Goal: Task Accomplishment & Management: Complete application form

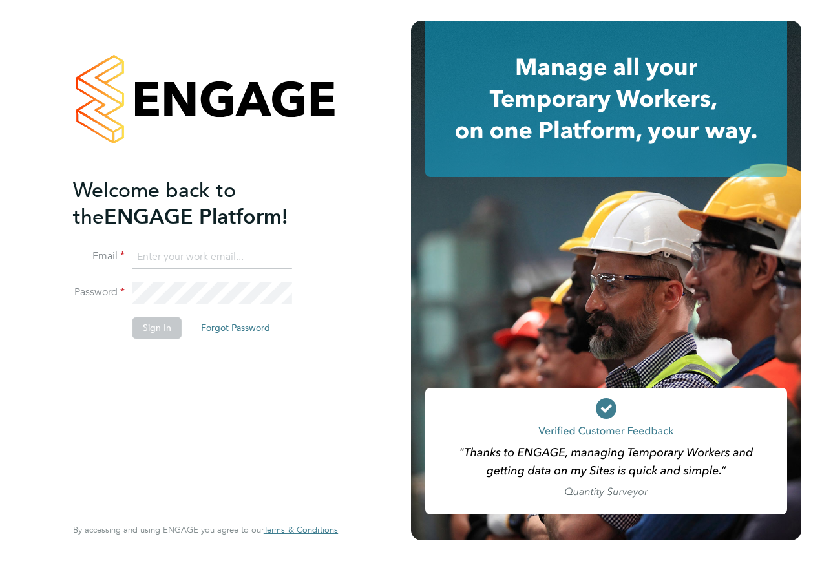
click at [197, 262] on input at bounding box center [213, 257] width 160 height 23
type input "[EMAIL_ADDRESS][PERSON_NAME][DOMAIN_NAME]"
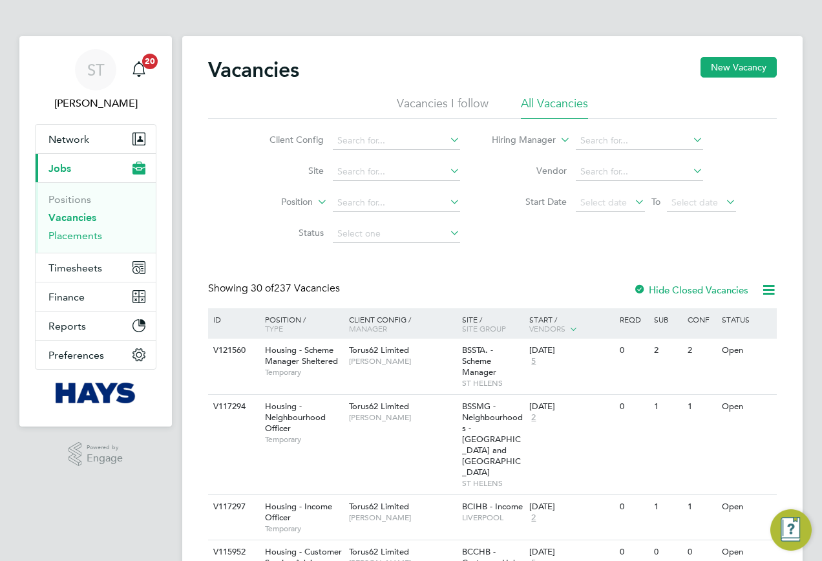
click at [76, 237] on link "Placements" at bounding box center [75, 236] width 54 height 12
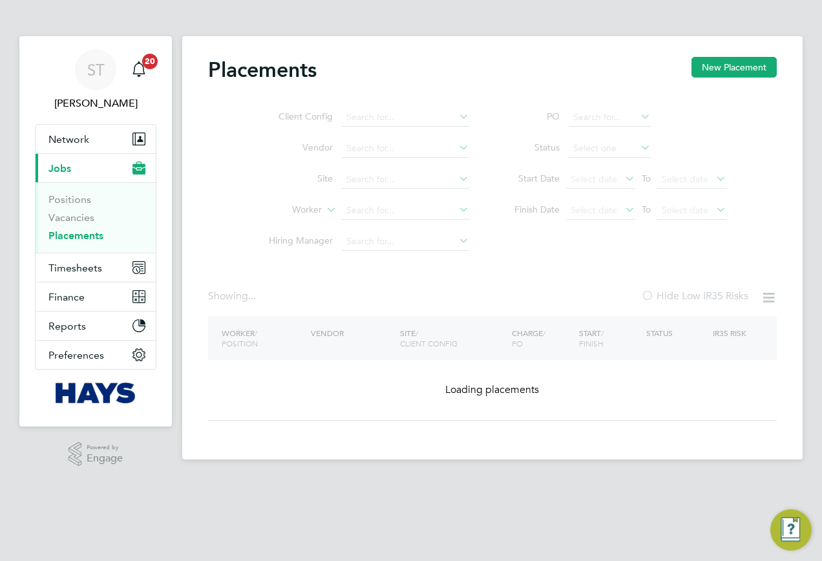
click at [370, 214] on ul "Client Config Vendor Site Worker Hiring Manager" at bounding box center [363, 179] width 243 height 155
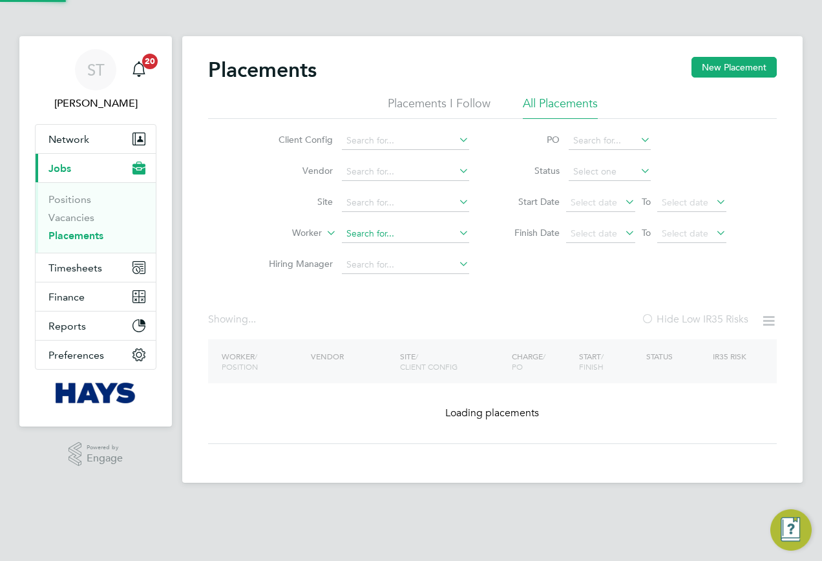
click at [368, 235] on input at bounding box center [405, 234] width 127 height 18
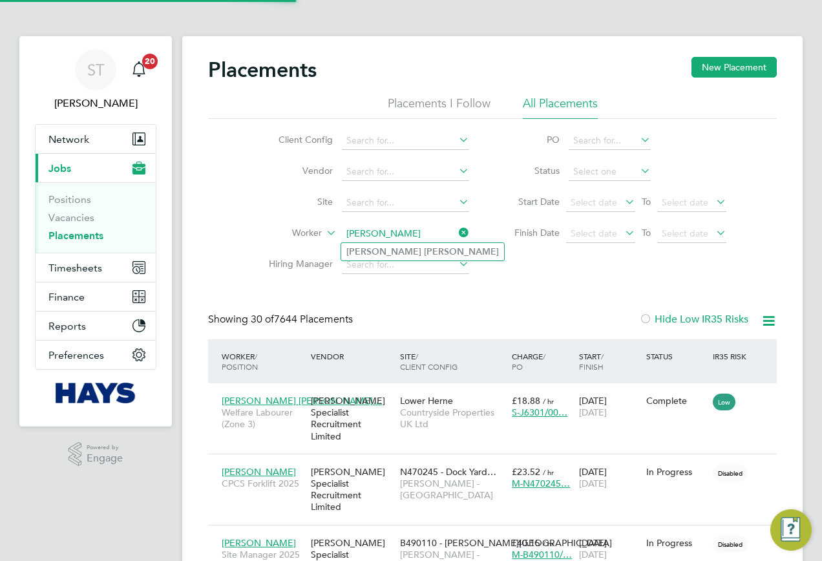
click at [424, 250] on b "Wallace" at bounding box center [461, 251] width 75 height 11
type input "[PERSON_NAME]"
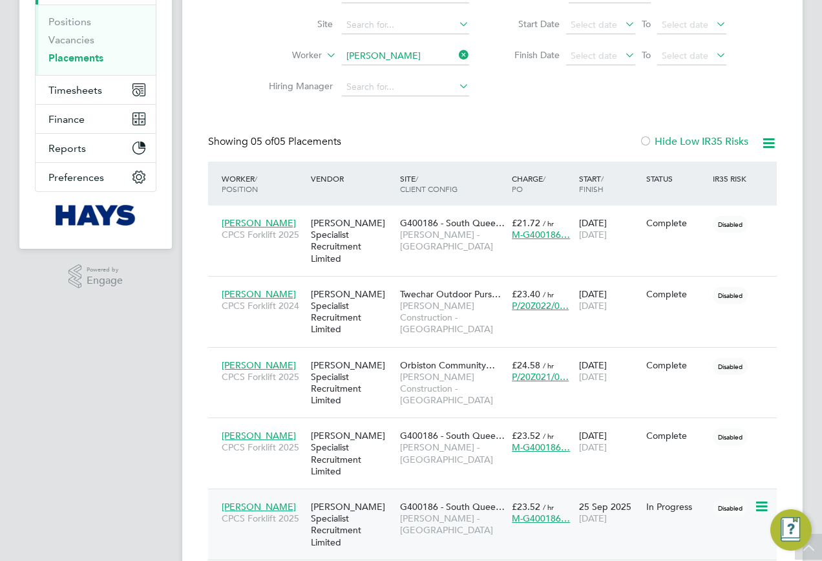
click at [436, 513] on span "[PERSON_NAME] - [GEOGRAPHIC_DATA]" at bounding box center [452, 524] width 105 height 23
click at [81, 87] on span "Timesheets" at bounding box center [75, 90] width 54 height 12
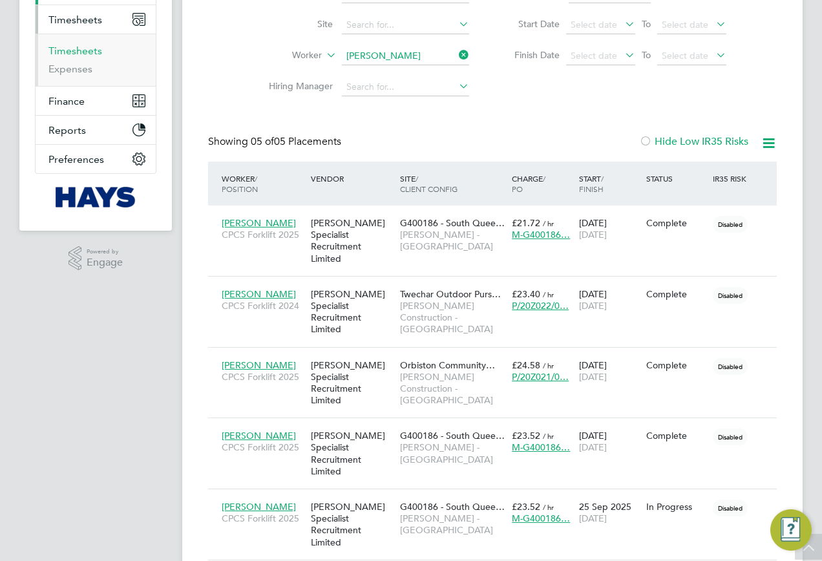
click at [78, 50] on link "Timesheets" at bounding box center [75, 51] width 54 height 12
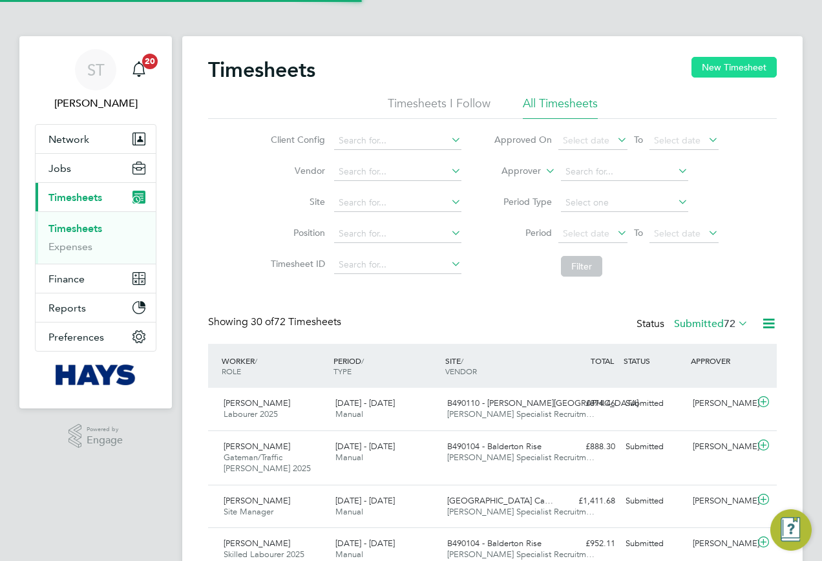
click at [718, 72] on button "New Timesheet" at bounding box center [734, 67] width 85 height 21
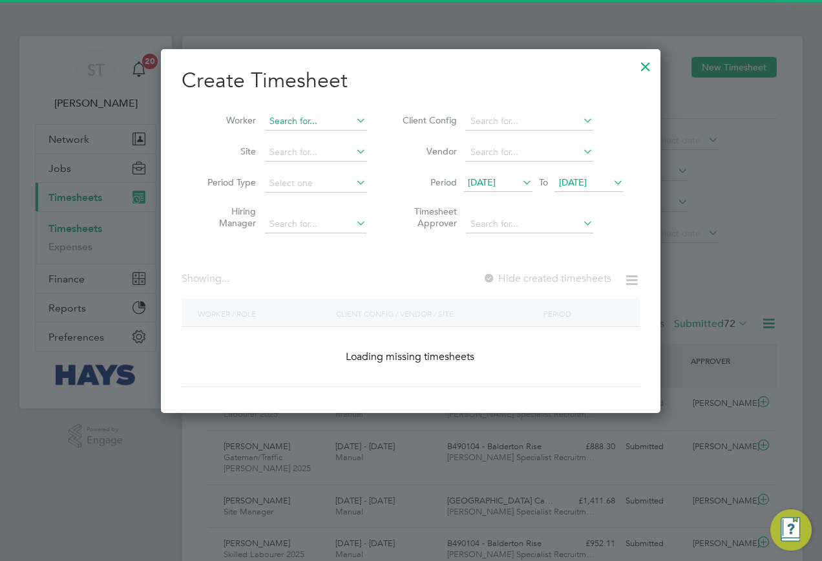
click at [323, 120] on input at bounding box center [315, 121] width 101 height 18
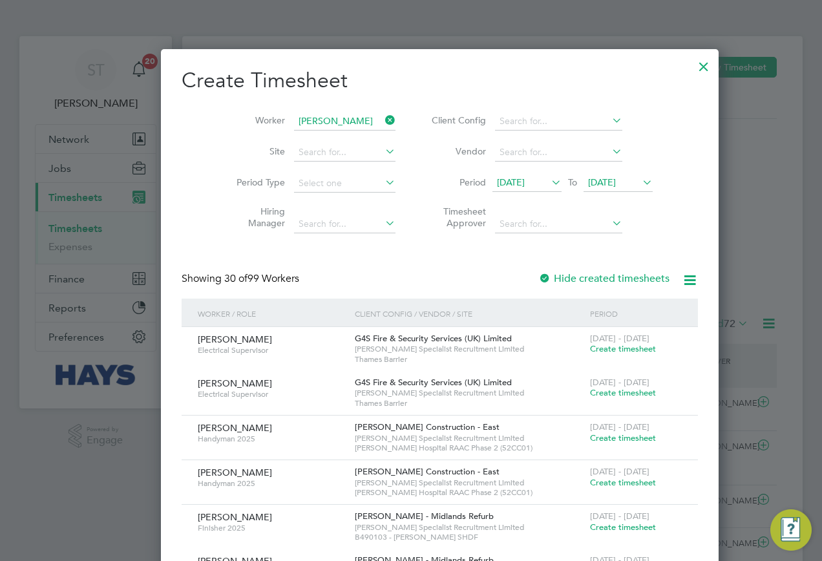
click at [347, 136] on b "Wallace" at bounding box center [384, 138] width 75 height 11
type input "Edward Wallace"
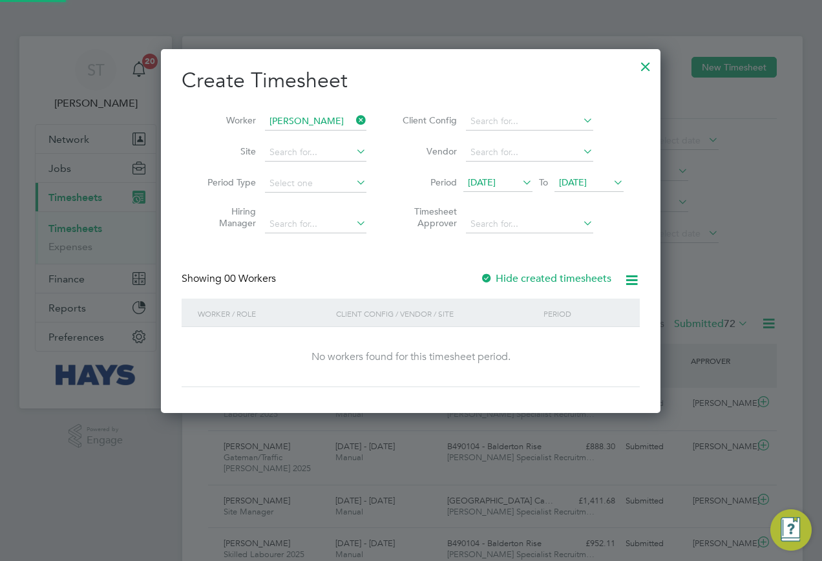
click at [496, 185] on span "15 Sep 2025" at bounding box center [482, 182] width 28 height 12
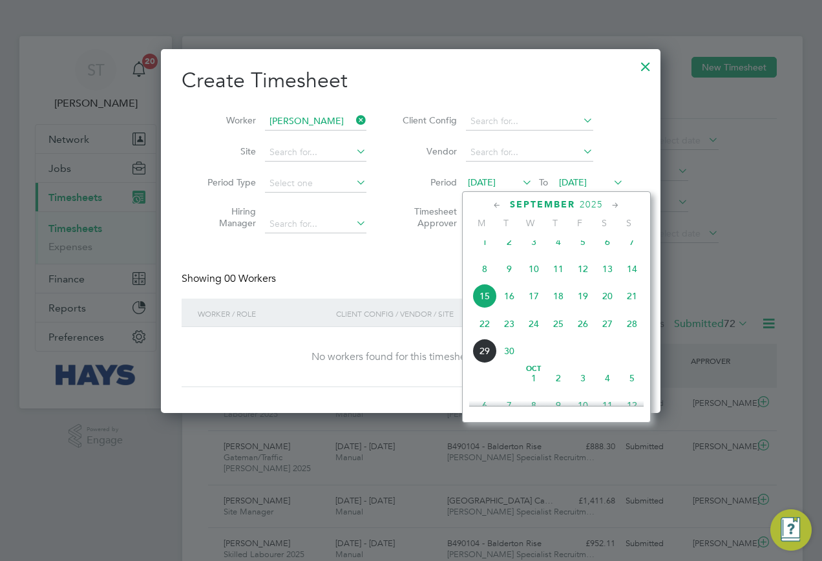
click at [484, 254] on span "Sep 1" at bounding box center [485, 242] width 25 height 25
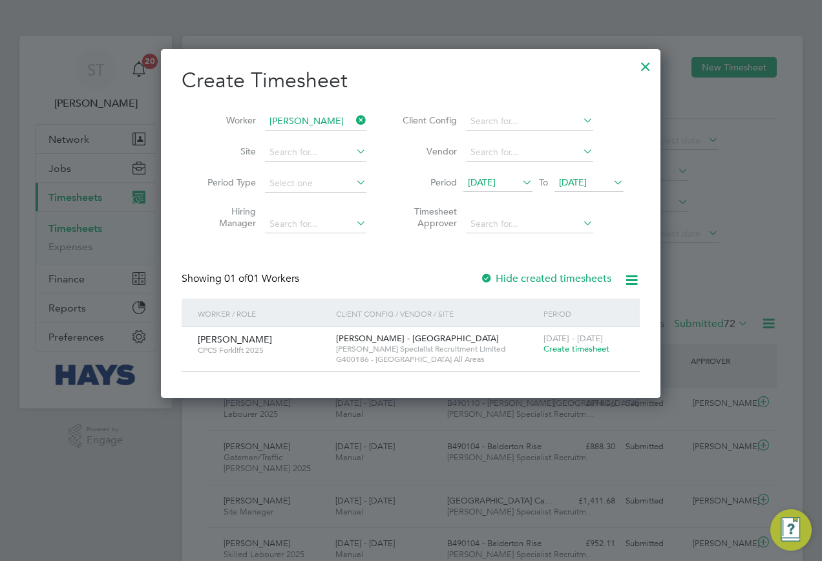
click at [587, 184] on span "22 Sep 2025" at bounding box center [573, 182] width 28 height 12
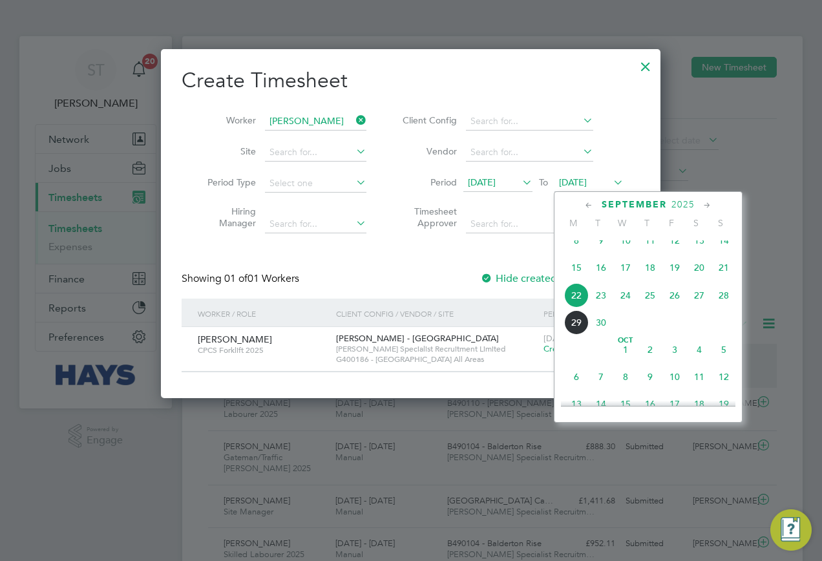
click at [573, 334] on span "29" at bounding box center [576, 322] width 25 height 25
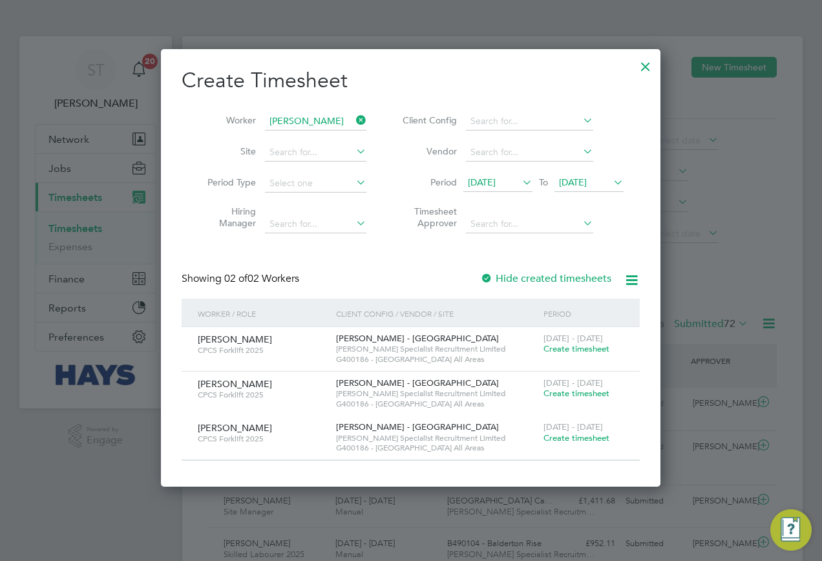
click at [587, 183] on span "29 Sep 2025" at bounding box center [573, 182] width 28 height 12
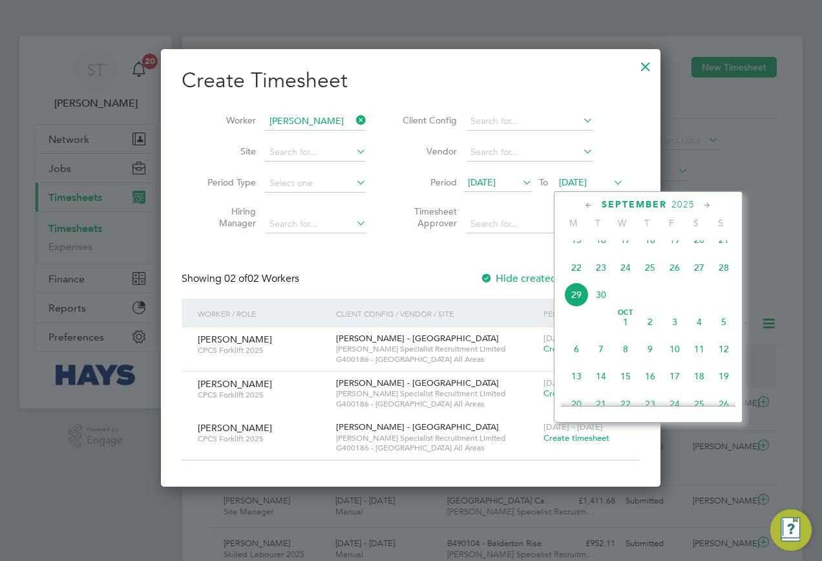
click at [599, 306] on span "30" at bounding box center [601, 295] width 25 height 25
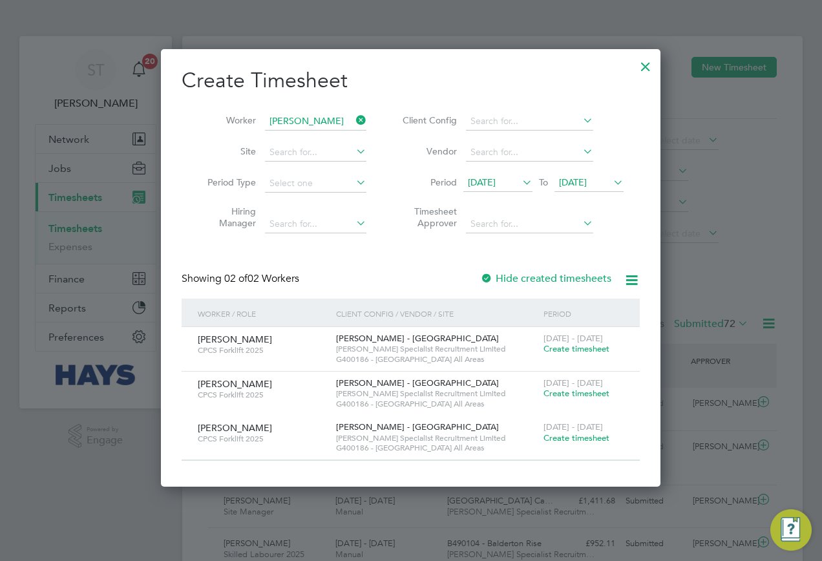
click at [649, 68] on div at bounding box center [645, 63] width 23 height 23
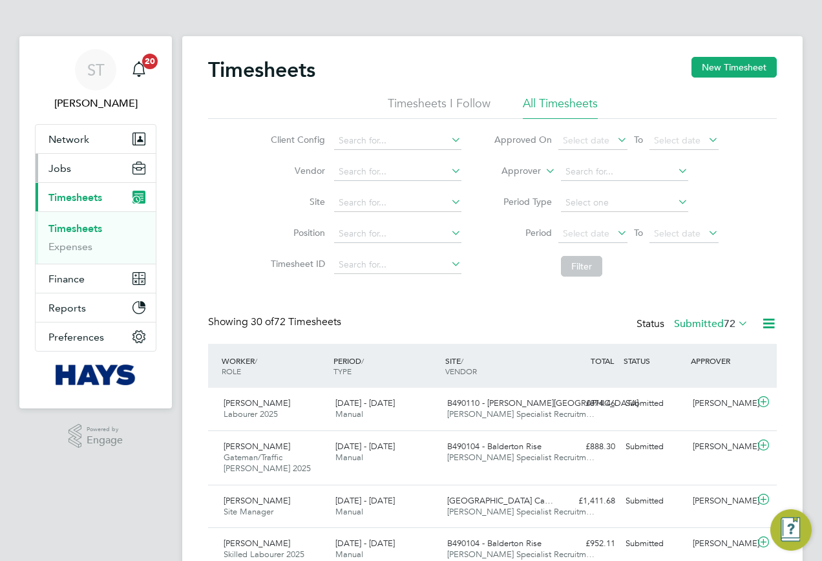
scroll to position [33, 112]
drag, startPoint x: 50, startPoint y: 170, endPoint x: 86, endPoint y: 171, distance: 36.2
click at [50, 170] on span "Jobs" at bounding box center [59, 168] width 23 height 12
click at [54, 184] on button "Current page: Timesheets" at bounding box center [96, 197] width 120 height 28
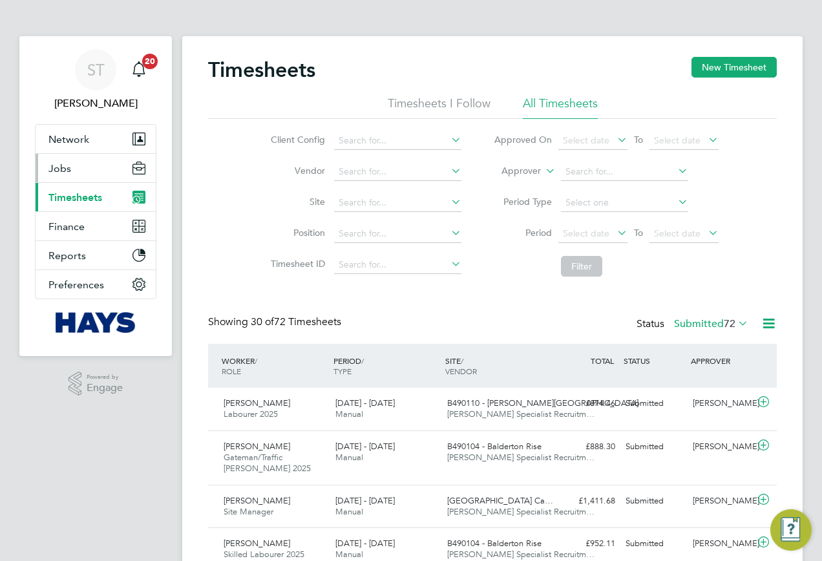
click at [59, 170] on span "Jobs" at bounding box center [59, 168] width 23 height 12
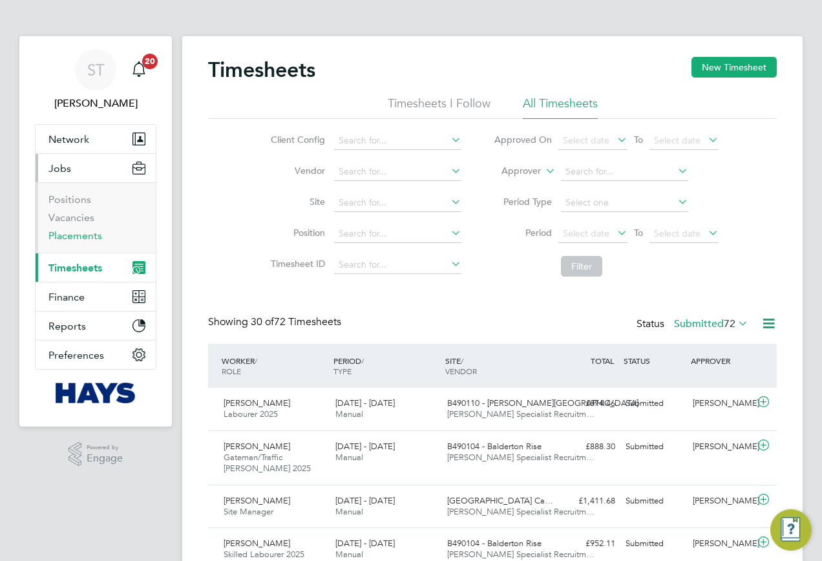
click at [61, 235] on link "Placements" at bounding box center [75, 236] width 54 height 12
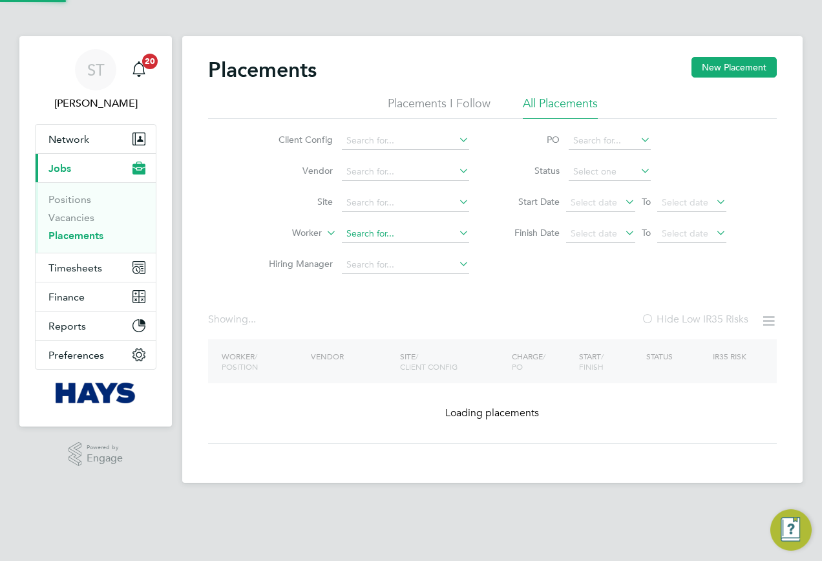
click at [367, 235] on input at bounding box center [405, 234] width 127 height 18
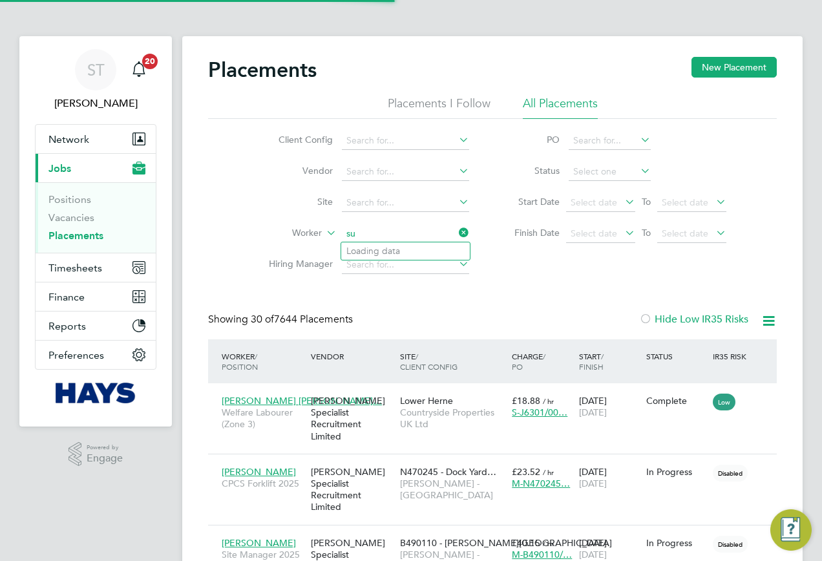
type input "s"
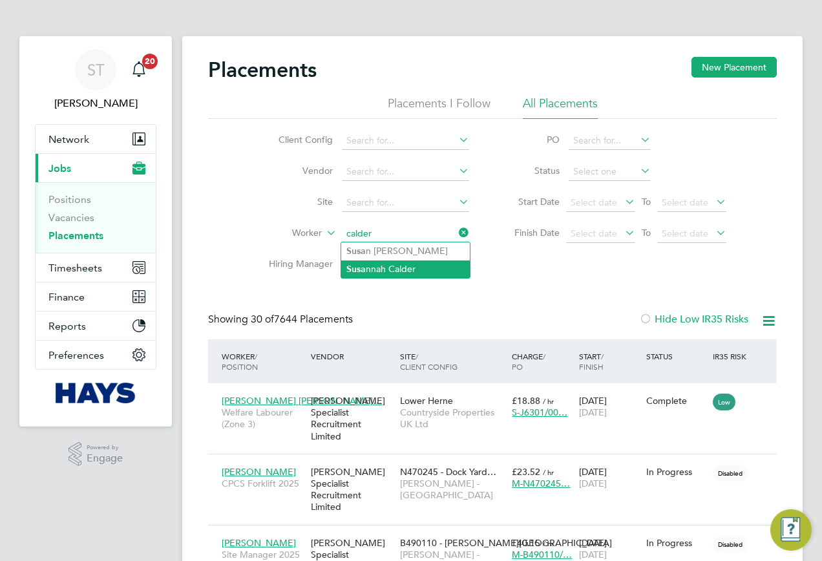
click at [371, 261] on li "Susa nnah Calder" at bounding box center [405, 269] width 129 height 17
type input "Susannah Calder"
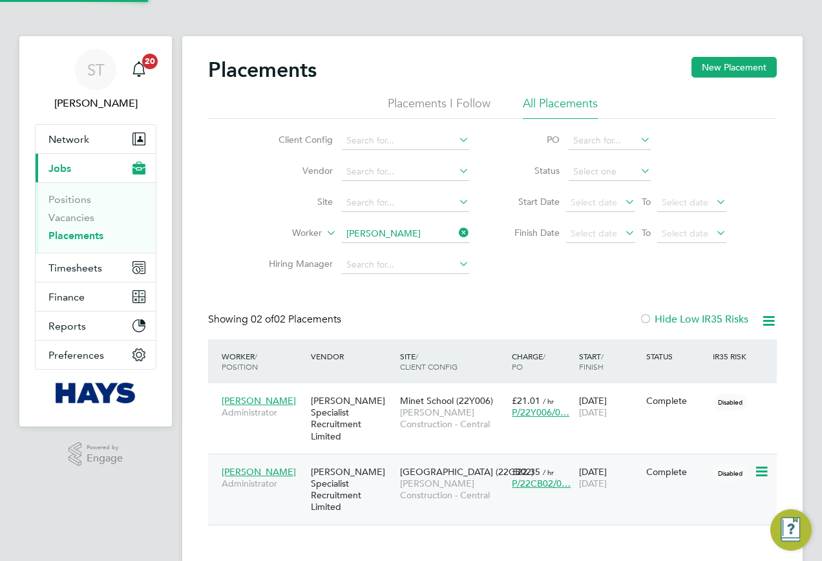
click at [437, 478] on span "[PERSON_NAME] Construction - Central" at bounding box center [452, 489] width 105 height 23
click at [449, 228] on input at bounding box center [405, 234] width 127 height 18
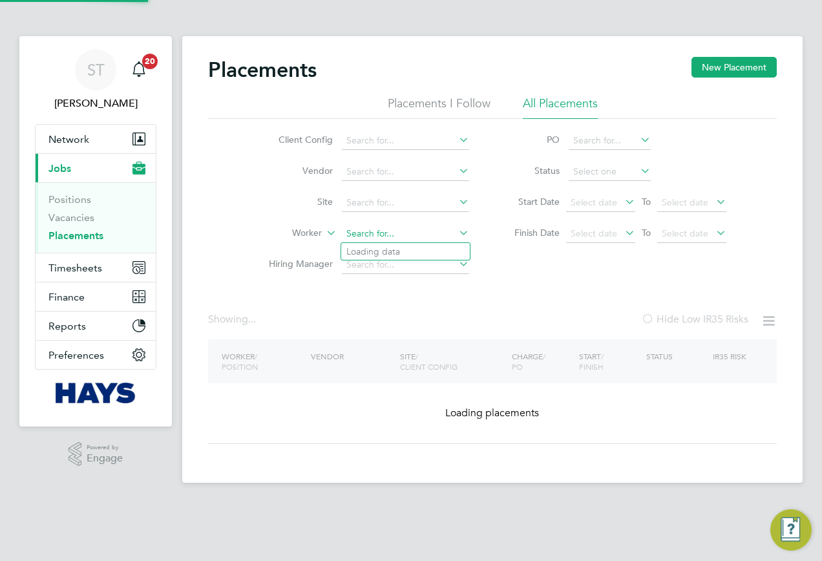
click at [384, 230] on input at bounding box center [405, 234] width 127 height 18
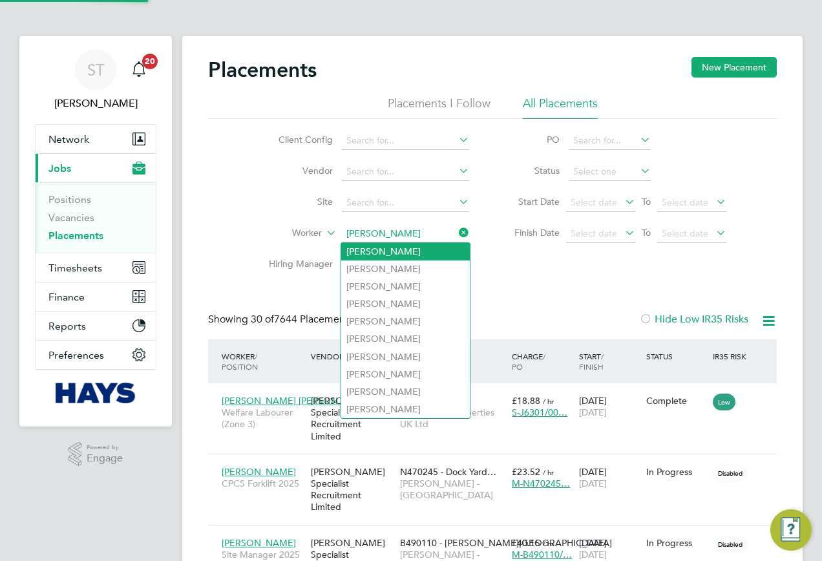
scroll to position [37, 112]
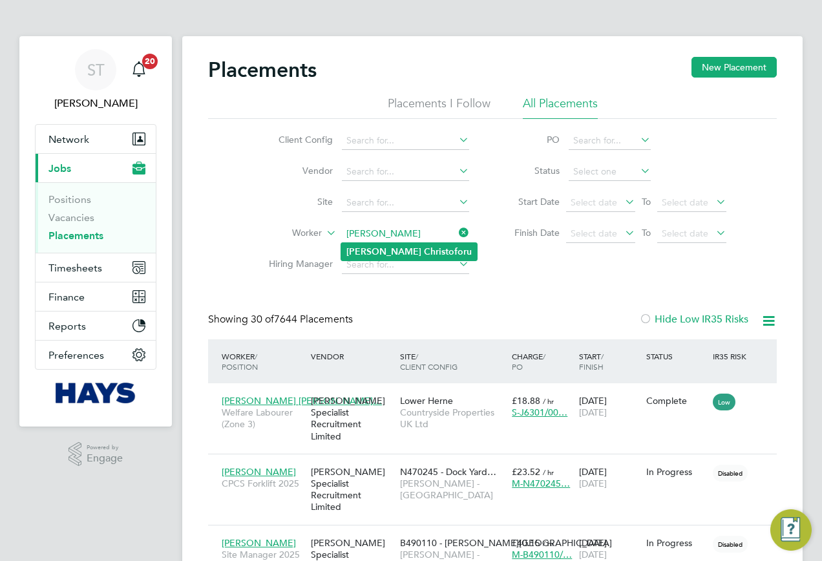
type input "Andrew Christoforu"
click at [424, 252] on b "Christoforu" at bounding box center [448, 251] width 48 height 11
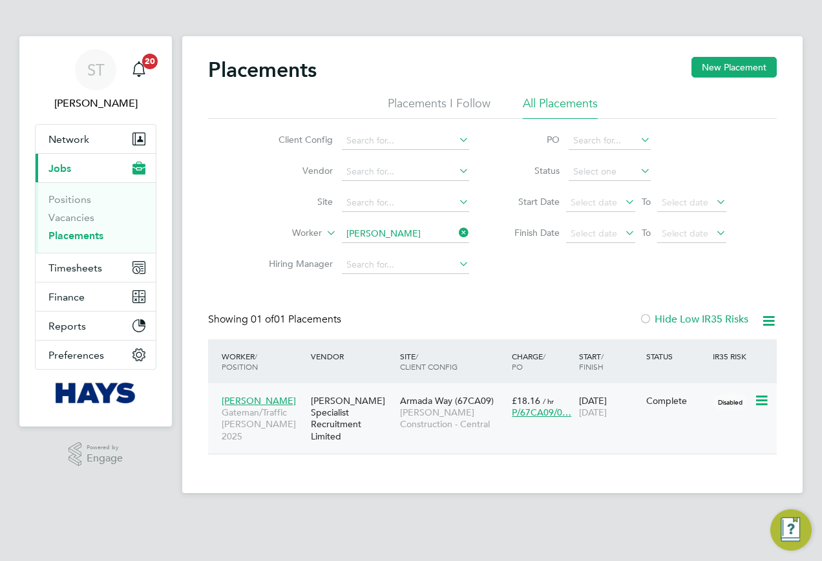
click at [401, 414] on span "Morgan Sindall Construction - Central" at bounding box center [452, 418] width 105 height 23
click at [106, 94] on link "ST Samreet Thandi" at bounding box center [96, 80] width 122 height 62
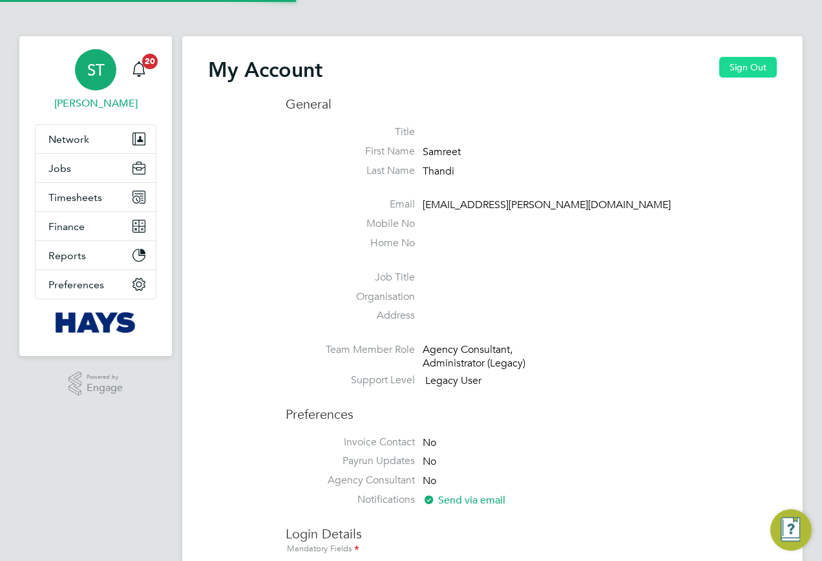
click at [764, 67] on button "Sign Out" at bounding box center [749, 67] width 58 height 21
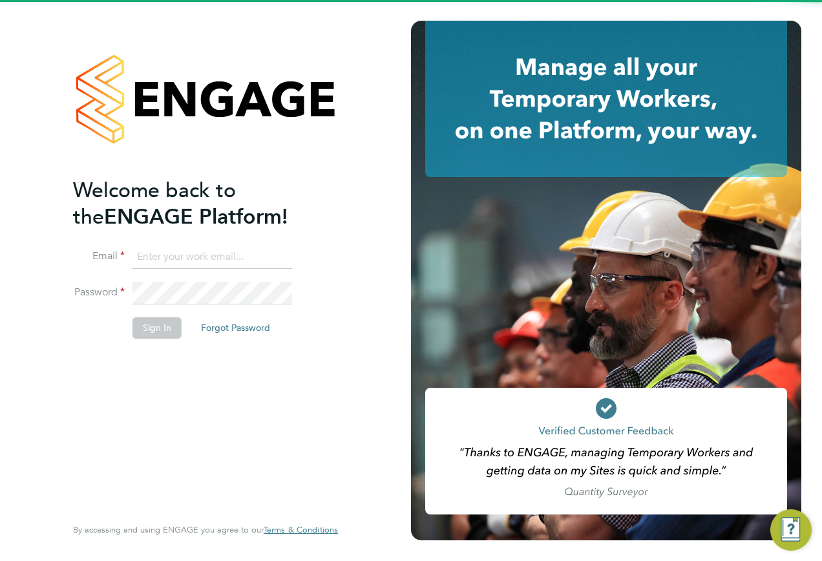
click at [193, 264] on input at bounding box center [213, 257] width 160 height 23
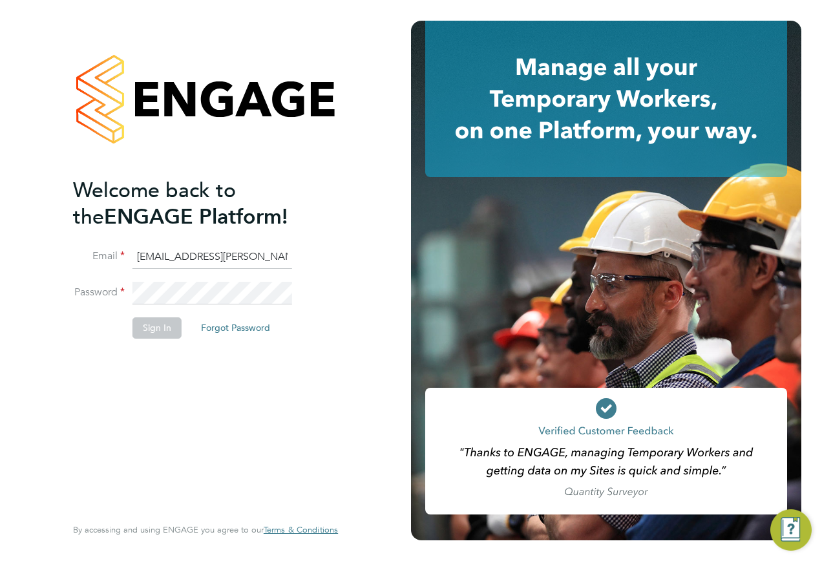
type input "Vendorkeyaccounts2@hays.com"
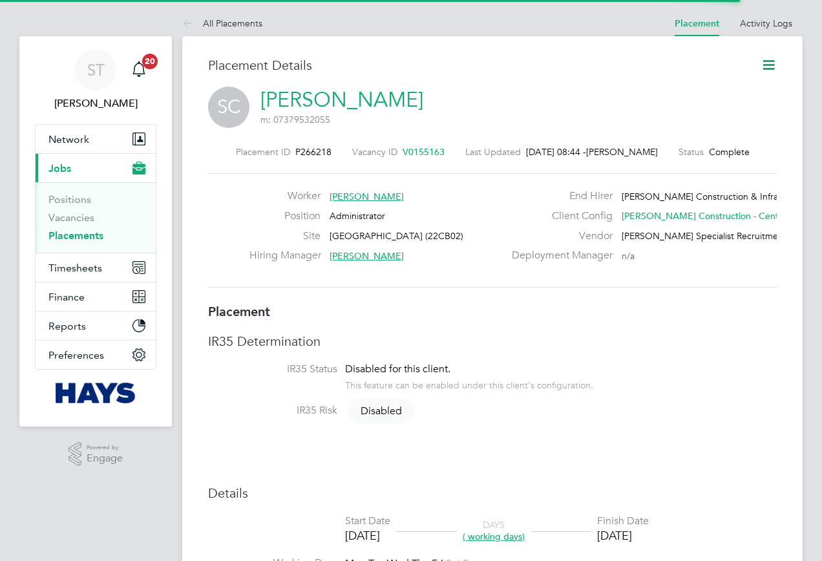
click at [761, 67] on icon at bounding box center [769, 65] width 16 height 16
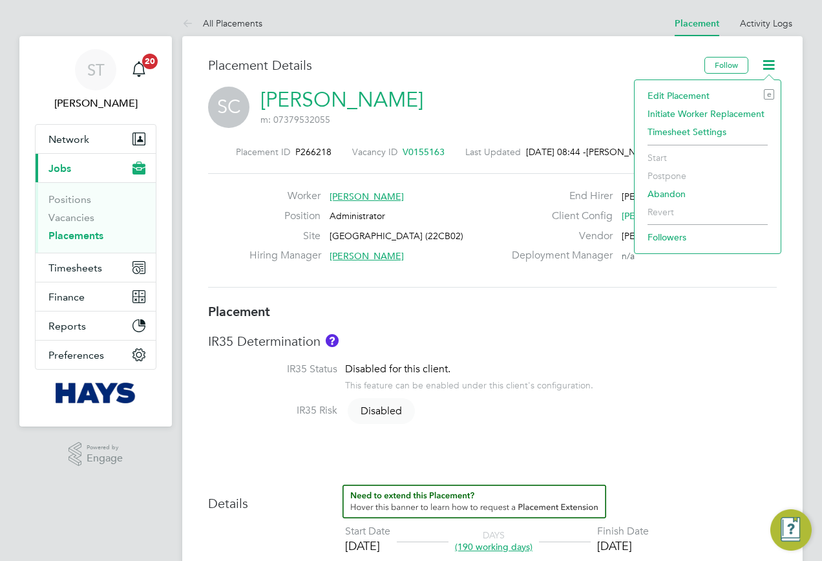
click at [681, 92] on li "Edit Placement e" at bounding box center [707, 96] width 133 height 18
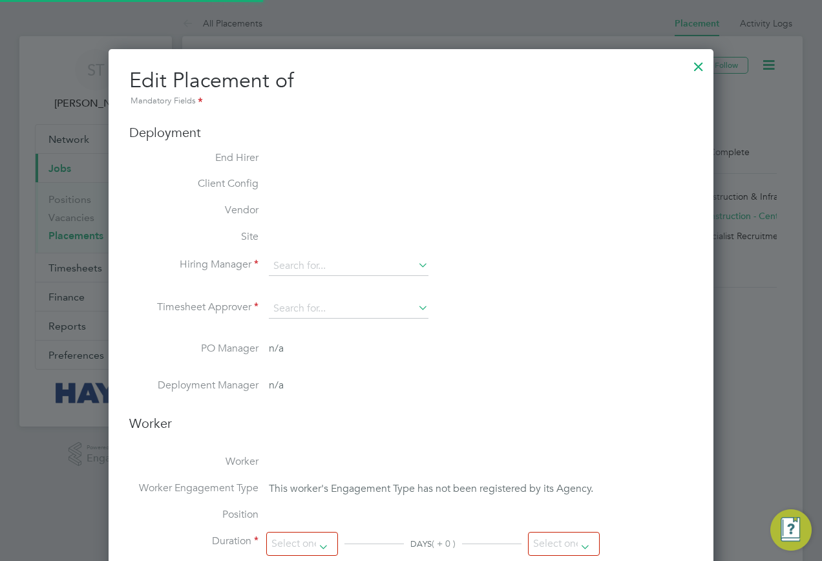
type input "[PERSON_NAME]"
type input "06 Jan 2025"
type input "26 Sep 2025"
type input "08:00"
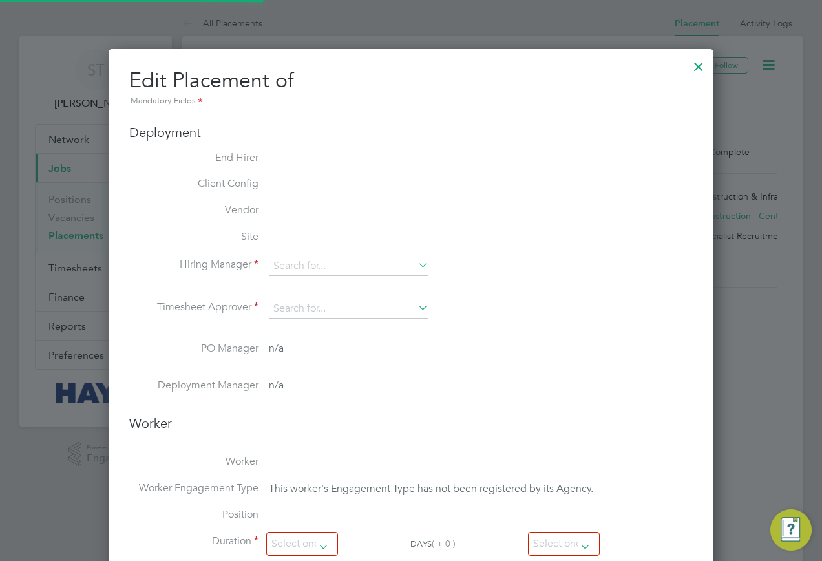
type input "18:00"
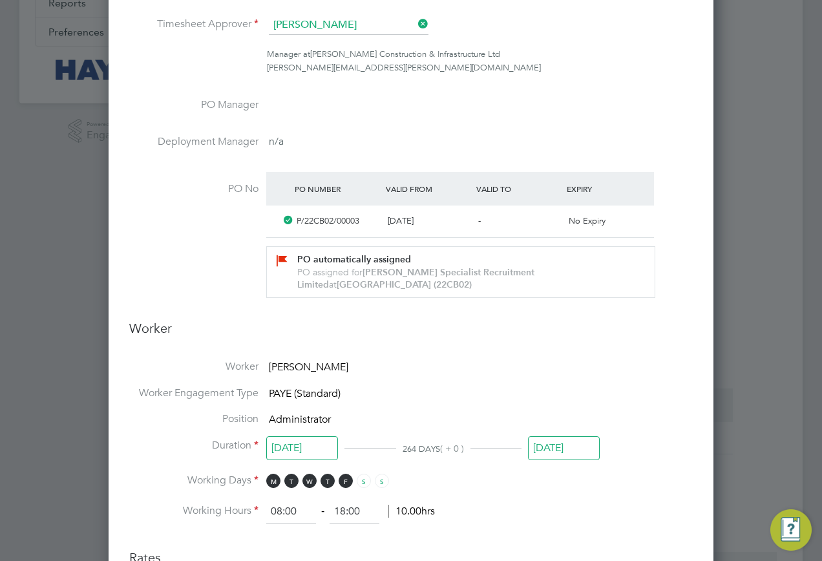
click at [570, 436] on input "26 Sep 2025" at bounding box center [564, 448] width 72 height 24
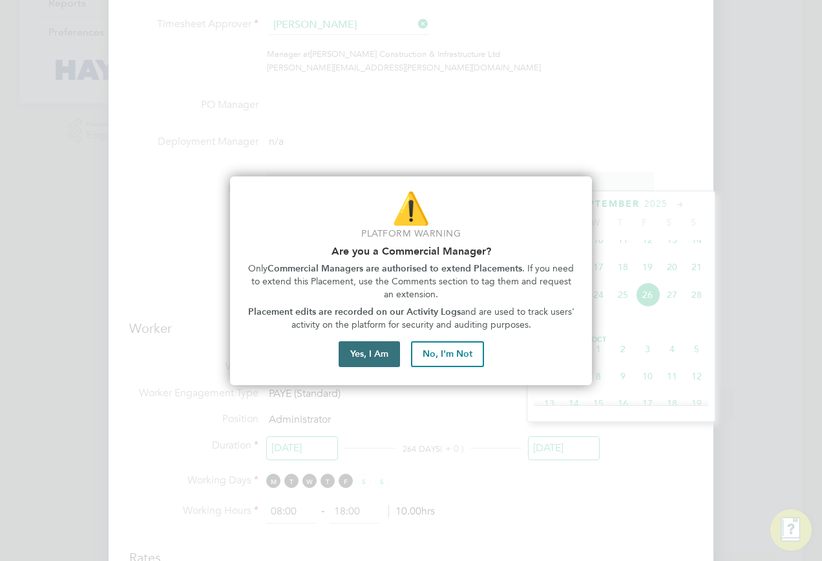
click at [377, 364] on button "Yes, I Am" at bounding box center [369, 354] width 61 height 26
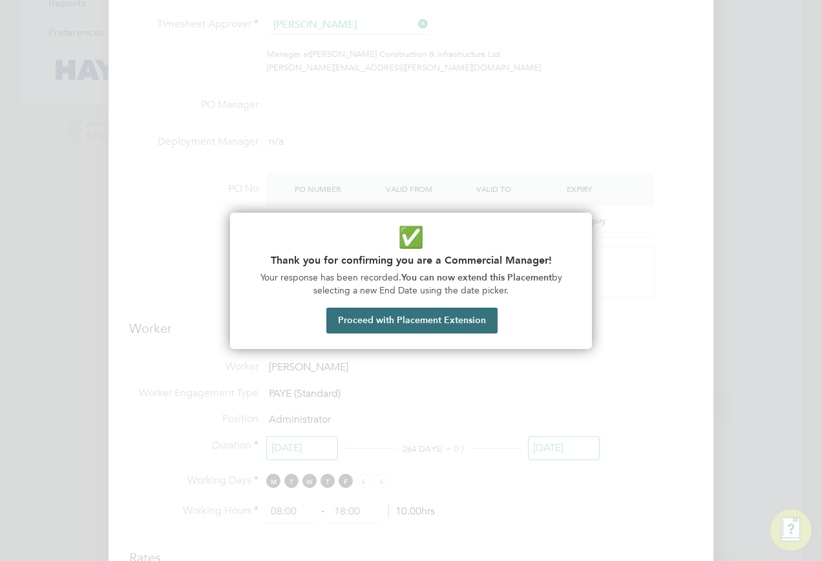
click at [390, 329] on button "Proceed with Placement Extension" at bounding box center [411, 321] width 171 height 26
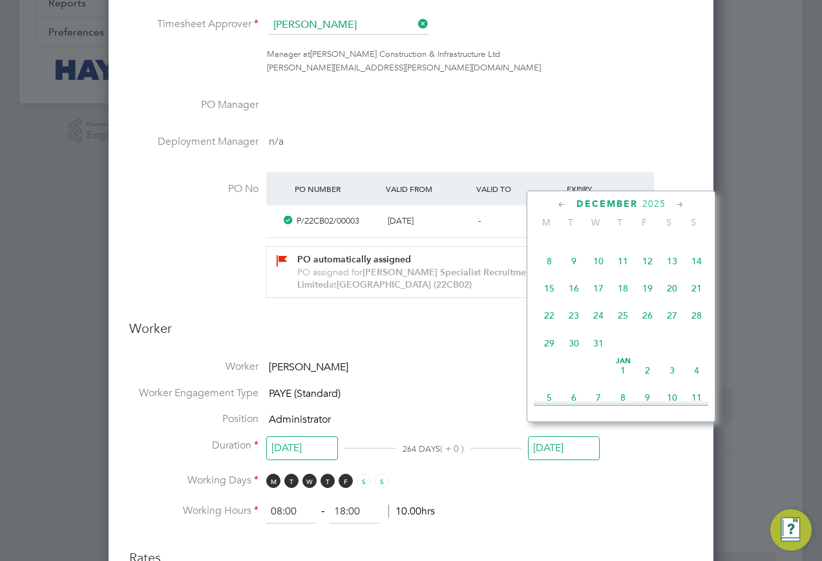
click at [548, 328] on span "22" at bounding box center [549, 315] width 25 height 25
type input "[DATE]"
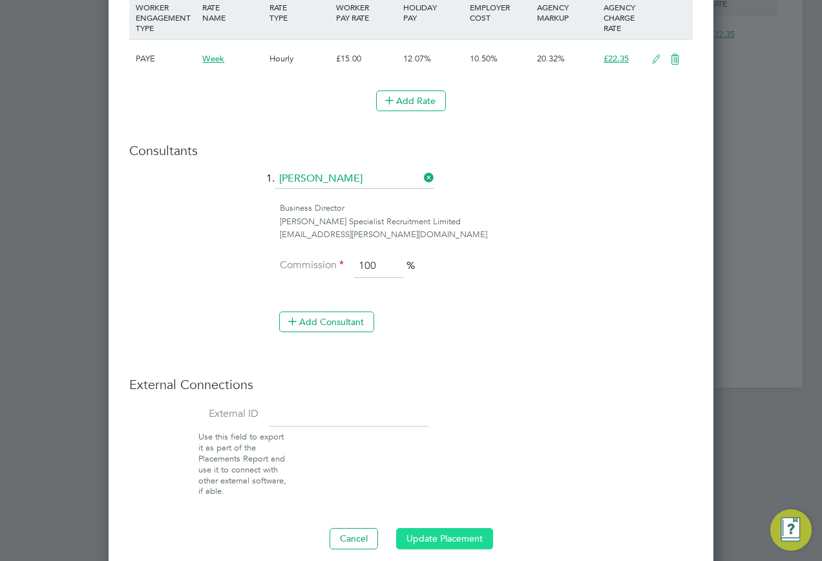
click at [445, 528] on button "Update Placement" at bounding box center [444, 538] width 97 height 21
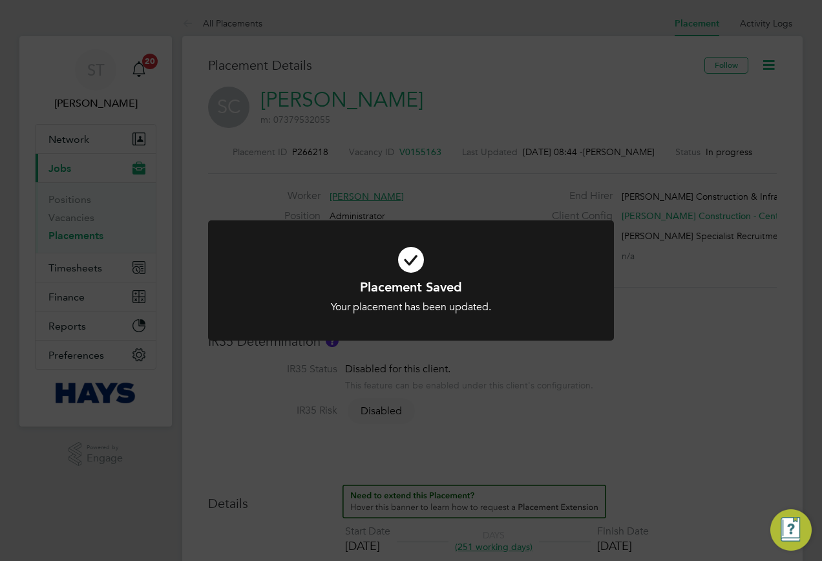
drag, startPoint x: 326, startPoint y: 420, endPoint x: 438, endPoint y: 441, distance: 113.9
click at [326, 420] on div "Placement Saved Your placement has been updated. Cancel Okay" at bounding box center [411, 280] width 822 height 561
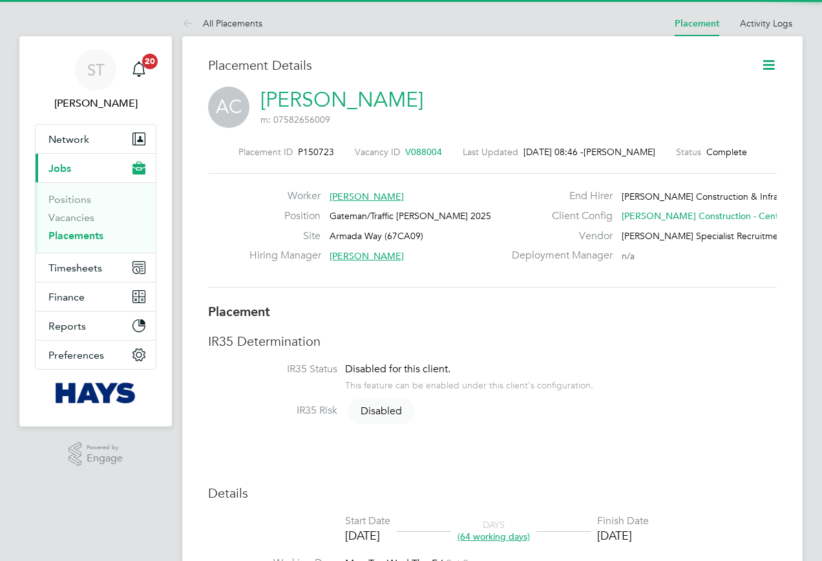
click at [775, 61] on icon at bounding box center [769, 65] width 16 height 16
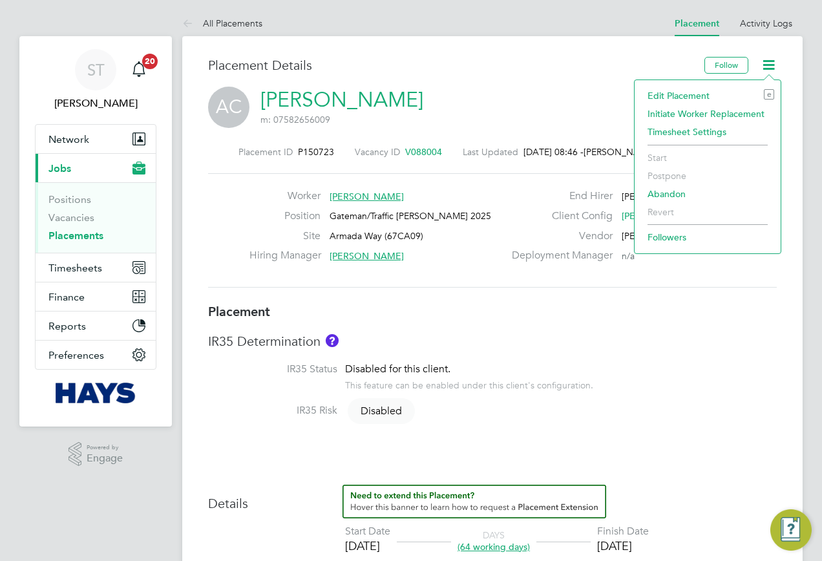
click at [680, 92] on li "Edit Placement e" at bounding box center [707, 96] width 133 height 18
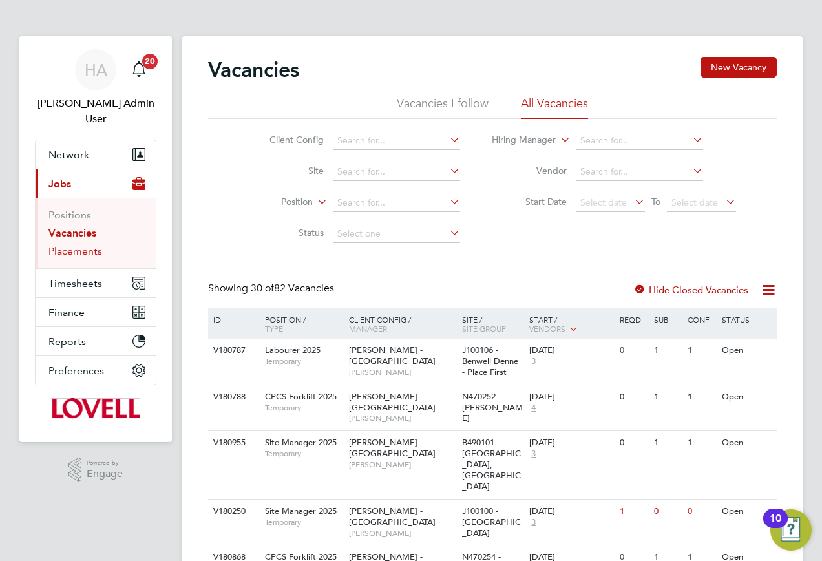
click at [69, 245] on link "Placements" at bounding box center [75, 251] width 54 height 12
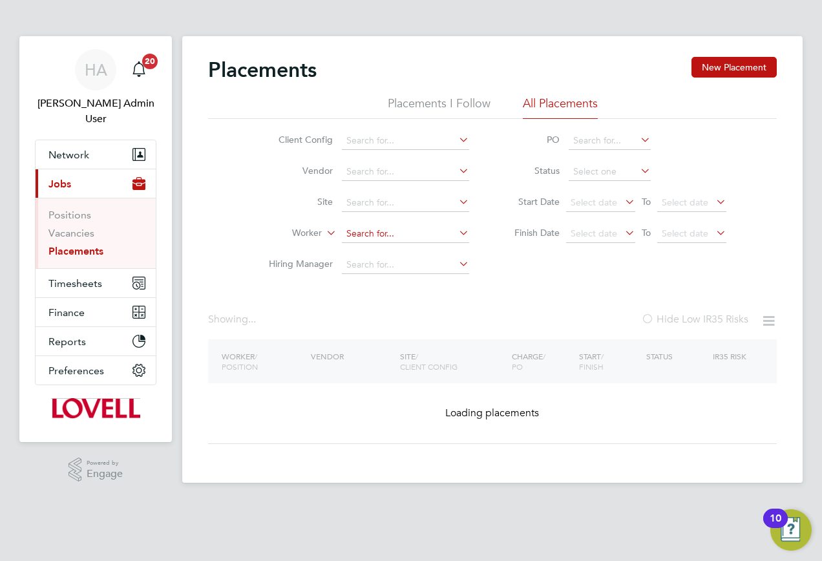
click at [356, 234] on input at bounding box center [405, 234] width 127 height 18
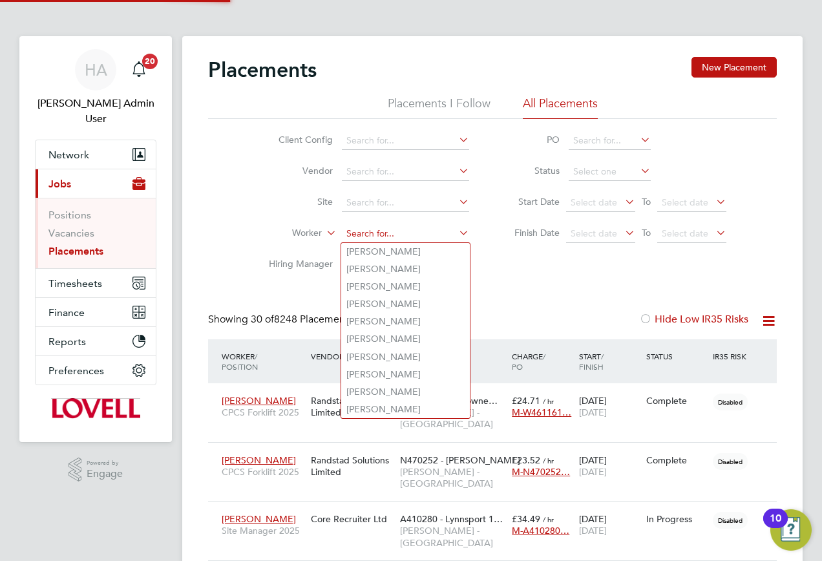
paste input "[PERSON_NAME]"
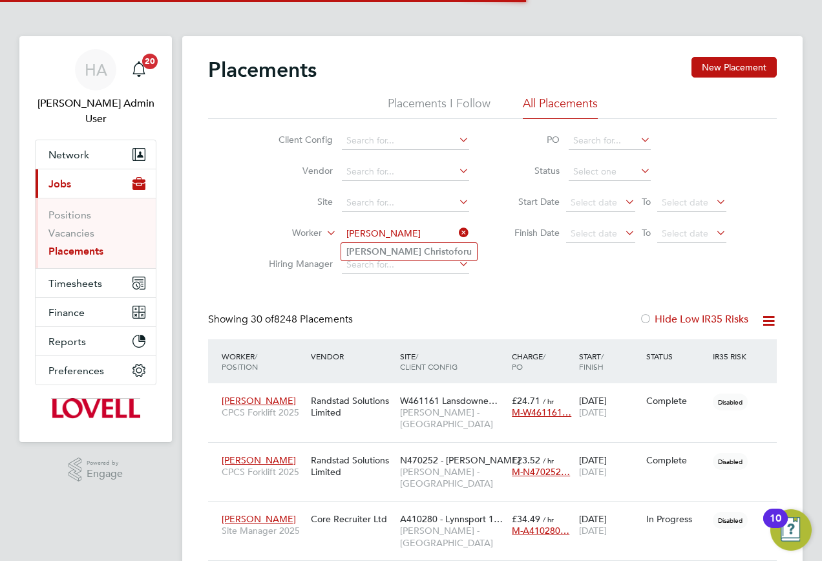
type input "[PERSON_NAME]"
click at [424, 253] on b "Christoforu" at bounding box center [448, 251] width 48 height 11
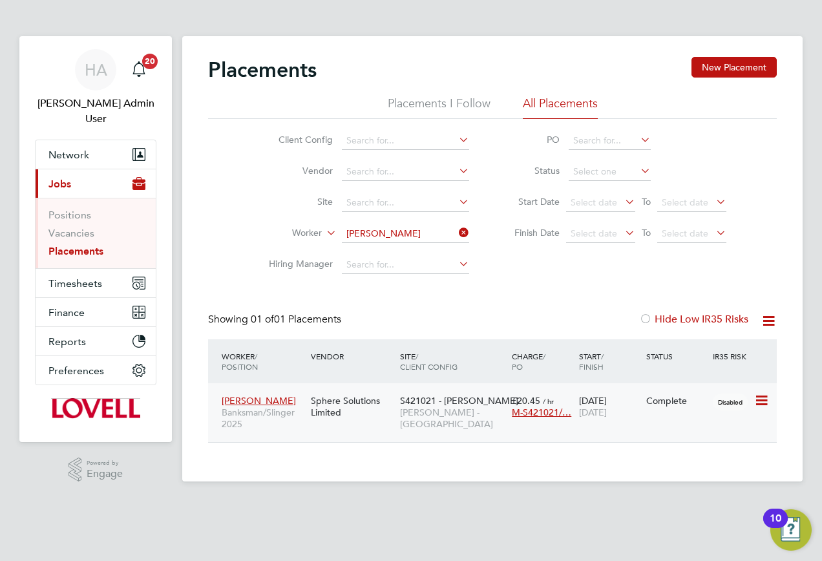
click at [578, 412] on div "25 Apr 2025 26 Sep 2025" at bounding box center [609, 407] width 67 height 36
click at [75, 277] on span "Timesheets" at bounding box center [75, 283] width 54 height 12
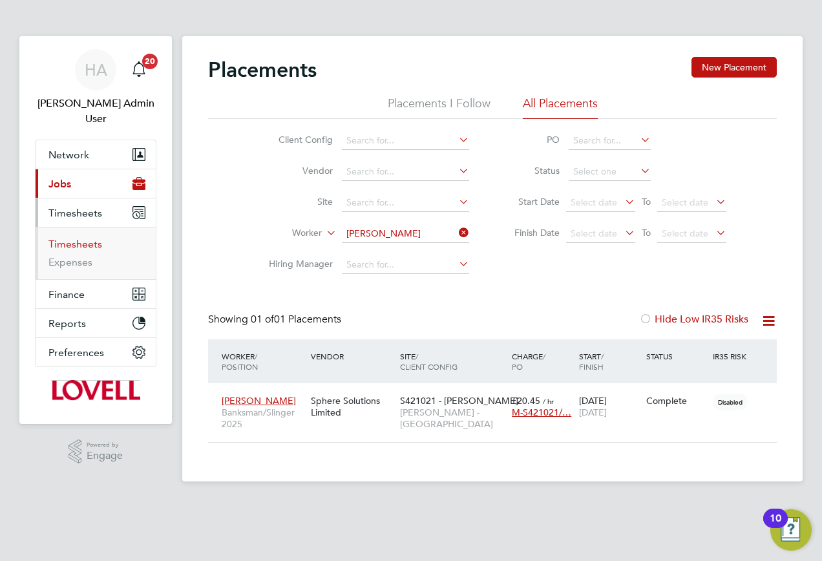
drag, startPoint x: 78, startPoint y: 228, endPoint x: 103, endPoint y: 227, distance: 24.6
click at [78, 238] on link "Timesheets" at bounding box center [75, 244] width 54 height 12
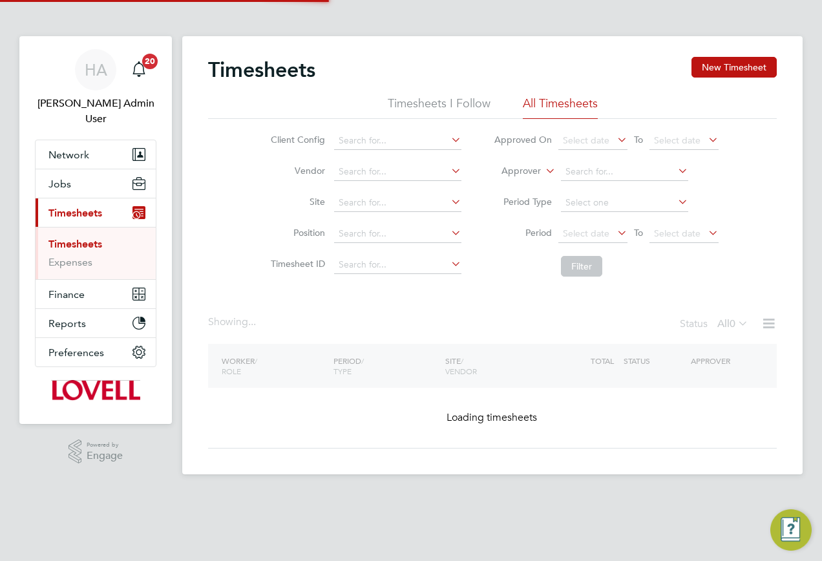
click at [533, 164] on li "Approver" at bounding box center [606, 171] width 257 height 31
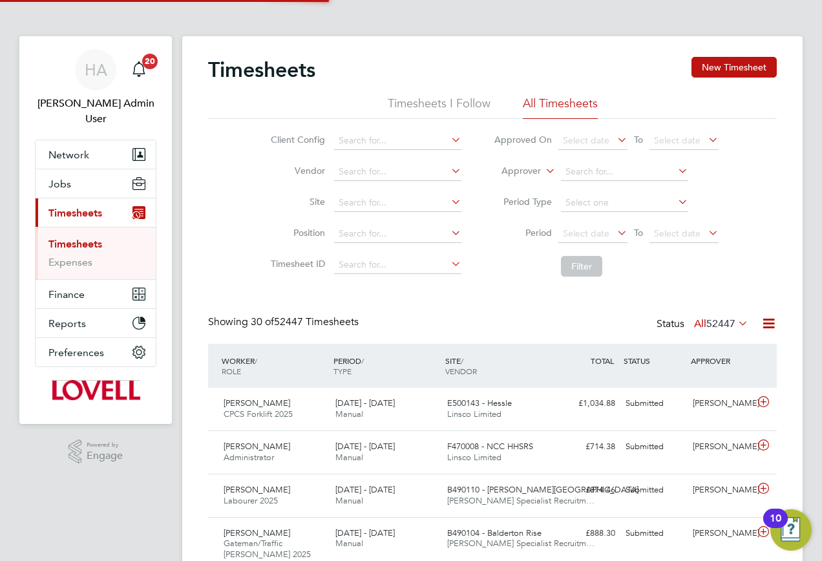
click at [528, 173] on label "Approver" at bounding box center [512, 171] width 58 height 13
click at [511, 192] on li "Worker" at bounding box center [509, 186] width 64 height 17
click at [579, 182] on li "Worker" at bounding box center [606, 171] width 257 height 31
click at [587, 179] on input at bounding box center [624, 172] width 127 height 18
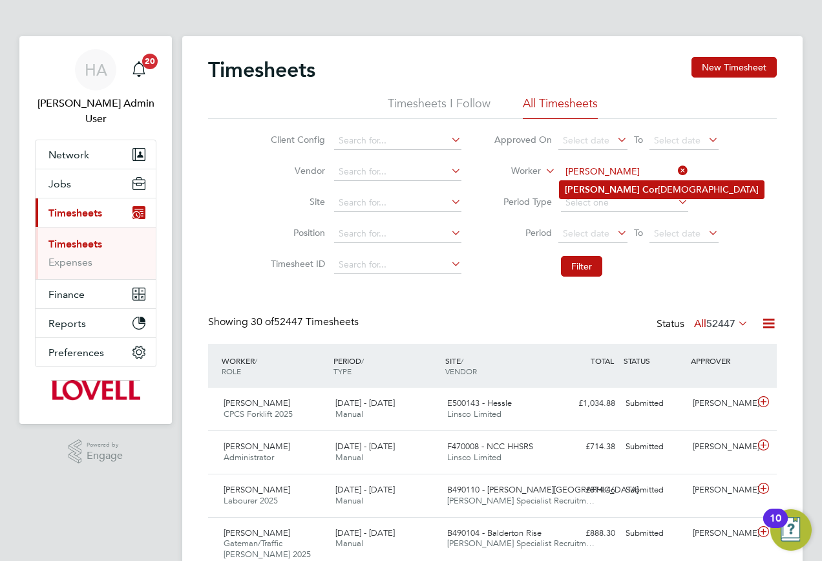
click at [590, 189] on li "Jason Cor coran" at bounding box center [662, 189] width 204 height 17
type input "Jason Corcoran"
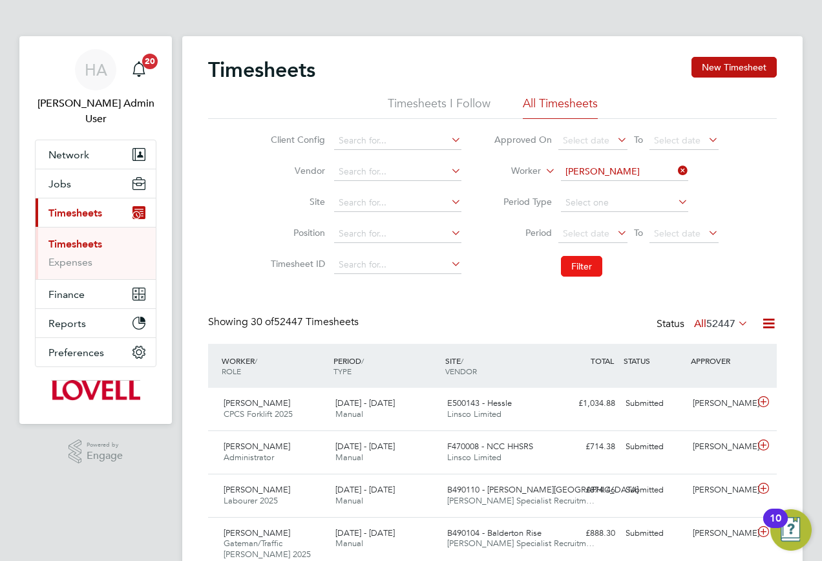
click at [577, 256] on button "Filter" at bounding box center [581, 266] width 41 height 21
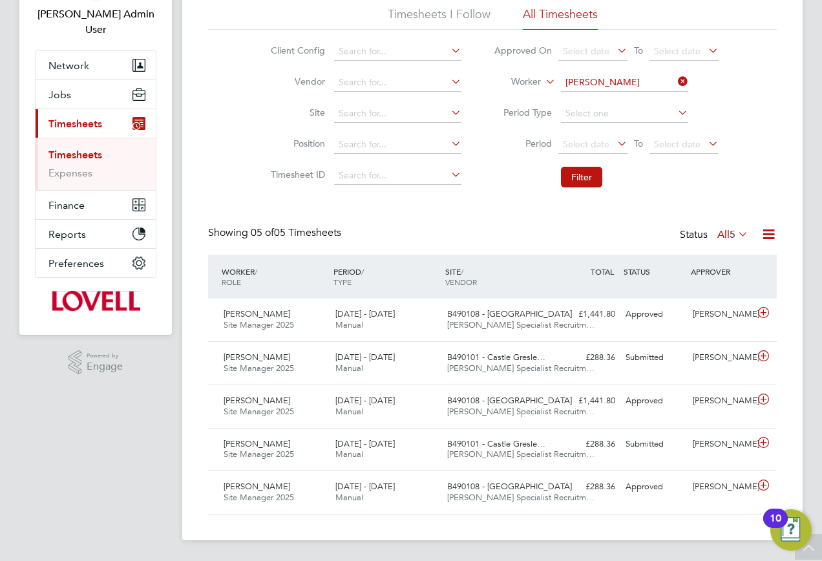
click at [721, 231] on label "All 5" at bounding box center [733, 234] width 31 height 13
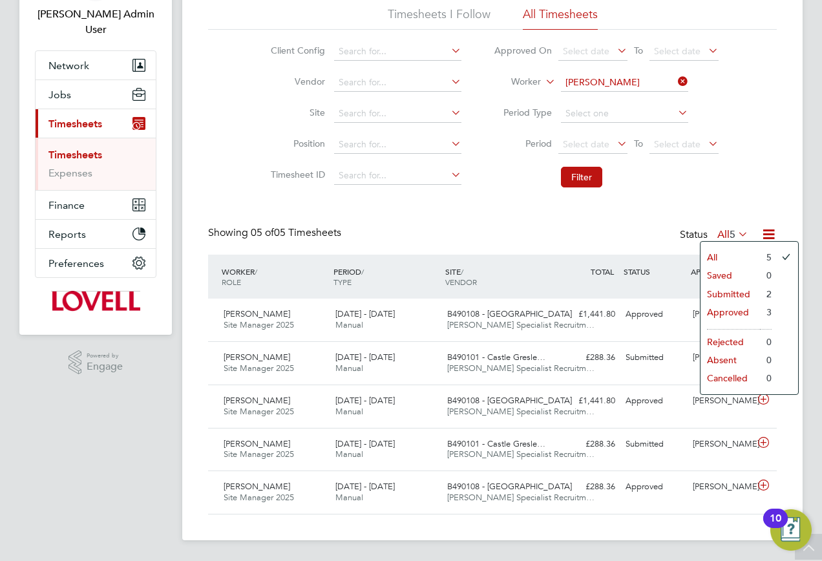
click at [717, 294] on li "Submitted" at bounding box center [730, 294] width 59 height 18
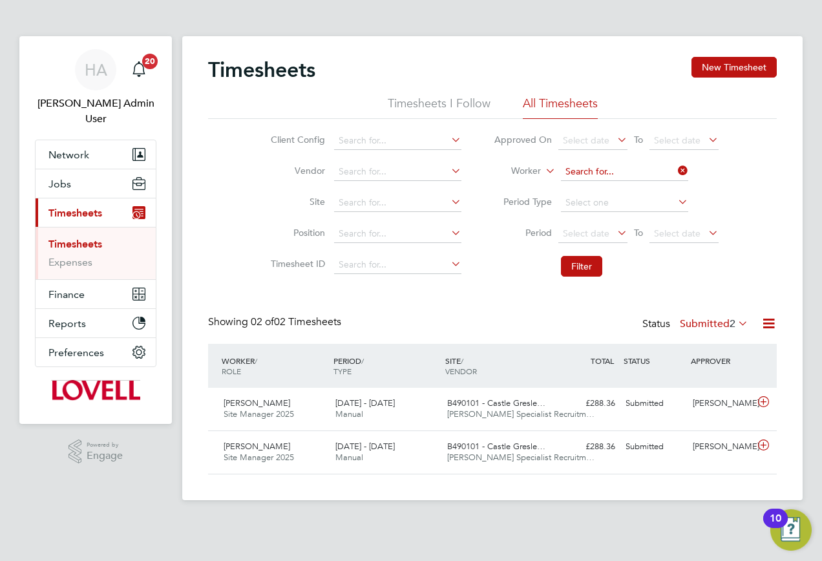
click at [669, 178] on input at bounding box center [624, 172] width 127 height 18
click at [584, 194] on b "Ravin" at bounding box center [576, 189] width 23 height 11
type input "Ravin Bains"
click at [592, 268] on button "Filter" at bounding box center [581, 266] width 41 height 21
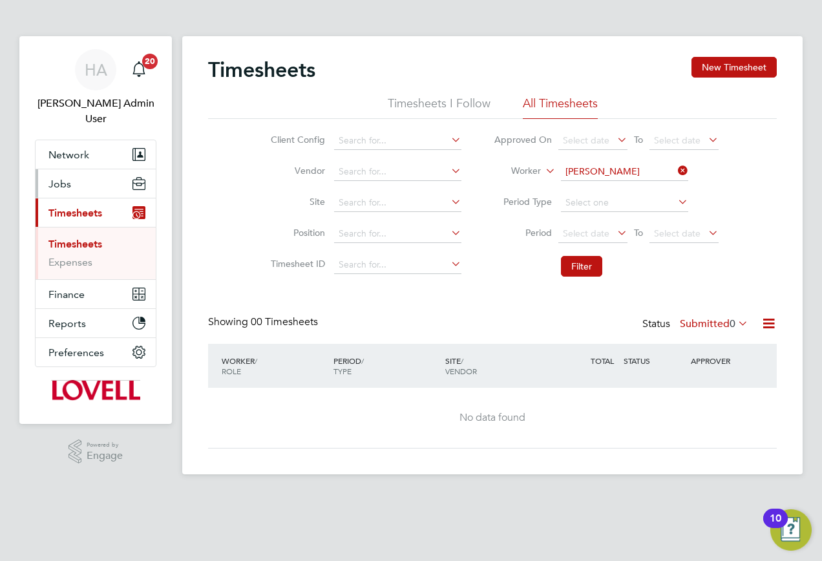
click at [69, 178] on span "Jobs" at bounding box center [59, 184] width 23 height 12
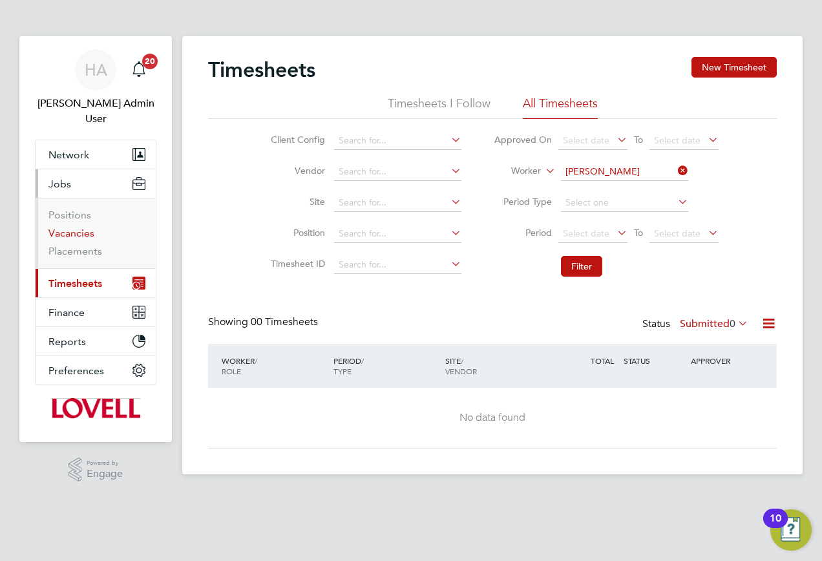
click at [61, 227] on link "Vacancies" at bounding box center [71, 233] width 46 height 12
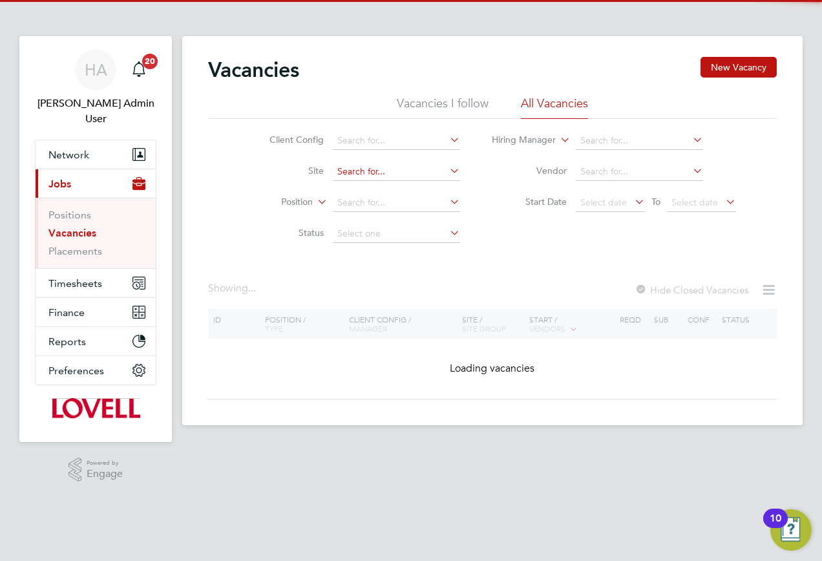
click at [395, 175] on input at bounding box center [396, 172] width 127 height 18
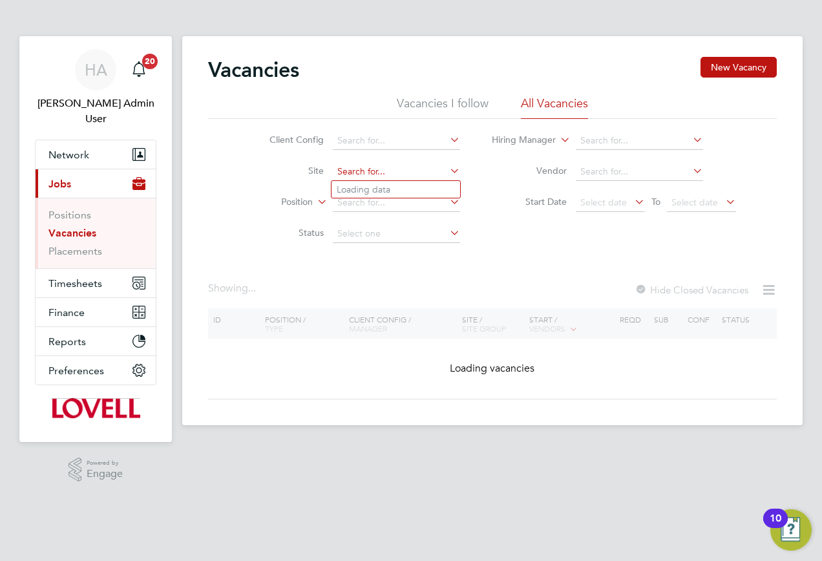
paste input "B490100"
click at [403, 195] on li "B490100 - Standard Hill" at bounding box center [396, 189] width 129 height 17
type input "B490100 - Standard Hill"
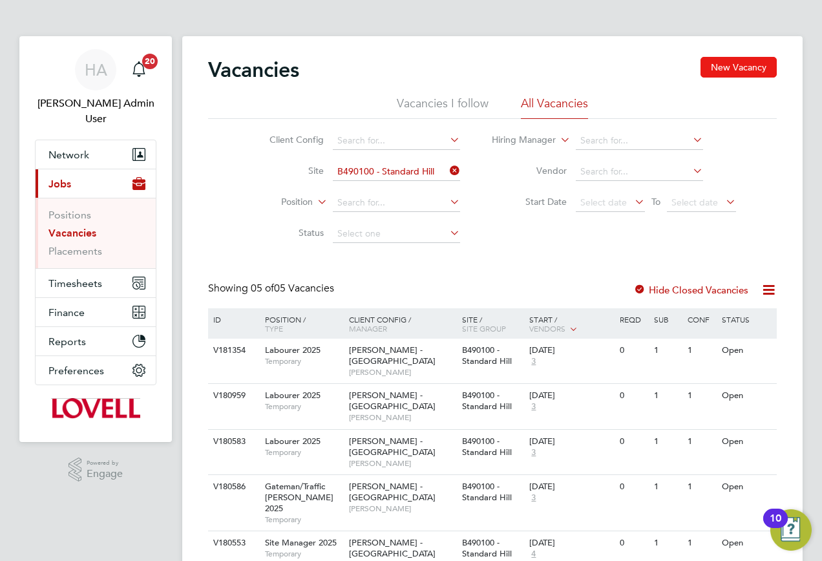
click at [724, 59] on button "New Vacancy" at bounding box center [739, 67] width 76 height 21
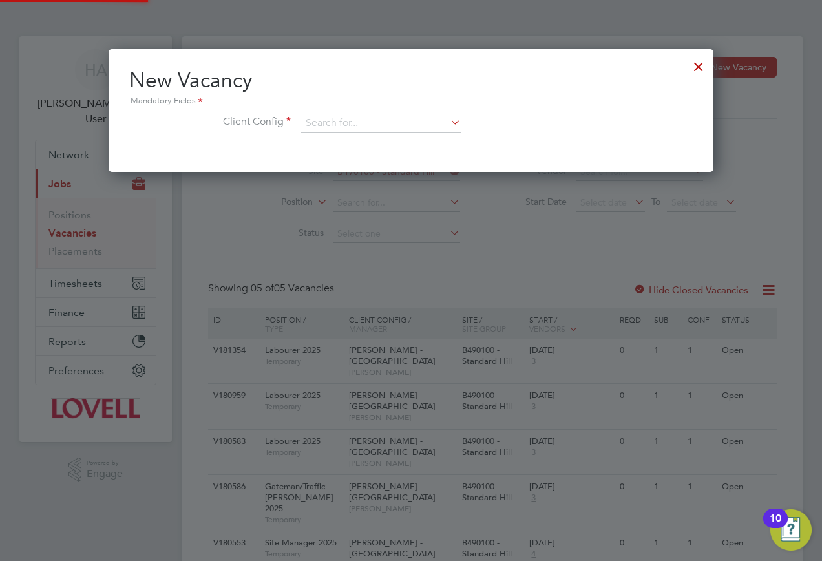
scroll to position [123, 606]
click at [387, 122] on input at bounding box center [381, 123] width 160 height 19
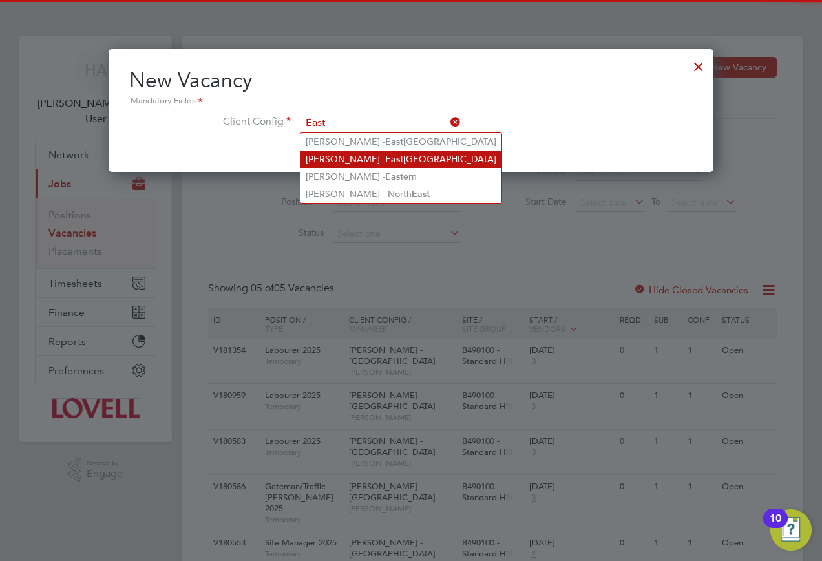
click at [385, 162] on b "East" at bounding box center [394, 159] width 18 height 11
type input "Lovell - East Midlands"
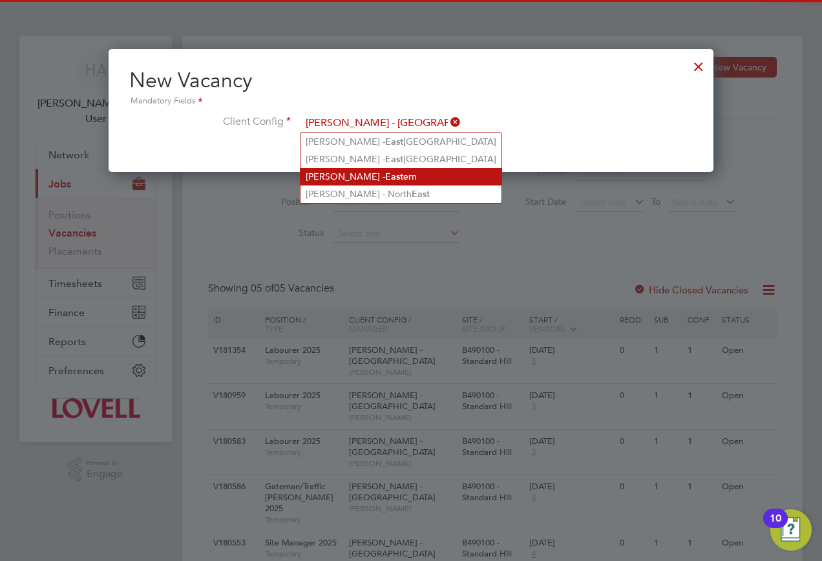
scroll to position [217, 606]
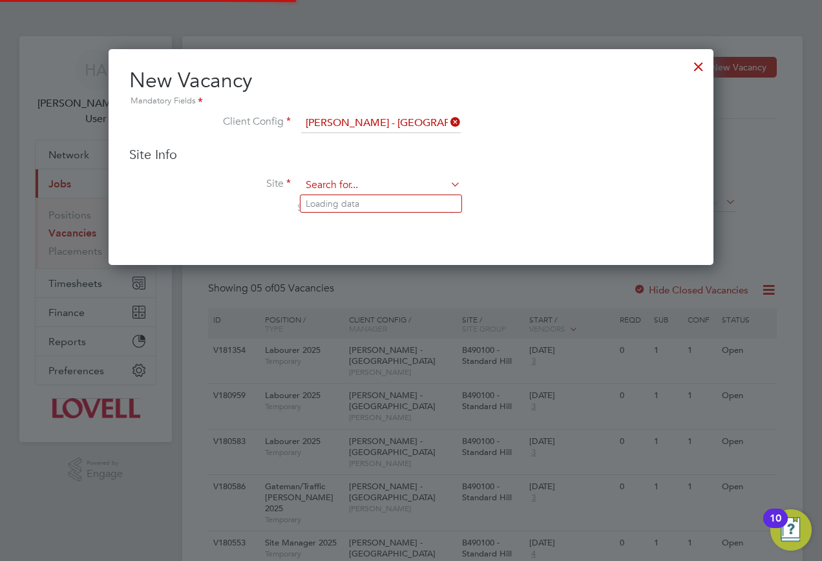
click at [325, 191] on input at bounding box center [381, 185] width 160 height 19
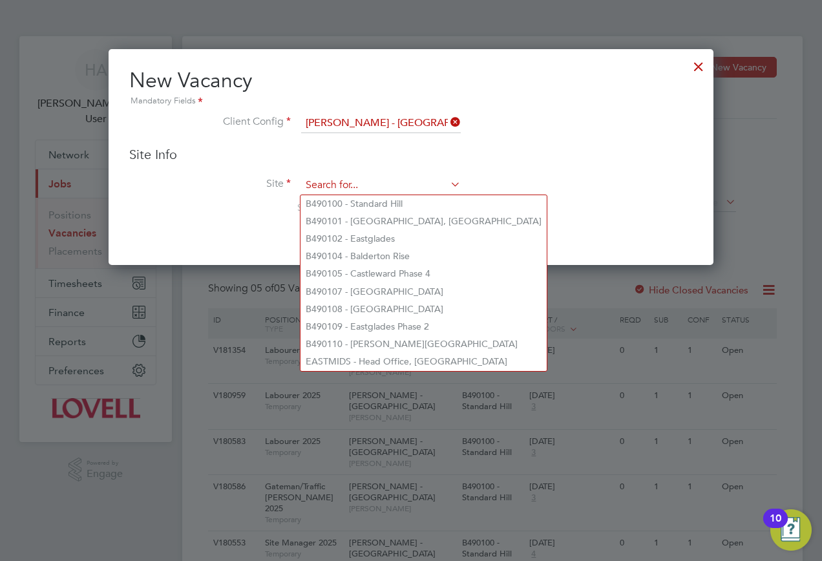
click at [324, 181] on input at bounding box center [381, 185] width 160 height 19
paste input "B490100"
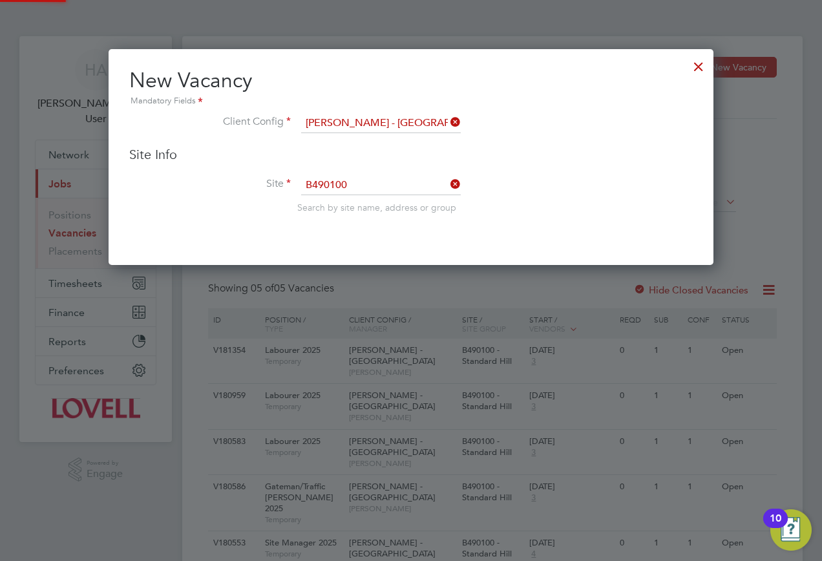
click at [356, 202] on li "B490100 - Standard Hill" at bounding box center [381, 203] width 161 height 17
type input "B490100 - Standard Hill"
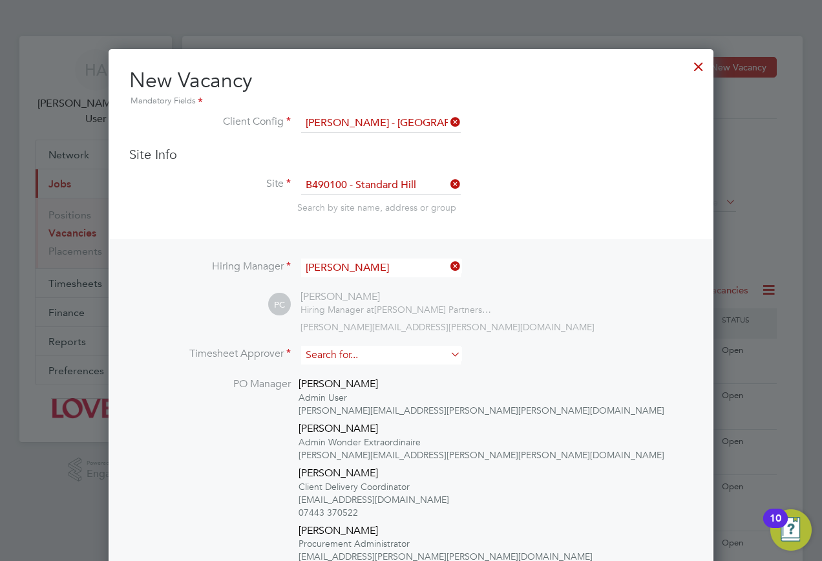
click at [346, 349] on input at bounding box center [381, 355] width 160 height 19
click at [348, 372] on li "Charlie W orkman" at bounding box center [381, 373] width 161 height 17
type input "Charlie Workman"
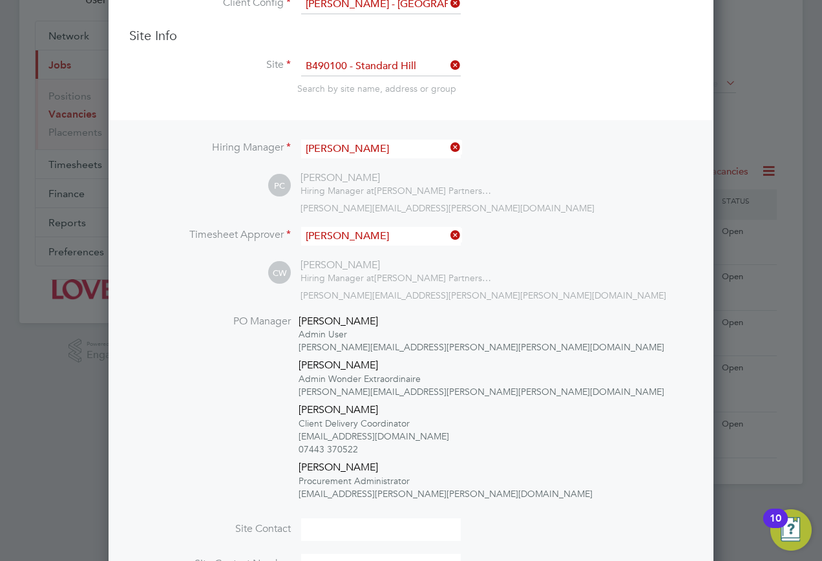
scroll to position [255, 0]
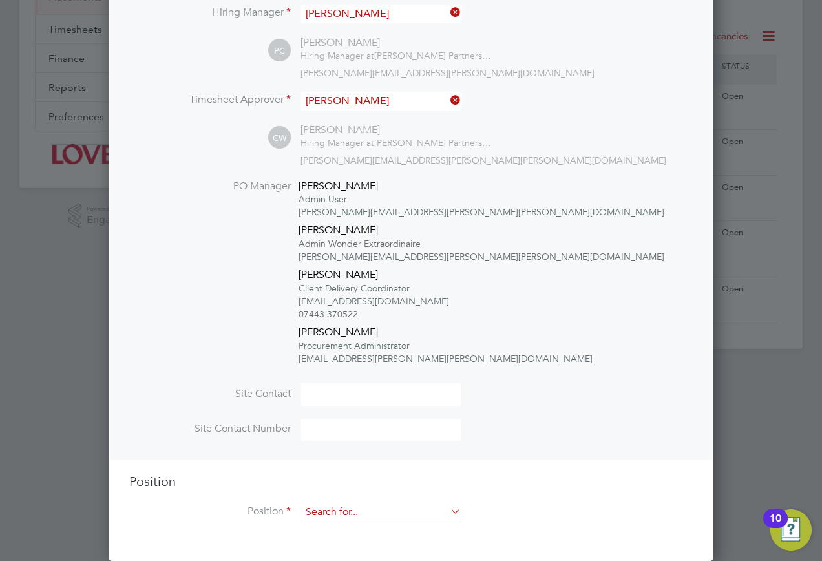
click at [358, 511] on input at bounding box center [381, 512] width 160 height 19
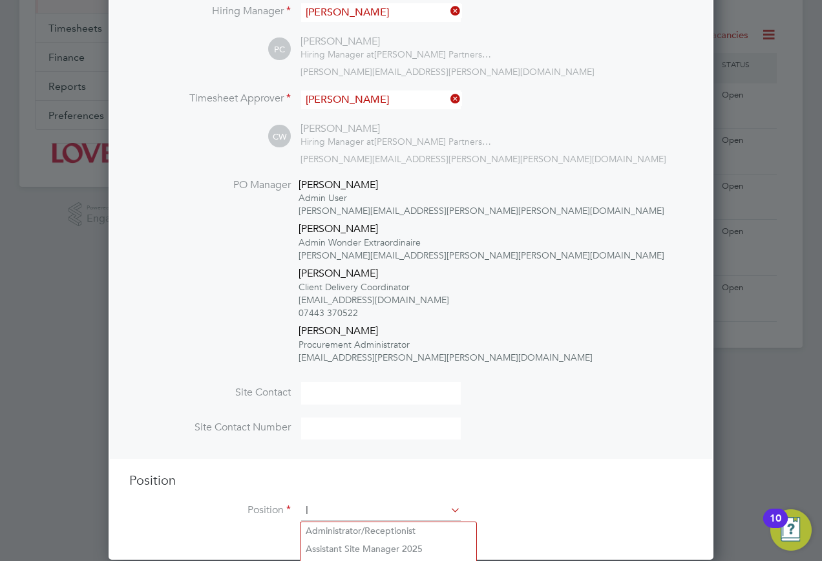
scroll to position [2379, 606]
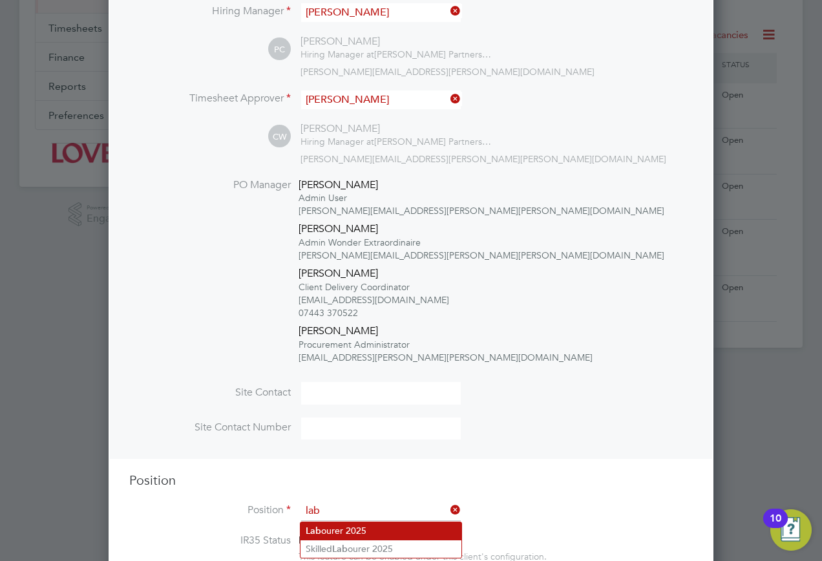
click at [354, 534] on li "Lab ourer 2025" at bounding box center [381, 530] width 161 height 17
type input "Labourer 2025"
type textarea "Sweeping site, removing rubbish, unloading and transporting material, equipment…"
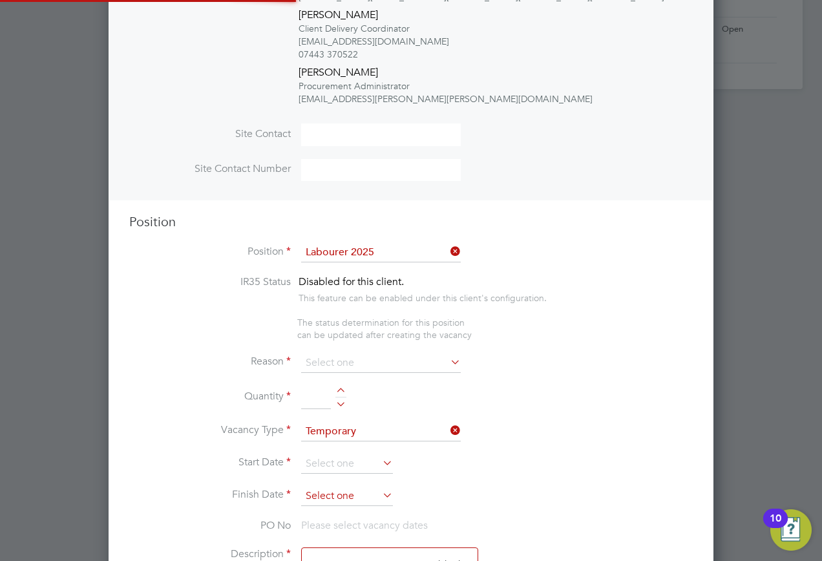
scroll to position [38, 68]
click at [353, 374] on li "Reason" at bounding box center [411, 370] width 564 height 32
click at [350, 369] on input at bounding box center [381, 363] width 160 height 19
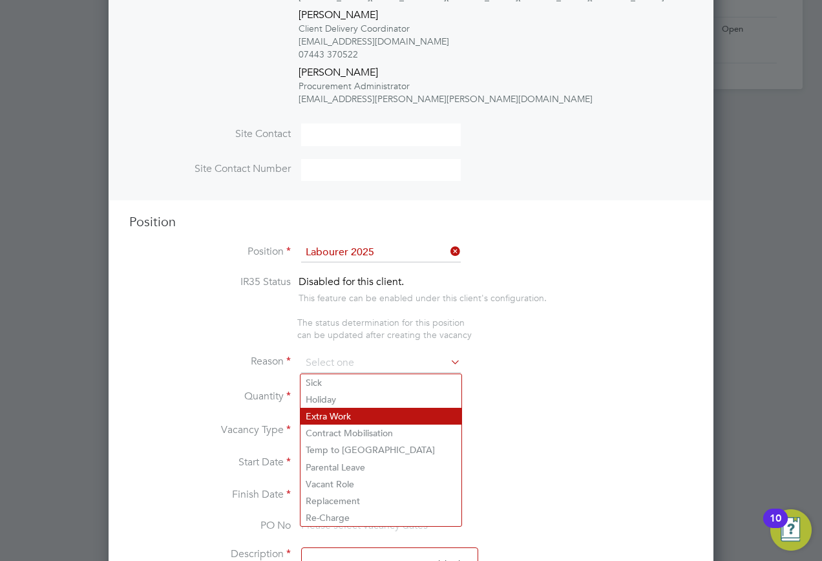
click at [328, 414] on li "Extra Work" at bounding box center [381, 416] width 161 height 17
type input "Extra Work"
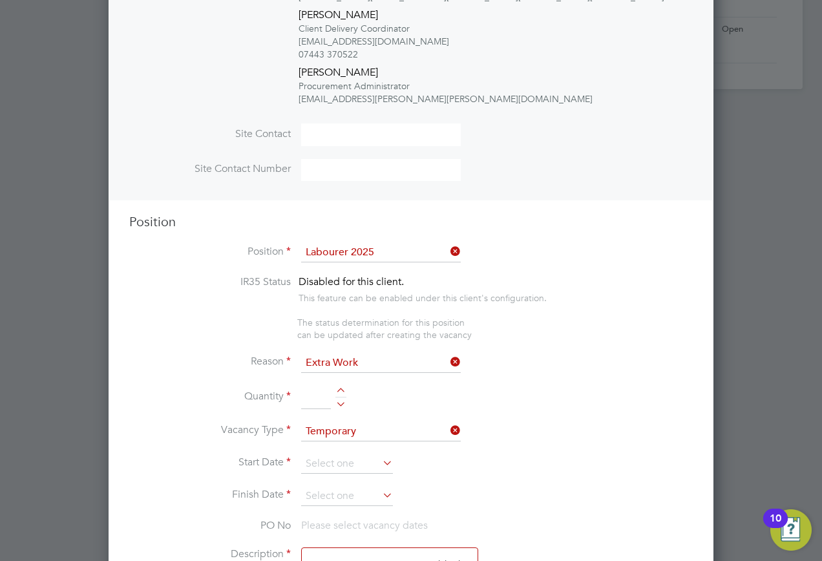
drag, startPoint x: 313, startPoint y: 395, endPoint x: 323, endPoint y: 416, distance: 23.4
click at [312, 394] on input at bounding box center [316, 397] width 30 height 23
type input "1"
click at [348, 462] on input at bounding box center [347, 463] width 92 height 19
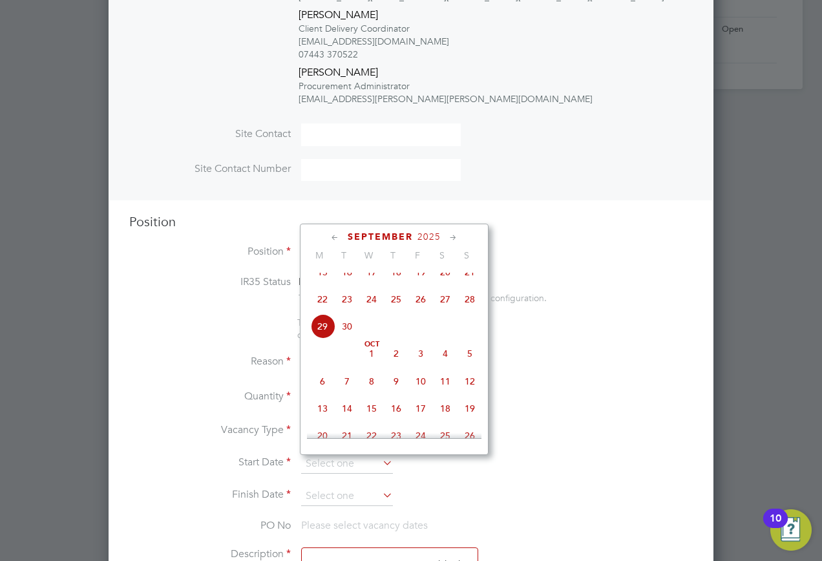
click at [329, 336] on span "29" at bounding box center [322, 326] width 25 height 25
type input "29 Sep 2025"
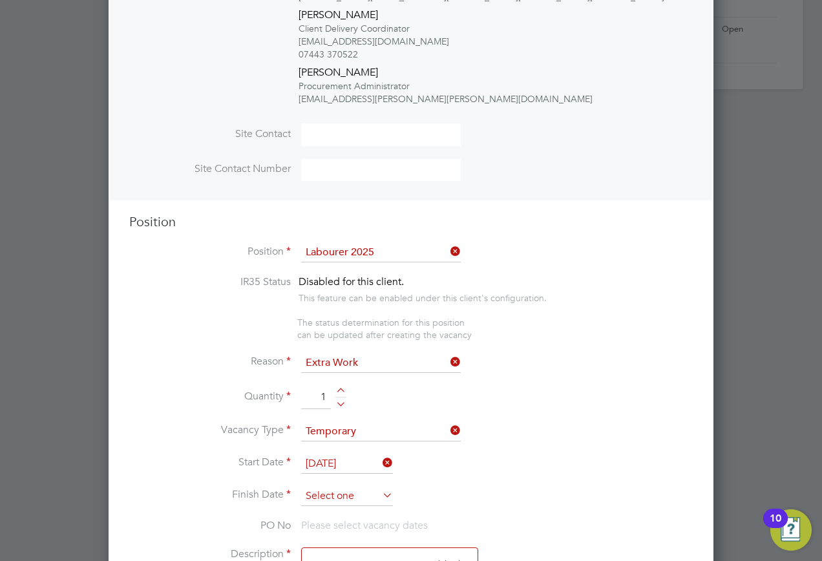
click at [364, 501] on input at bounding box center [347, 496] width 92 height 19
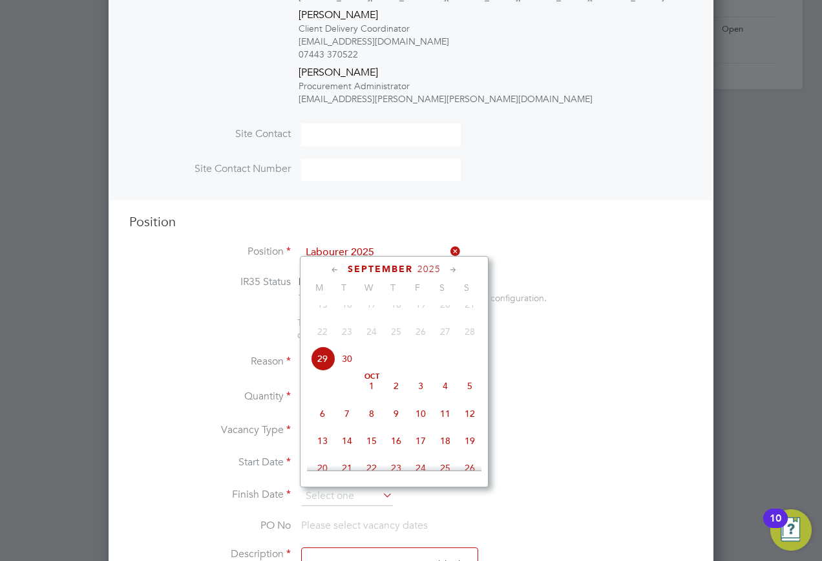
click at [421, 395] on span "3" at bounding box center [421, 386] width 25 height 25
type input "03 Oct 2025"
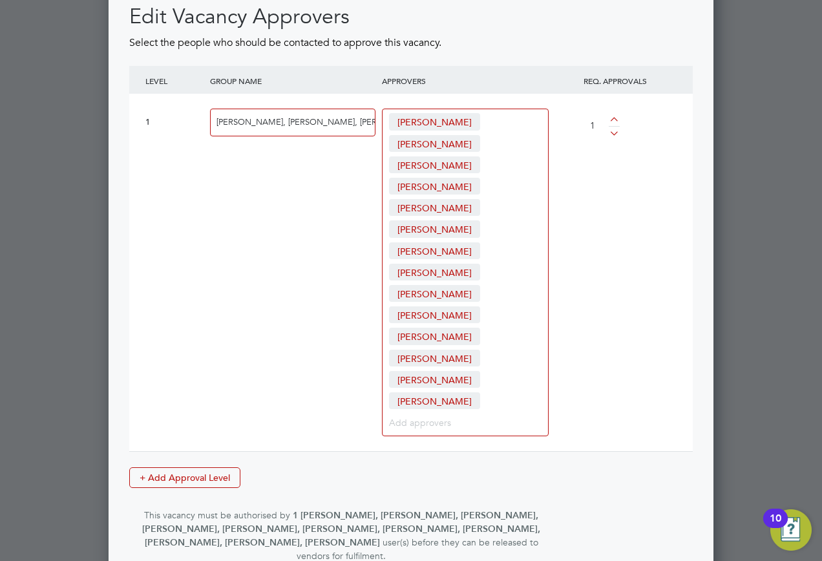
scroll to position [1992, 0]
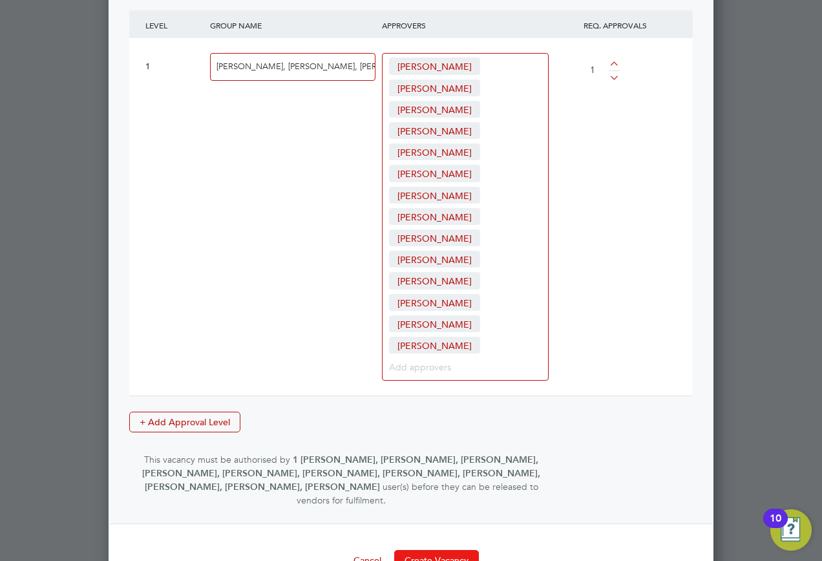
click at [461, 550] on button "Create Vacancy" at bounding box center [436, 560] width 85 height 21
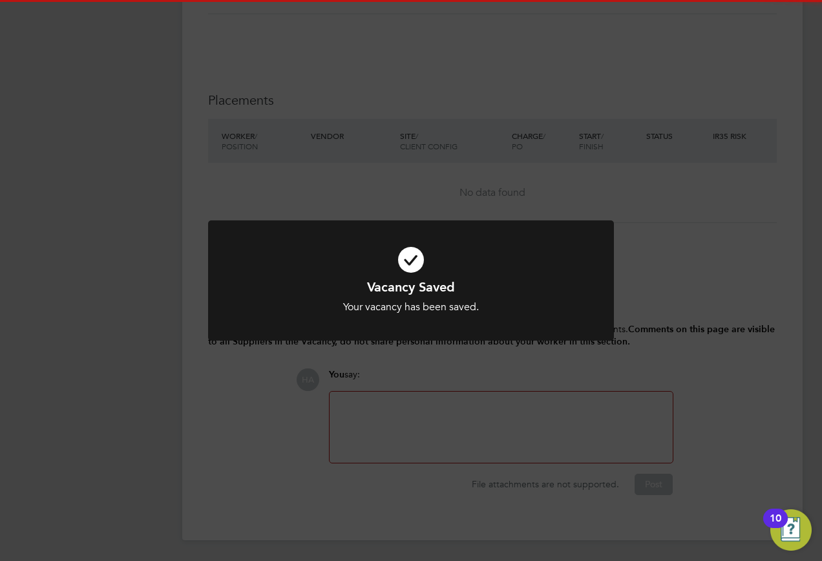
scroll to position [21, 255]
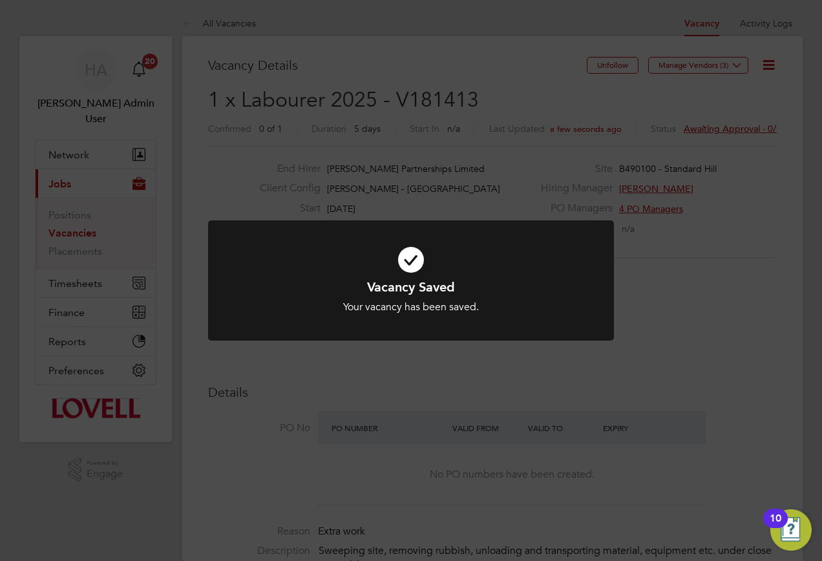
click at [636, 179] on div "Vacancy Saved Your vacancy has been saved. Cancel Okay" at bounding box center [411, 280] width 822 height 561
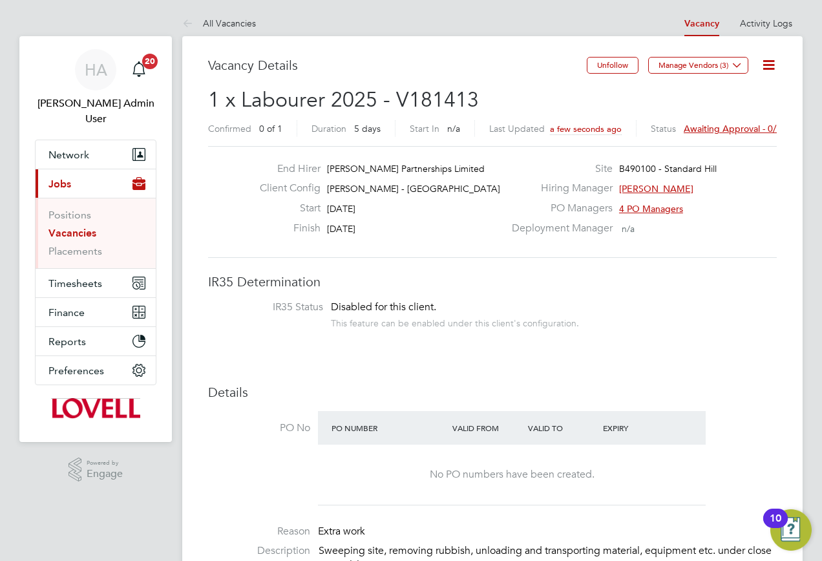
click at [729, 131] on span "Awaiting approval - 0/1" at bounding box center [733, 129] width 98 height 12
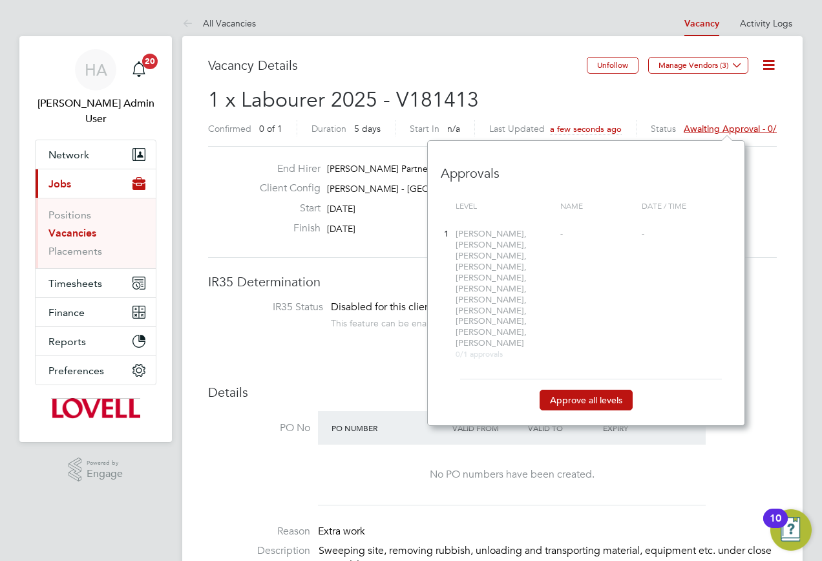
click at [590, 390] on button "Approve all levels" at bounding box center [586, 400] width 93 height 21
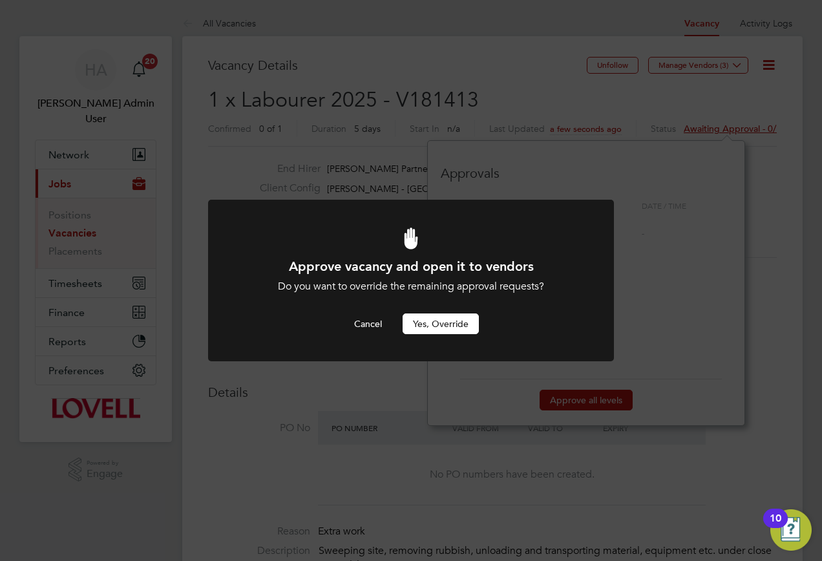
click at [451, 324] on button "Yes, Override" at bounding box center [441, 324] width 76 height 21
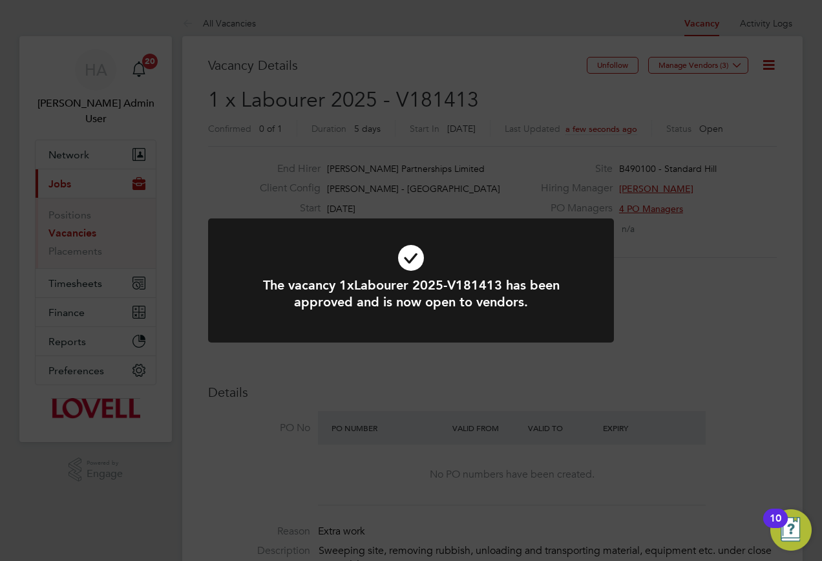
drag, startPoint x: 699, startPoint y: 71, endPoint x: 708, endPoint y: 74, distance: 9.4
click at [699, 72] on div "The vacancy 1xLabourer 2025-V181413 has been approved and is now open to vendor…" at bounding box center [411, 280] width 822 height 561
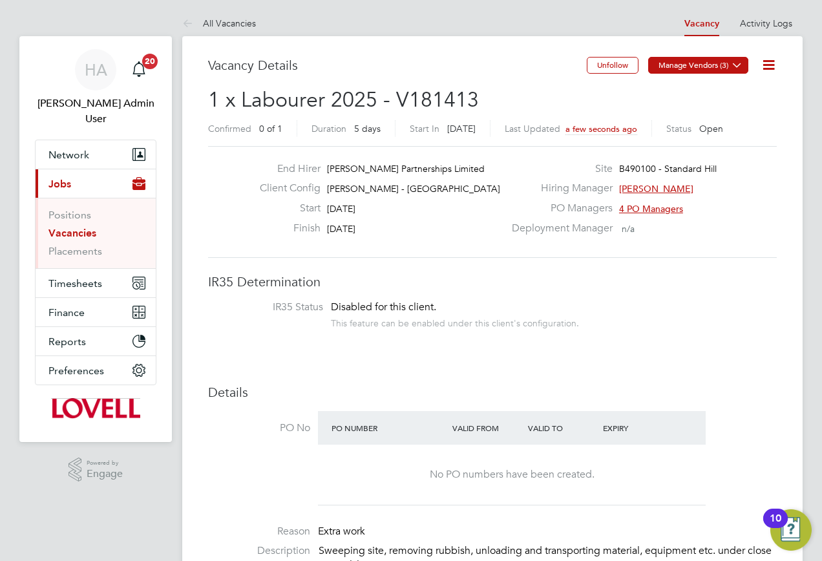
click at [738, 68] on icon at bounding box center [737, 65] width 10 height 10
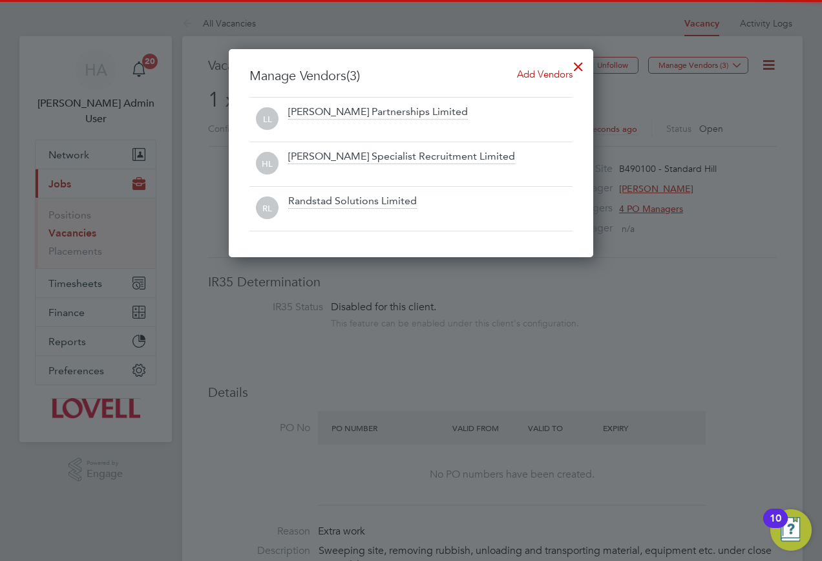
click at [542, 80] on div "Add Vendors" at bounding box center [545, 74] width 56 height 14
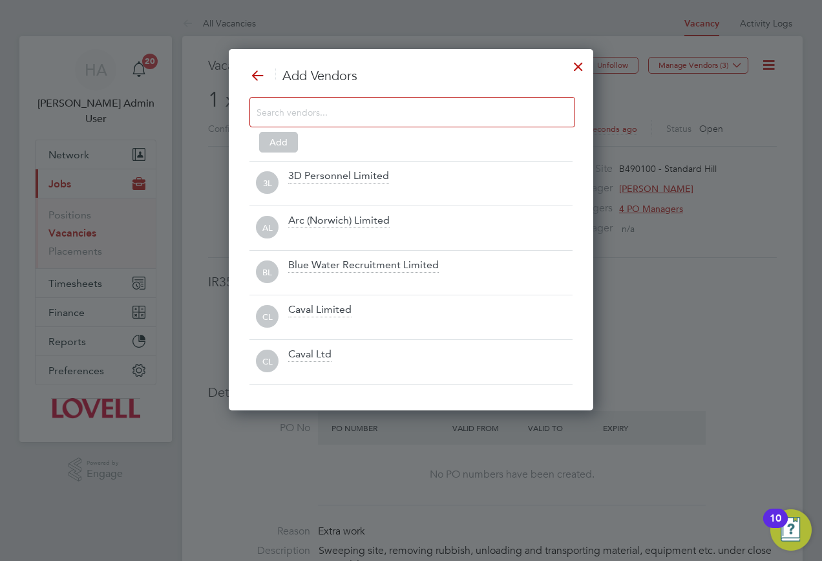
drag, startPoint x: 374, startPoint y: 122, endPoint x: 368, endPoint y: 116, distance: 8.7
click at [372, 121] on div at bounding box center [413, 112] width 326 height 30
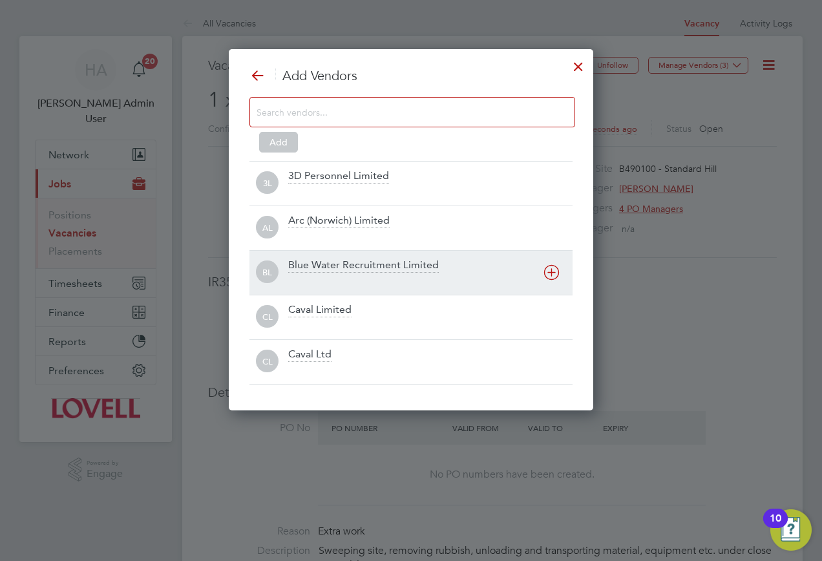
click at [323, 268] on div "Blue Water Recruitment Limited" at bounding box center [363, 266] width 151 height 14
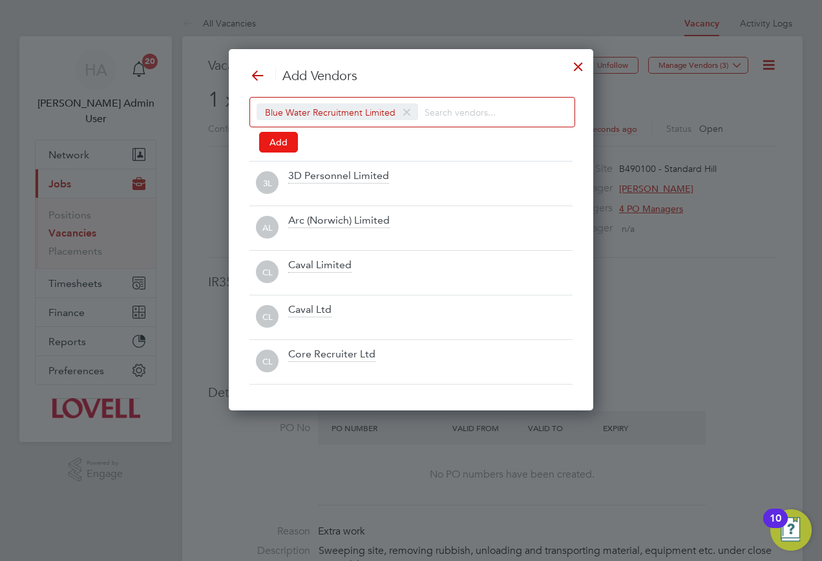
click at [287, 144] on button "Add" at bounding box center [278, 142] width 39 height 21
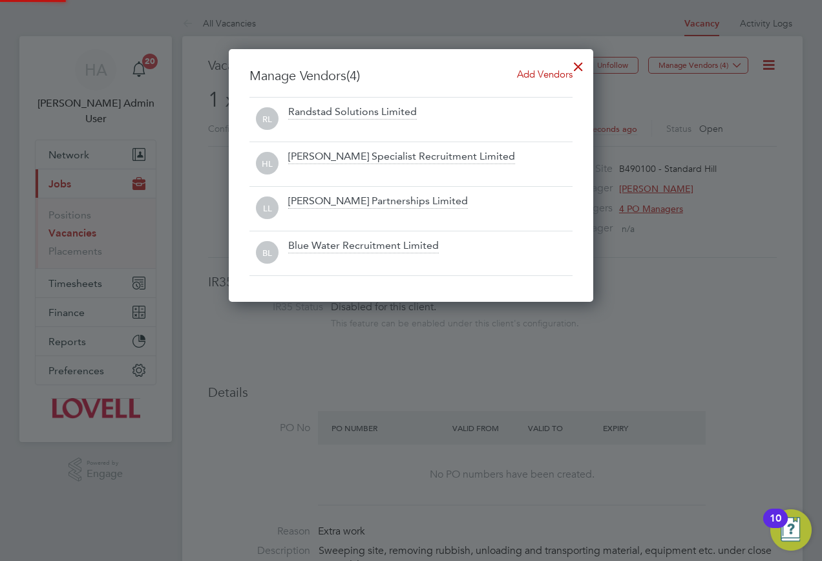
click at [576, 61] on div at bounding box center [578, 63] width 23 height 23
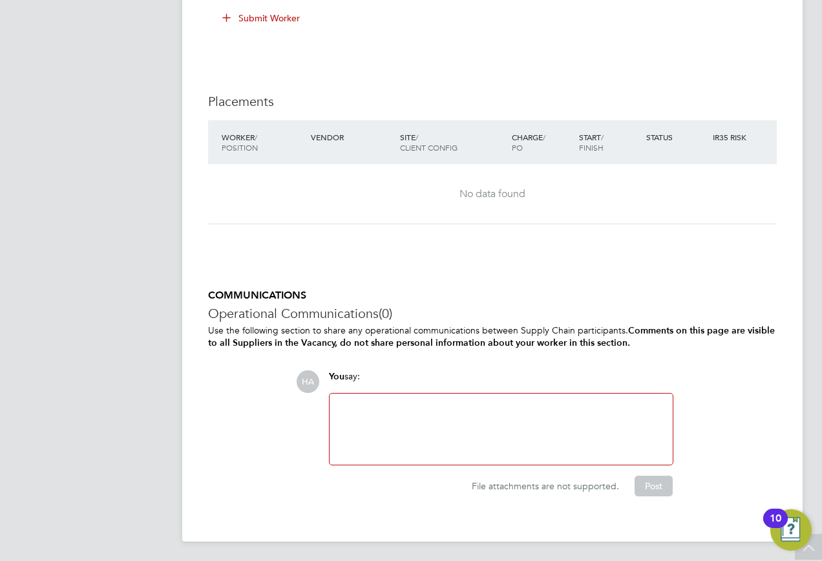
click at [419, 438] on div at bounding box center [501, 429] width 328 height 56
click at [359, 414] on div "vACANCY FOR Amza Viorel (TB)" at bounding box center [501, 429] width 328 height 56
click at [358, 407] on div "vACANCY FOR Amza Viorel (TB)" at bounding box center [501, 429] width 328 height 56
click at [339, 407] on div "vacancy FOR Amza Viorel (TB)" at bounding box center [501, 429] width 328 height 56
click at [341, 405] on div "vacancy FOR Amza Viorel (TB)" at bounding box center [501, 429] width 328 height 56
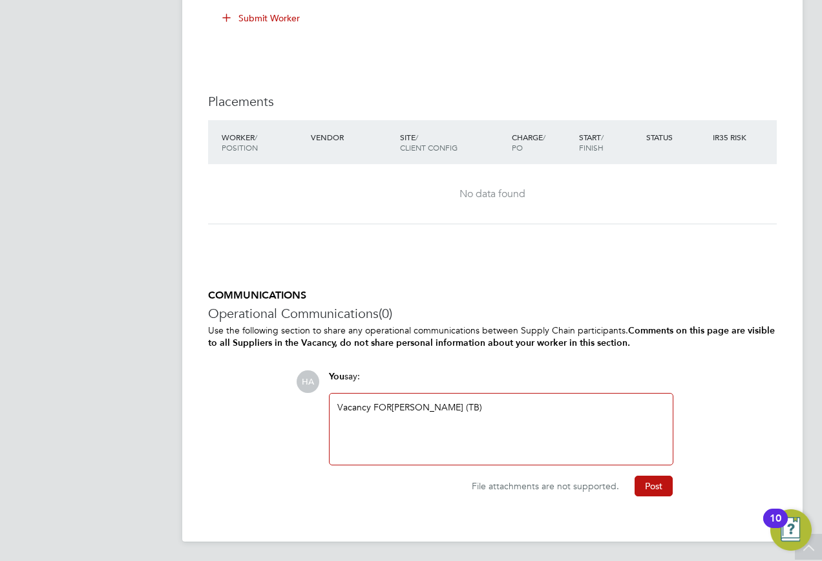
click at [390, 401] on div "Vacancy FOR Amza Viorel (TB)" at bounding box center [501, 429] width 328 height 56
click at [636, 489] on button "Post" at bounding box center [654, 486] width 38 height 21
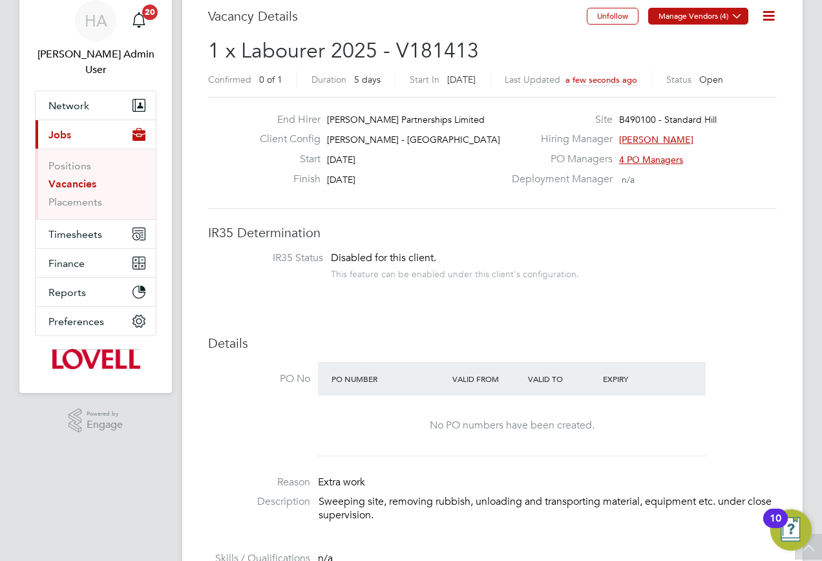
click at [723, 16] on button "Manage Vendors (4)" at bounding box center [698, 16] width 100 height 17
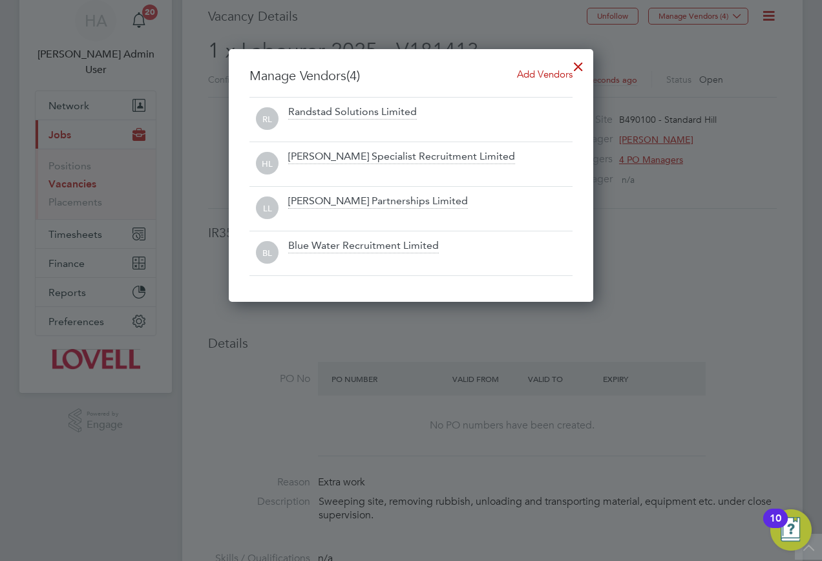
drag, startPoint x: 337, startPoint y: 247, endPoint x: 489, endPoint y: 235, distance: 152.4
click at [489, 235] on div "BL Blue Water Recruitment Limited" at bounding box center [411, 253] width 323 height 45
click at [531, 78] on span "Add Vendors" at bounding box center [545, 74] width 56 height 12
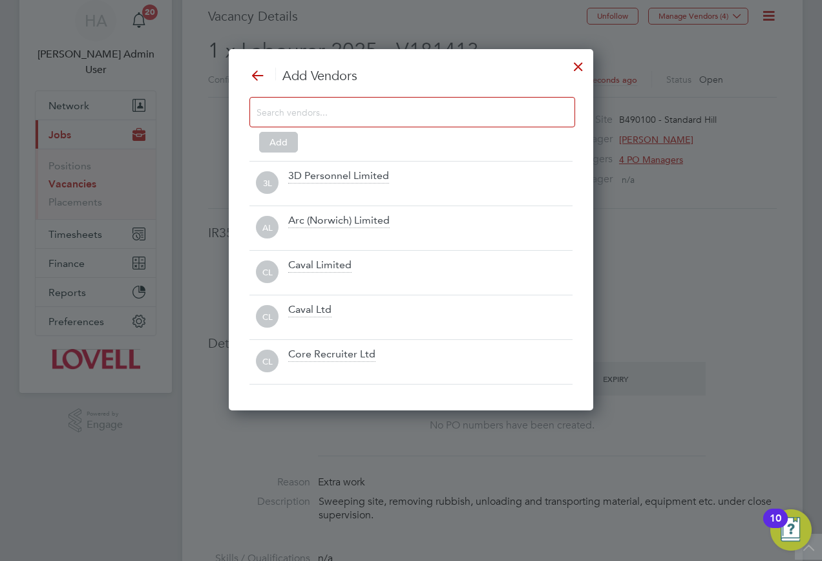
click at [391, 109] on input at bounding box center [402, 111] width 291 height 17
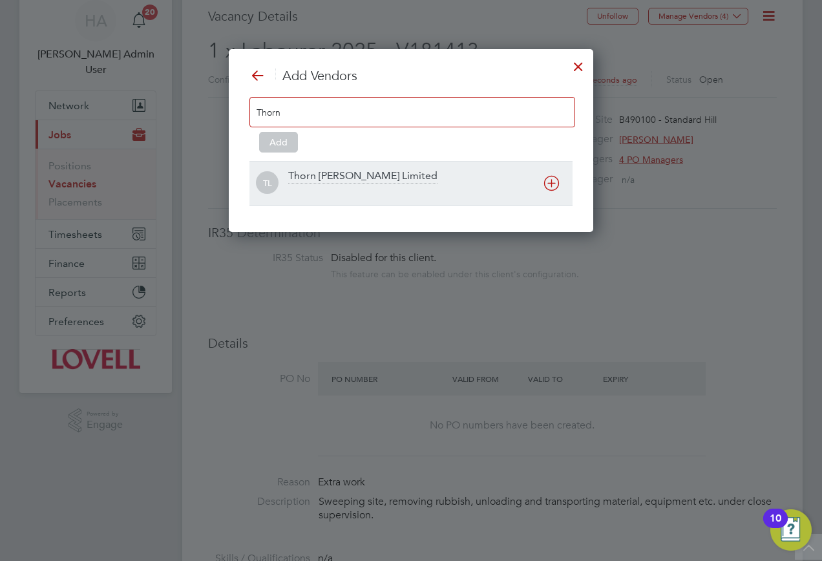
type input "Thorn"
drag, startPoint x: 321, startPoint y: 187, endPoint x: 284, endPoint y: 152, distance: 50.8
click at [320, 187] on div at bounding box center [430, 192] width 284 height 13
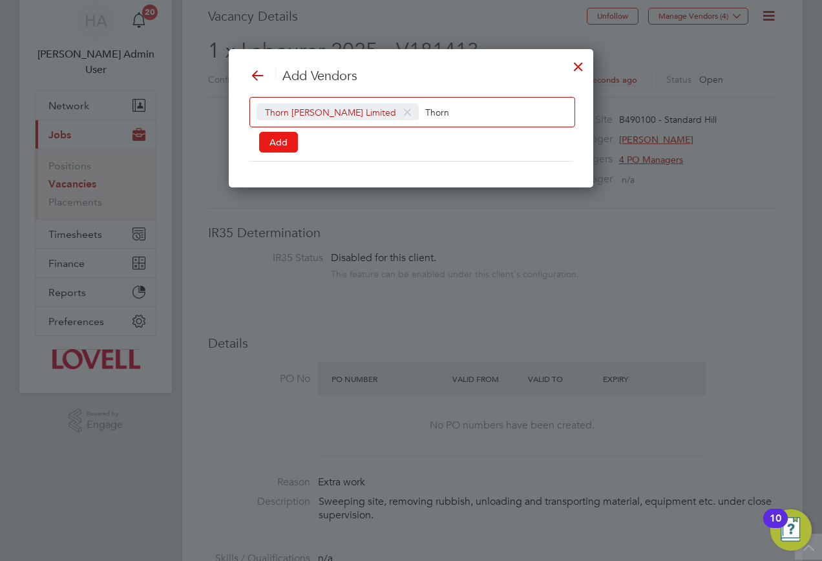
click at [283, 148] on button "Add" at bounding box center [278, 142] width 39 height 21
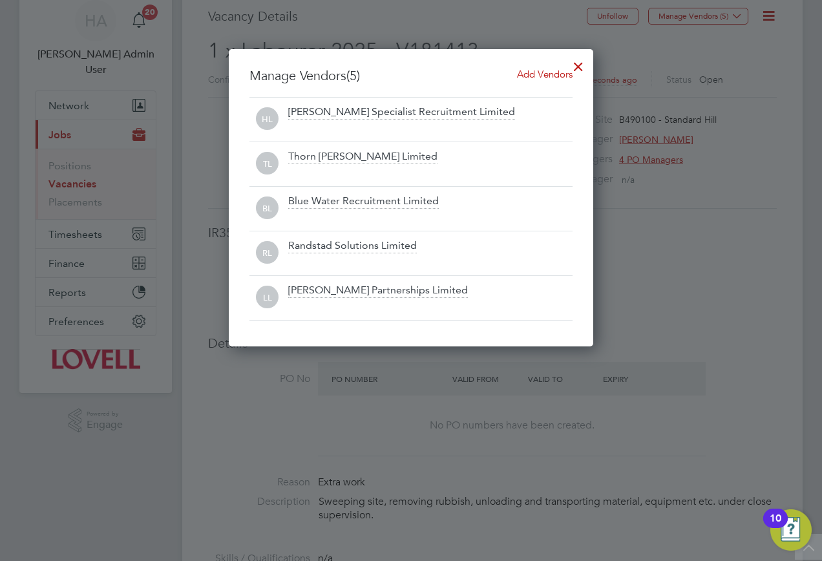
click at [577, 65] on div at bounding box center [578, 63] width 23 height 23
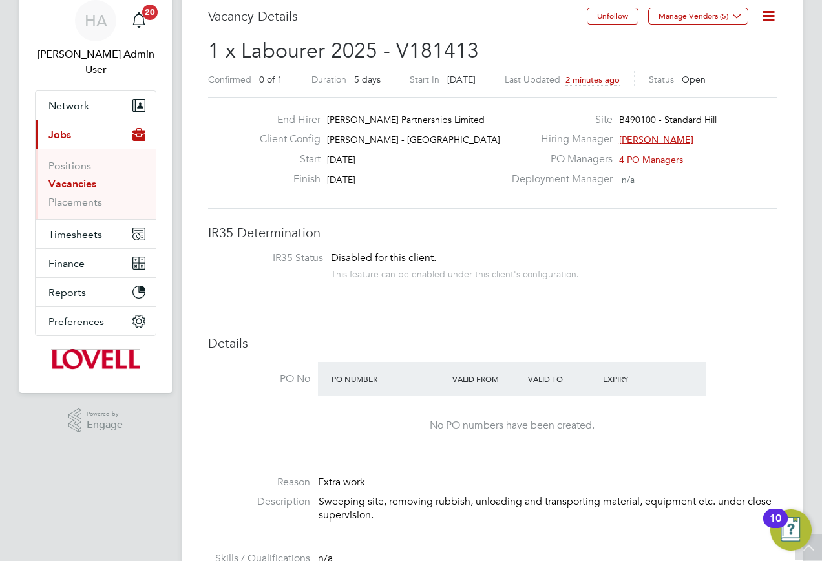
drag, startPoint x: 61, startPoint y: 167, endPoint x: 77, endPoint y: 166, distance: 16.3
click at [61, 178] on link "Vacancies" at bounding box center [72, 184] width 48 height 12
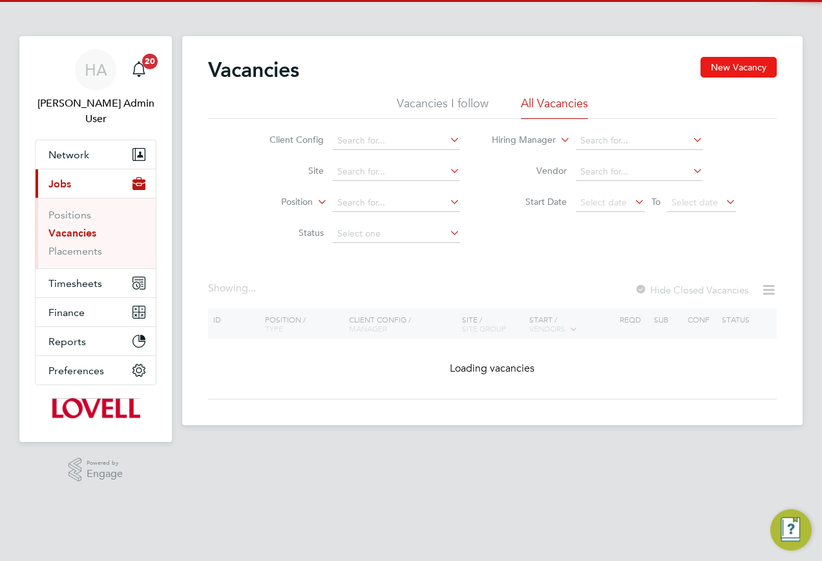
click at [762, 72] on button "New Vacancy" at bounding box center [739, 67] width 76 height 21
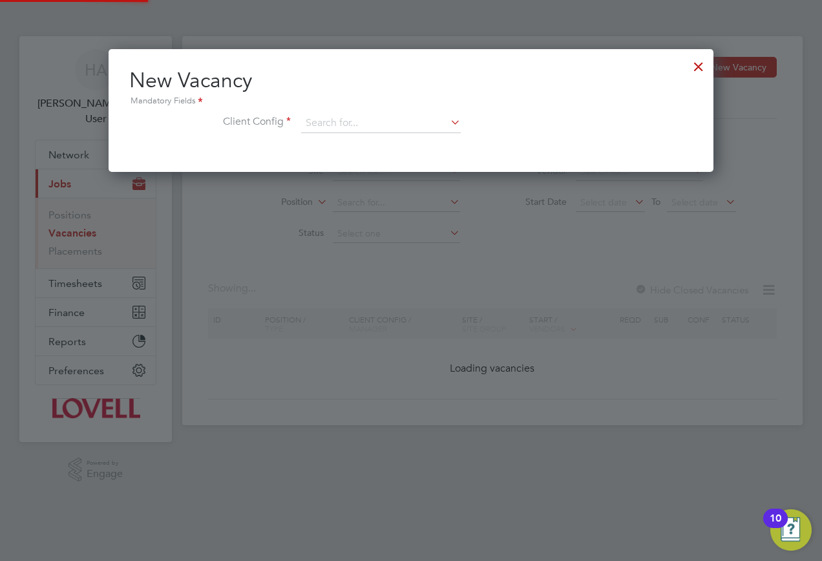
scroll to position [123, 606]
click at [337, 116] on input at bounding box center [381, 123] width 160 height 19
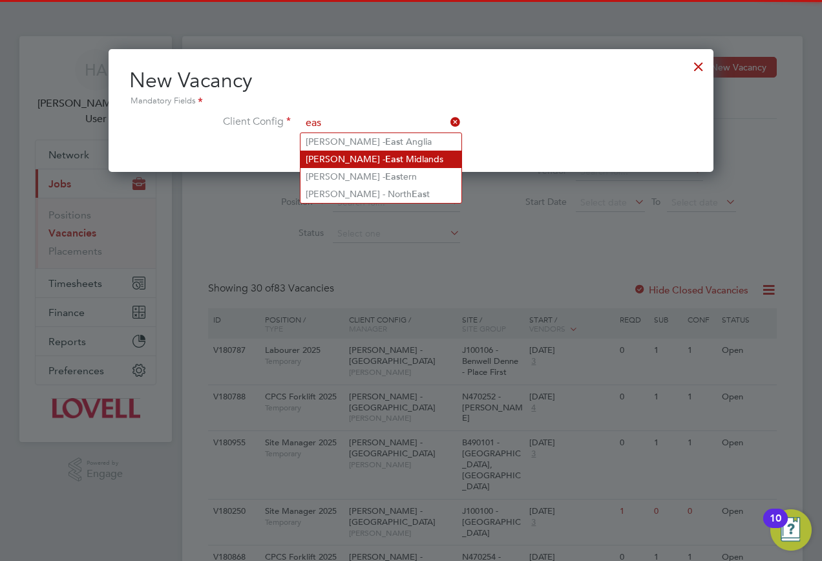
click at [385, 154] on b "Eas" at bounding box center [392, 159] width 15 height 11
type input "Lovell - East Midlands"
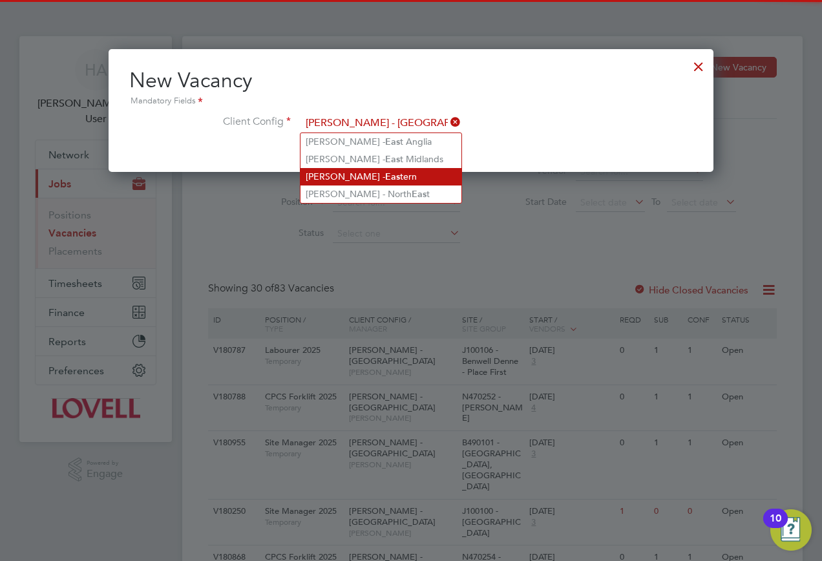
scroll to position [217, 606]
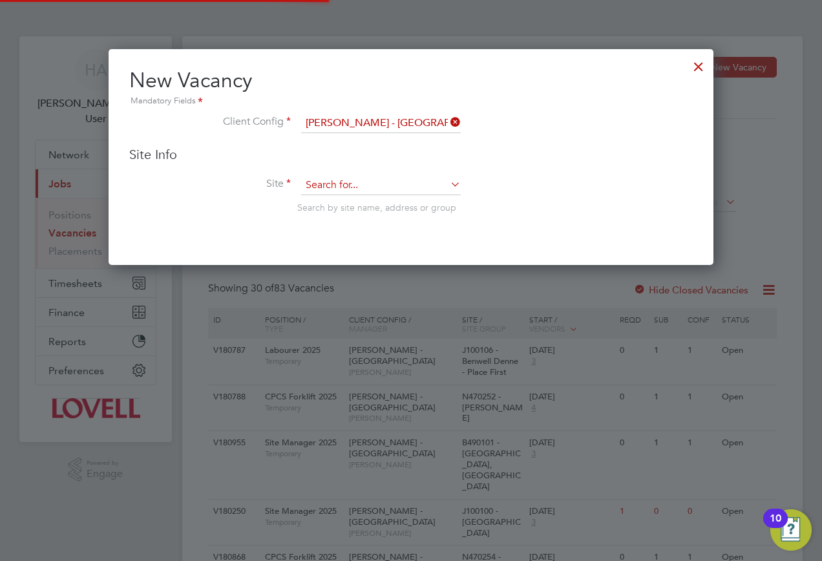
click at [342, 182] on input at bounding box center [381, 185] width 160 height 19
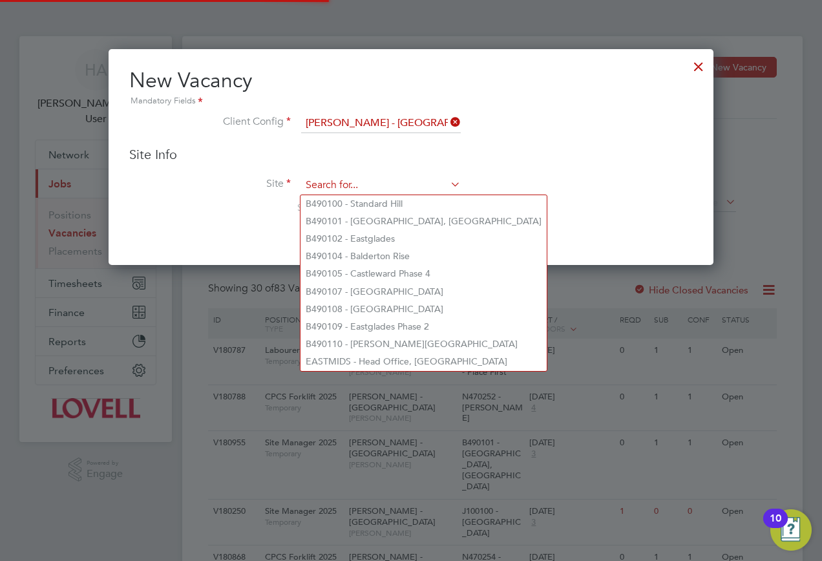
paste input "B490100"
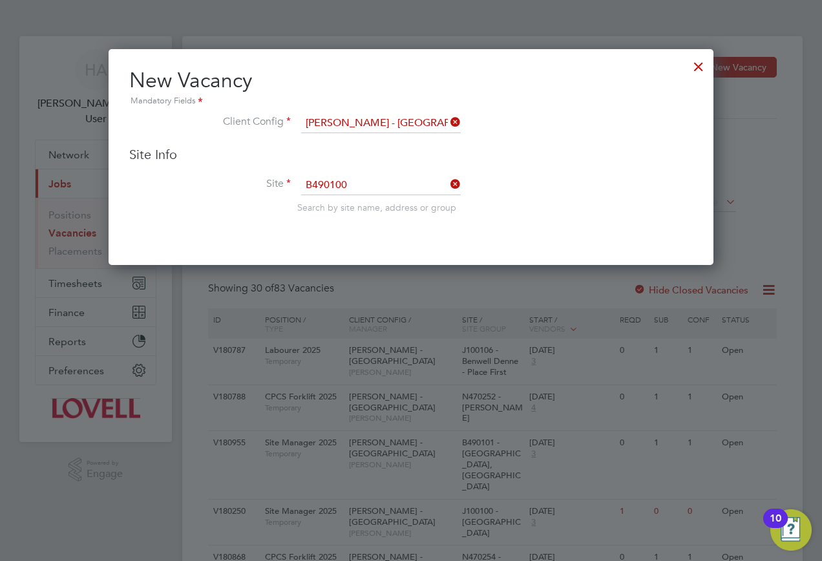
click at [360, 206] on li "B490100 - Standard Hill" at bounding box center [381, 203] width 161 height 17
type input "B490100 - Standard Hill"
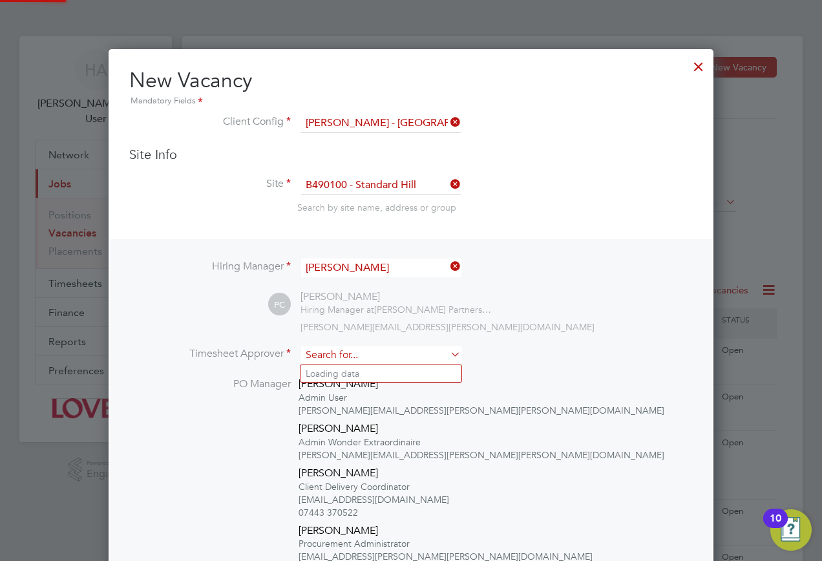
click at [347, 353] on input at bounding box center [381, 355] width 160 height 19
click at [343, 367] on li "Charlie W orkman" at bounding box center [381, 373] width 161 height 17
type input "Charlie Workman"
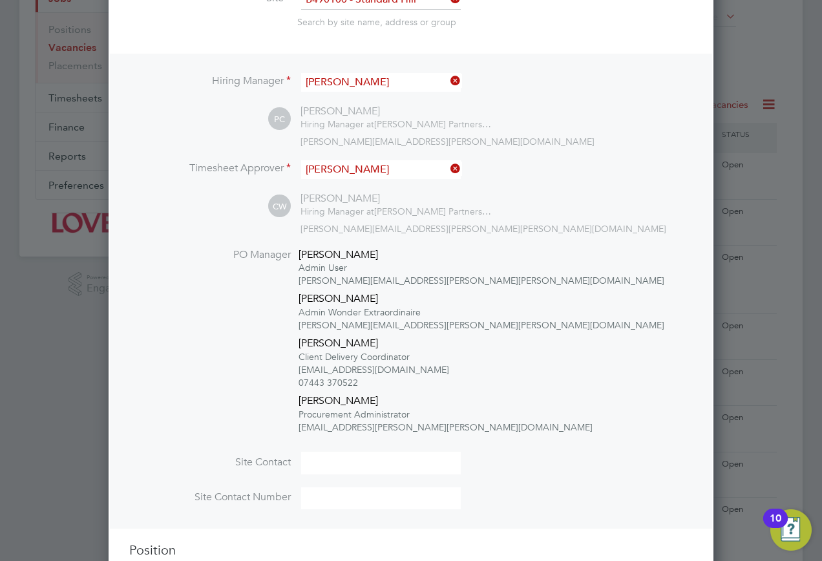
scroll to position [323, 0]
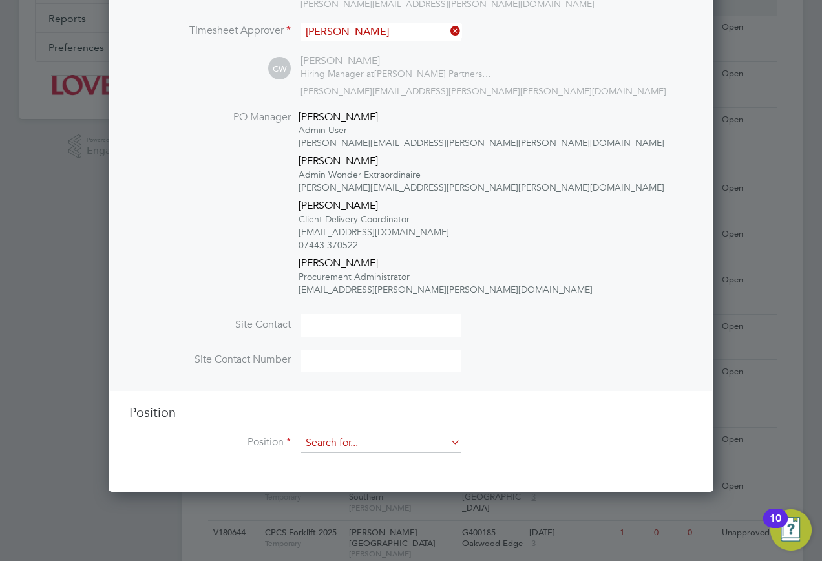
click at [323, 452] on input at bounding box center [381, 443] width 160 height 19
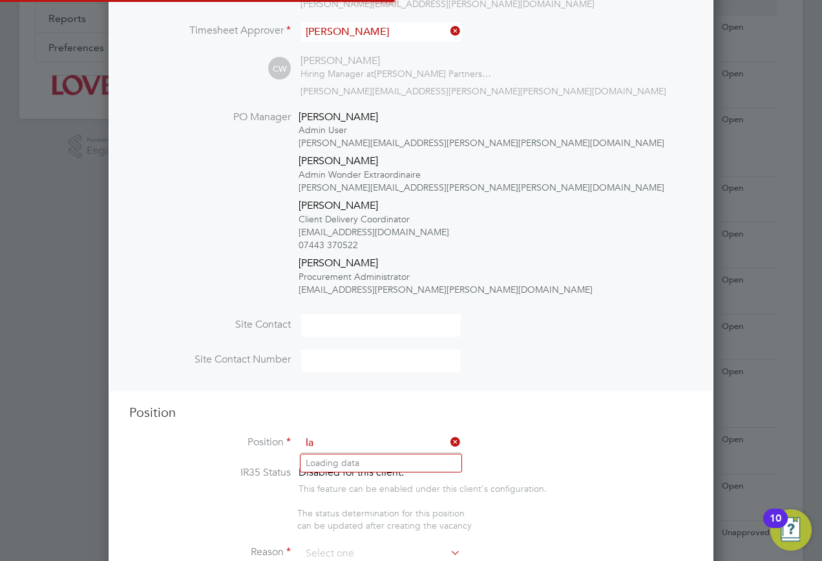
scroll to position [2379, 606]
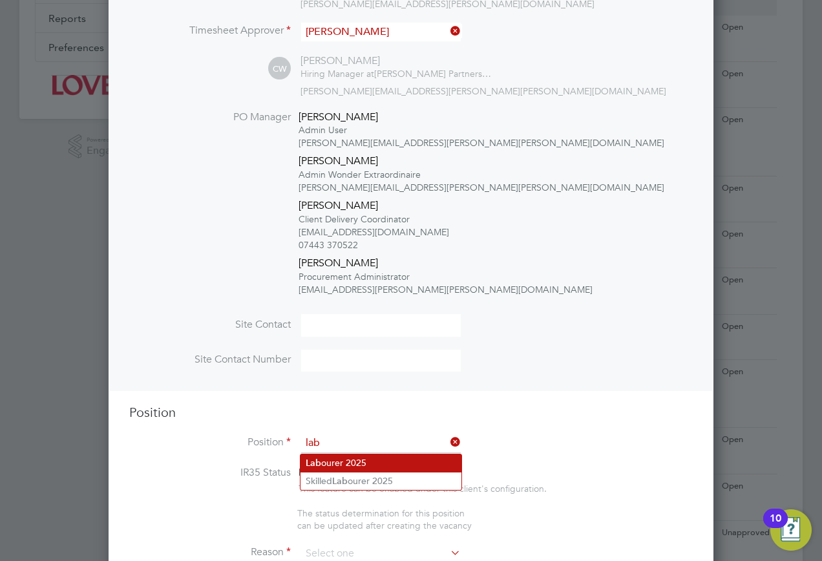
click at [323, 458] on li "Lab ourer 2025" at bounding box center [381, 462] width 161 height 17
type input "Labourer 2025"
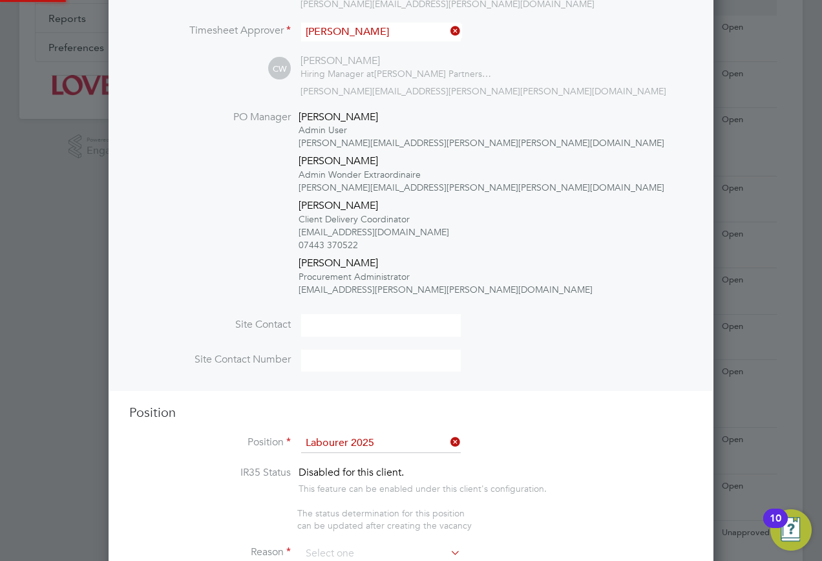
type textarea "Sweeping site, removing rubbish, unloading and transporting material, equipment…"
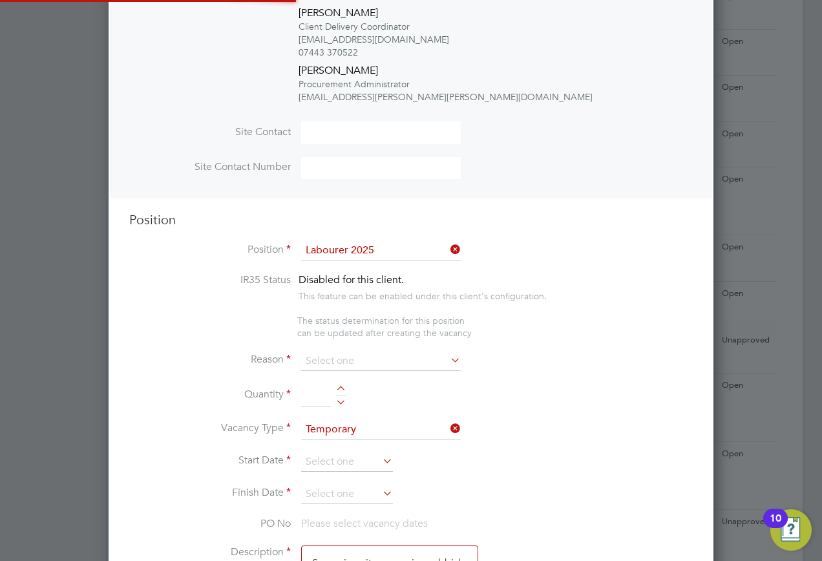
scroll to position [38, 68]
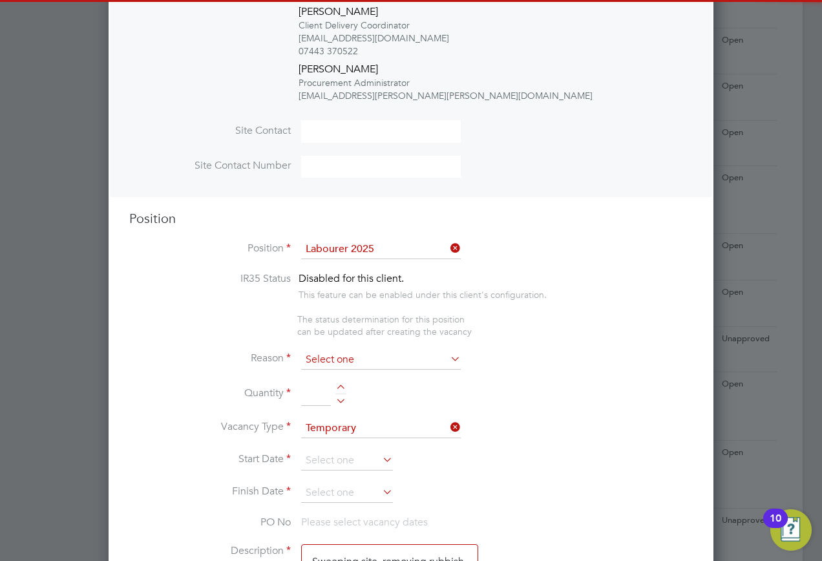
click at [405, 359] on input at bounding box center [381, 359] width 160 height 19
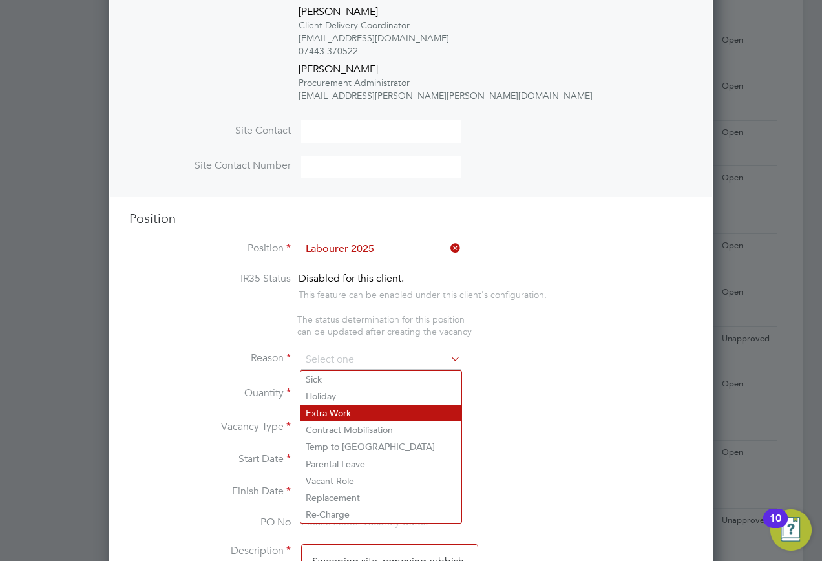
click at [360, 411] on li "Extra Work" at bounding box center [381, 413] width 161 height 17
type input "Extra Work"
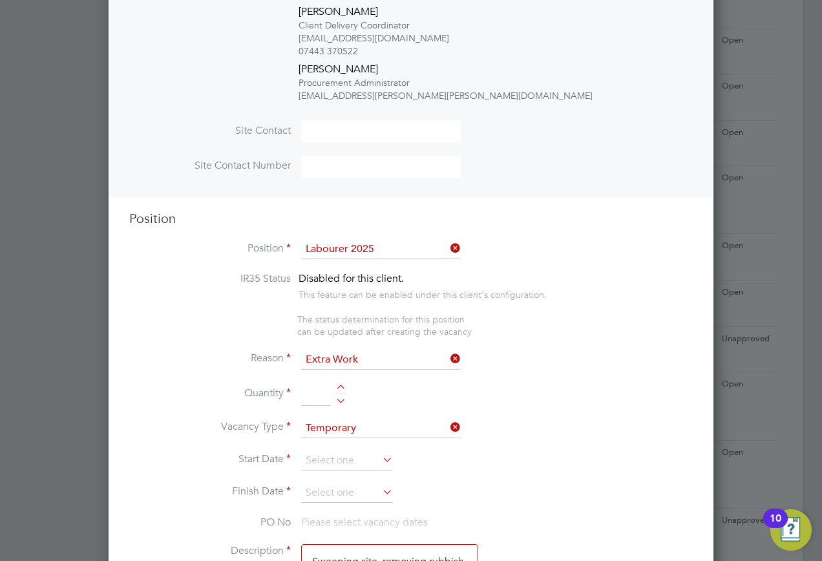
click at [323, 398] on input at bounding box center [316, 394] width 30 height 23
type input "1"
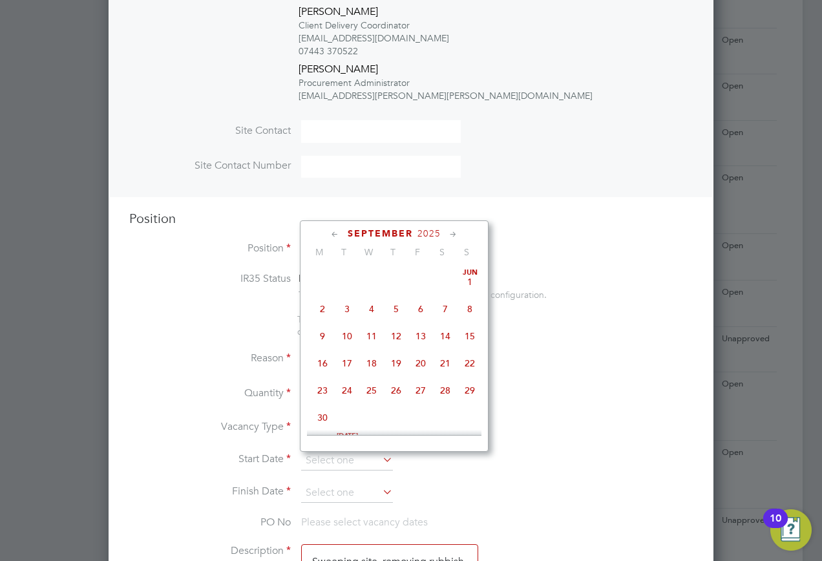
drag, startPoint x: 361, startPoint y: 465, endPoint x: 379, endPoint y: 398, distance: 69.2
click at [360, 464] on input at bounding box center [347, 460] width 92 height 19
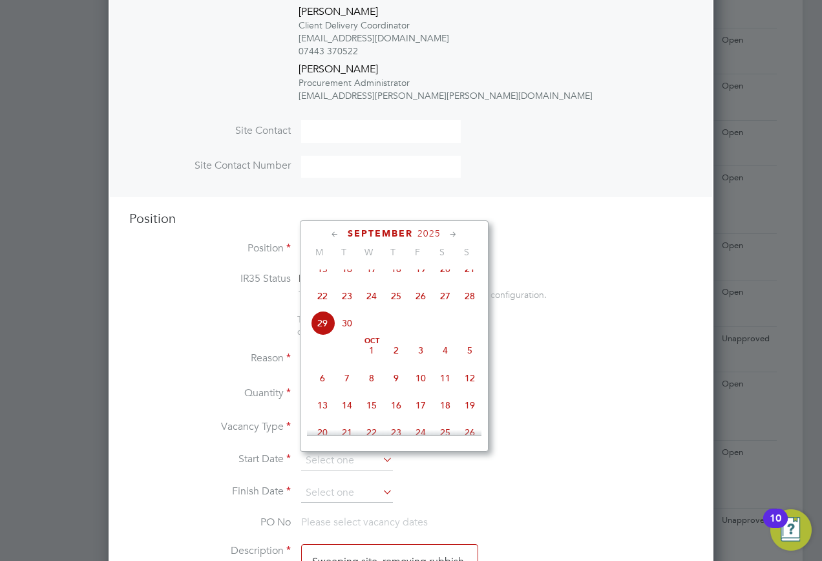
click at [319, 336] on span "29" at bounding box center [322, 323] width 25 height 25
type input "[DATE]"
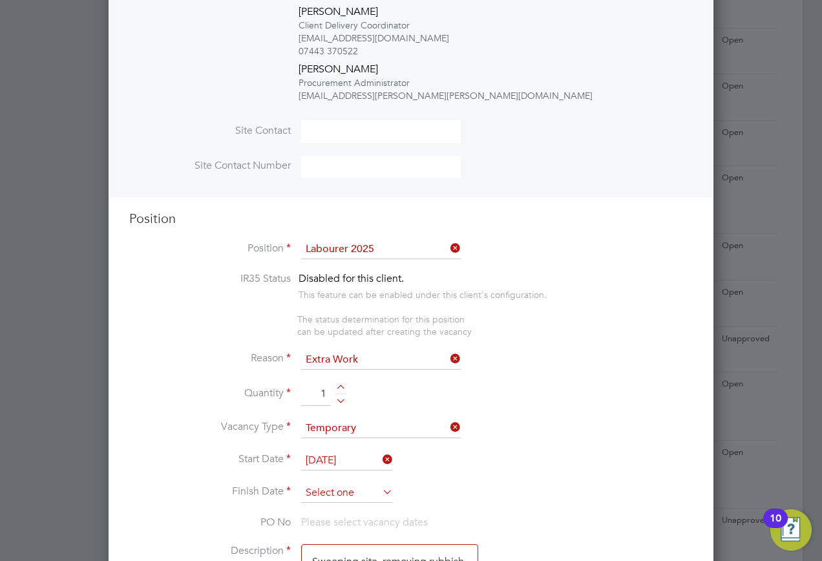
click at [365, 498] on input at bounding box center [347, 493] width 92 height 19
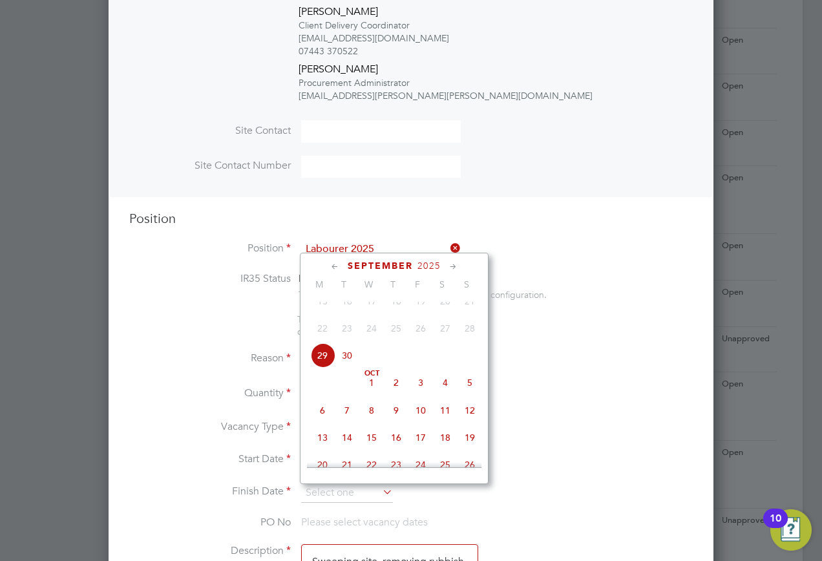
click at [418, 395] on span "3" at bounding box center [421, 382] width 25 height 25
type input "03 Oct 2025"
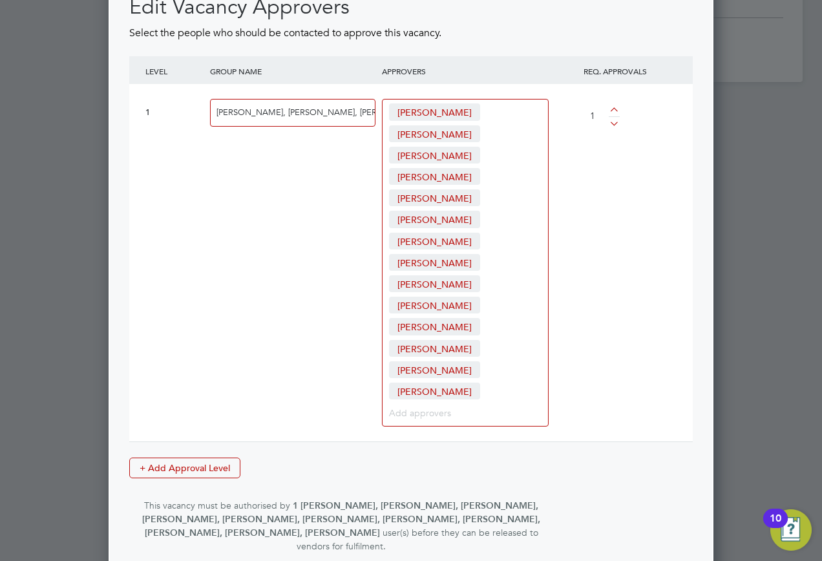
scroll to position [1992, 0]
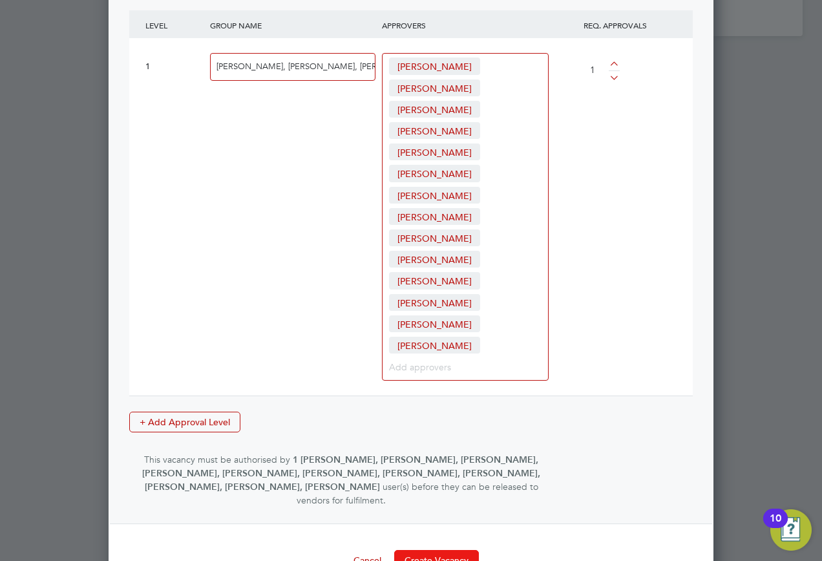
click at [474, 550] on button "Create Vacancy" at bounding box center [436, 560] width 85 height 21
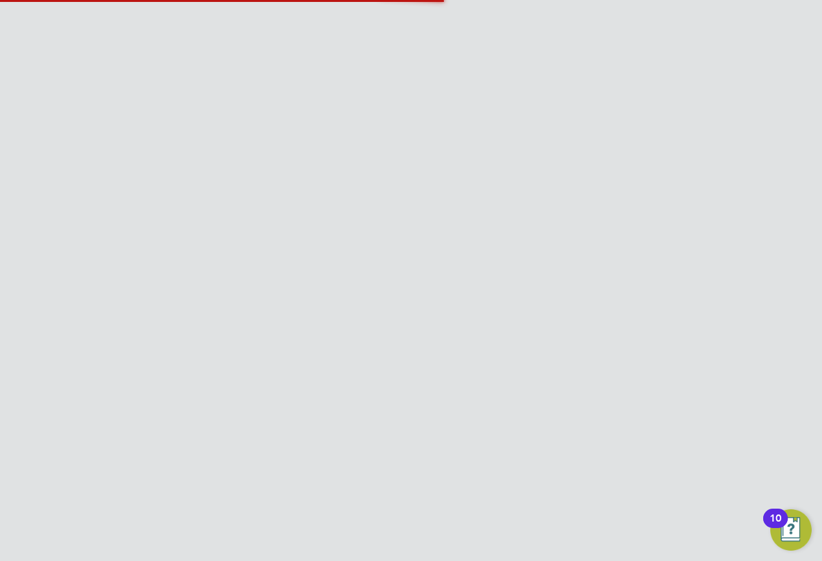
scroll to position [6, 6]
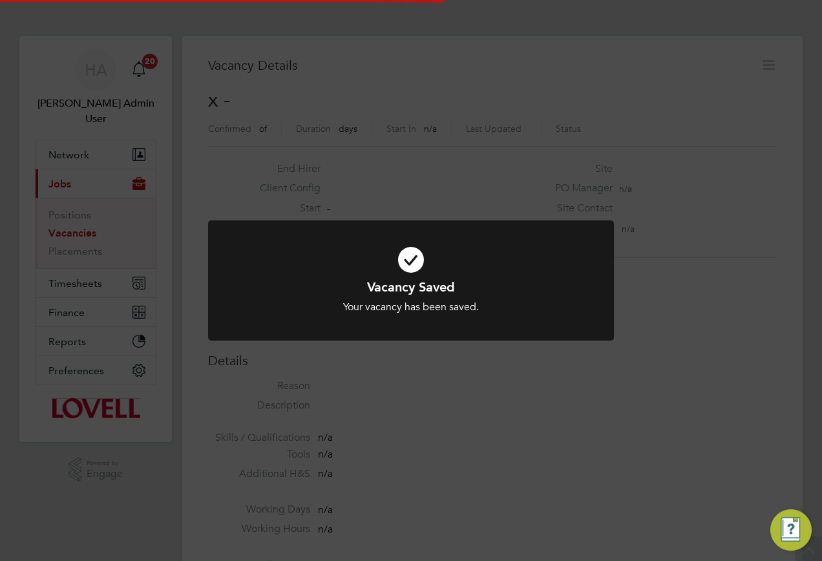
click at [663, 202] on div "Vacancy Saved Your vacancy has been saved. Cancel Okay" at bounding box center [411, 280] width 822 height 561
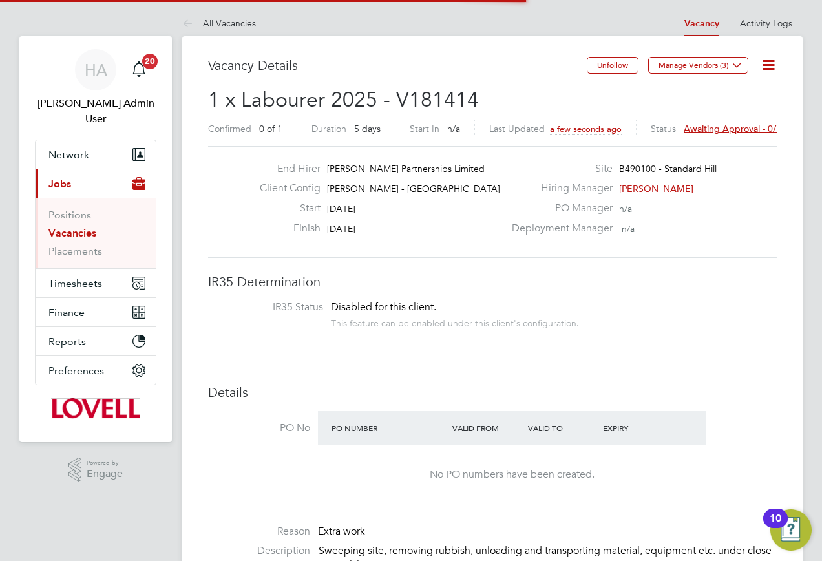
click at [726, 126] on span "Awaiting approval - 0/1" at bounding box center [733, 129] width 98 height 12
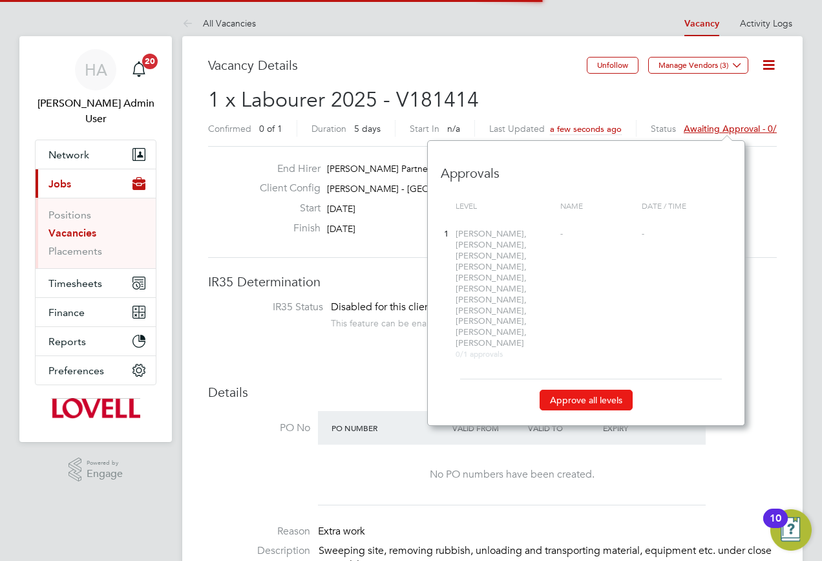
click at [572, 390] on button "Approve all levels" at bounding box center [586, 400] width 93 height 21
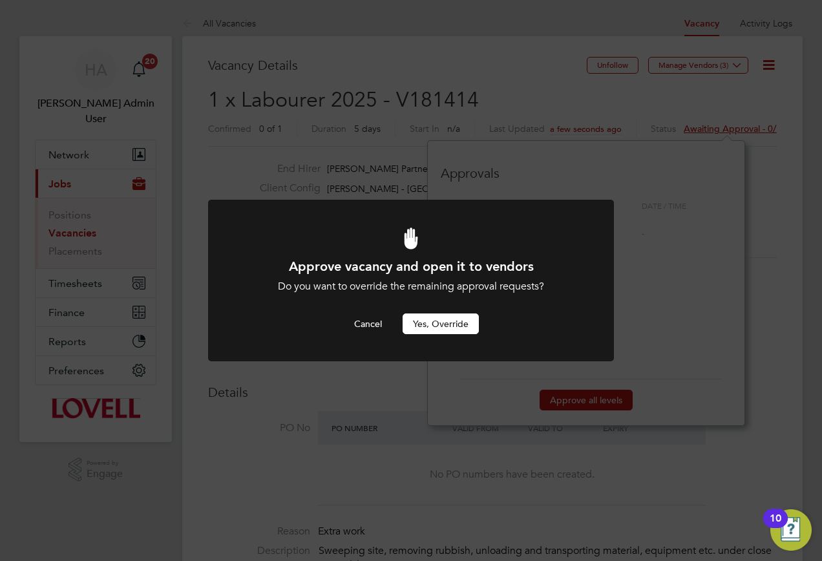
click at [440, 326] on button "Yes, Override" at bounding box center [441, 324] width 76 height 21
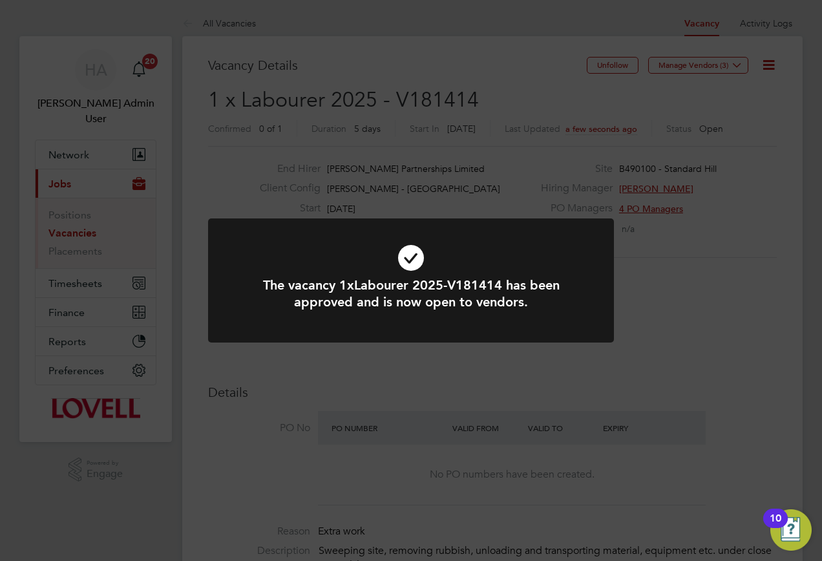
click at [704, 62] on div "The vacancy 1xLabourer 2025-V181414 has been approved and is now open to vendor…" at bounding box center [411, 280] width 822 height 561
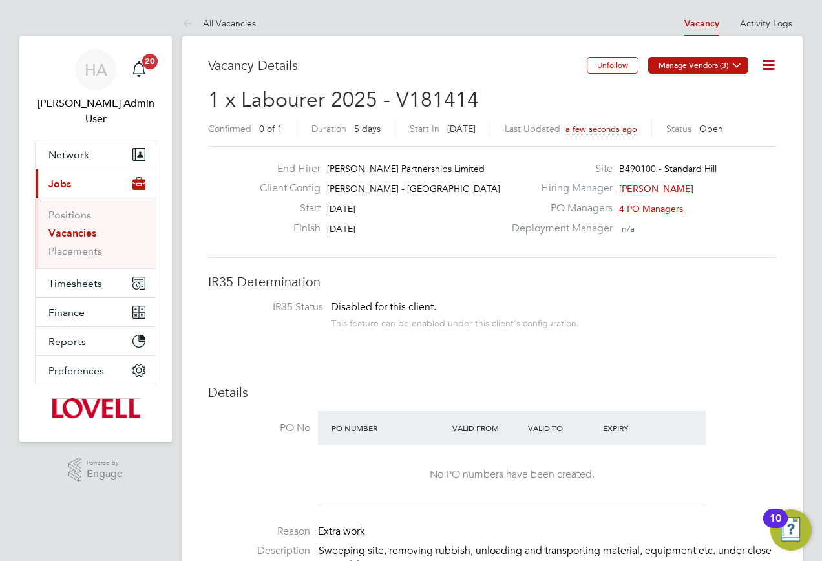
click at [736, 63] on icon at bounding box center [737, 65] width 10 height 10
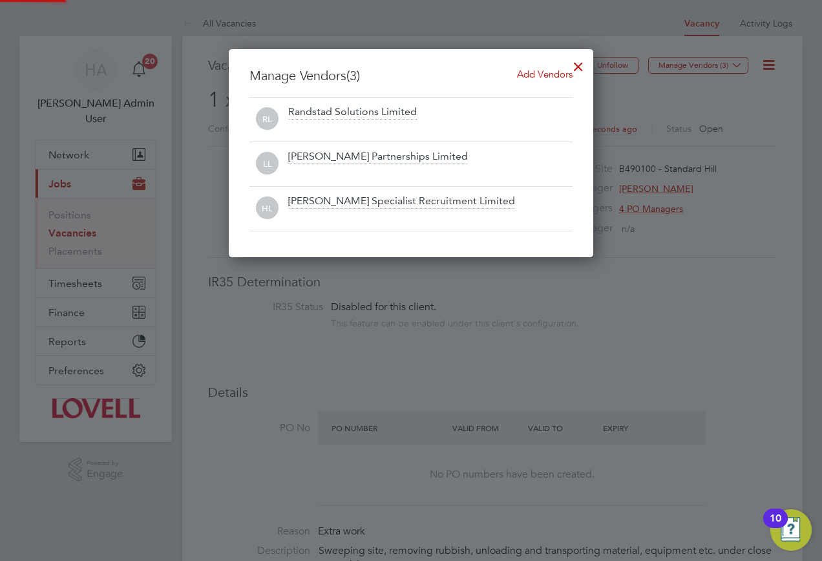
click at [525, 75] on span "Add Vendors" at bounding box center [545, 74] width 56 height 12
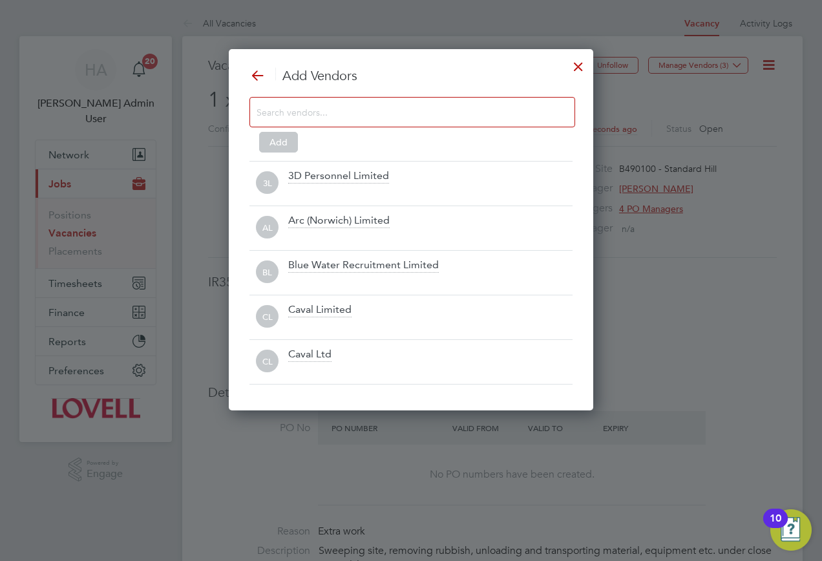
click at [374, 109] on input at bounding box center [402, 111] width 291 height 17
type input "l"
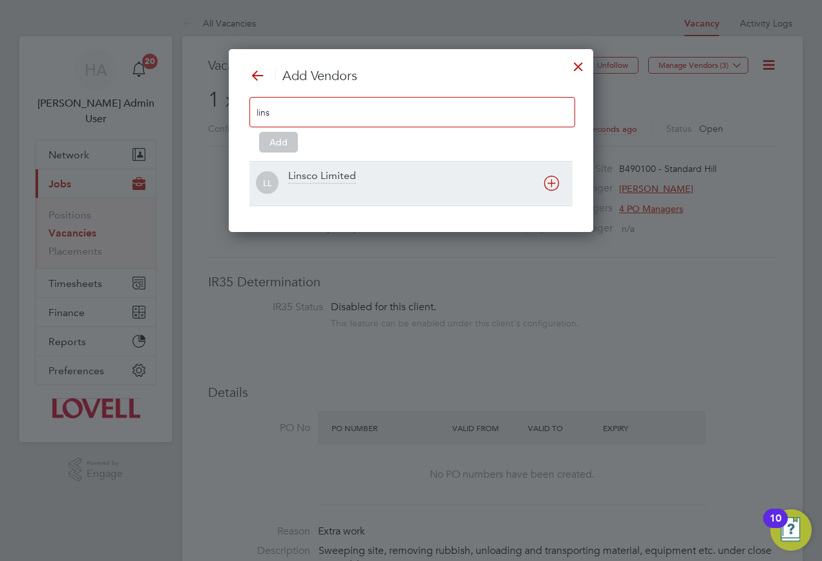
type input "lins"
drag, startPoint x: 341, startPoint y: 205, endPoint x: 303, endPoint y: 179, distance: 46.6
click at [340, 206] on div "LL Linsco Limited" at bounding box center [411, 183] width 323 height 45
click at [321, 173] on div "Linsco Limited" at bounding box center [322, 176] width 68 height 14
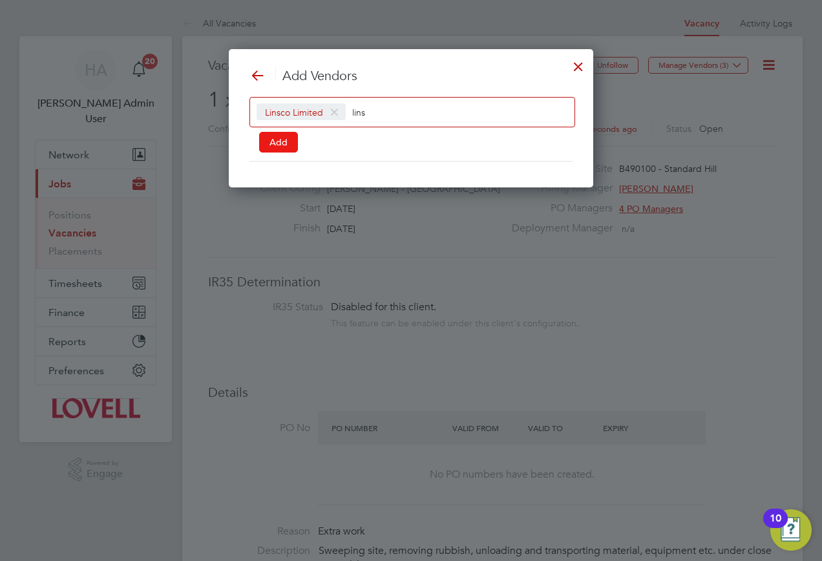
click at [275, 142] on button "Add" at bounding box center [278, 142] width 39 height 21
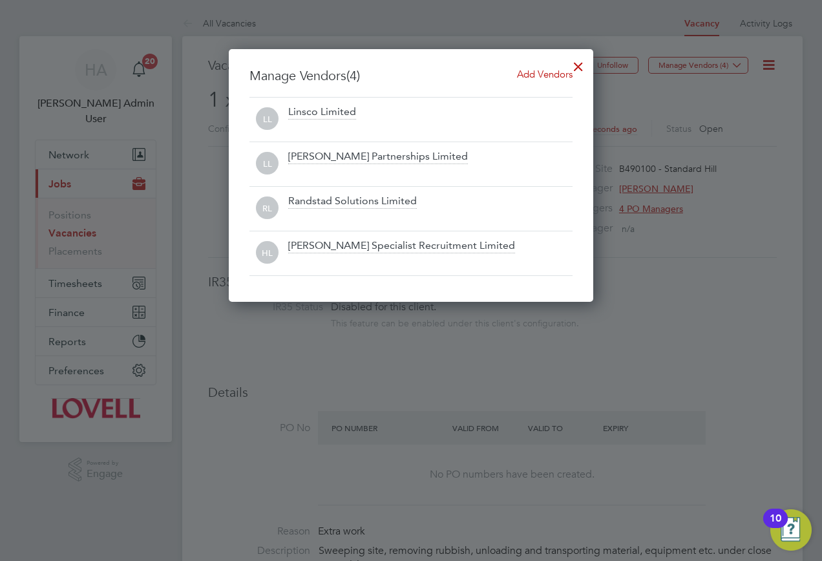
click at [581, 66] on div at bounding box center [578, 63] width 23 height 23
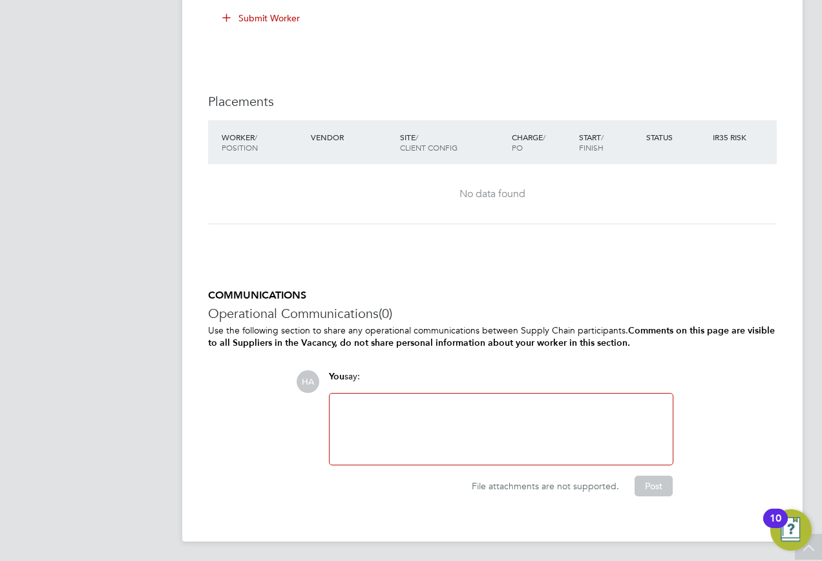
click at [422, 403] on div at bounding box center [501, 429] width 328 height 56
click at [641, 485] on button "Post" at bounding box center [654, 486] width 38 height 21
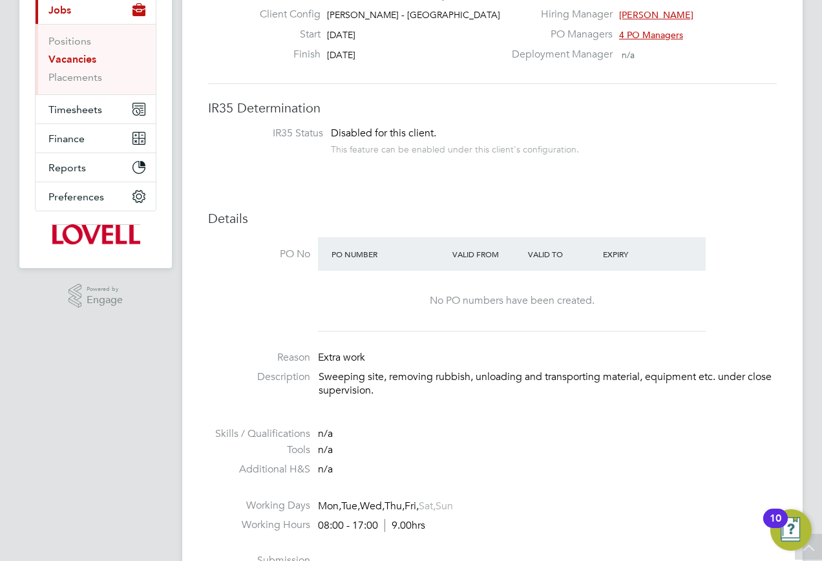
scroll to position [114, 0]
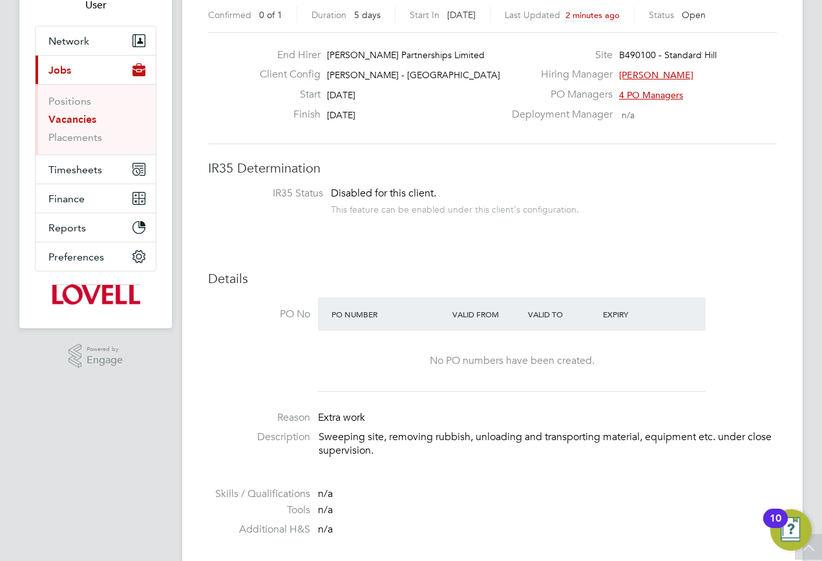
click at [69, 113] on link "Vacancies" at bounding box center [72, 119] width 48 height 12
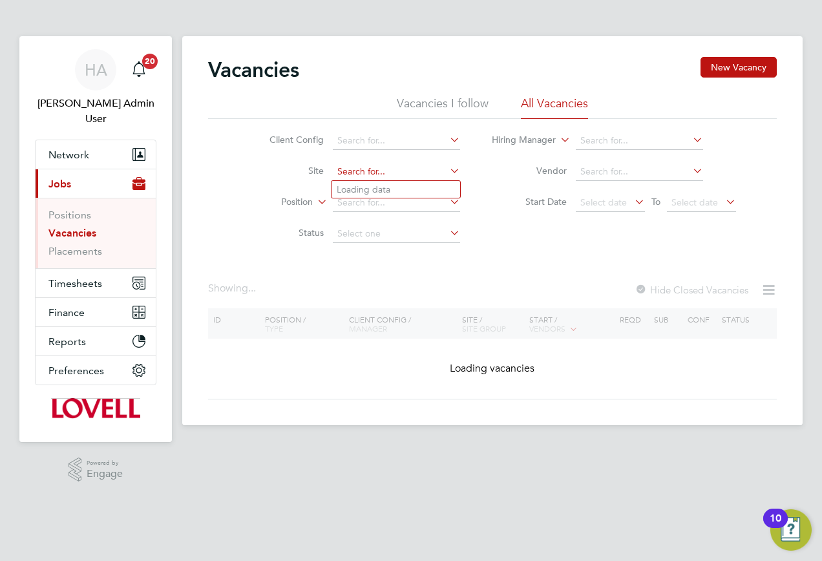
click at [395, 169] on input at bounding box center [396, 172] width 127 height 18
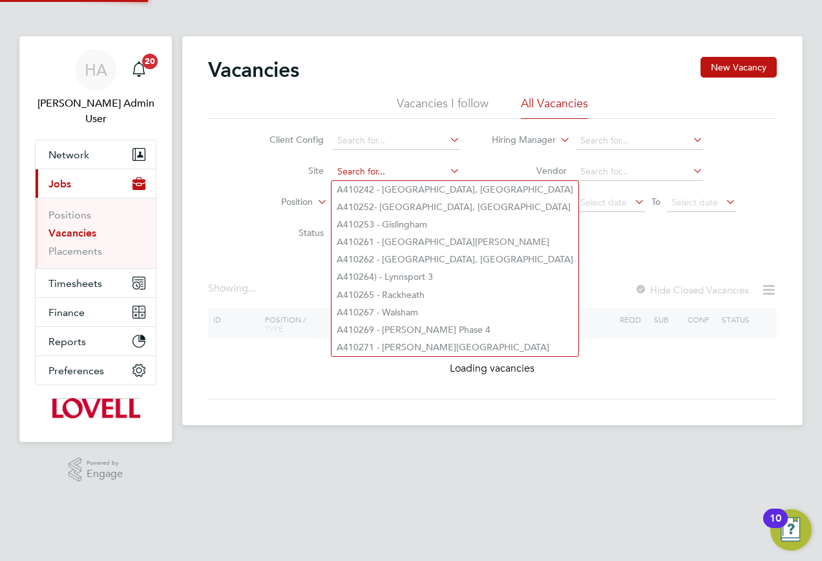
paste input "W461158"
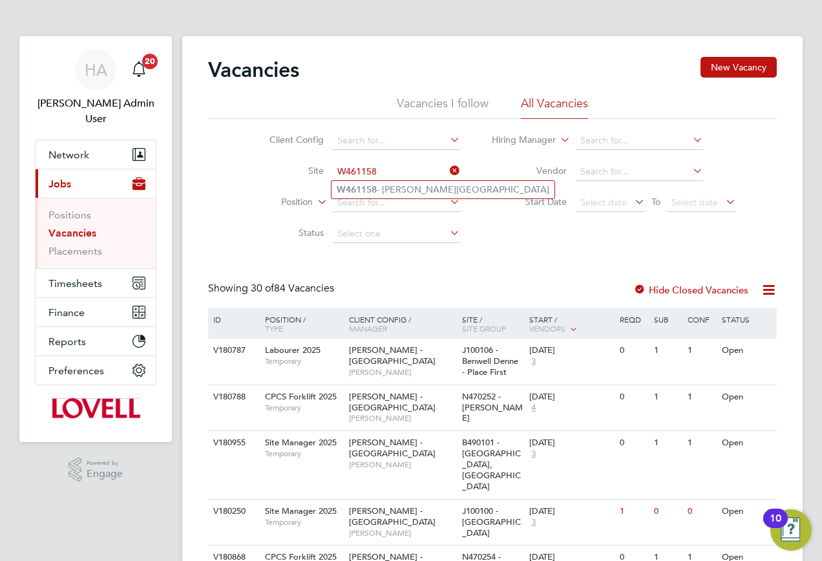
click at [365, 187] on b "W461158" at bounding box center [357, 189] width 40 height 11
type input "W461158 - Crick Road"
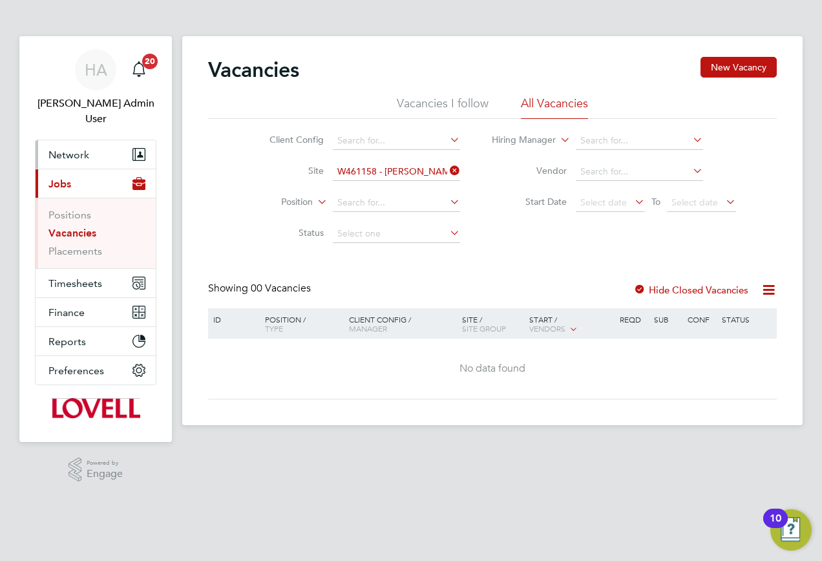
click at [74, 149] on span "Network" at bounding box center [68, 155] width 41 height 12
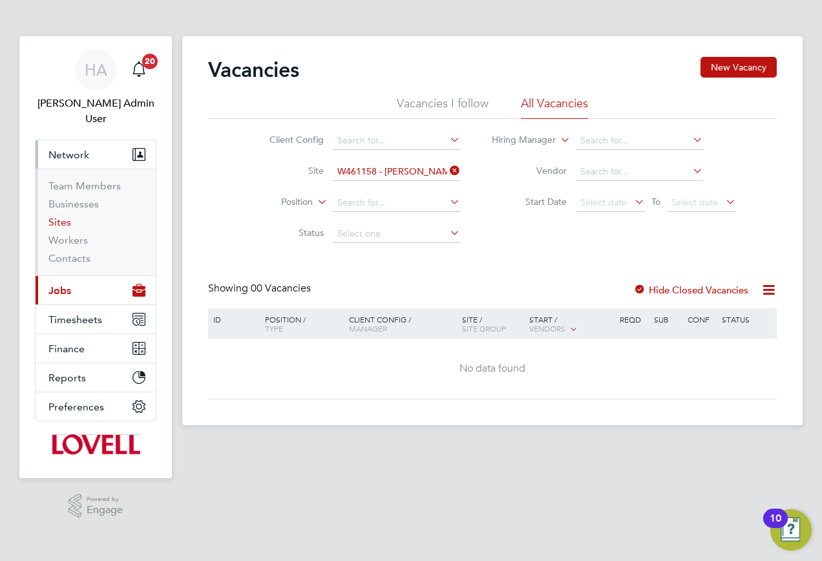
click at [61, 216] on link "Sites" at bounding box center [59, 222] width 23 height 12
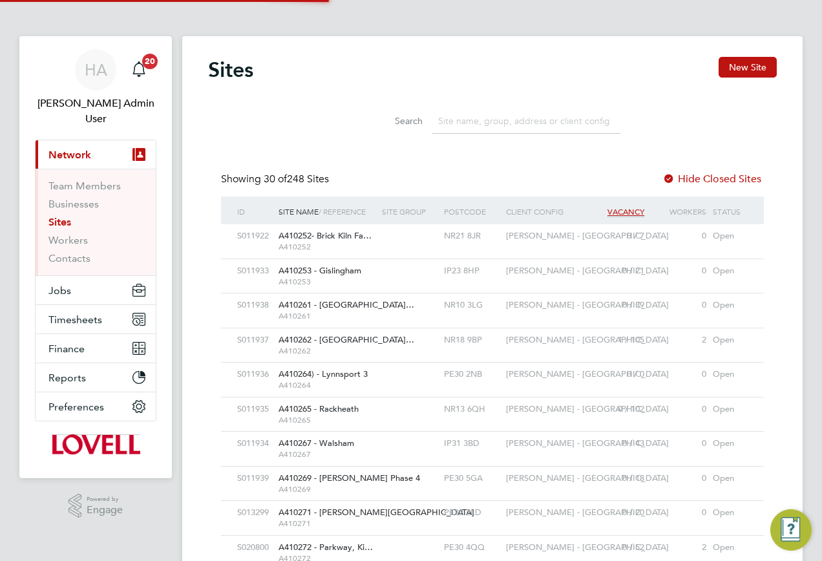
click at [476, 122] on input at bounding box center [526, 121] width 189 height 25
paste input "W461158"
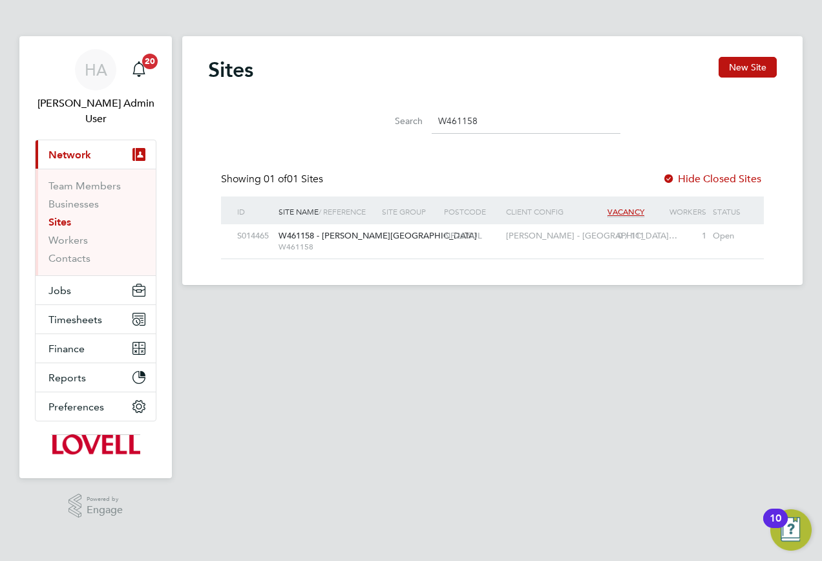
type input "W461158"
click at [435, 240] on div at bounding box center [410, 236] width 62 height 24
click at [69, 284] on span "Jobs" at bounding box center [59, 290] width 23 height 12
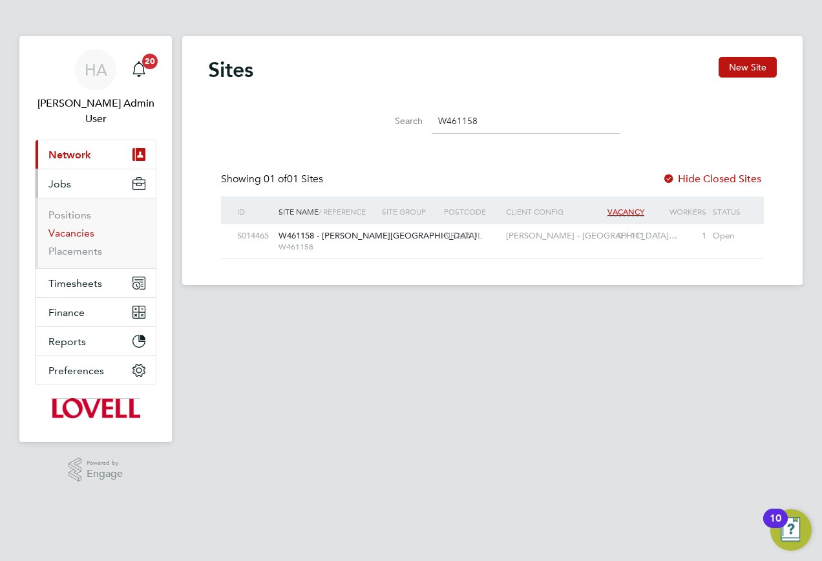
click at [68, 227] on link "Vacancies" at bounding box center [71, 233] width 46 height 12
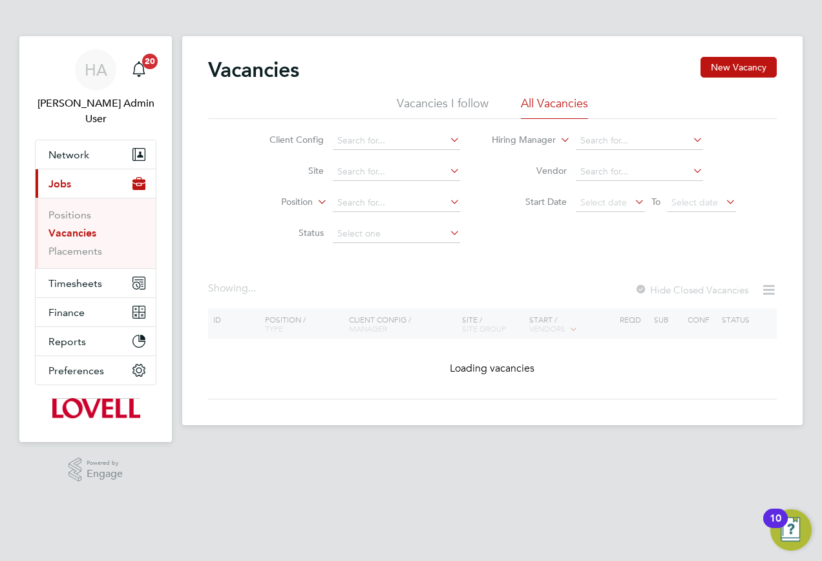
click at [694, 80] on div "Vacancies New Vacancy" at bounding box center [492, 76] width 569 height 39
click at [740, 70] on button "New Vacancy" at bounding box center [739, 67] width 76 height 21
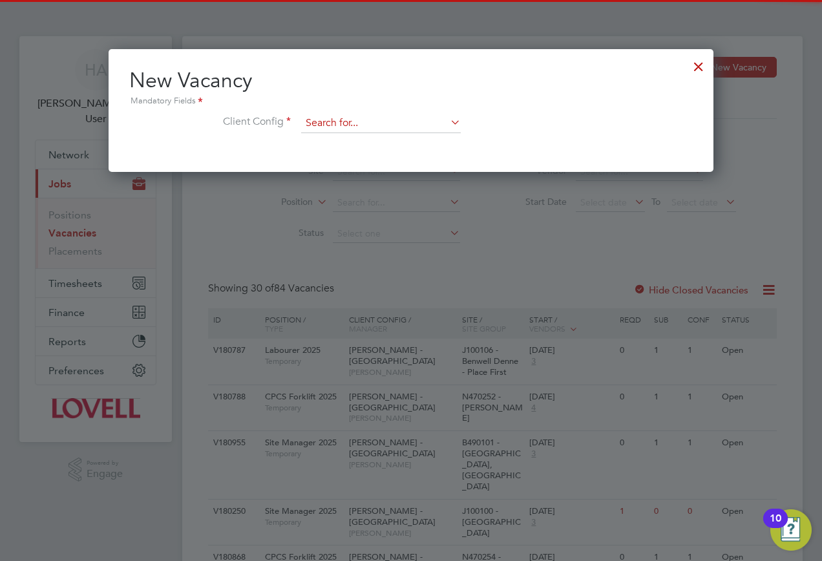
click at [351, 121] on input at bounding box center [381, 123] width 160 height 19
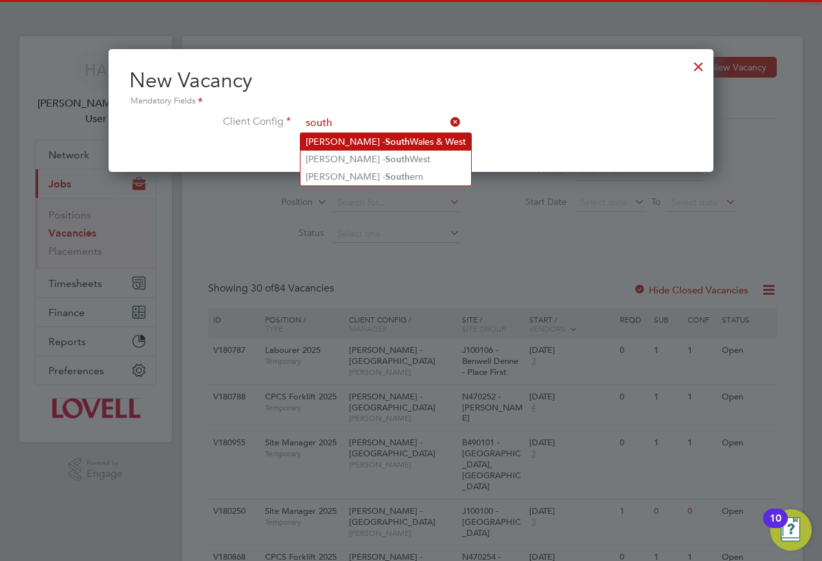
click at [392, 135] on li "Lovell - South Wales & West" at bounding box center [386, 141] width 171 height 17
type input "Lovell - South Wales & West"
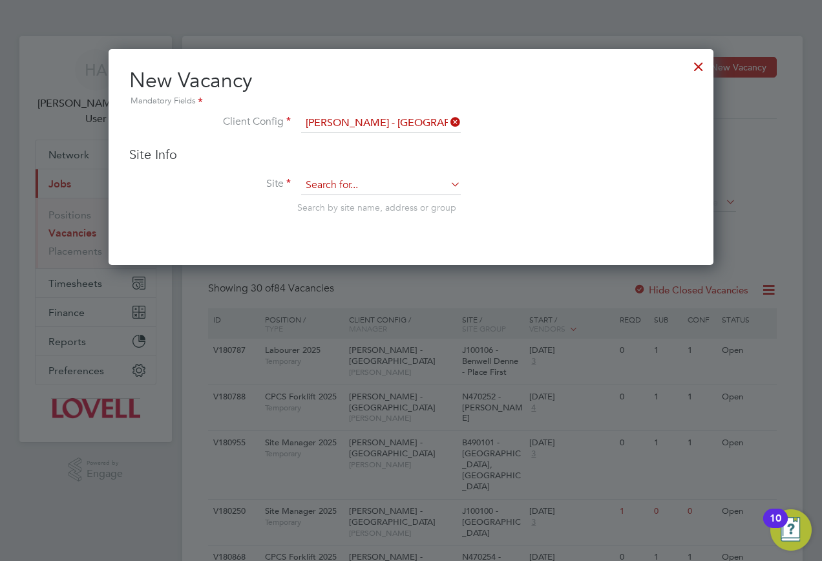
click at [368, 180] on input at bounding box center [381, 185] width 160 height 19
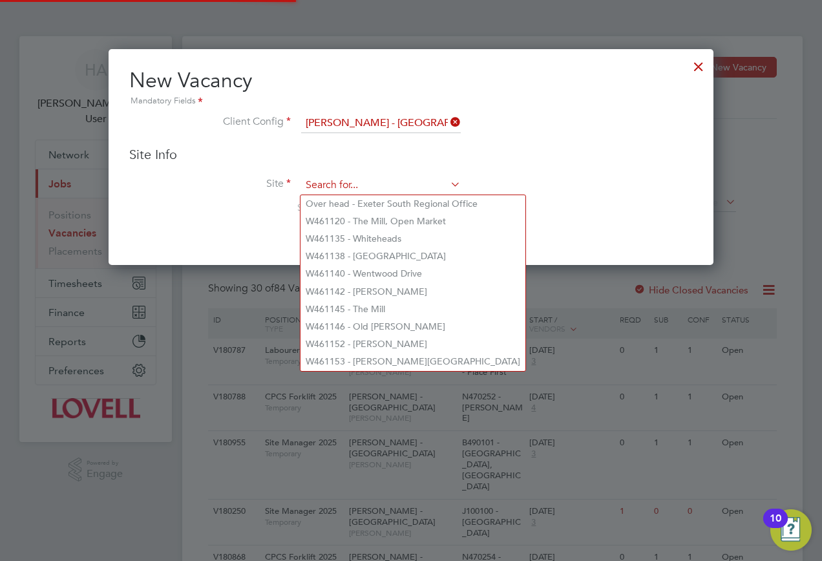
paste input "W461158"
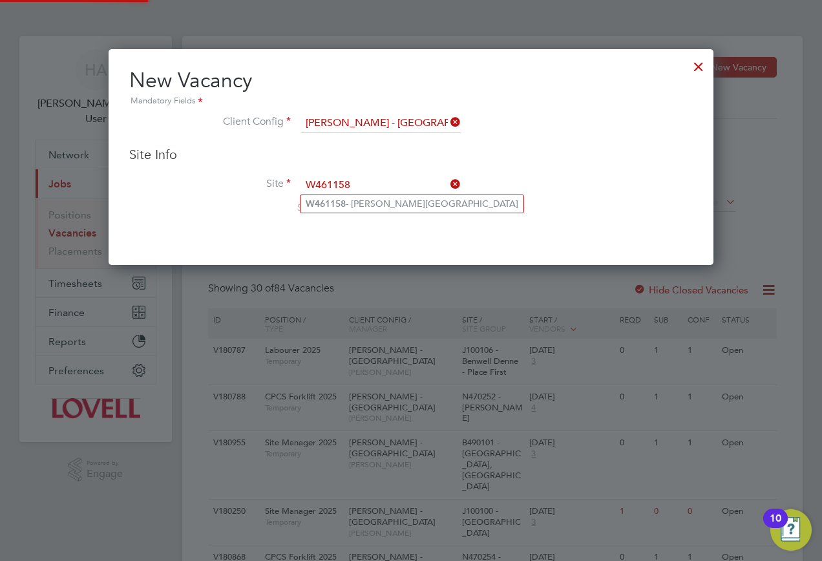
click at [361, 202] on li "W461158 - Crick Road" at bounding box center [412, 203] width 223 height 17
type input "W461158 - Crick Road"
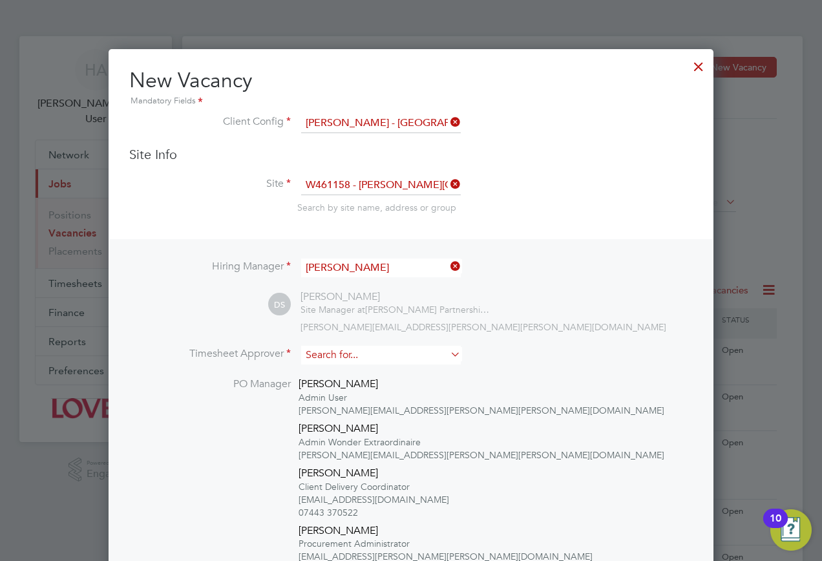
click at [363, 347] on input at bounding box center [381, 355] width 160 height 19
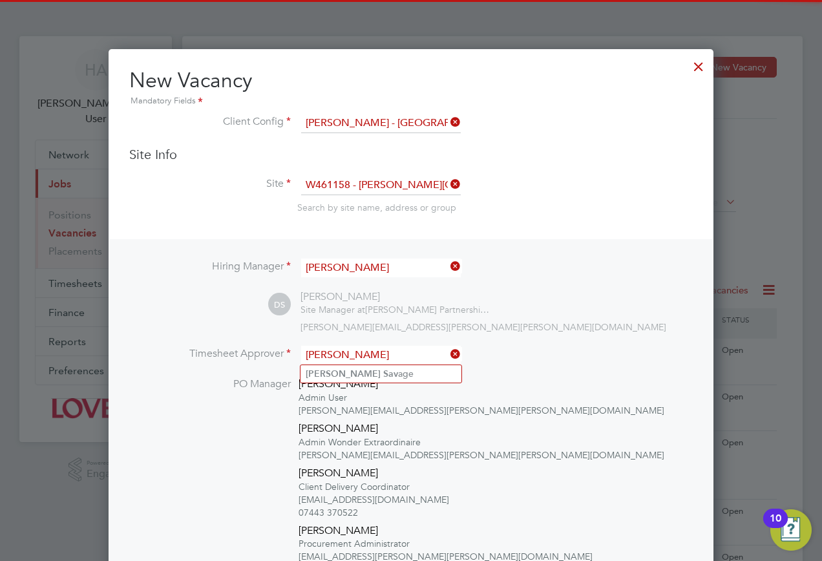
type input "david sav"
click at [364, 365] on ul "David Sav age" at bounding box center [381, 374] width 162 height 19
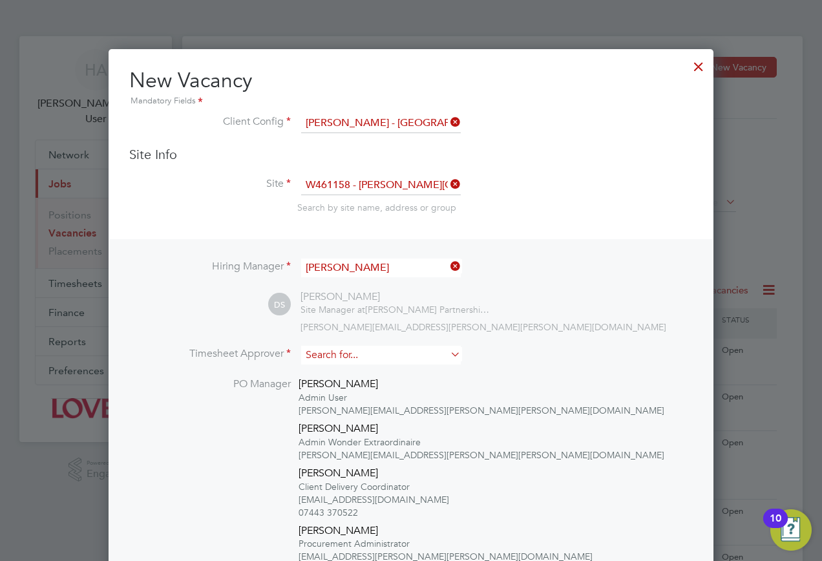
click at [352, 358] on input at bounding box center [381, 355] width 160 height 19
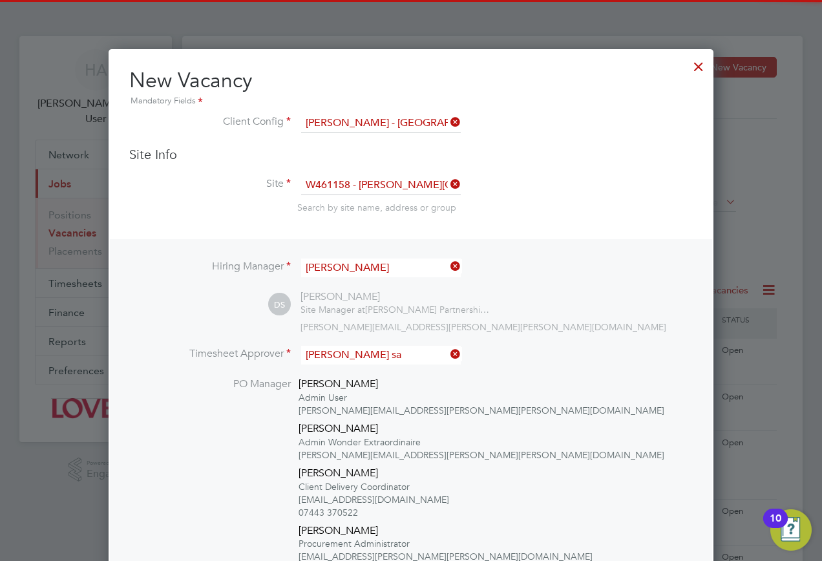
click at [355, 374] on li "David Sa vage" at bounding box center [381, 373] width 161 height 17
type input "David Savage"
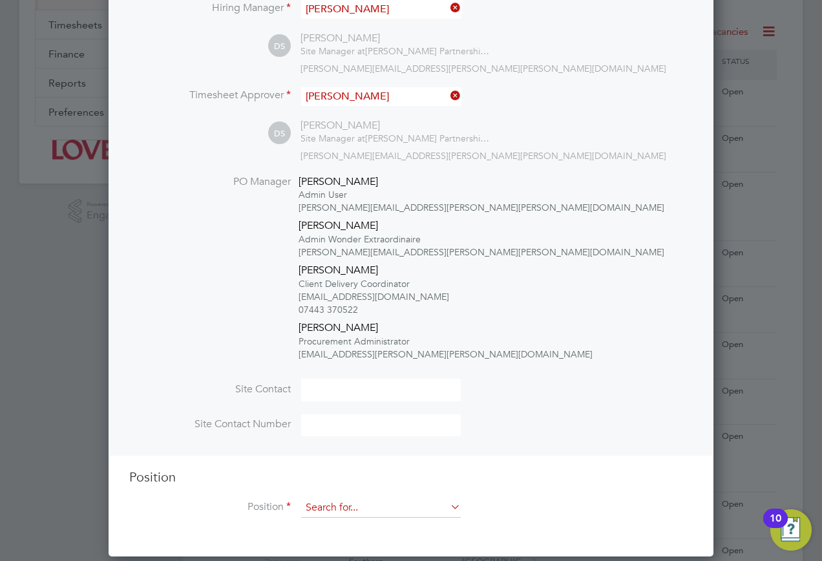
click at [381, 503] on input at bounding box center [381, 507] width 160 height 19
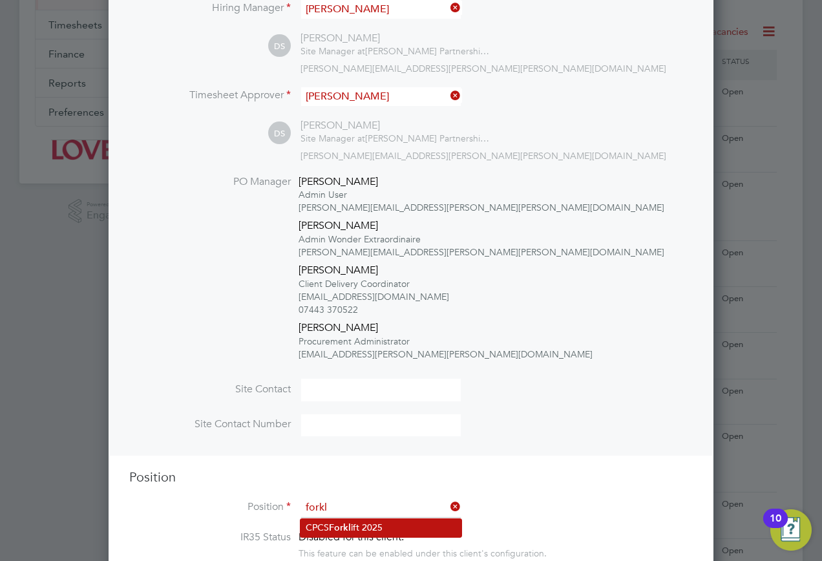
click at [379, 522] on li "CPCS Forkl ift 2025" at bounding box center [381, 527] width 161 height 17
type input "CPCS Forklift 2025"
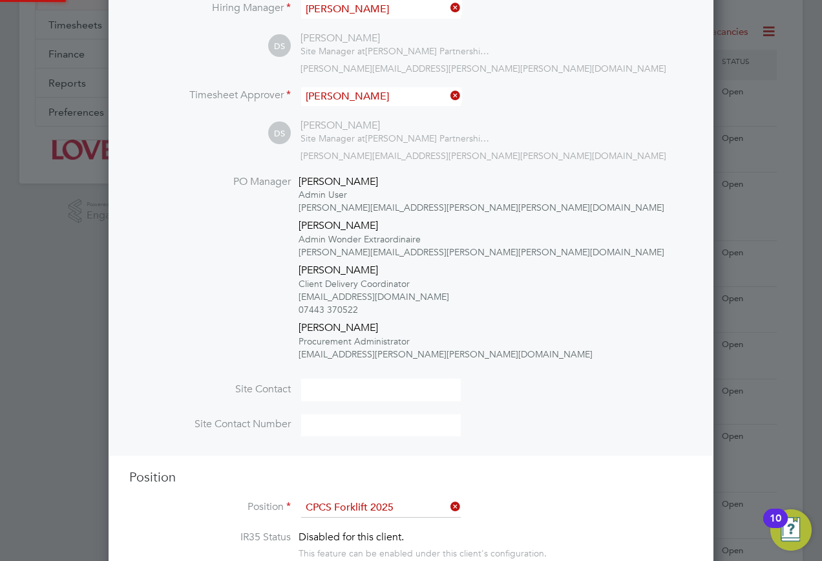
type textarea "Full understanding of all aspects and responsibilities associated with the oper…"
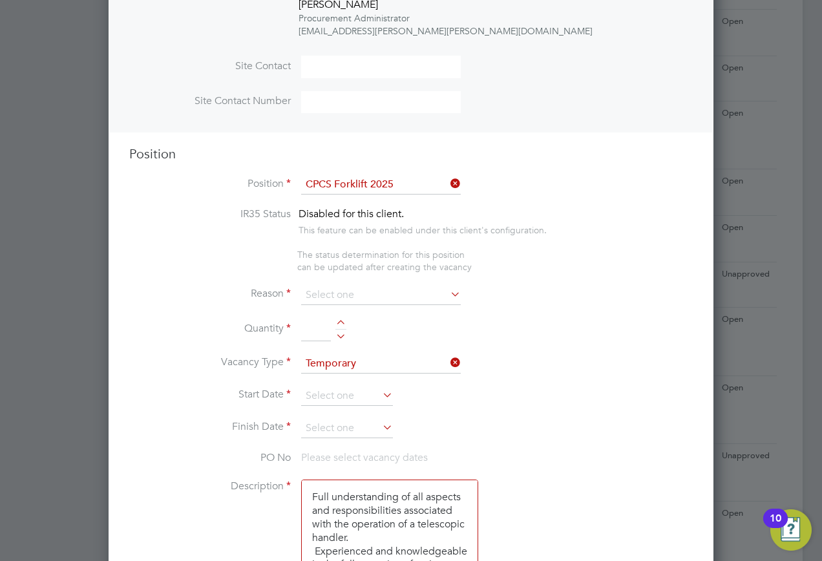
click at [363, 307] on li "Reason" at bounding box center [411, 302] width 564 height 32
click at [350, 304] on input at bounding box center [381, 295] width 160 height 19
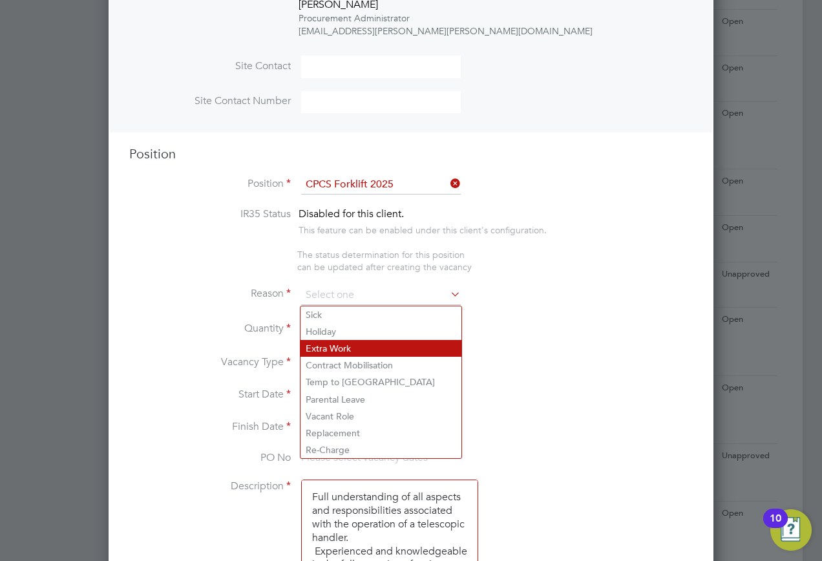
click at [328, 341] on li "Extra Work" at bounding box center [381, 348] width 161 height 17
type input "Extra Work"
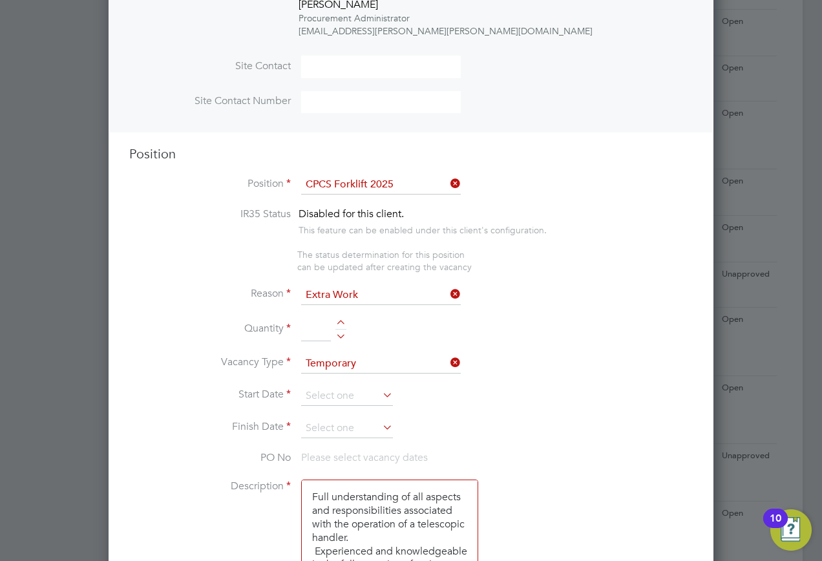
click at [310, 324] on input at bounding box center [316, 329] width 30 height 23
type input "1"
click at [343, 389] on input at bounding box center [347, 396] width 92 height 19
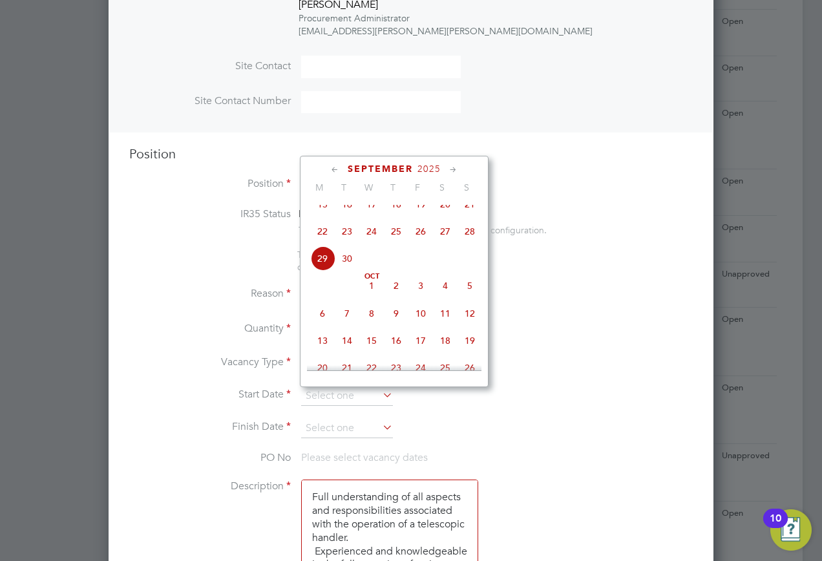
click at [320, 269] on span "29" at bounding box center [322, 258] width 25 height 25
type input "29 Sep 2025"
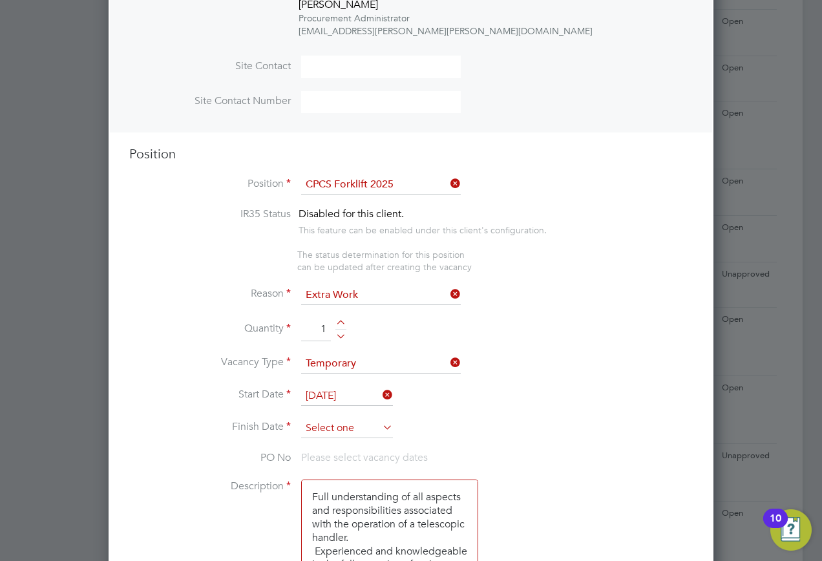
click at [355, 438] on input at bounding box center [347, 428] width 92 height 19
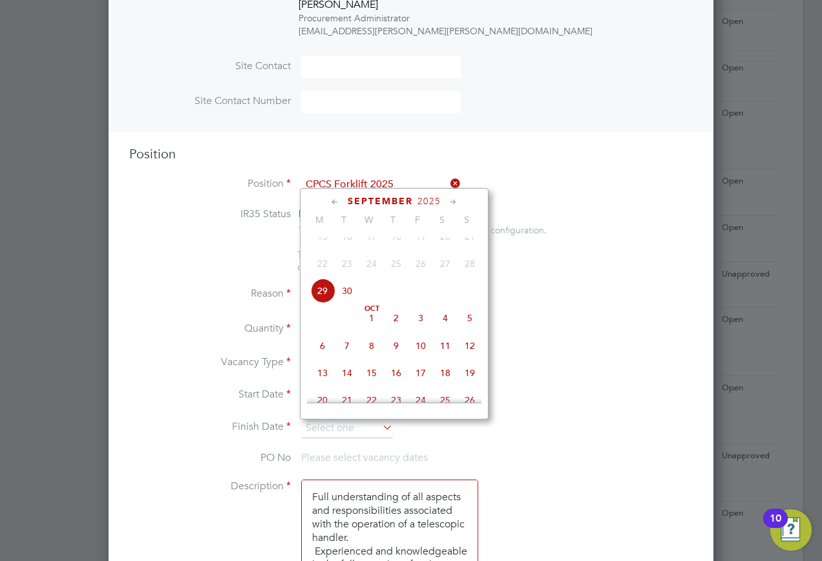
click at [421, 330] on span "3" at bounding box center [421, 318] width 25 height 25
type input "03 Oct 2025"
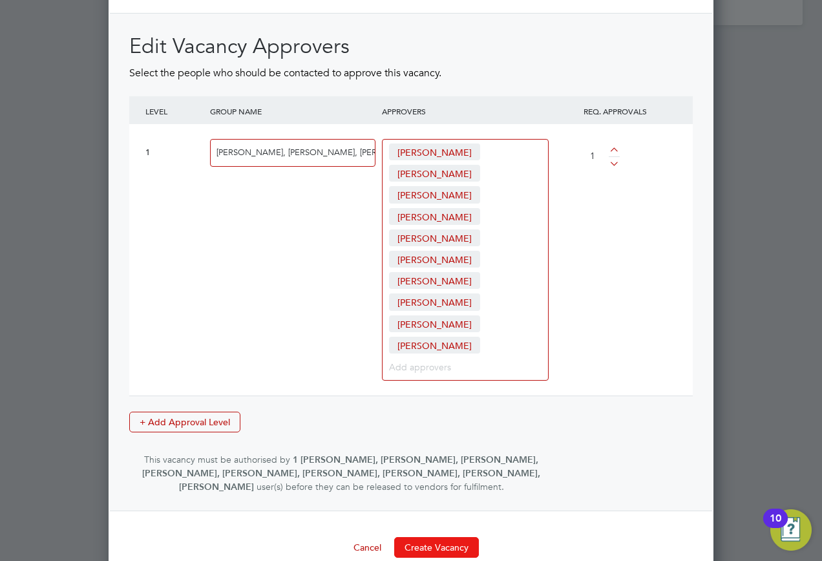
click at [434, 537] on button "Create Vacancy" at bounding box center [436, 547] width 85 height 21
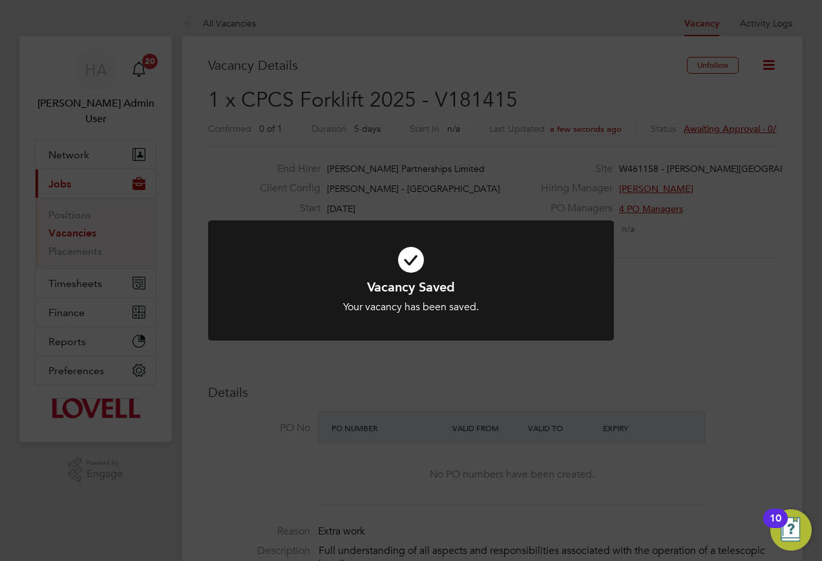
click at [637, 208] on div "Vacancy Saved Your vacancy has been saved. Cancel Okay" at bounding box center [411, 280] width 822 height 561
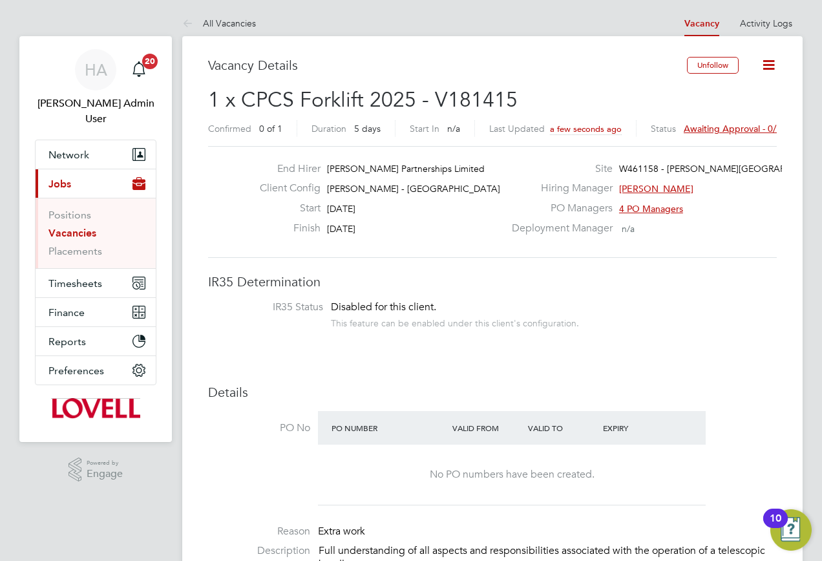
click at [721, 118] on h2 "1 x CPCS Forklift 2025 - V181415 Confirmed 0 of 1 Duration 5 days Start In n/a …" at bounding box center [492, 114] width 569 height 54
click at [712, 125] on span "Awaiting approval - 0/1" at bounding box center [733, 129] width 98 height 12
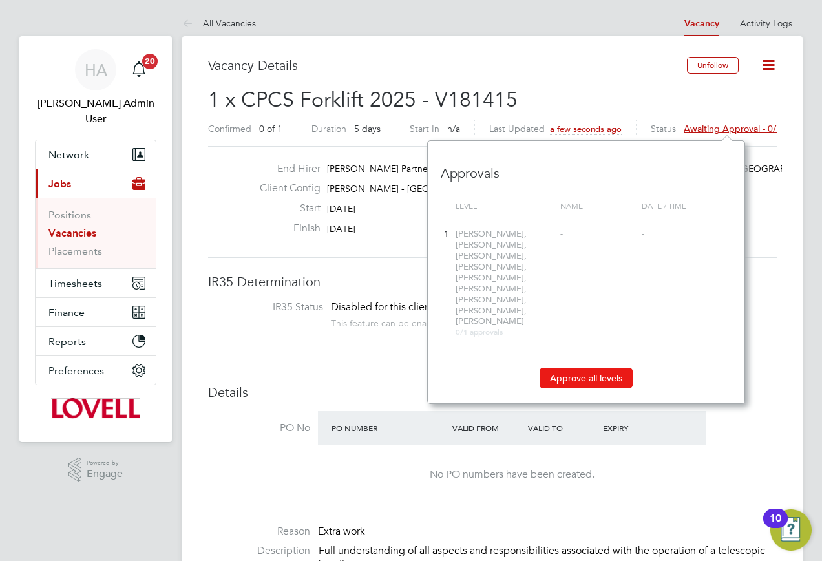
click at [582, 368] on button "Approve all levels" at bounding box center [586, 378] width 93 height 21
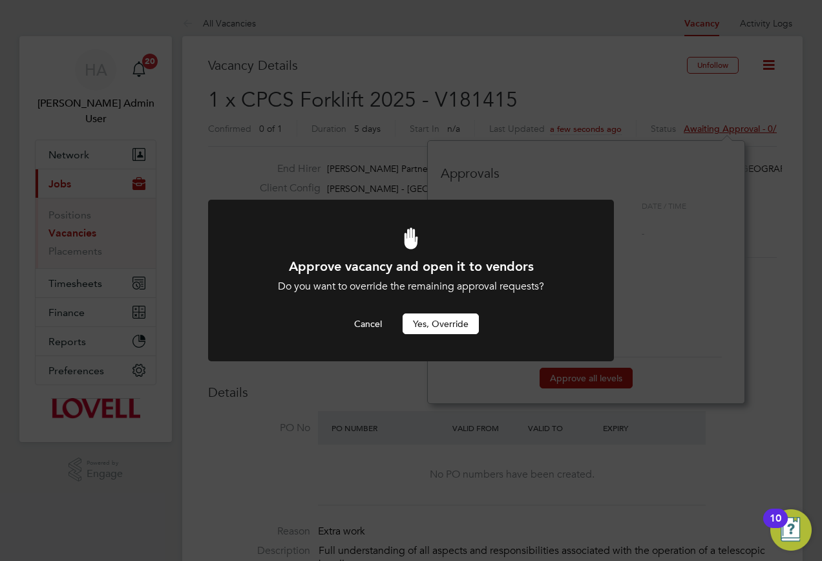
click at [446, 325] on button "Yes, Override" at bounding box center [441, 324] width 76 height 21
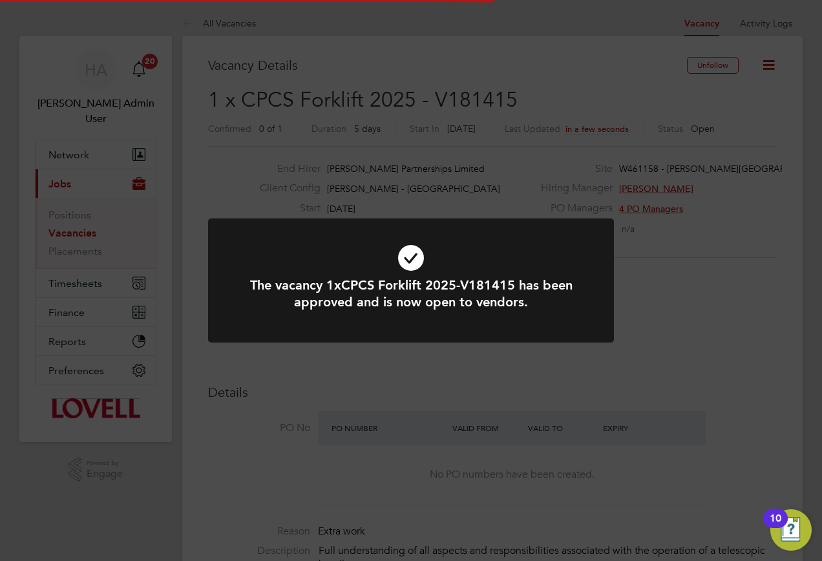
click at [488, 359] on div "The vacancy 1xCPCS Forklift 2025-V181415 has been approved and is now open to v…" at bounding box center [411, 280] width 822 height 561
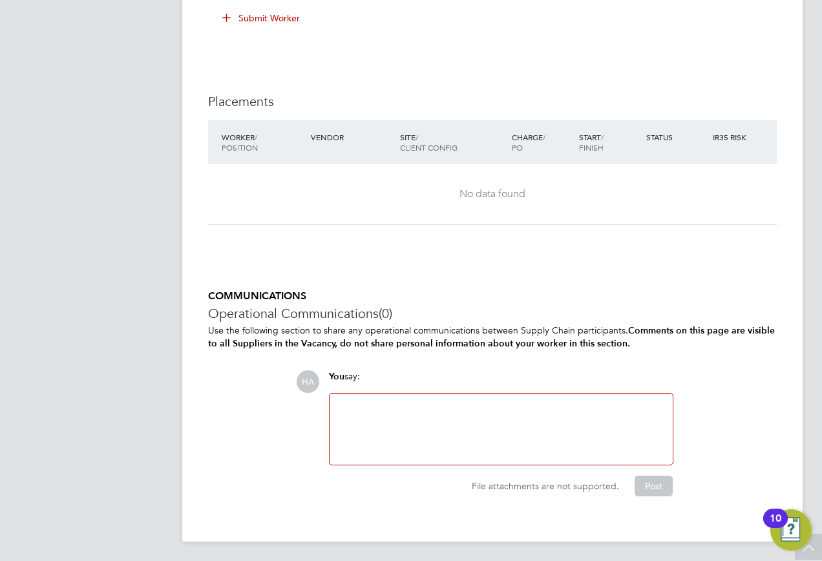
click at [428, 436] on div at bounding box center [501, 429] width 328 height 56
click at [658, 488] on button "Post" at bounding box center [654, 486] width 38 height 21
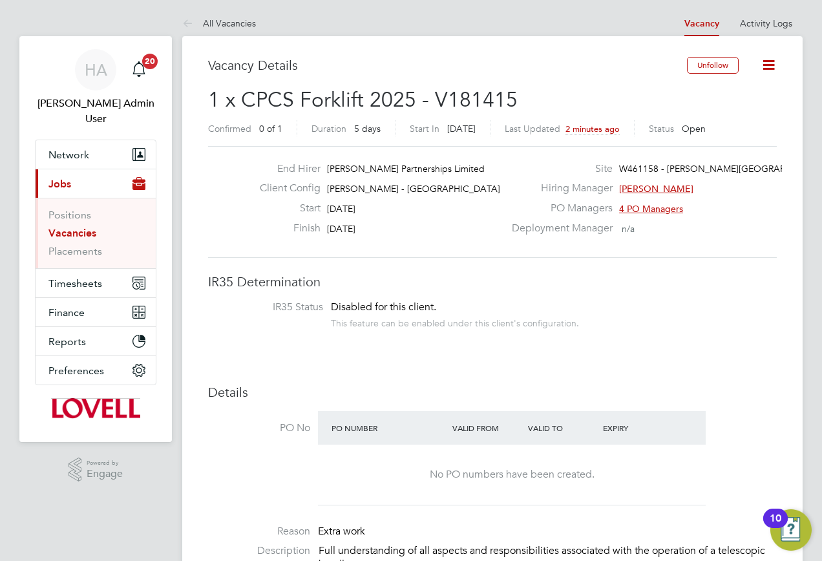
click at [61, 227] on link "Vacancies" at bounding box center [72, 233] width 48 height 12
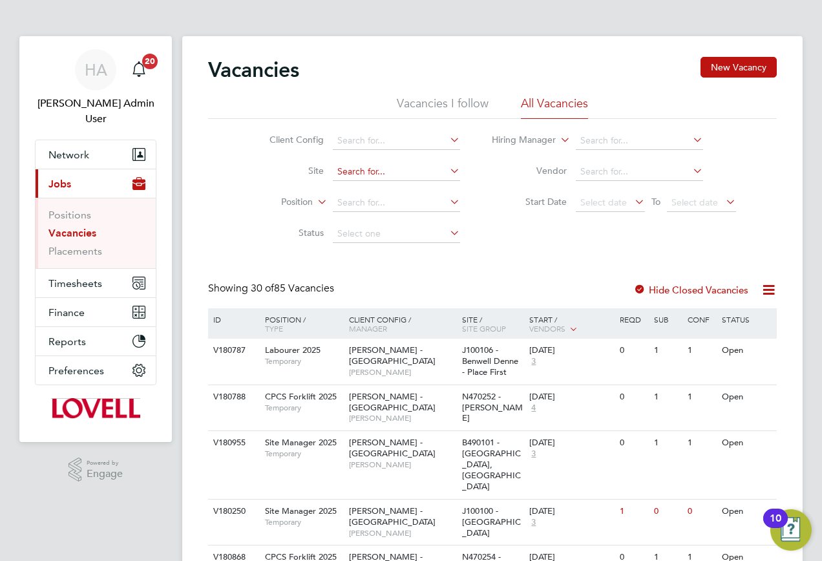
click at [363, 174] on input at bounding box center [396, 172] width 127 height 18
paste input "B490104"
click at [381, 188] on li "B490104 - Balderton Rise" at bounding box center [396, 189] width 129 height 17
type input "B490104 - Balderton Rise"
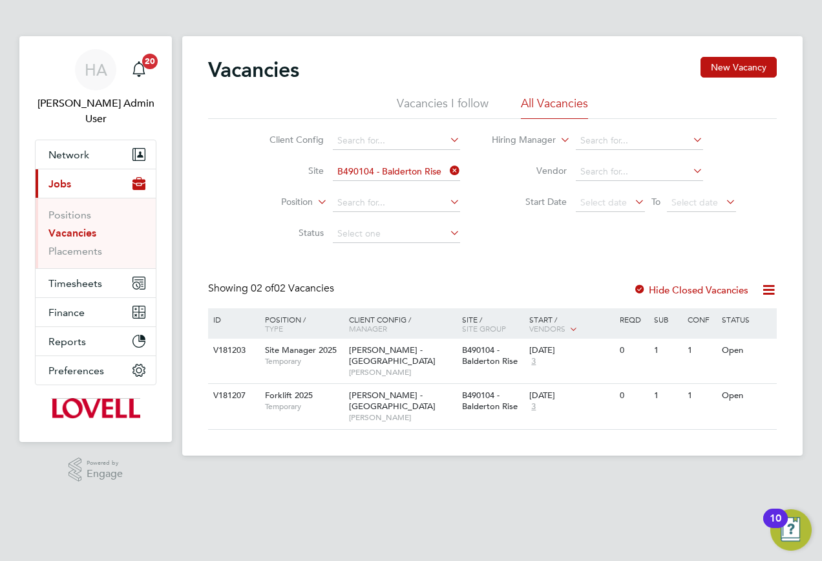
drag, startPoint x: 727, startPoint y: 78, endPoint x: 704, endPoint y: 78, distance: 23.3
click at [726, 78] on div "Vacancies New Vacancy" at bounding box center [492, 76] width 569 height 39
click at [701, 65] on div "Vacancies New Vacancy" at bounding box center [492, 76] width 569 height 39
drag, startPoint x: 743, startPoint y: 65, endPoint x: 489, endPoint y: 128, distance: 261.1
click at [738, 67] on button "New Vacancy" at bounding box center [739, 67] width 76 height 21
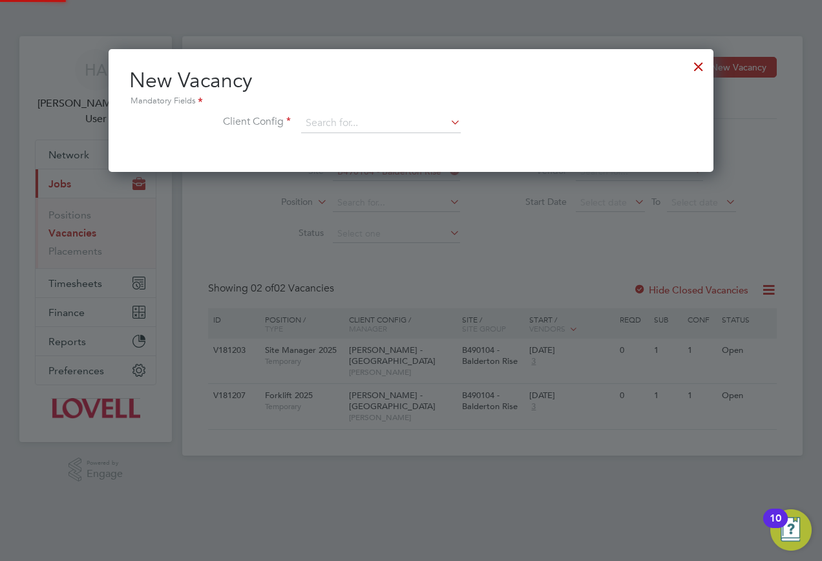
scroll to position [123, 606]
click at [325, 123] on input at bounding box center [381, 123] width 160 height 19
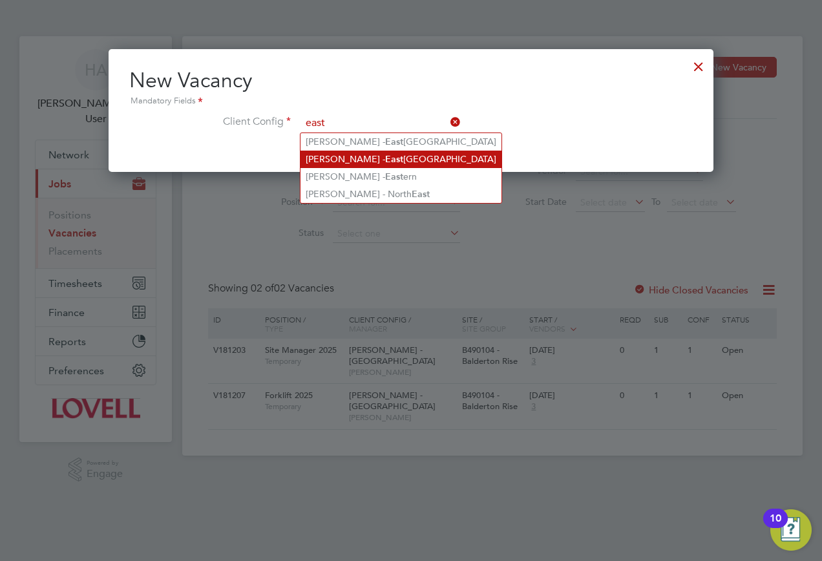
click at [360, 152] on li "Lovell - East Midlands" at bounding box center [401, 159] width 201 height 17
type input "Lovell - East Midlands"
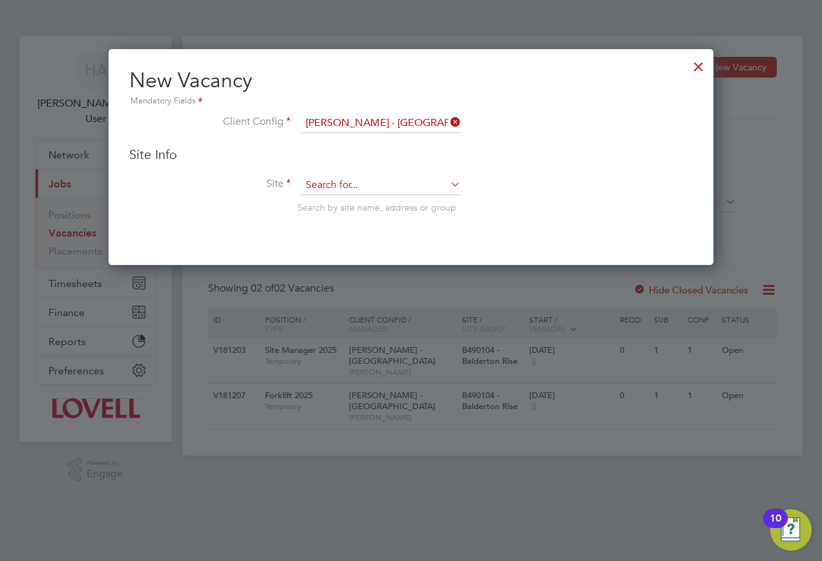
click at [343, 176] on div "Site Info Site Search by site name, address or group" at bounding box center [411, 192] width 564 height 93
click at [336, 182] on input at bounding box center [381, 185] width 160 height 19
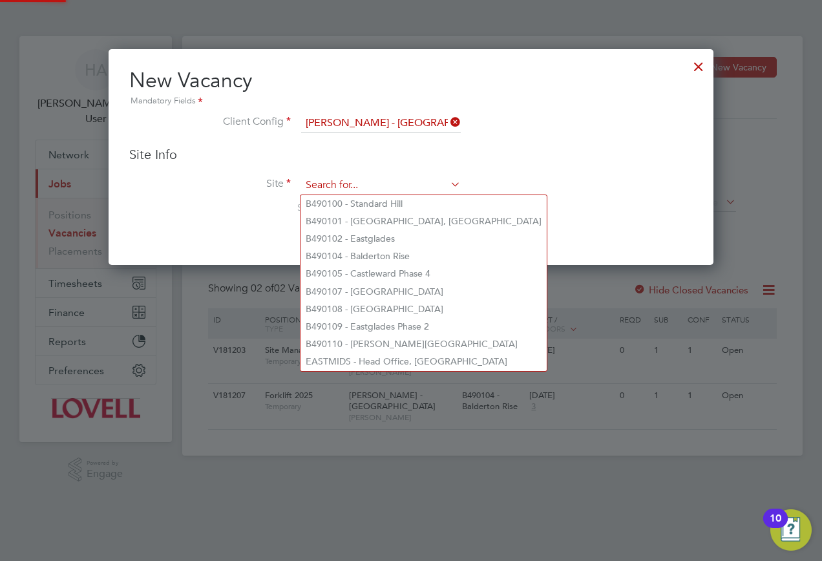
paste input "B490104"
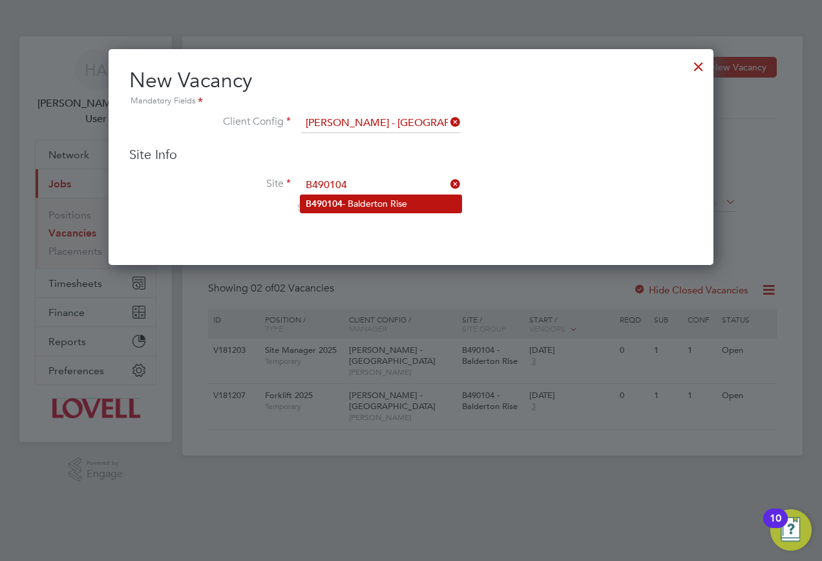
click at [326, 207] on b "B490104" at bounding box center [324, 203] width 37 height 11
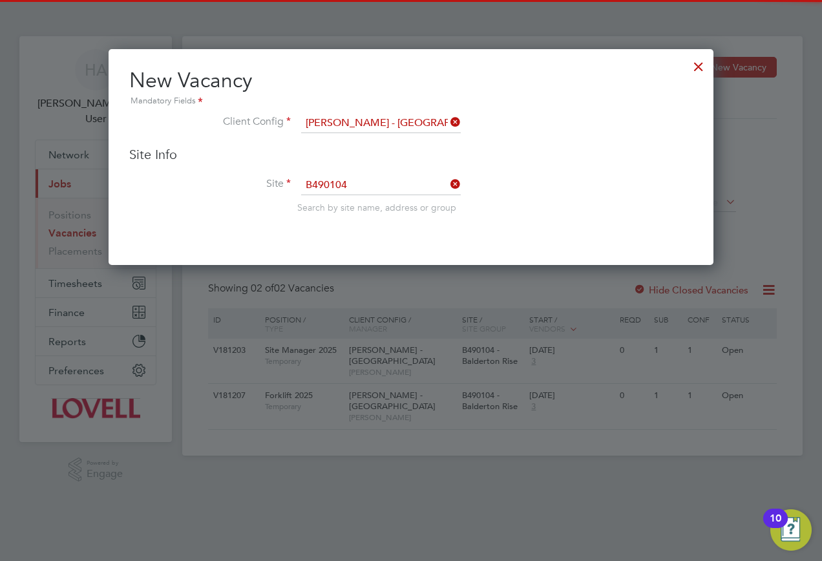
type input "B490104 - Balderton Rise"
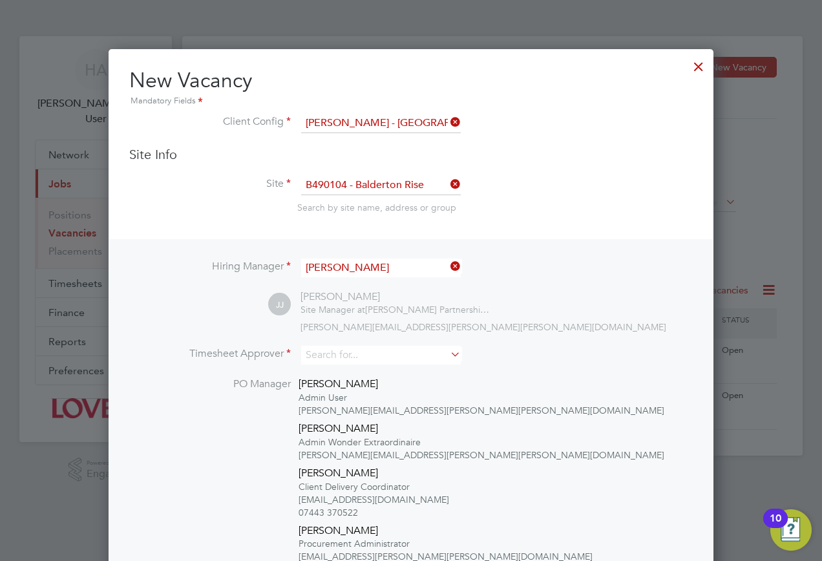
scroll to position [712, 606]
click at [365, 350] on input at bounding box center [381, 355] width 160 height 19
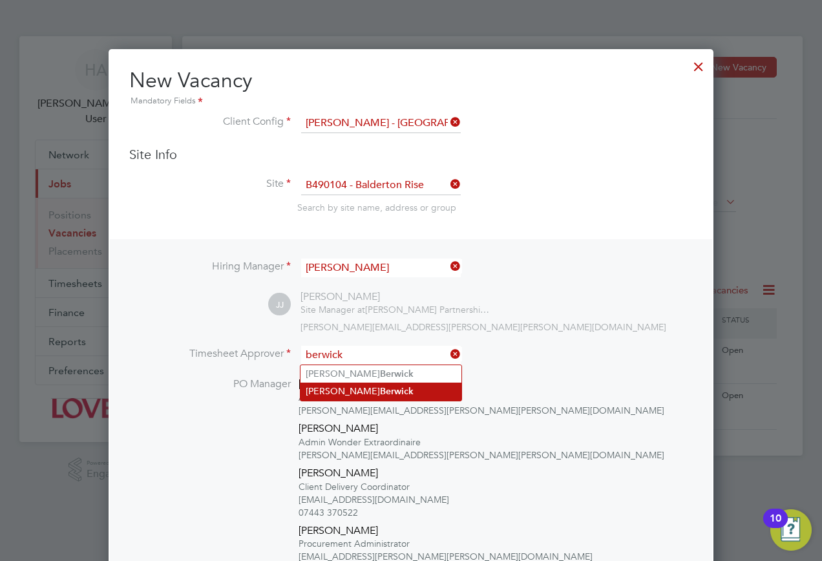
click at [380, 388] on b "Berwick" at bounding box center [397, 391] width 34 height 11
type input "Andrew Berwick"
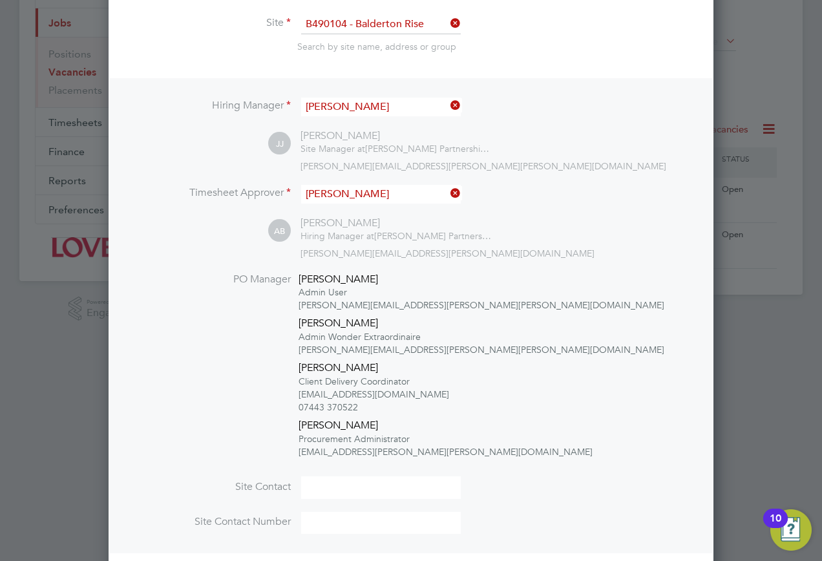
scroll to position [255, 0]
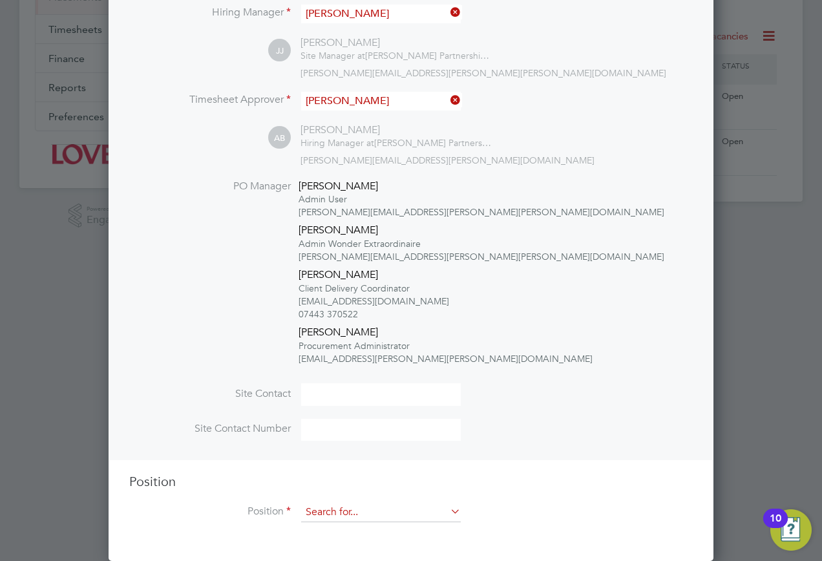
click at [330, 515] on input at bounding box center [381, 512] width 160 height 19
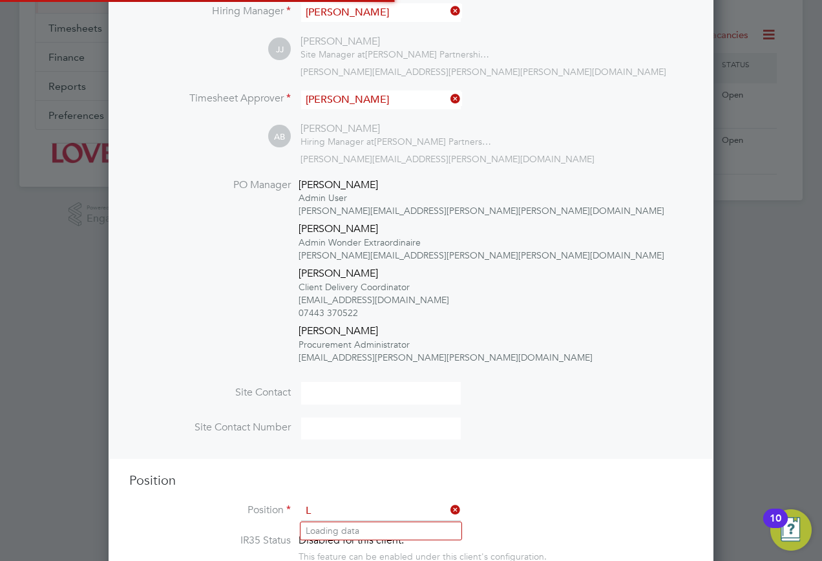
scroll to position [2379, 606]
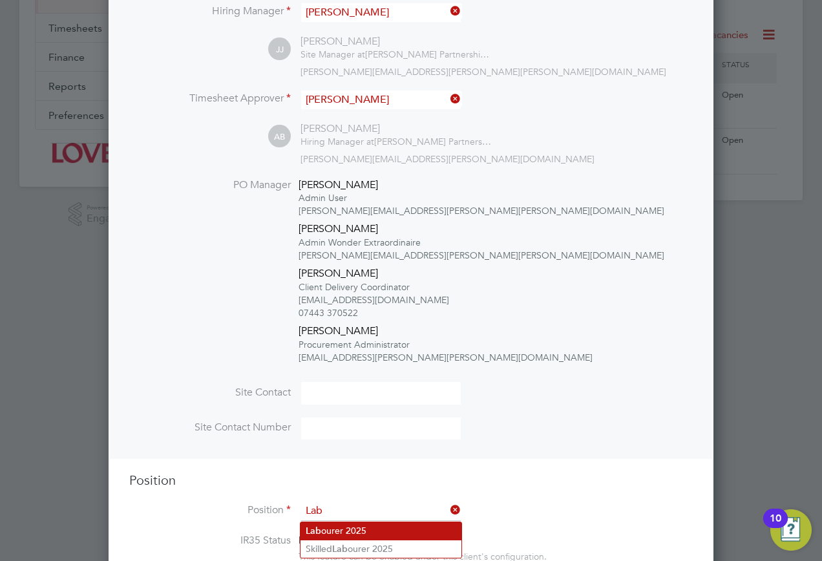
click at [320, 524] on li "Lab ourer 2025" at bounding box center [381, 530] width 161 height 17
type input "Labourer 2025"
type textarea "Sweeping site, removing rubbish, unloading and transporting material, equipment…"
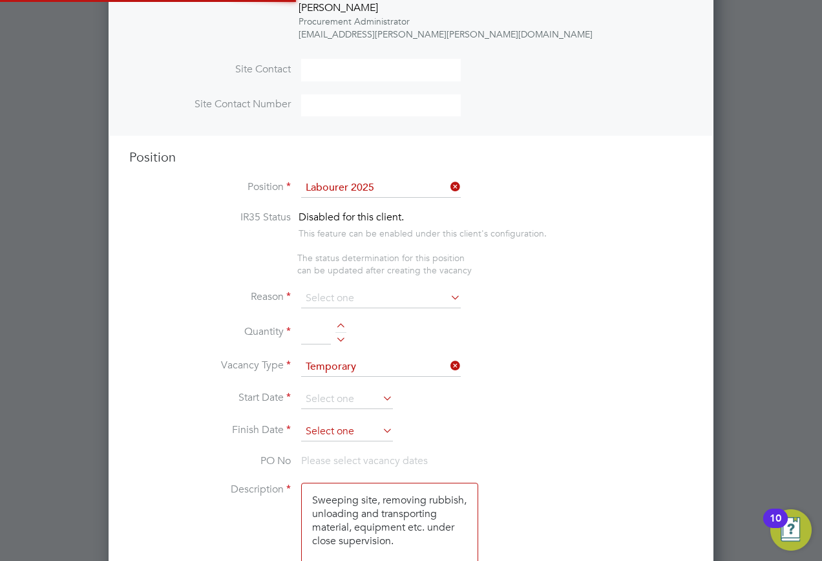
scroll to position [38, 68]
click at [345, 306] on input at bounding box center [381, 298] width 160 height 19
click at [346, 348] on li "Extra Work" at bounding box center [381, 351] width 161 height 17
type input "Extra Work"
click at [315, 327] on input at bounding box center [316, 332] width 30 height 23
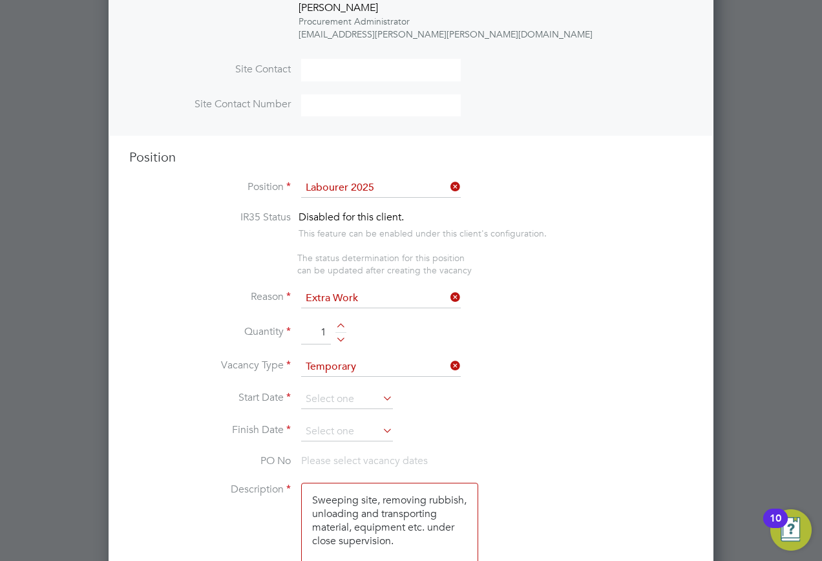
type input "1"
click at [345, 394] on input at bounding box center [347, 399] width 92 height 19
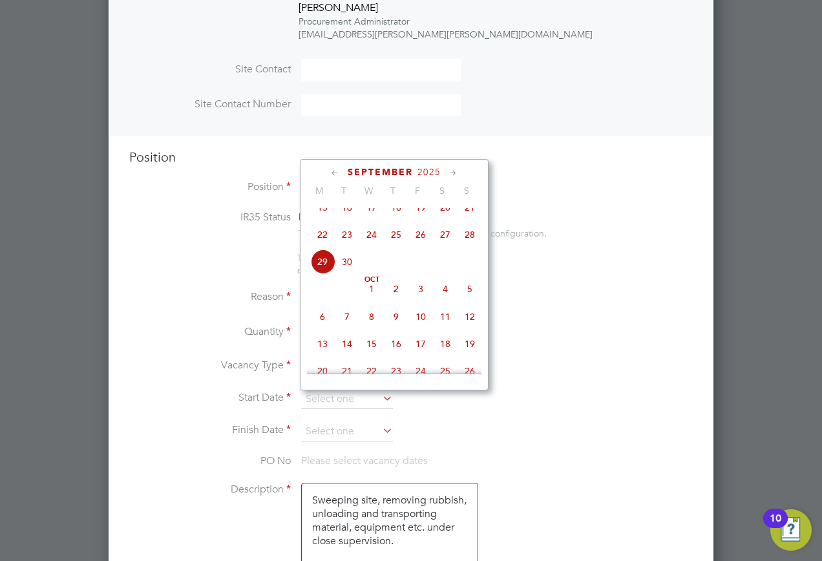
click at [322, 270] on span "29" at bounding box center [322, 262] width 25 height 25
type input "29 Sep 2025"
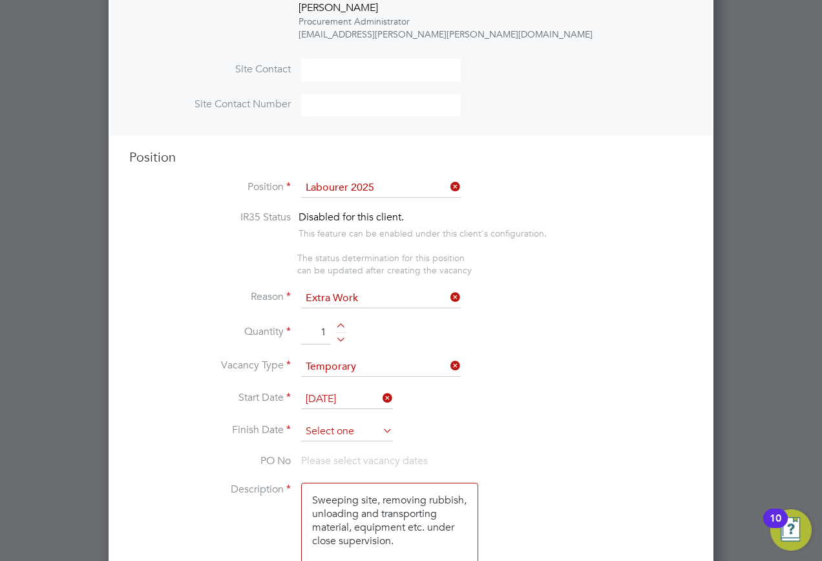
click at [359, 435] on input at bounding box center [347, 431] width 92 height 19
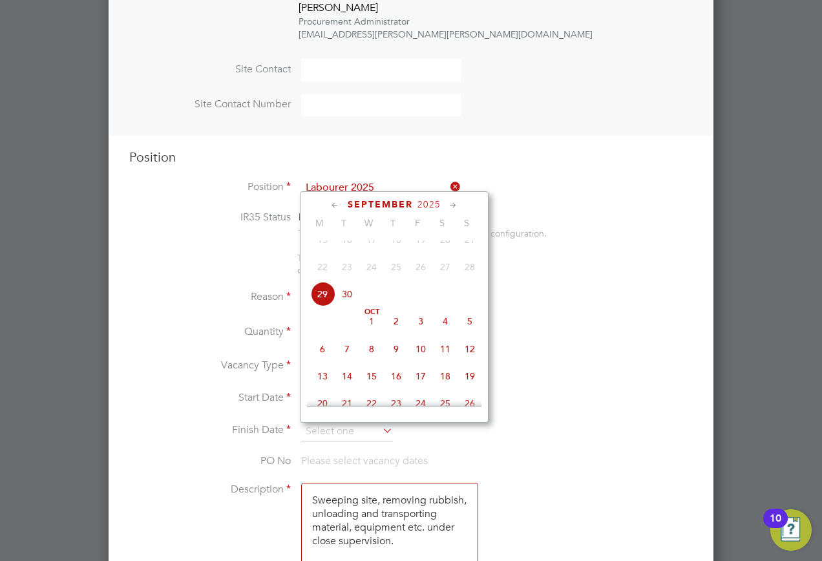
click at [422, 361] on span "10" at bounding box center [421, 349] width 25 height 25
type input "10 Oct 2025"
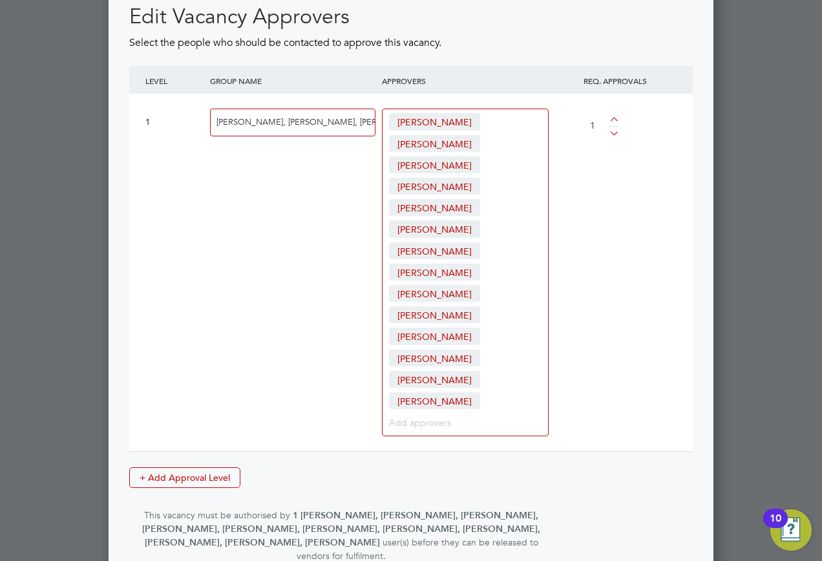
scroll to position [1992, 0]
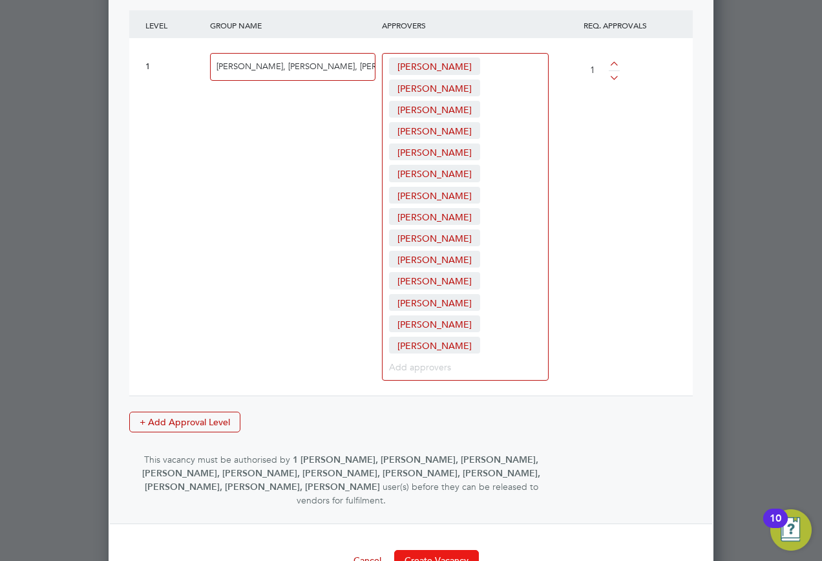
click at [462, 550] on button "Create Vacancy" at bounding box center [436, 560] width 85 height 21
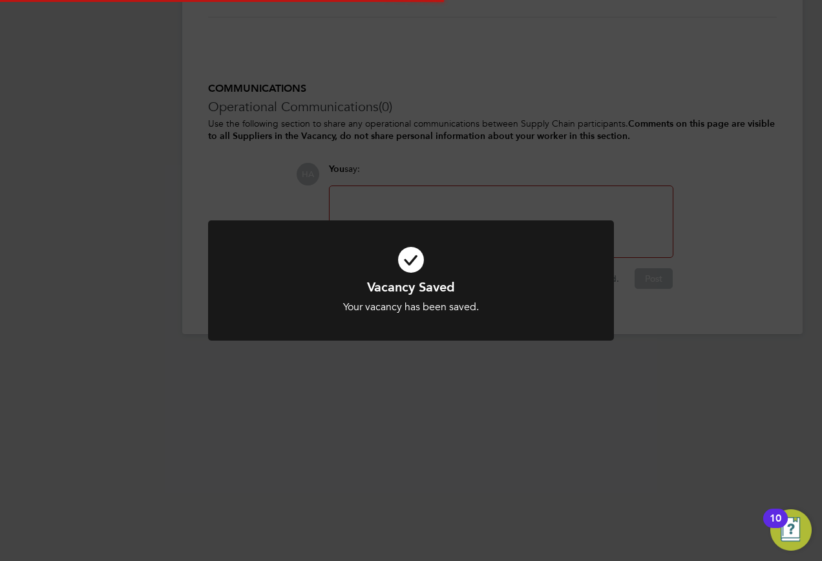
scroll to position [6, 6]
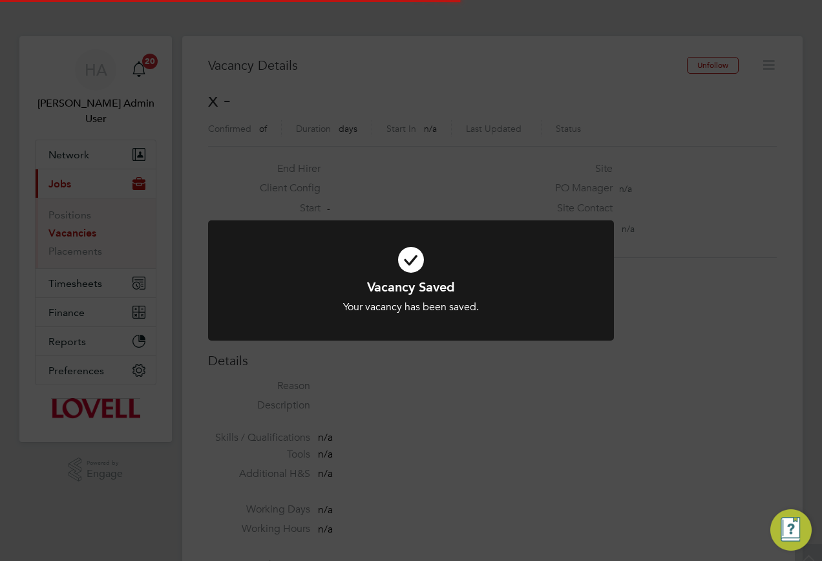
click at [704, 201] on div "Vacancy Saved Your vacancy has been saved. Cancel Okay" at bounding box center [411, 280] width 822 height 561
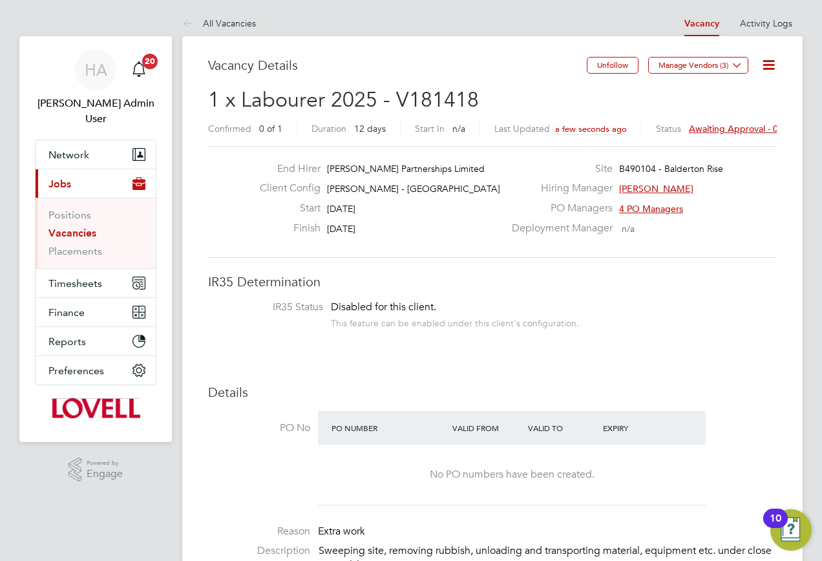
click at [742, 123] on span "Awaiting approval - 0/1" at bounding box center [738, 129] width 98 height 12
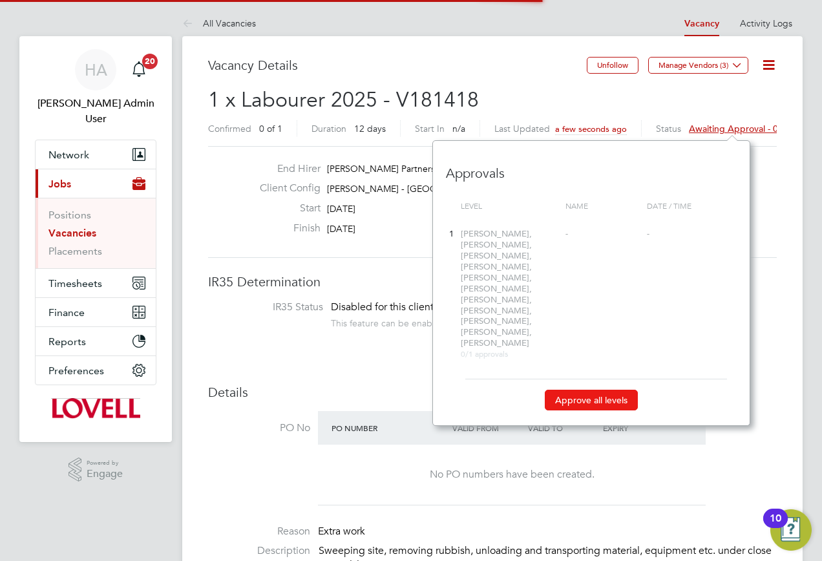
click at [573, 390] on button "Approve all levels" at bounding box center [591, 400] width 93 height 21
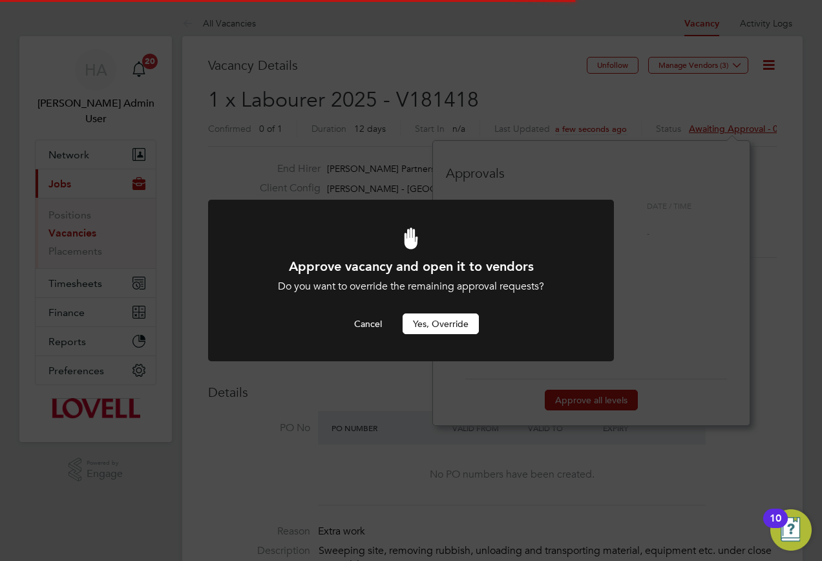
click at [459, 334] on button "Yes, Override" at bounding box center [441, 324] width 76 height 21
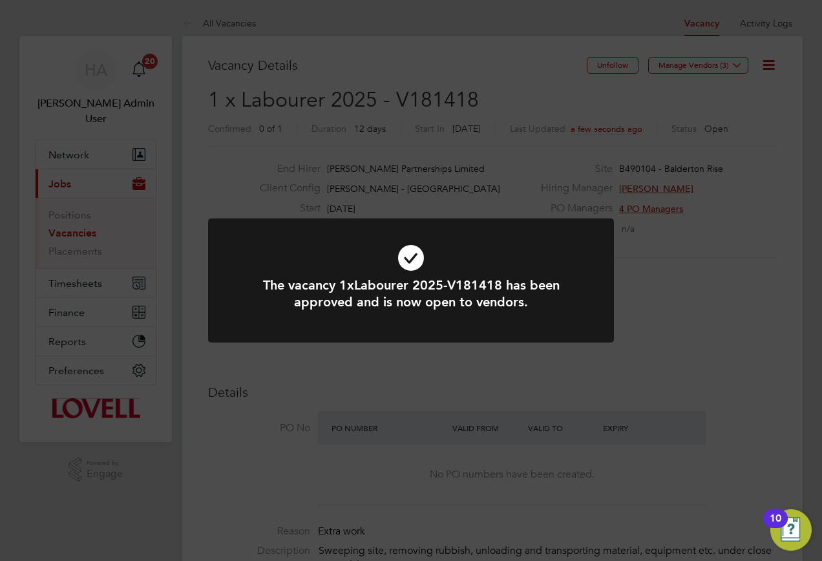
click at [413, 118] on div "The vacancy 1xLabourer 2025-V181418 has been approved and is now open to vendor…" at bounding box center [411, 280] width 822 height 561
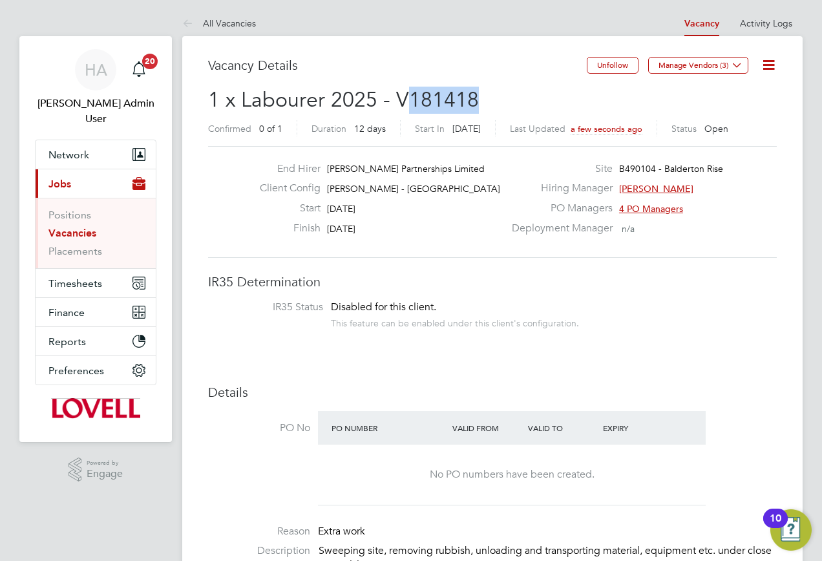
drag, startPoint x: 488, startPoint y: 96, endPoint x: 407, endPoint y: 107, distance: 82.2
click at [407, 107] on h2 "1 x Labourer 2025 - V181418 Confirmed 0 of 1 Duration 12 days Start In Today La…" at bounding box center [492, 114] width 569 height 54
copy span "181418"
click at [71, 227] on link "Vacancies" at bounding box center [72, 233] width 48 height 12
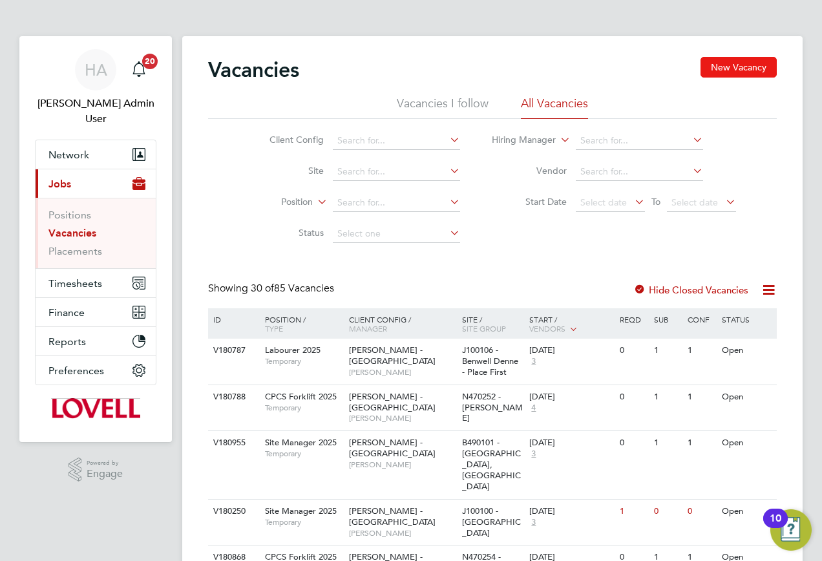
click at [751, 74] on button "New Vacancy" at bounding box center [739, 67] width 76 height 21
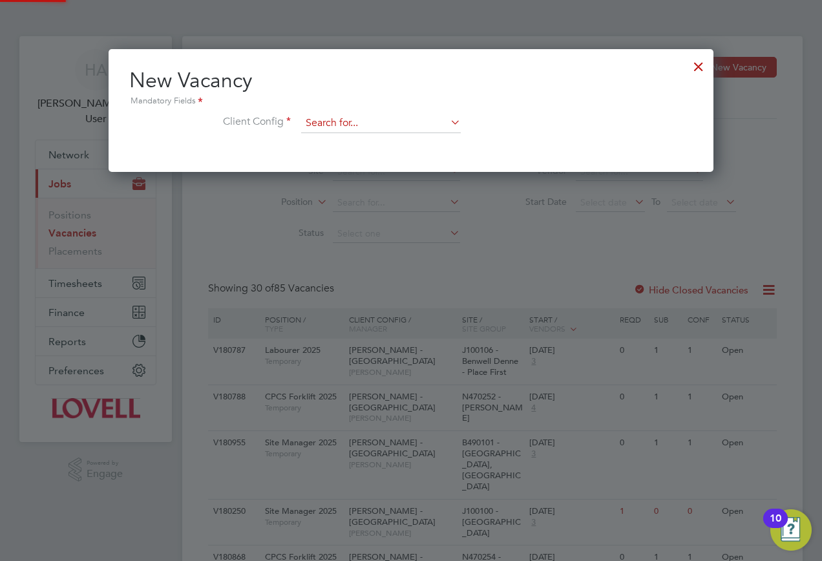
scroll to position [123, 606]
click at [370, 121] on input at bounding box center [381, 123] width 160 height 19
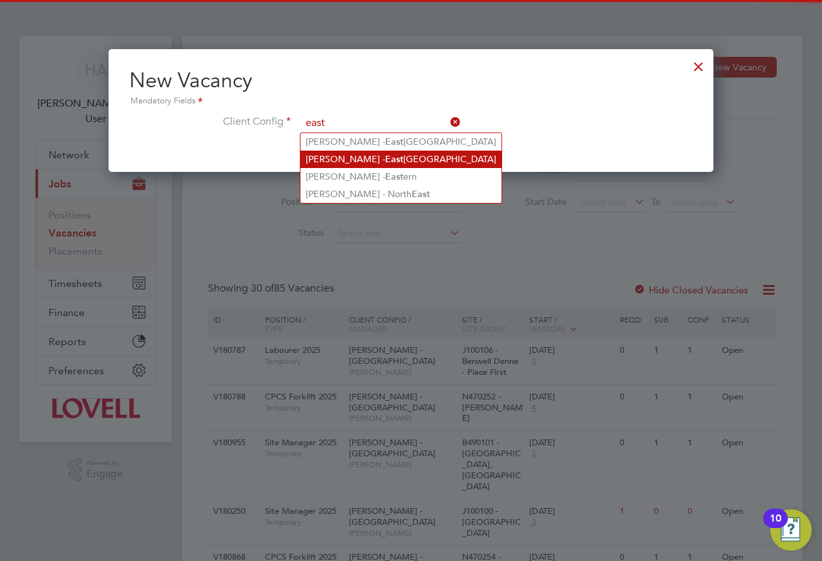
click at [363, 152] on li "Lovell - East Midlands" at bounding box center [401, 159] width 201 height 17
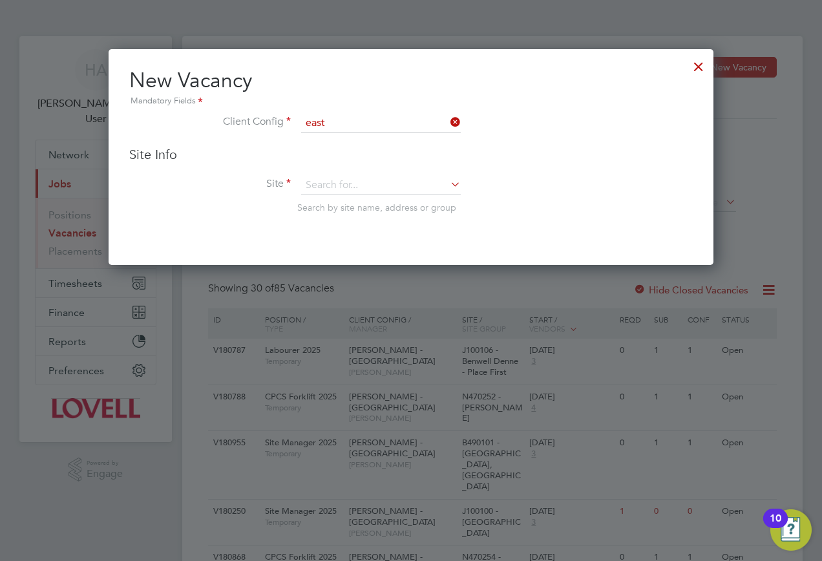
type input "Lovell - East Midlands"
drag, startPoint x: 348, startPoint y: 169, endPoint x: 340, endPoint y: 178, distance: 12.4
click at [345, 172] on div "Site Info Site Search by site name, address or group" at bounding box center [411, 192] width 564 height 93
click at [337, 181] on input at bounding box center [381, 185] width 160 height 19
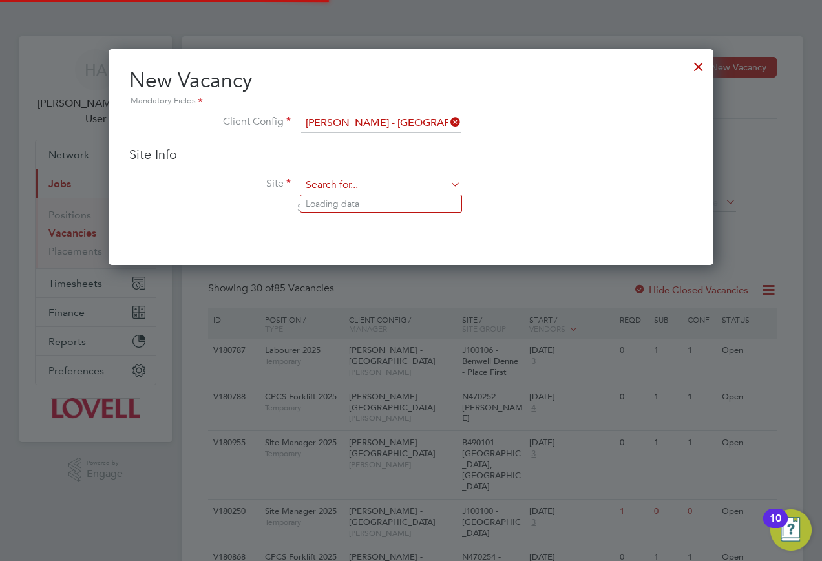
paste input "B490104"
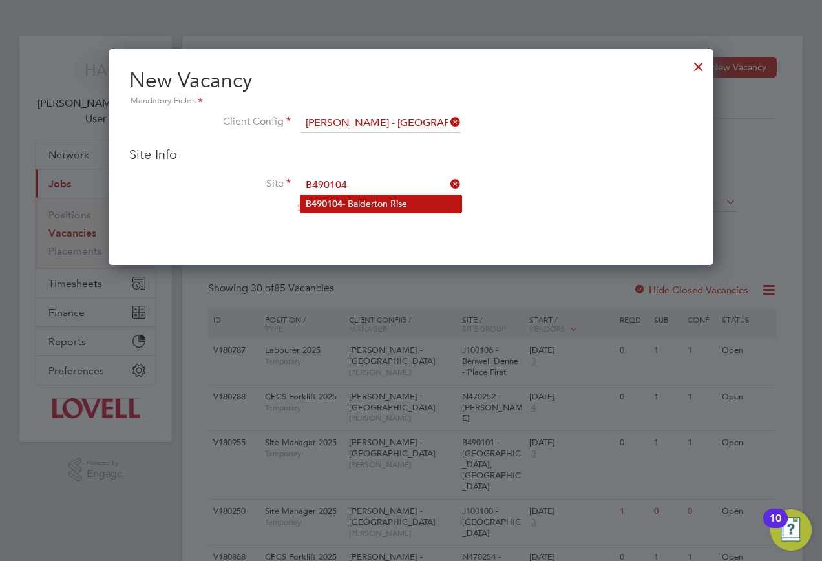
click at [370, 205] on li "B490104 - Balderton Rise" at bounding box center [381, 203] width 161 height 17
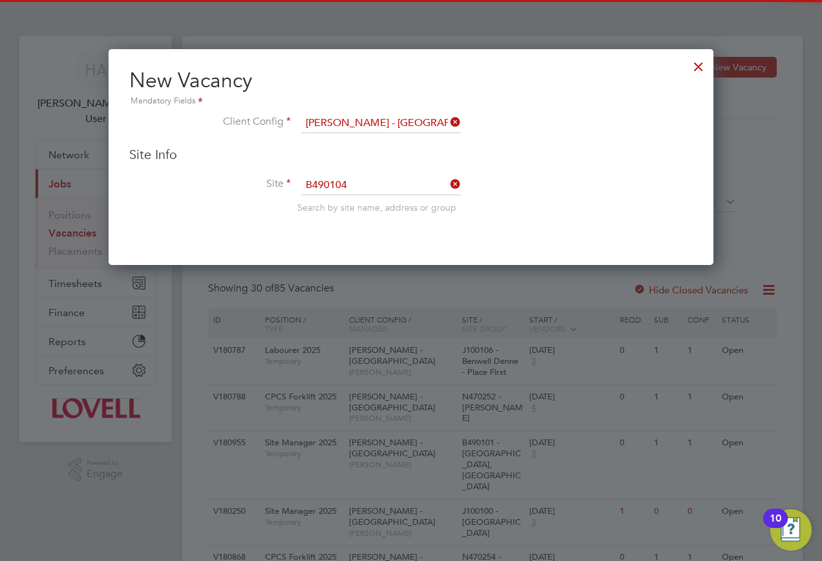
type input "B490104 - Balderton Rise"
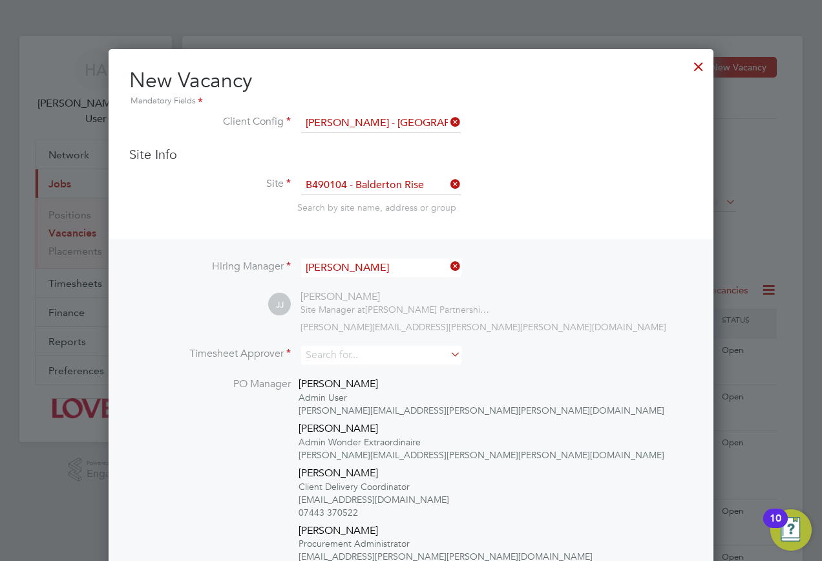
scroll to position [712, 606]
click at [347, 348] on input at bounding box center [381, 355] width 160 height 19
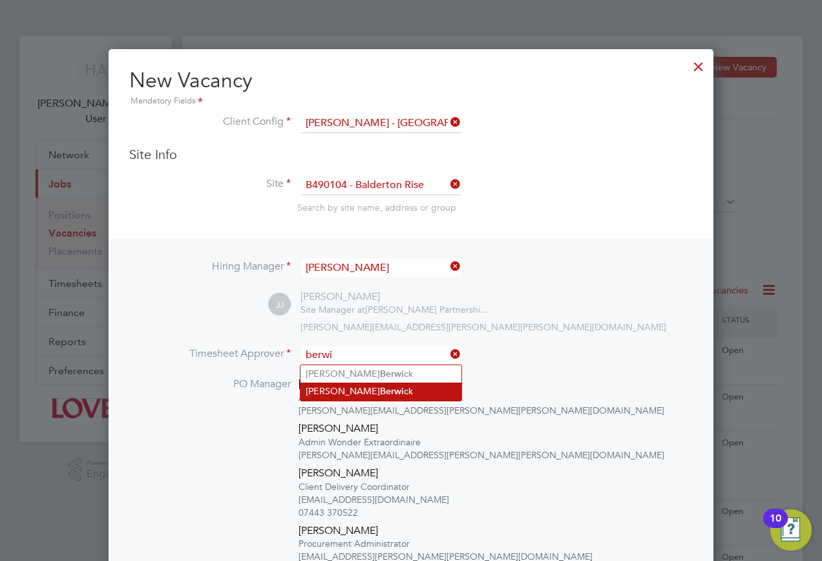
click at [380, 387] on b "Berwi" at bounding box center [392, 391] width 24 height 11
type input "Andrew Berwick"
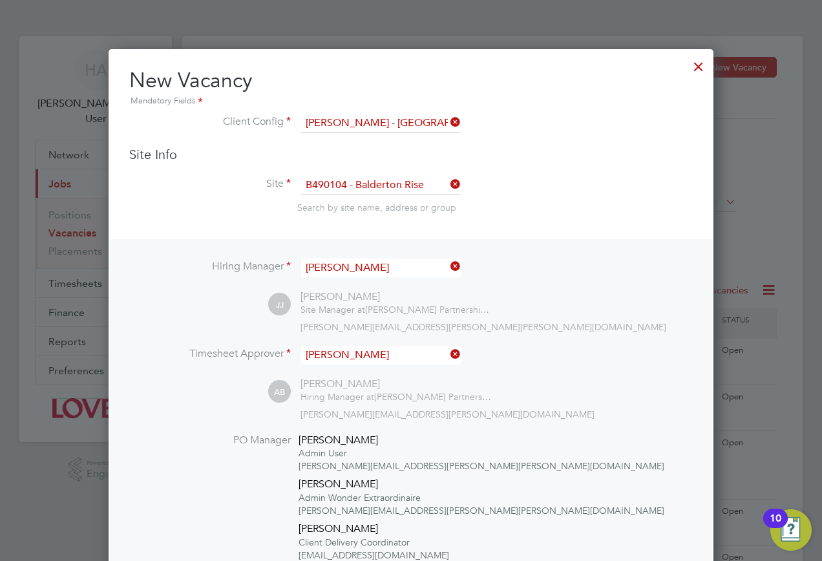
scroll to position [323, 0]
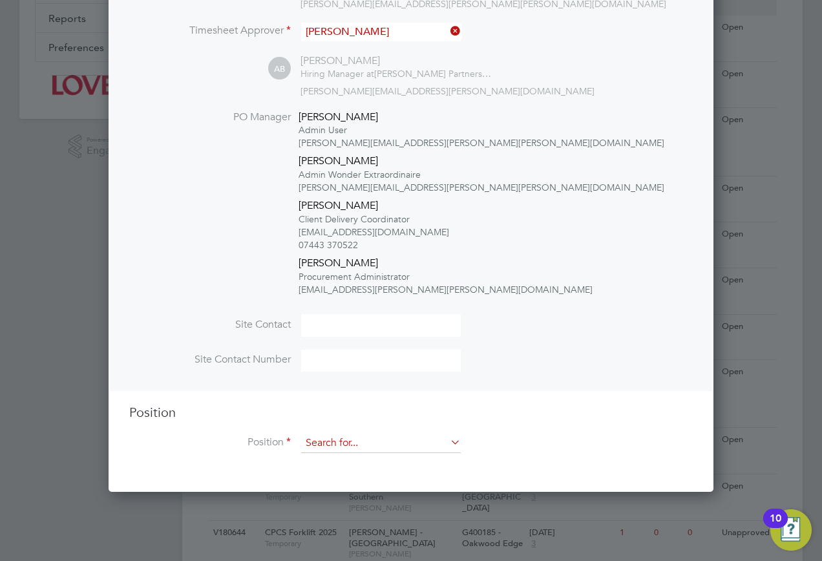
click at [359, 448] on input at bounding box center [381, 443] width 160 height 19
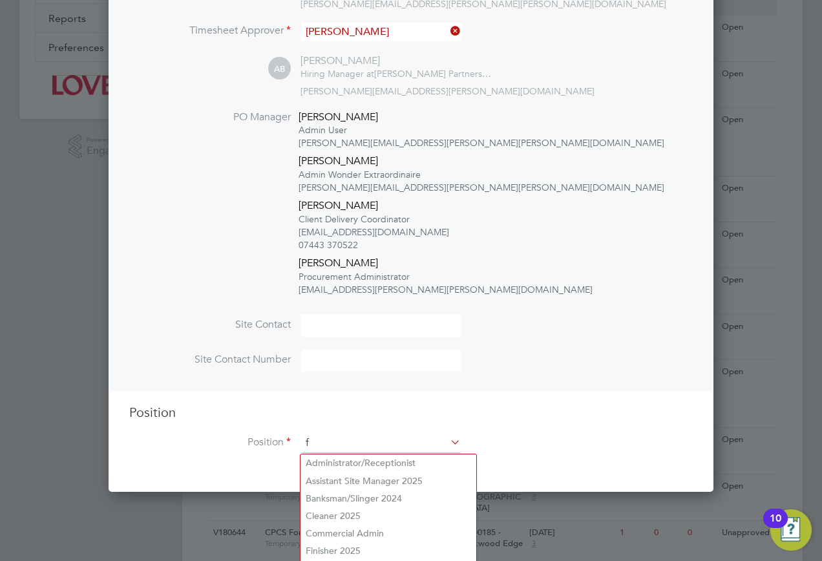
scroll to position [2379, 606]
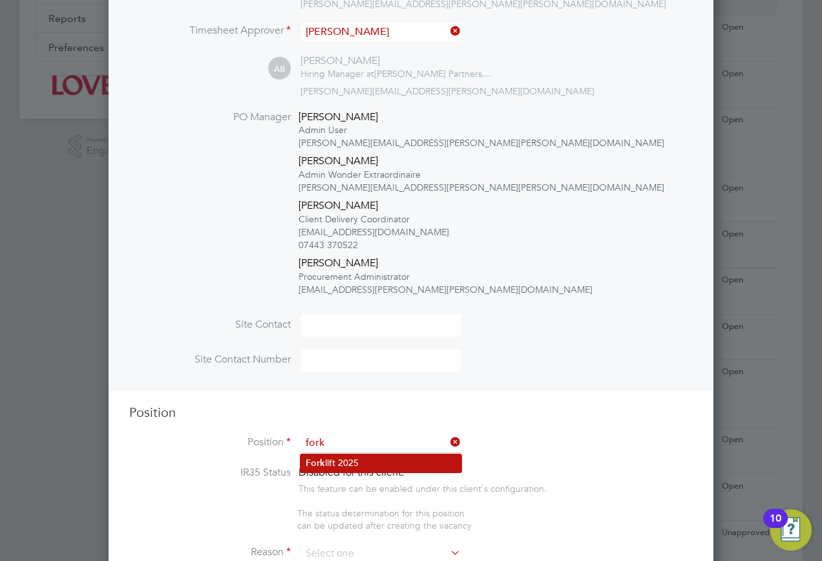
click at [336, 469] on li "Fork lift 2025" at bounding box center [381, 462] width 161 height 17
type input "Forklift 2025"
type textarea "Full understanding of all aspects and responsibilities associated with the oper…"
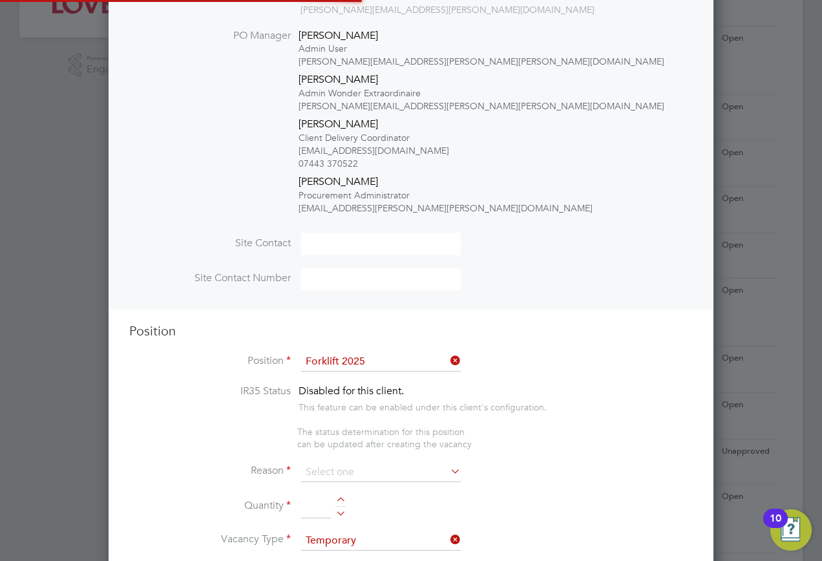
scroll to position [6, 6]
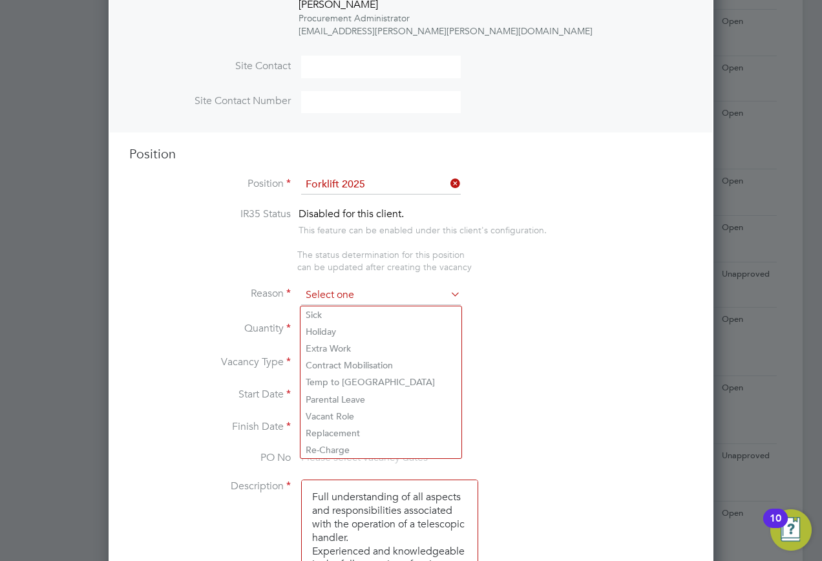
click at [393, 295] on input at bounding box center [381, 295] width 160 height 19
click at [363, 348] on li "Extra Work" at bounding box center [381, 348] width 161 height 17
type input "Extra Work"
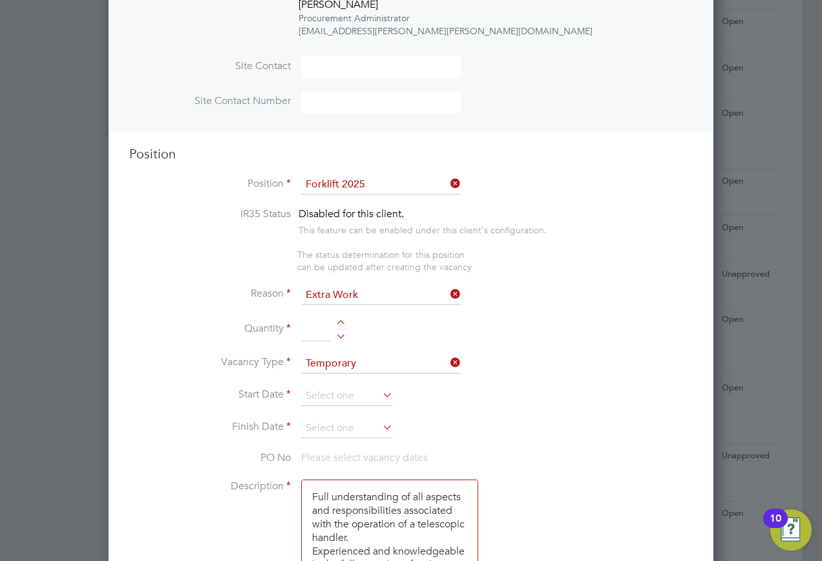
click at [312, 328] on input at bounding box center [316, 329] width 30 height 23
type input "1"
click at [359, 388] on input at bounding box center [347, 396] width 92 height 19
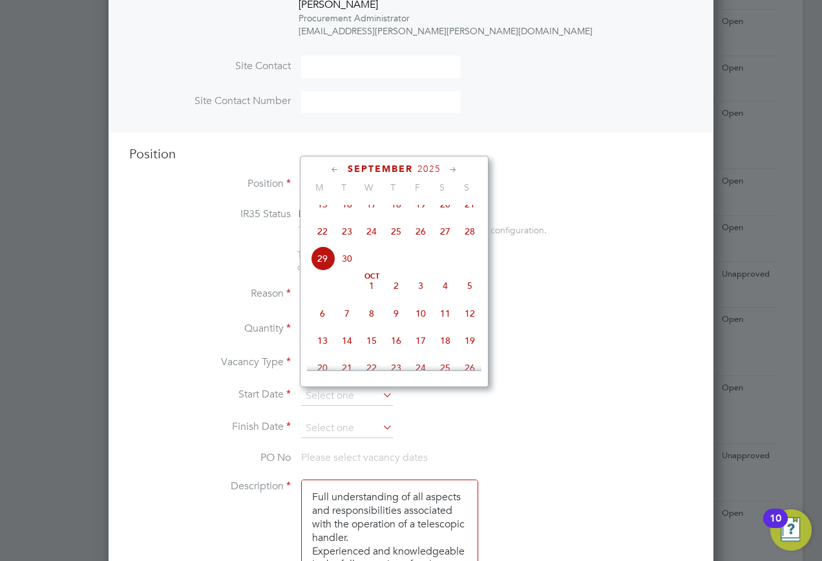
click at [326, 271] on span "29" at bounding box center [322, 258] width 25 height 25
type input "29 Sep 2025"
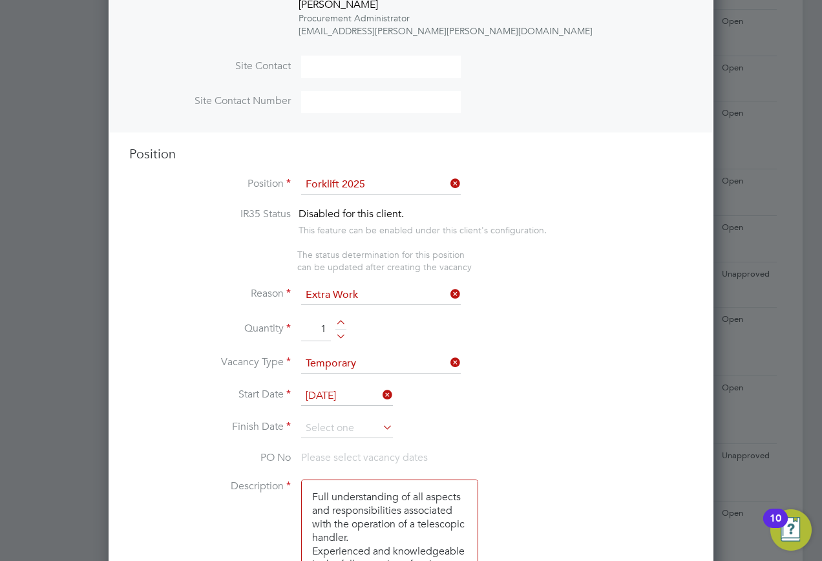
click at [345, 440] on li "Finish Date" at bounding box center [411, 435] width 564 height 32
click at [335, 422] on input at bounding box center [347, 428] width 92 height 19
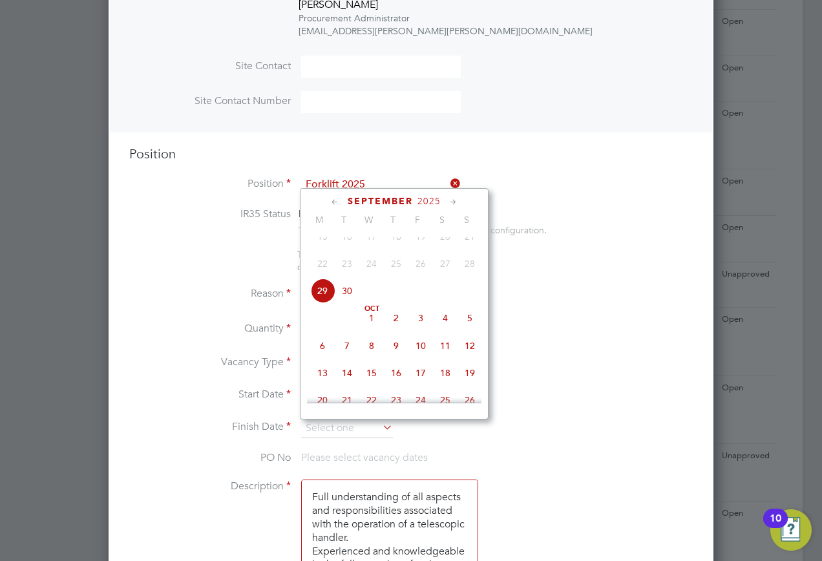
click at [328, 301] on span "29" at bounding box center [322, 291] width 25 height 25
type input "29 Sep 2025"
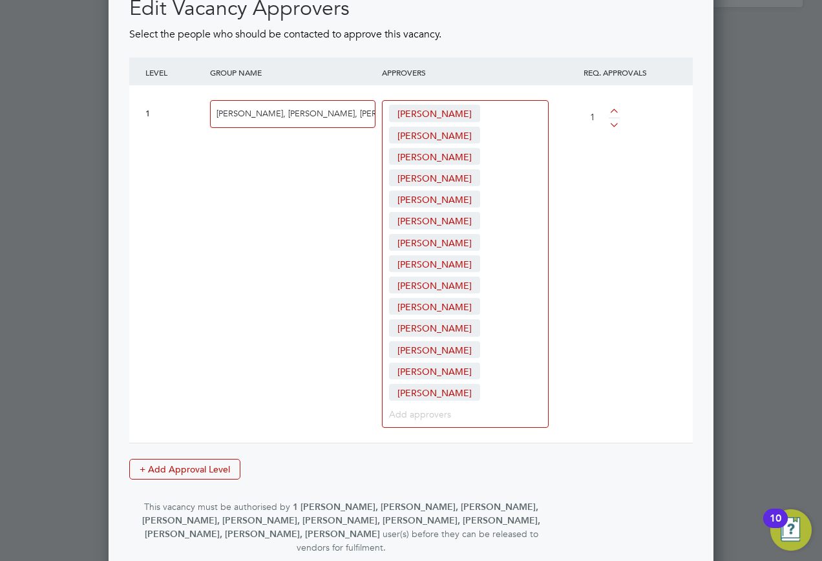
scroll to position [2068, 0]
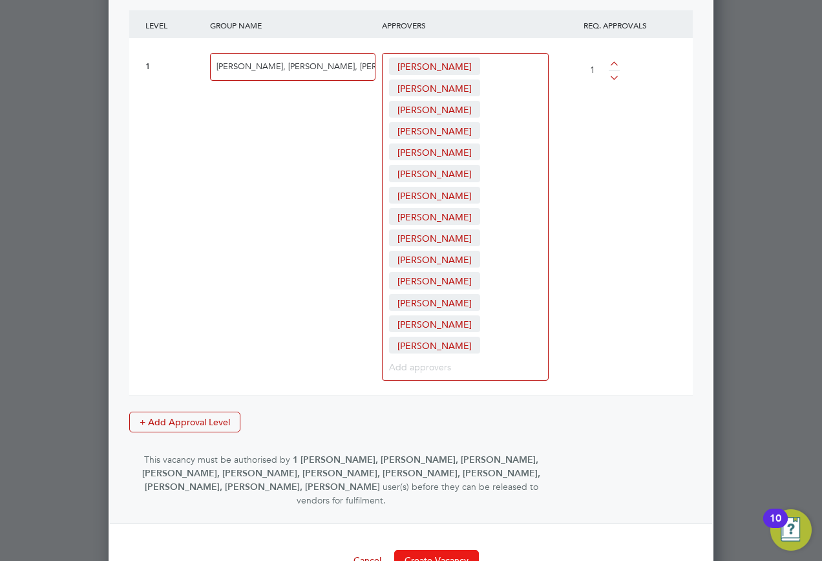
click at [436, 550] on button "Create Vacancy" at bounding box center [436, 560] width 85 height 21
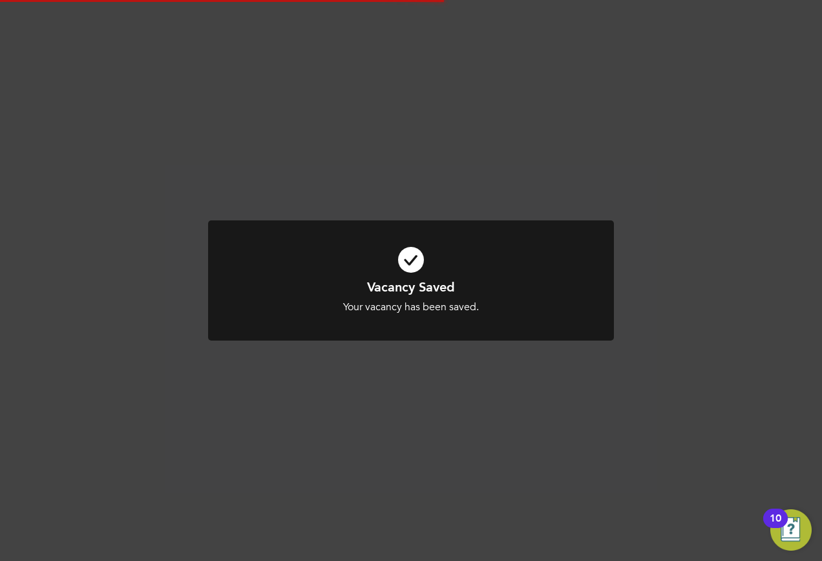
scroll to position [1335, 0]
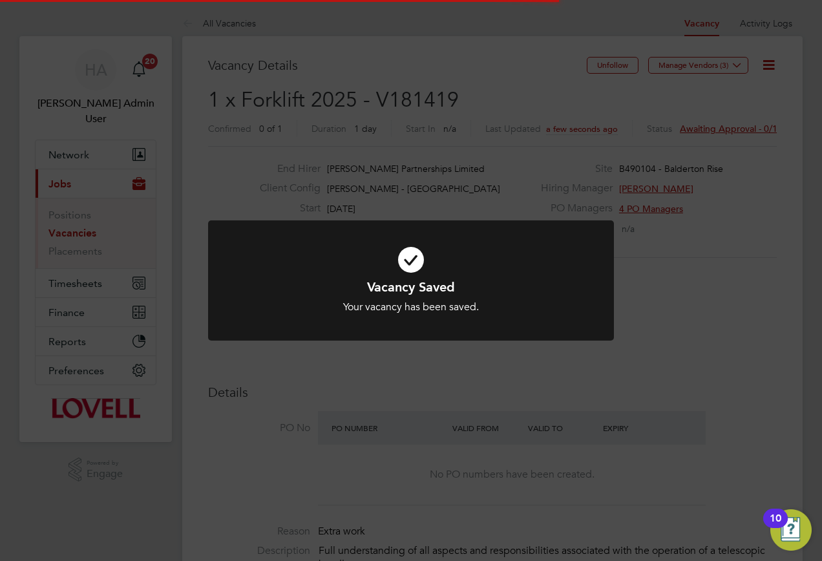
click at [707, 133] on div "Vacancy Saved Your vacancy has been saved. Cancel Okay" at bounding box center [411, 280] width 822 height 561
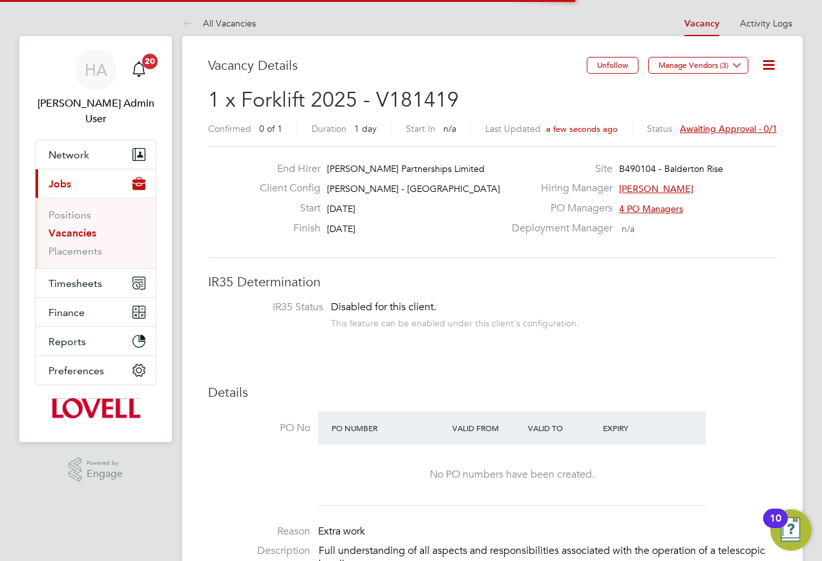
click at [705, 127] on span "Awaiting approval - 0/1" at bounding box center [729, 129] width 98 height 12
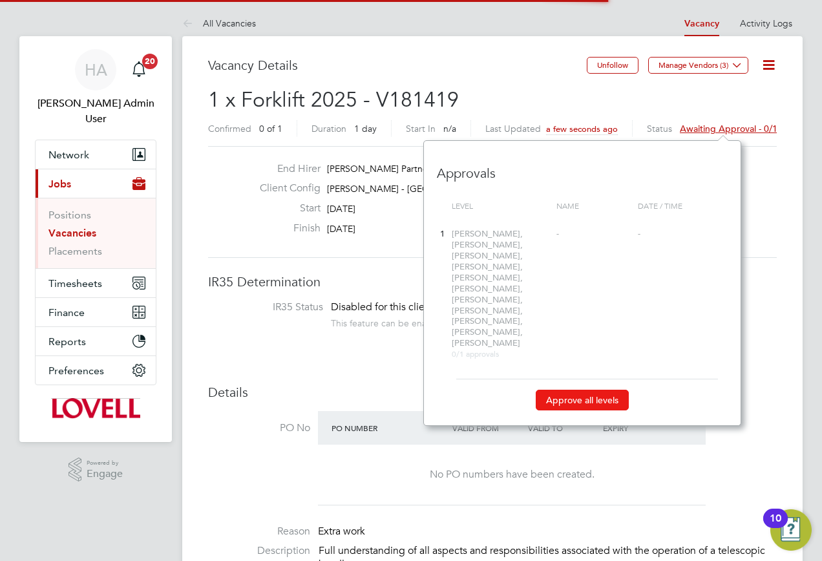
click at [573, 390] on button "Approve all levels" at bounding box center [582, 400] width 93 height 21
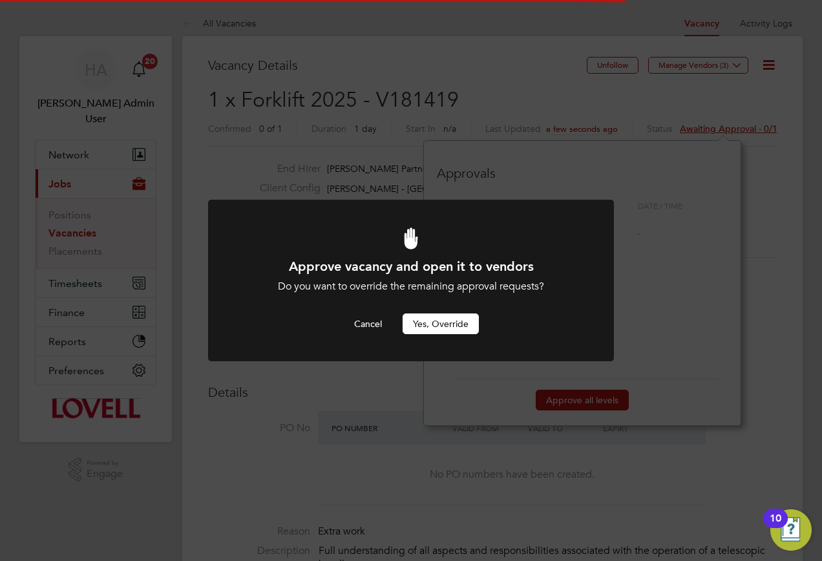
click at [436, 321] on button "Yes, Override" at bounding box center [441, 324] width 76 height 21
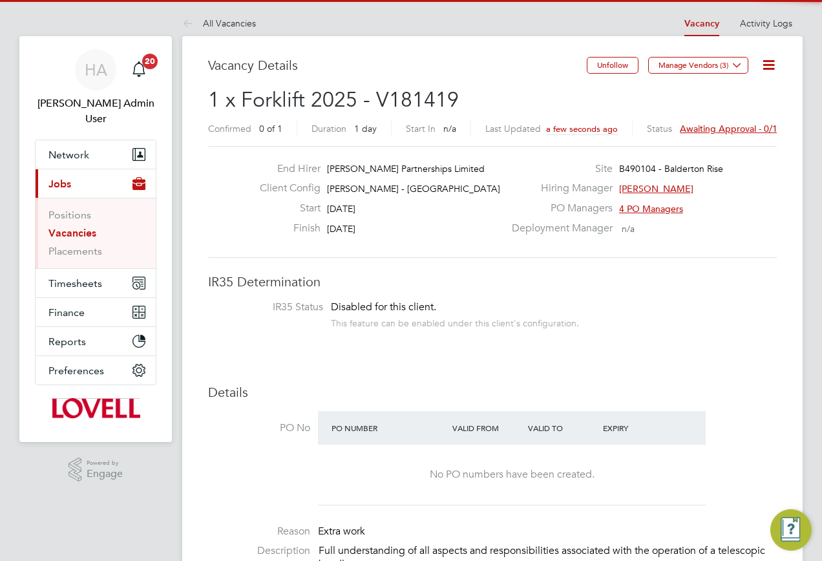
click at [0, 0] on div "Approve vacancy and open it to vendors Do you want to override the remaining ap…" at bounding box center [0, 0] width 0 height 0
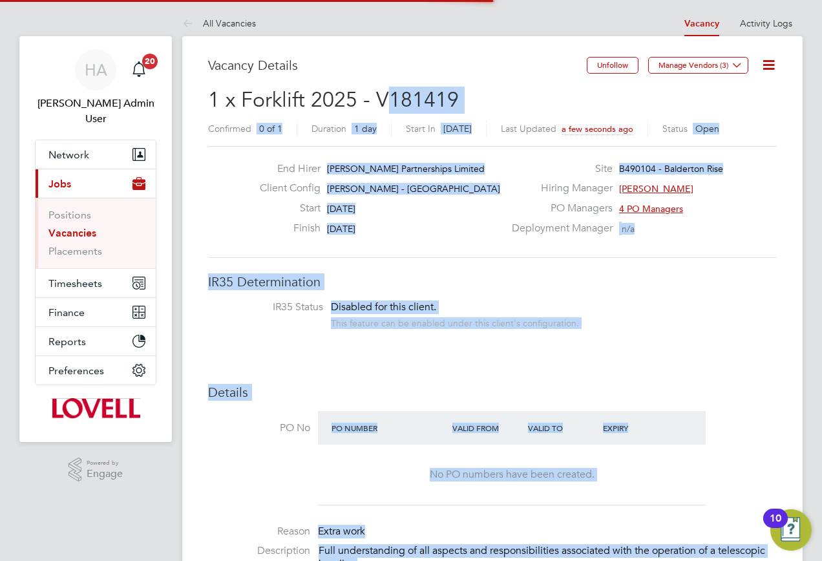
drag, startPoint x: 465, startPoint y: 96, endPoint x: 389, endPoint y: 108, distance: 77.3
drag, startPoint x: 389, startPoint y: 108, endPoint x: 504, endPoint y: 102, distance: 114.6
click at [504, 102] on h2 "1 x Forklift 2025 - V181419 Confirmed 0 of 1 Duration 1 day Start In Today Last…" at bounding box center [492, 114] width 569 height 54
click at [467, 98] on h2 "1 x Forklift 2025 - V181419 Confirmed 0 of 1 Duration 1 day Start In Today Last…" at bounding box center [492, 114] width 569 height 54
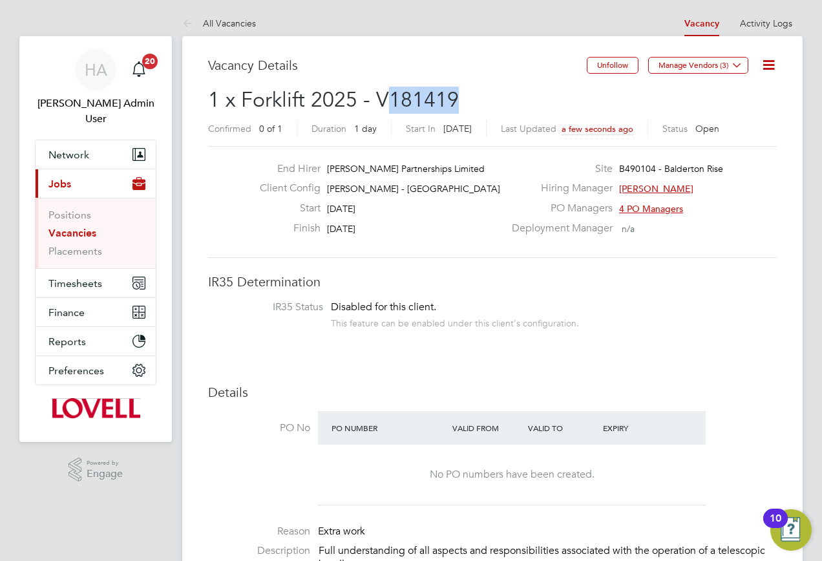
drag, startPoint x: 453, startPoint y: 97, endPoint x: 385, endPoint y: 97, distance: 67.9
click at [385, 97] on span "1 x Forklift 2025 - V181419" at bounding box center [333, 99] width 251 height 25
click at [429, 90] on span "1 x Forklift 2025 - V181419" at bounding box center [333, 99] width 251 height 25
copy span "181419"
drag, startPoint x: 61, startPoint y: 213, endPoint x: 138, endPoint y: 132, distance: 111.6
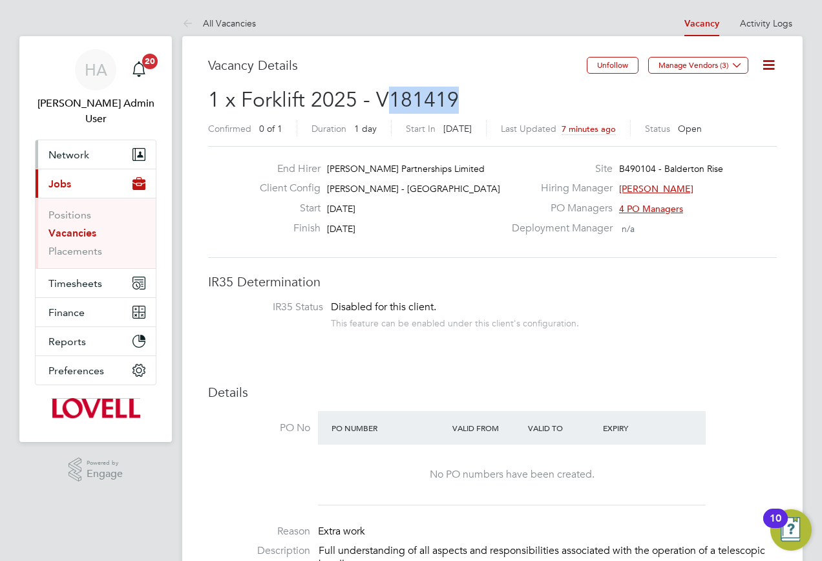
click at [61, 227] on link "Vacancies" at bounding box center [72, 233] width 48 height 12
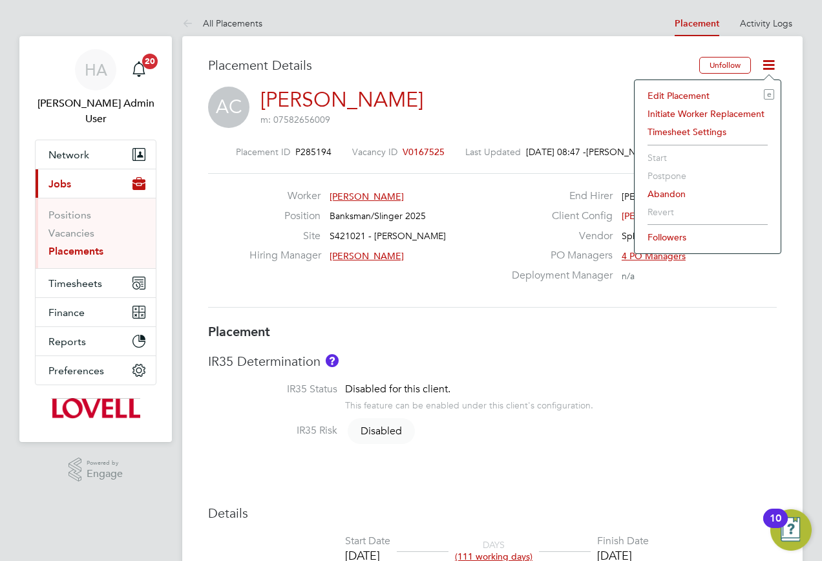
click at [680, 95] on li "Edit Placement e" at bounding box center [707, 96] width 133 height 18
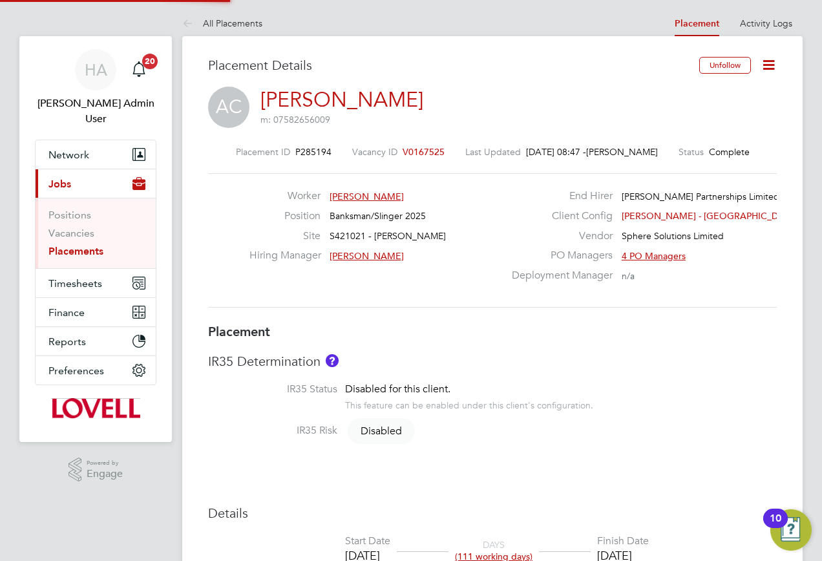
type input "Paul McGhin"
type input "Wayne Skelly"
type input "25 Apr 2025"
type input "26 Sep 2025"
type input "08:00"
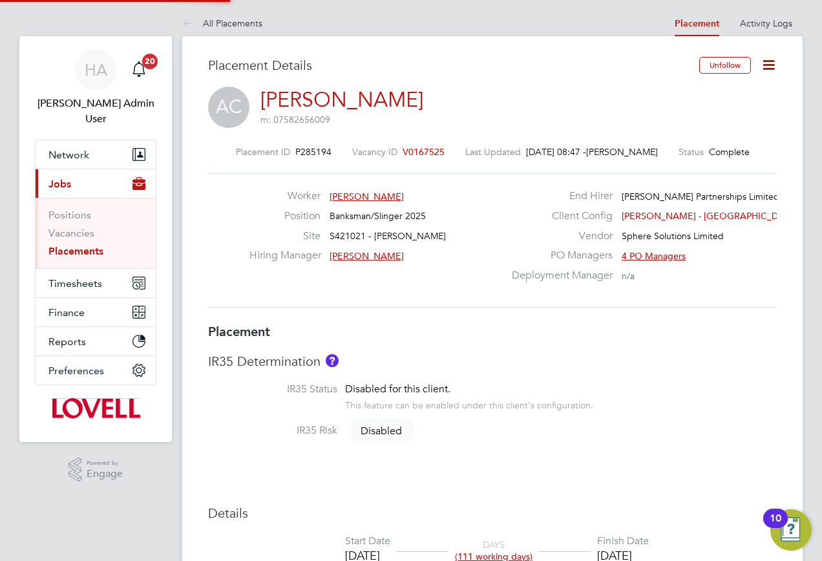
type input "17:00"
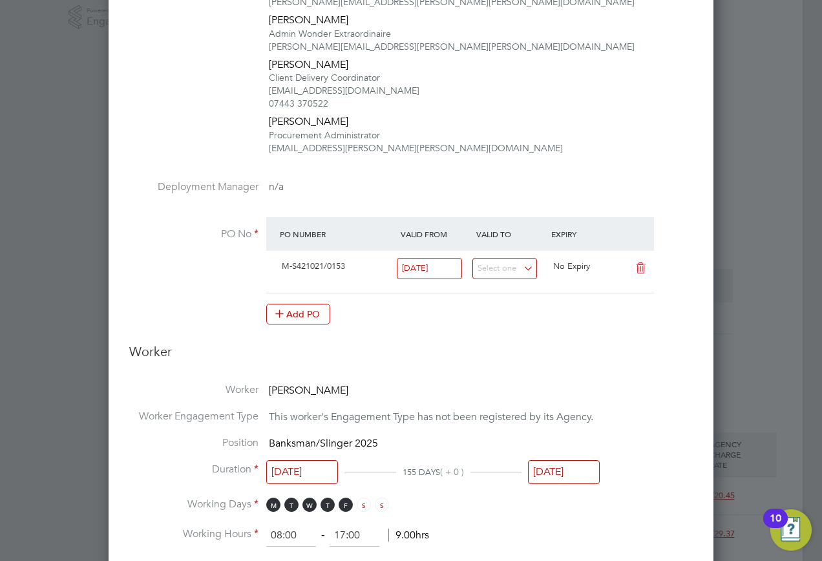
click at [550, 467] on input "26 Sep 2025" at bounding box center [564, 472] width 72 height 24
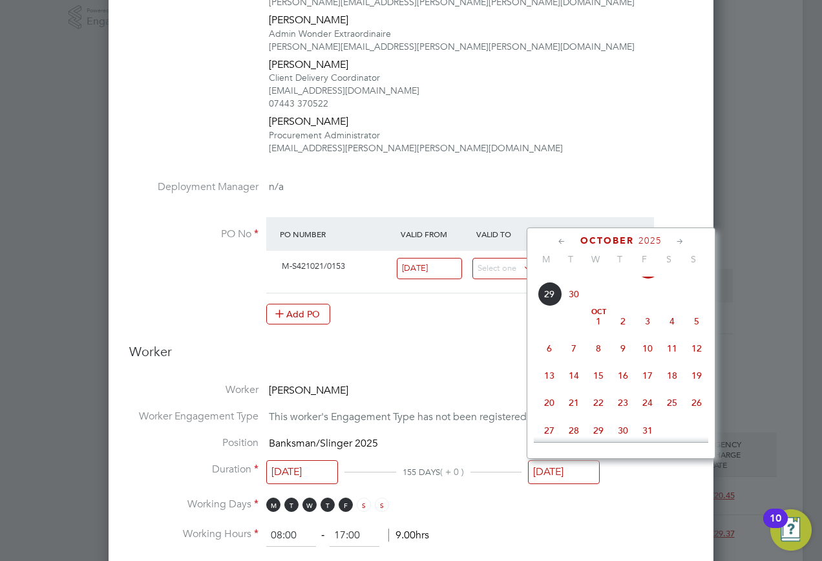
click at [650, 415] on span "24" at bounding box center [648, 402] width 25 height 25
type input "24 Oct 2025"
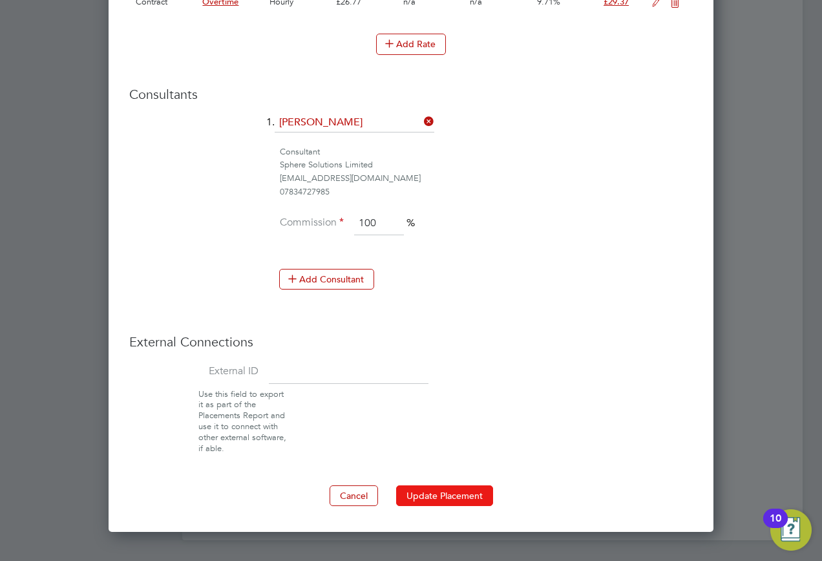
click at [451, 494] on button "Update Placement" at bounding box center [444, 496] width 97 height 21
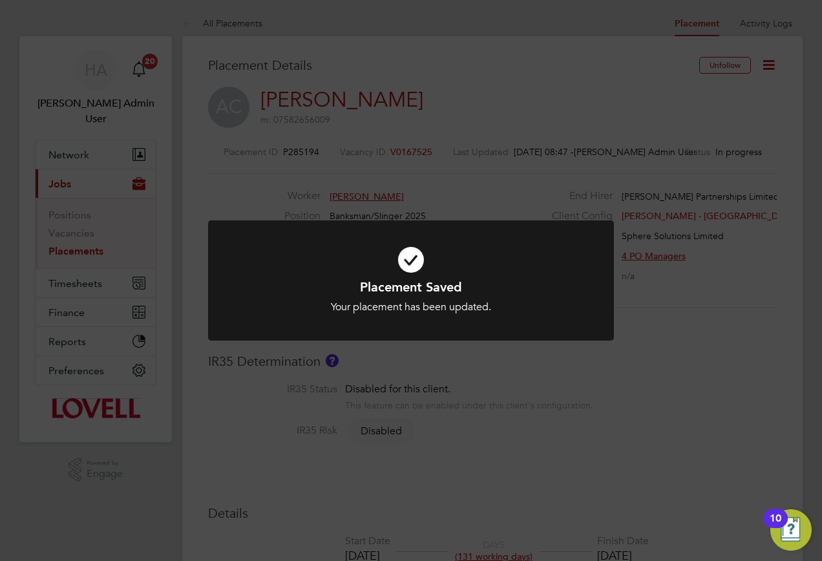
click at [476, 132] on div "Placement Saved Your placement has been updated. Cancel Okay" at bounding box center [411, 280] width 822 height 561
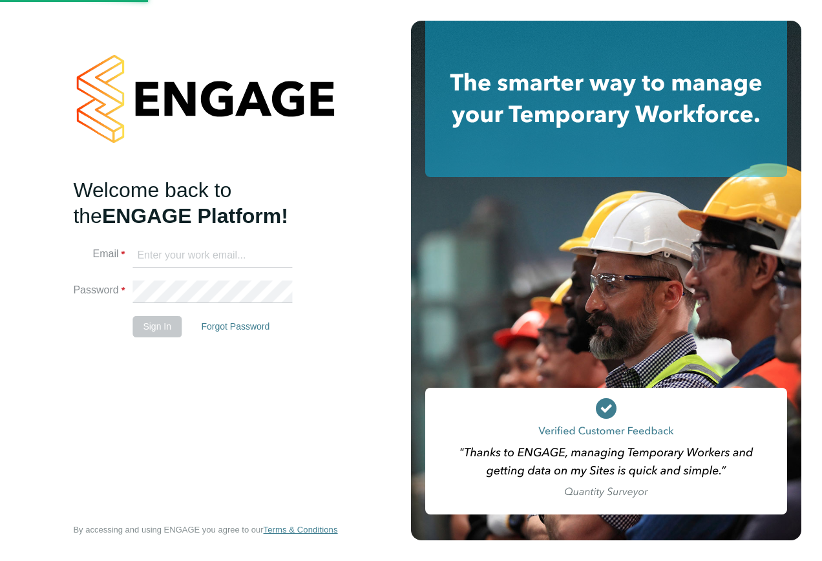
click at [182, 244] on ng-template "Welcome back to the ENGAGE Platform! Email Password Sign In Forgot Password" at bounding box center [199, 263] width 252 height 173
click at [161, 256] on input at bounding box center [213, 257] width 160 height 23
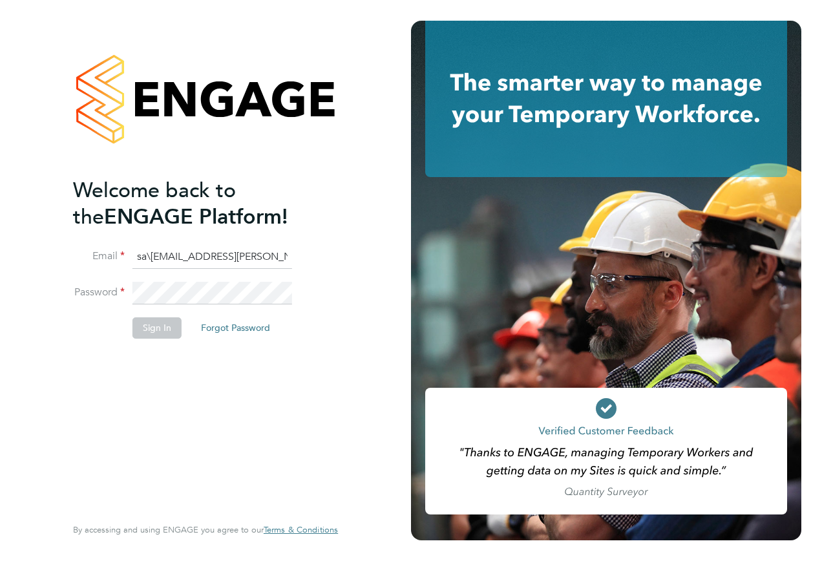
click at [151, 253] on input "sa\[EMAIL_ADDRESS][PERSON_NAME][DOMAIN_NAME]" at bounding box center [213, 257] width 160 height 23
type input "[EMAIL_ADDRESS][PERSON_NAME][DOMAIN_NAME]"
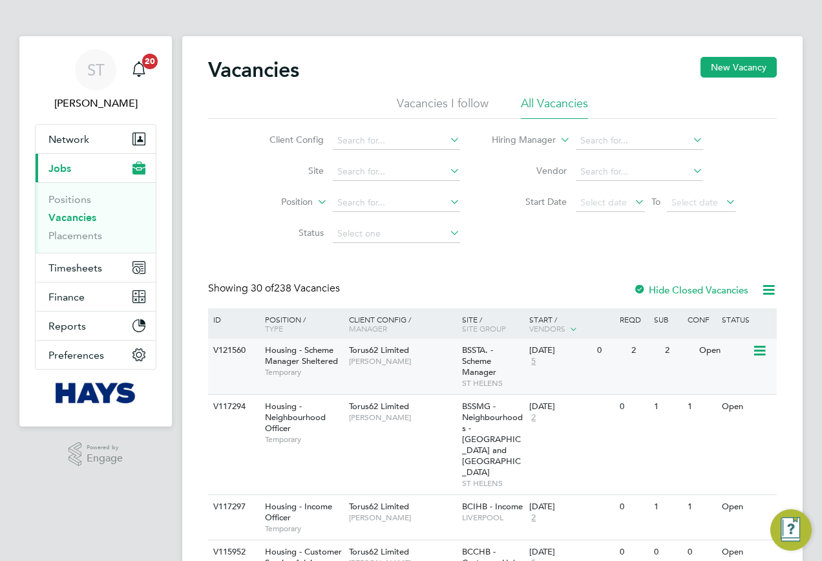
click at [255, 372] on div "Housing - Scheme Manager Sheltered Temporary" at bounding box center [300, 361] width 91 height 45
click at [304, 384] on div "V121560 Housing - Scheme Manager Sheltered Temporary Torus62 Limited [PERSON_NA…" at bounding box center [492, 367] width 569 height 56
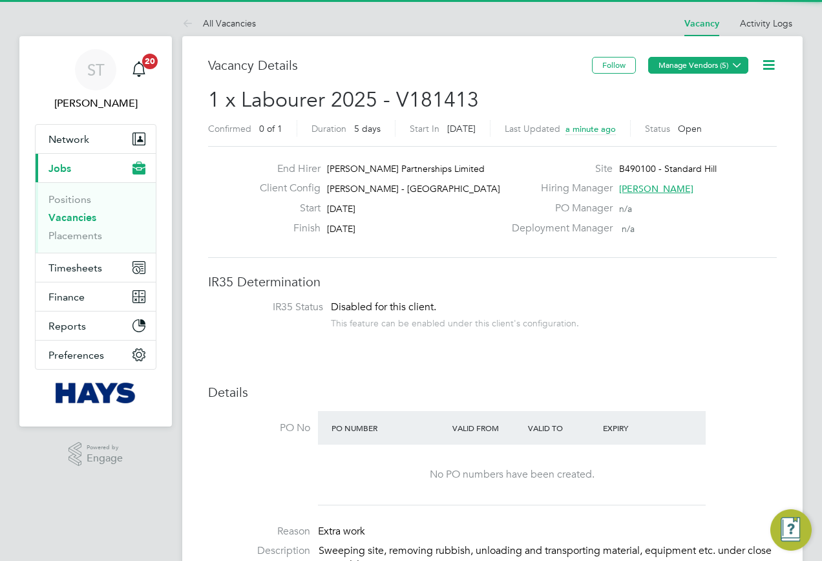
click at [716, 58] on button "Manage Vendors (5)" at bounding box center [698, 65] width 100 height 17
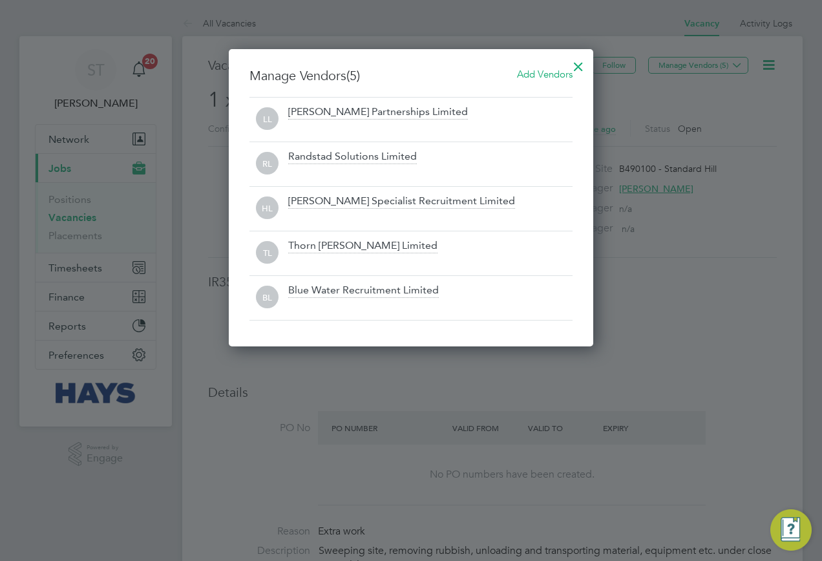
scroll to position [6, 6]
click at [330, 296] on div "Blue Water Recruitment Limited" at bounding box center [363, 291] width 151 height 14
click at [562, 72] on span "Add Vendors" at bounding box center [545, 74] width 56 height 12
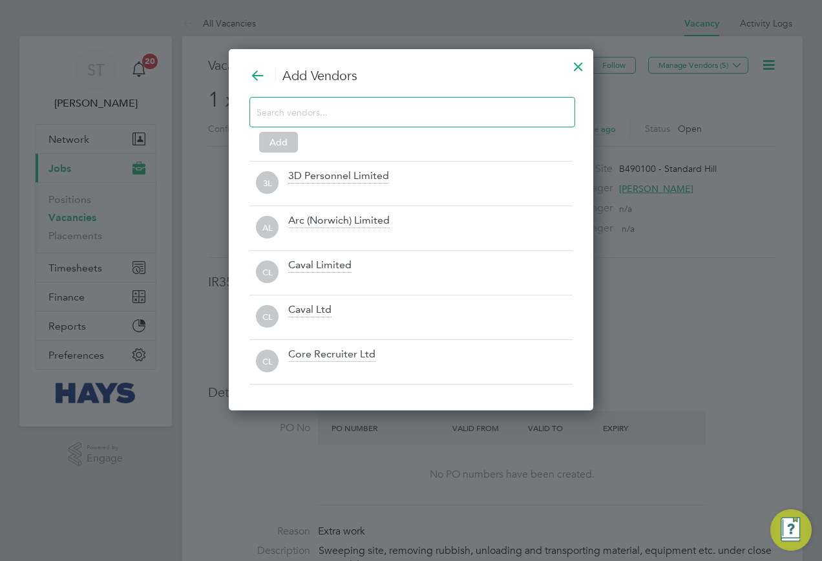
click at [418, 122] on div at bounding box center [413, 112] width 326 height 30
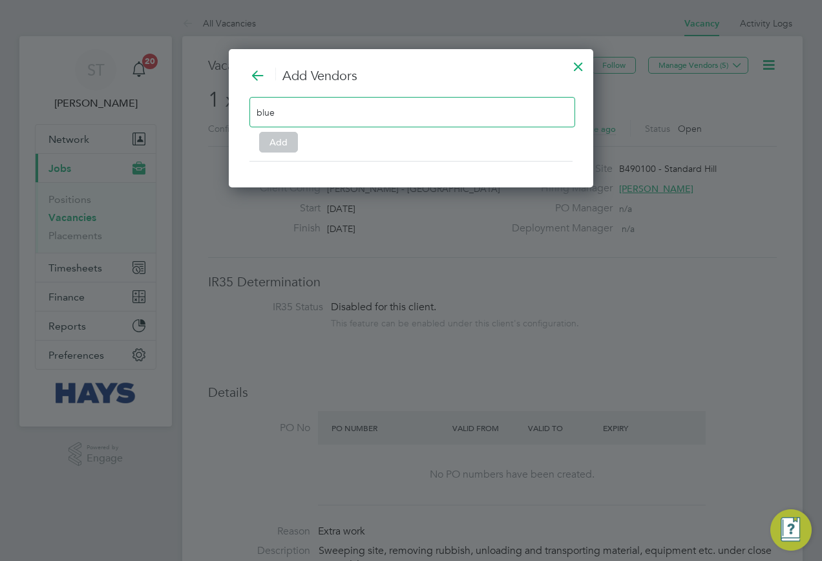
type input "blue"
click at [575, 70] on div at bounding box center [578, 63] width 23 height 23
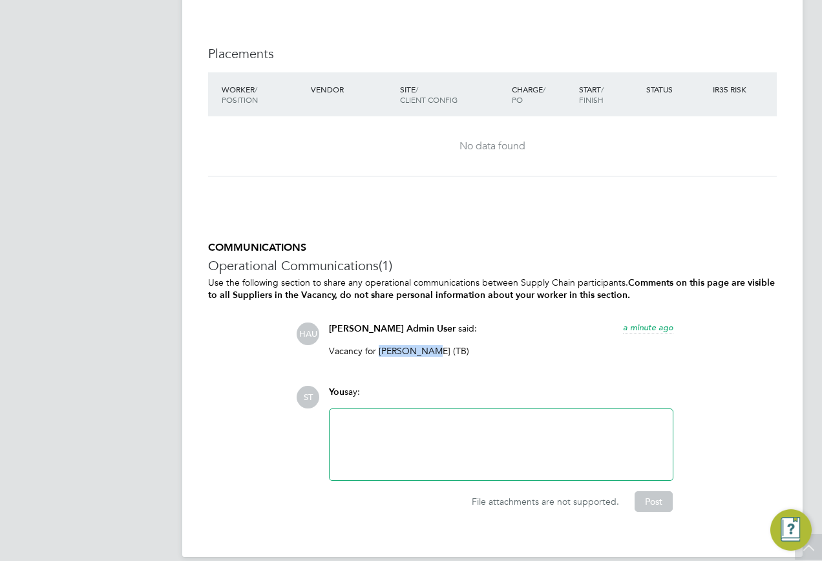
drag, startPoint x: 425, startPoint y: 350, endPoint x: 379, endPoint y: 354, distance: 46.7
click at [379, 354] on p "Vacancy for Amza Viorel (TB)" at bounding box center [501, 351] width 345 height 12
copy p "Amza Viorel"
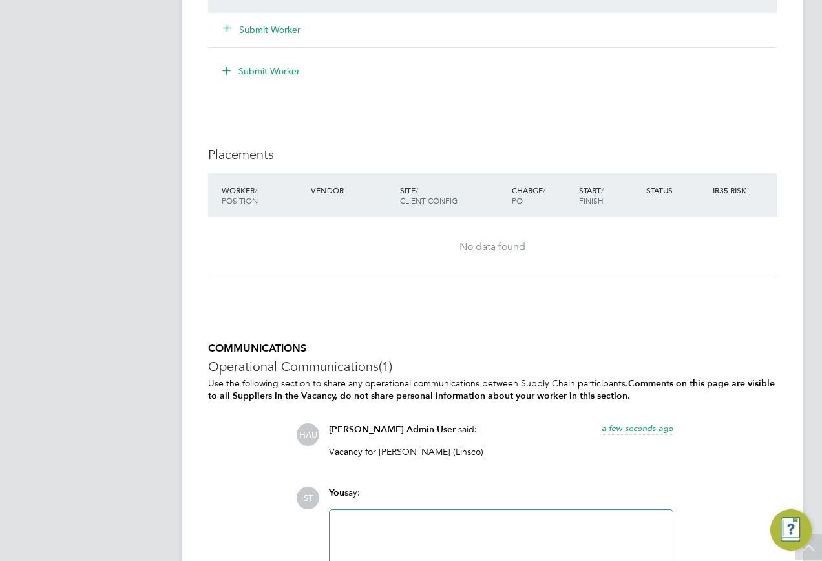
scroll to position [1212, 0]
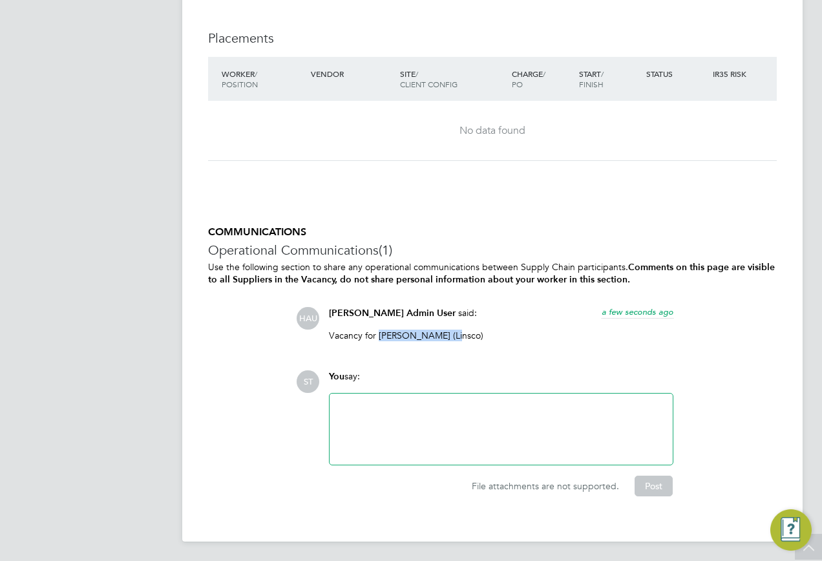
drag, startPoint x: 463, startPoint y: 333, endPoint x: 379, endPoint y: 334, distance: 84.1
click at [379, 334] on p "Vacancy for [PERSON_NAME] (Linsco)" at bounding box center [501, 336] width 345 height 12
copy p "[PERSON_NAME]"
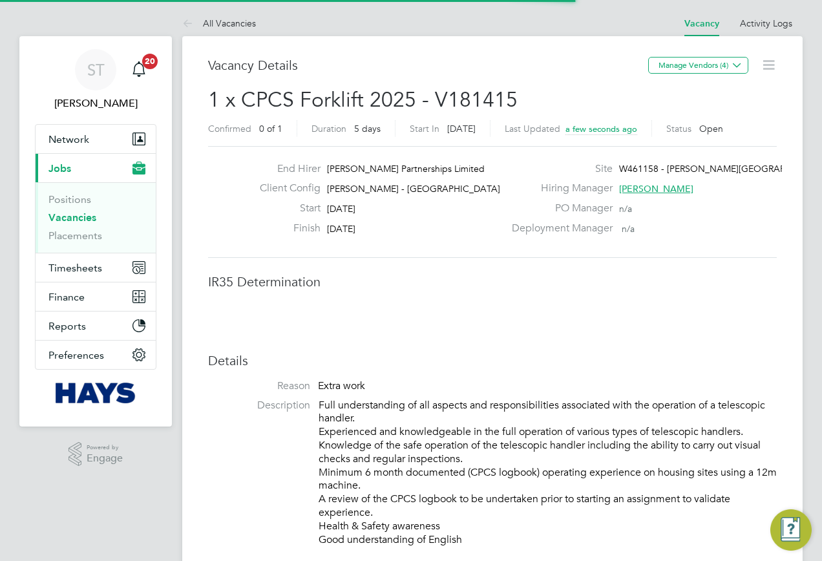
scroll to position [6, 6]
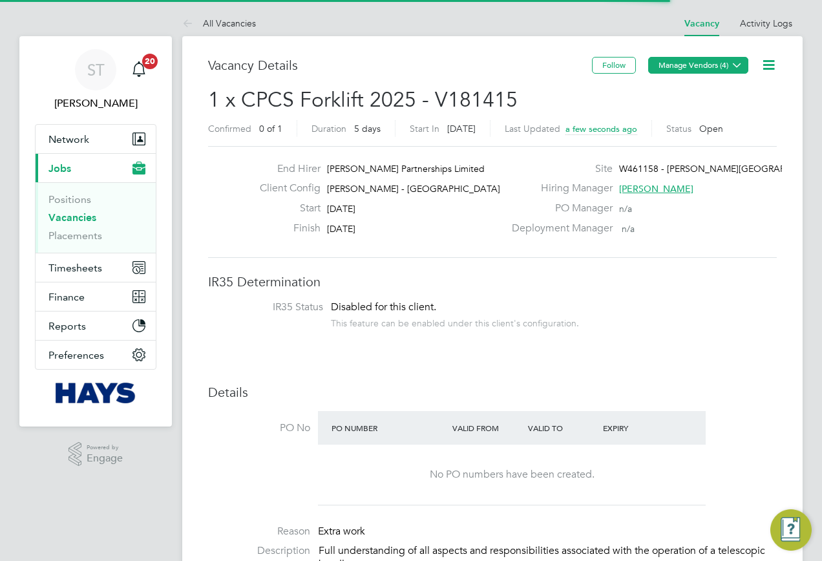
click at [728, 67] on button "Manage Vendors (4)" at bounding box center [698, 65] width 100 height 17
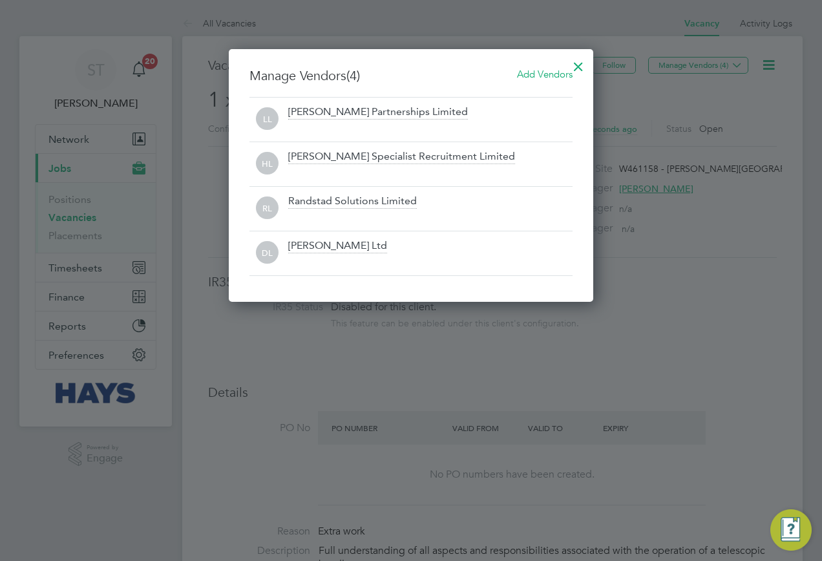
scroll to position [253, 365]
click at [542, 78] on span "Add Vendors" at bounding box center [545, 74] width 56 height 12
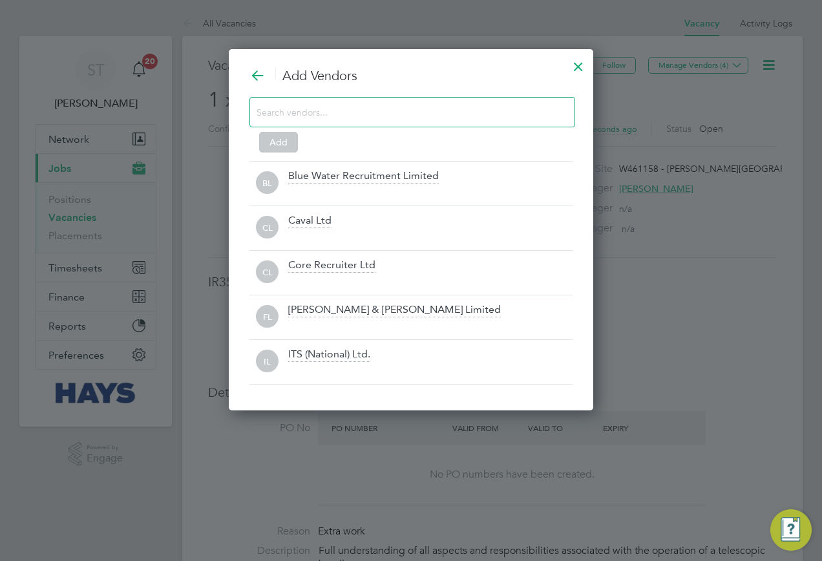
click at [370, 115] on input at bounding box center [402, 111] width 291 height 17
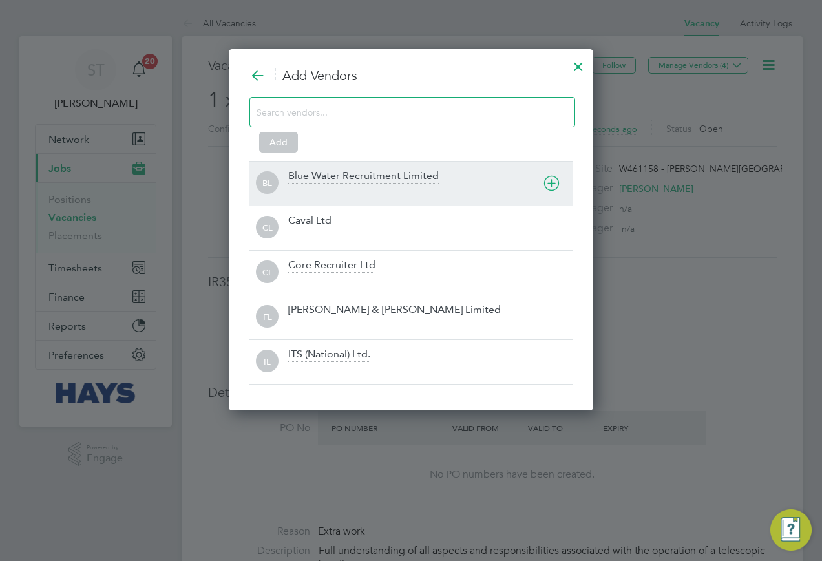
click at [355, 173] on div "Blue Water Recruitment Limited" at bounding box center [363, 176] width 151 height 14
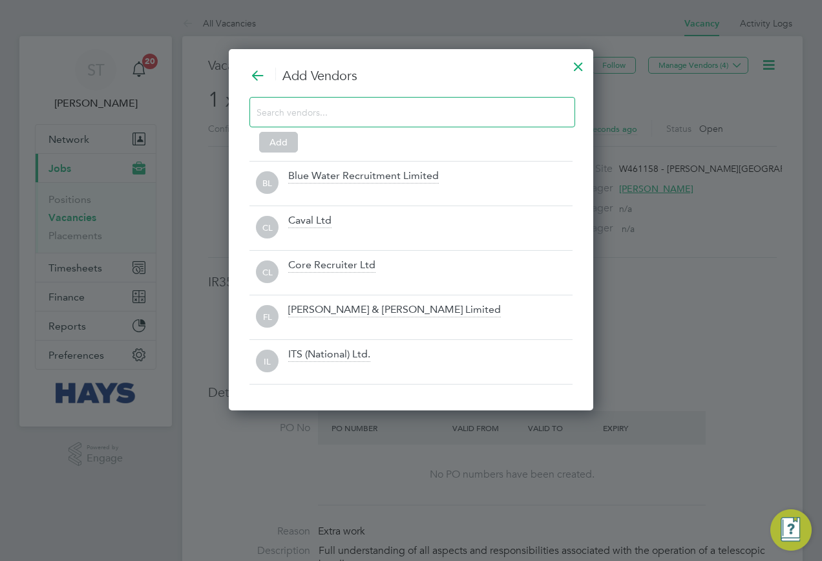
scroll to position [383, 365]
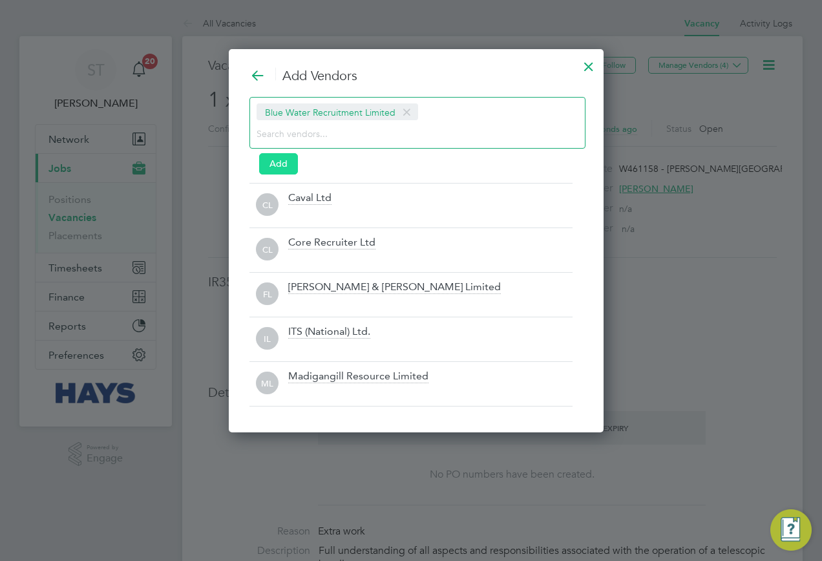
click at [282, 164] on button "Add" at bounding box center [278, 163] width 39 height 21
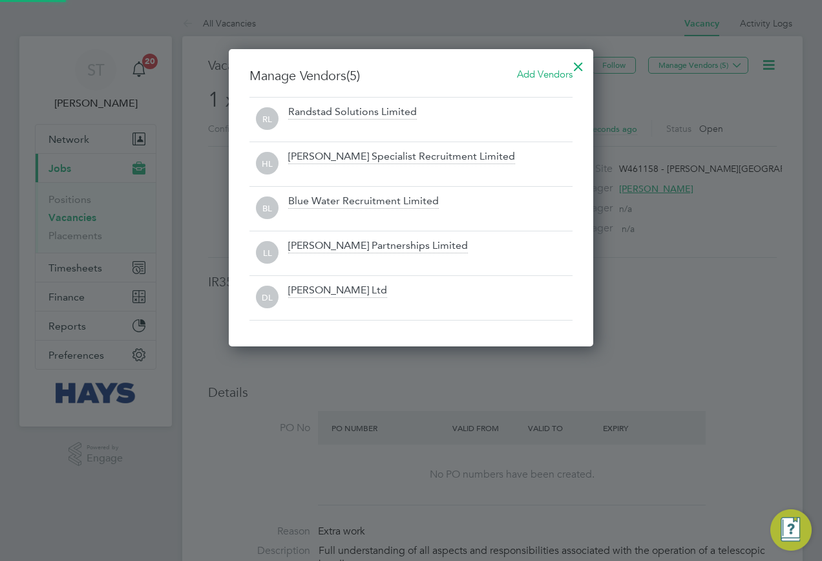
click at [582, 67] on div at bounding box center [578, 63] width 23 height 23
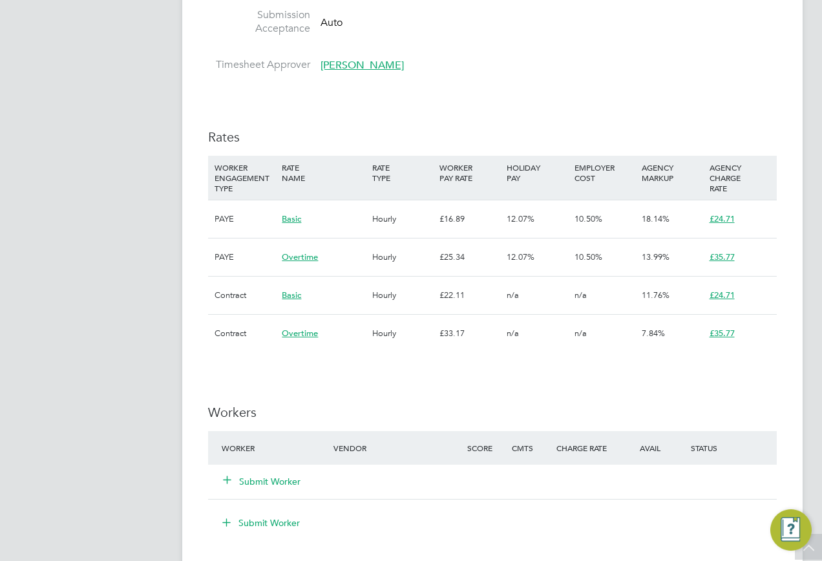
scroll to position [1293, 0]
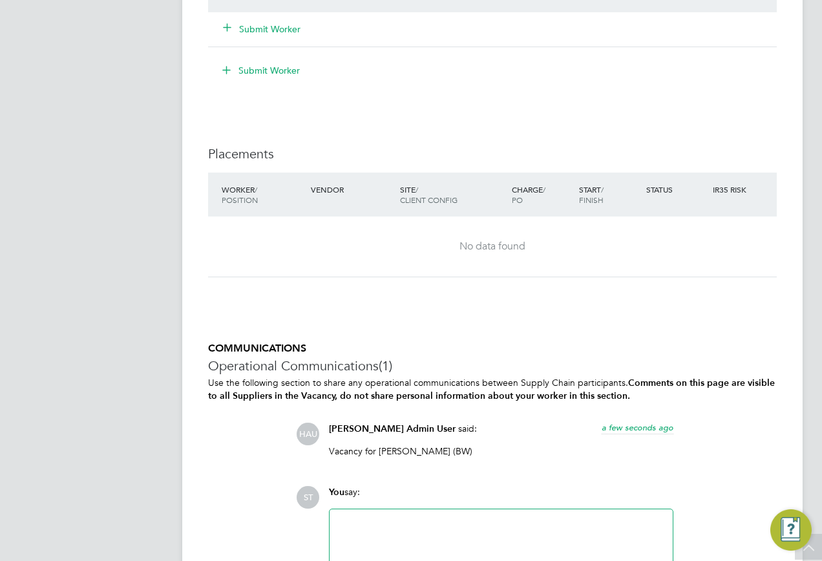
click at [431, 449] on p "Vacancy for Richard Griffiths (BW)" at bounding box center [501, 451] width 345 height 12
drag, startPoint x: 442, startPoint y: 449, endPoint x: 375, endPoint y: 446, distance: 67.3
click at [375, 446] on p "Vacancy for Richard Griffiths (BW)" at bounding box center [501, 451] width 345 height 12
copy p "Richard Griffiths"
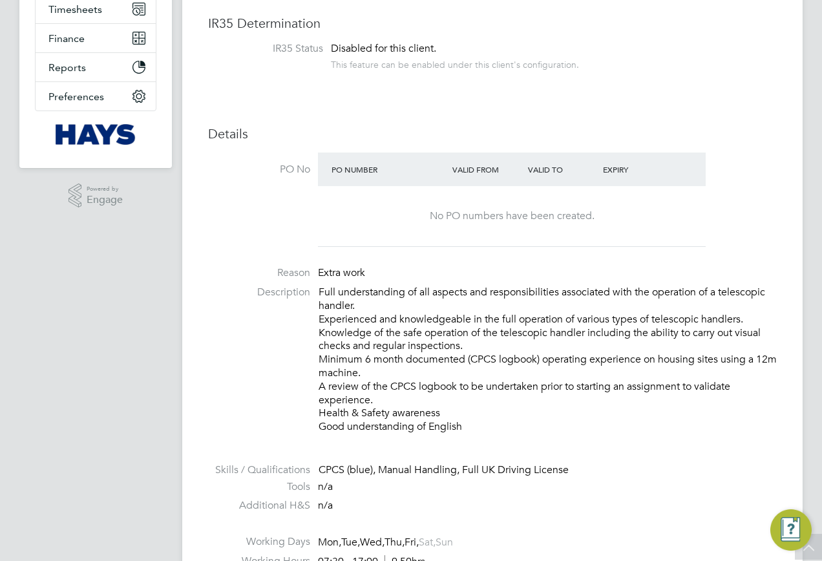
scroll to position [0, 0]
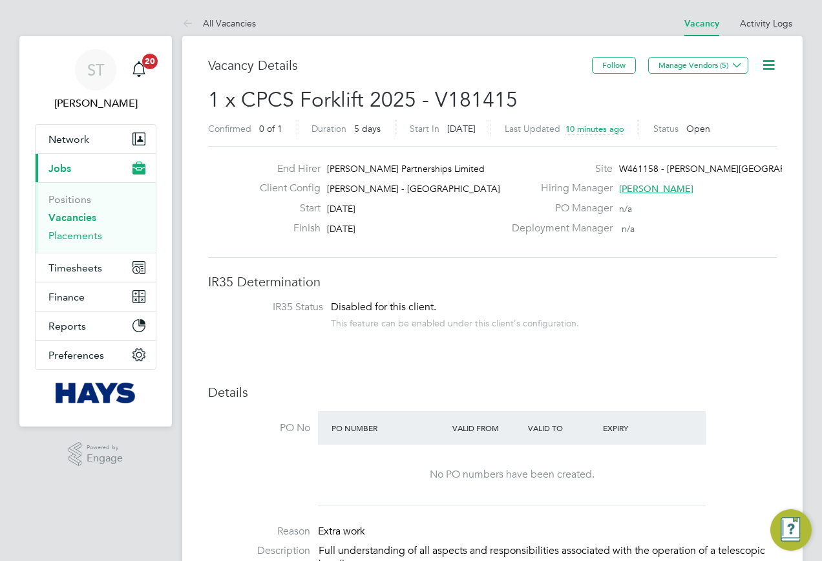
click at [65, 240] on link "Placements" at bounding box center [75, 236] width 54 height 12
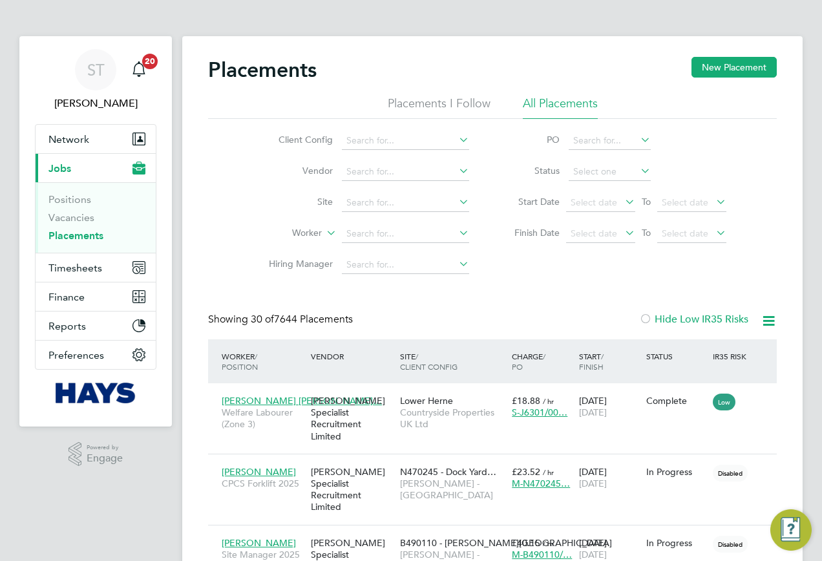
scroll to position [37, 90]
click at [370, 229] on input at bounding box center [405, 234] width 127 height 18
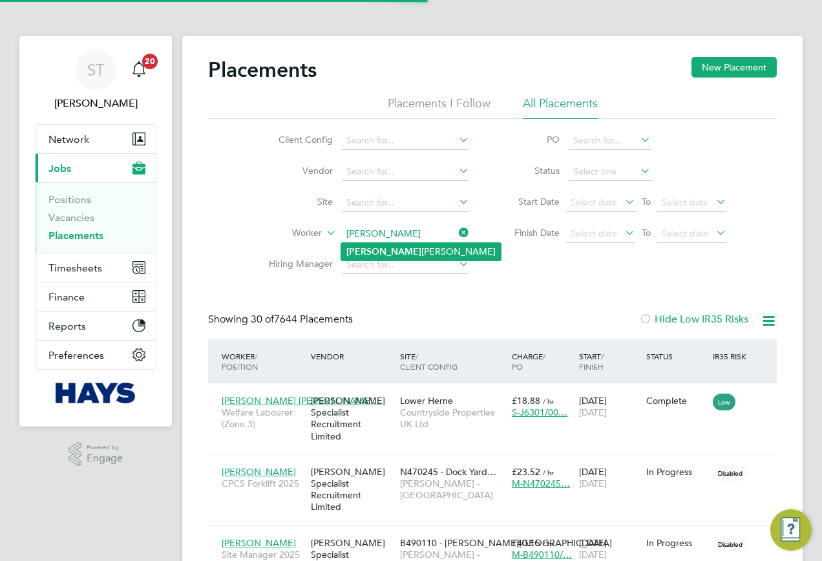
click at [398, 248] on li "Cezary Sokolowski" at bounding box center [421, 251] width 160 height 17
type input "Cezary Sokolowski"
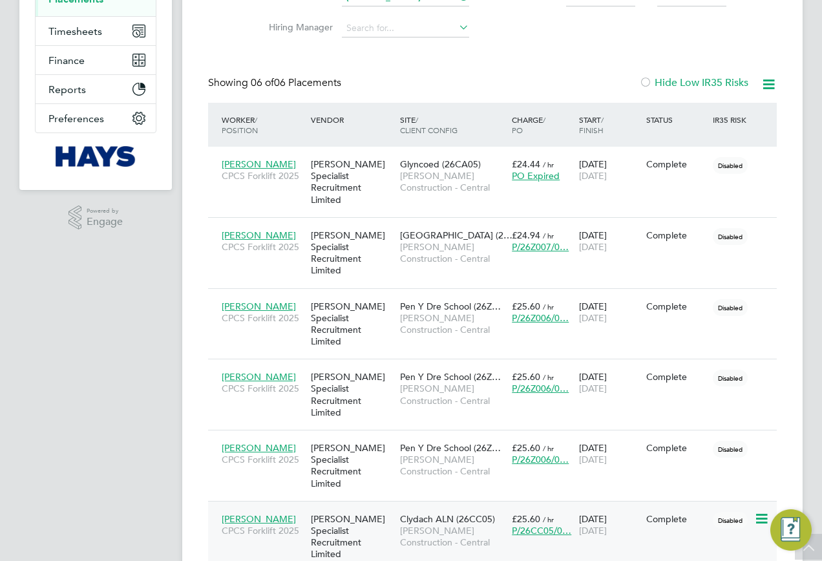
click at [425, 525] on span "Morgan Sindall Construction - Central" at bounding box center [452, 536] width 105 height 23
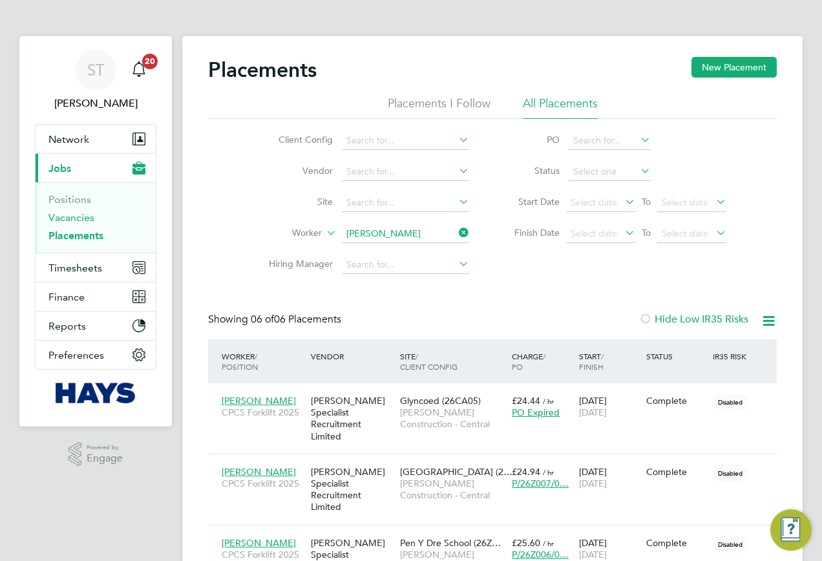
click at [60, 219] on link "Vacancies" at bounding box center [71, 217] width 46 height 12
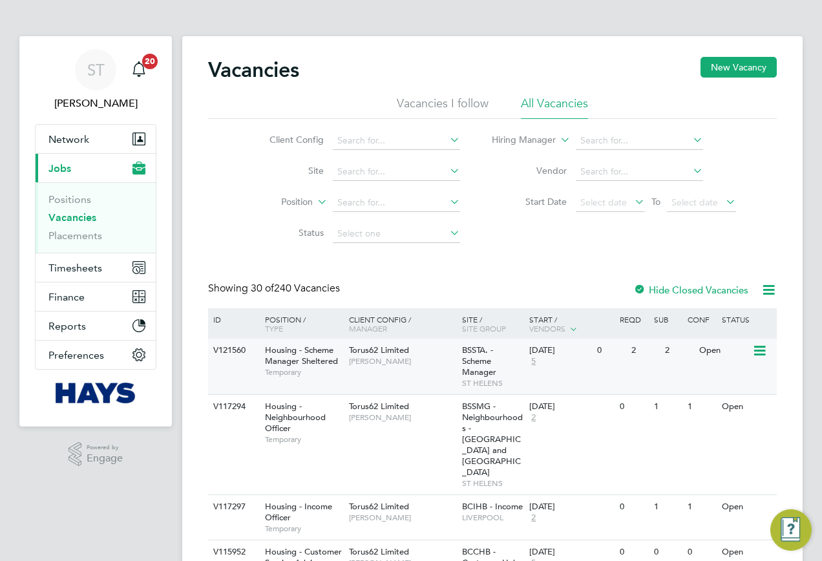
click at [329, 361] on span "Housing - Scheme Manager Sheltered" at bounding box center [301, 356] width 73 height 22
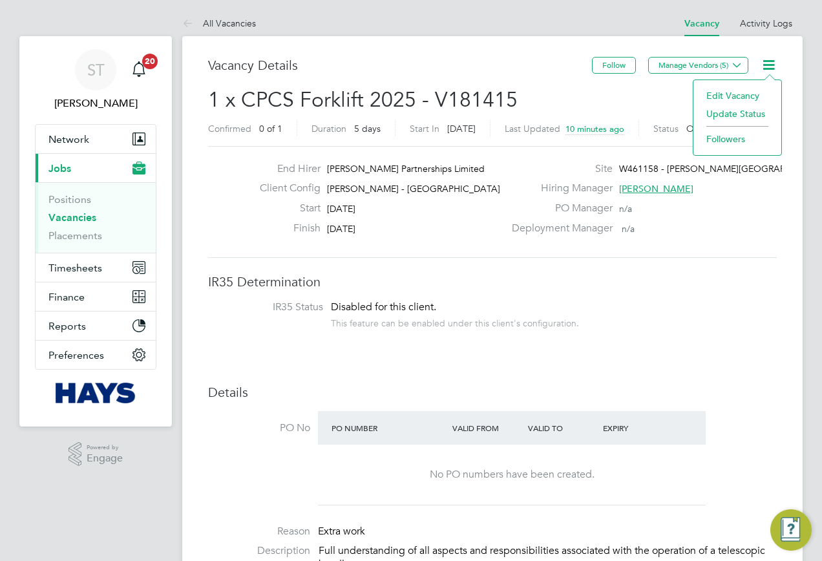
click at [714, 111] on li "Update Status" at bounding box center [737, 114] width 75 height 18
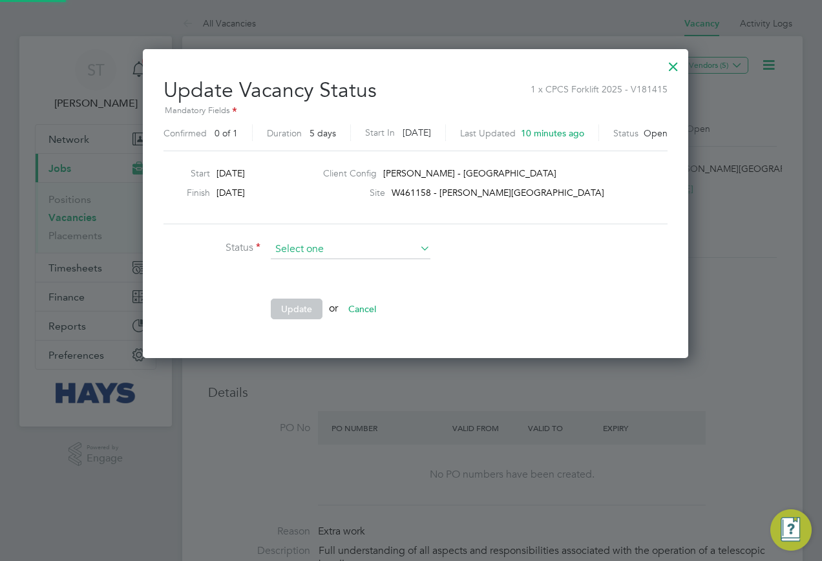
scroll to position [308, 537]
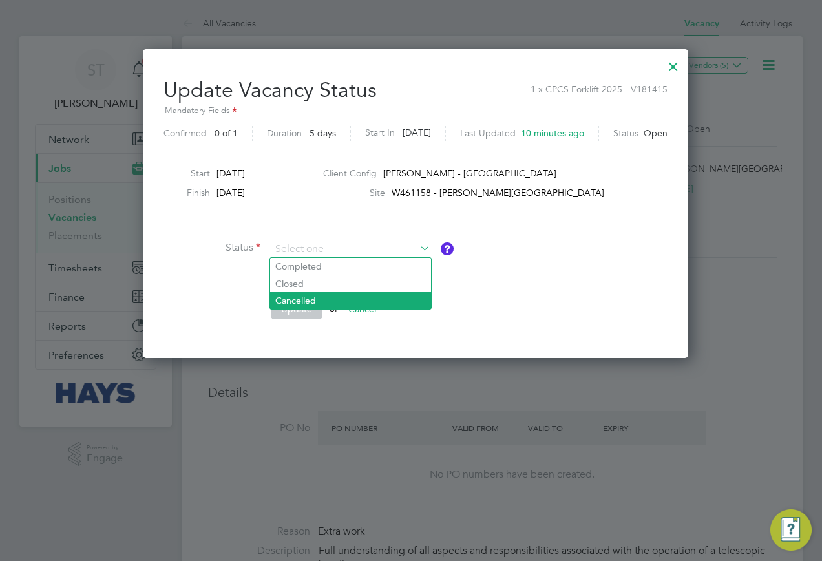
click at [289, 301] on li "Cancelled" at bounding box center [350, 300] width 161 height 17
type input "Cancelled"
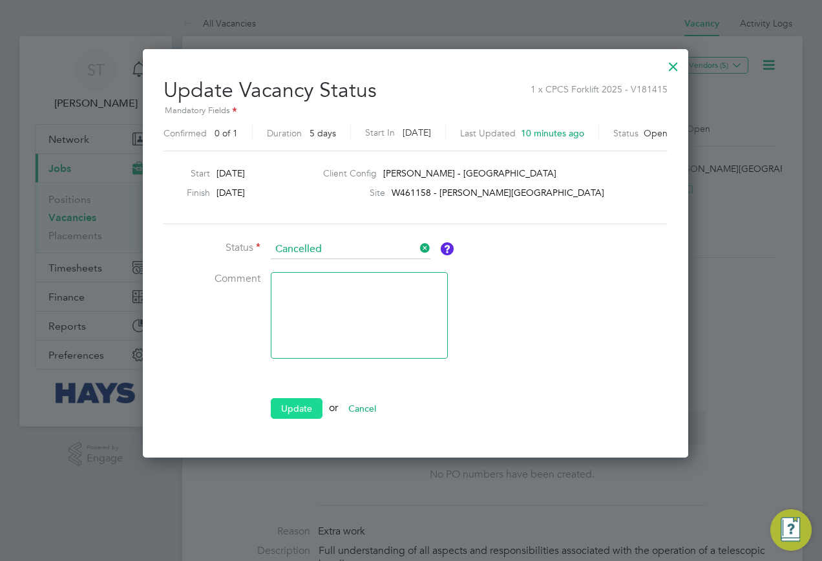
click at [295, 407] on button "Update" at bounding box center [297, 408] width 52 height 21
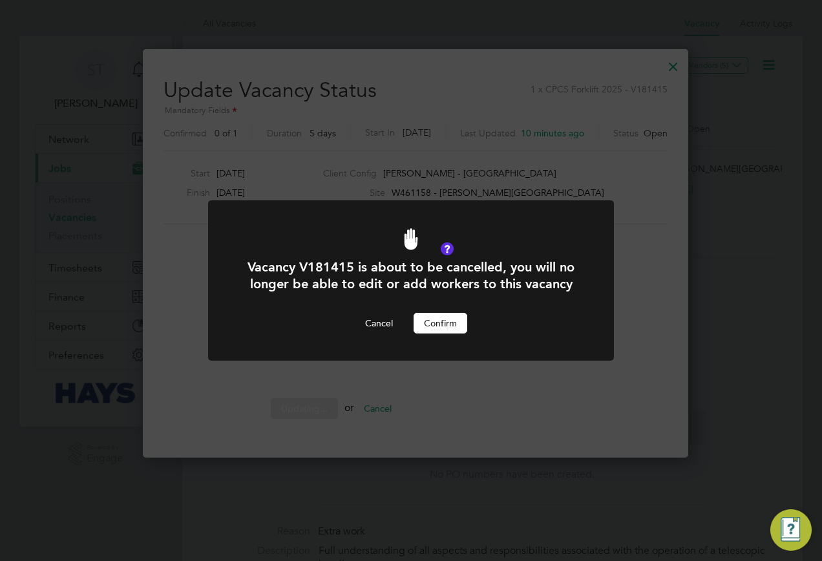
click at [452, 321] on button "Confirm" at bounding box center [441, 323] width 54 height 21
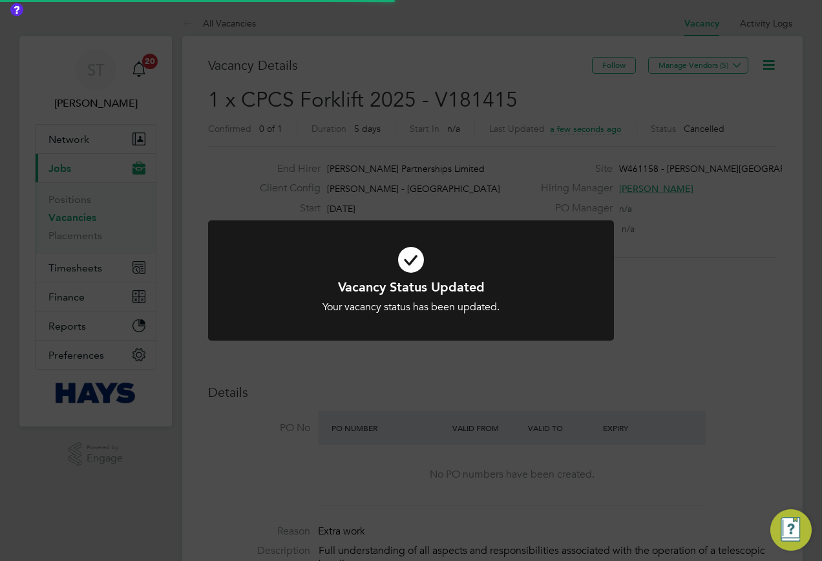
scroll to position [38, 91]
drag, startPoint x: 663, startPoint y: 348, endPoint x: 654, endPoint y: 326, distance: 24.0
click at [662, 348] on div "Vacancy Status Updated Your vacancy status has been updated. Cancel Okay" at bounding box center [411, 280] width 822 height 561
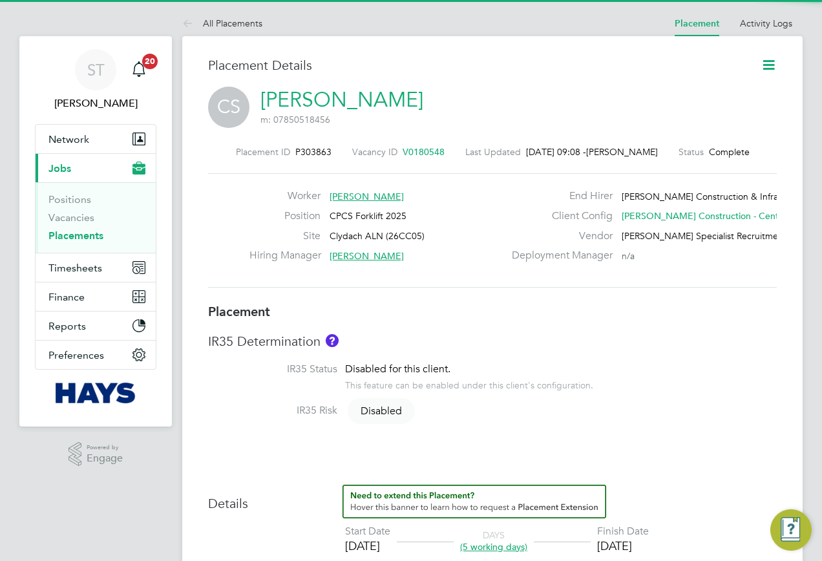
click at [767, 65] on icon at bounding box center [769, 65] width 16 height 16
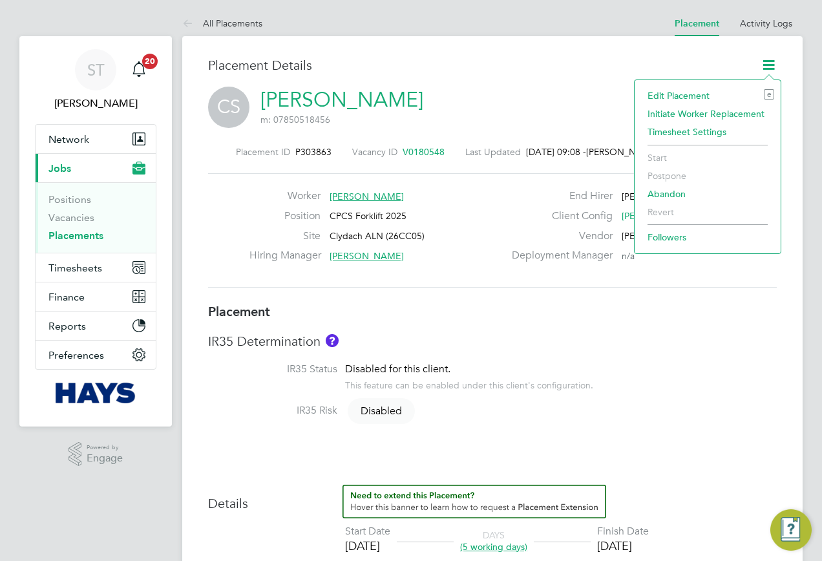
click at [674, 90] on li "Edit Placement e" at bounding box center [707, 96] width 133 height 18
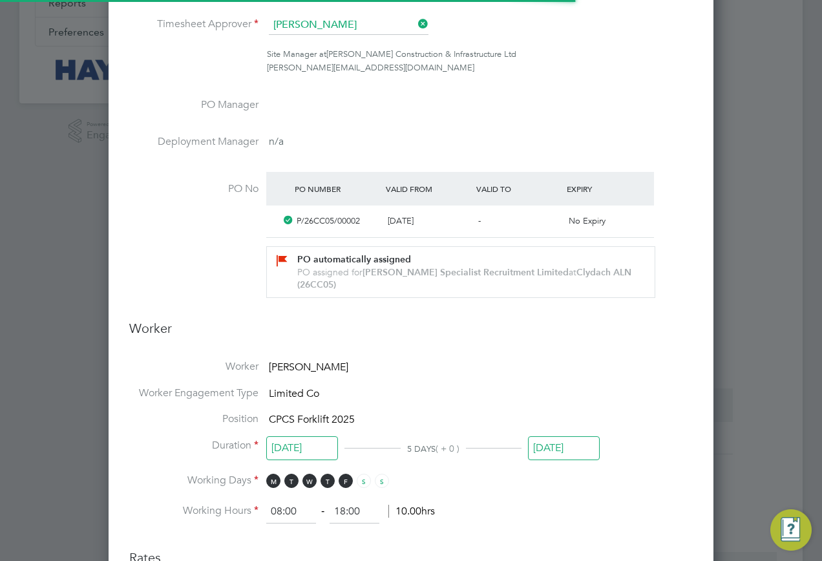
click at [566, 436] on input "[DATE]" at bounding box center [564, 448] width 72 height 24
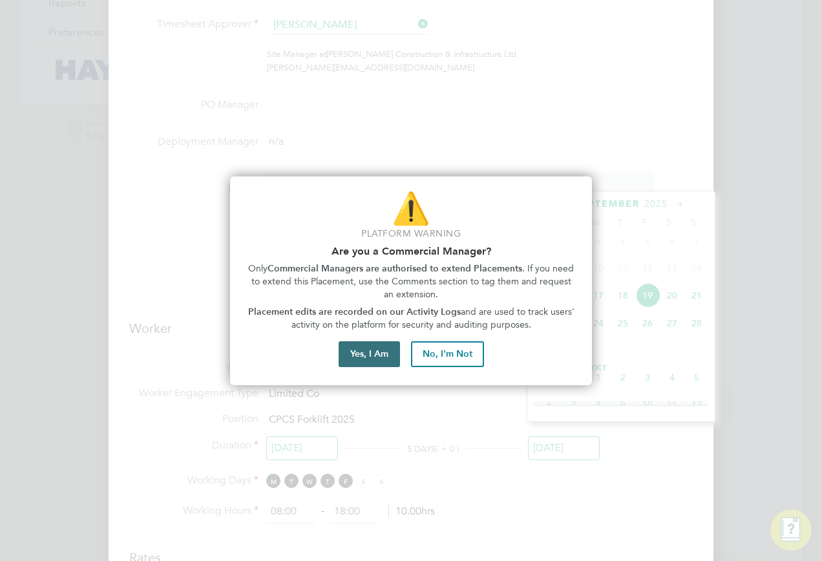
click at [389, 354] on button "Yes, I Am" at bounding box center [369, 354] width 61 height 26
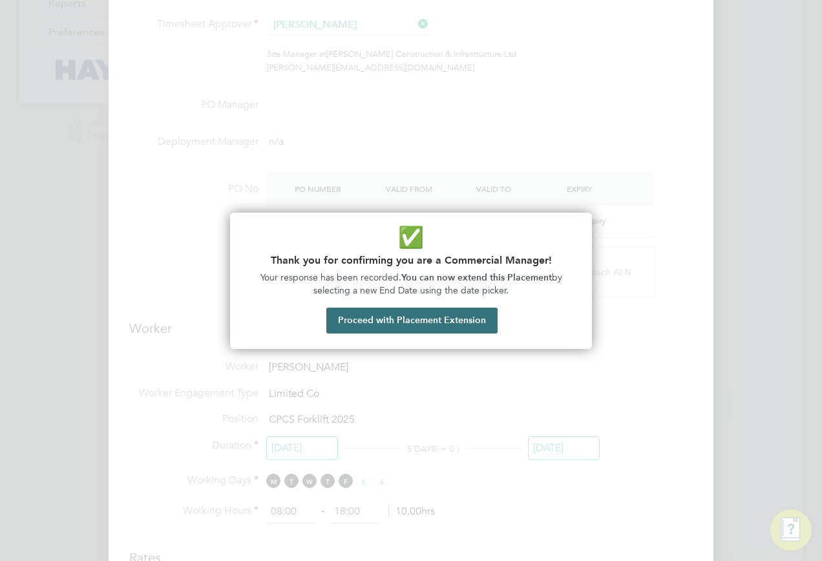
click at [426, 322] on button "Proceed with Placement Extension" at bounding box center [411, 321] width 171 height 26
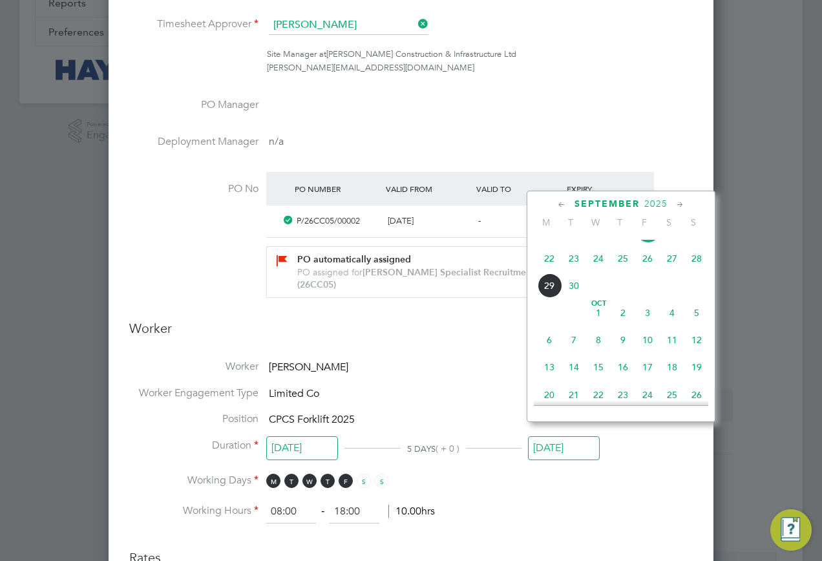
click at [646, 379] on span "17" at bounding box center [648, 367] width 25 height 25
type input "[DATE]"
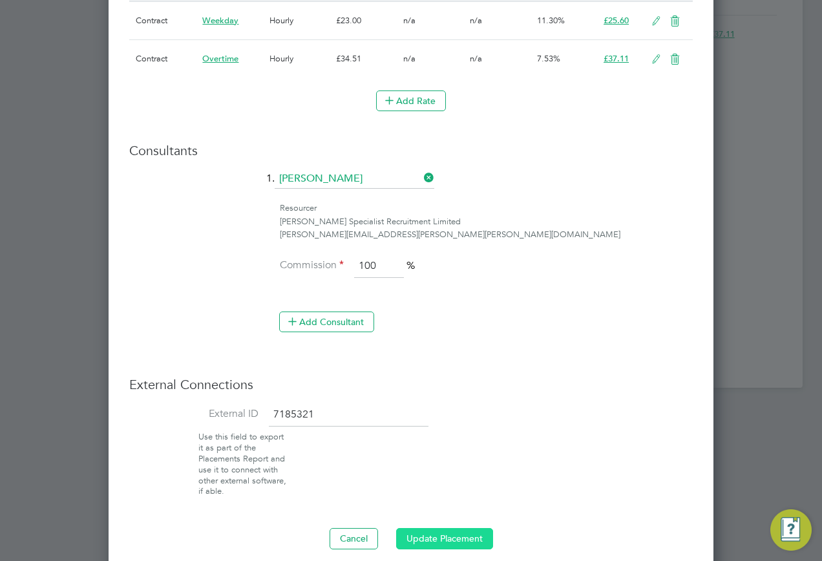
click at [459, 528] on button "Update Placement" at bounding box center [444, 538] width 97 height 21
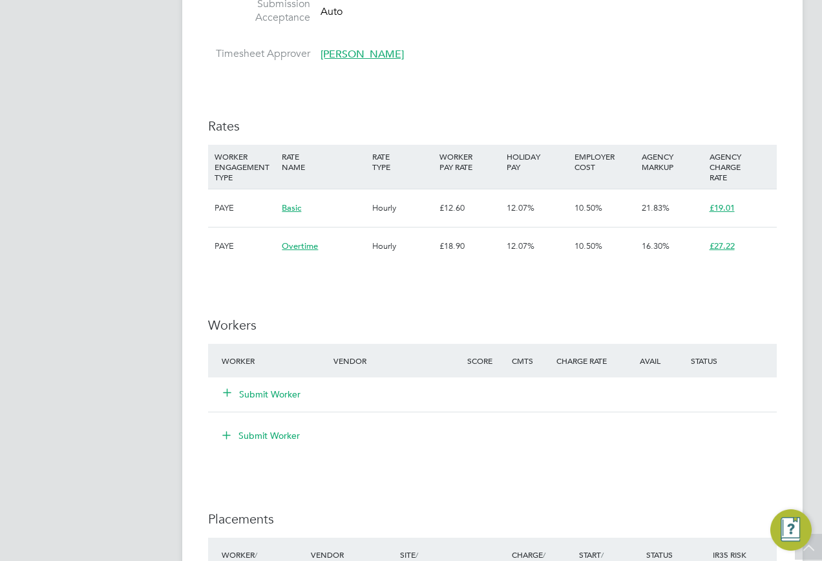
scroll to position [840, 0]
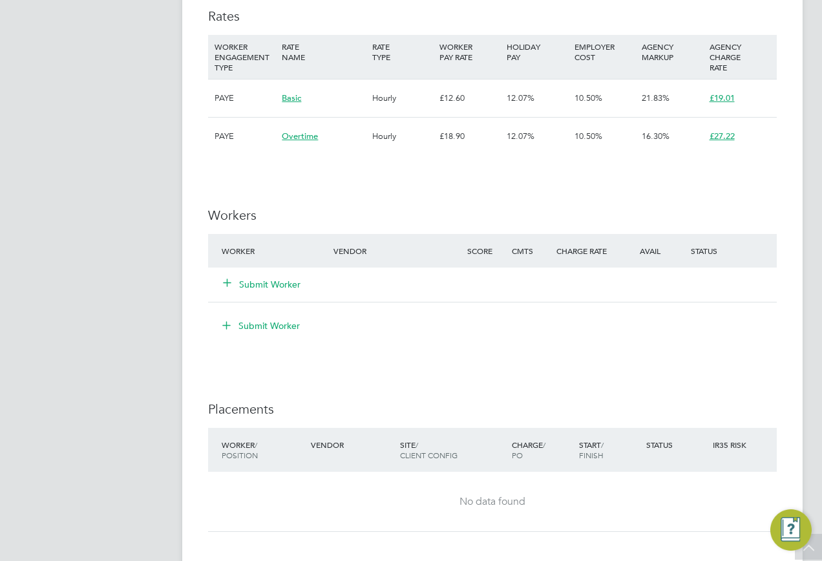
click at [226, 281] on icon at bounding box center [227, 282] width 10 height 10
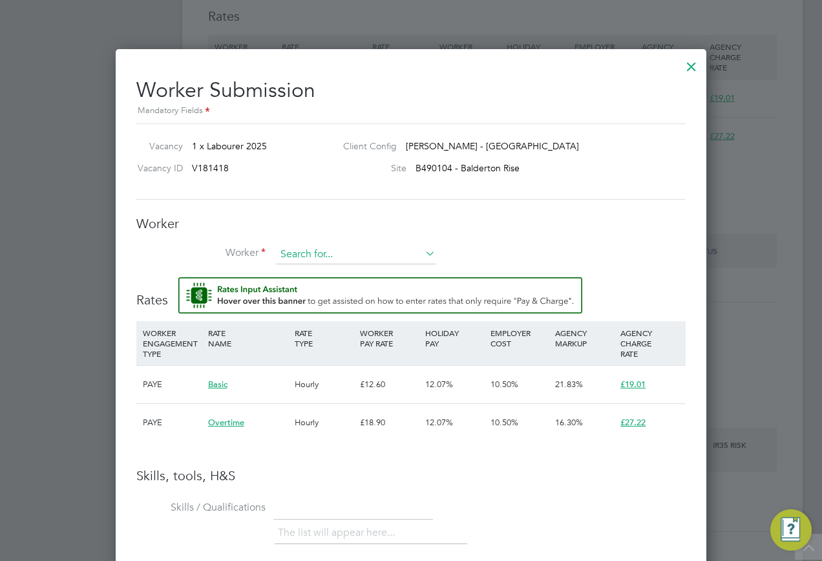
click at [316, 254] on input at bounding box center [356, 254] width 160 height 19
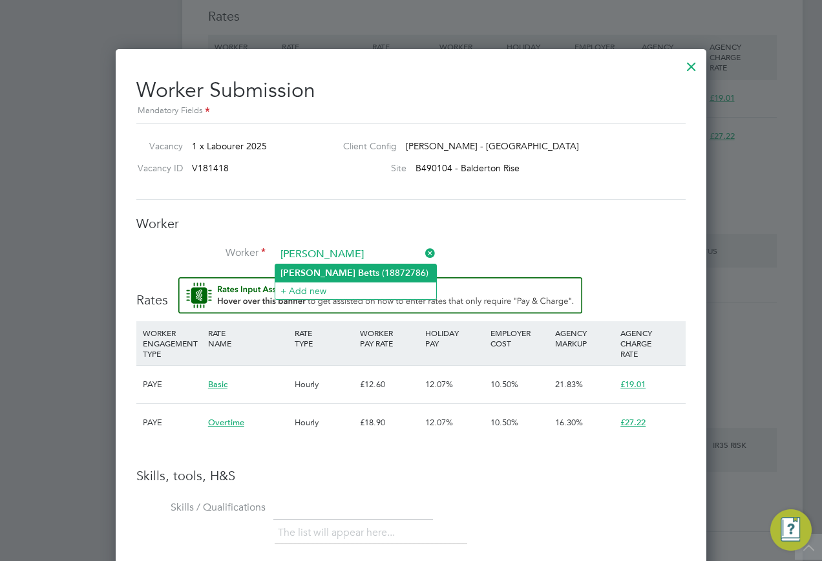
click at [340, 276] on li "Lewis Bett s (18872786)" at bounding box center [355, 272] width 161 height 17
type input "Lewis Betts (18872786)"
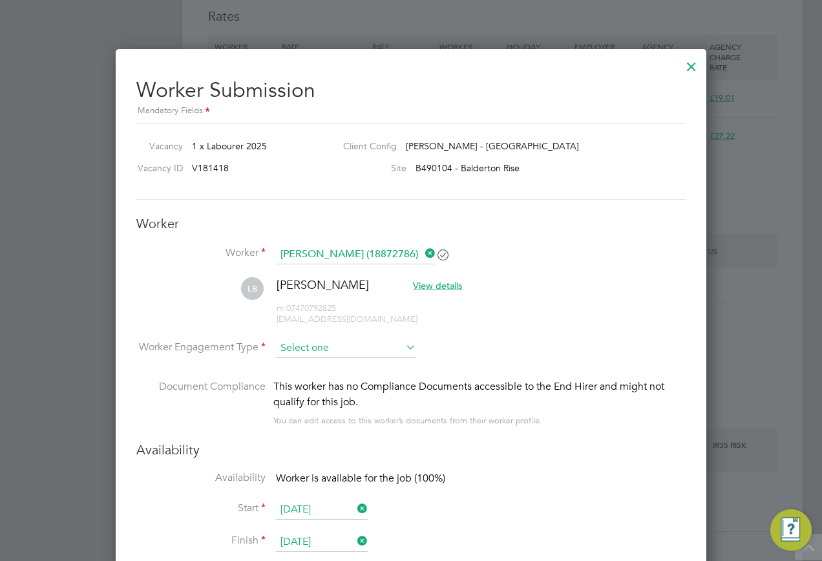
click at [350, 353] on input at bounding box center [346, 348] width 140 height 19
drag, startPoint x: 333, startPoint y: 379, endPoint x: 345, endPoint y: 400, distance: 24.6
click at [332, 379] on li "PAYE" at bounding box center [346, 383] width 142 height 17
type input "PAYE"
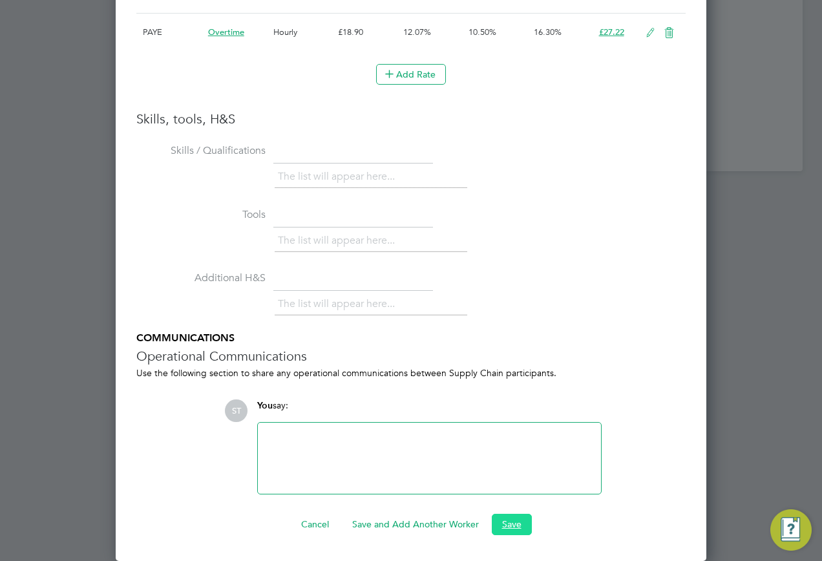
click at [510, 520] on button "Save" at bounding box center [512, 524] width 40 height 21
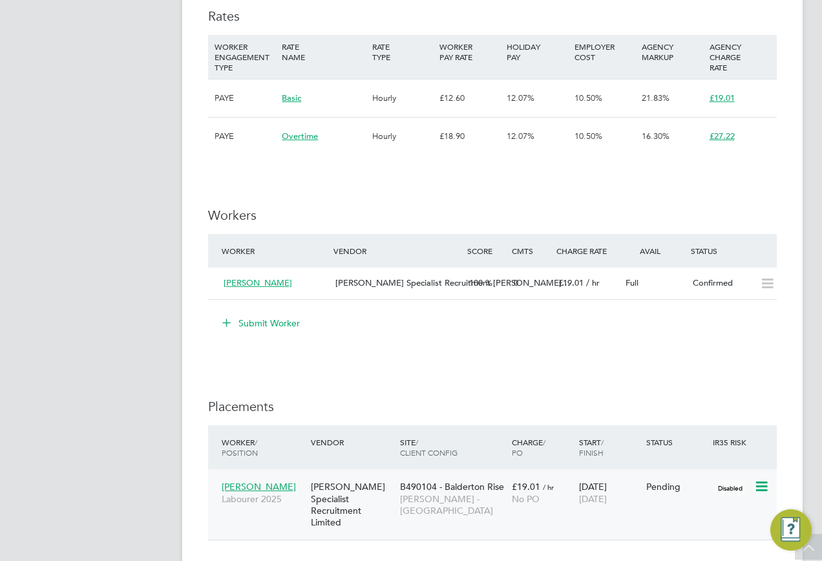
click at [762, 487] on icon at bounding box center [760, 487] width 13 height 16
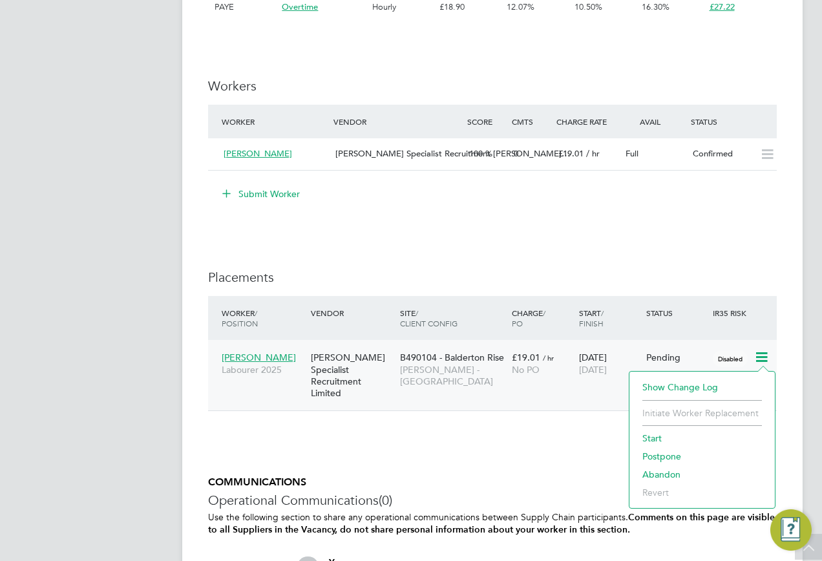
click at [649, 440] on li "Start" at bounding box center [702, 438] width 133 height 18
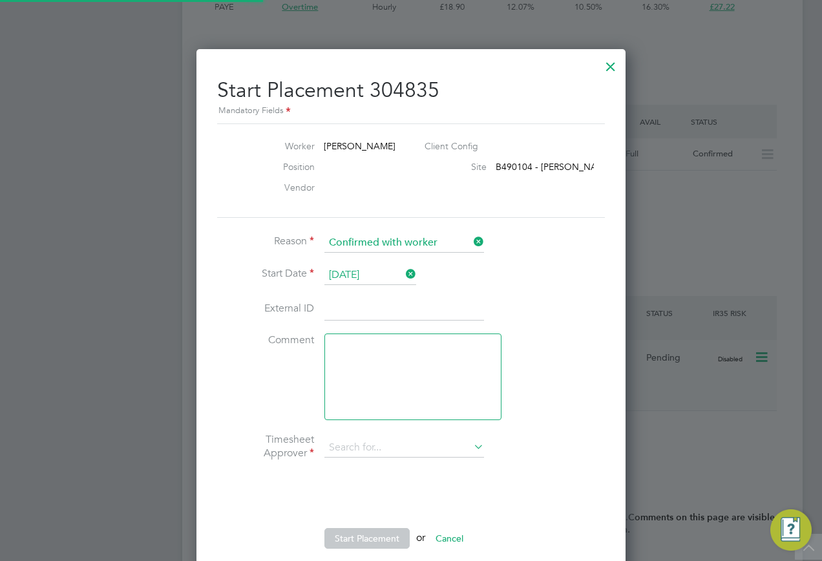
type input "Andrew Berwick"
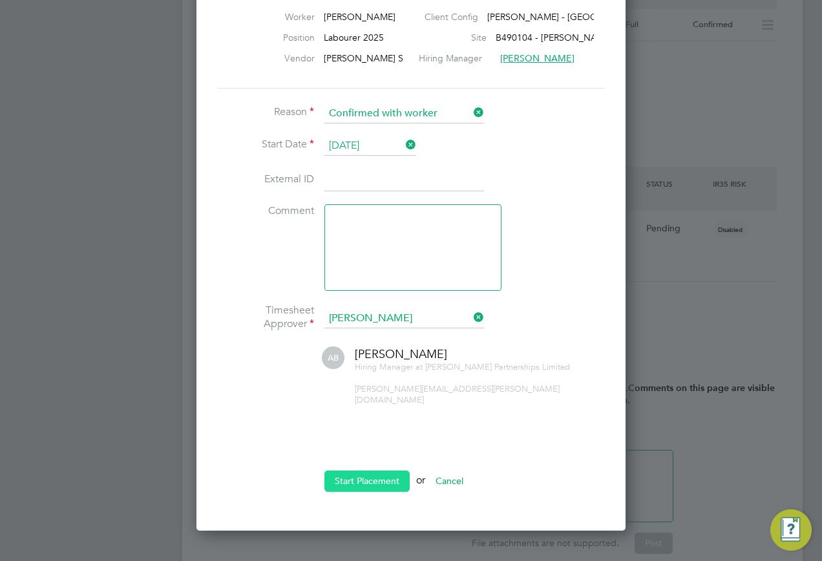
click at [361, 471] on button "Start Placement" at bounding box center [367, 481] width 85 height 21
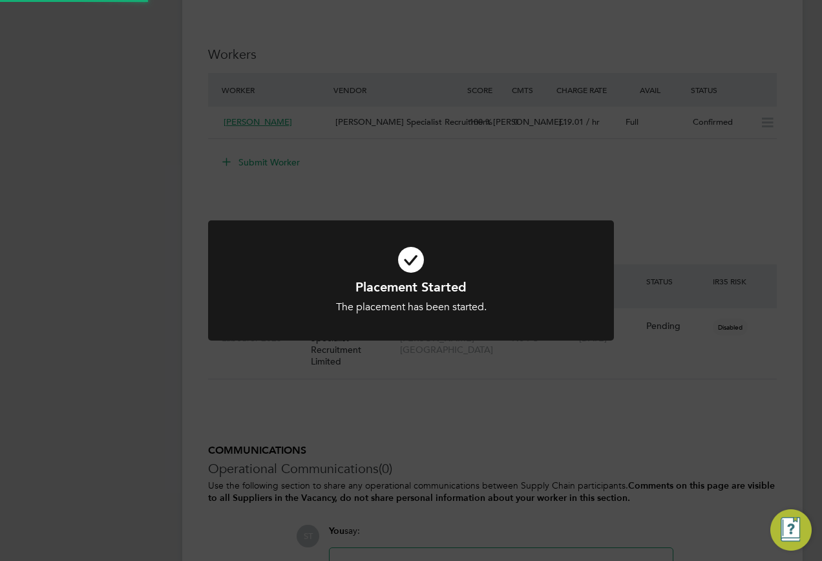
click at [715, 415] on div "Placement Started The placement has been started. Cancel Okay" at bounding box center [411, 280] width 822 height 561
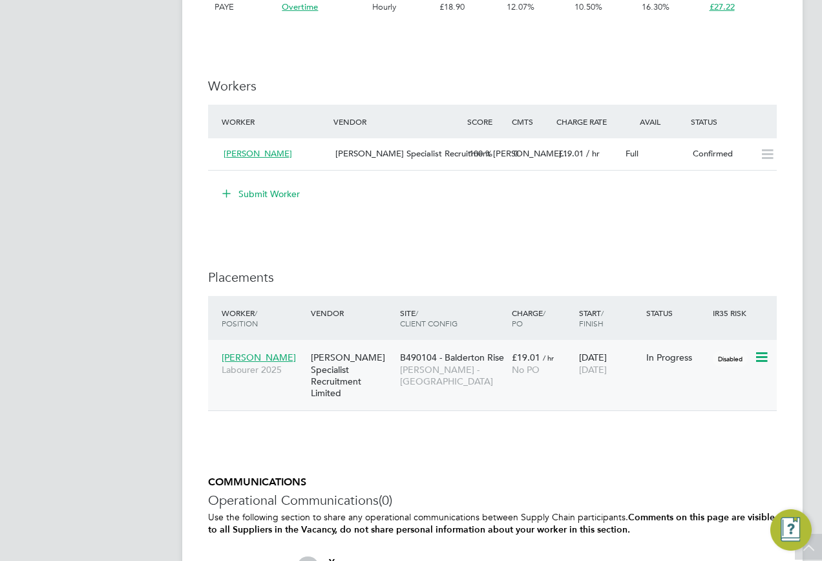
click at [237, 356] on span "Lewis Betts" at bounding box center [259, 358] width 74 height 12
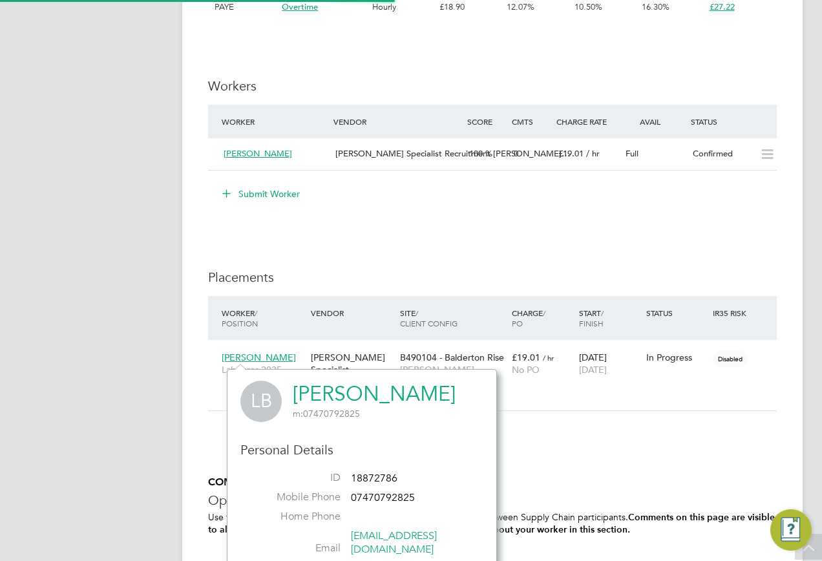
drag, startPoint x: 292, startPoint y: 389, endPoint x: 343, endPoint y: 89, distance: 304.3
click at [292, 390] on div "LB Lewis Betts m: 07470792825" at bounding box center [361, 401] width 243 height 41
click at [365, 400] on link "Lewis Betts" at bounding box center [374, 393] width 163 height 25
click at [400, 348] on div "B490104 - Balderton Rise Lovell - East Midlands" at bounding box center [453, 369] width 112 height 48
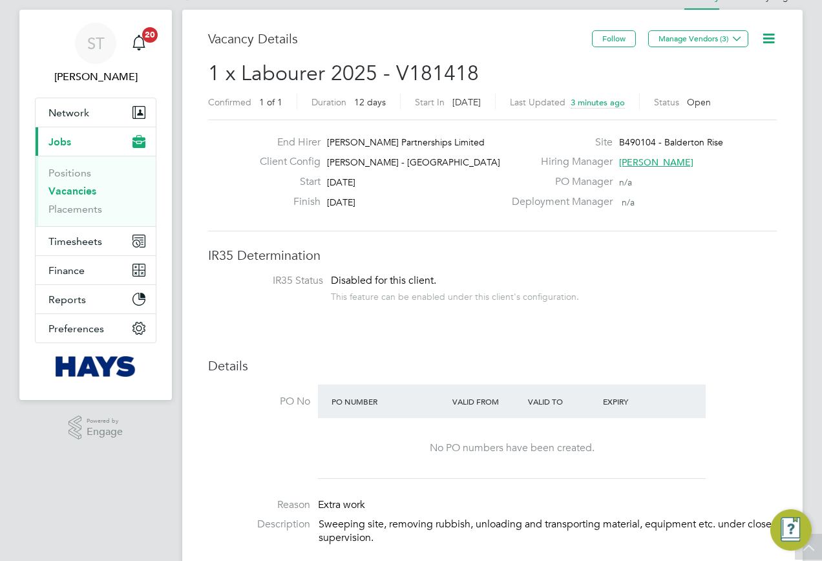
scroll to position [0, 0]
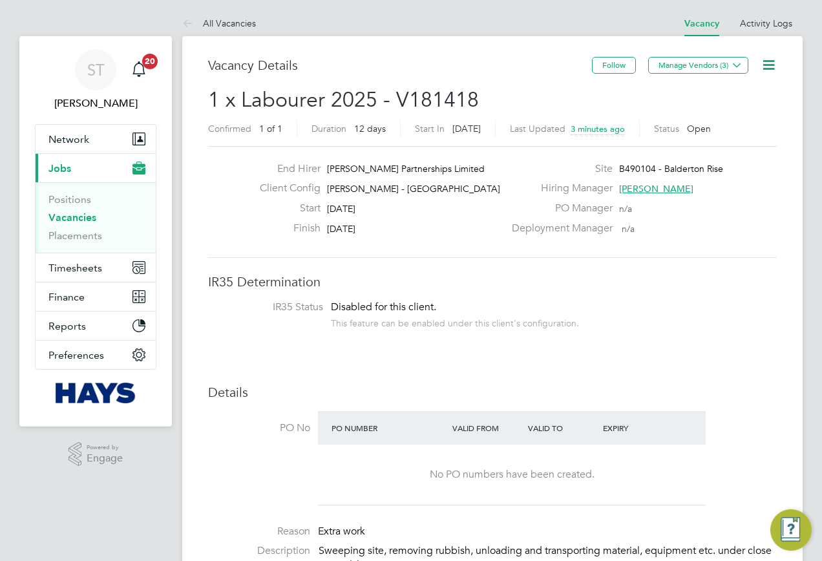
click at [79, 219] on link "Vacancies" at bounding box center [72, 217] width 48 height 12
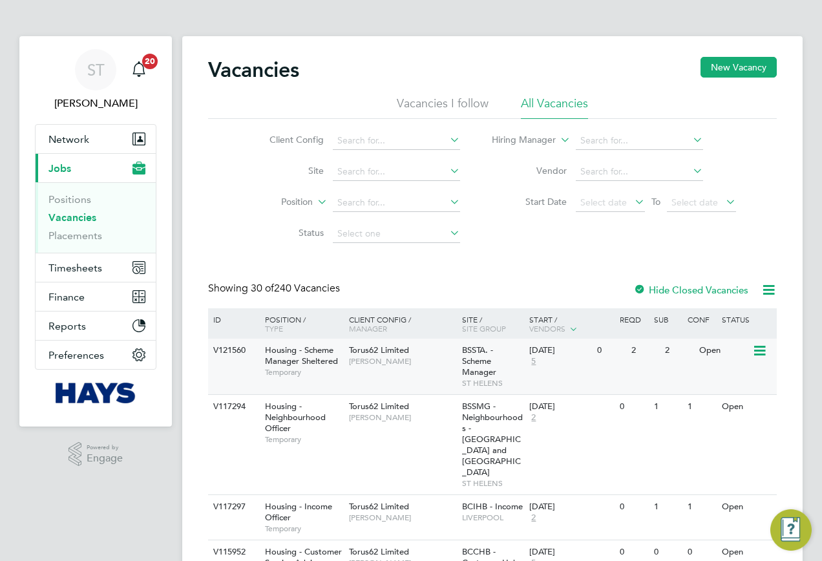
click at [285, 370] on span "Temporary" at bounding box center [304, 372] width 78 height 10
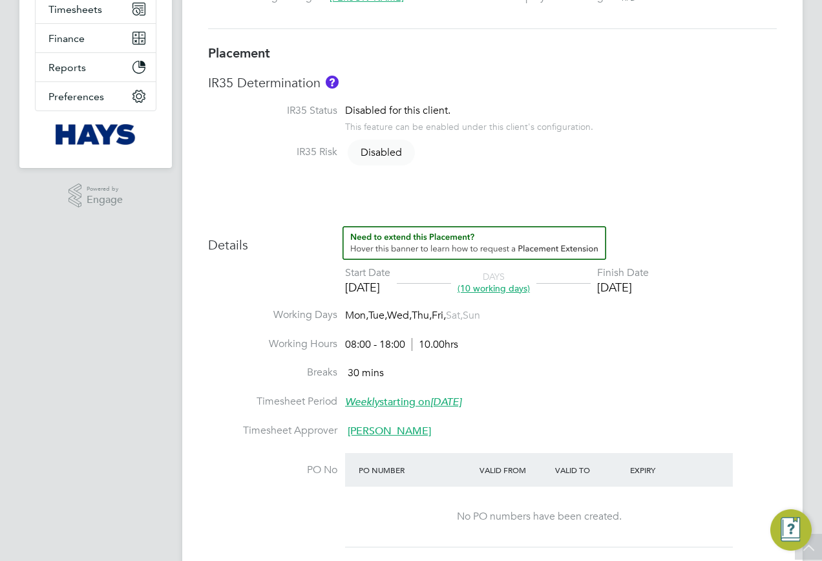
scroll to position [55, 0]
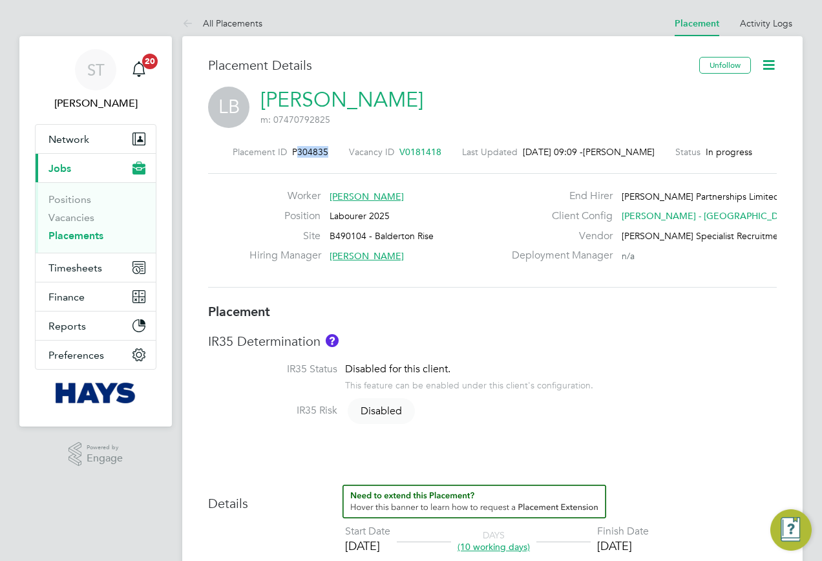
drag, startPoint x: 334, startPoint y: 153, endPoint x: 292, endPoint y: 156, distance: 42.1
click at [292, 156] on div "Placement ID P304835 Vacancy ID V0181418 Last Updated [DATE] 09:09 - [PERSON_NA…" at bounding box center [492, 152] width 569 height 12
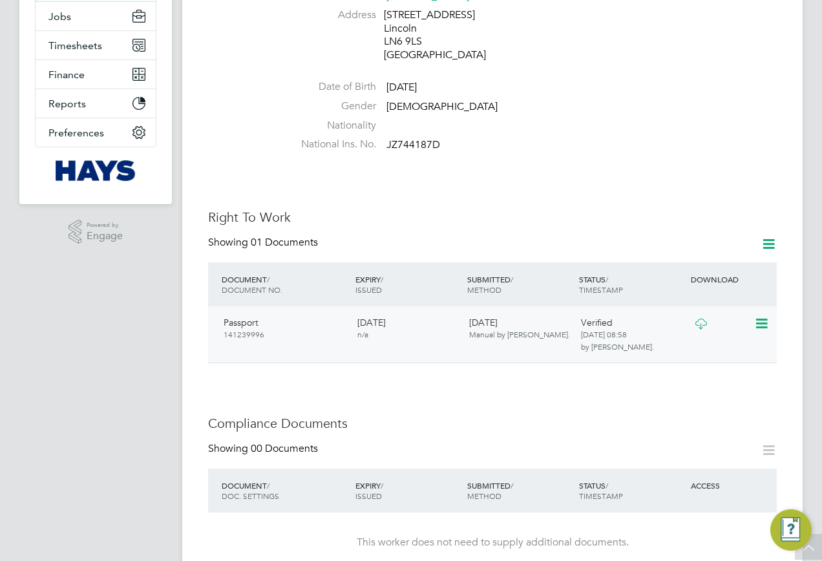
scroll to position [582, 0]
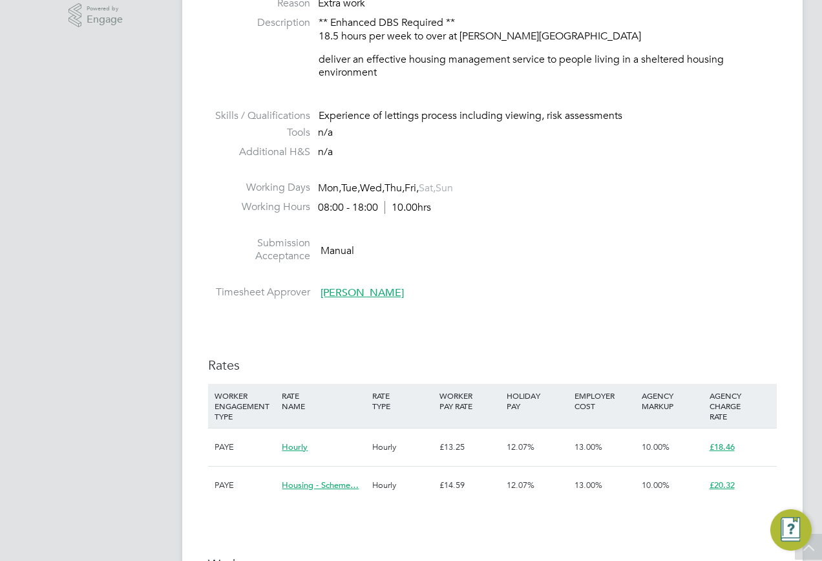
scroll to position [323, 0]
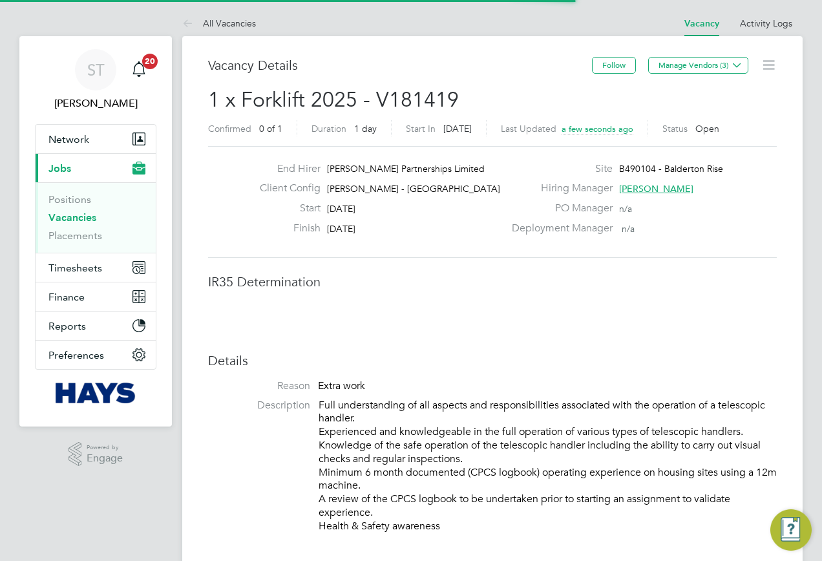
scroll to position [38, 91]
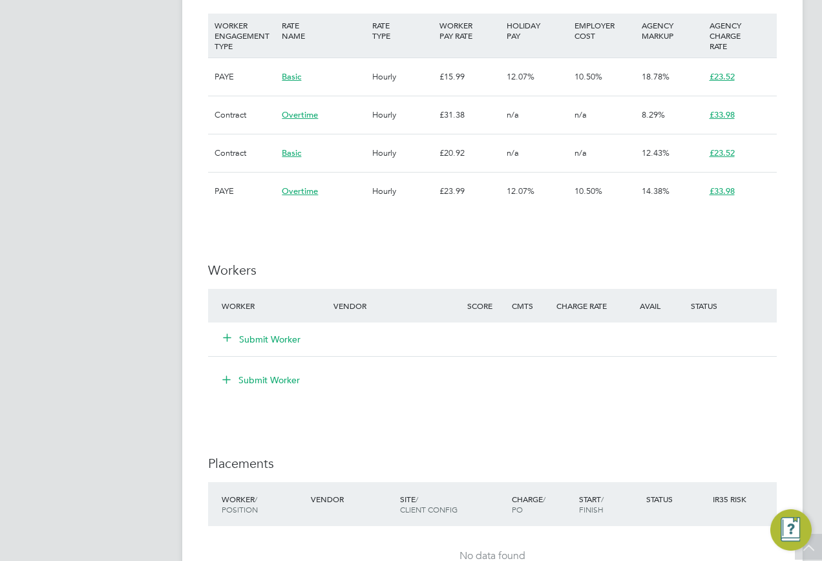
click at [230, 333] on icon at bounding box center [227, 337] width 10 height 10
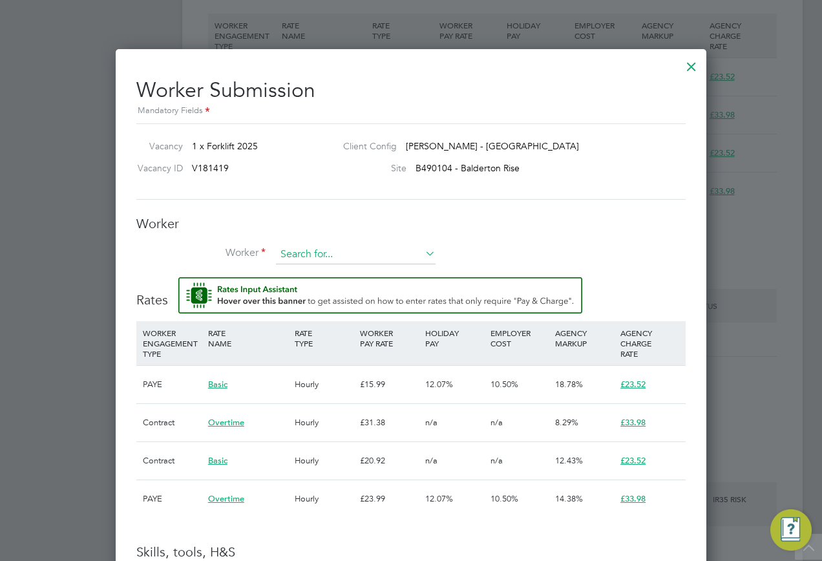
click at [284, 245] on input at bounding box center [356, 254] width 160 height 19
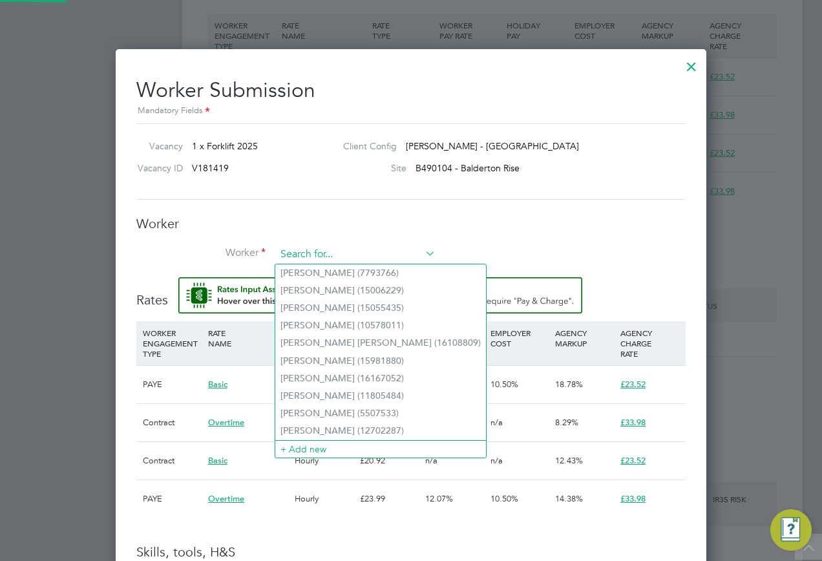
paste input "20829397"
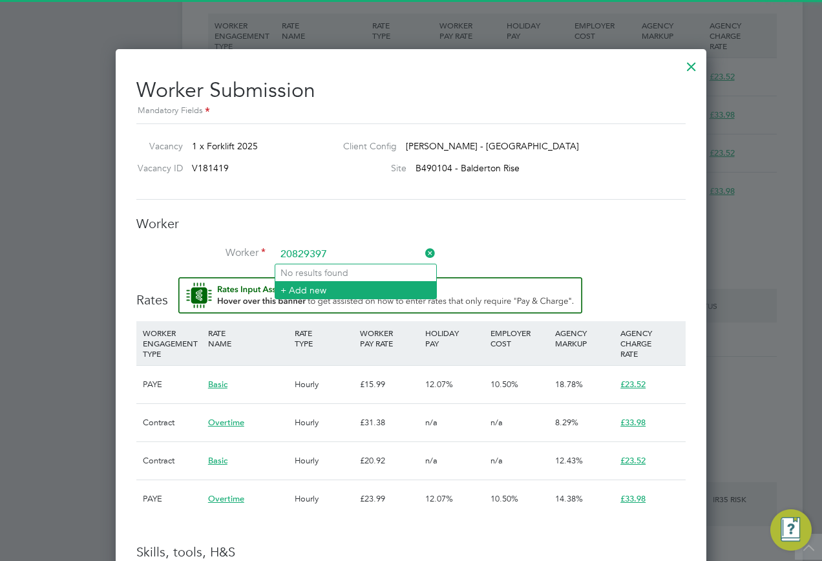
type input "20829397"
click at [313, 286] on li "+ Add new" at bounding box center [355, 289] width 161 height 17
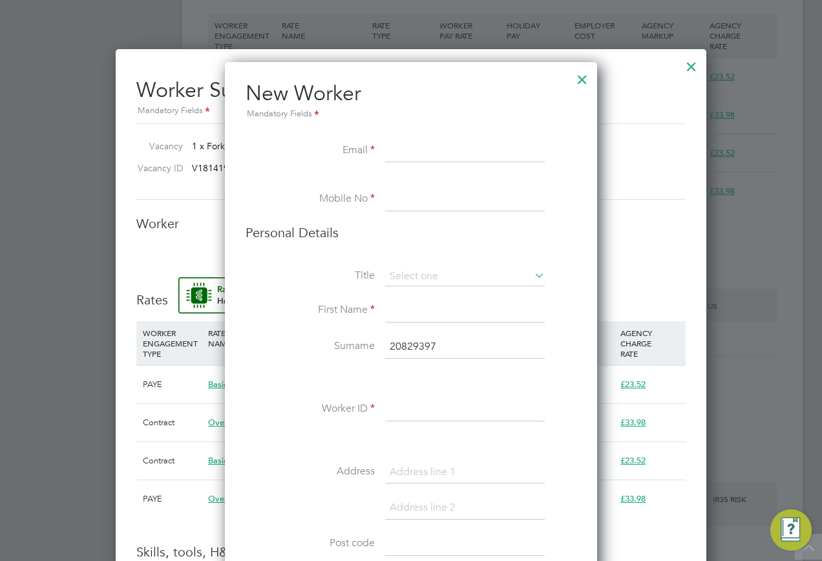
click at [402, 151] on input at bounding box center [465, 151] width 160 height 23
paste input "[EMAIL_ADDRESS][DOMAIN_NAME]"
type input "[EMAIL_ADDRESS][DOMAIN_NAME]"
click at [403, 211] on input at bounding box center [465, 199] width 160 height 23
paste input "07904344031"
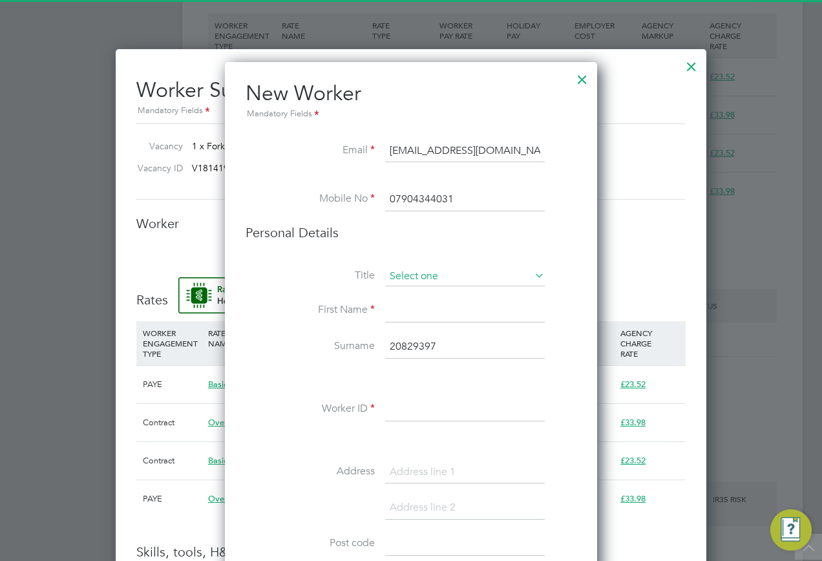
type input "07904344031"
click at [427, 283] on input at bounding box center [465, 276] width 160 height 19
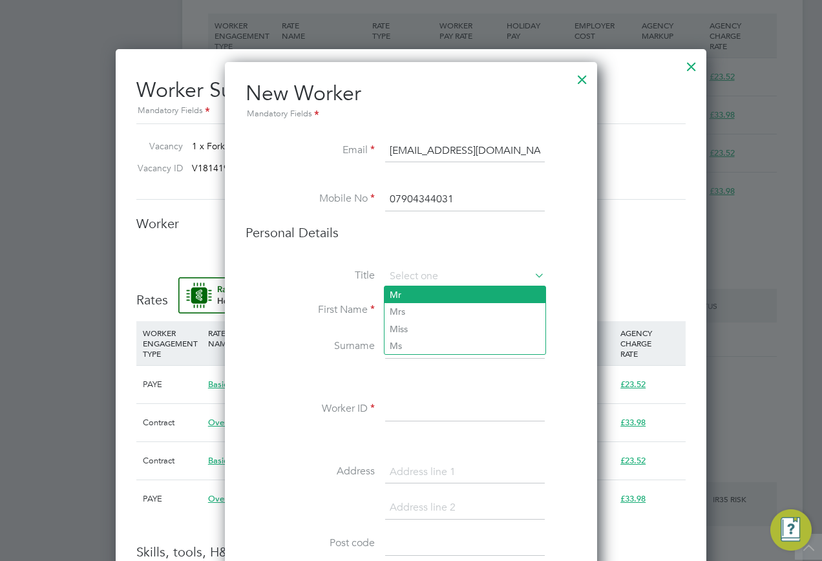
click at [403, 297] on li "Mr" at bounding box center [465, 294] width 161 height 17
type input "Mr"
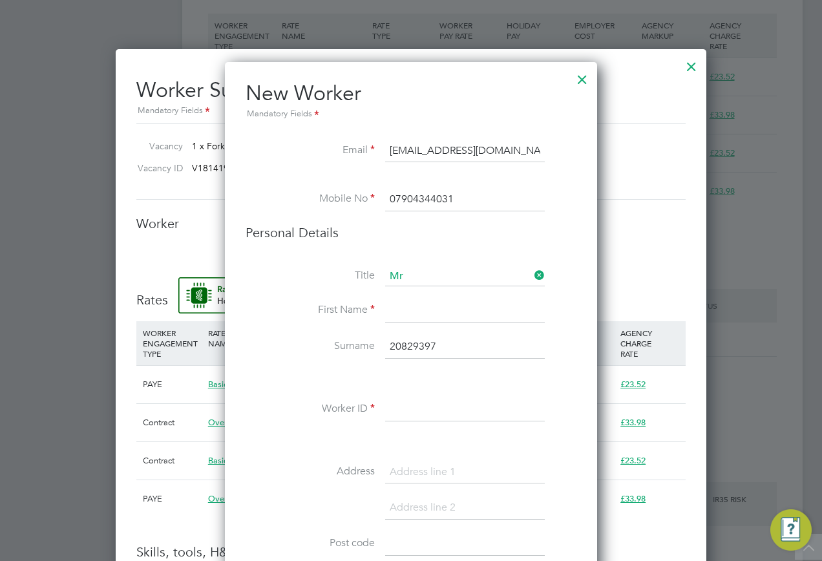
click at [404, 314] on input at bounding box center [465, 310] width 160 height 23
type input "[PERSON_NAME]"
drag, startPoint x: 473, startPoint y: 343, endPoint x: 294, endPoint y: 353, distance: 179.3
click at [285, 352] on li "Surname 20829397" at bounding box center [411, 354] width 331 height 36
click at [436, 403] on input at bounding box center [465, 409] width 160 height 23
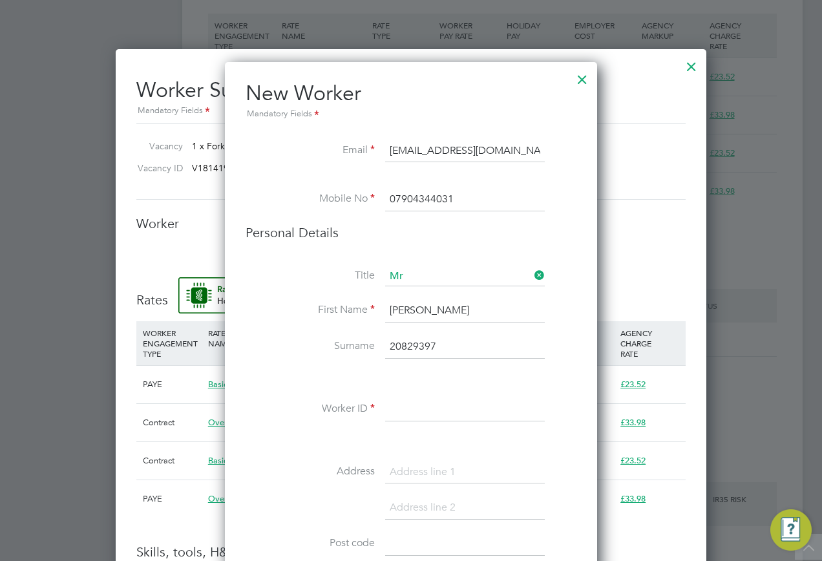
paste input "20829397"
type input "20829397"
drag, startPoint x: 467, startPoint y: 346, endPoint x: 307, endPoint y: 339, distance: 160.5
click at [303, 347] on li "Surname 20829397" at bounding box center [411, 354] width 331 height 36
type input "[PERSON_NAME]"
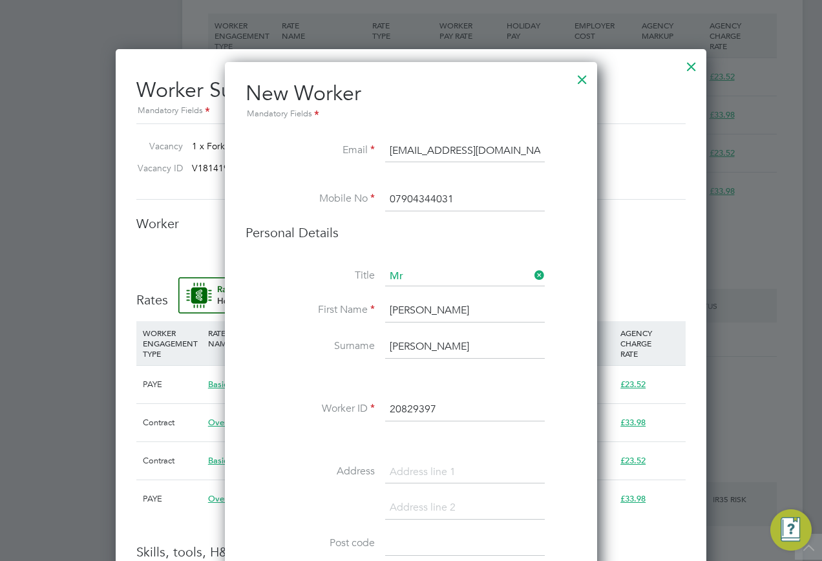
click at [425, 470] on input at bounding box center [465, 472] width 160 height 23
paste input "Waterwheel Cottage"
type input "Waterwheel Cottage"
click at [422, 509] on input at bounding box center [465, 508] width 160 height 23
paste input "Mill Lane"
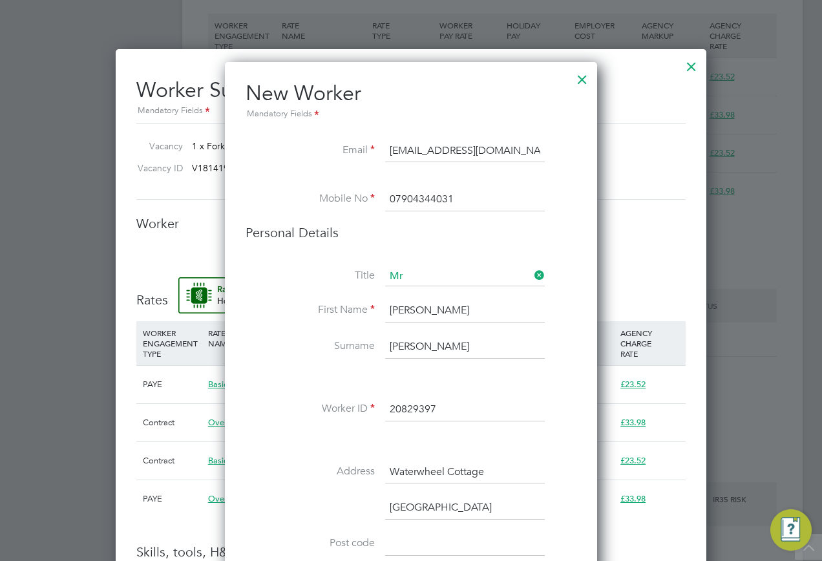
scroll to position [1190, 373]
type input "Mill Lane"
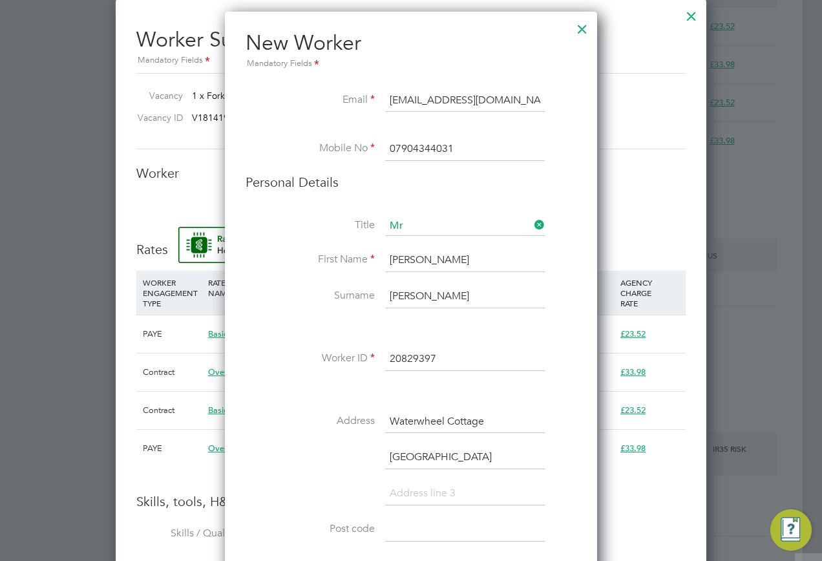
scroll to position [1034, 0]
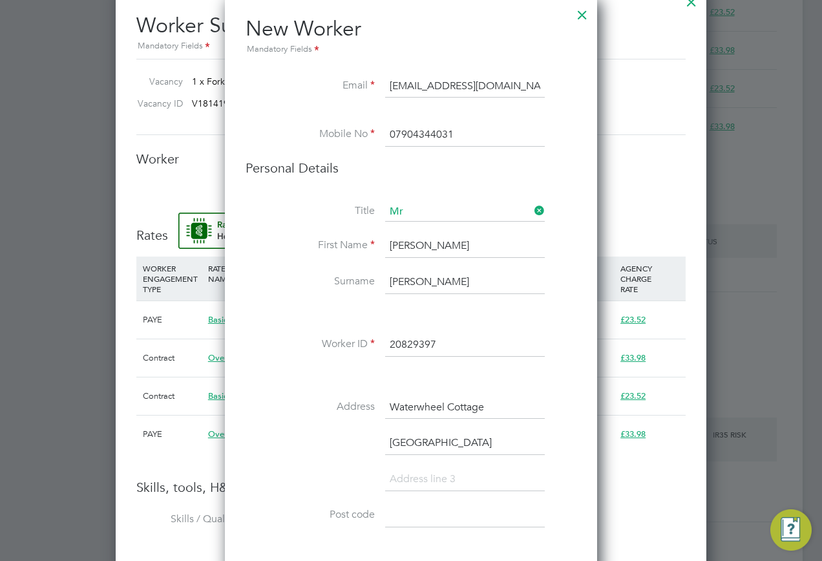
click at [422, 476] on input at bounding box center [465, 479] width 160 height 23
paste input "Kegworth"
type input "Kegworth, Derby"
drag, startPoint x: 418, startPoint y: 534, endPoint x: 416, endPoint y: 521, distance: 13.2
click at [418, 533] on li "Post code" at bounding box center [411, 522] width 331 height 36
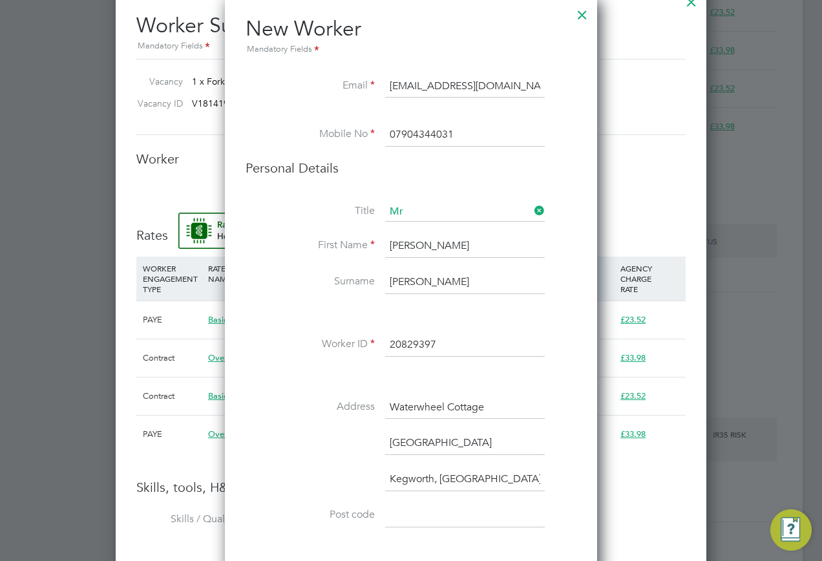
click at [415, 518] on input at bounding box center [465, 515] width 160 height 23
paste input "DE74 2EJ"
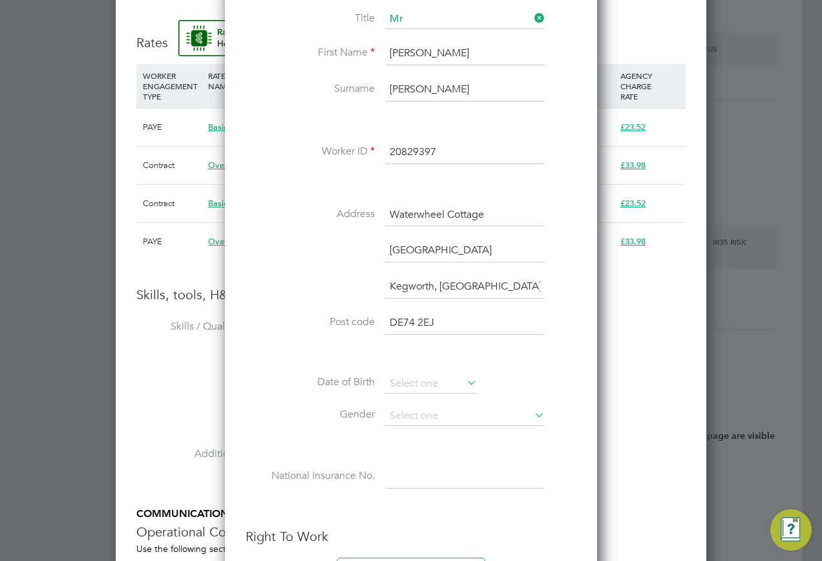
scroll to position [1228, 0]
type input "DE74 2EJ"
click at [462, 381] on input at bounding box center [431, 382] width 92 height 19
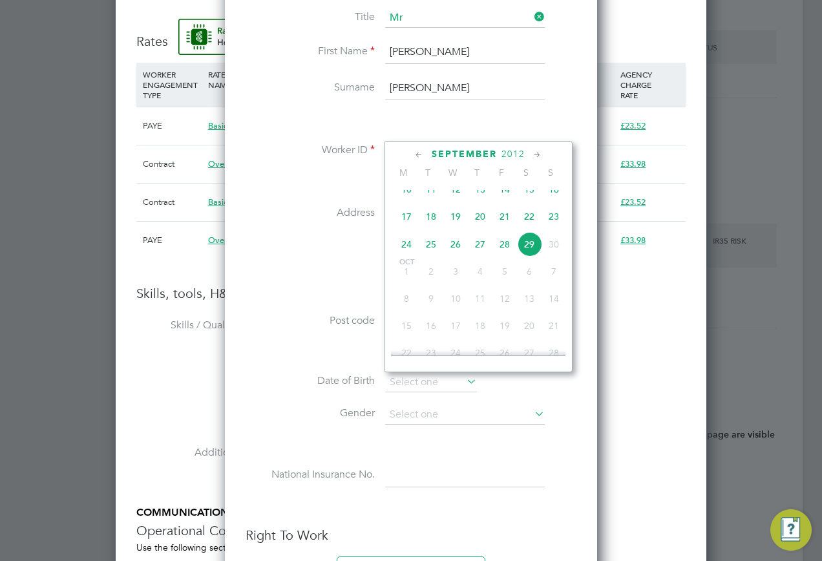
click at [520, 151] on span "2012" at bounding box center [513, 154] width 23 height 11
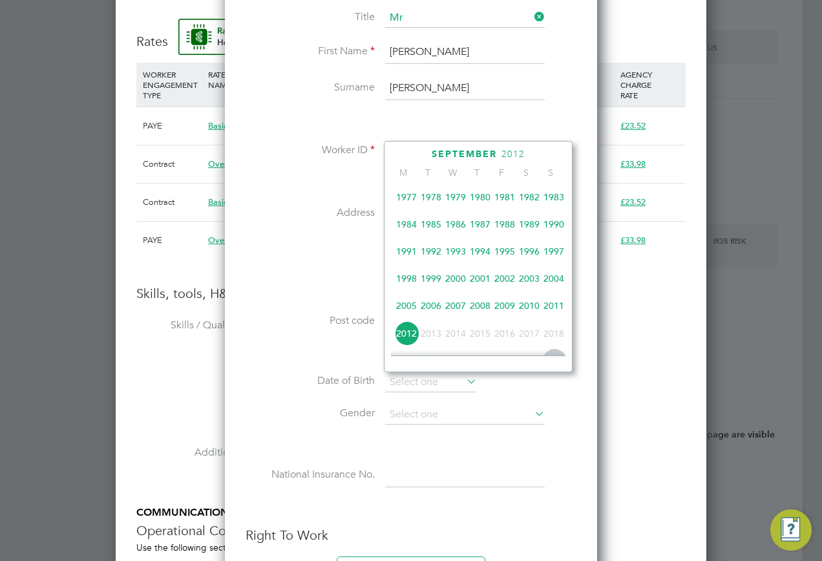
scroll to position [213, 0]
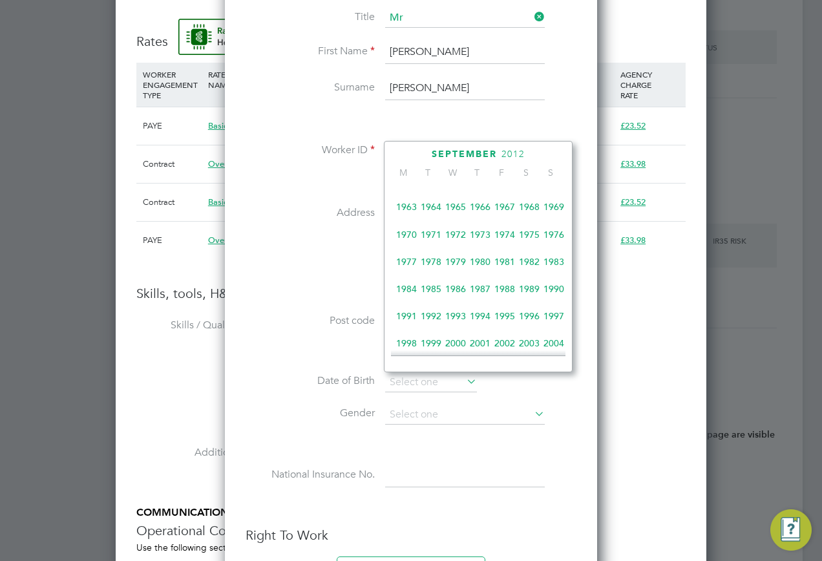
click at [524, 240] on span "1975" at bounding box center [529, 234] width 25 height 25
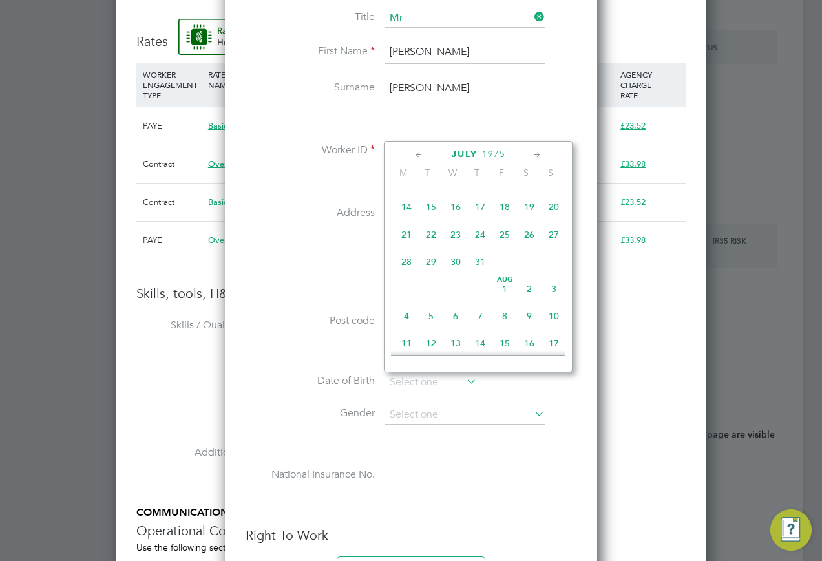
click at [412, 155] on div "July 1975" at bounding box center [478, 154] width 175 height 12
click at [417, 154] on icon at bounding box center [419, 155] width 12 height 14
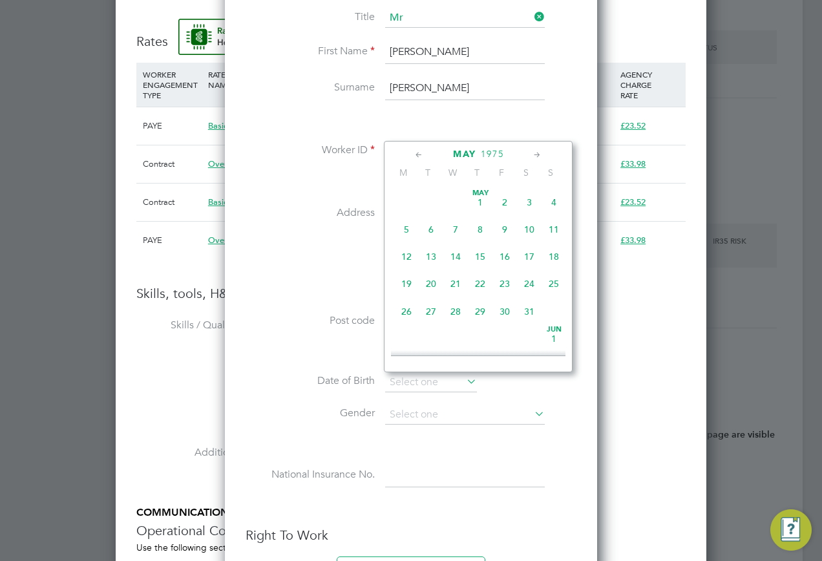
click at [417, 154] on icon at bounding box center [419, 155] width 12 height 14
click at [406, 259] on span "14" at bounding box center [406, 256] width 25 height 25
type input "14 Apr 1975"
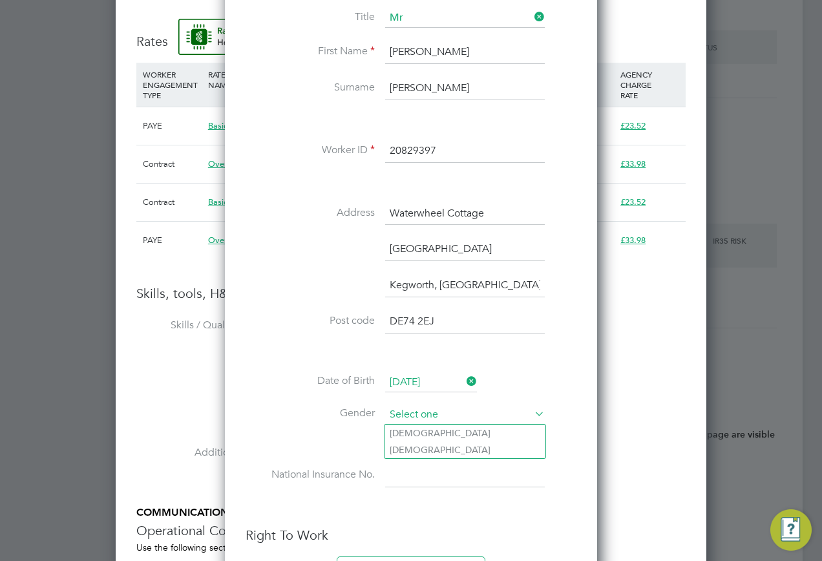
click at [445, 413] on input at bounding box center [465, 414] width 160 height 19
click at [423, 436] on li "Male" at bounding box center [465, 433] width 161 height 17
type input "Male"
click at [416, 472] on input at bounding box center [465, 475] width 160 height 23
paste input "JC245047D"
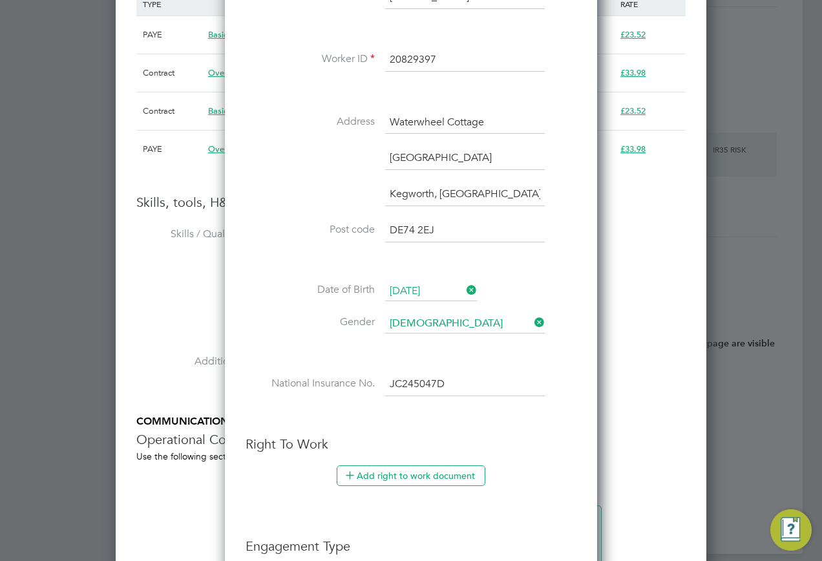
scroll to position [1487, 0]
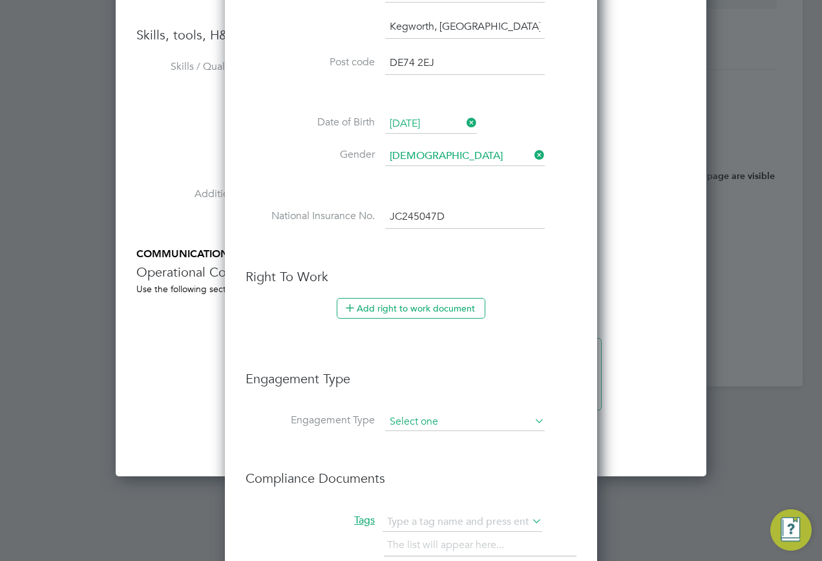
type input "JC 24 50 47 D"
click at [422, 413] on input at bounding box center [465, 422] width 160 height 18
click at [412, 489] on li "Umbrella" at bounding box center [465, 496] width 161 height 19
type input "Umbrella"
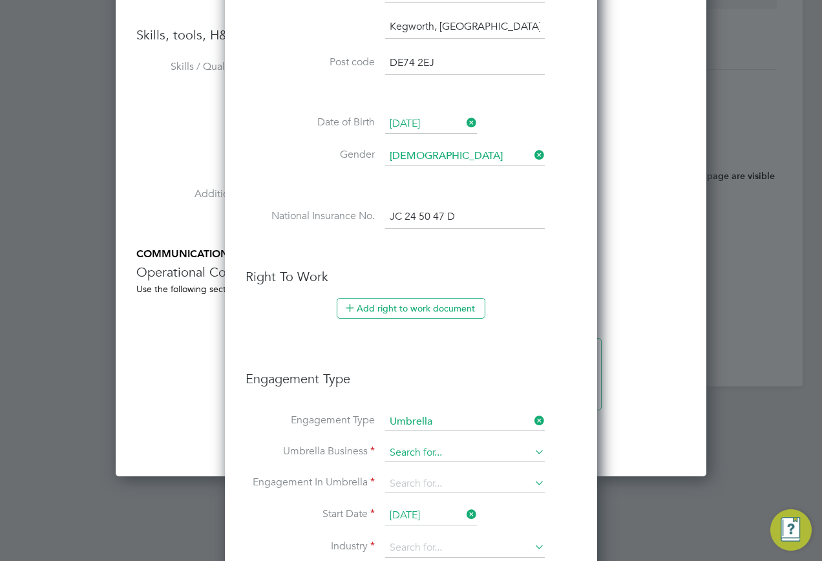
click at [417, 453] on input at bounding box center [465, 453] width 160 height 18
click at [417, 503] on li "Gian t Professional Limited" at bounding box center [485, 508] width 200 height 19
type input "Giant Professional Limited"
click at [417, 480] on input at bounding box center [465, 484] width 160 height 18
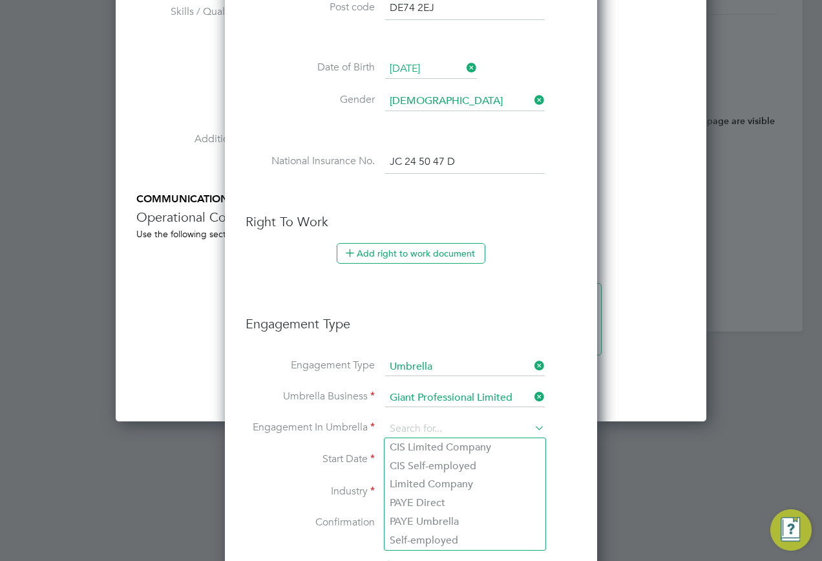
scroll to position [1616, 0]
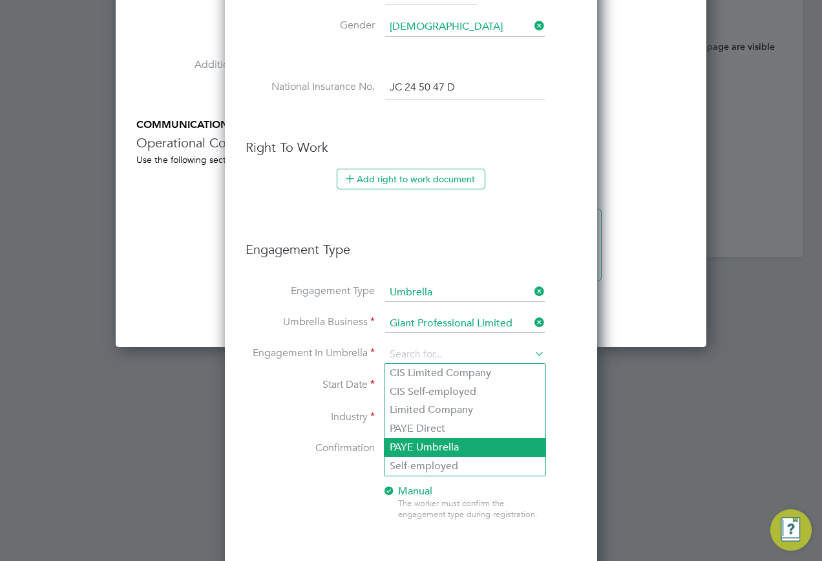
click at [438, 449] on li "PAYE Umbrella" at bounding box center [465, 447] width 161 height 19
type input "PAYE Umbrella"
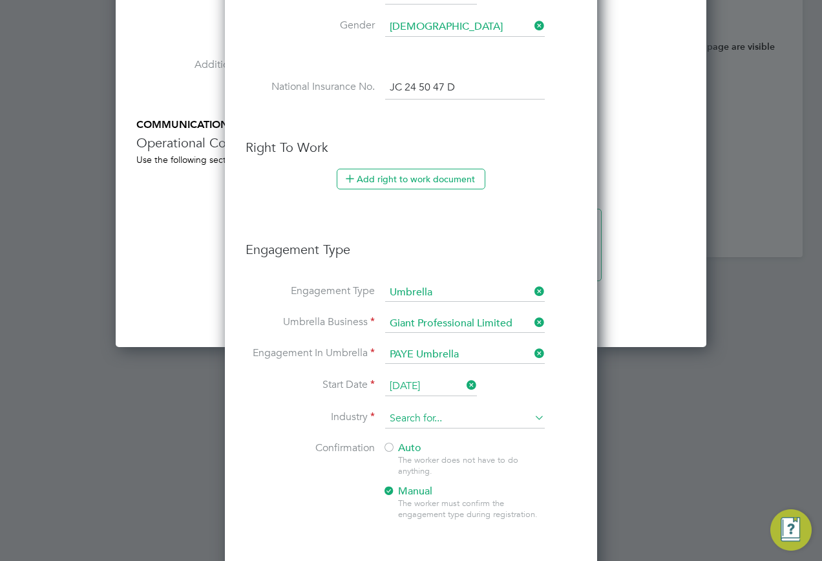
click at [434, 413] on input at bounding box center [465, 418] width 160 height 19
click at [439, 429] on li "Cons truction" at bounding box center [465, 437] width 161 height 17
type input "Construction"
click at [396, 451] on span "Auto" at bounding box center [402, 448] width 39 height 13
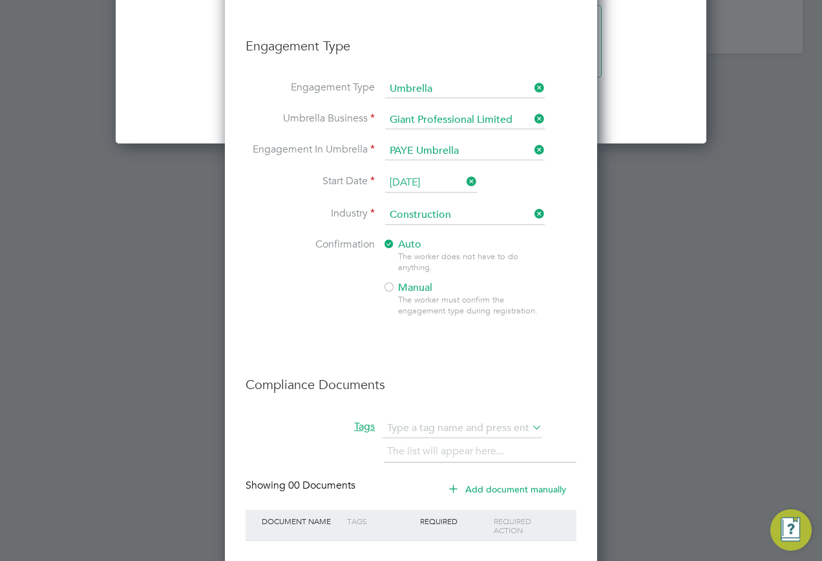
scroll to position [1899, 0]
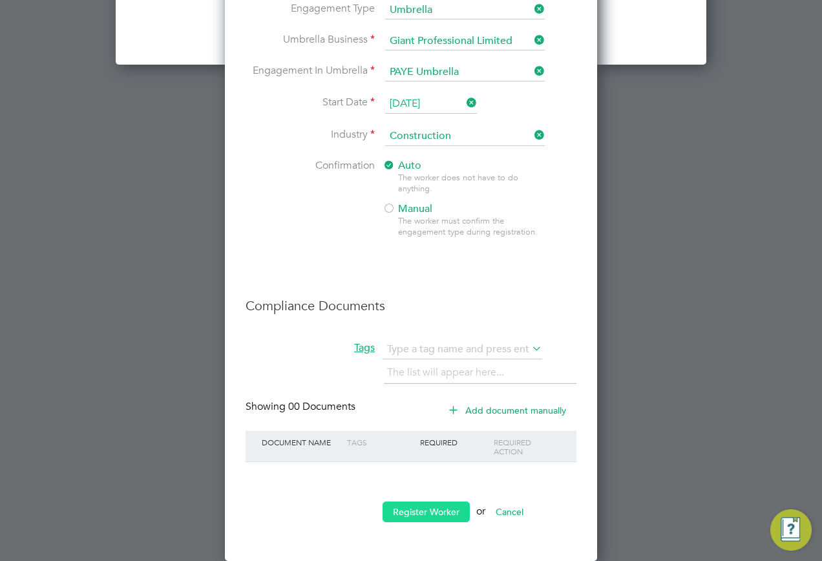
click at [411, 507] on button "Register Worker" at bounding box center [426, 512] width 87 height 21
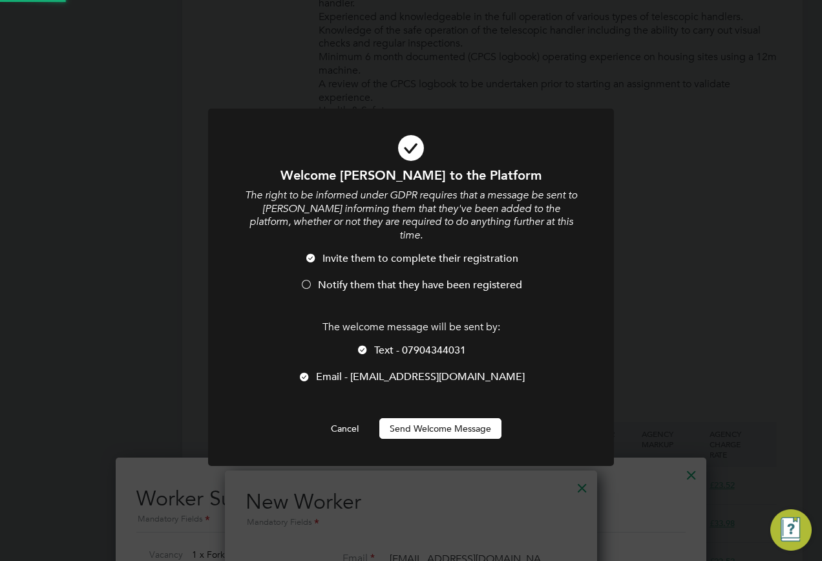
scroll to position [0, 0]
click at [418, 418] on button "Send Welcome Message" at bounding box center [440, 428] width 122 height 21
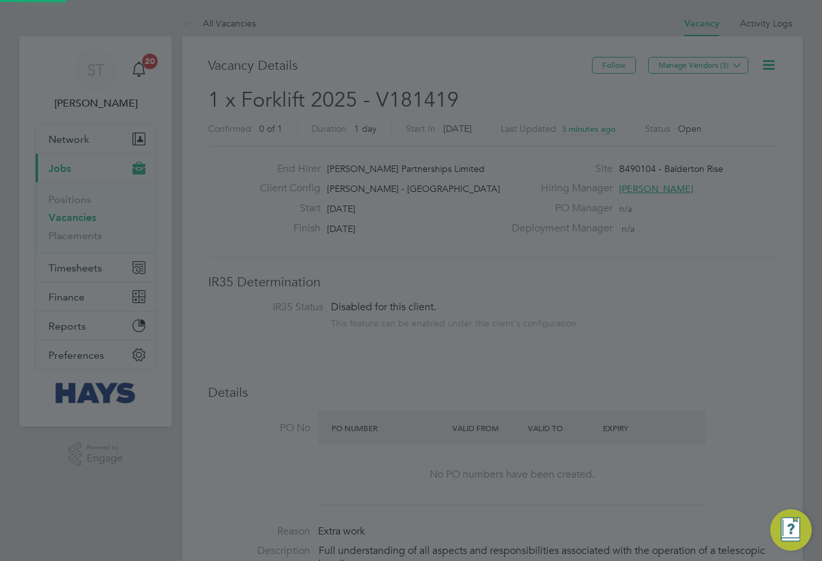
scroll to position [561, 0]
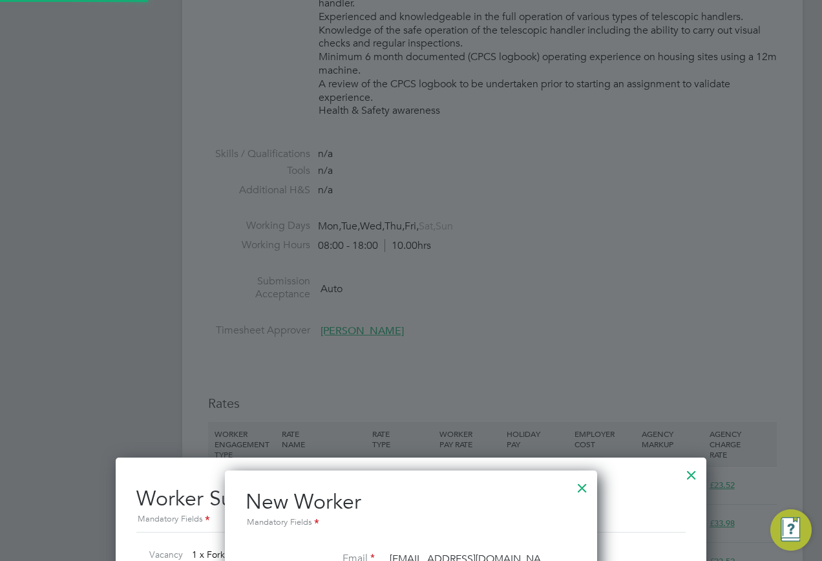
type input "Alexander Morgan (20829397)"
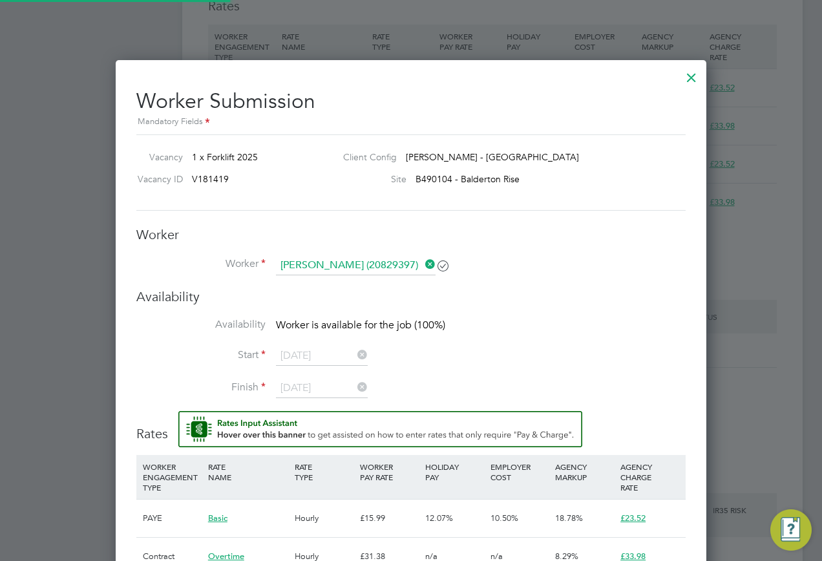
scroll to position [970, 0]
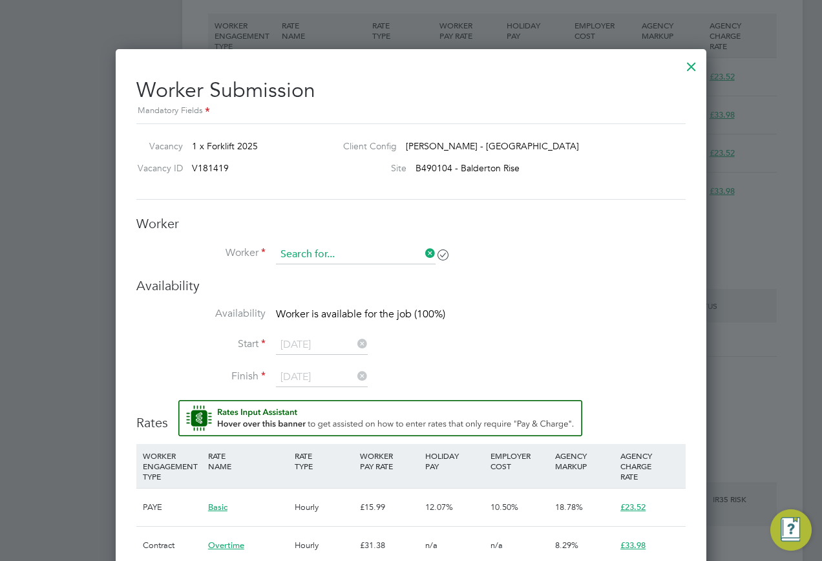
click at [389, 253] on input at bounding box center [356, 254] width 160 height 19
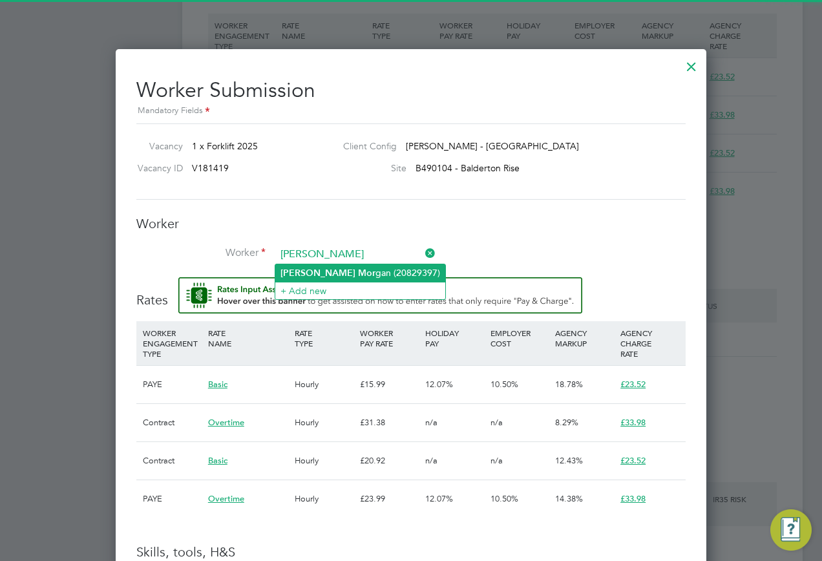
click at [367, 268] on li "Alexander Mor gan (20829397)" at bounding box center [360, 272] width 170 height 17
type input "Alexander Morgan (20829397)"
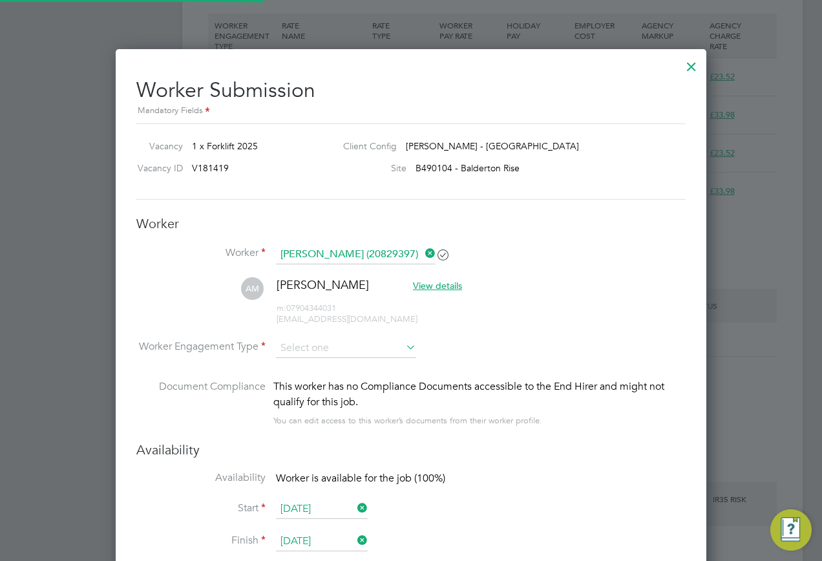
scroll to position [1234, 592]
click at [311, 347] on input at bounding box center [346, 348] width 140 height 19
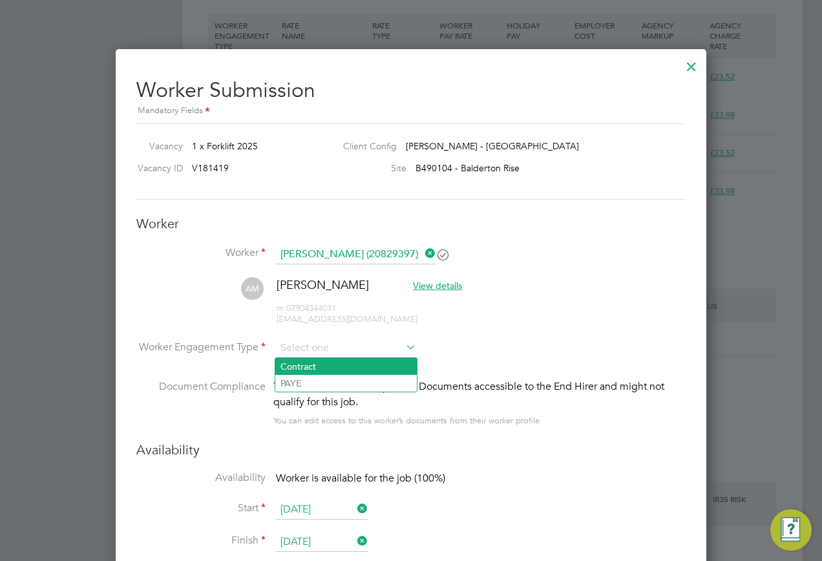
click at [301, 370] on li "Contract" at bounding box center [346, 366] width 142 height 17
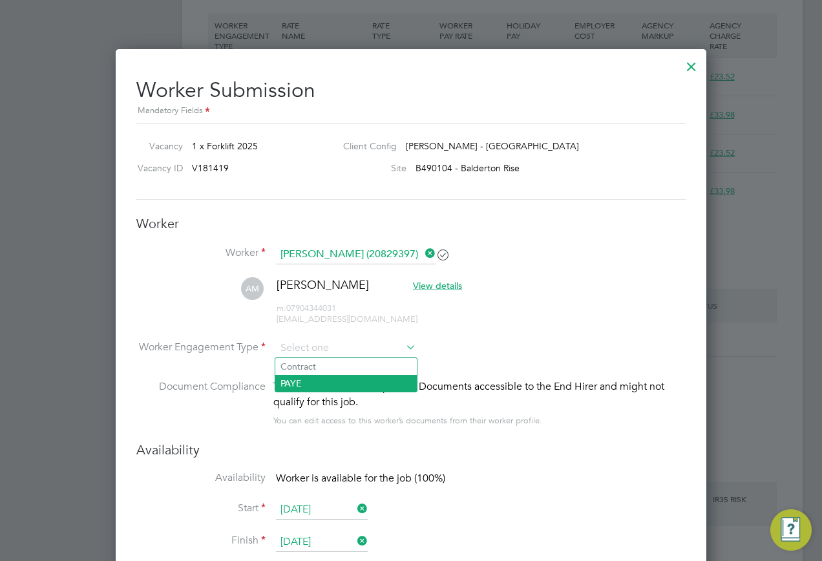
type input "Contract"
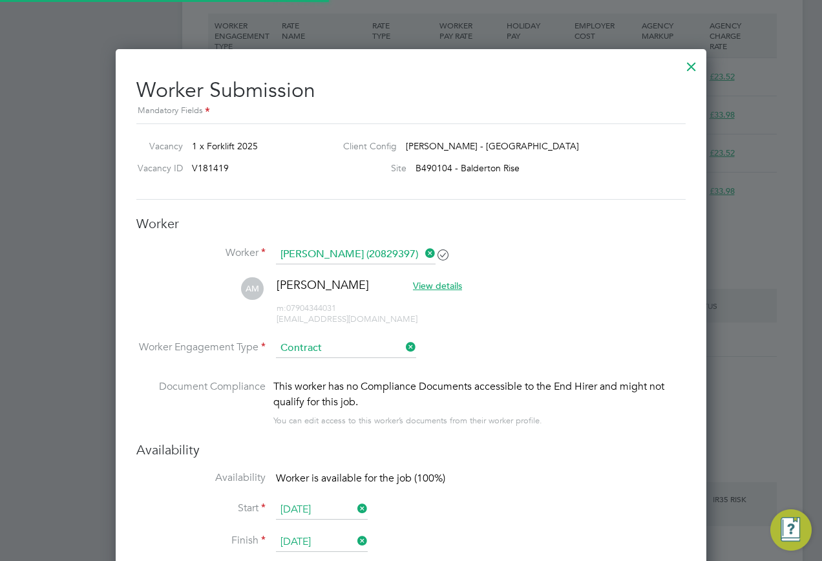
scroll to position [38, 66]
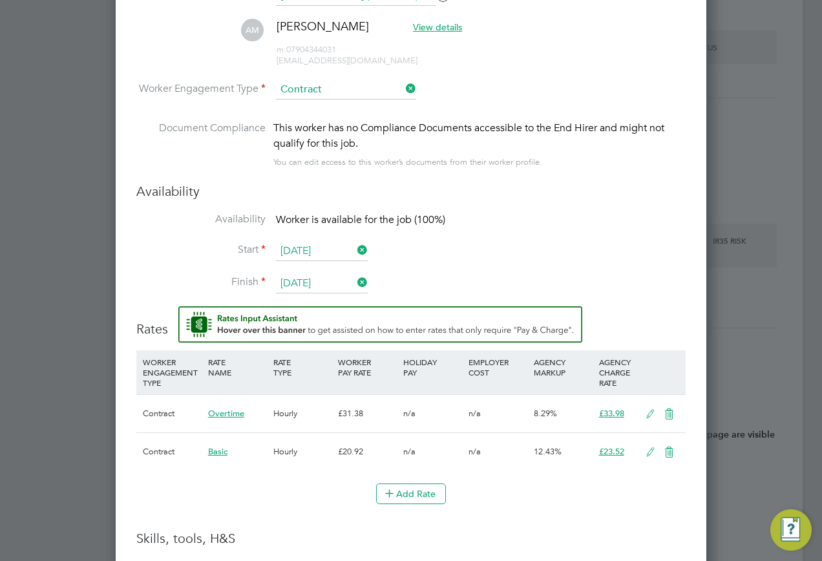
click at [643, 453] on icon at bounding box center [651, 452] width 16 height 10
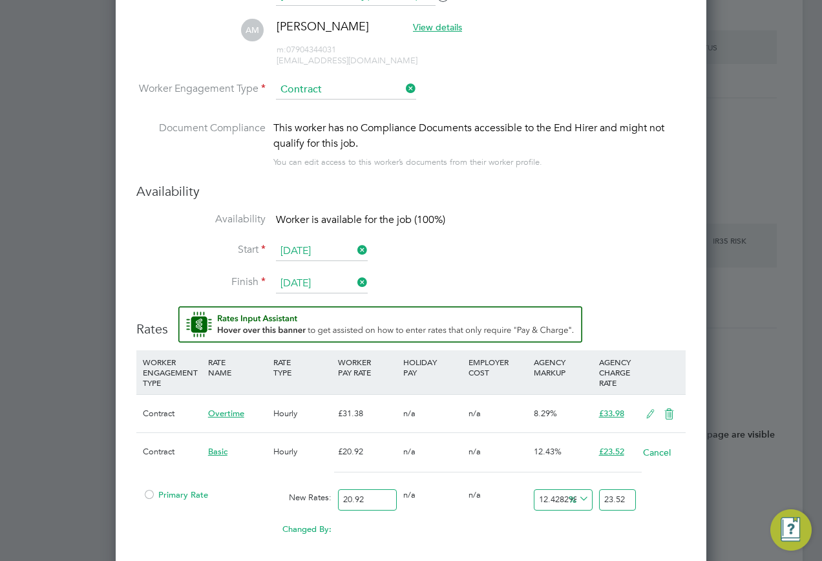
click at [187, 497] on span "Primary Rate" at bounding box center [175, 494] width 65 height 11
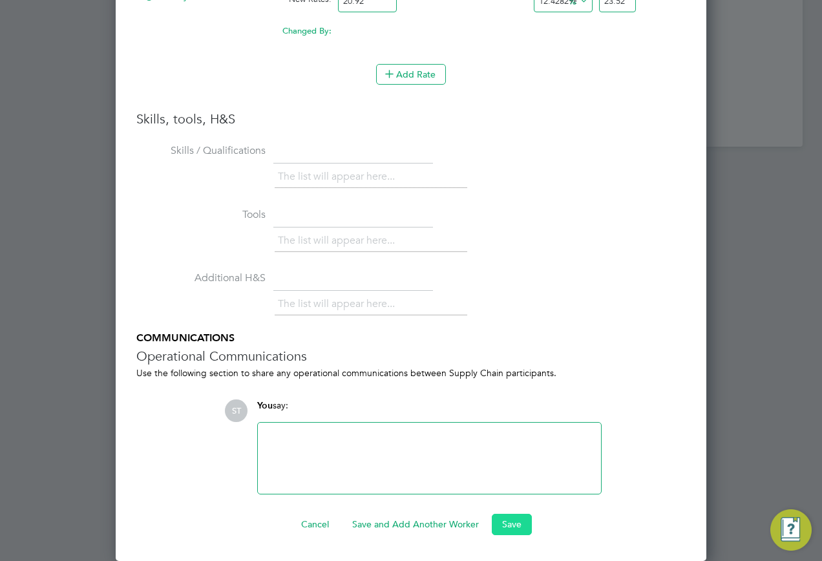
click at [520, 526] on button "Save" at bounding box center [512, 524] width 40 height 21
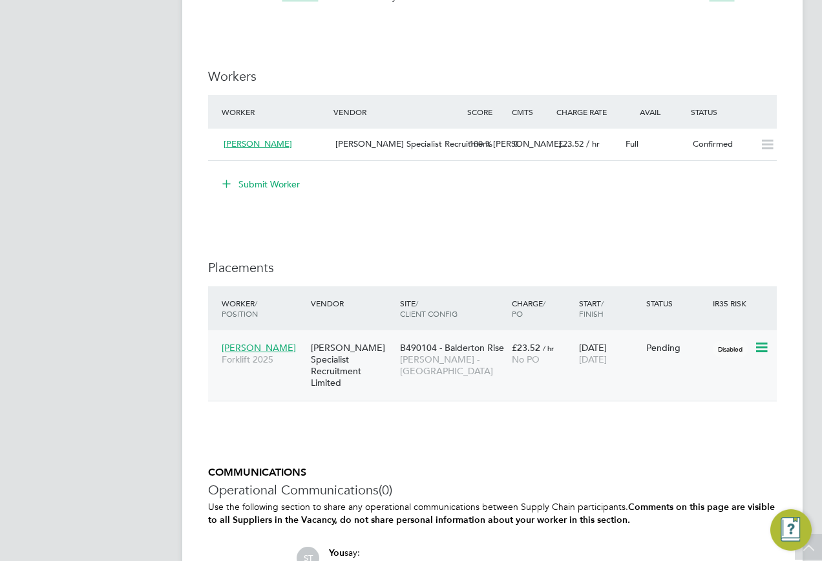
click at [760, 353] on icon at bounding box center [760, 348] width 13 height 16
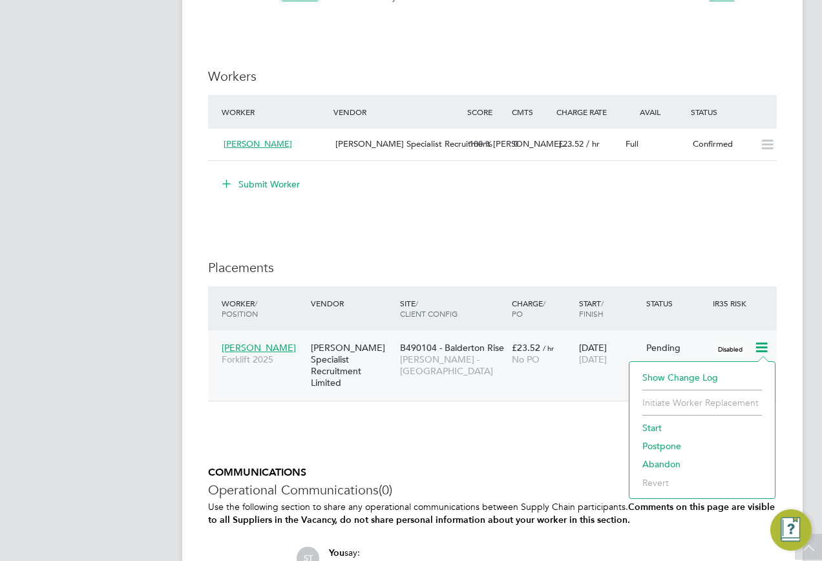
click at [643, 425] on li "Start" at bounding box center [702, 428] width 133 height 18
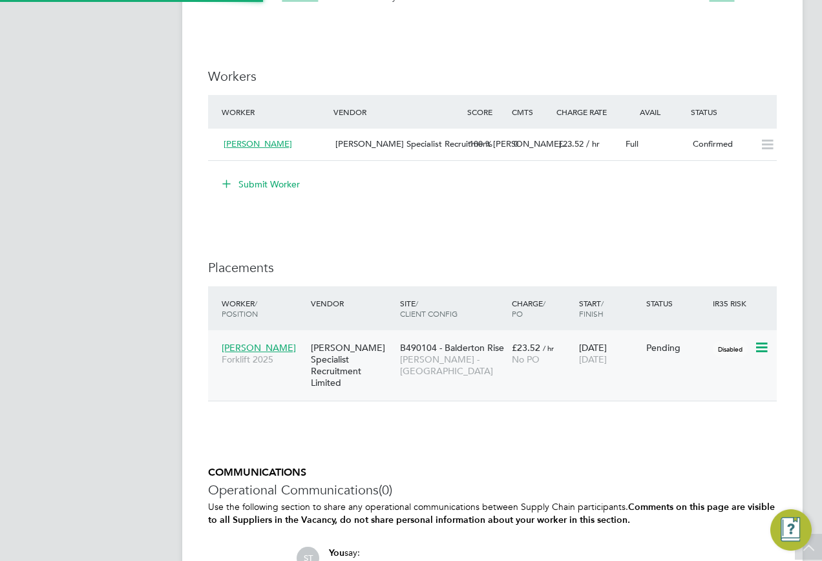
type input "Andrew Berwick"
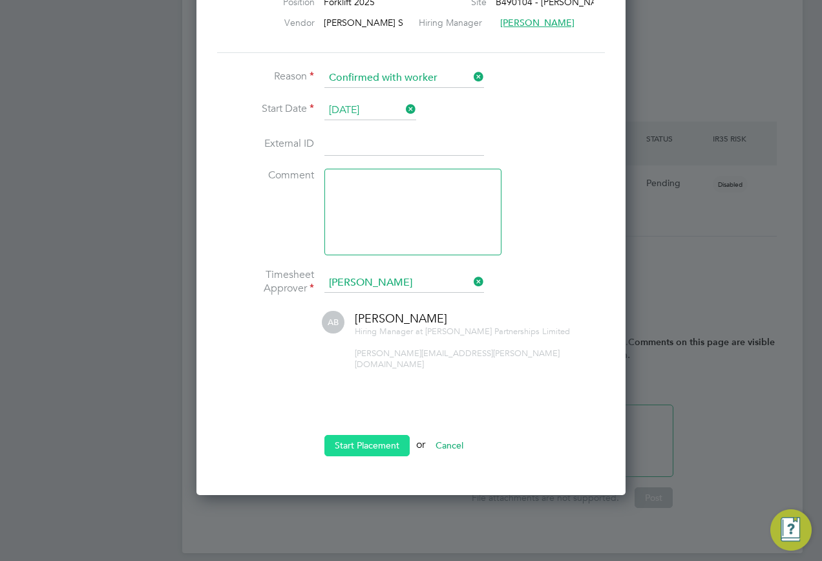
click at [370, 437] on button "Start Placement" at bounding box center [367, 445] width 85 height 21
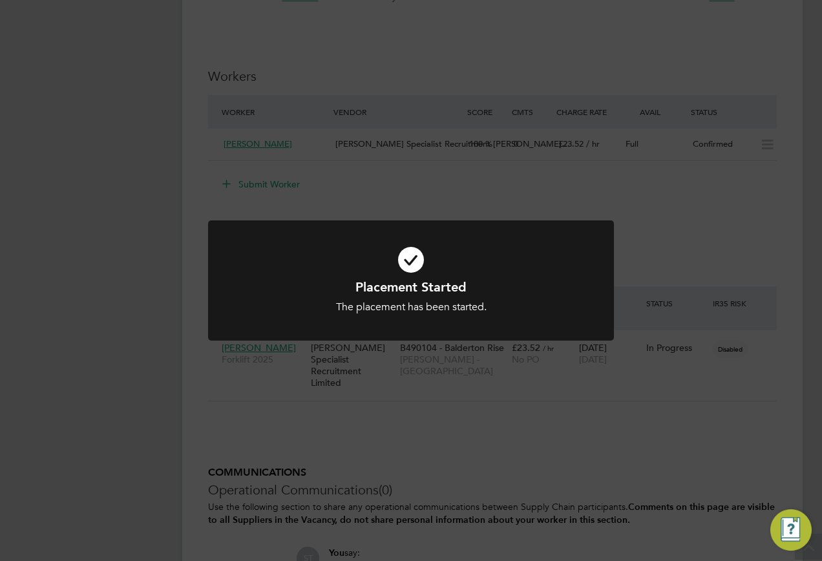
click at [481, 156] on div "Placement Started The placement has been started. Cancel Okay" at bounding box center [411, 280] width 822 height 561
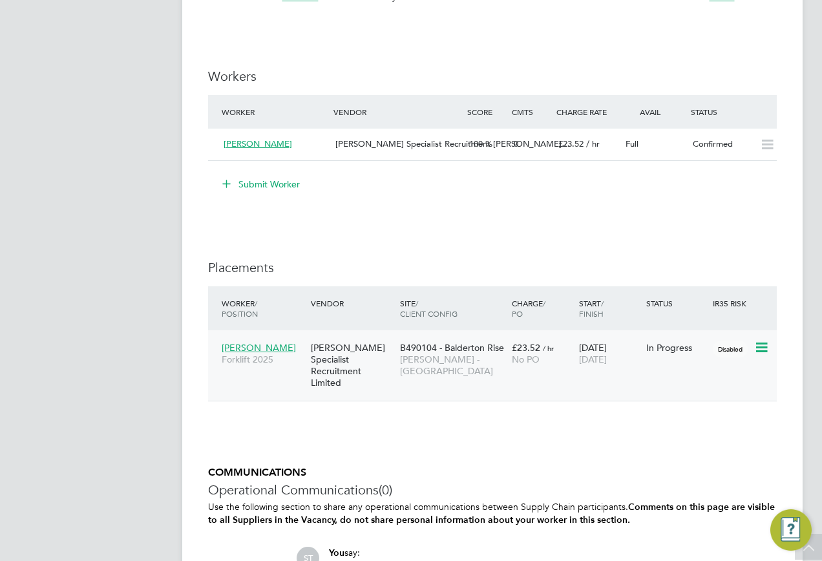
click at [292, 350] on span "Alexander Morgan" at bounding box center [259, 348] width 74 height 12
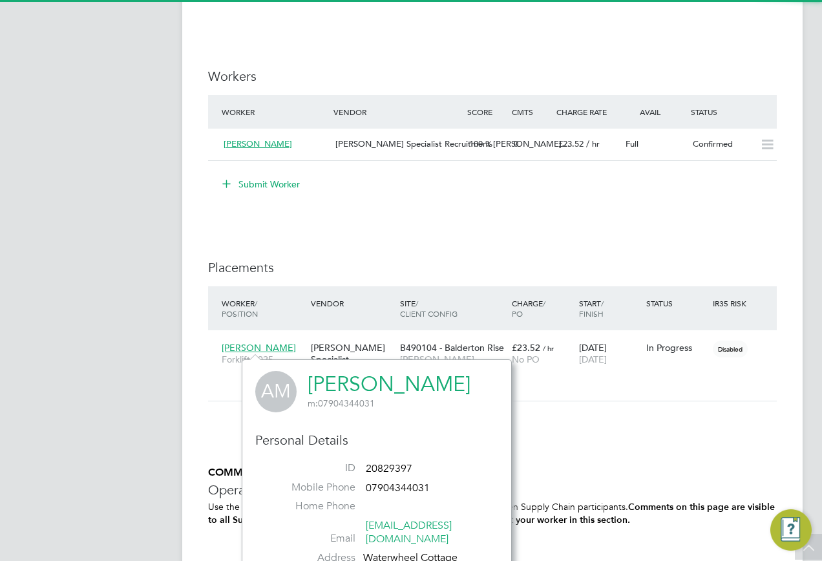
click at [365, 384] on link "Alexander Morgan" at bounding box center [389, 384] width 163 height 25
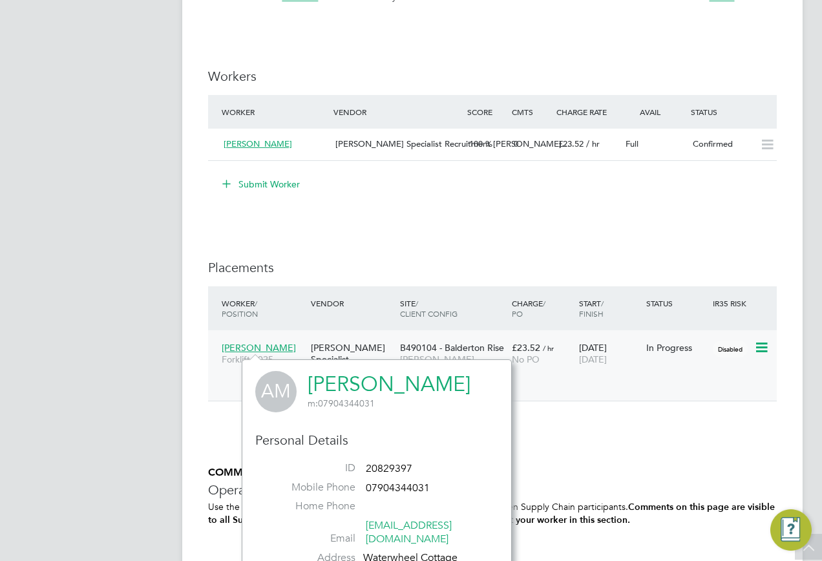
click at [518, 361] on span "No PO" at bounding box center [526, 360] width 28 height 12
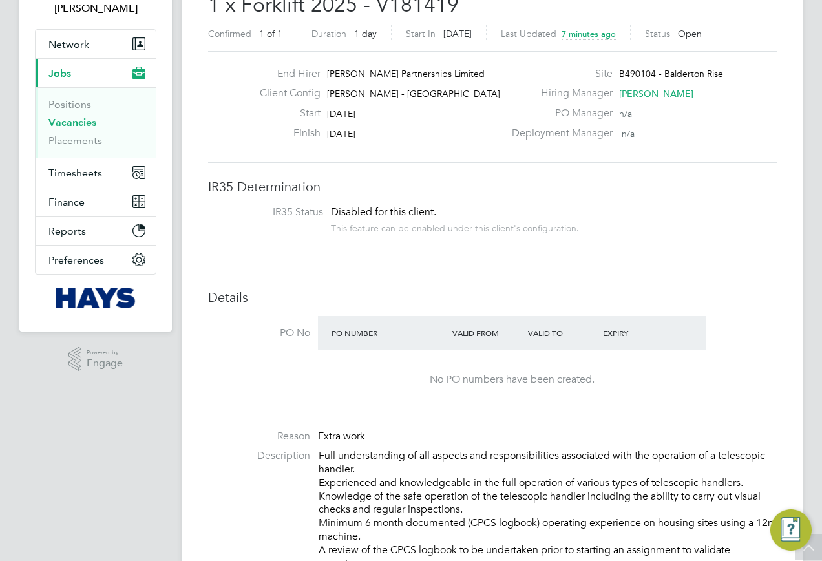
scroll to position [0, 0]
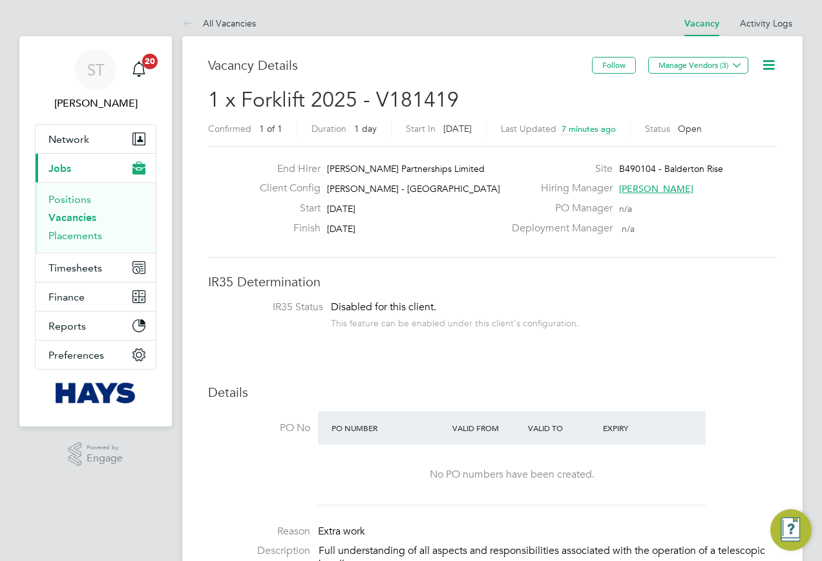
click at [61, 234] on link "Placements" at bounding box center [75, 236] width 54 height 12
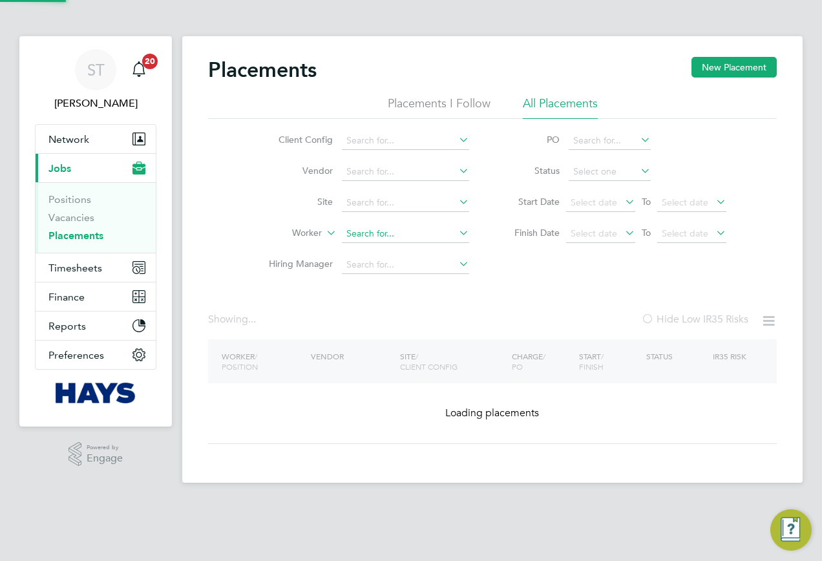
click at [362, 239] on input at bounding box center [405, 234] width 127 height 18
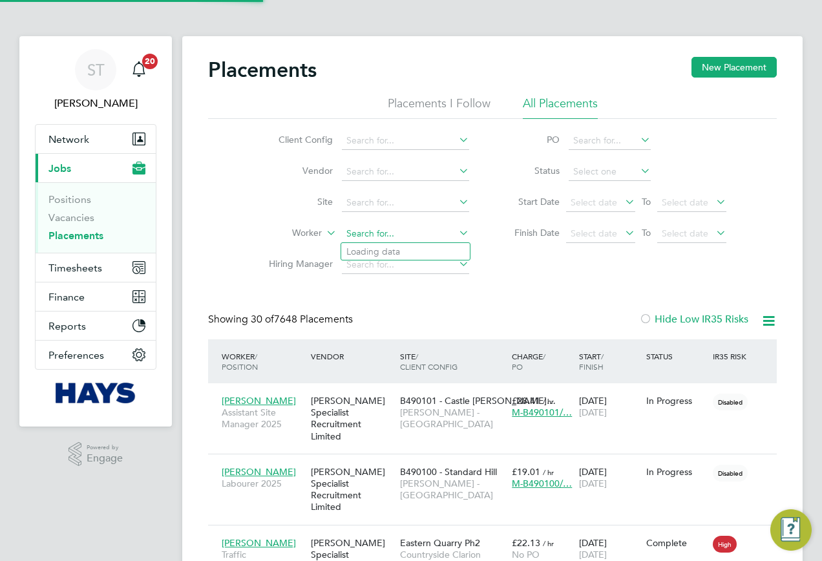
scroll to position [37, 112]
click at [405, 245] on li "Amon Honeyborne" at bounding box center [423, 251] width 164 height 17
type input "Amon Honeyborne"
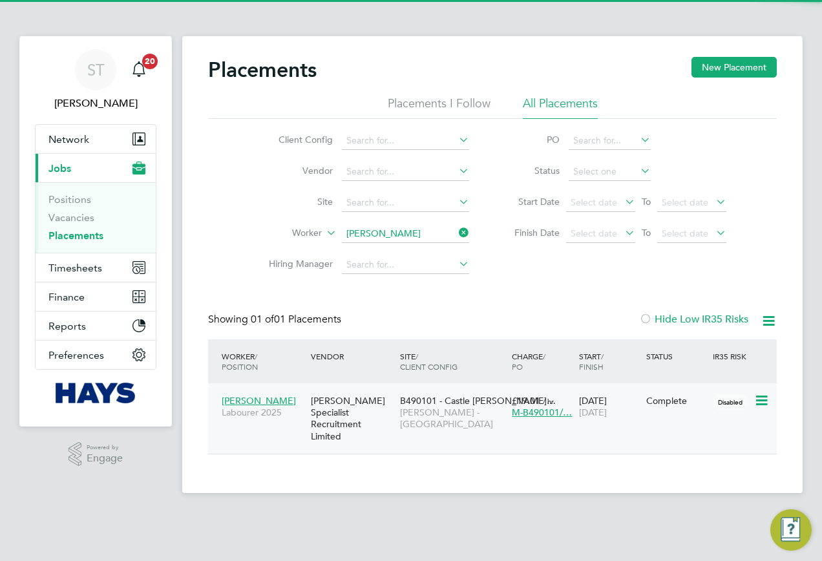
click at [637, 411] on div "26 Aug 2025 23 Sep 2025" at bounding box center [609, 407] width 67 height 36
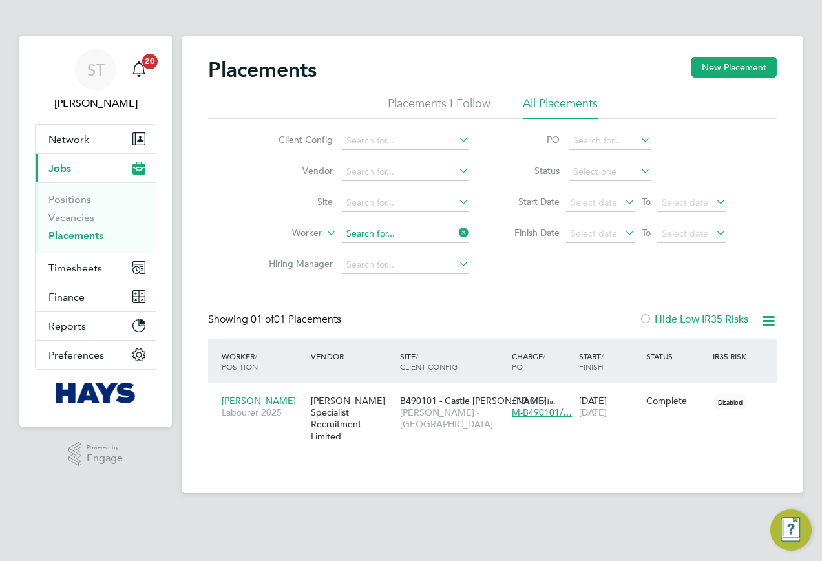
click at [411, 235] on input at bounding box center [405, 234] width 127 height 18
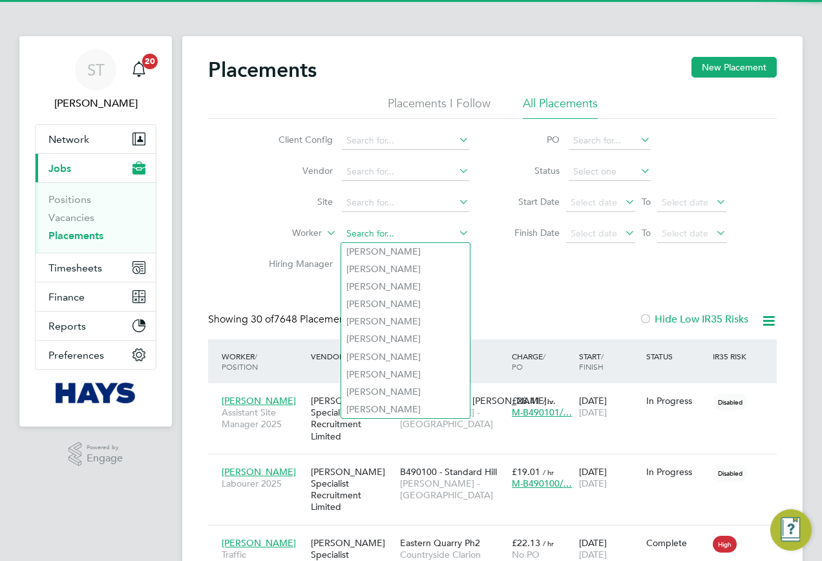
scroll to position [37, 112]
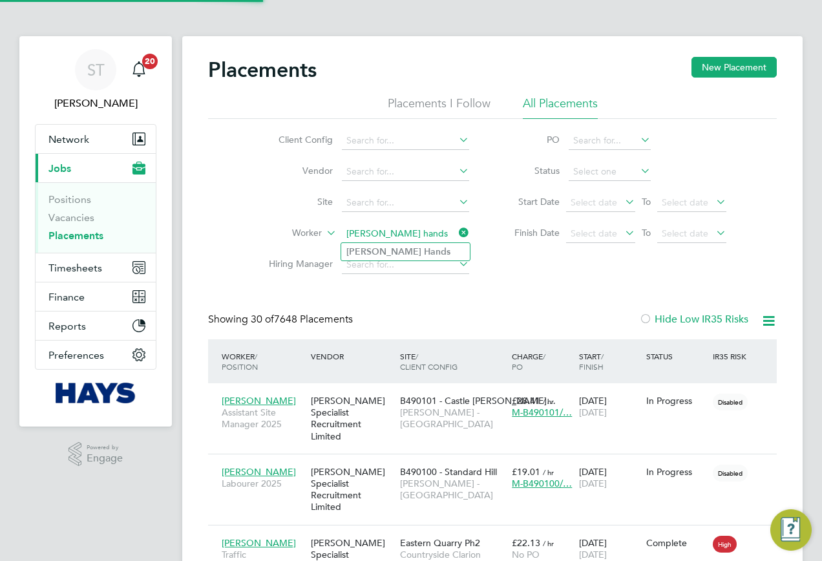
click at [424, 251] on b "Hands" at bounding box center [437, 251] width 27 height 11
type input "Dean Hands"
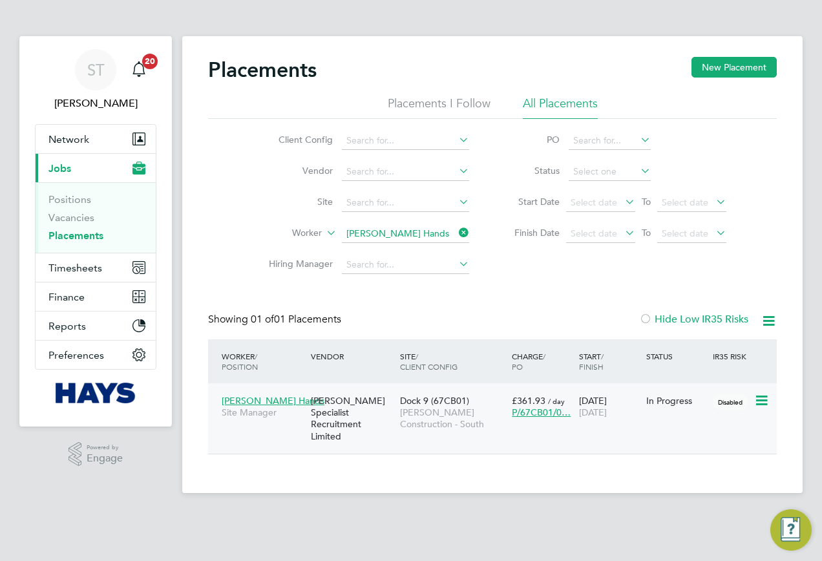
click at [580, 414] on span "29 Sep 2025" at bounding box center [593, 413] width 28 height 12
click at [433, 231] on input at bounding box center [405, 234] width 127 height 18
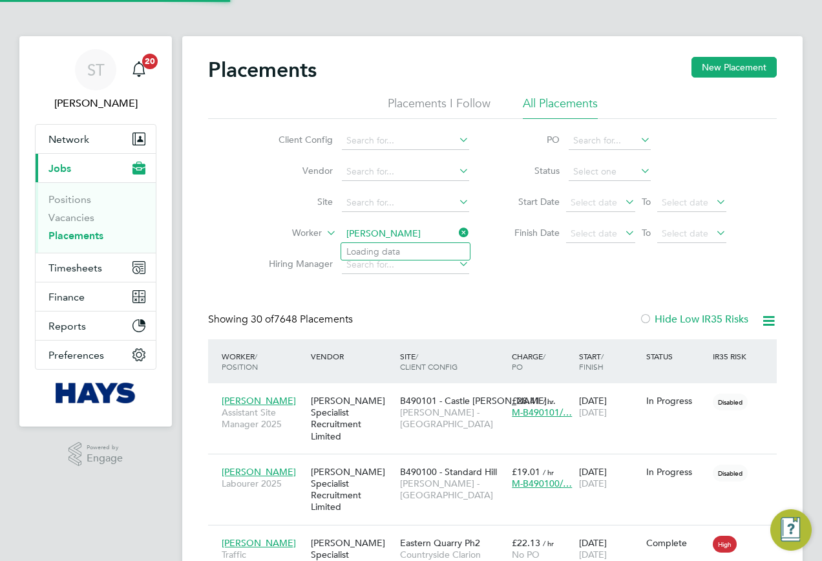
scroll to position [37, 112]
click at [424, 251] on b "And" at bounding box center [432, 251] width 17 height 11
type input "David Anderson"
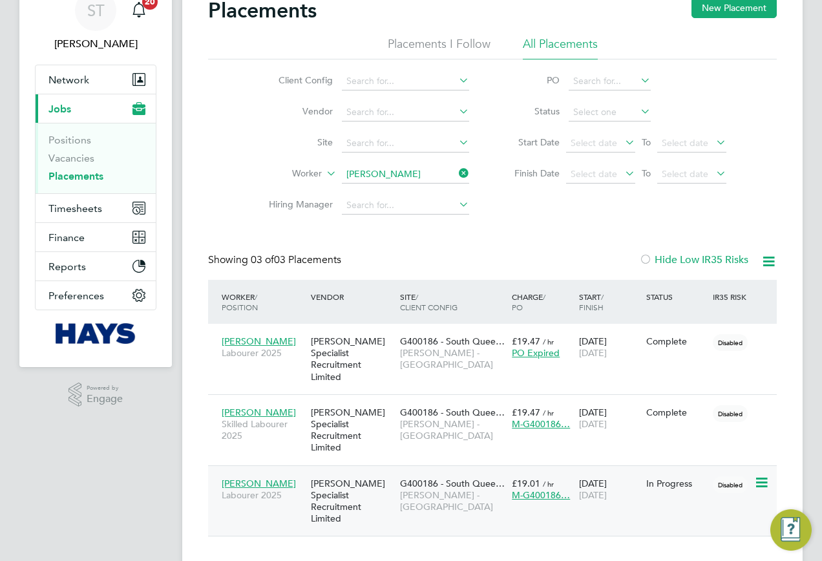
click at [438, 480] on div "G400186 - South Quee… Lovell - Scotland" at bounding box center [453, 495] width 112 height 48
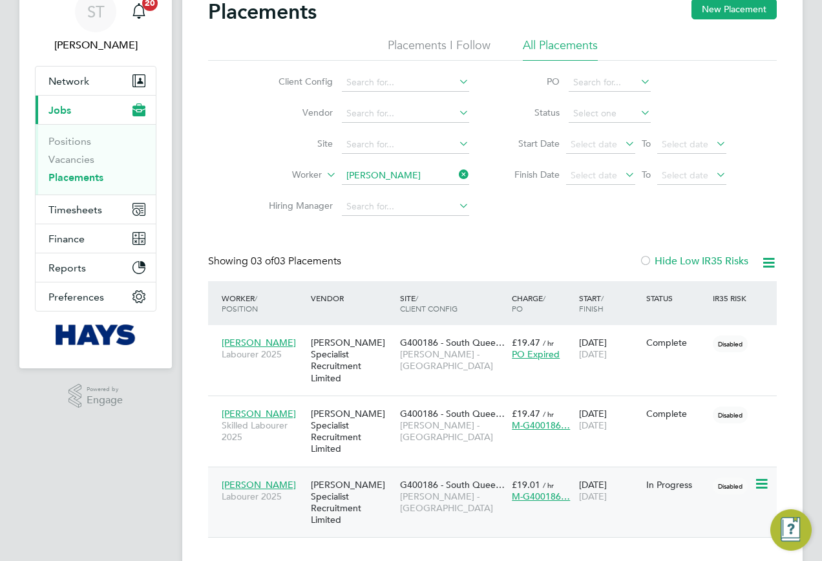
scroll to position [6, 6]
click at [435, 186] on li "Worker David Anderson" at bounding box center [363, 175] width 243 height 31
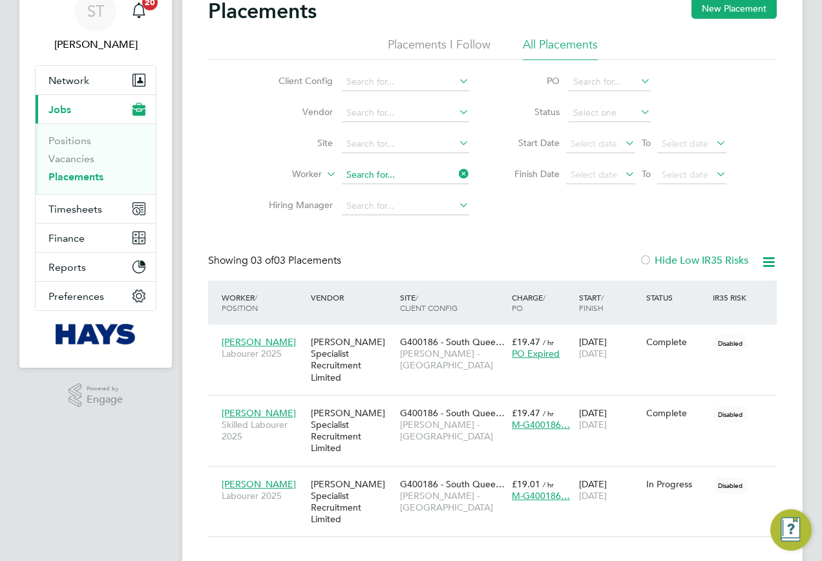
click at [423, 184] on ul "Client Config Vendor Site Worker Hiring Manager" at bounding box center [363, 144] width 243 height 155
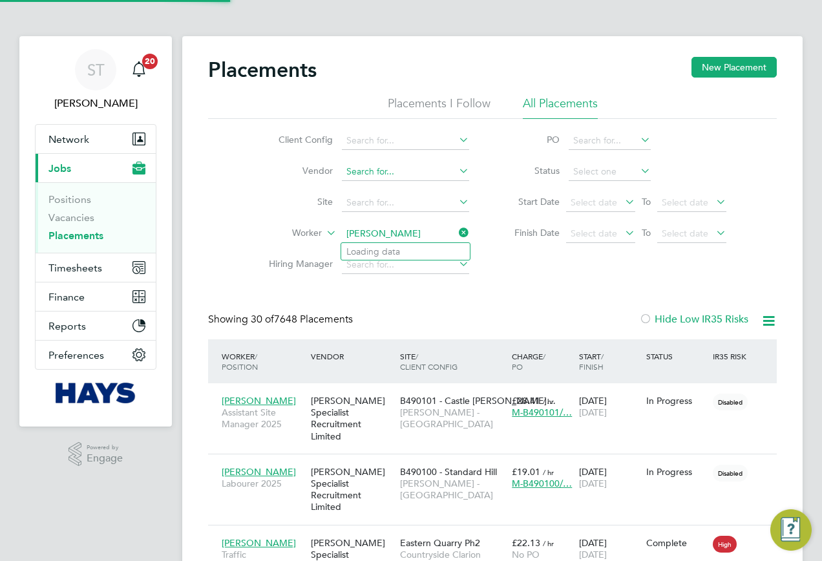
scroll to position [37, 112]
click at [424, 253] on b "San" at bounding box center [432, 251] width 16 height 11
type input "James Sandys"
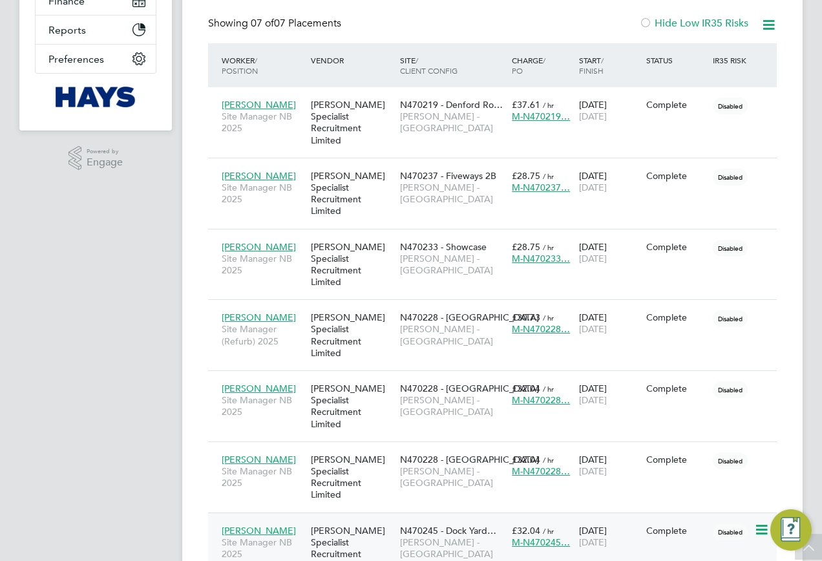
click at [389, 518] on div "[PERSON_NAME] Specialist Recruitment Limited" at bounding box center [352, 548] width 89 height 60
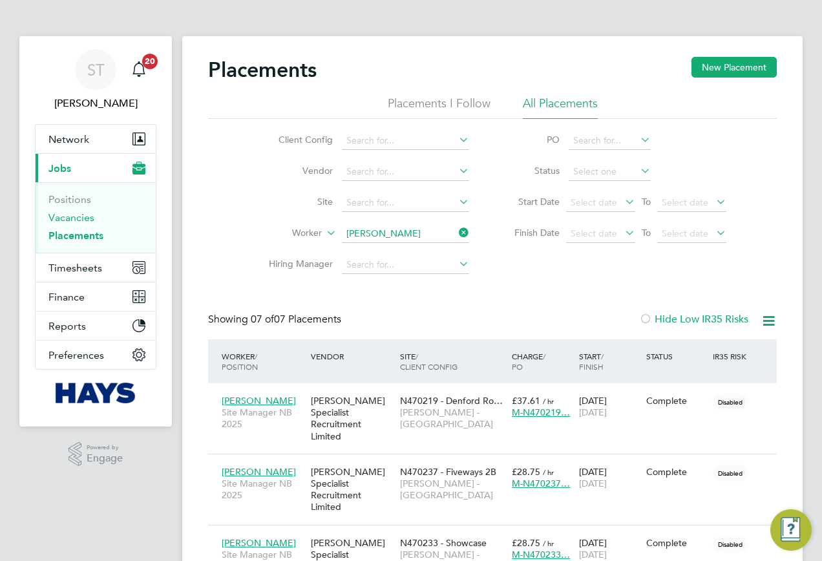
click at [75, 220] on link "Vacancies" at bounding box center [71, 217] width 46 height 12
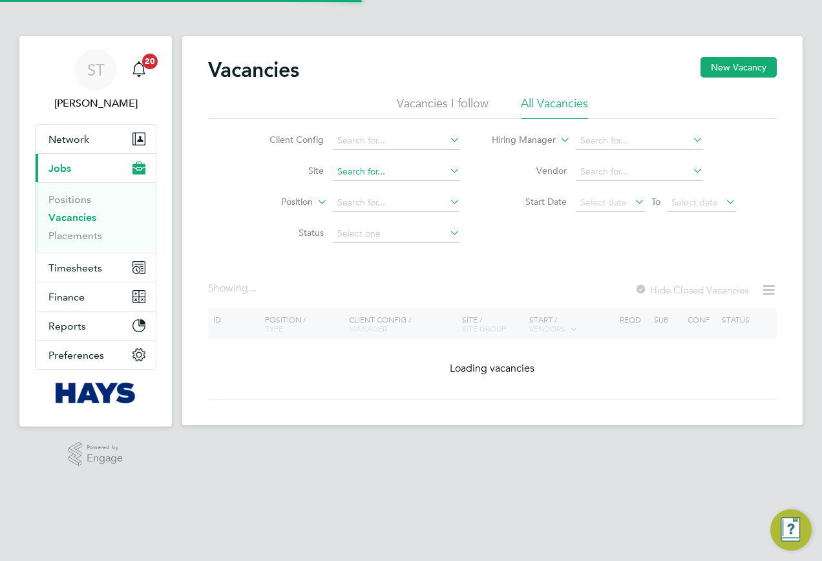
click at [354, 173] on input at bounding box center [396, 172] width 127 height 18
paste input "75CB04"
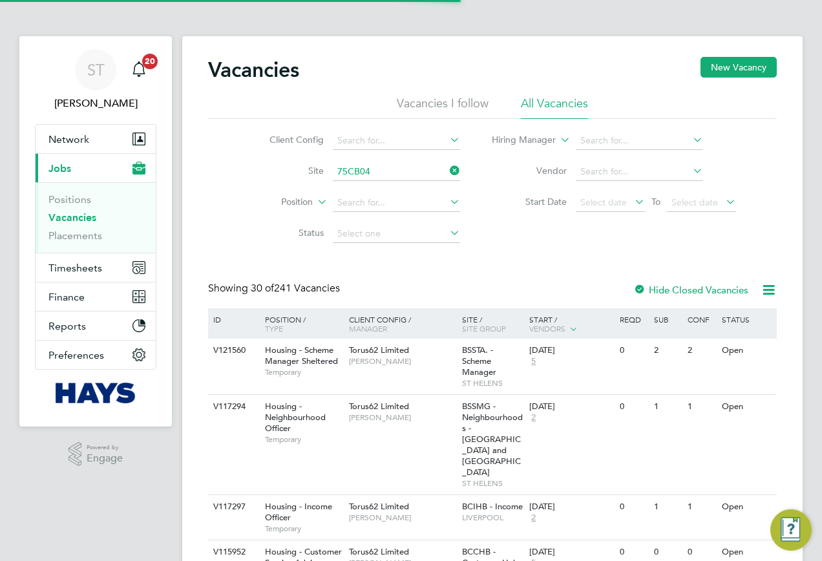
click at [406, 191] on li "Southampton Outdoor Sports ( 75CB04 )" at bounding box center [419, 189] width 174 height 17
type input "Southampton Outdoor Sports (75CB04)"
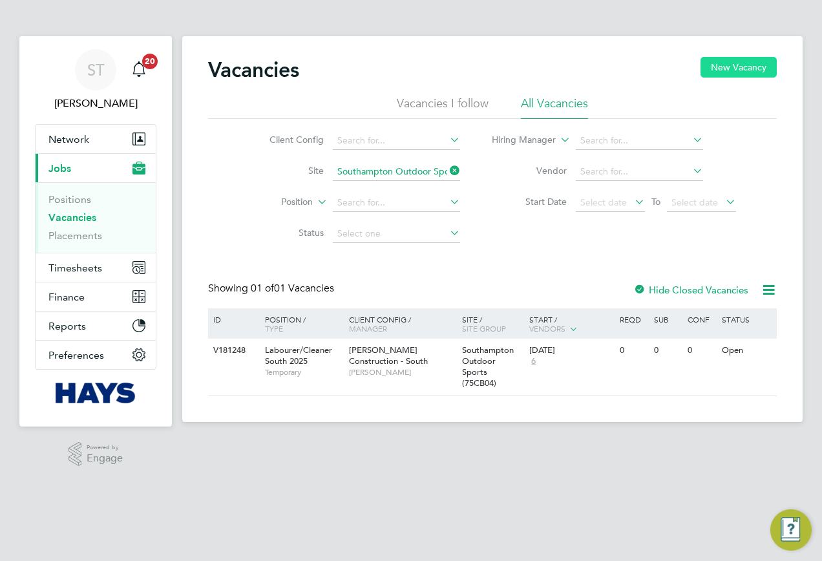
click at [726, 61] on button "New Vacancy" at bounding box center [739, 67] width 76 height 21
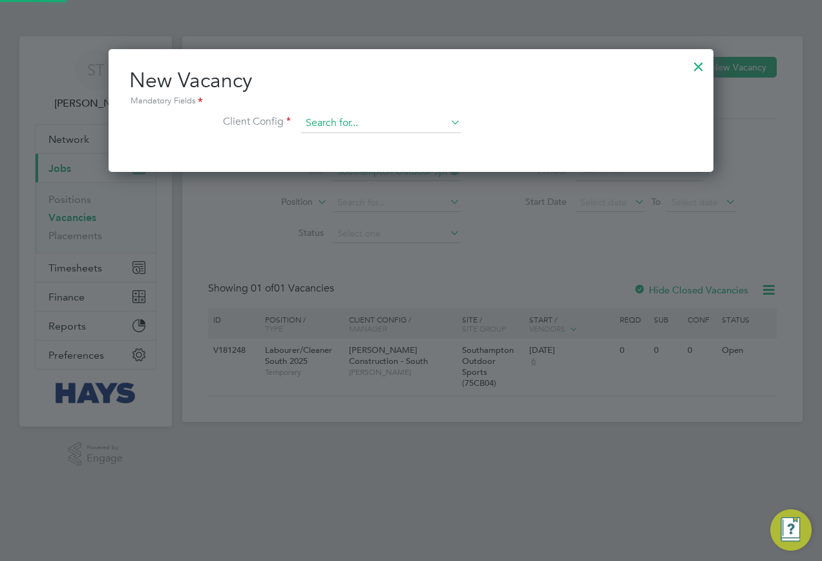
scroll to position [123, 606]
click at [383, 114] on input at bounding box center [381, 123] width 160 height 19
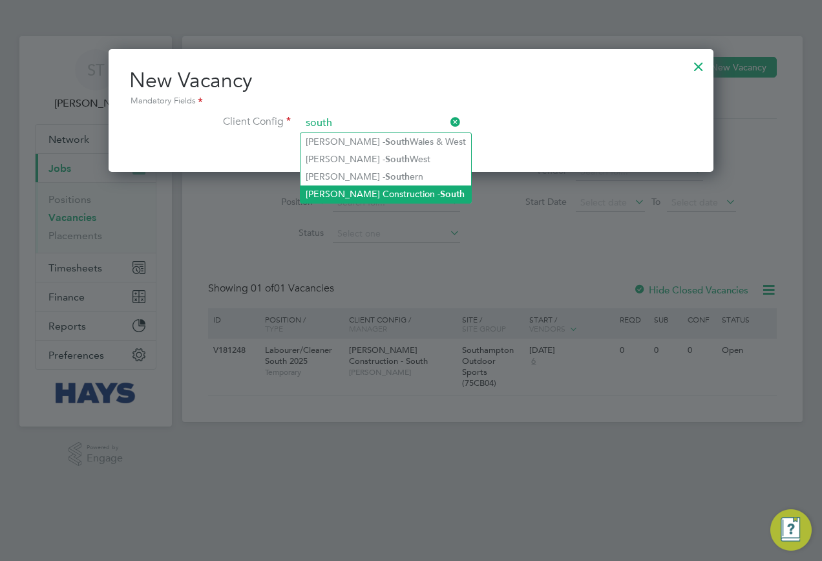
click at [396, 187] on li "Morgan Sindall Construction - South" at bounding box center [386, 194] width 171 height 17
type input "Morgan Sindall Construction - South"
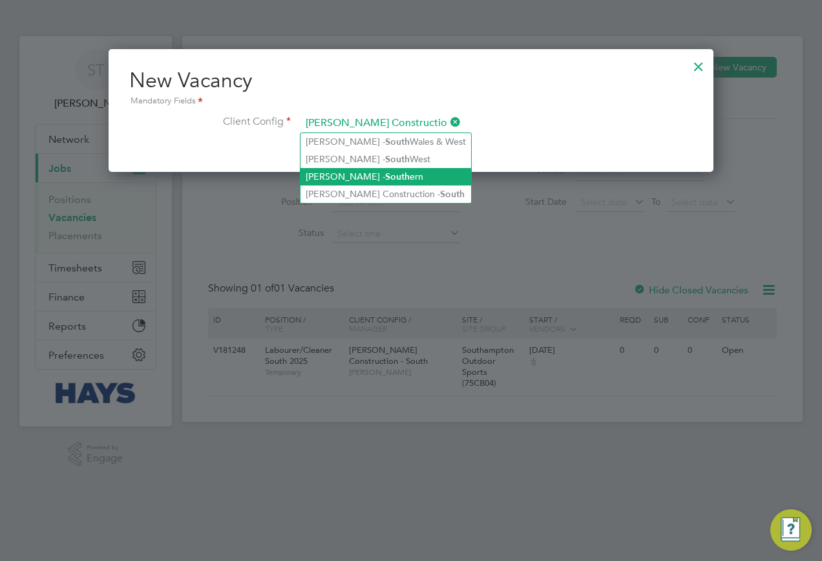
scroll to position [217, 606]
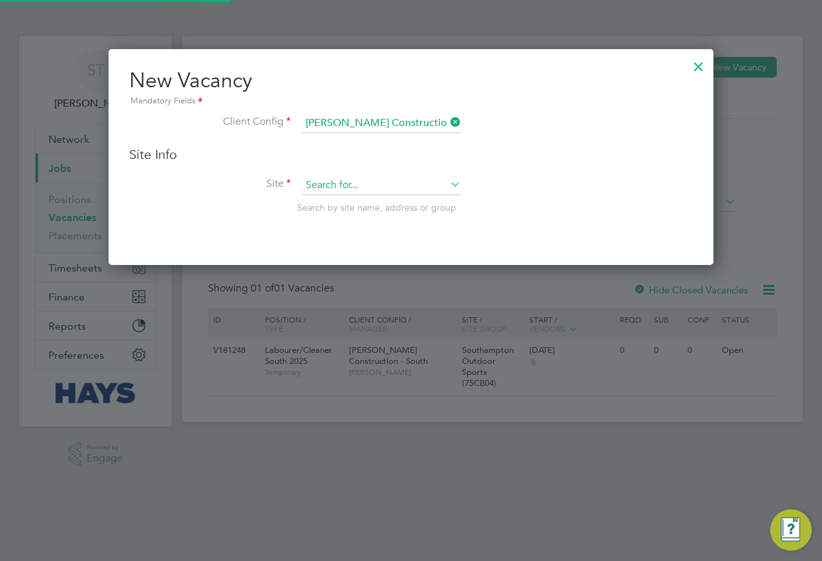
click at [353, 181] on input at bounding box center [381, 185] width 160 height 19
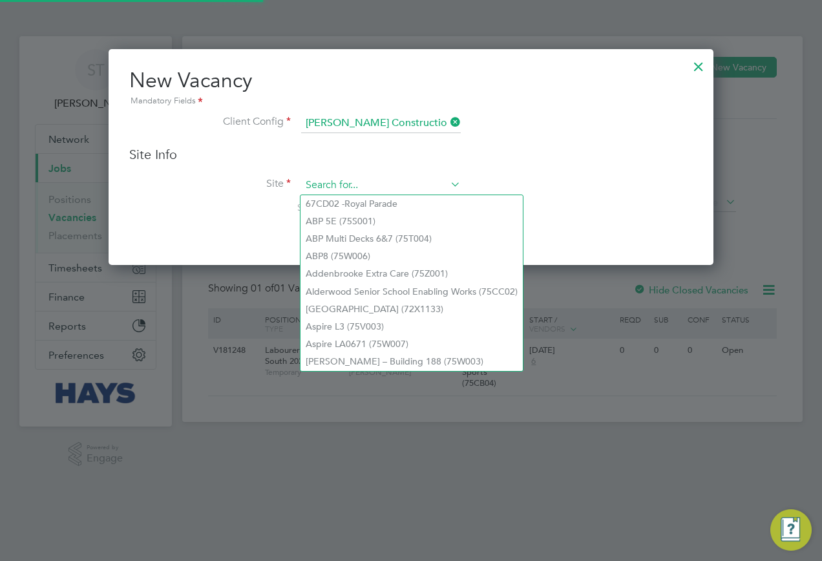
paste input "75CB04"
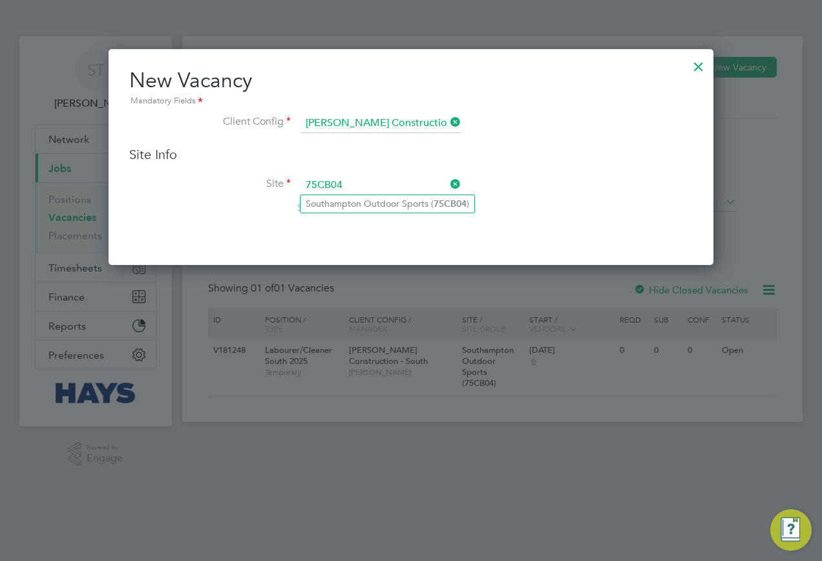
click at [356, 204] on li "Southampton Outdoor Sports ( 75CB04 )" at bounding box center [388, 203] width 174 height 17
type input "Southampton Outdoor Sports (75CB04)"
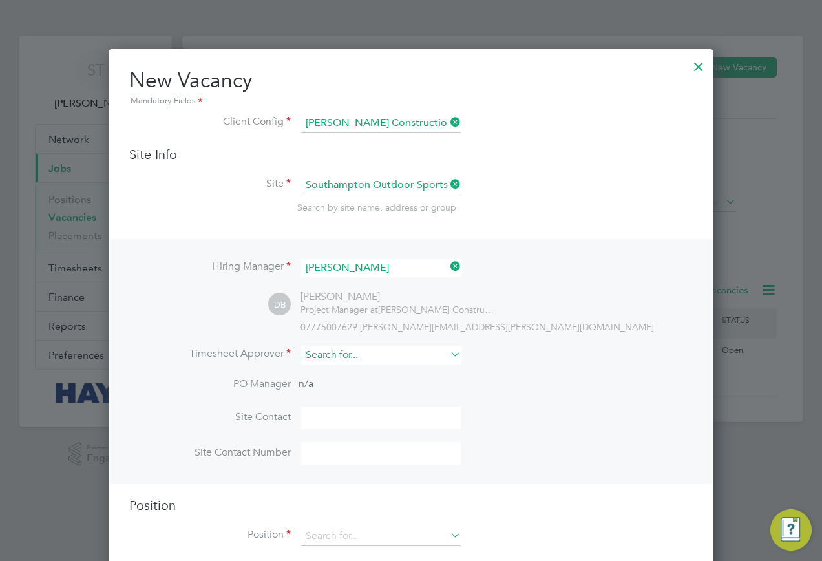
click at [337, 363] on input at bounding box center [381, 355] width 160 height 19
click at [342, 367] on li "Jonny Gilb ert" at bounding box center [386, 373] width 171 height 17
type input "Jonny Gilbert"
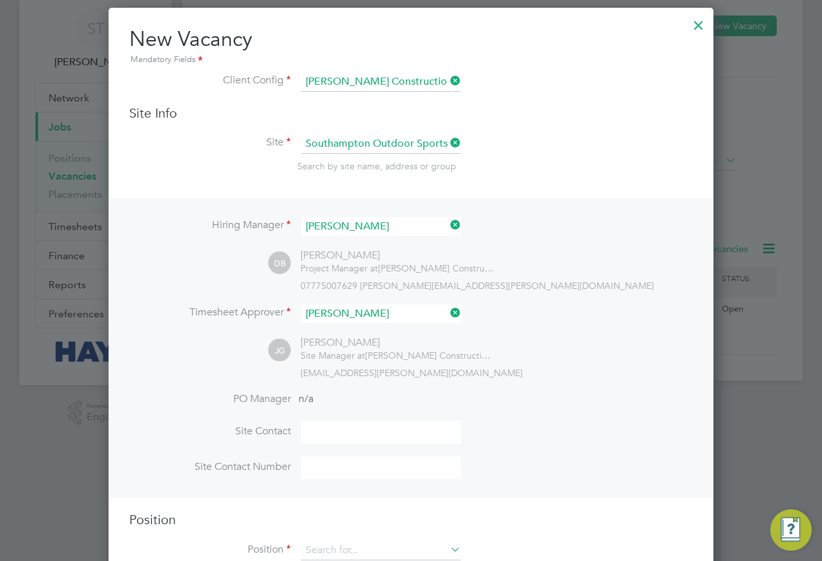
scroll to position [81, 0]
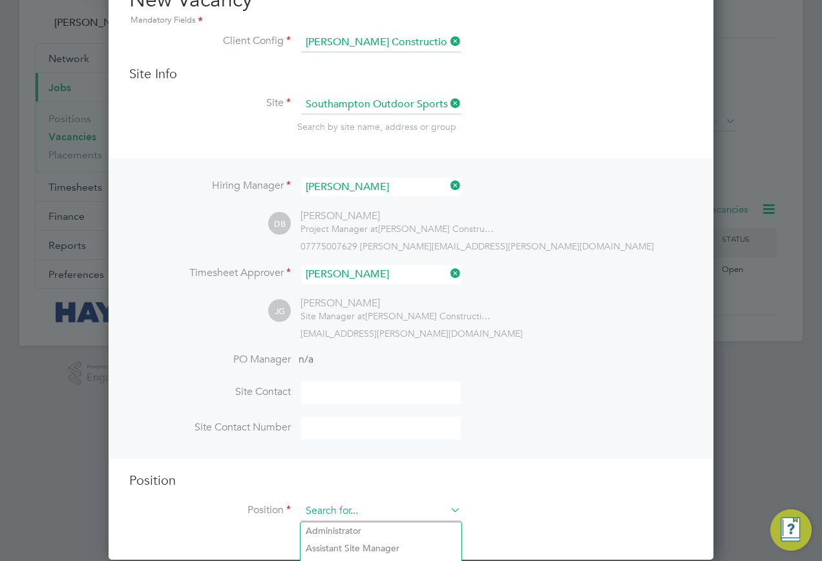
click at [320, 515] on input at bounding box center [381, 511] width 160 height 19
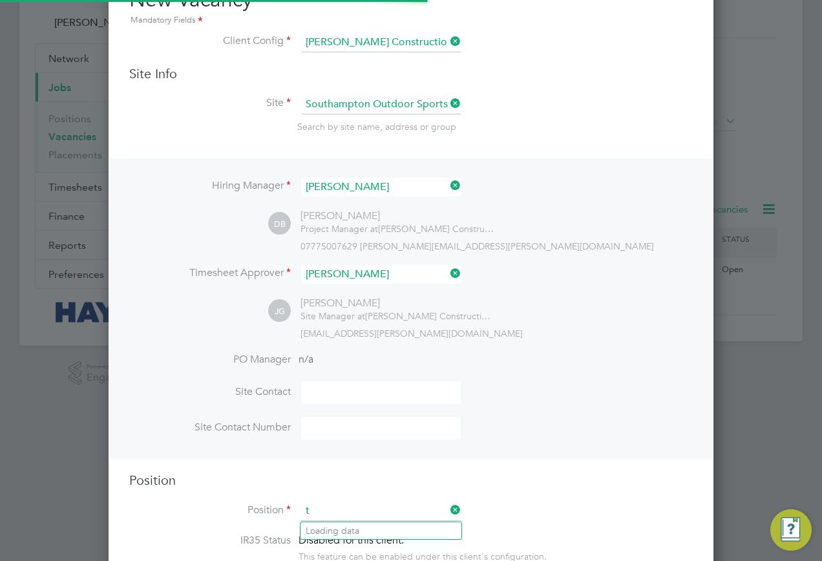
scroll to position [1829, 606]
click at [339, 527] on li "Gateman/ Traffic Marshall South 2025" at bounding box center [401, 530] width 201 height 17
type input "Gateman/Traffic Marshall South 2025"
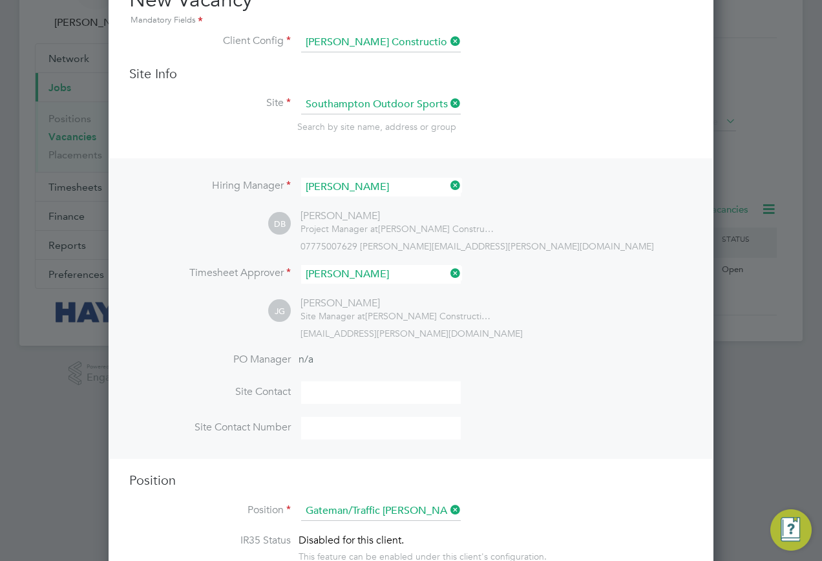
type textarea "Duties as general labourer, but will control access to site and sign vehicles i…"
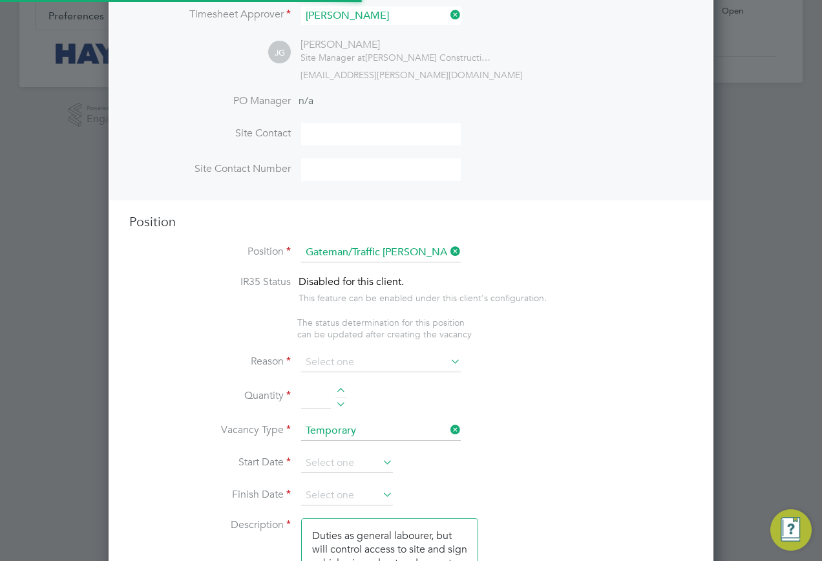
scroll to position [6, 6]
click at [323, 366] on input at bounding box center [381, 362] width 160 height 19
click at [325, 410] on li "Extra Work" at bounding box center [381, 416] width 161 height 17
type input "Extra Work"
click at [310, 407] on input at bounding box center [316, 396] width 30 height 23
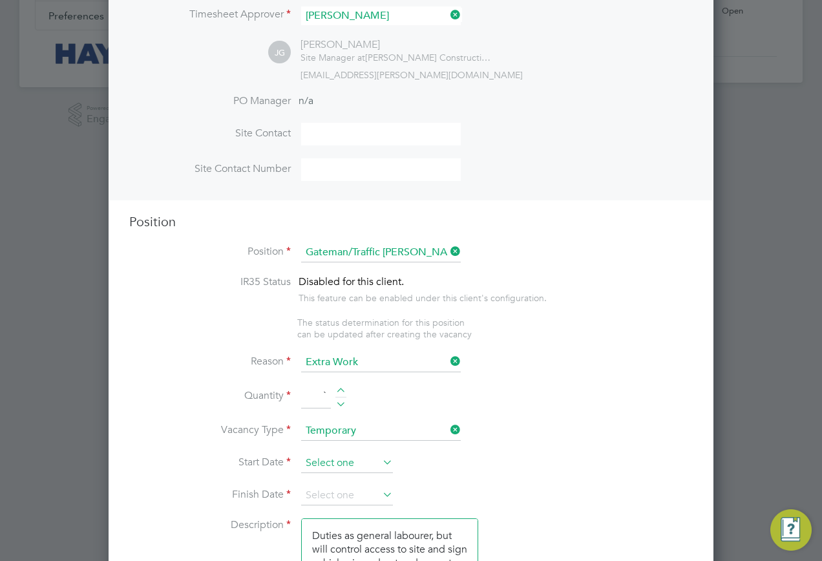
type input "1"
click at [334, 459] on input at bounding box center [347, 463] width 92 height 19
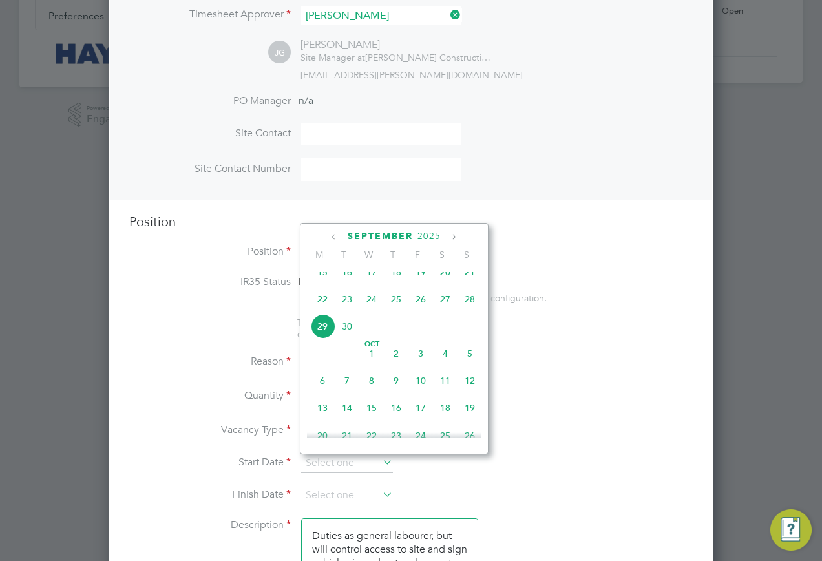
click at [315, 330] on span "29" at bounding box center [322, 326] width 25 height 25
type input "29 Sep 2025"
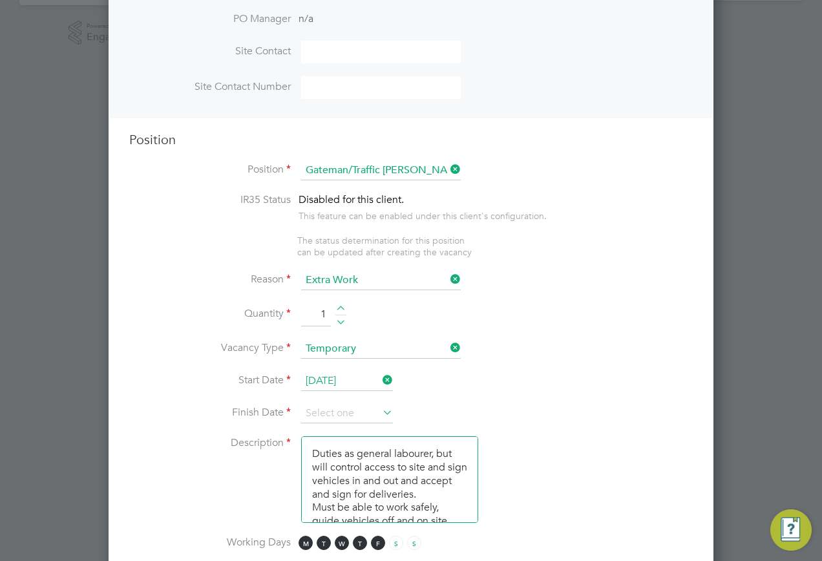
scroll to position [533, 0]
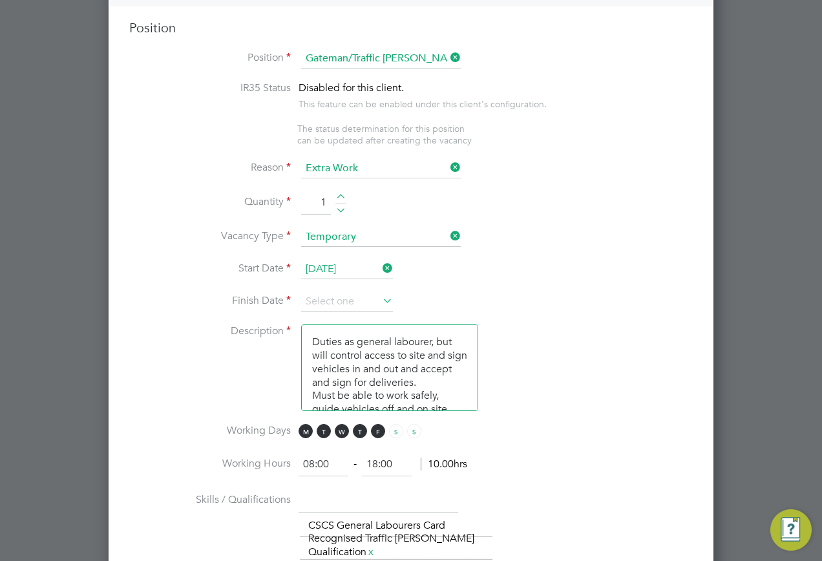
click at [335, 299] on input at bounding box center [347, 301] width 92 height 19
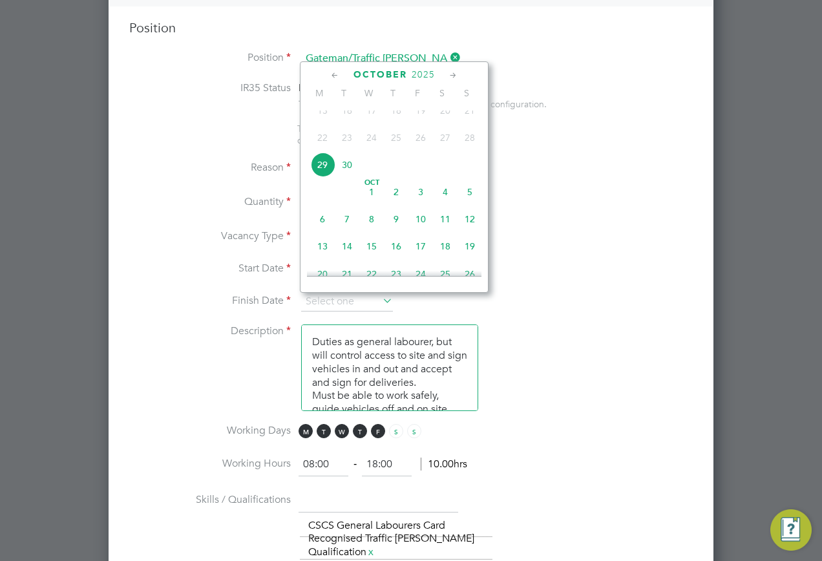
scroll to position [568, 0]
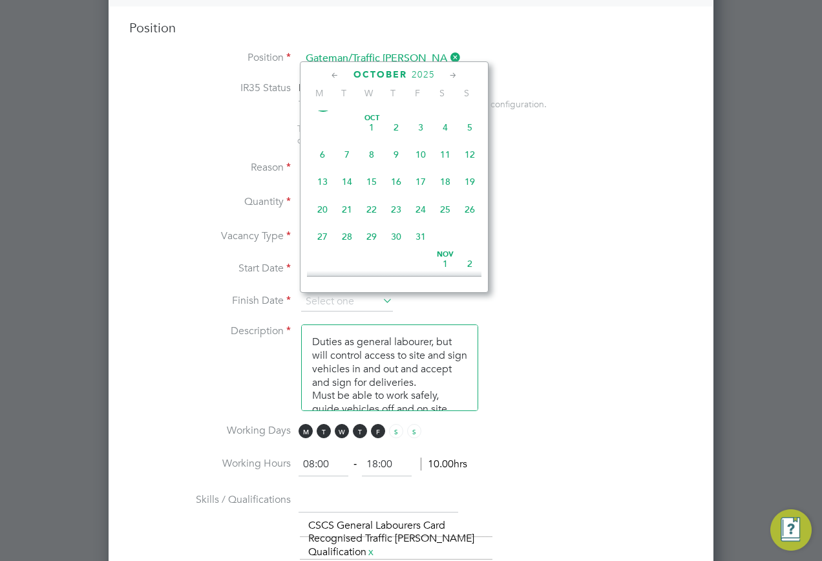
click at [321, 249] on span "27" at bounding box center [322, 236] width 25 height 25
type input "27 Oct 2025"
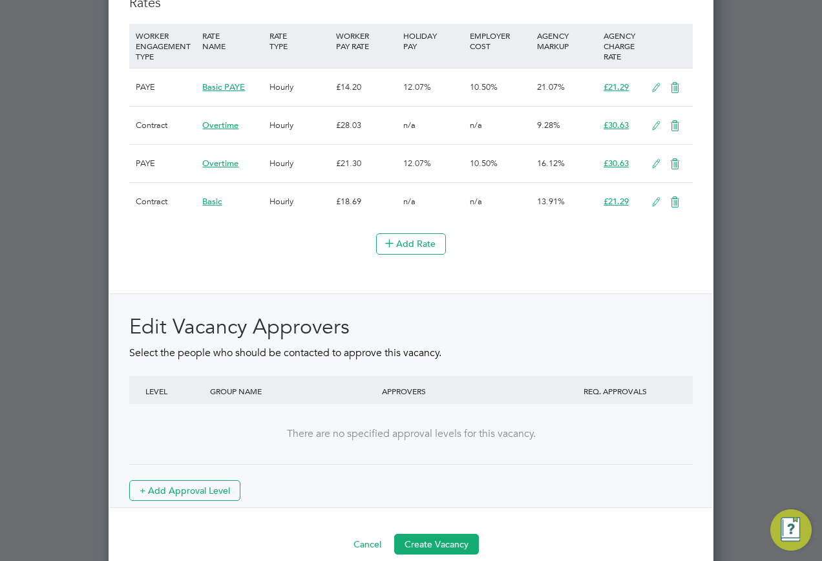
scroll to position [1433, 0]
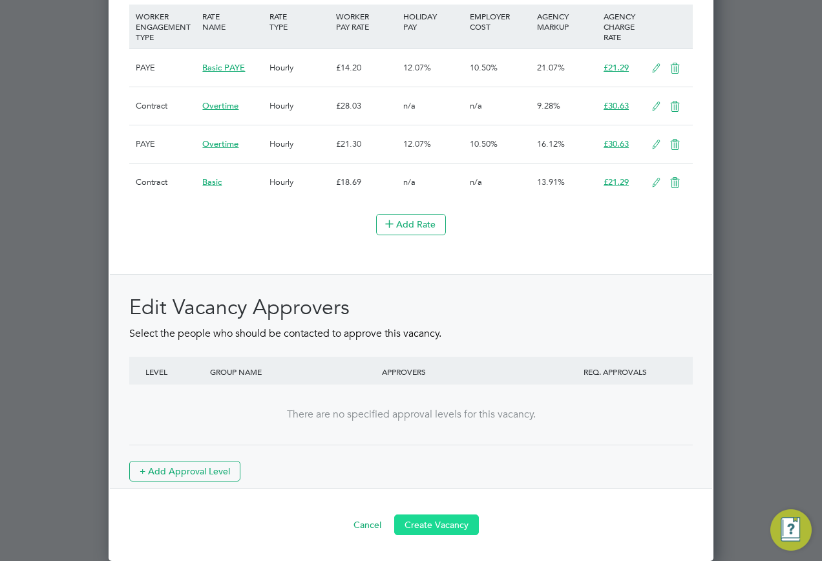
click at [464, 523] on button "Create Vacancy" at bounding box center [436, 525] width 85 height 21
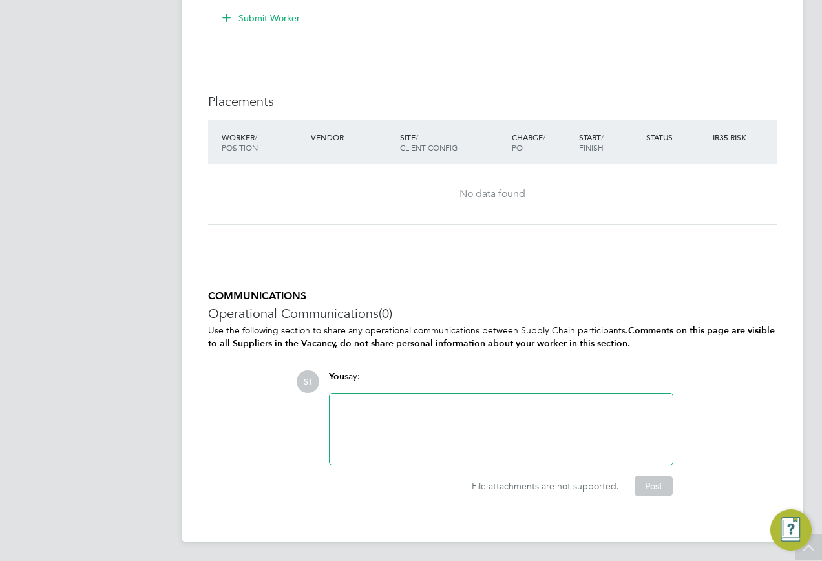
click at [380, 434] on div "Vacancy Saved Your vacancy has been saved. Cancel Okay" at bounding box center [411, 280] width 822 height 561
click at [380, 434] on div at bounding box center [501, 429] width 328 height 56
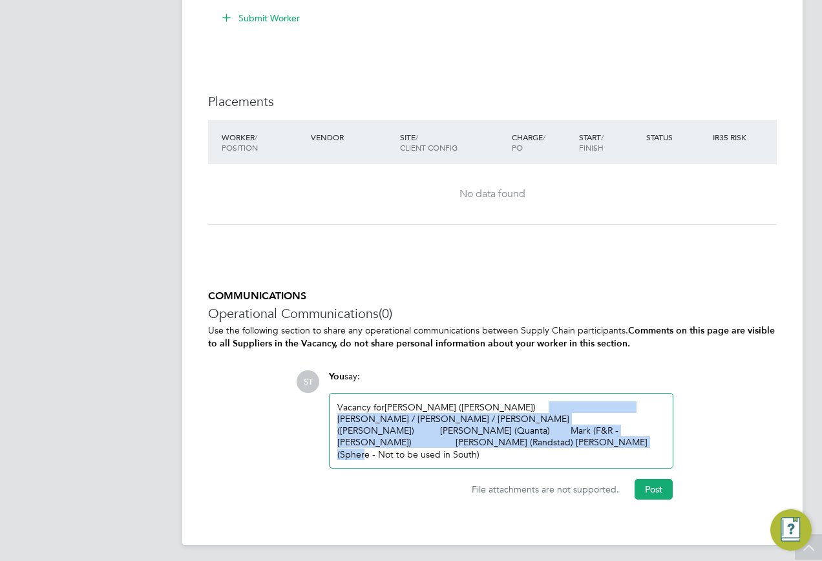
drag, startPoint x: 589, startPoint y: 451, endPoint x: 491, endPoint y: 403, distance: 109.0
click at [491, 403] on div "Vacancy for Luyazi Mbombo (Hays) Paul Carter / Danell Gurmsa / Tomiwa (Hays) Br…" at bounding box center [501, 430] width 328 height 59
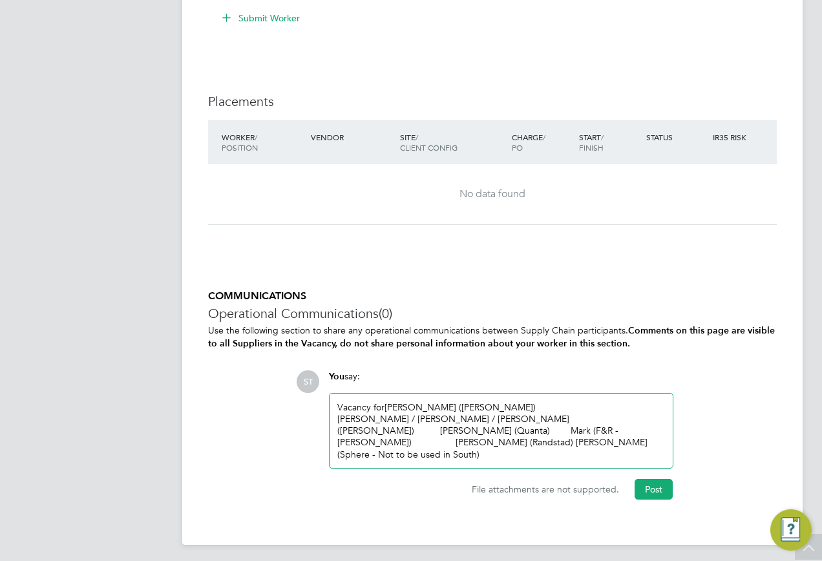
click at [668, 434] on div "Vacancy for Luyazi Mbombo (Hays) Paul Carter / Danell Gurmsa / Tomiwa (Hays) Br…" at bounding box center [501, 431] width 343 height 74
drag, startPoint x: 667, startPoint y: 428, endPoint x: 568, endPoint y: 414, distance: 99.9
click at [568, 414] on div "Vacancy for Luyazi Mbombo (Hays) Paul Carter / Danell Gurmsa / Tomiwa (Hays) Br…" at bounding box center [501, 431] width 343 height 74
click at [557, 422] on div "Vacancy for Luyazi Mbombo (Hays) Paul Carter / Danell Gurmsa / Tomiwa (Hays) Br…" at bounding box center [501, 430] width 328 height 59
click at [664, 431] on div "Vacancy for Luyazi Mbombo (Hays) Paul Carter / Danell Gurmsa / Tomiwa (Hays) Br…" at bounding box center [501, 430] width 328 height 59
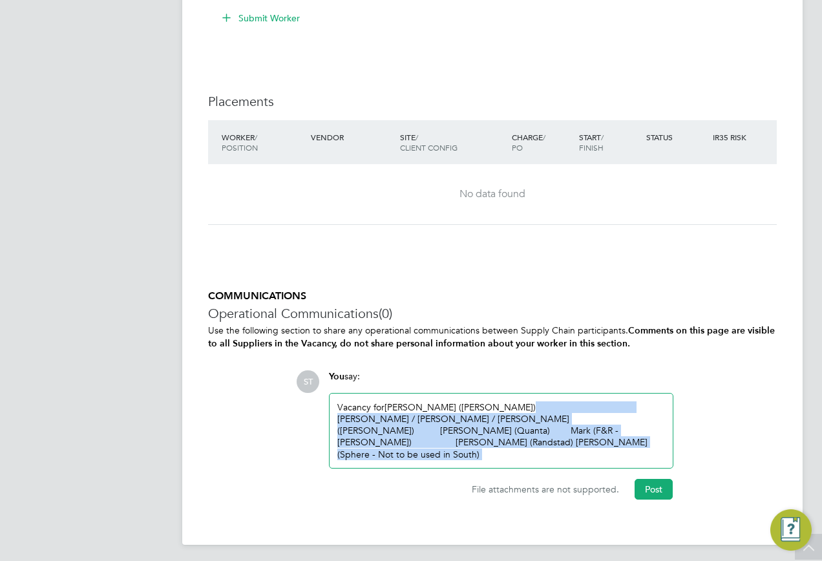
drag, startPoint x: 664, startPoint y: 431, endPoint x: 475, endPoint y: 399, distance: 191.4
click at [476, 399] on div "Vacancy for Luyazi Mbombo (Hays) Paul Carter / Danell Gurmsa / Tomiwa (Hays) Br…" at bounding box center [501, 431] width 343 height 74
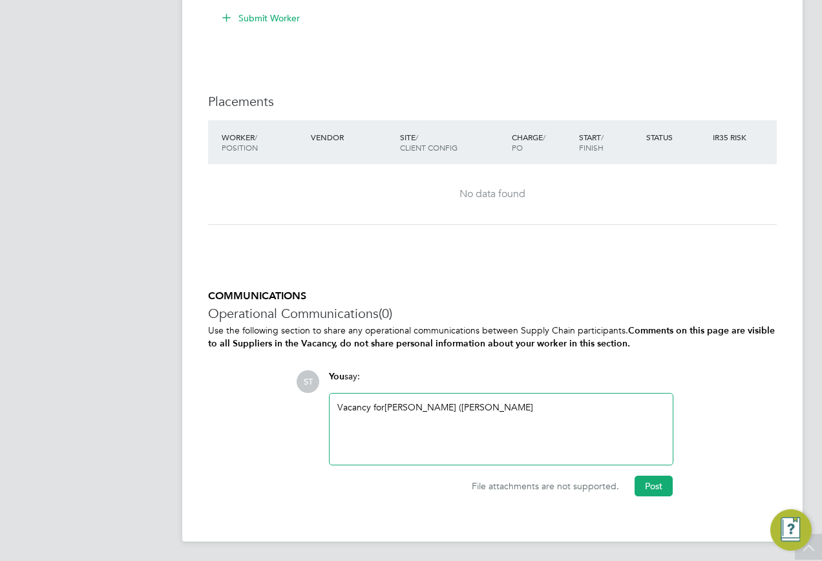
click at [501, 396] on div "Vacancy for Luyazi Mbombo (Hays" at bounding box center [501, 429] width 343 height 71
drag, startPoint x: 501, startPoint y: 396, endPoint x: 492, endPoint y: 398, distance: 9.4
click at [492, 398] on div "Vacancy for Luyazi Mbombo (Hays" at bounding box center [501, 429] width 343 height 71
click at [489, 405] on div "Vacancy for Luyazi Mbombo (Hays" at bounding box center [501, 429] width 328 height 56
click at [668, 486] on button "Post" at bounding box center [654, 486] width 38 height 21
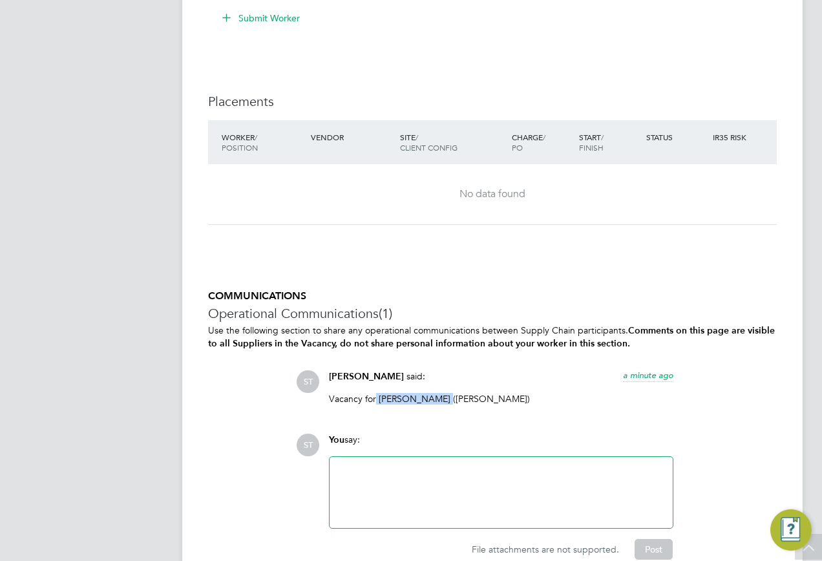
drag, startPoint x: 441, startPoint y: 398, endPoint x: 376, endPoint y: 401, distance: 64.7
click at [376, 401] on p "Vacancy for Luyazi Mbombo (Hays)" at bounding box center [501, 399] width 345 height 12
copy p "Luyazi Mbombo"
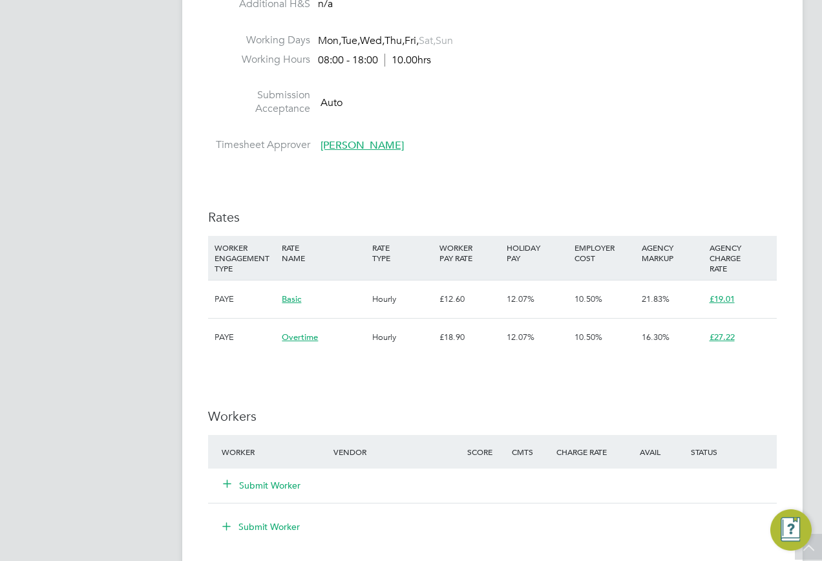
scroll to position [711, 0]
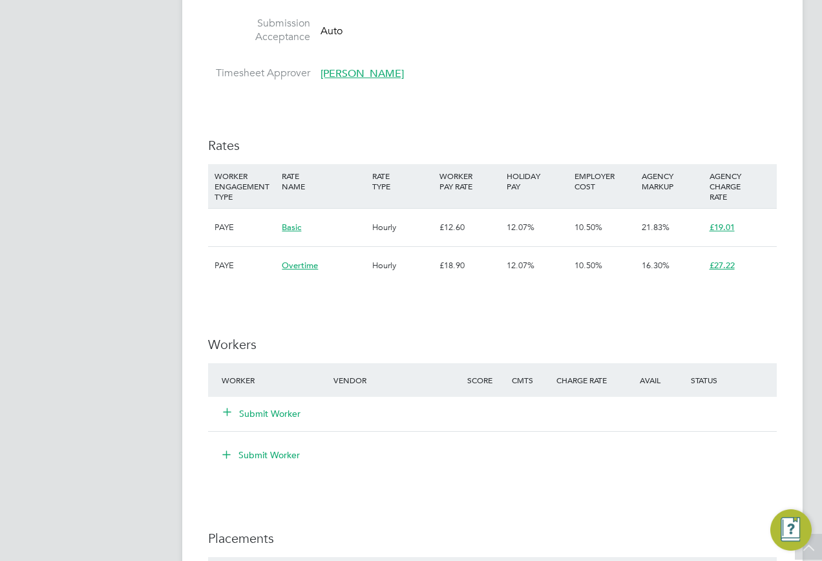
click at [222, 414] on icon at bounding box center [227, 412] width 10 height 10
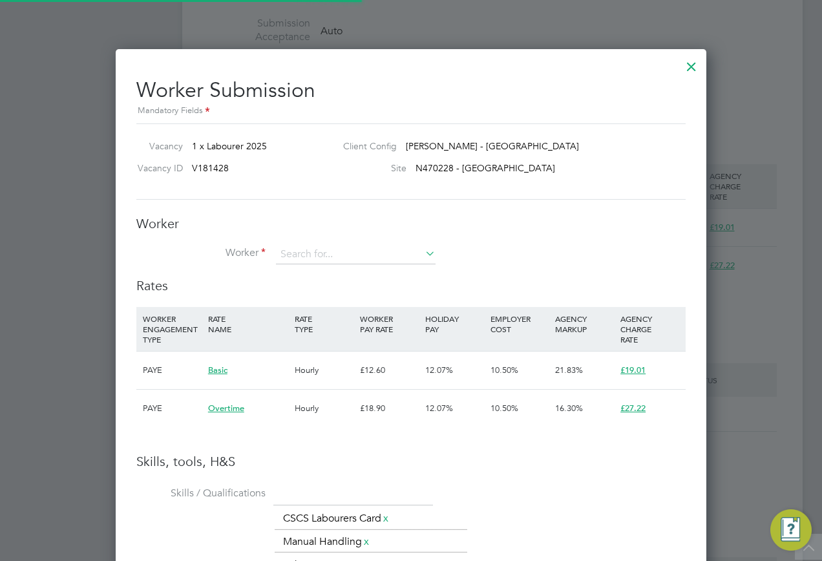
scroll to position [38, 88]
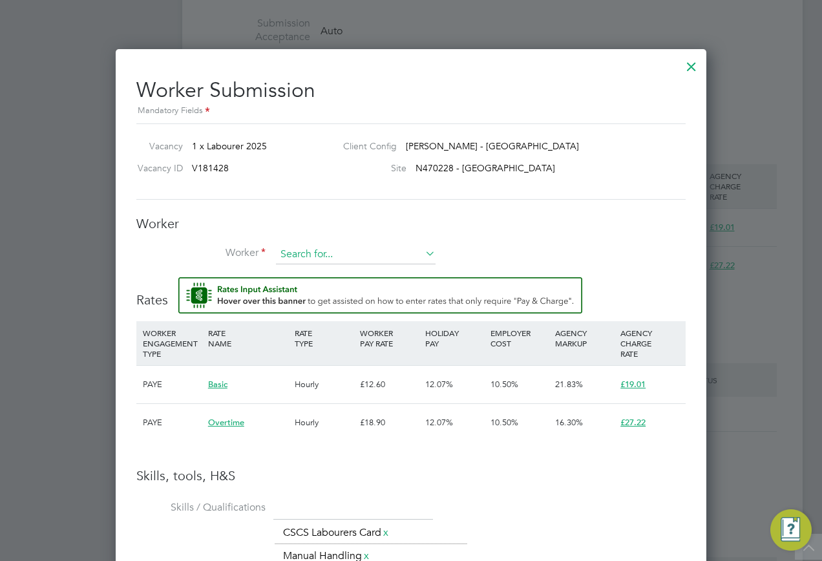
click at [295, 246] on input at bounding box center [356, 254] width 160 height 19
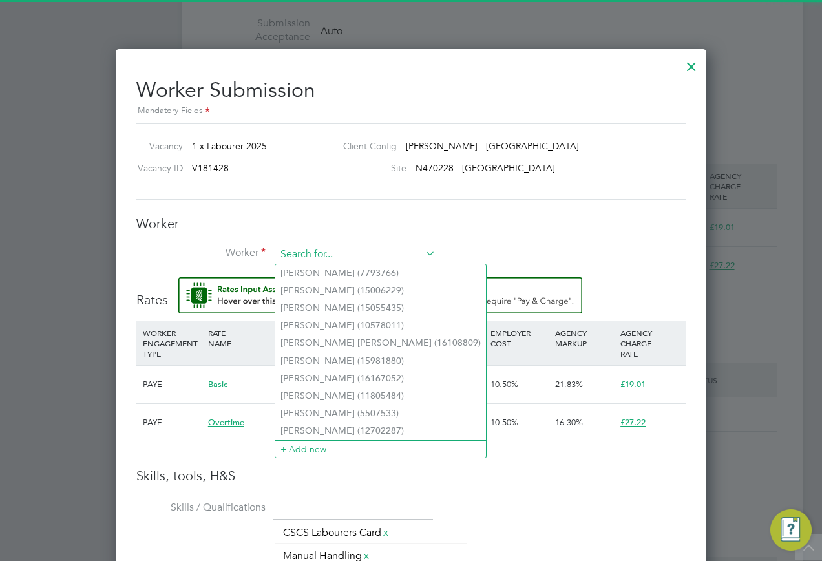
click at [332, 251] on input at bounding box center [356, 254] width 160 height 19
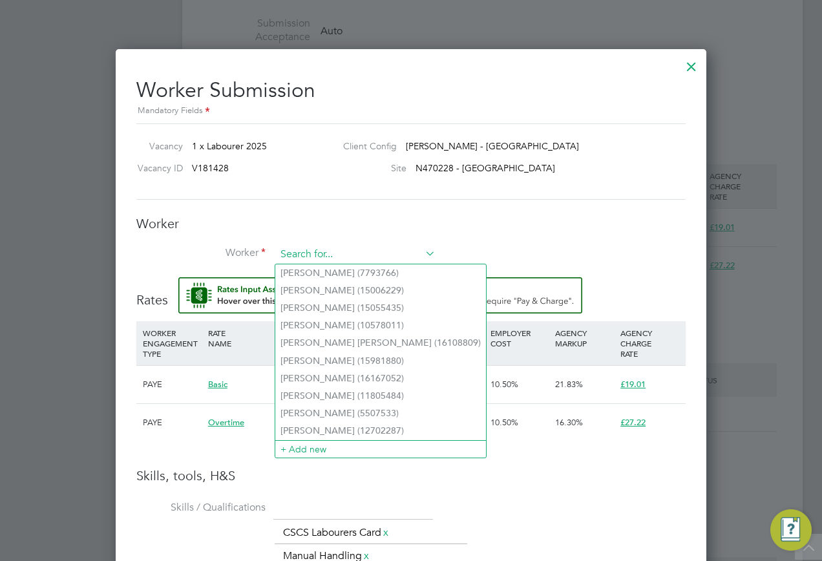
click at [292, 254] on input at bounding box center [356, 254] width 160 height 19
paste input "20419404"
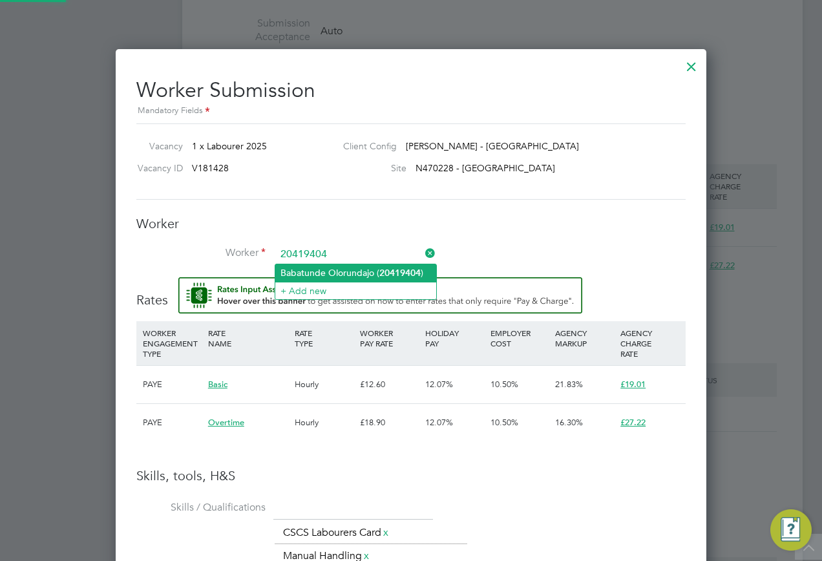
click at [319, 276] on li "Babatunde Olorundajo ( 20419404 )" at bounding box center [355, 272] width 161 height 17
type input "Babatunde Olorundajo (20419404)"
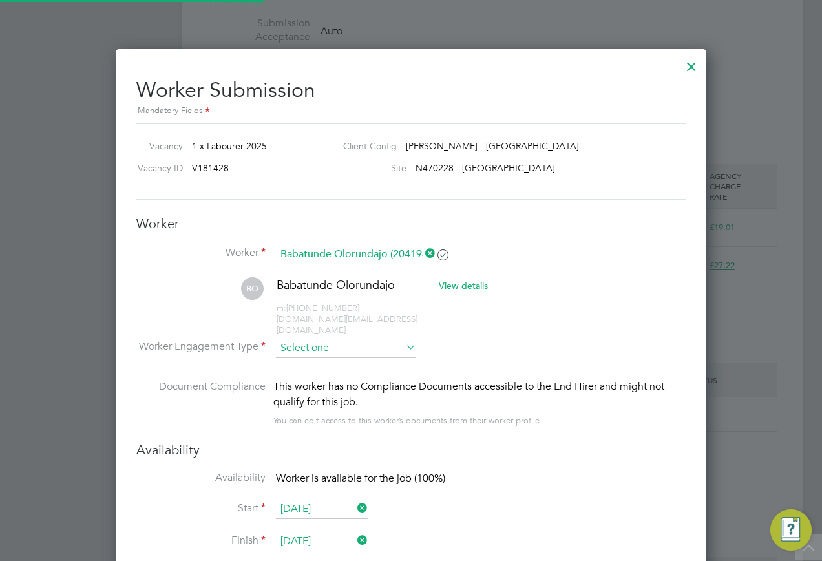
scroll to position [1223, 592]
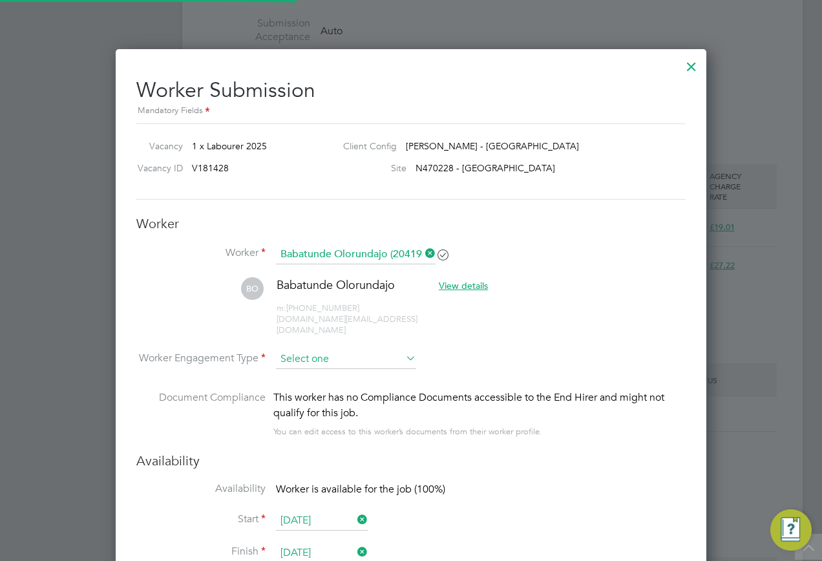
click at [348, 350] on input at bounding box center [346, 359] width 140 height 19
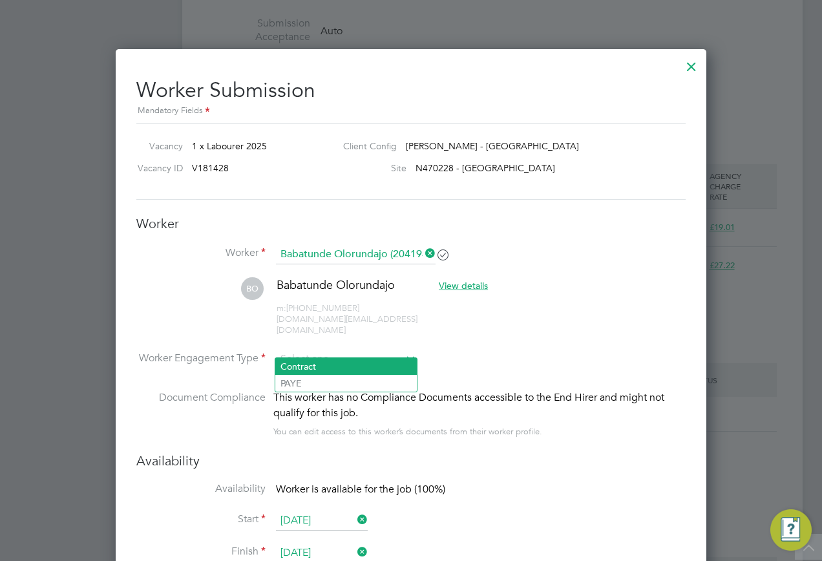
click at [309, 369] on li "Contract" at bounding box center [346, 366] width 142 height 17
type input "Contract"
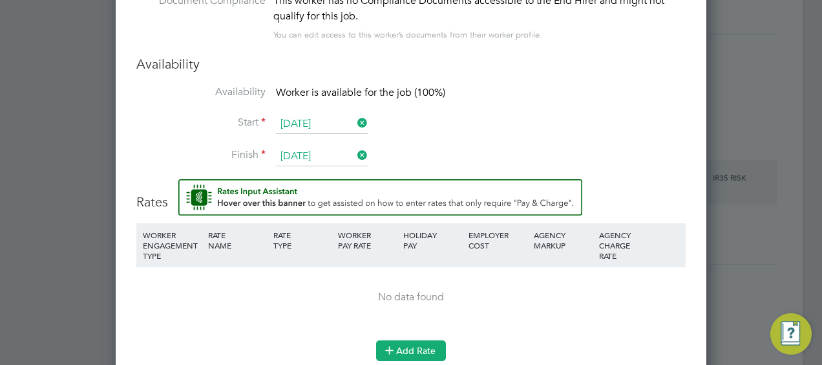
click at [400, 340] on button "Add Rate" at bounding box center [411, 350] width 70 height 21
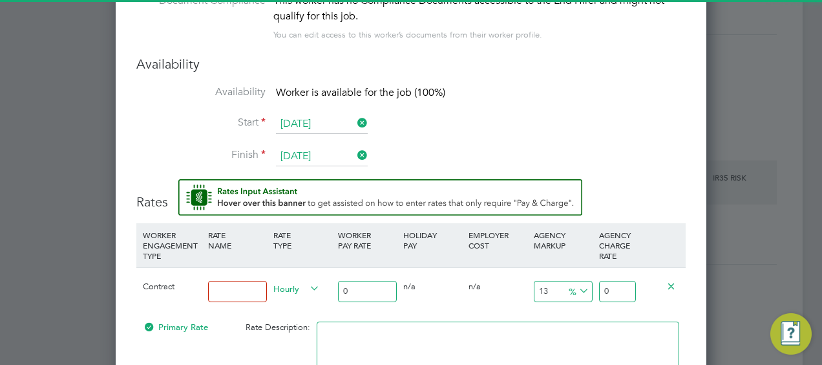
click at [244, 282] on input at bounding box center [237, 291] width 59 height 21
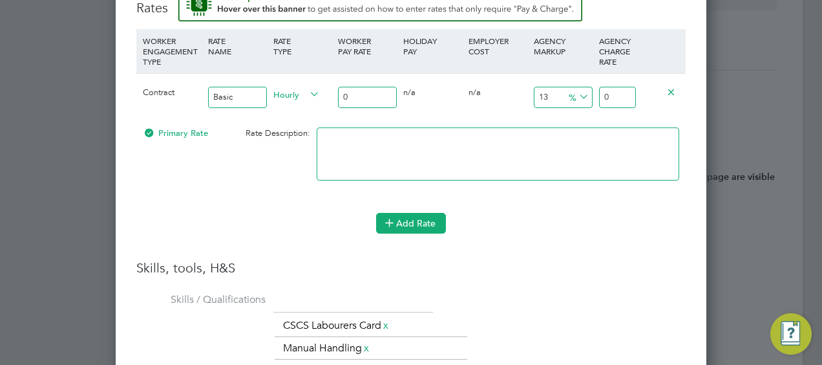
type input "Basic"
click at [411, 216] on button "Add Rate" at bounding box center [411, 223] width 70 height 21
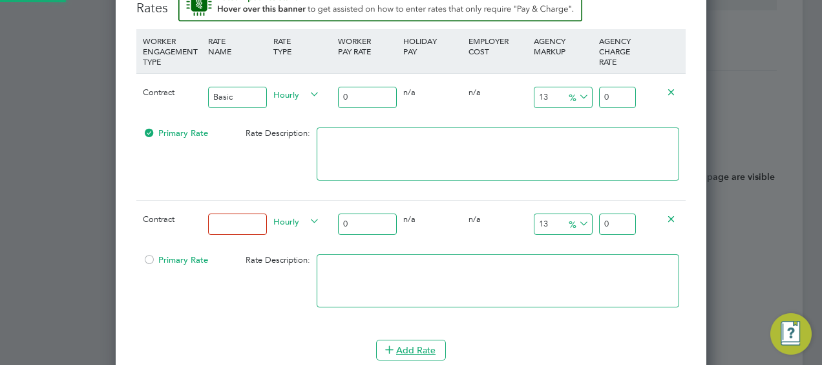
click at [244, 213] on input at bounding box center [237, 223] width 59 height 21
type input "Overtime"
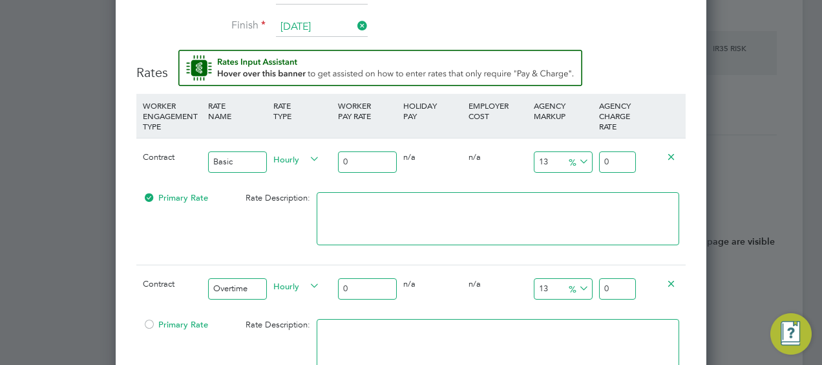
click at [381, 151] on input "0" at bounding box center [367, 161] width 59 height 21
type input "1"
type input "1.13"
type input "16"
type input "18.08"
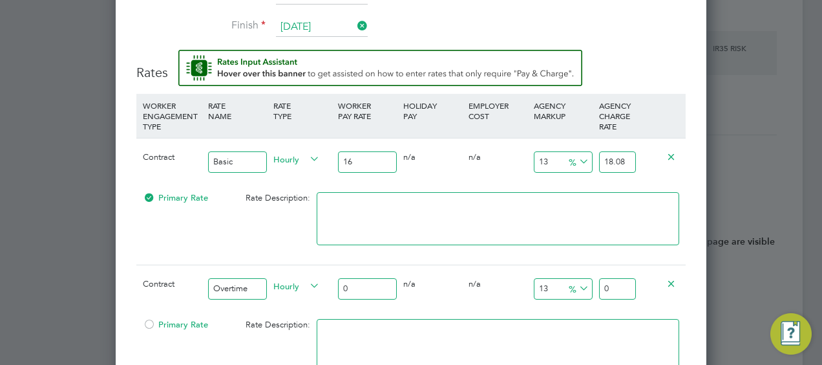
type input "16.6"
type input "18.758"
type input "16.63"
type input "18.7919"
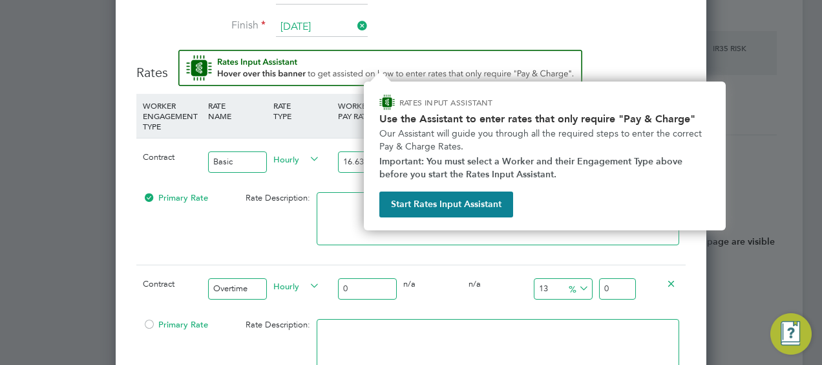
type input "16.63"
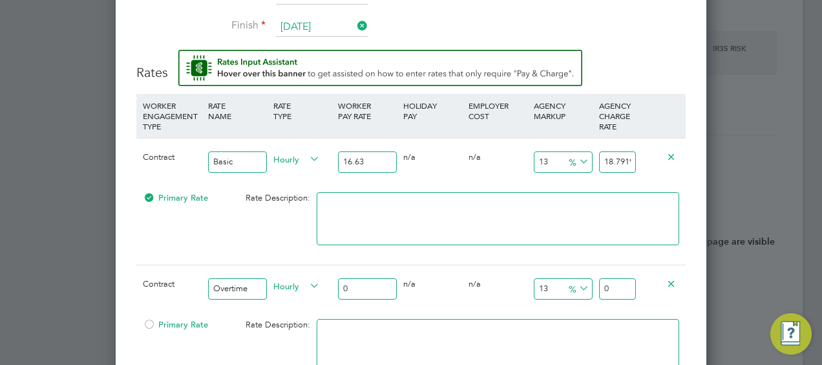
scroll to position [0, 3]
drag, startPoint x: 600, startPoint y: 145, endPoint x: 784, endPoint y: 129, distance: 184.3
type input "-93.98677089597113"
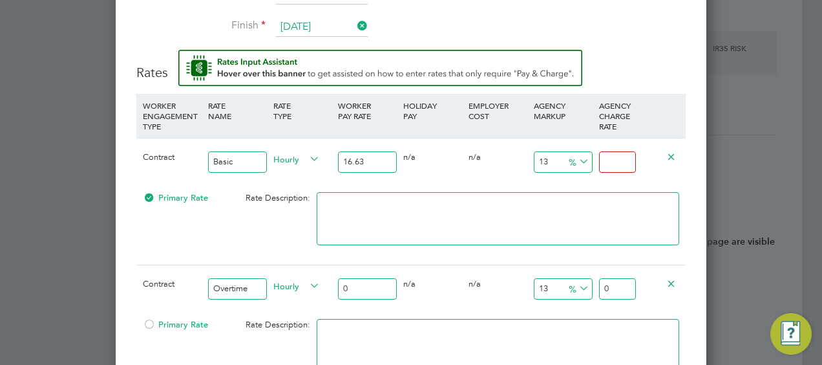
type input "1"
type input "14.251352976548407"
type input "19.0"
type input "14.311485267588695"
type input "19.01"
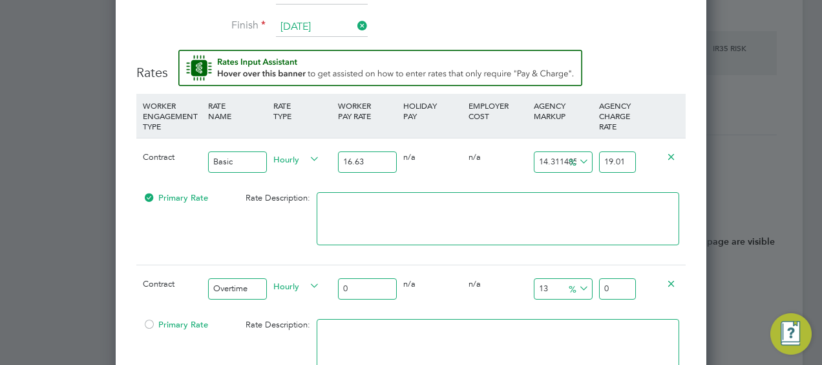
click at [363, 278] on input "0" at bounding box center [367, 288] width 59 height 21
paste input "24.62"
type input "024.62"
type input "27.8206"
click at [350, 278] on input "024.62" at bounding box center [367, 288] width 59 height 21
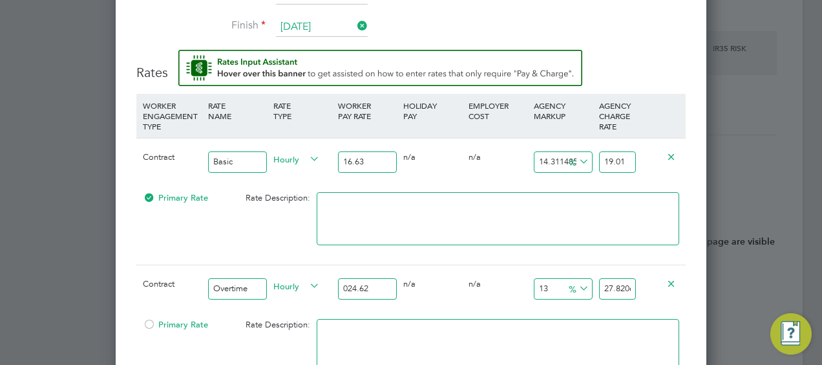
click at [347, 278] on input "024.62" at bounding box center [367, 288] width 59 height 21
type input "24.62"
drag, startPoint x: 600, startPoint y: 275, endPoint x: 718, endPoint y: 275, distance: 118.3
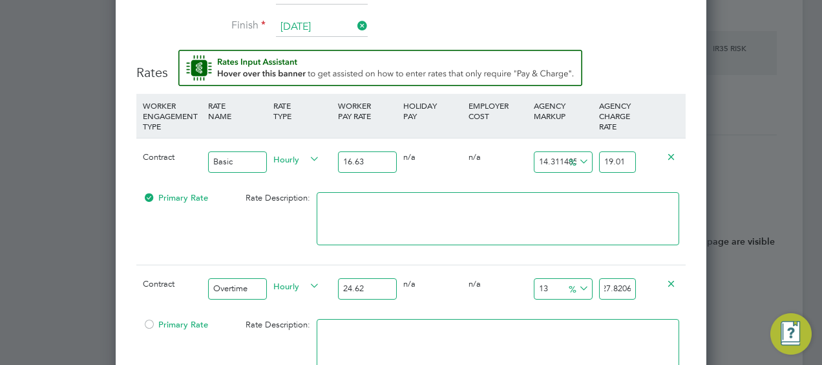
paste input "22"
type input "10.560519902518278"
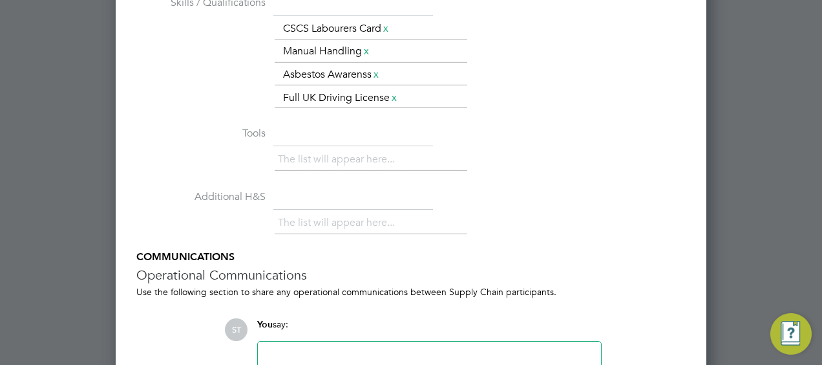
scroll to position [1819, 0]
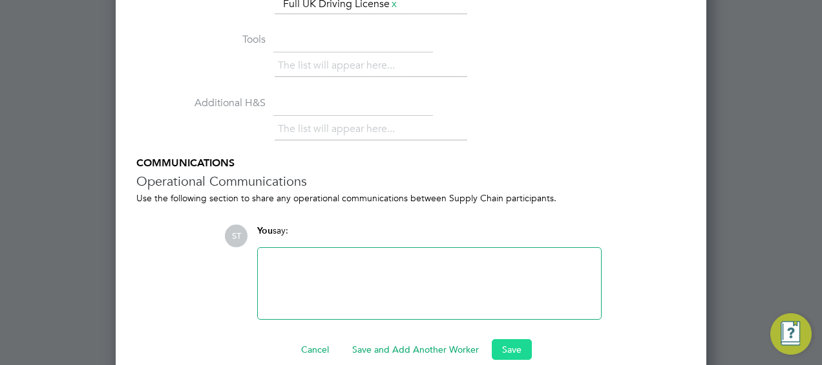
type input "27.22"
click at [502, 339] on button "Save" at bounding box center [512, 349] width 40 height 21
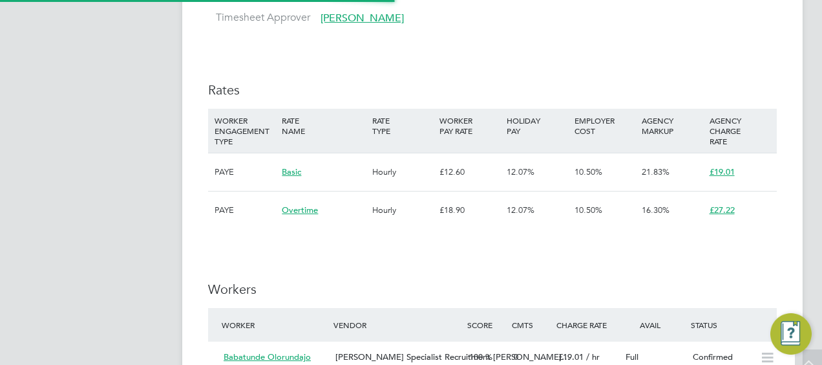
scroll to position [38, 91]
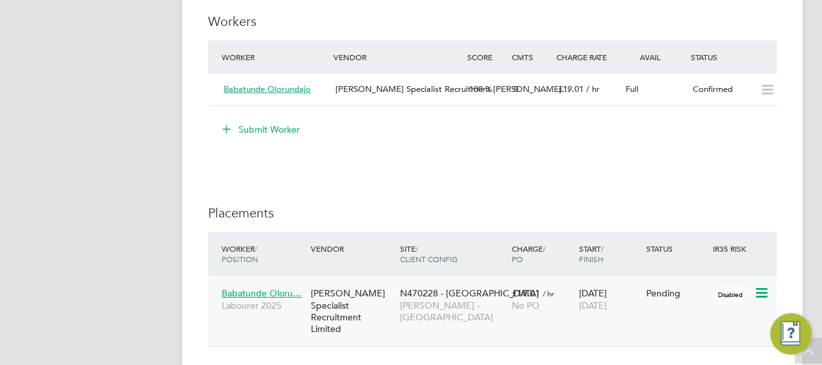
click at [760, 294] on icon at bounding box center [760, 293] width 13 height 16
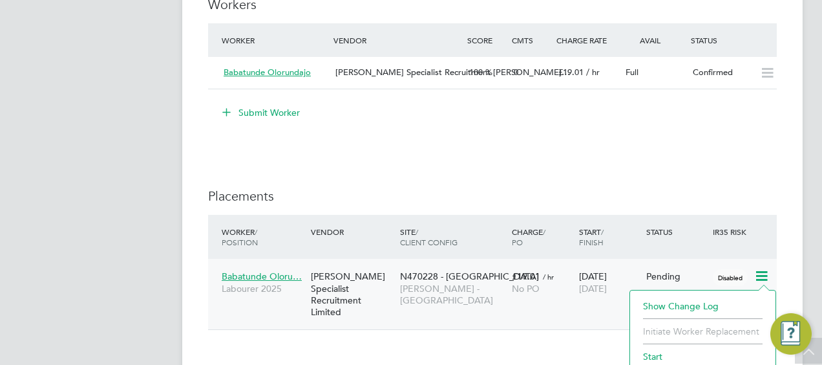
scroll to position [1164, 0]
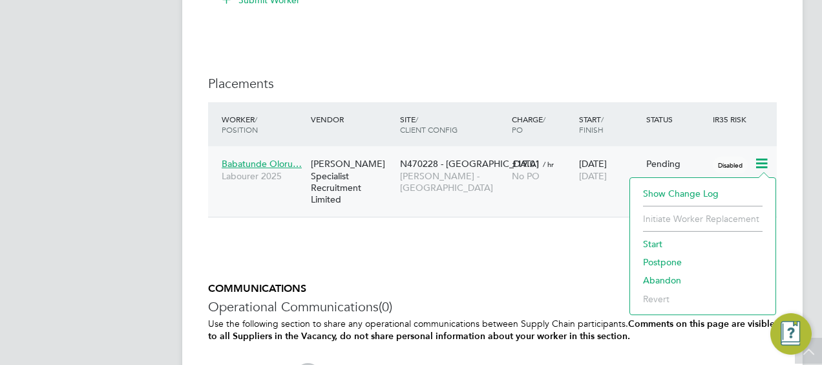
click at [649, 243] on li "Start" at bounding box center [703, 244] width 133 height 18
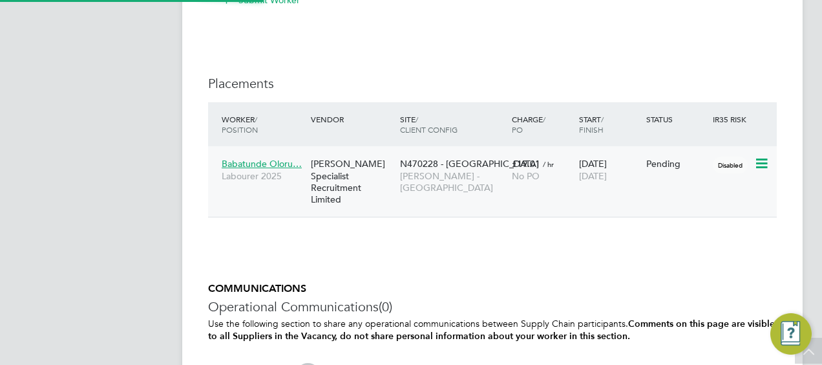
type input "Paul Fearon"
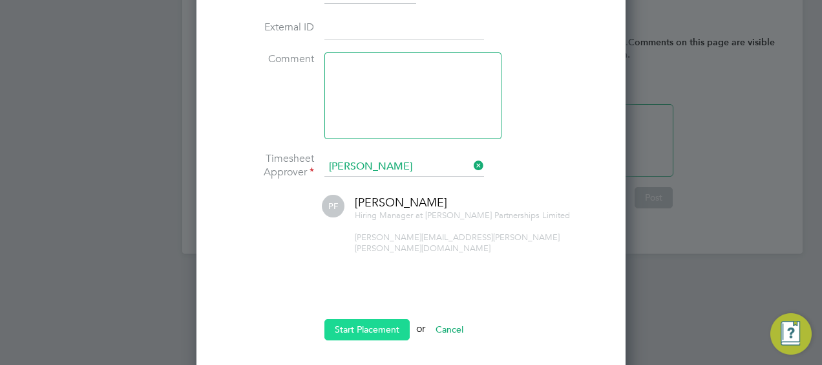
drag, startPoint x: 347, startPoint y: 319, endPoint x: 365, endPoint y: 318, distance: 17.5
click at [347, 319] on button "Start Placement" at bounding box center [367, 329] width 85 height 21
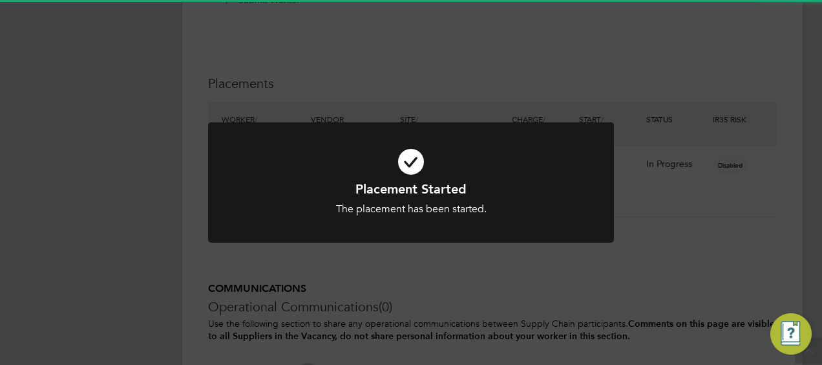
click at [723, 283] on div "Placement Started The placement has been started. Cancel Okay" at bounding box center [411, 182] width 822 height 365
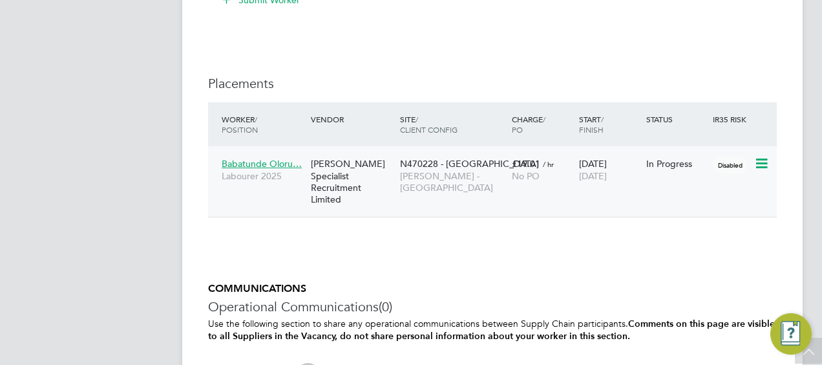
click at [486, 182] on div "N470228 - Foxfield Lovell - North West" at bounding box center [453, 175] width 112 height 48
click at [241, 167] on span "Babatunde Oloru…" at bounding box center [262, 164] width 80 height 12
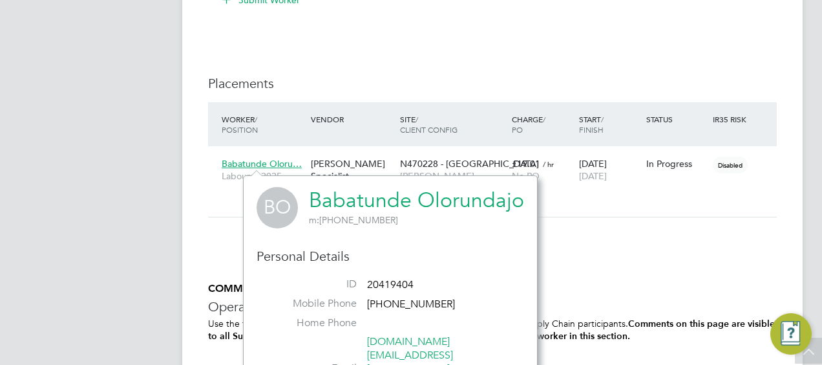
click at [383, 204] on link "Babatunde Olorundajo" at bounding box center [416, 199] width 215 height 25
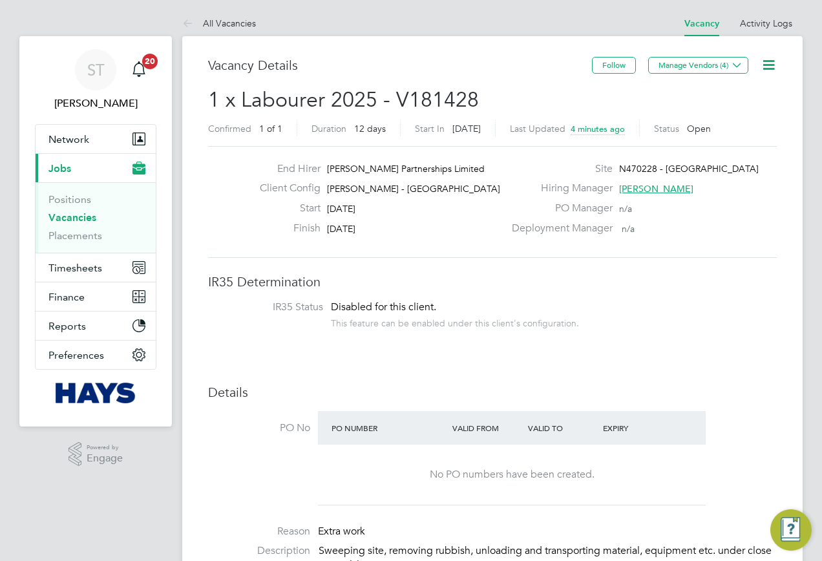
click at [83, 214] on link "Vacancies" at bounding box center [72, 217] width 48 height 12
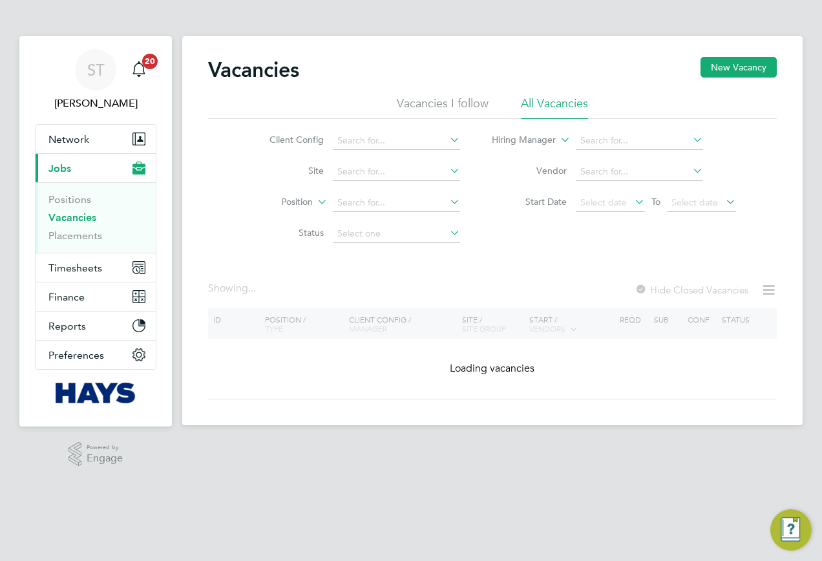
click at [369, 182] on li "Site" at bounding box center [354, 171] width 243 height 31
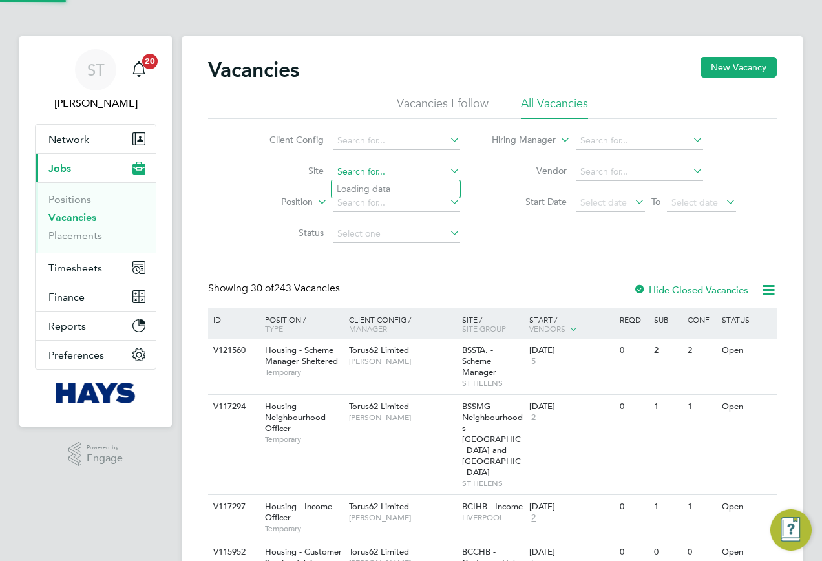
click at [369, 175] on input at bounding box center [396, 172] width 127 height 18
paste input "22CB02"
click at [435, 193] on b "22CB02" at bounding box center [451, 189] width 33 height 11
type input "Hexham Road (22CB02)"
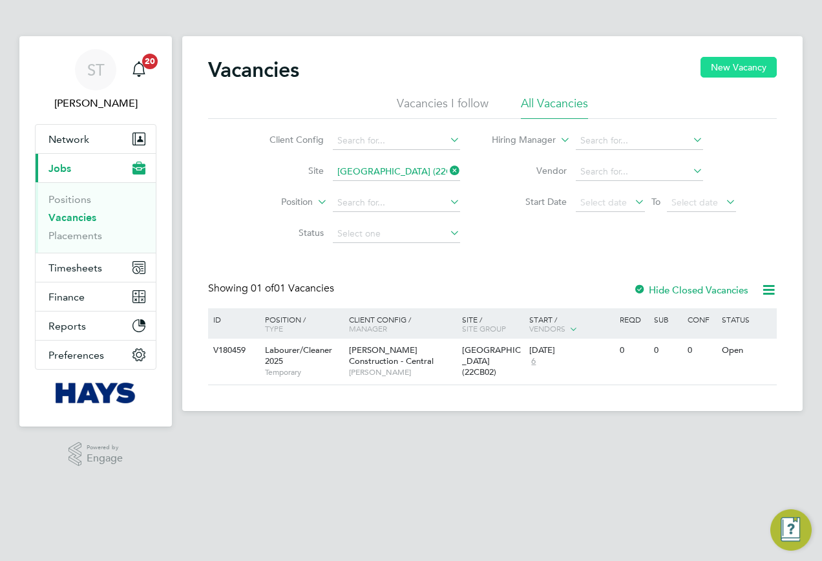
click at [731, 73] on button "New Vacancy" at bounding box center [739, 67] width 76 height 21
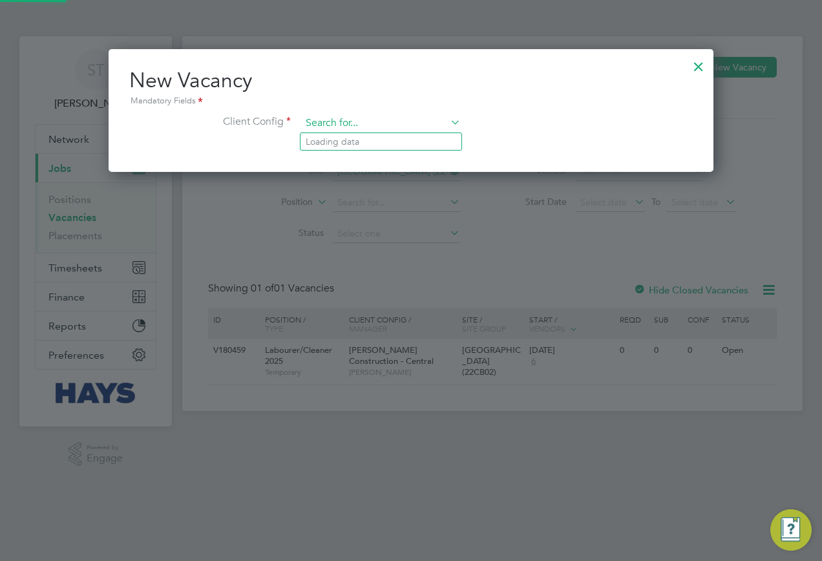
click at [360, 125] on input at bounding box center [381, 123] width 160 height 19
click at [356, 140] on li "Morgan Sindall Construction - Centr al" at bounding box center [388, 141] width 175 height 17
type input "Morgan Sindall Construction - Central"
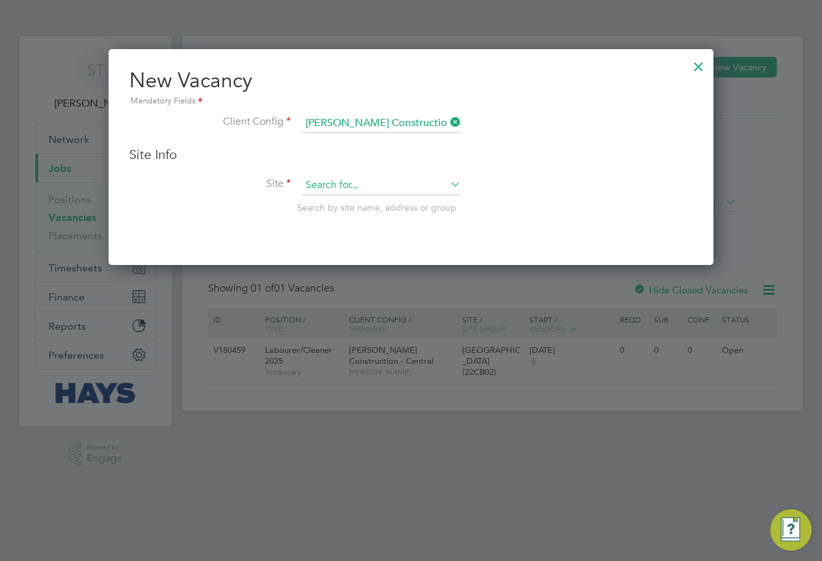
click at [347, 178] on input at bounding box center [381, 185] width 160 height 19
paste input "22CB02"
click at [351, 209] on li "Hexham Road ( 22CB02 )" at bounding box center [381, 203] width 161 height 17
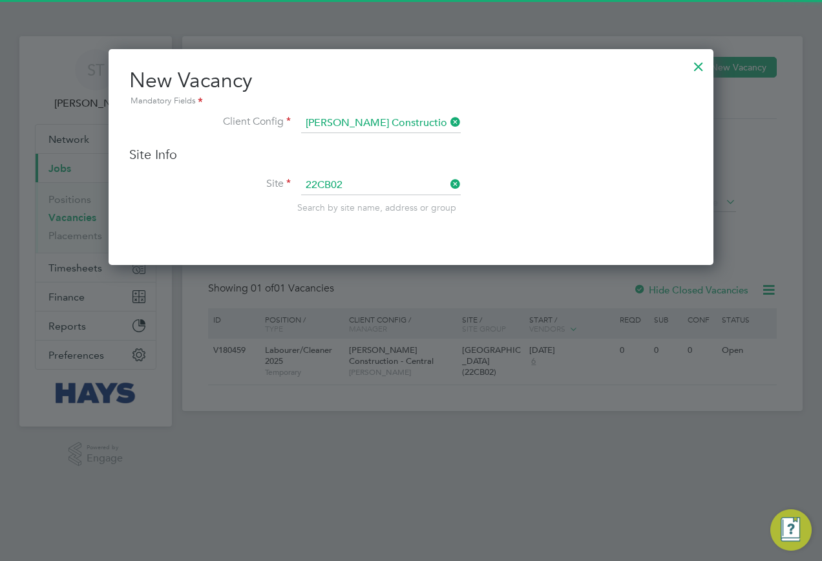
type input "Hexham Road (22CB02)"
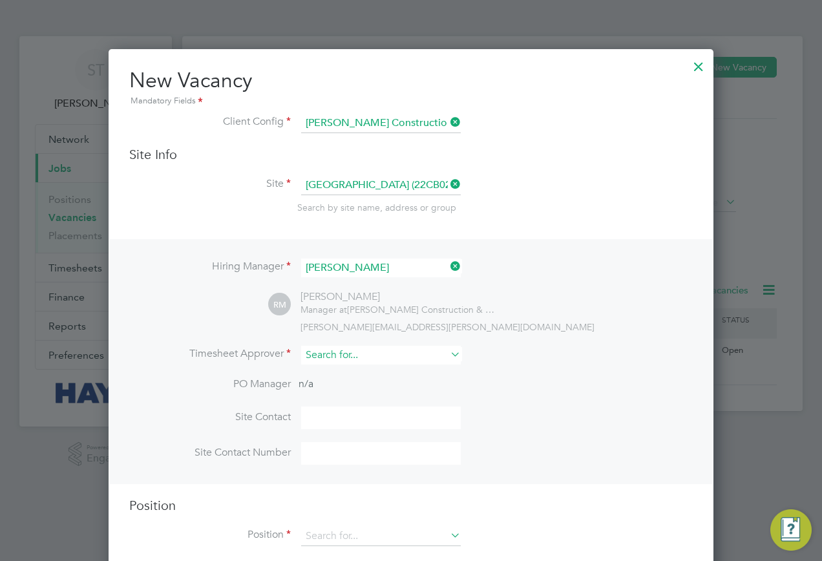
click at [350, 358] on input at bounding box center [381, 355] width 160 height 19
click at [368, 378] on li "Ricardo Moreira" at bounding box center [381, 373] width 161 height 17
type input "Ricardo Moreira"
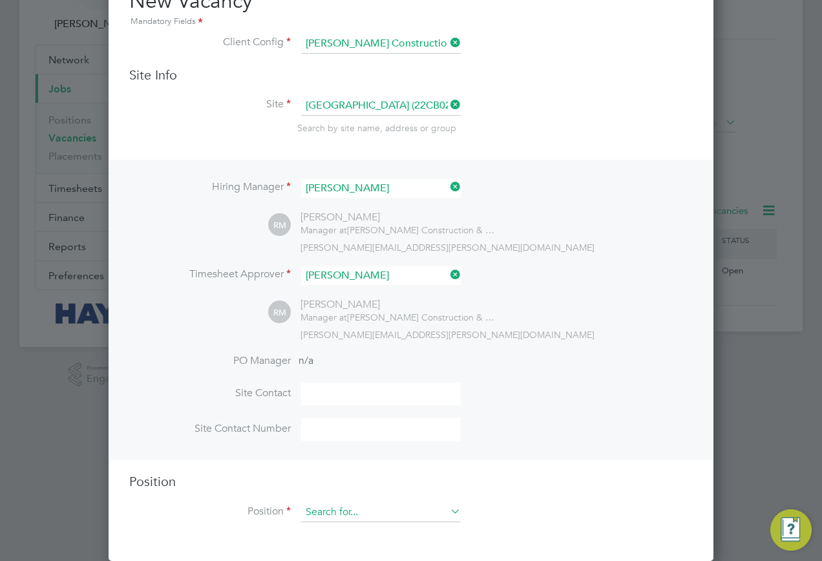
click at [330, 505] on input at bounding box center [381, 512] width 160 height 19
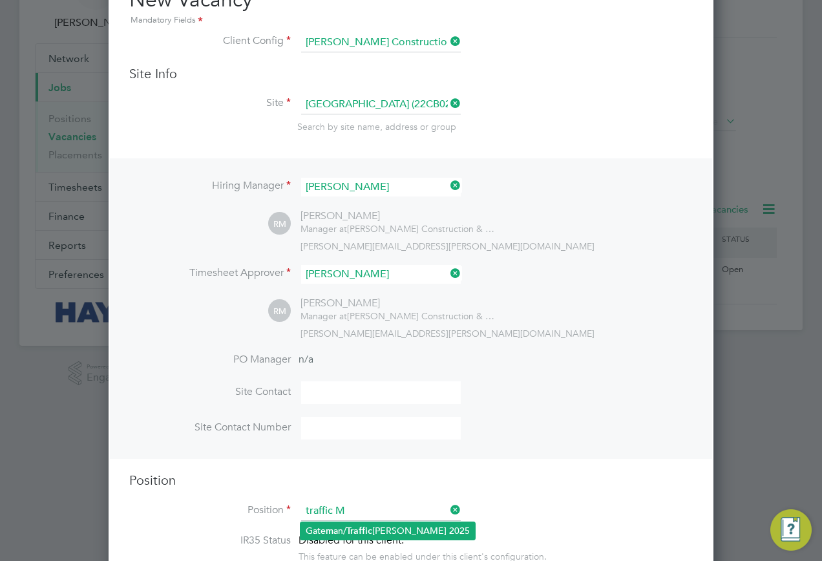
click at [338, 534] on li "Gate m an/ Traffic Marshall 2025" at bounding box center [388, 530] width 175 height 17
type input "Gateman/Traffic Marshall 2025"
type textarea "Duties as general labourer, but will control access to site and sign vehicles i…"
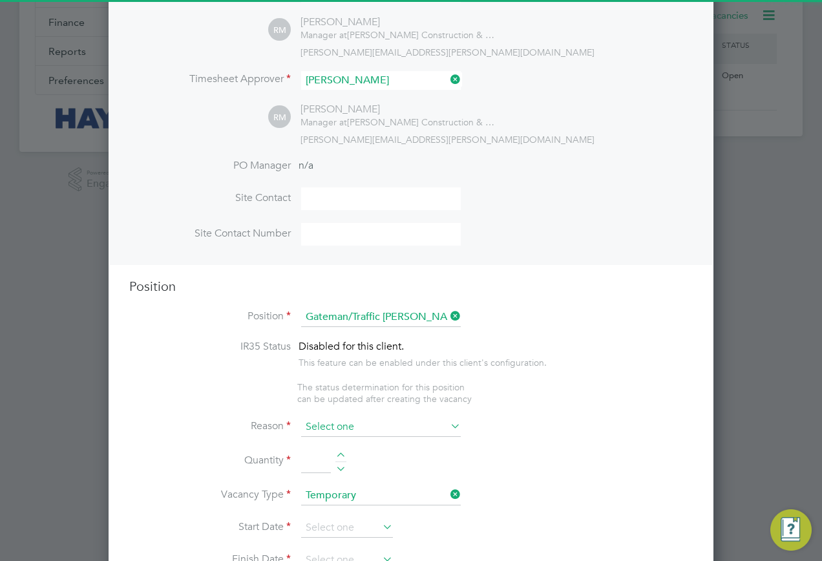
click at [360, 431] on input at bounding box center [381, 427] width 160 height 19
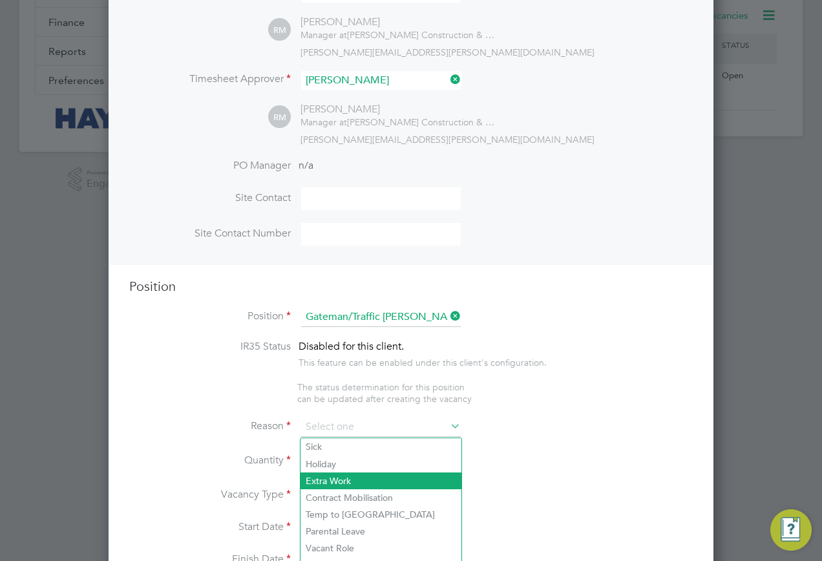
click at [337, 478] on li "Extra Work" at bounding box center [381, 481] width 161 height 17
type input "Extra Work"
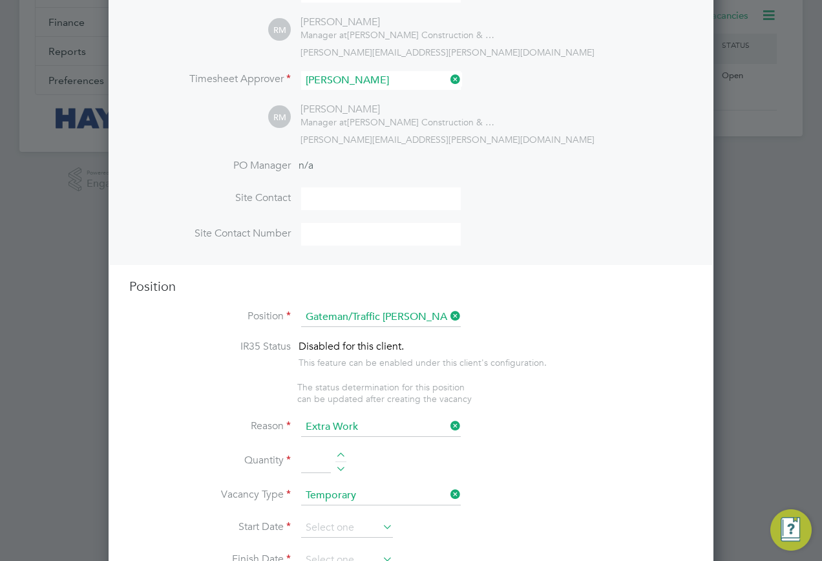
click at [315, 462] on input at bounding box center [316, 461] width 30 height 23
type input "1"
click at [354, 523] on input at bounding box center [347, 527] width 92 height 19
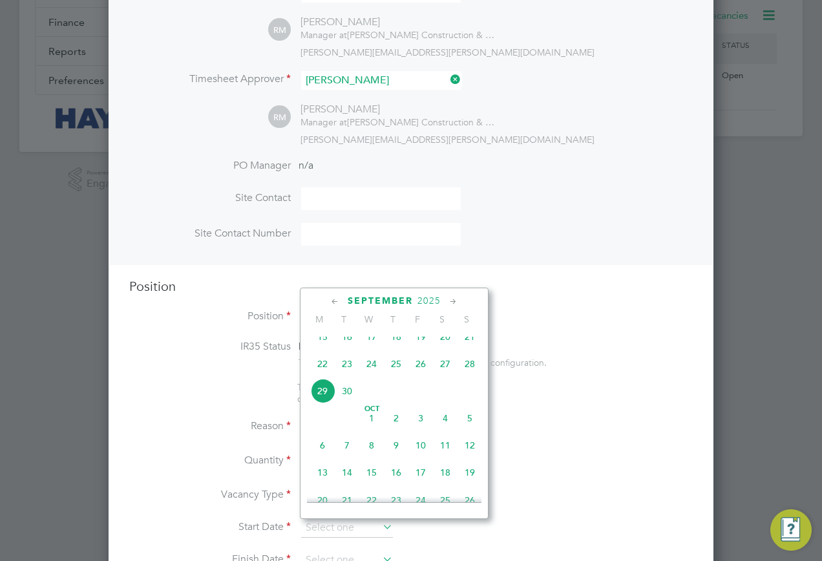
click at [319, 402] on span "29" at bounding box center [322, 391] width 25 height 25
type input "29 Sep 2025"
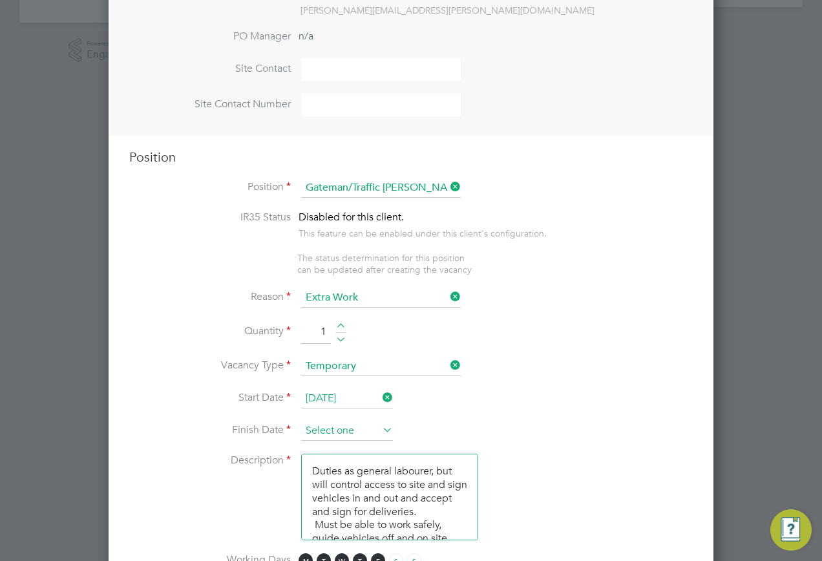
click at [342, 431] on input at bounding box center [347, 431] width 92 height 19
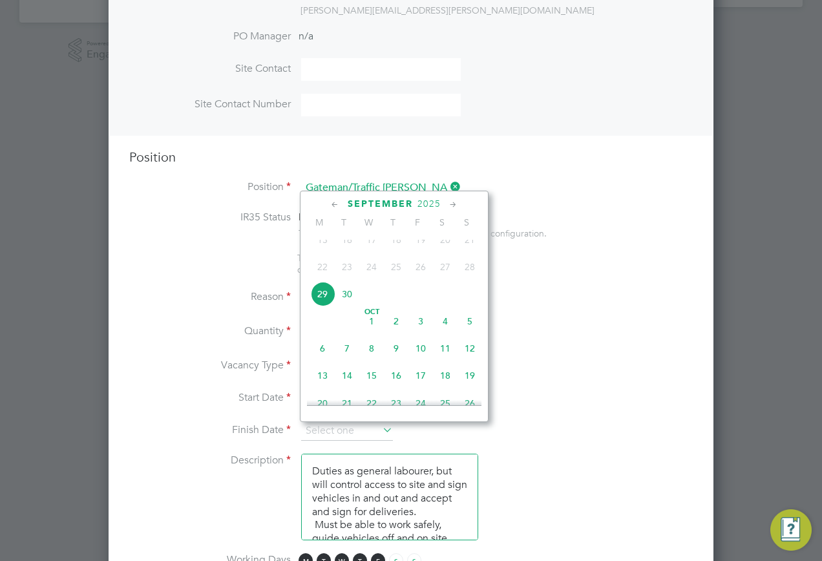
click at [323, 306] on span "29" at bounding box center [322, 294] width 25 height 25
type input "29 Sep 2025"
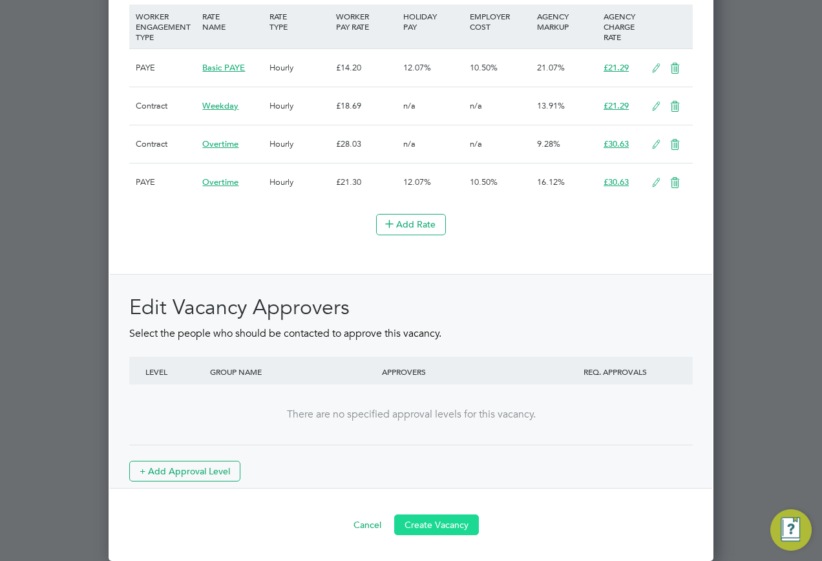
click at [453, 523] on button "Create Vacancy" at bounding box center [436, 525] width 85 height 21
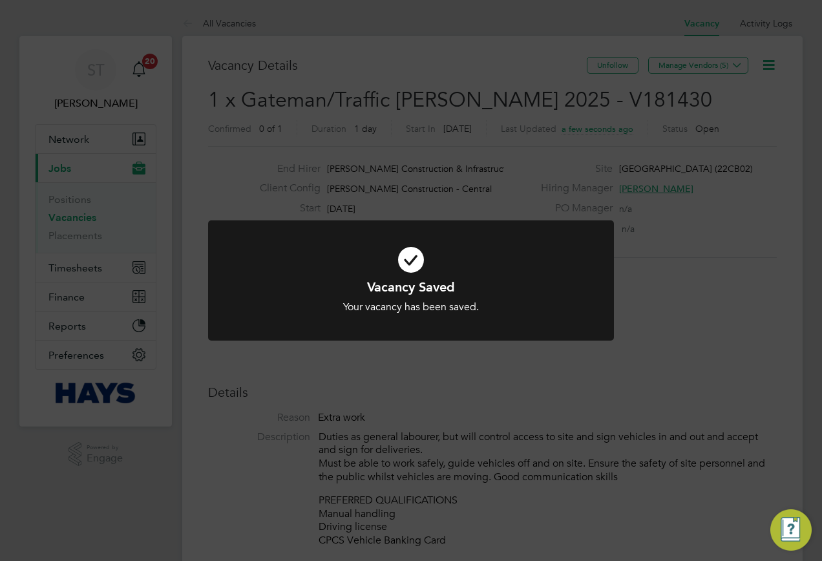
click at [590, 139] on div "Vacancy Saved Your vacancy has been saved. Cancel Okay" at bounding box center [411, 280] width 822 height 561
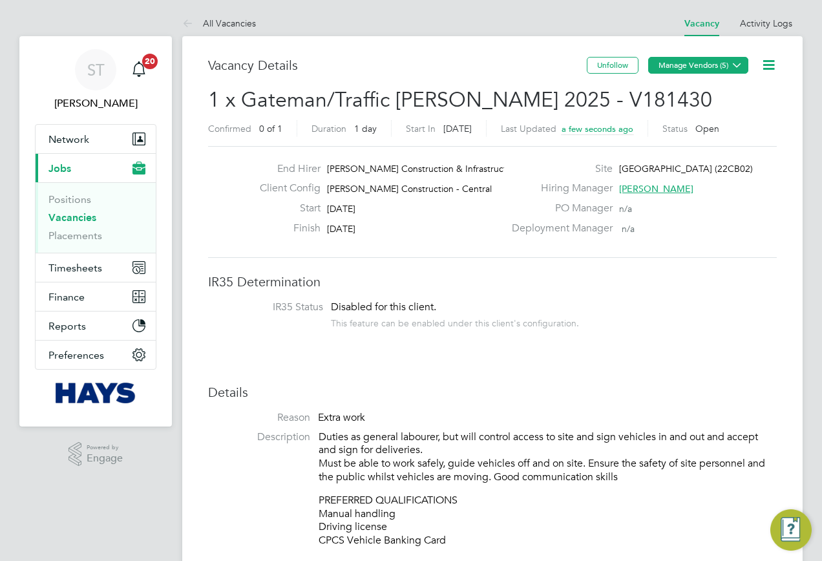
click at [729, 71] on button "Manage Vendors (5)" at bounding box center [698, 65] width 100 height 17
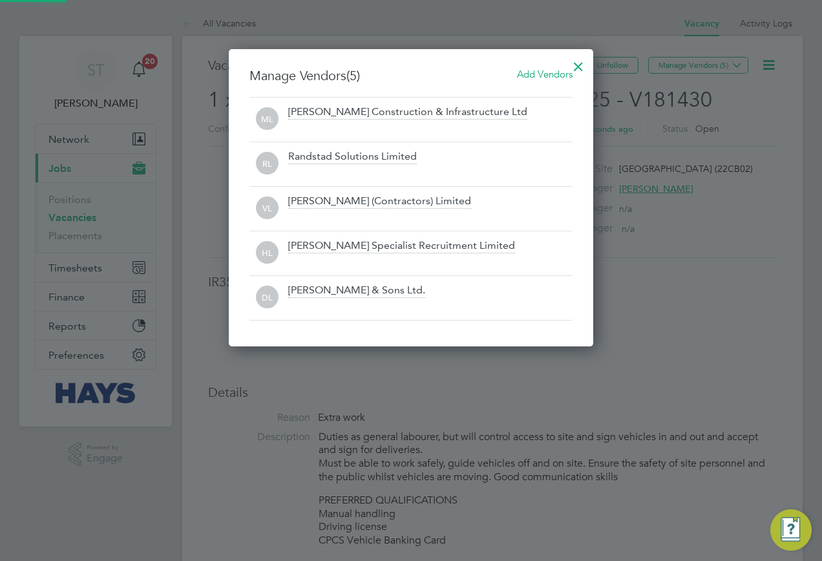
click at [532, 74] on span "Add Vendors" at bounding box center [545, 74] width 56 height 12
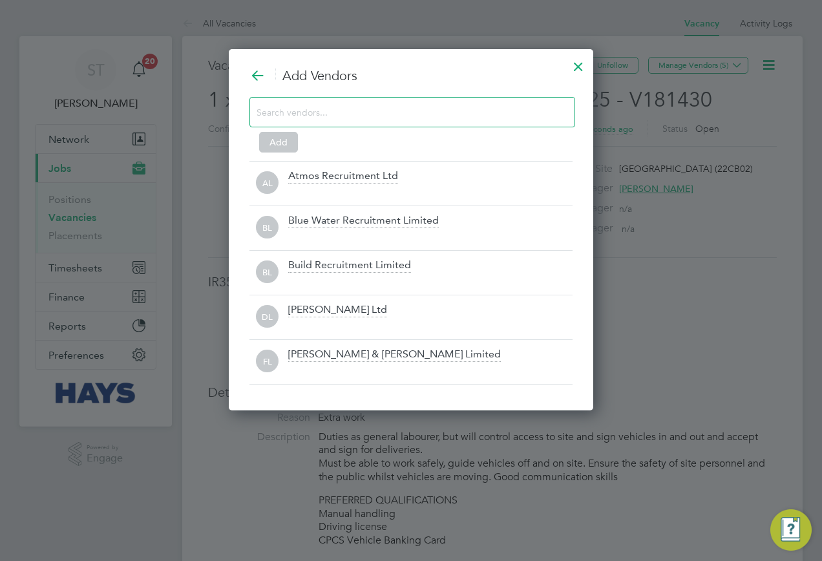
click at [417, 120] on input at bounding box center [402, 111] width 291 height 17
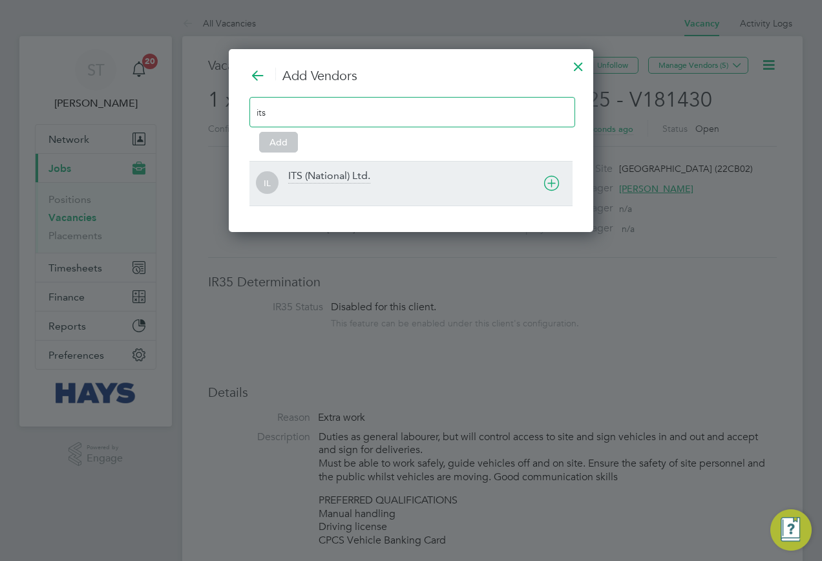
type input "its"
drag, startPoint x: 345, startPoint y: 179, endPoint x: 246, endPoint y: 144, distance: 105.1
click at [342, 179] on div "ITS (National) Ltd." at bounding box center [329, 176] width 82 height 14
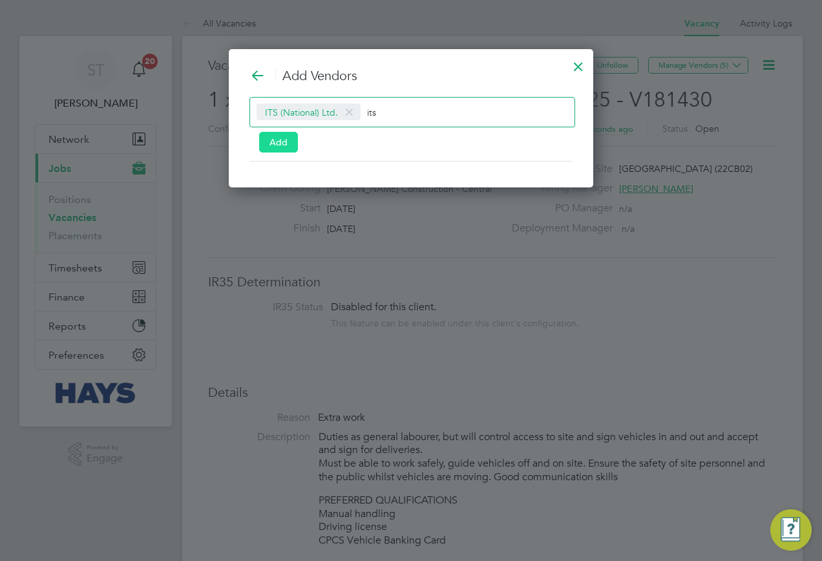
click at [279, 143] on button "Add" at bounding box center [278, 142] width 39 height 21
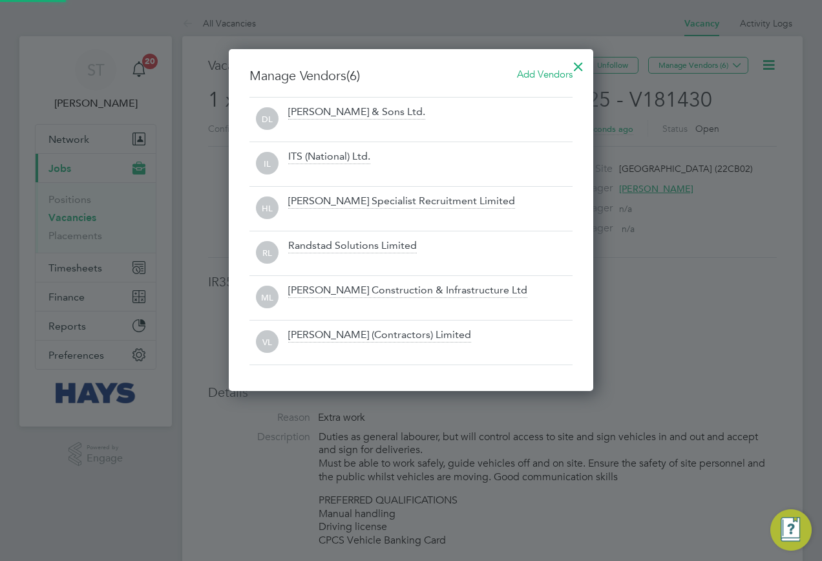
click at [582, 61] on div at bounding box center [578, 63] width 23 height 23
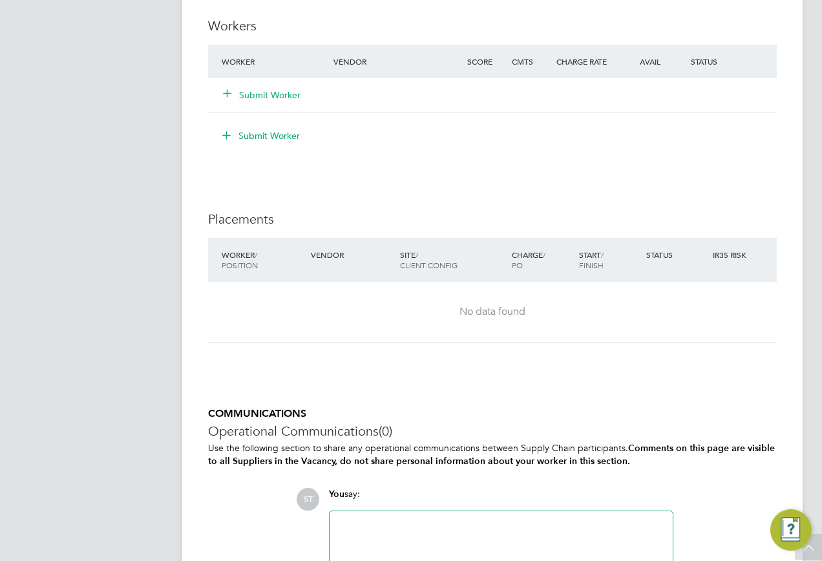
click at [401, 528] on div at bounding box center [501, 547] width 328 height 56
drag, startPoint x: 522, startPoint y: 524, endPoint x: 465, endPoint y: 527, distance: 57.0
click at [465, 527] on div "Vacancy for Tomasza Madaj (ITS - Jerry Knight)" at bounding box center [501, 547] width 328 height 56
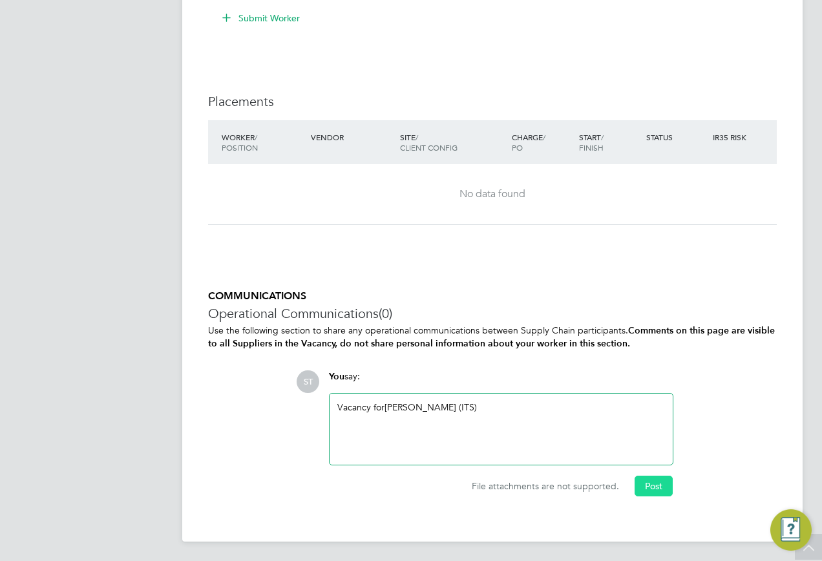
click at [663, 487] on button "Post" at bounding box center [654, 486] width 38 height 21
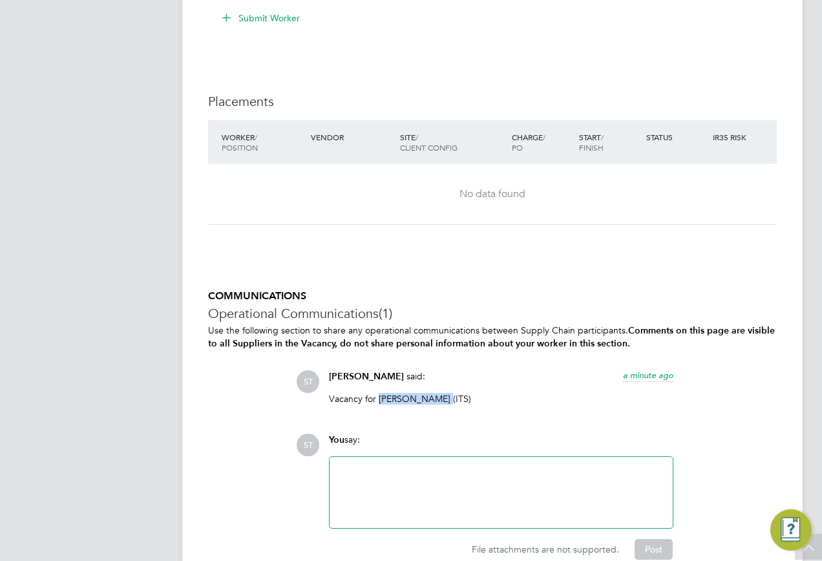
drag, startPoint x: 442, startPoint y: 397, endPoint x: 378, endPoint y: 396, distance: 64.0
click at [378, 396] on p "Vacancy for Tomasza Madaj (ITS)" at bounding box center [501, 399] width 345 height 12
copy p "Tomasza Madaj"
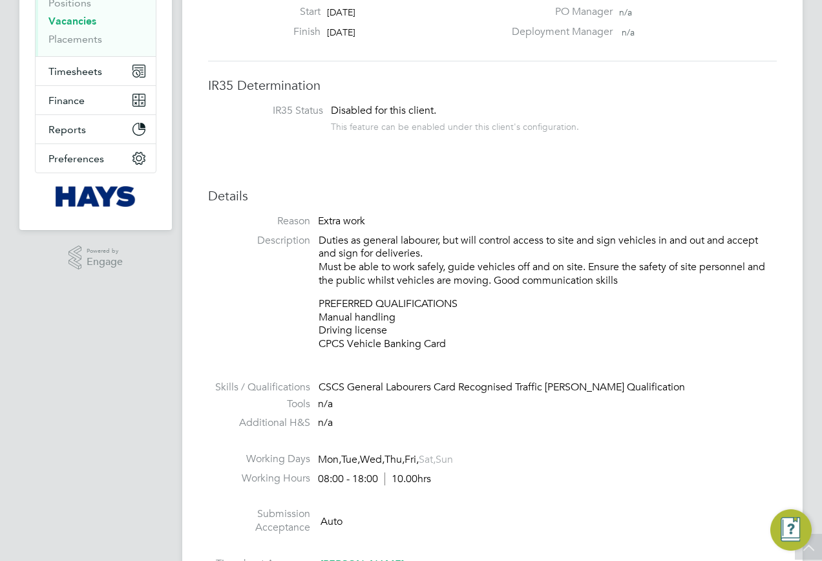
scroll to position [101, 0]
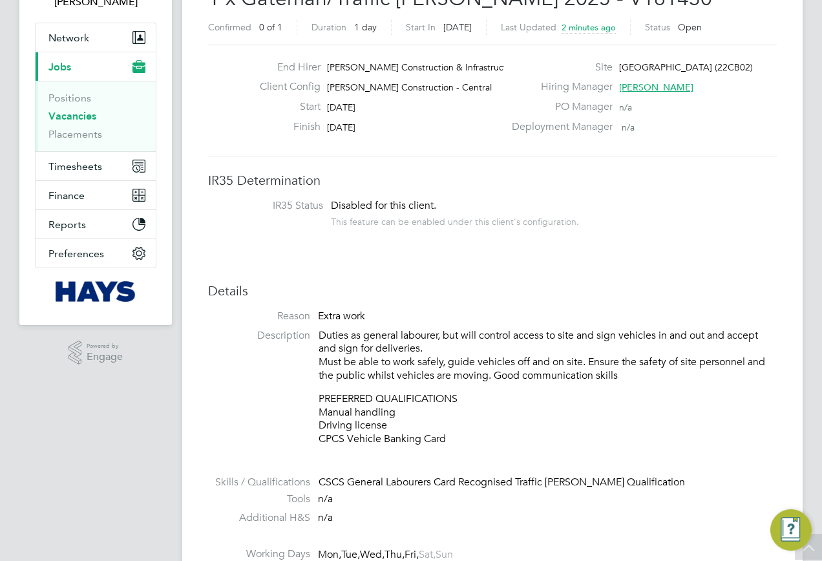
click at [85, 115] on link "Vacancies" at bounding box center [72, 116] width 48 height 12
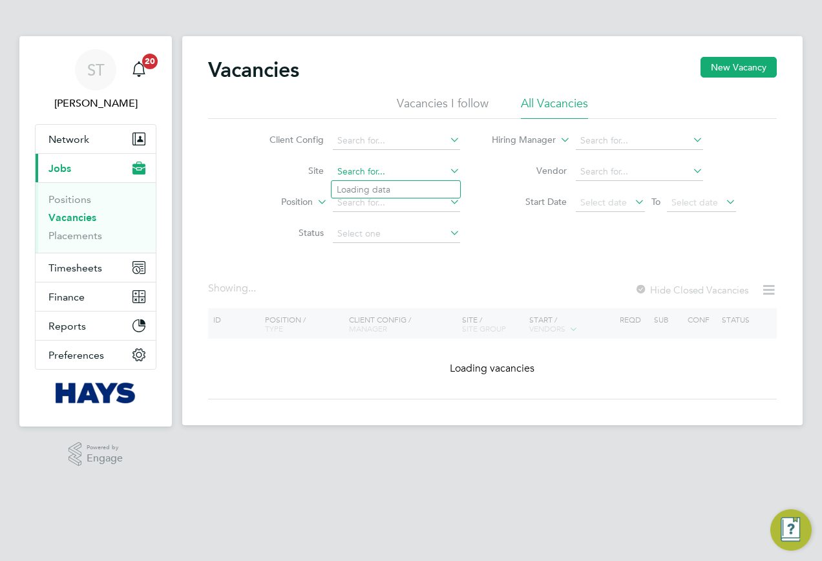
click at [358, 176] on input at bounding box center [396, 172] width 127 height 18
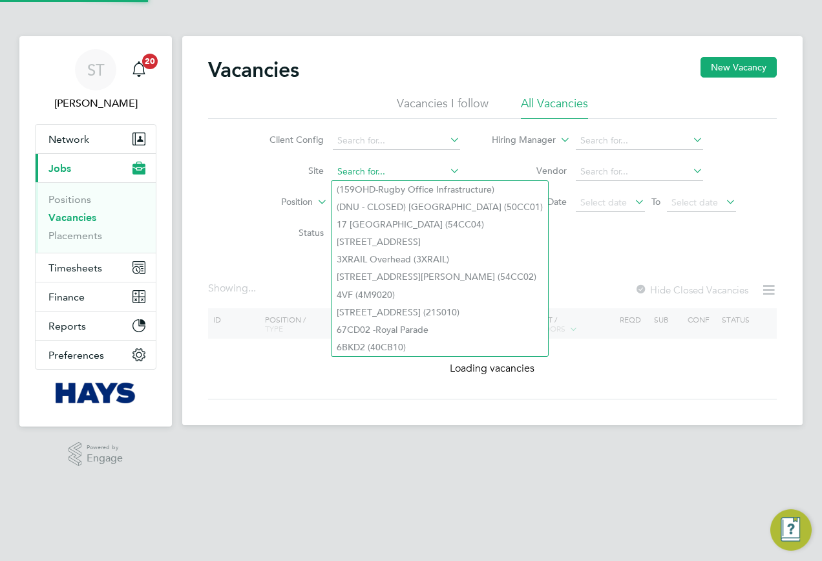
paste input "20Z021"
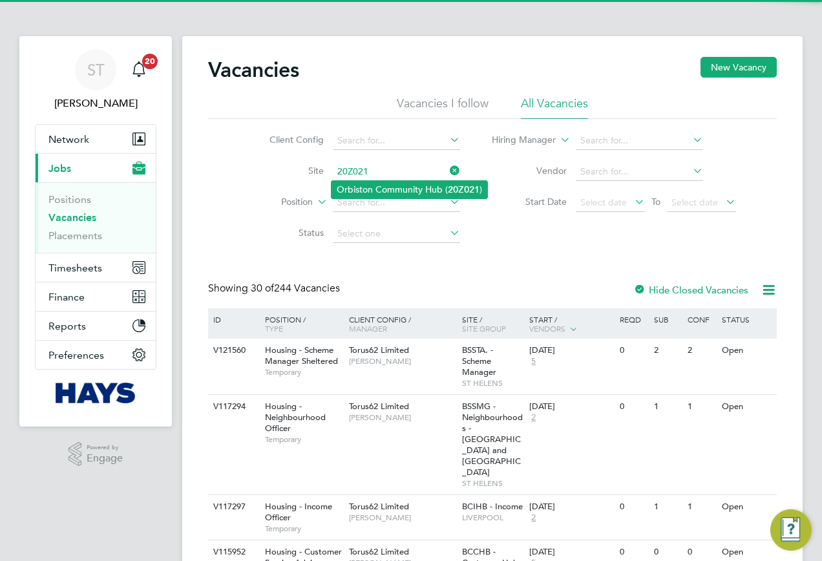
click at [386, 185] on li "Orbiston Community Hub ( 20Z021 )" at bounding box center [410, 189] width 156 height 17
type input "Orbiston Community Hub (20Z021)"
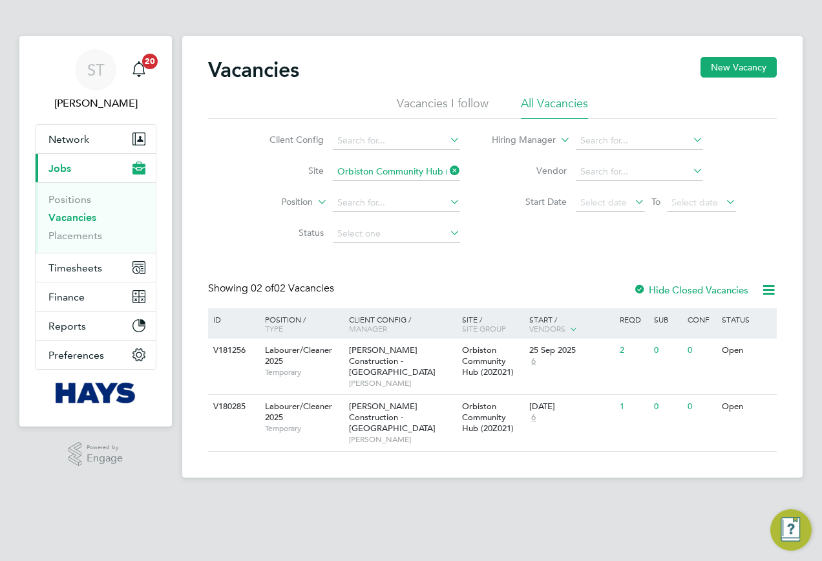
drag, startPoint x: 741, startPoint y: 71, endPoint x: 573, endPoint y: 100, distance: 170.0
click at [737, 71] on button "New Vacancy" at bounding box center [739, 67] width 76 height 21
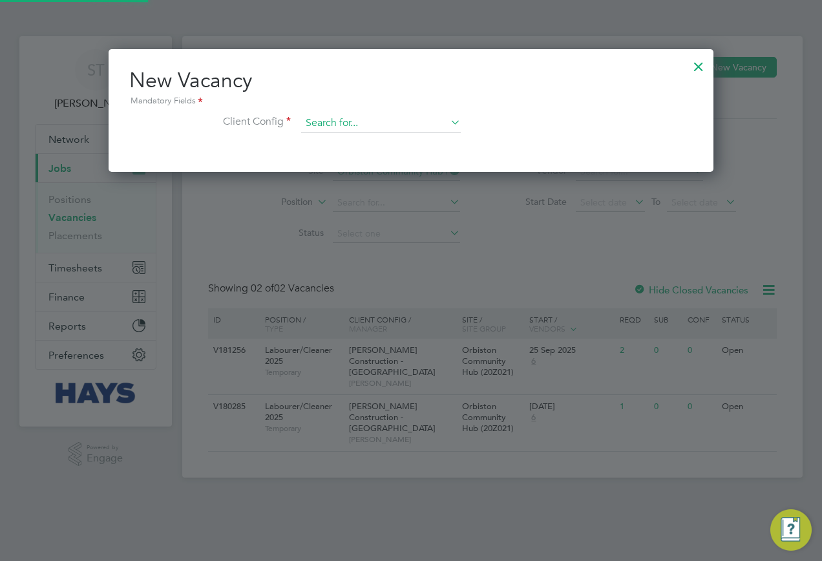
scroll to position [123, 606]
click at [415, 118] on input at bounding box center [381, 123] width 160 height 19
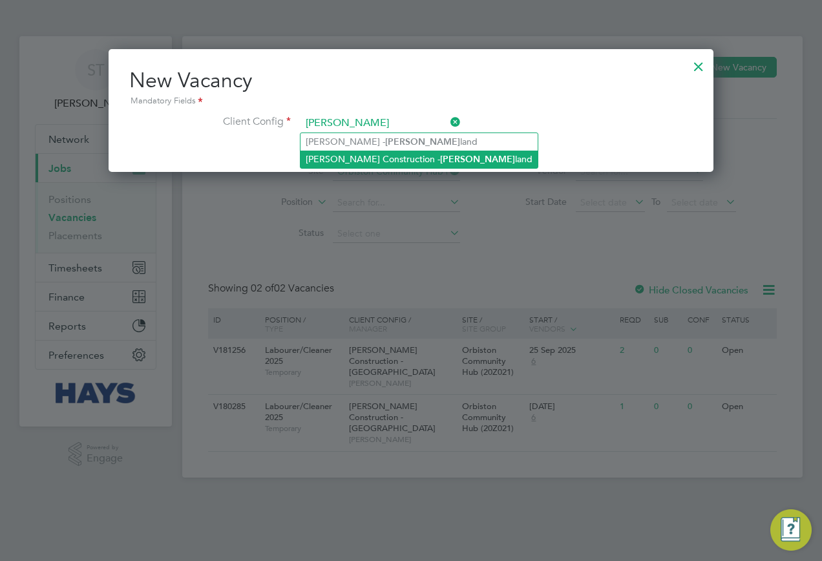
click at [368, 153] on li "Morgan Sindall Construction - Scot land" at bounding box center [419, 159] width 237 height 17
type input "Morgan Sindall Construction - Scotland"
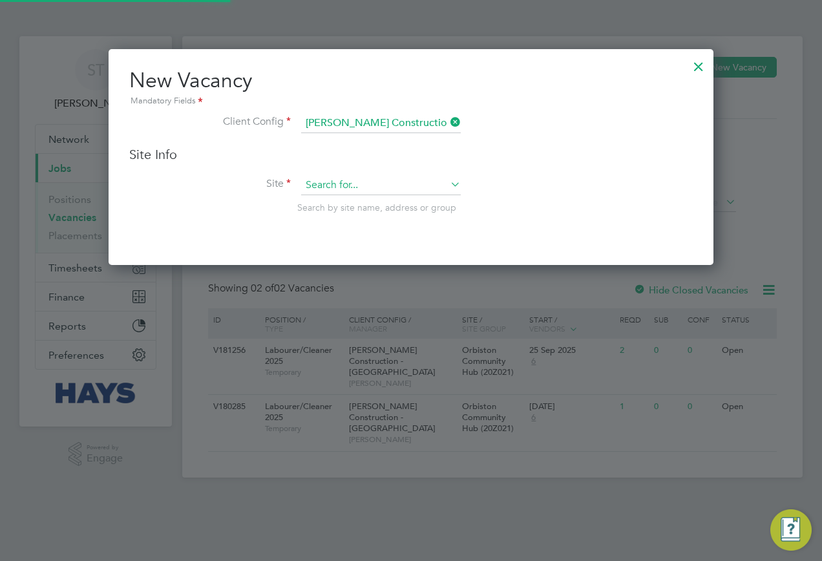
scroll to position [217, 606]
click at [339, 191] on input at bounding box center [381, 185] width 160 height 19
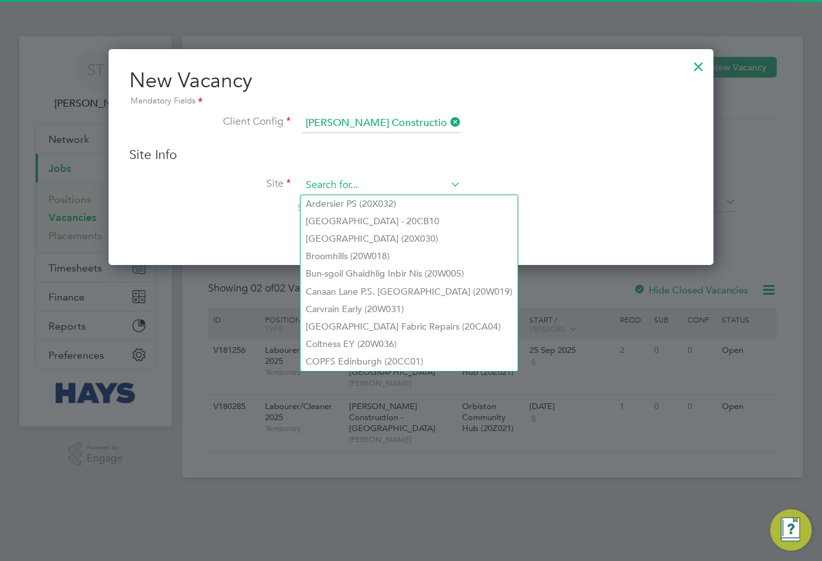
paste input "20Z021"
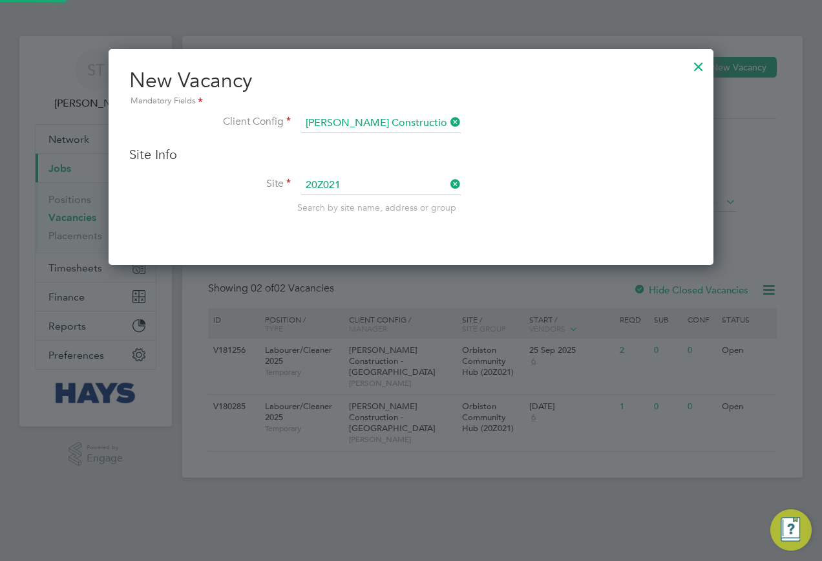
click at [342, 207] on li "Orbiston Community Hub ( 20Z021 )" at bounding box center [381, 203] width 161 height 17
type input "Orbiston Community Hub (20Z021)"
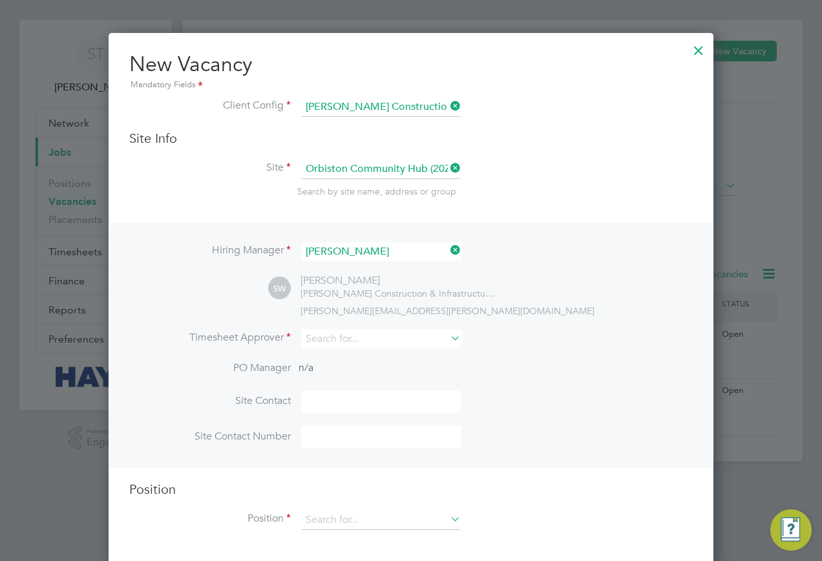
scroll to position [25, 0]
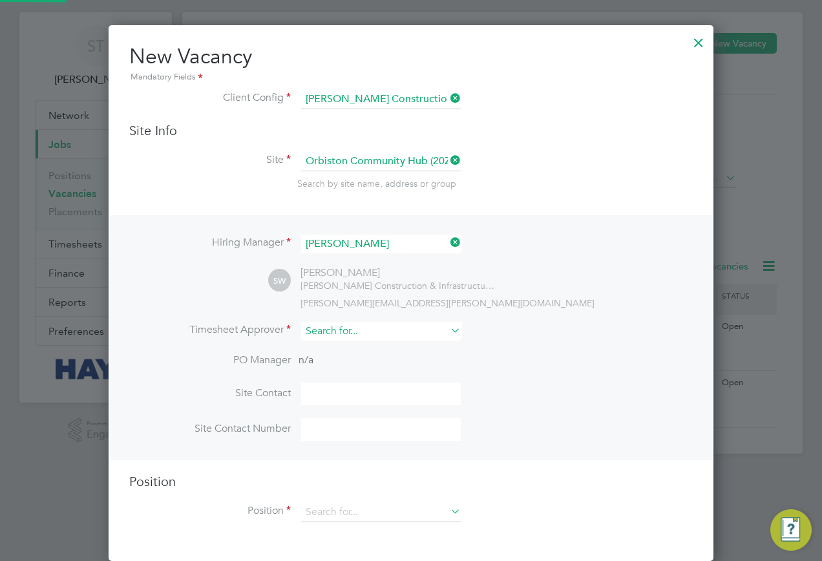
click at [358, 329] on input at bounding box center [381, 331] width 160 height 19
click at [343, 360] on li "Ru airidh Clark" at bounding box center [381, 367] width 161 height 17
type input "Ruairidh Clark"
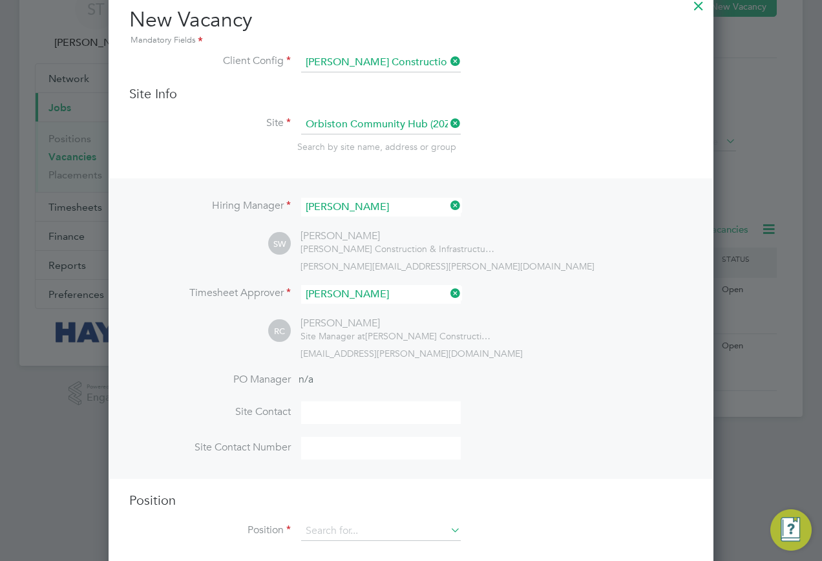
scroll to position [81, 0]
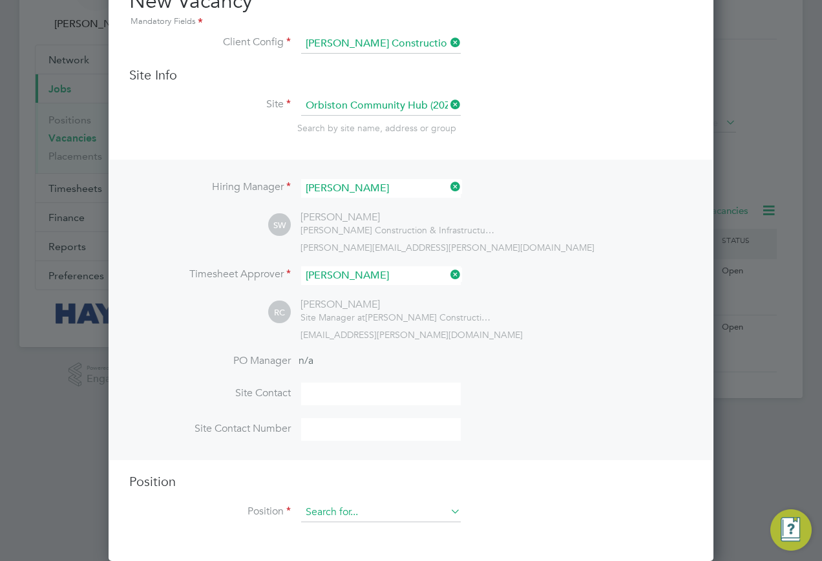
click at [354, 503] on input at bounding box center [381, 512] width 160 height 19
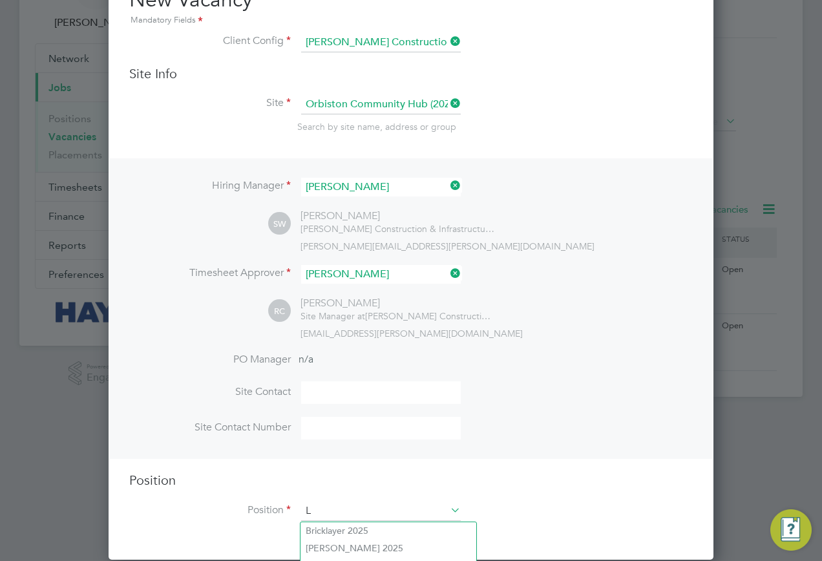
scroll to position [1829, 606]
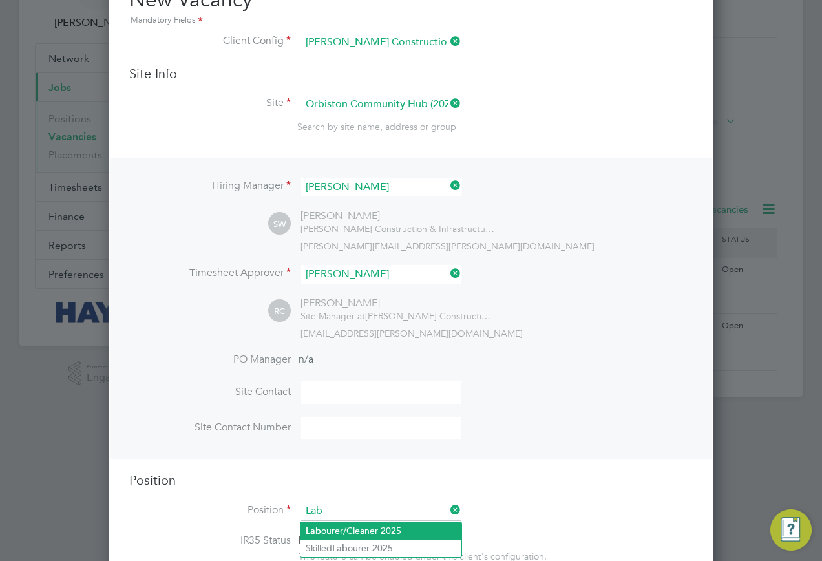
click at [348, 529] on li "Lab ourer/Cleaner 2025" at bounding box center [381, 530] width 161 height 17
type input "Labourer/Cleaner 2025"
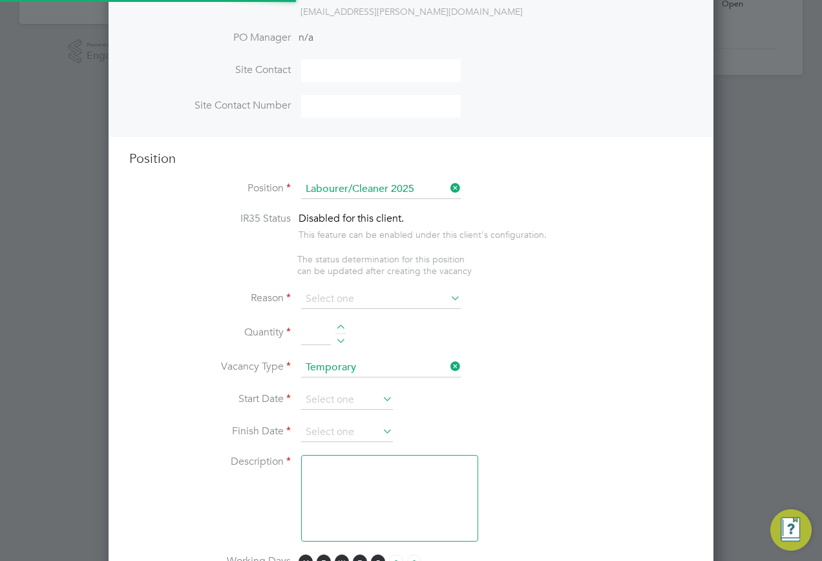
scroll to position [38, 68]
click at [381, 302] on input at bounding box center [381, 297] width 160 height 19
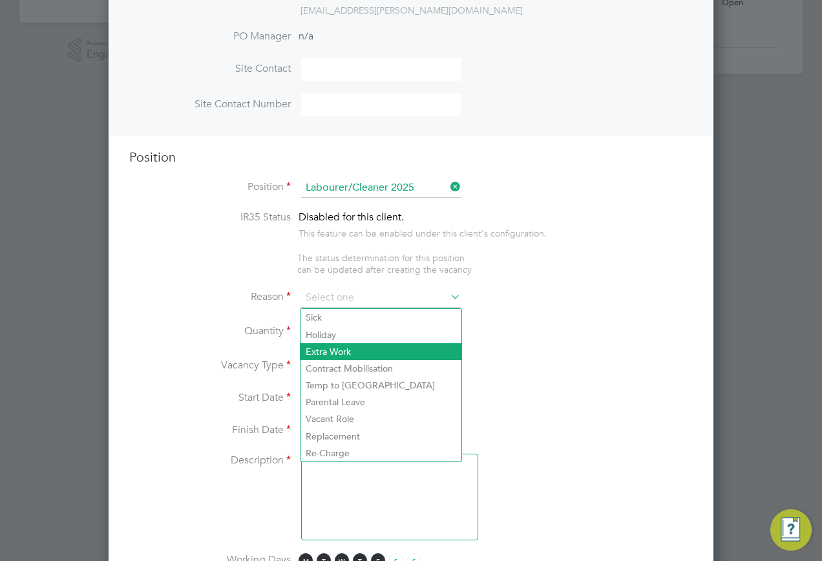
click at [361, 354] on li "Extra Work" at bounding box center [381, 351] width 161 height 17
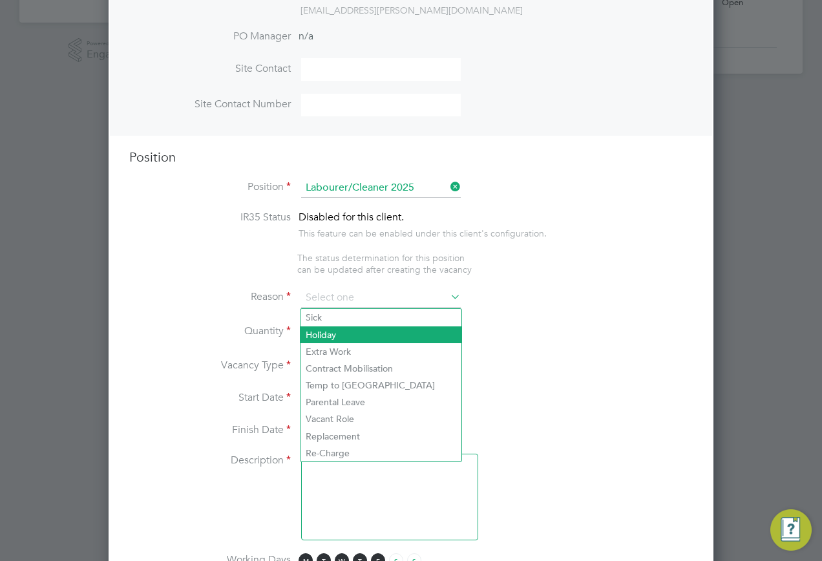
type input "Extra Work"
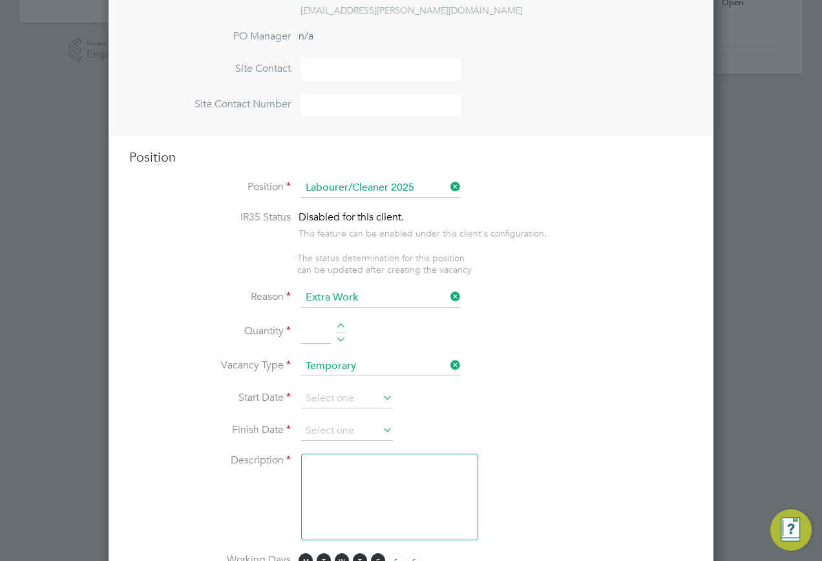
click at [321, 328] on input at bounding box center [316, 332] width 30 height 23
type input "1"
click at [352, 396] on input at bounding box center [347, 398] width 92 height 19
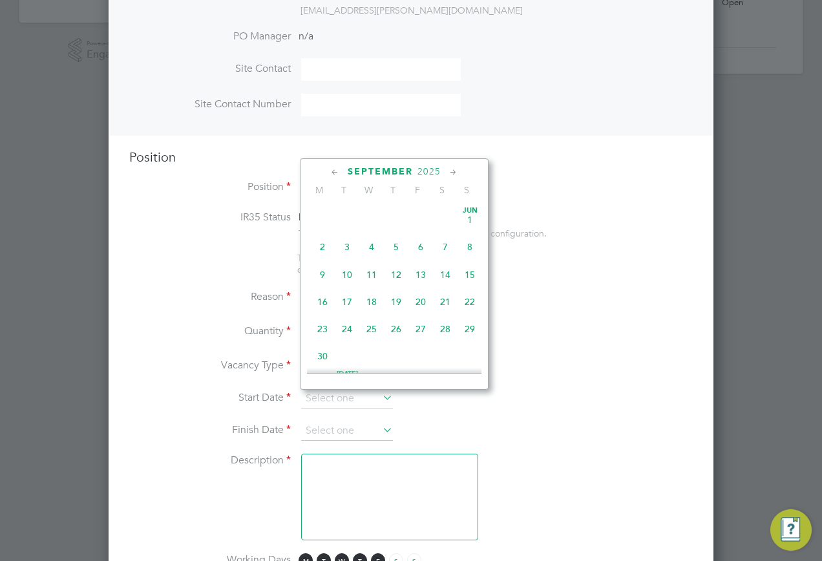
scroll to position [504, 0]
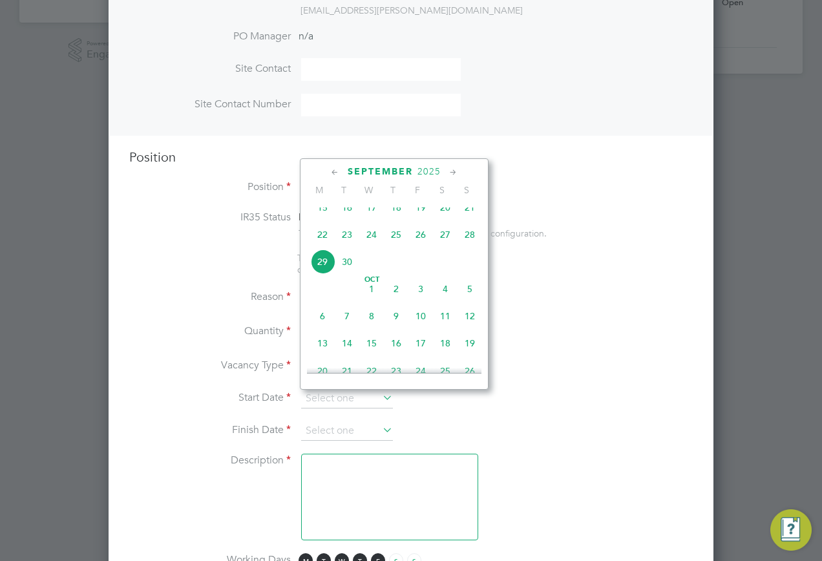
click at [321, 270] on span "29" at bounding box center [322, 262] width 25 height 25
click at [369, 404] on input "29 Sep 2025" at bounding box center [347, 398] width 92 height 19
click at [449, 247] on span "27" at bounding box center [445, 234] width 25 height 25
type input "27 Sep 2025"
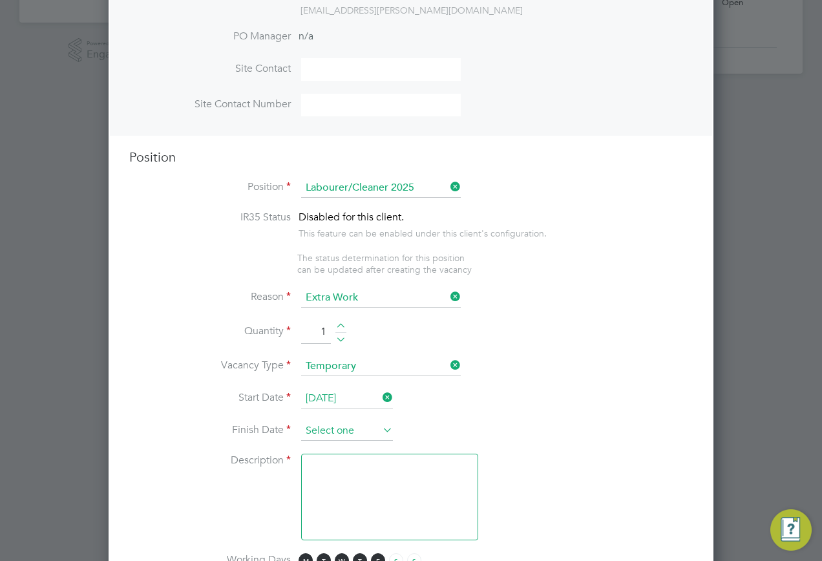
click at [338, 435] on input at bounding box center [347, 431] width 92 height 19
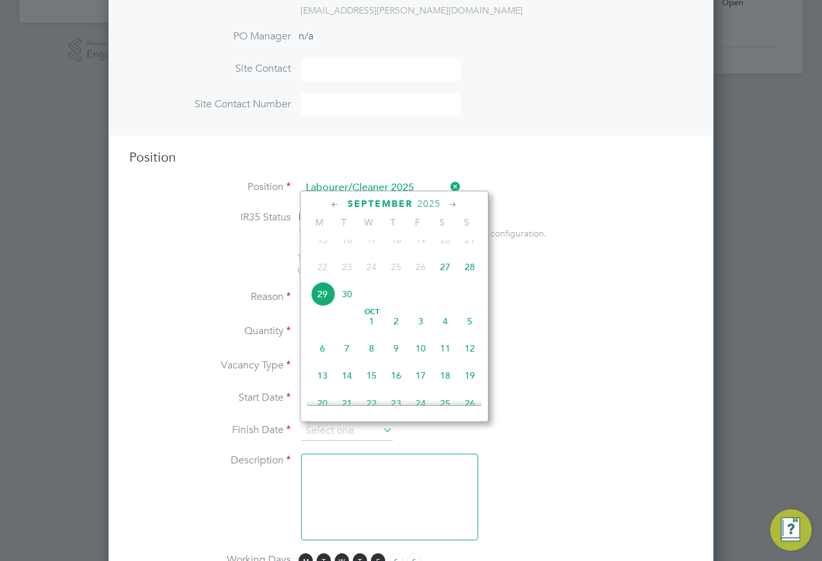
click at [321, 306] on span "29" at bounding box center [322, 294] width 25 height 25
type input "29 Sep 2025"
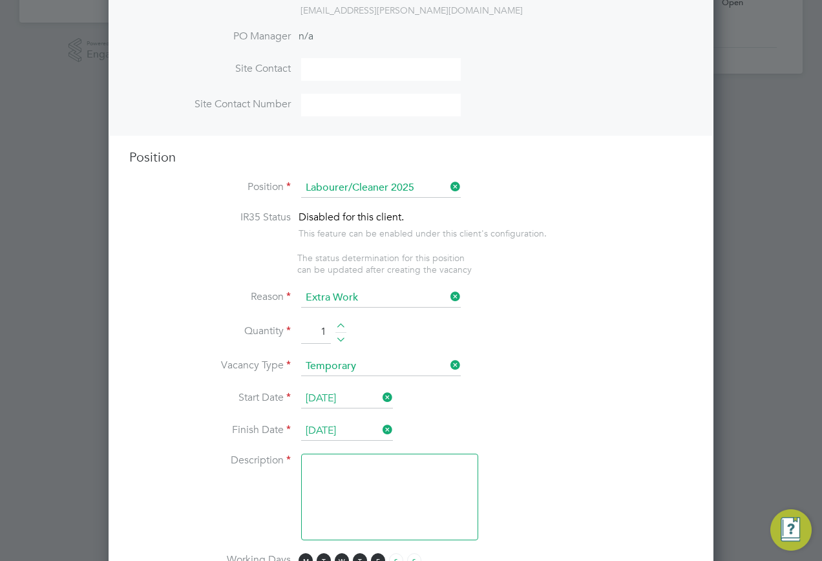
click at [338, 492] on textarea at bounding box center [389, 497] width 177 height 87
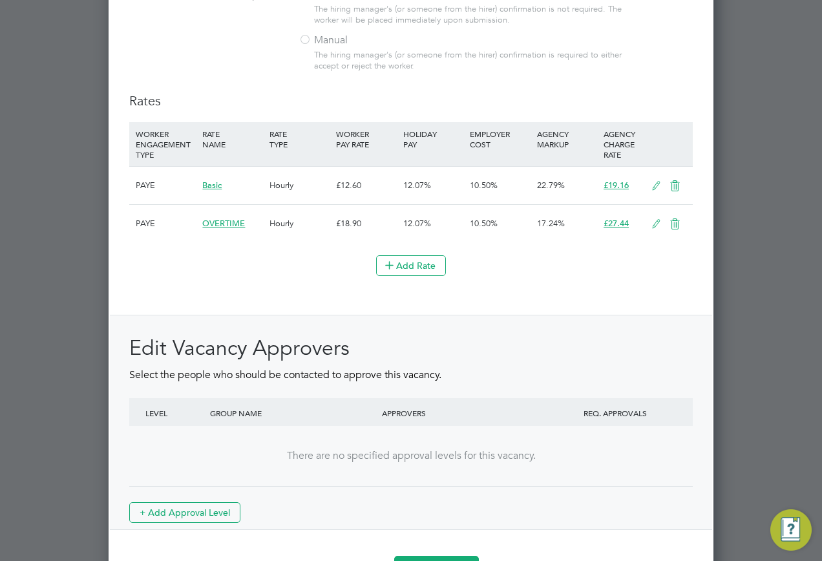
scroll to position [1333, 0]
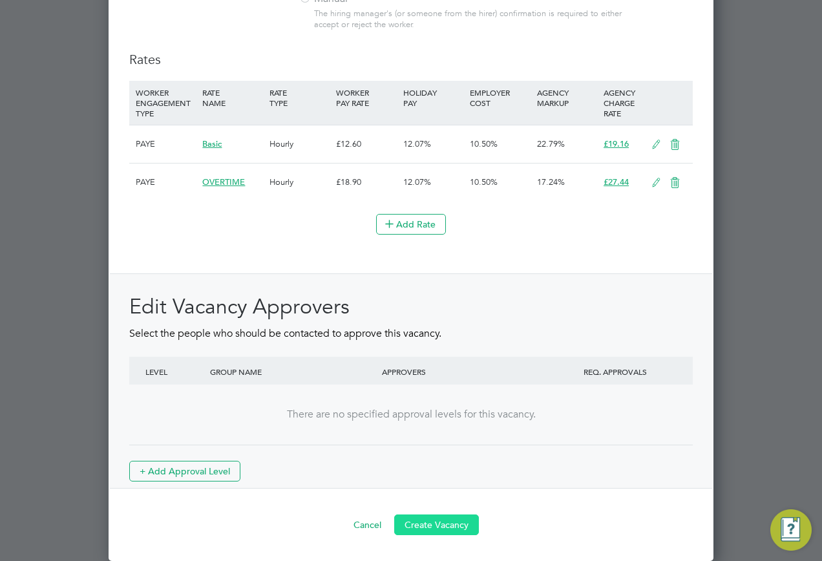
type textarea "."
click at [467, 522] on button "Create Vacancy" at bounding box center [436, 525] width 85 height 21
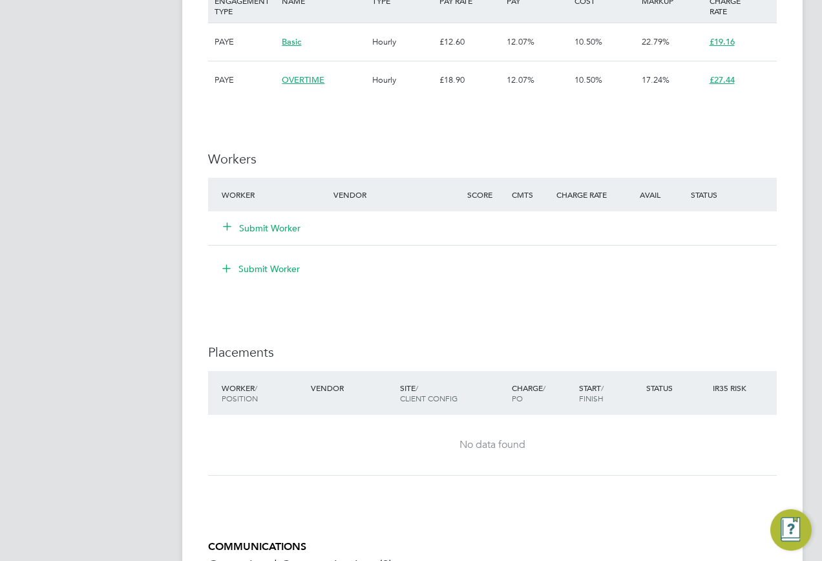
scroll to position [6, 6]
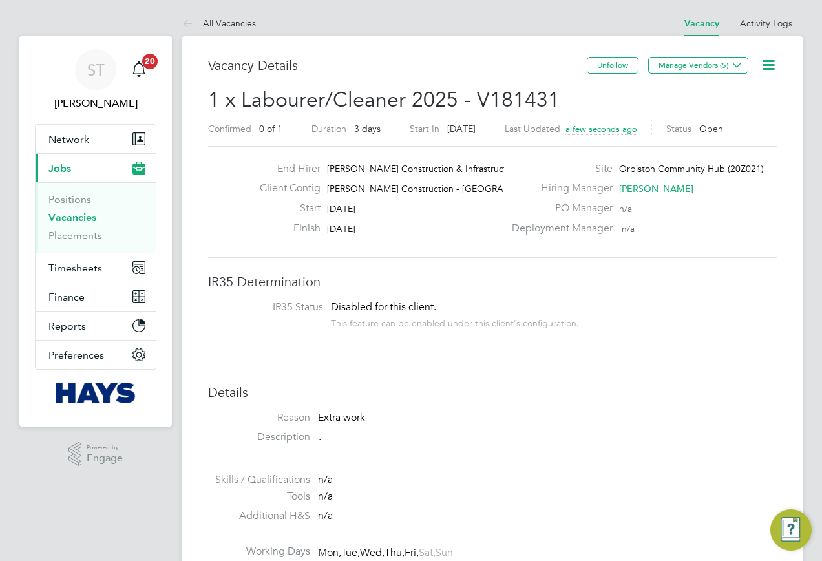
drag, startPoint x: 723, startPoint y: 73, endPoint x: 716, endPoint y: 72, distance: 6.5
click at [722, 72] on div "Vacancy Saved Your vacancy has been saved. Cancel Okay" at bounding box center [411, 280] width 822 height 561
click at [698, 64] on button "Manage Vendors (5)" at bounding box center [698, 65] width 100 height 17
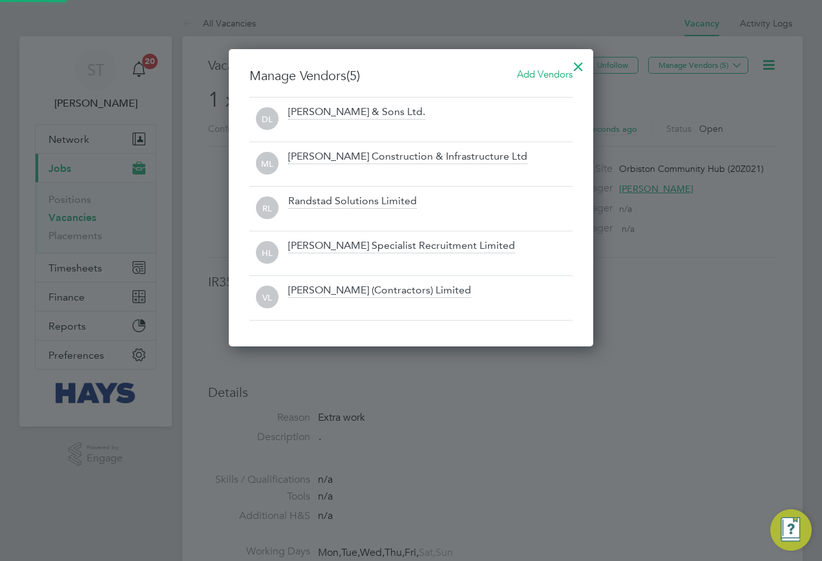
click at [528, 82] on h3 "Manage Vendors (5) Add Vendors" at bounding box center [411, 75] width 323 height 17
click at [517, 74] on span "Add Vendors" at bounding box center [545, 74] width 56 height 12
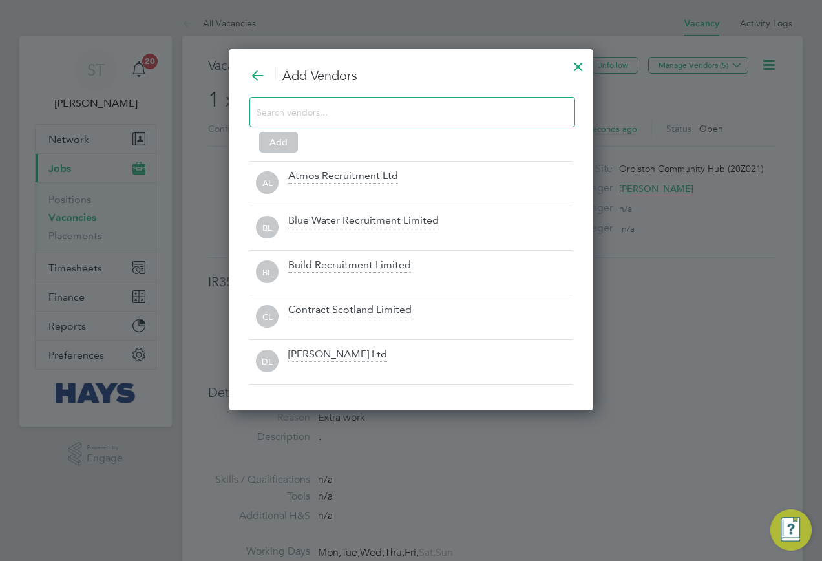
click at [347, 105] on input at bounding box center [402, 111] width 291 height 17
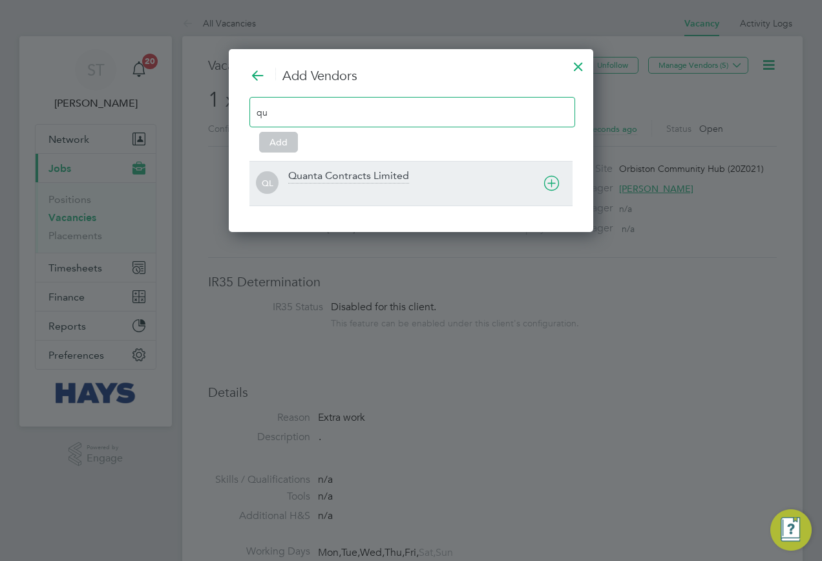
type input "qu"
click at [356, 184] on div "Quanta Contracts Limited" at bounding box center [348, 176] width 121 height 14
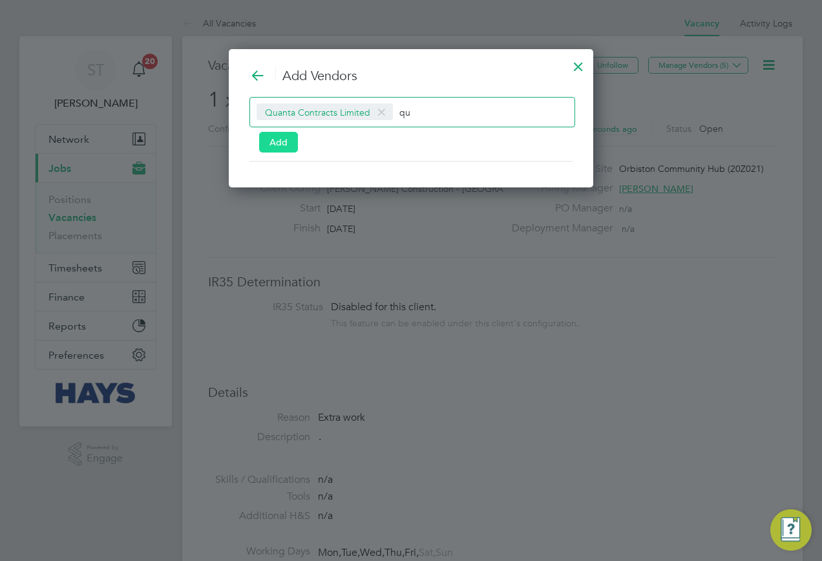
click at [285, 149] on button "Add" at bounding box center [278, 142] width 39 height 21
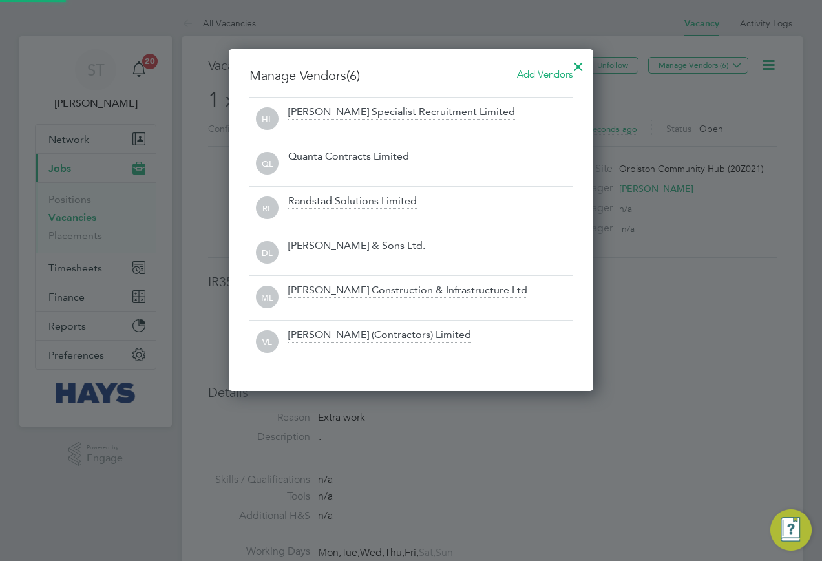
click at [586, 68] on div at bounding box center [578, 63] width 23 height 23
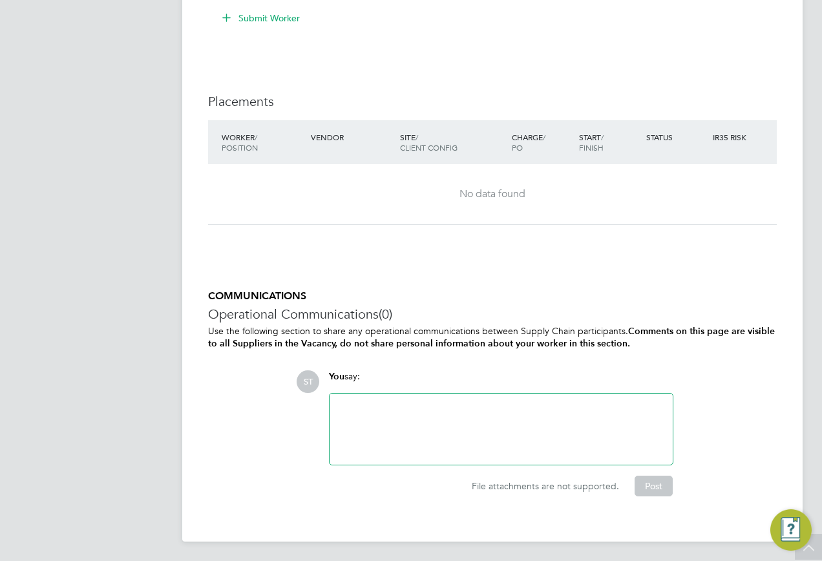
click at [393, 443] on div at bounding box center [501, 429] width 328 height 56
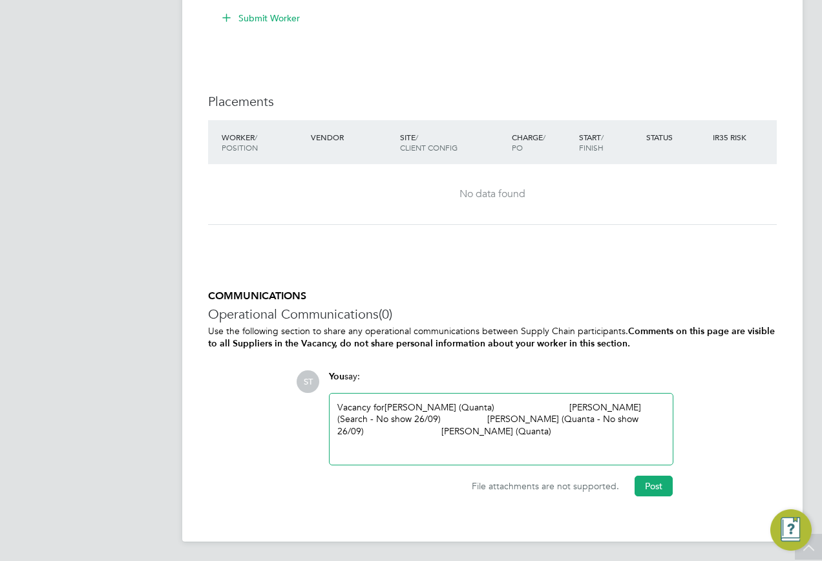
drag, startPoint x: 569, startPoint y: 442, endPoint x: 486, endPoint y: 398, distance: 94.3
click at [486, 398] on div "Vacancy for Kevin Anderson (Quanta) William Boyd (Search - No show 26/09) Paul …" at bounding box center [501, 429] width 343 height 71
drag, startPoint x: 660, startPoint y: 484, endPoint x: 580, endPoint y: 534, distance: 94.7
click at [661, 484] on button "Post" at bounding box center [654, 486] width 38 height 21
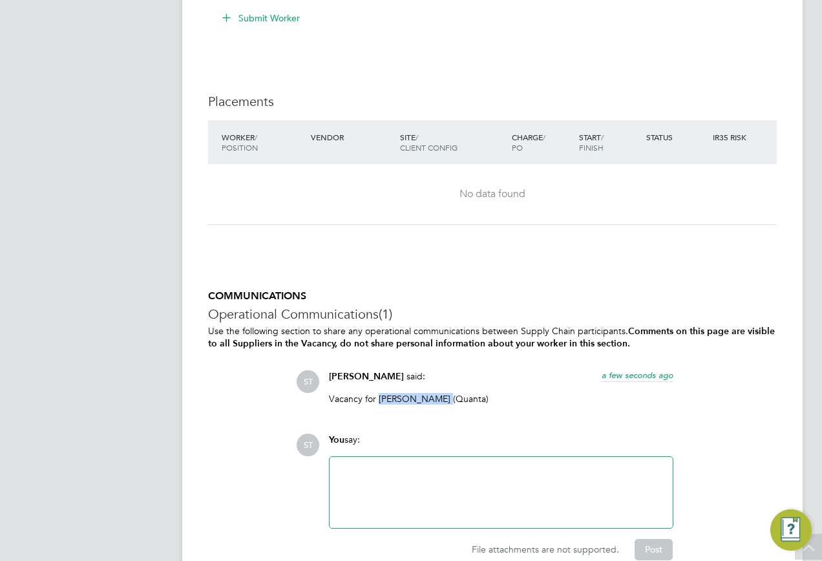
drag, startPoint x: 442, startPoint y: 398, endPoint x: 379, endPoint y: 403, distance: 62.9
click at [379, 403] on p "Vacancy for Kevin Anderson (Quanta)" at bounding box center [501, 399] width 345 height 12
copy p "Kevin Anderson"
click at [385, 469] on div at bounding box center [501, 493] width 328 height 56
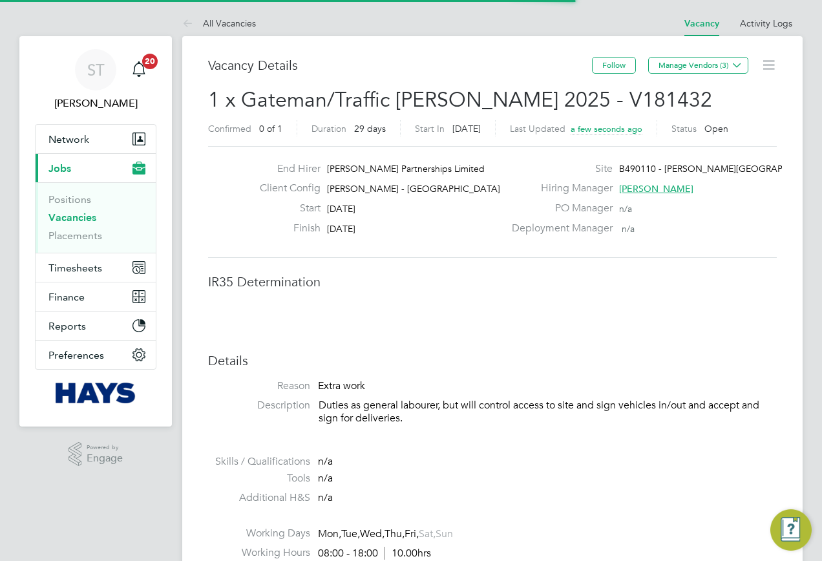
scroll to position [6, 6]
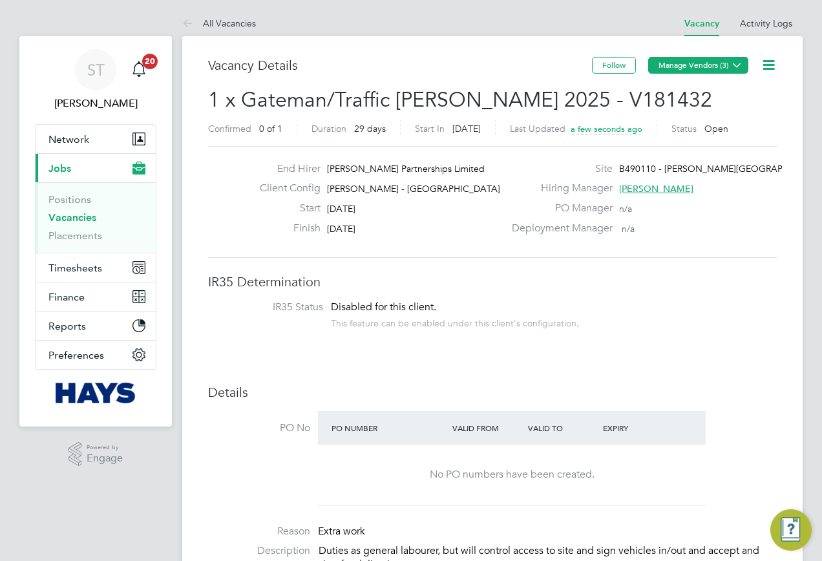
click at [736, 69] on icon at bounding box center [737, 65] width 10 height 10
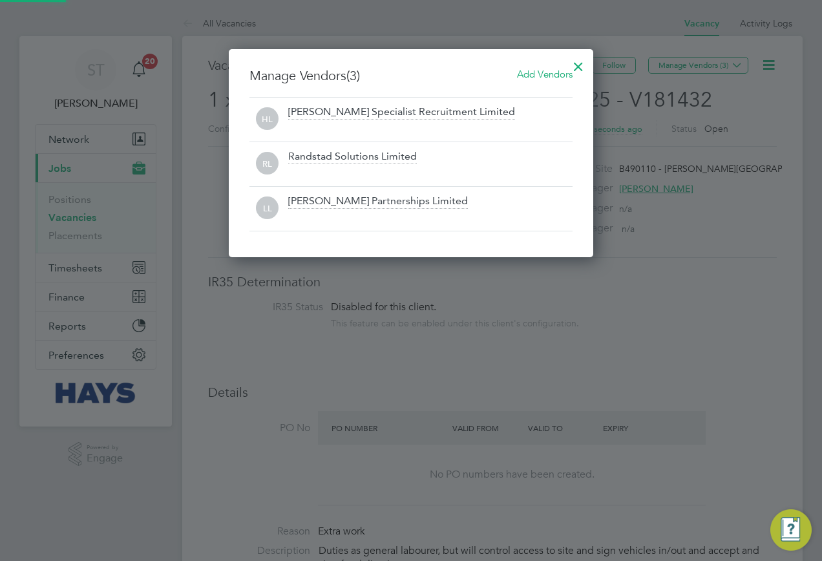
scroll to position [209, 365]
click at [542, 79] on span "Add Vendors" at bounding box center [545, 74] width 56 height 12
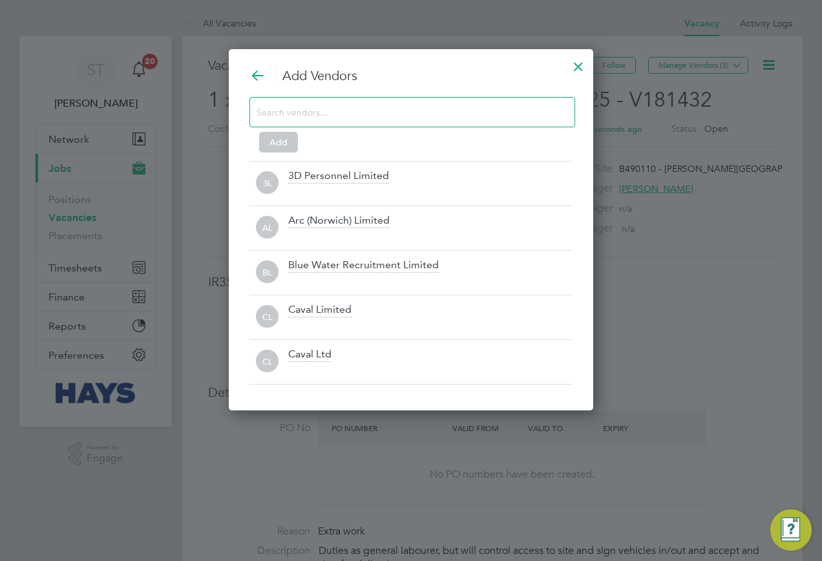
click at [405, 115] on input at bounding box center [402, 111] width 291 height 17
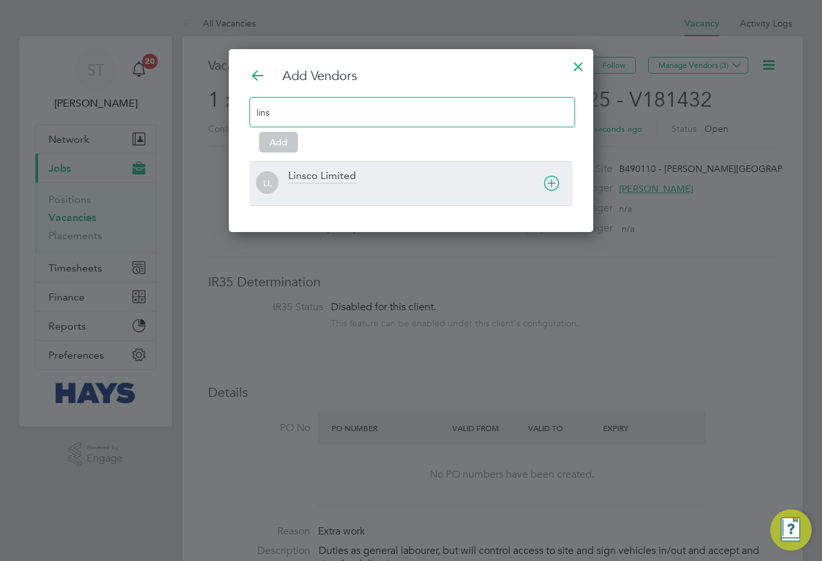
type input "lins"
click at [324, 187] on div at bounding box center [430, 192] width 284 height 13
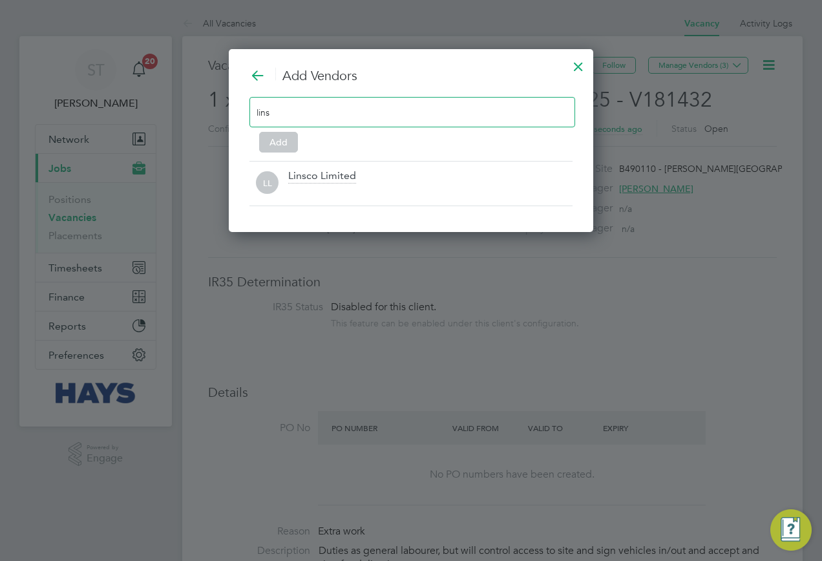
scroll to position [140, 365]
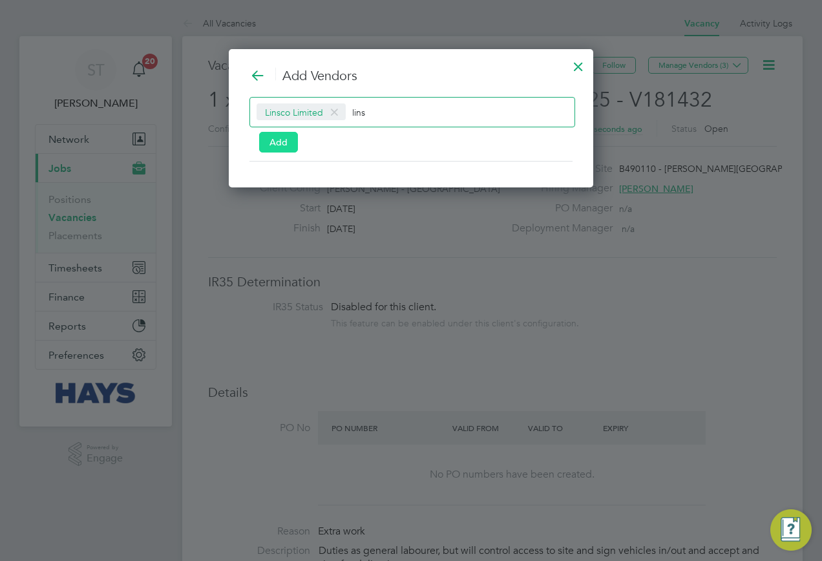
click at [277, 144] on button "Add" at bounding box center [278, 142] width 39 height 21
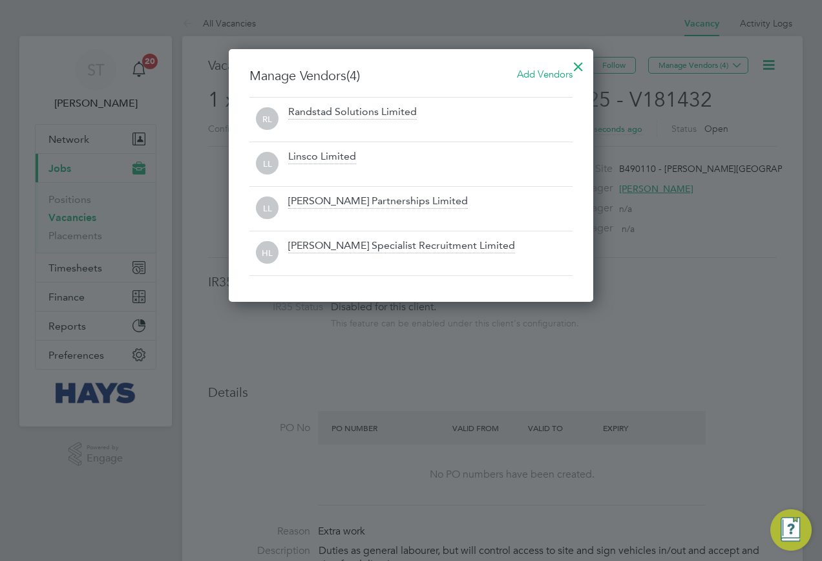
click at [581, 61] on div at bounding box center [578, 63] width 23 height 23
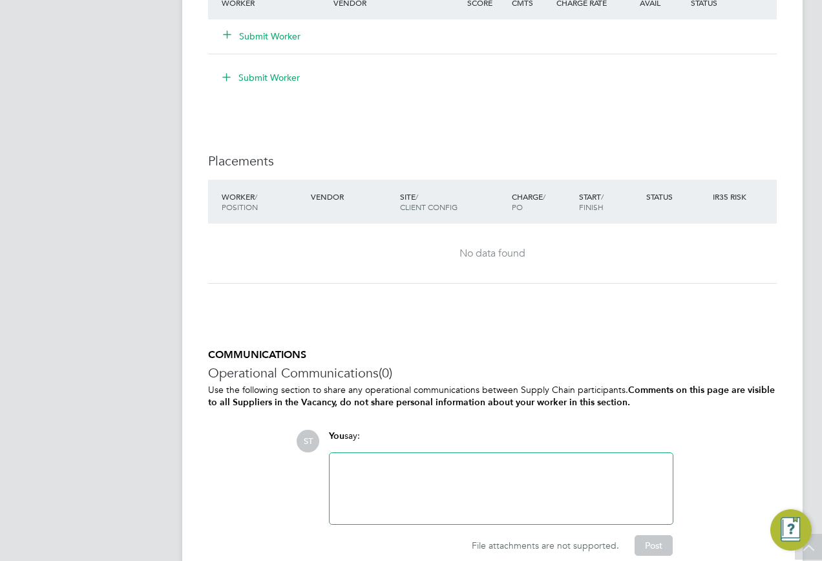
scroll to position [1224, 0]
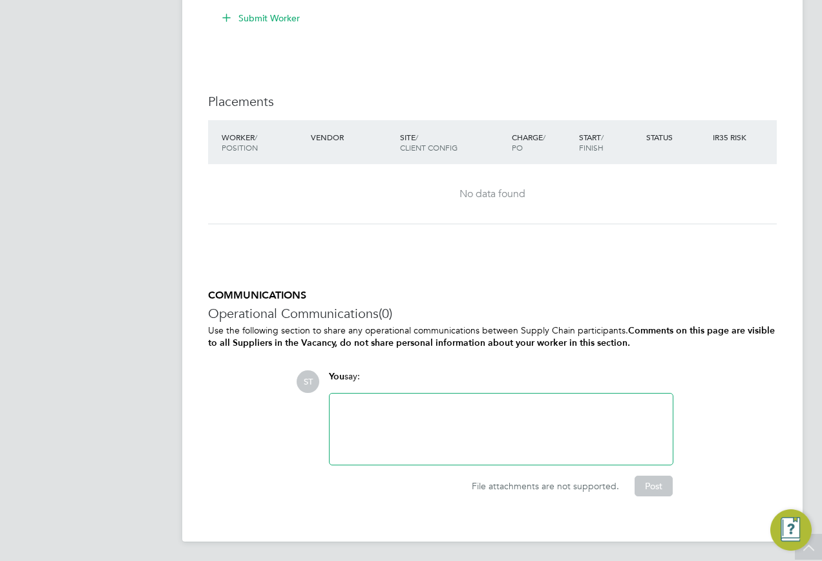
click at [374, 440] on div at bounding box center [501, 429] width 328 height 56
drag, startPoint x: 562, startPoint y: 405, endPoint x: 502, endPoint y: 409, distance: 60.2
click at [502, 409] on div "Vacancy for Chuk Peter Alisigwe (Linsco - Jack Kitchener)" at bounding box center [501, 429] width 328 height 56
click at [639, 485] on button "Post" at bounding box center [654, 486] width 38 height 21
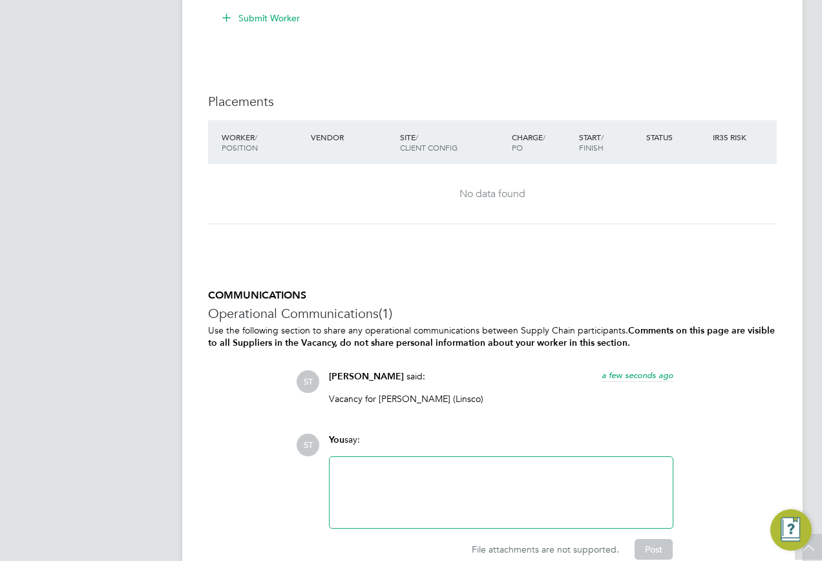
click at [468, 423] on div "COMMUNICATIONS Operational Communications (1) Use the following section to shar…" at bounding box center [492, 424] width 569 height 271
drag, startPoint x: 460, startPoint y: 398, endPoint x: 380, endPoint y: 401, distance: 79.6
click at [380, 401] on p "Vacancy for Chuk Peter Alisigwe (Linsco)" at bounding box center [501, 399] width 345 height 12
copy p "Chuk Peter Alisigwe"
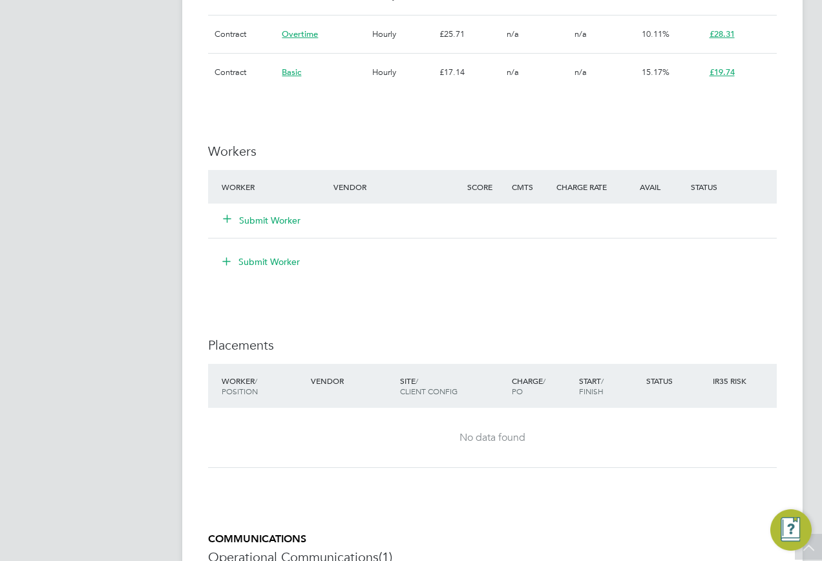
scroll to position [1164, 0]
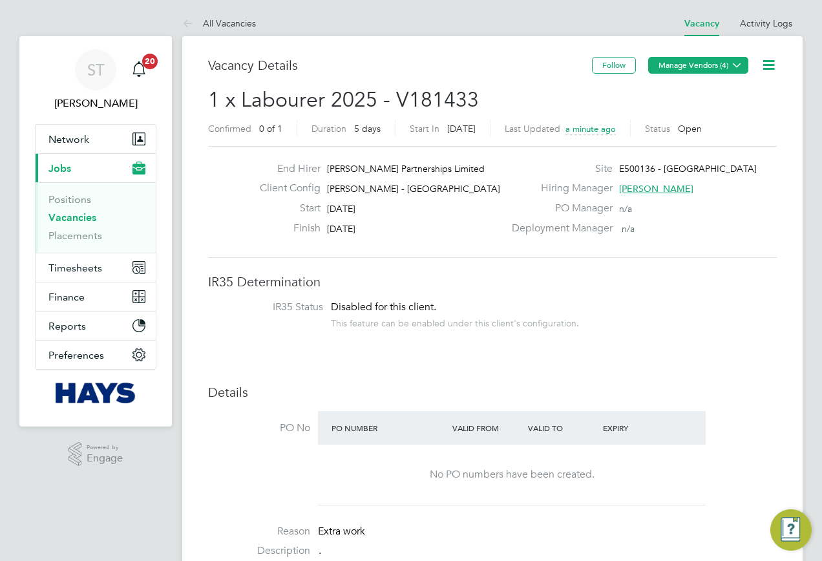
click at [734, 61] on icon at bounding box center [737, 65] width 10 height 10
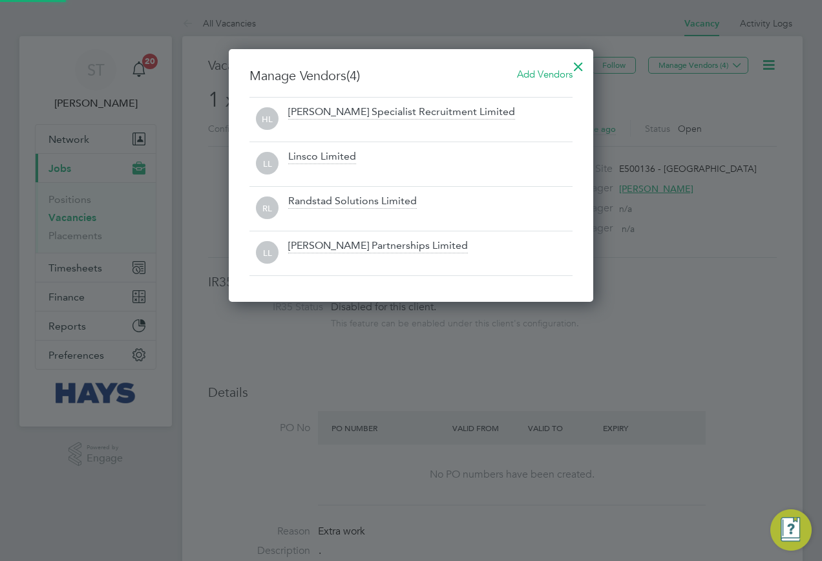
scroll to position [253, 365]
click at [581, 62] on div at bounding box center [578, 63] width 23 height 23
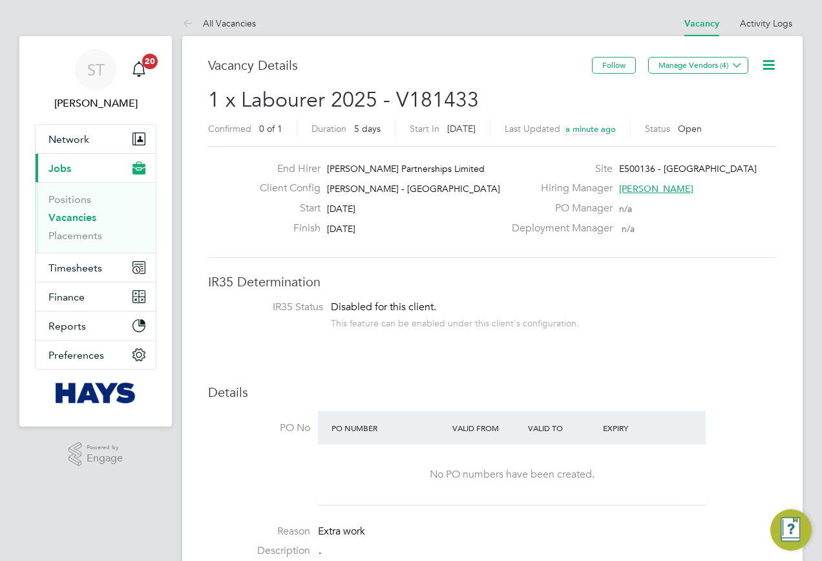
click at [64, 213] on link "Vacancies" at bounding box center [72, 217] width 48 height 12
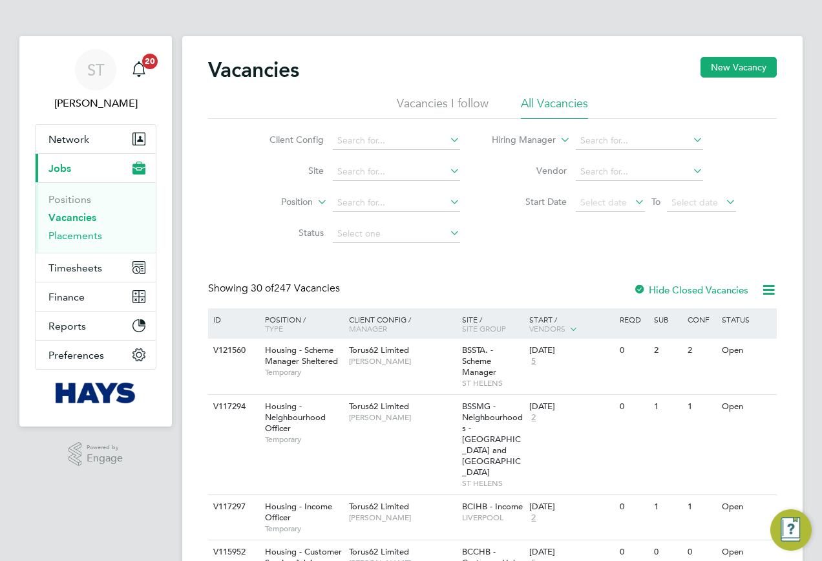
click at [76, 240] on link "Placements" at bounding box center [75, 236] width 54 height 12
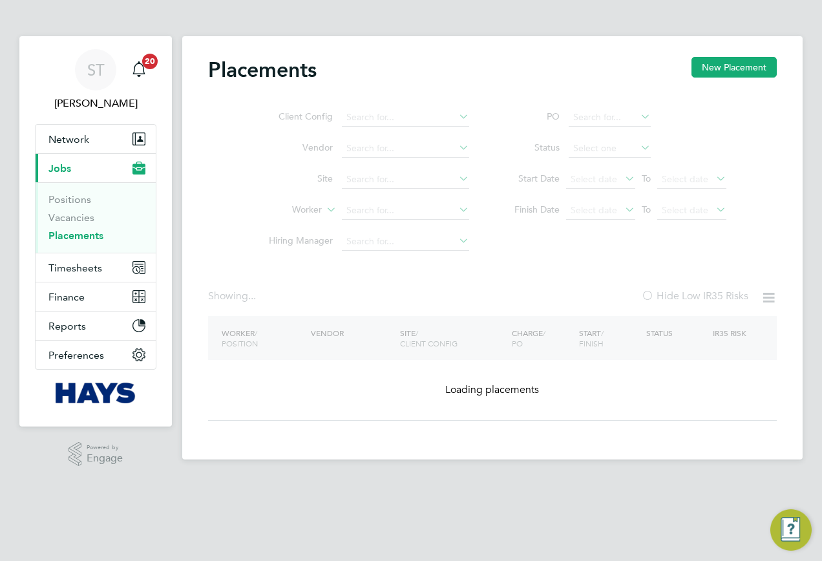
click at [394, 210] on ul "Client Config Vendor Site Worker Hiring Manager" at bounding box center [363, 179] width 243 height 155
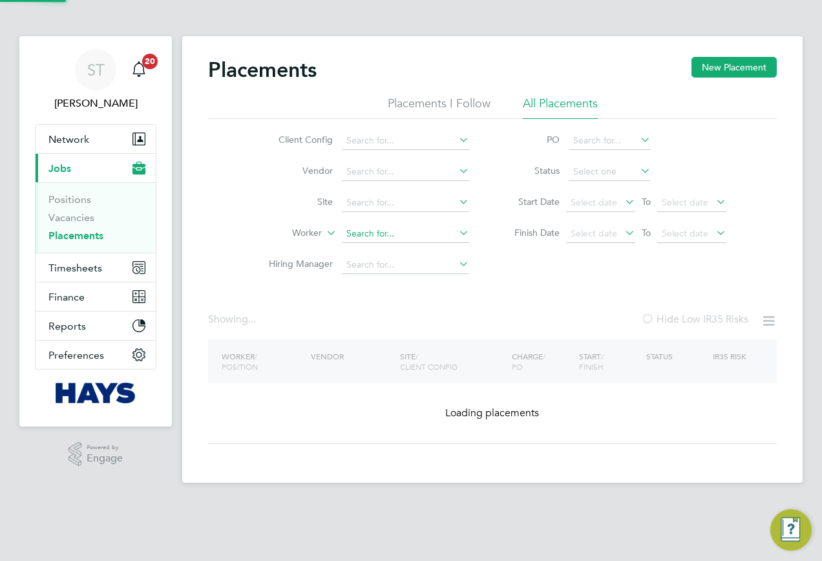
click at [363, 239] on input at bounding box center [405, 234] width 127 height 18
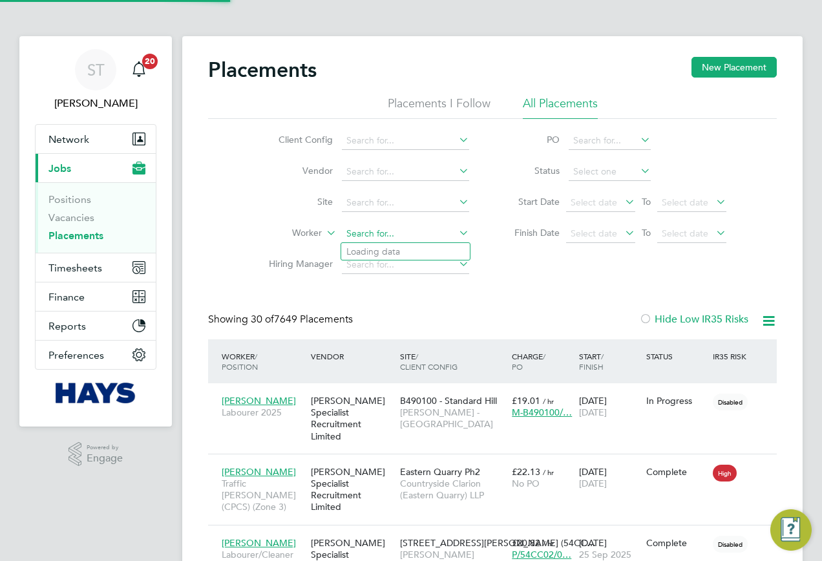
scroll to position [48, 112]
click at [370, 254] on b "Adam" at bounding box center [384, 251] width 75 height 11
type input "[PERSON_NAME]"
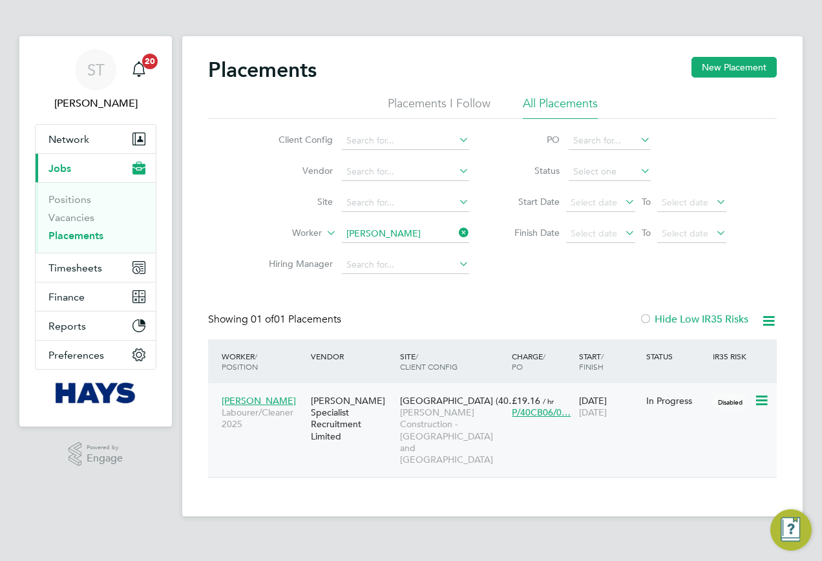
click at [400, 424] on div "Harrogate Hospital (40… Morgan Sindall Construction - Yorkshire and North East" at bounding box center [453, 430] width 112 height 83
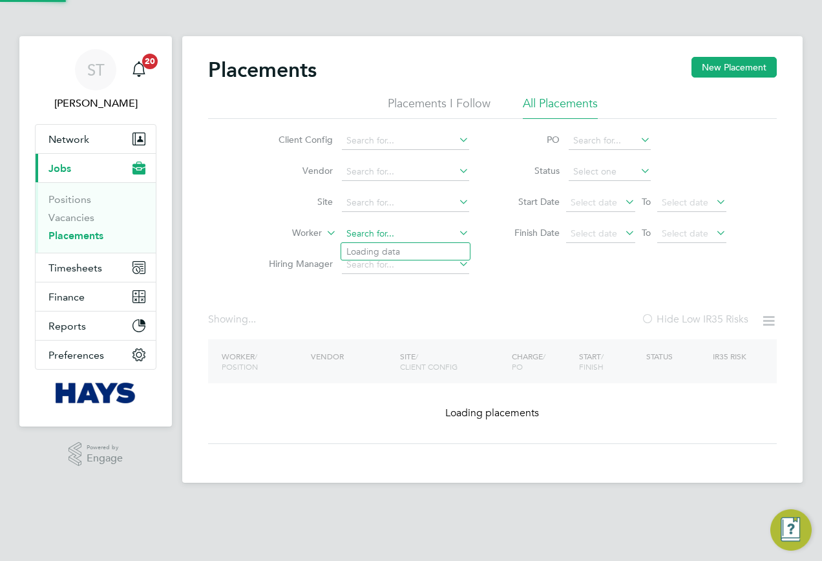
click at [403, 238] on input at bounding box center [405, 234] width 127 height 18
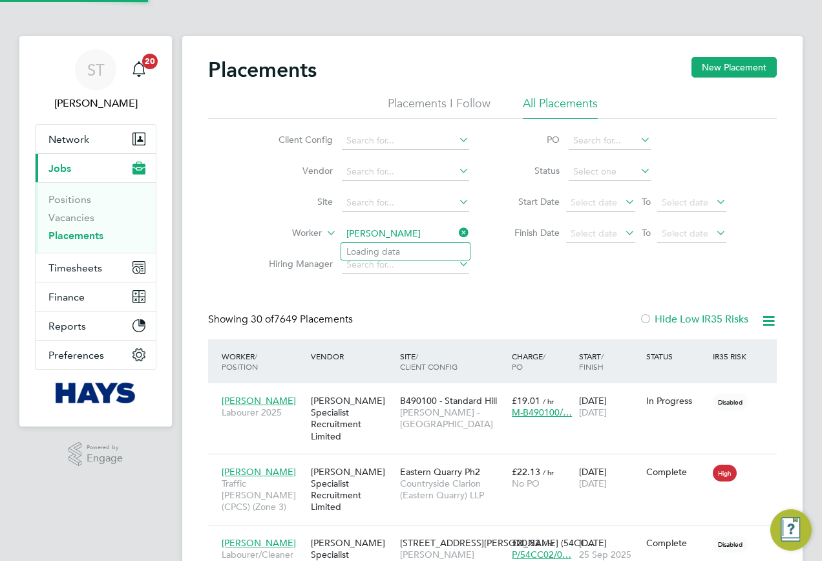
scroll to position [48, 112]
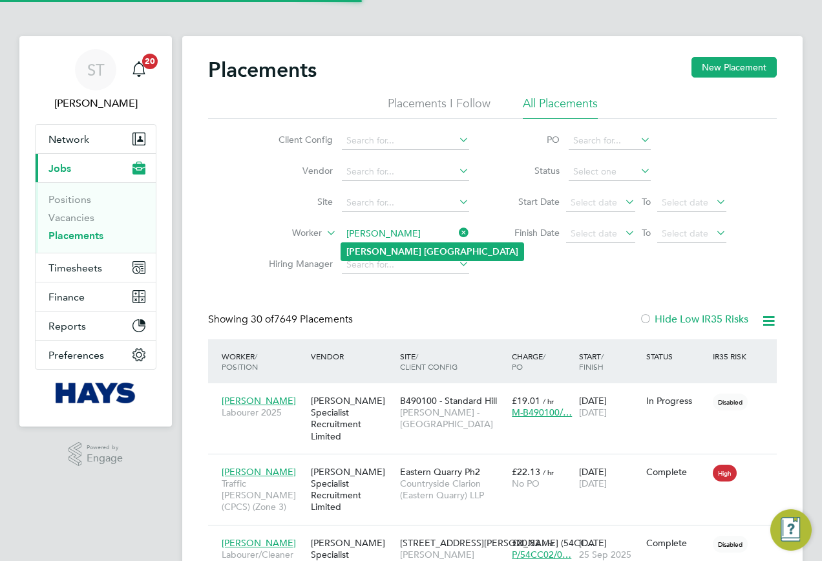
type input "Thomas Cansfield"
click at [424, 251] on b "Cansfield" at bounding box center [471, 251] width 94 height 11
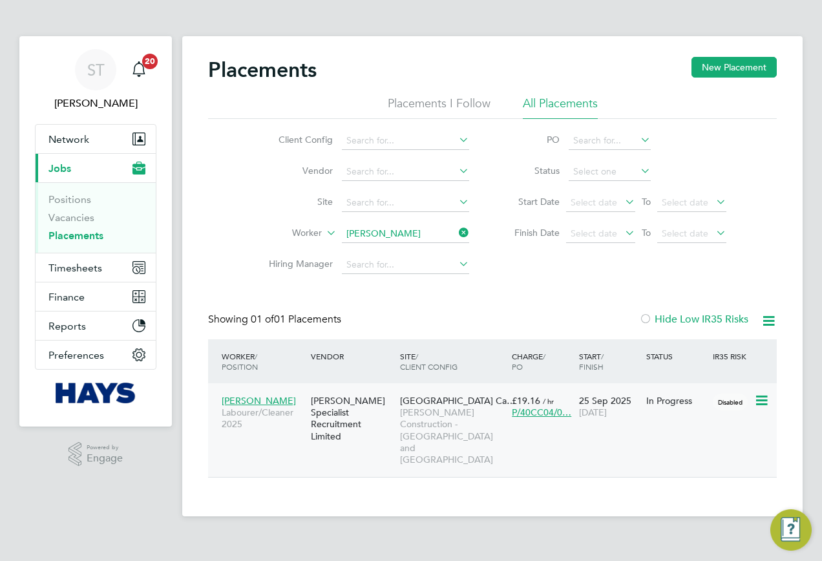
click at [278, 396] on span "Thomas Cansfield" at bounding box center [259, 401] width 74 height 12
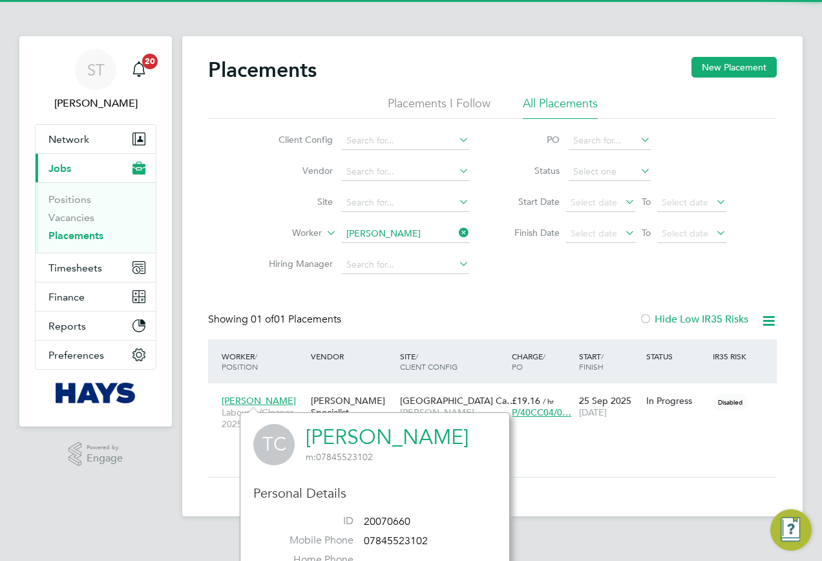
click at [356, 429] on link "Thomas Cansfield" at bounding box center [387, 437] width 163 height 25
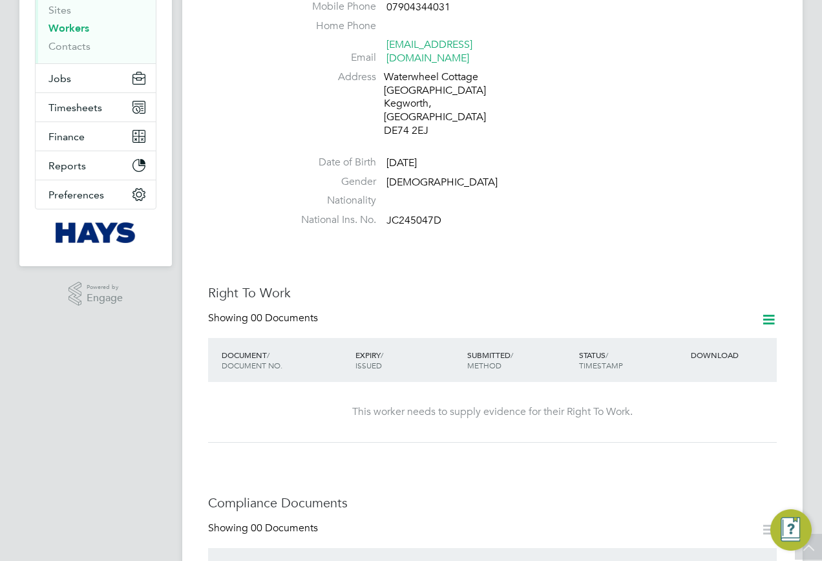
scroll to position [194, 0]
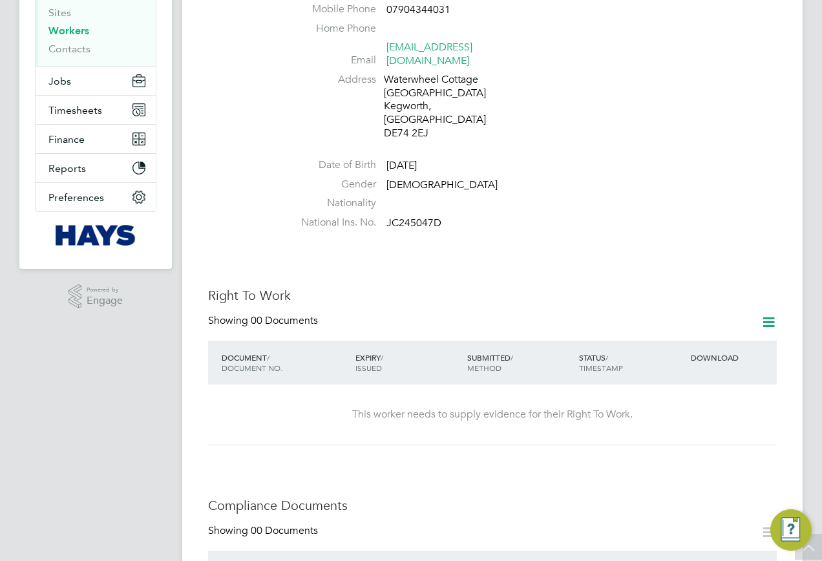
click at [776, 314] on icon at bounding box center [769, 322] width 16 height 16
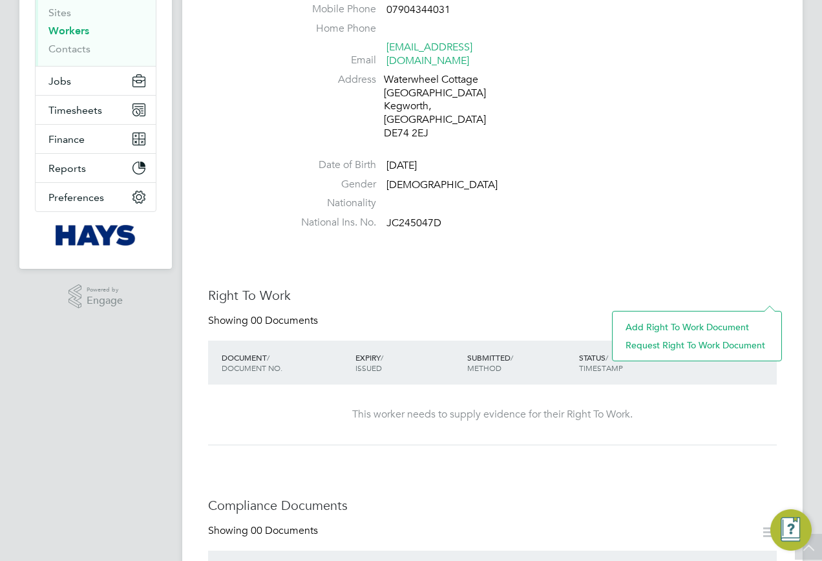
click at [684, 324] on li "Add Right To Work Document" at bounding box center [697, 327] width 156 height 18
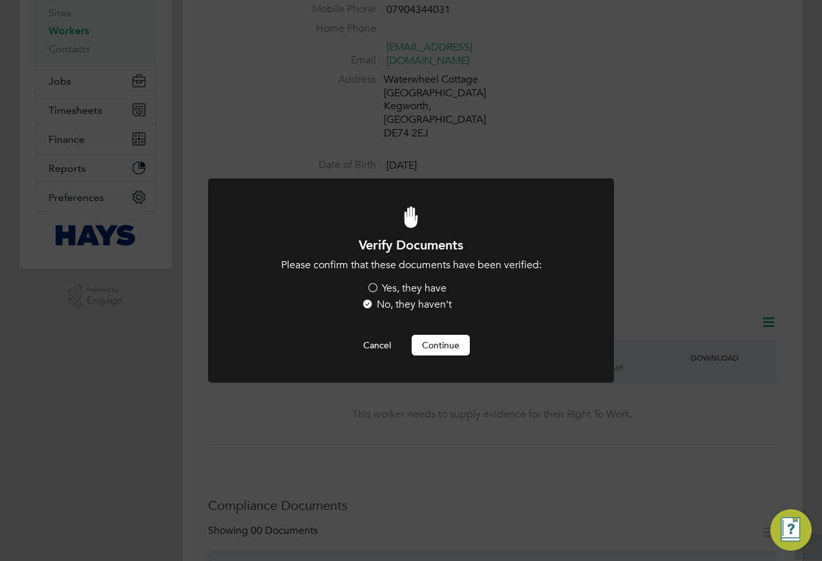
click at [402, 285] on label "Yes, they have" at bounding box center [407, 289] width 80 height 14
click at [0, 0] on input "Yes, they have" at bounding box center [0, 0] width 0 height 0
click at [442, 345] on button "Continue" at bounding box center [441, 345] width 58 height 21
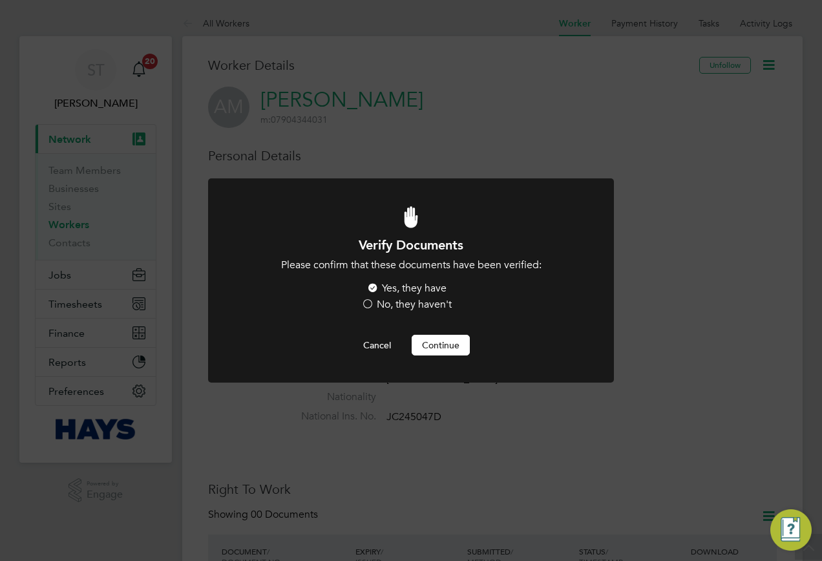
scroll to position [194, 0]
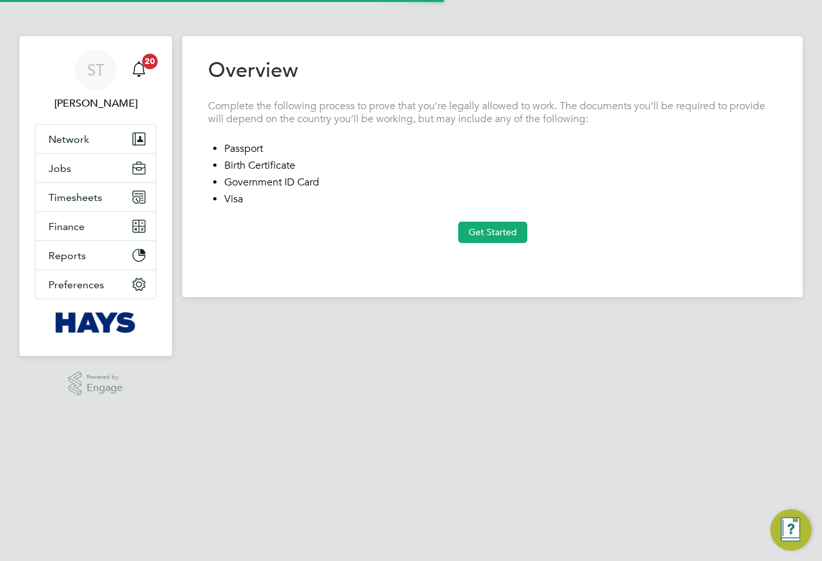
click at [471, 226] on button "Get Started" at bounding box center [492, 232] width 69 height 21
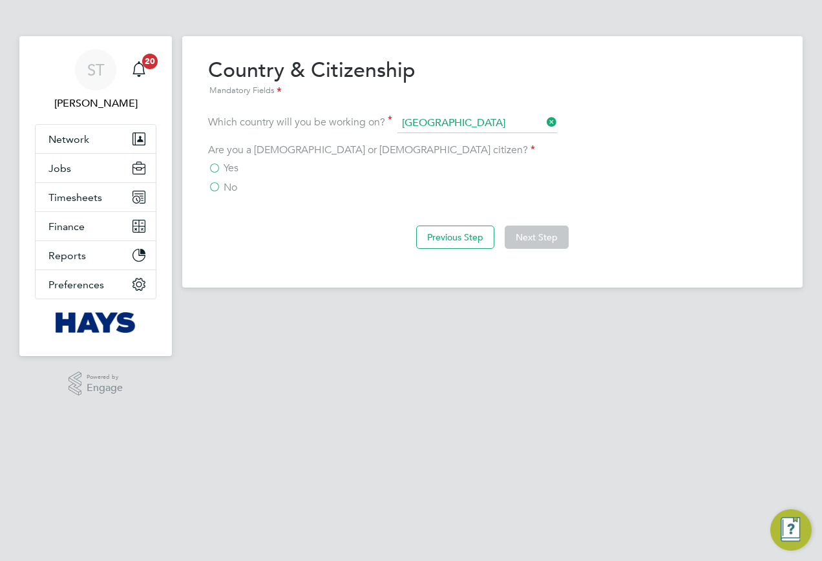
click at [224, 168] on span "Yes" at bounding box center [231, 168] width 15 height 13
click at [0, 0] on input "Yes" at bounding box center [0, 0] width 0 height 0
click at [526, 235] on button "Next Step" at bounding box center [537, 237] width 64 height 23
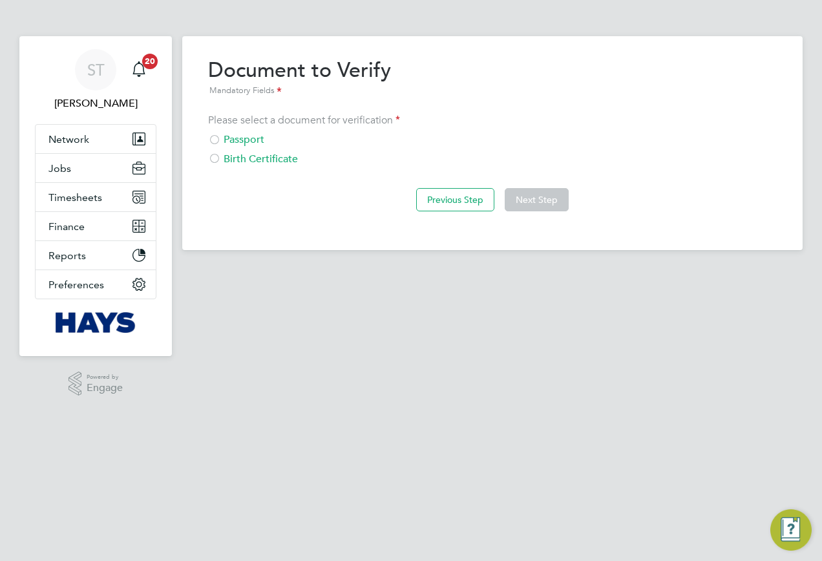
click at [230, 142] on div "Passport" at bounding box center [492, 140] width 569 height 14
click at [533, 208] on button "Next Step" at bounding box center [537, 199] width 64 height 23
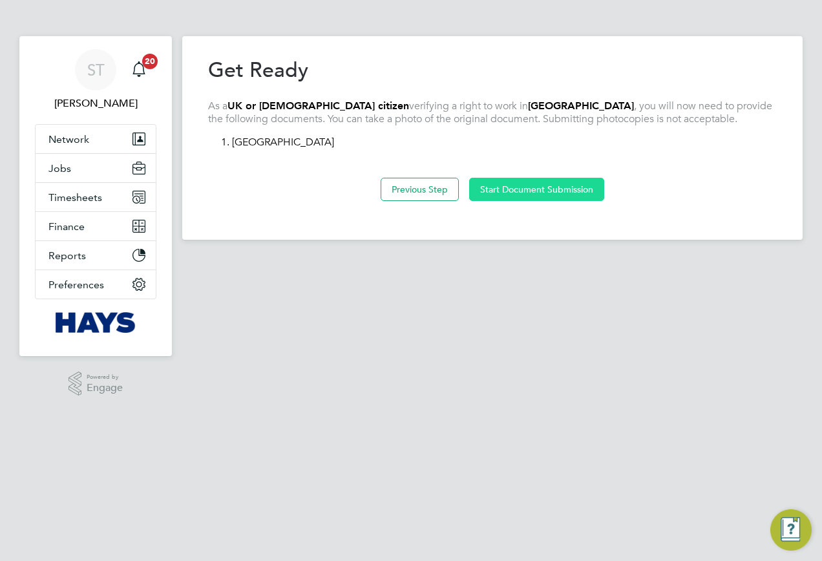
click at [501, 190] on button "Start Document Submission" at bounding box center [536, 189] width 135 height 23
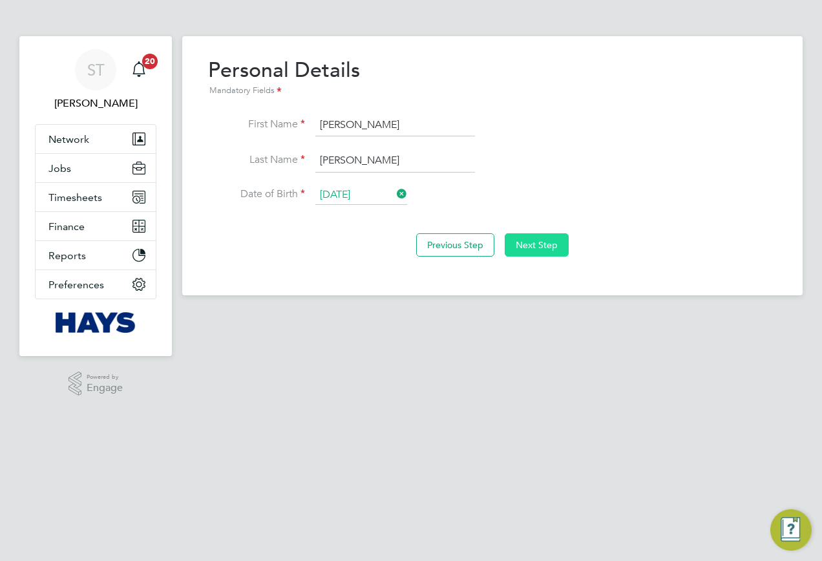
click at [539, 239] on button "Next Step" at bounding box center [537, 244] width 64 height 23
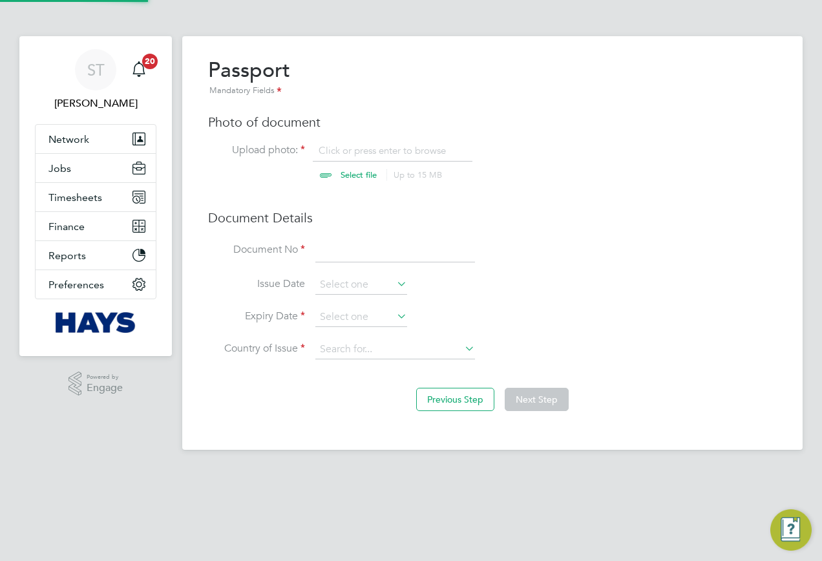
scroll to position [17, 160]
click at [323, 182] on input "file" at bounding box center [371, 163] width 203 height 39
type input "C:\fakepath\Passport (Front).jpg"
click at [383, 250] on input at bounding box center [395, 250] width 160 height 23
type input "122022432"
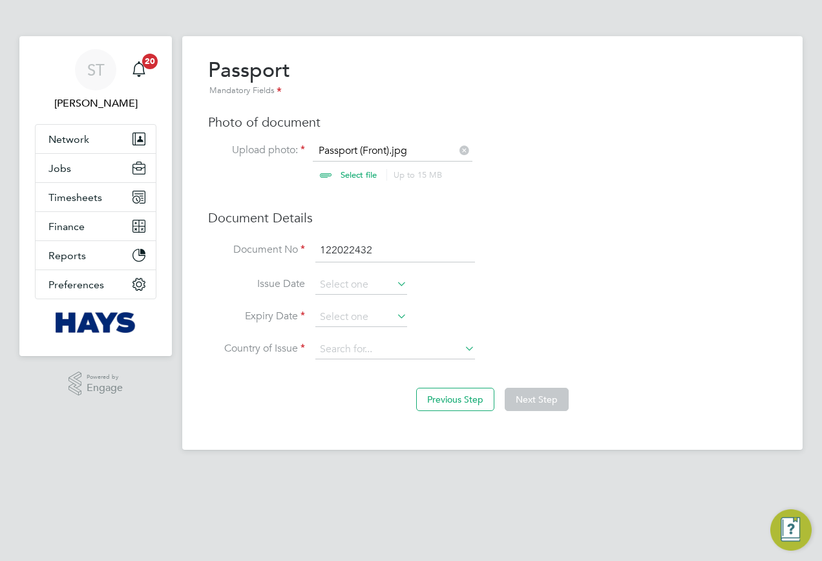
click at [376, 307] on li "Issue Date" at bounding box center [492, 291] width 569 height 32
click at [370, 309] on input at bounding box center [361, 317] width 92 height 19
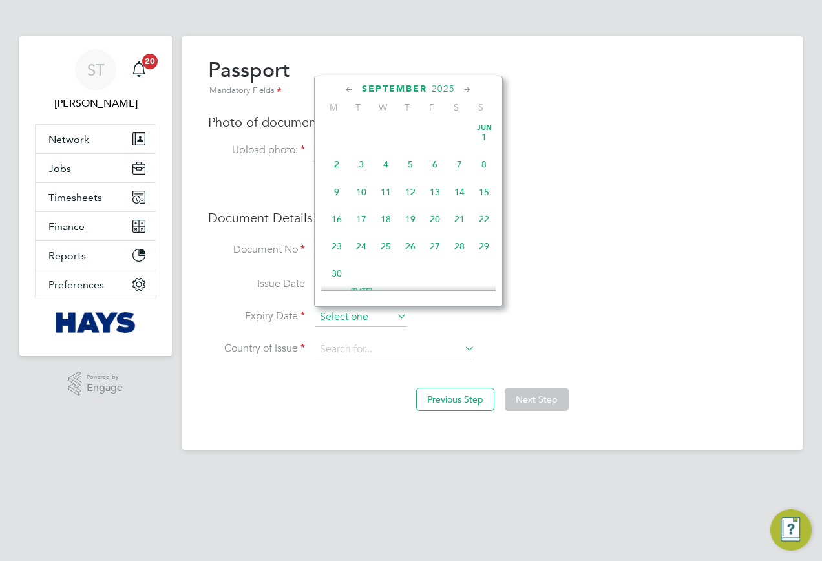
scroll to position [504, 0]
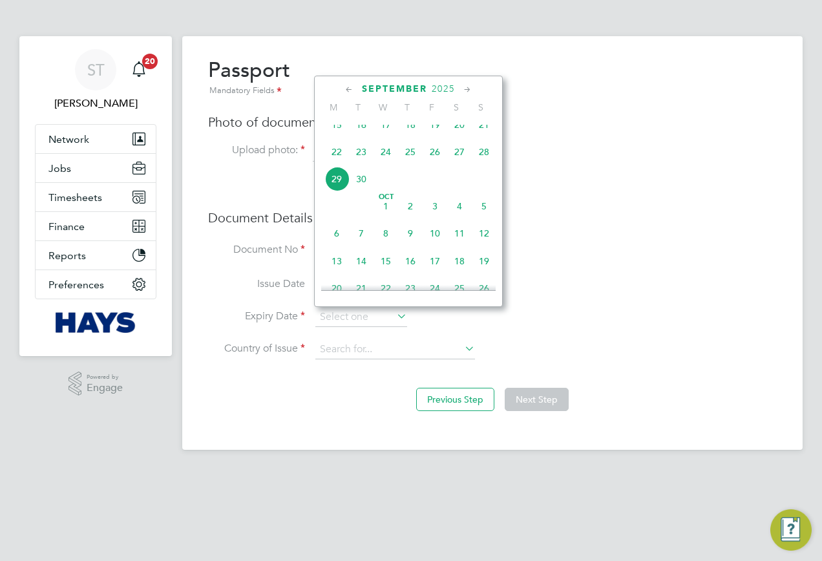
click at [451, 85] on span "2025" at bounding box center [443, 88] width 23 height 11
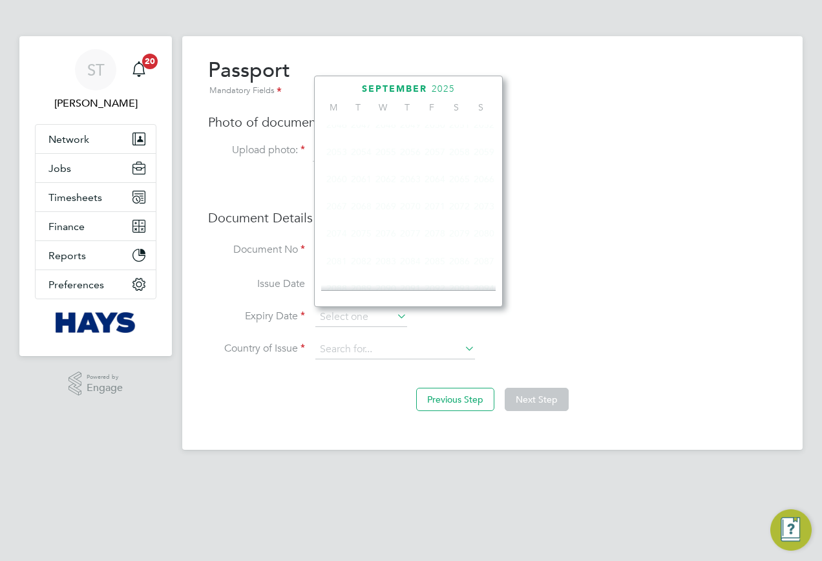
scroll to position [343, 0]
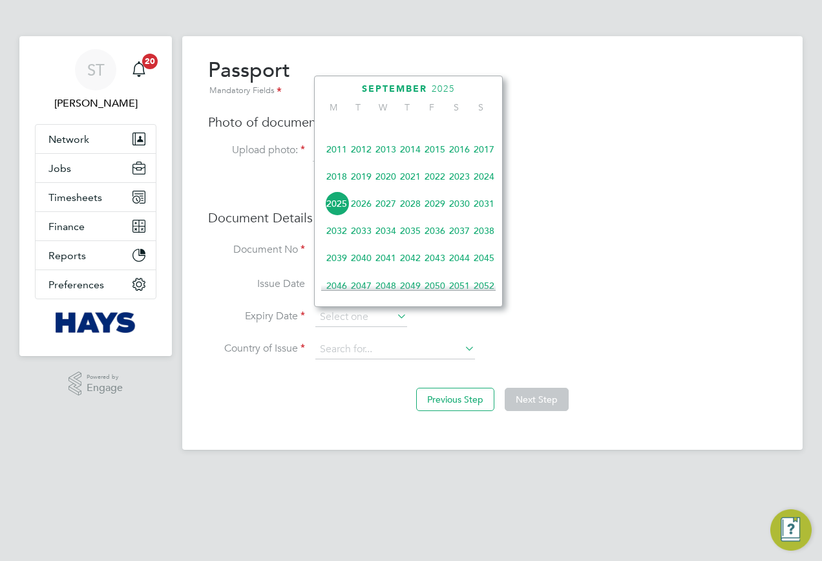
click at [457, 213] on span "2030" at bounding box center [459, 203] width 25 height 25
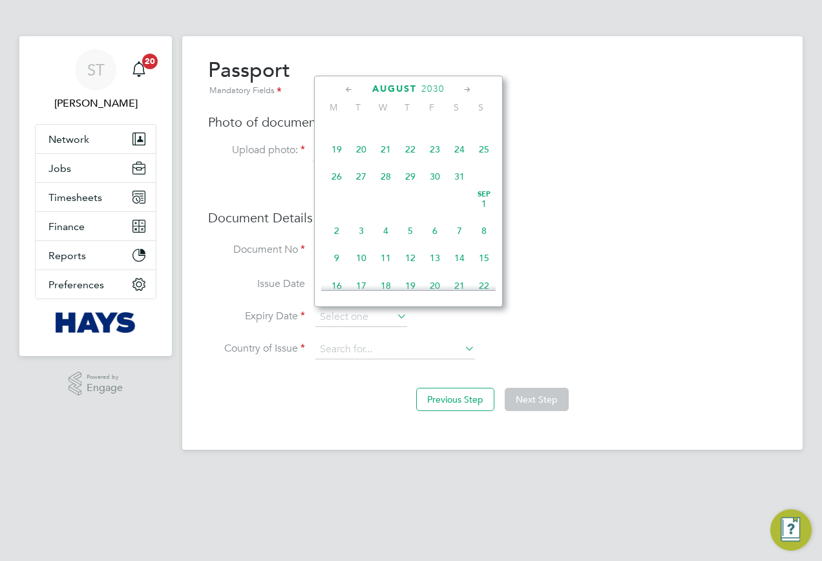
click at [353, 90] on icon at bounding box center [349, 90] width 12 height 14
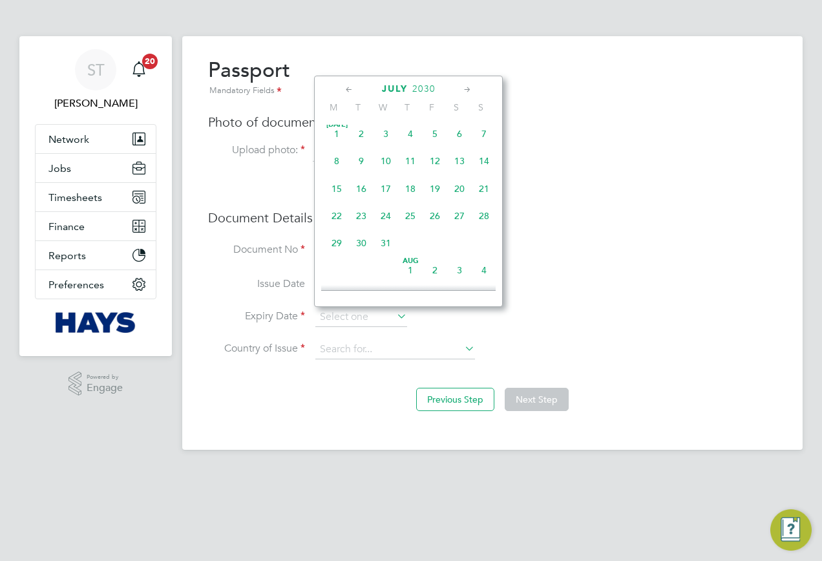
click at [356, 164] on span "9" at bounding box center [361, 161] width 25 height 25
type input "[DATE]"
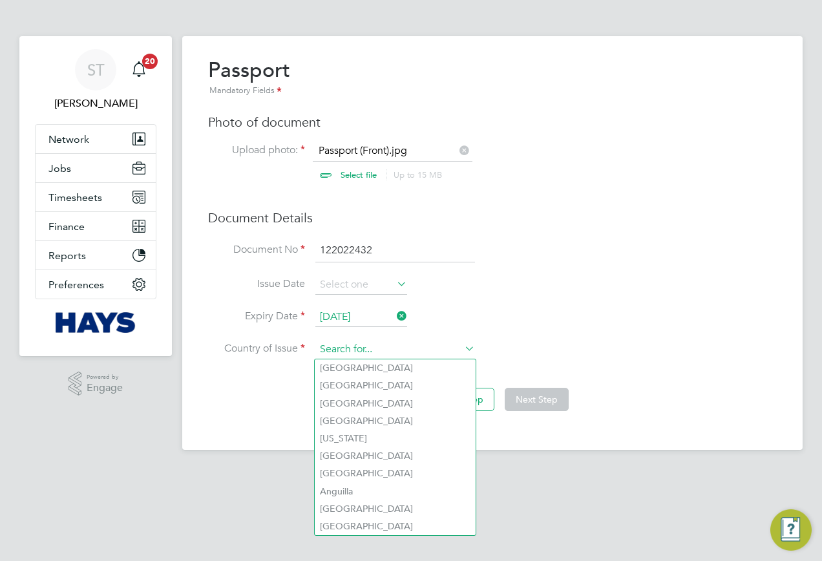
click at [365, 343] on input at bounding box center [395, 349] width 160 height 19
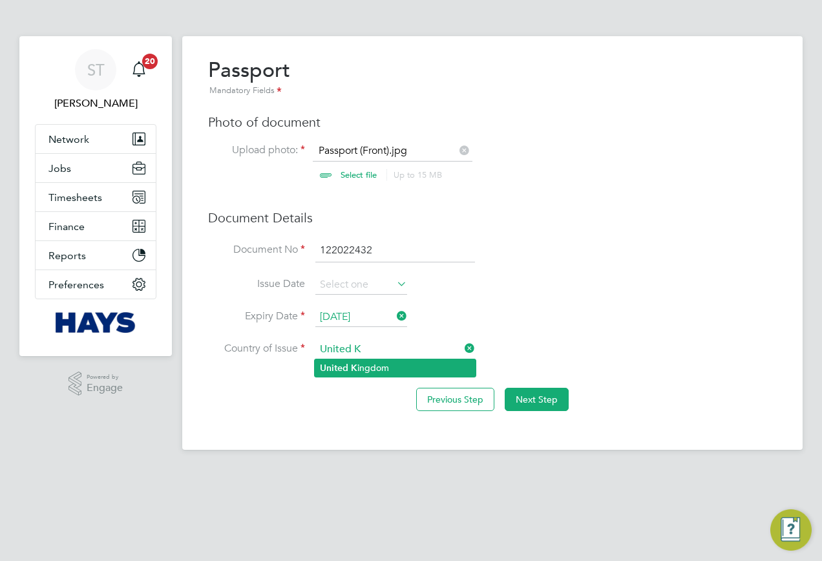
type input "United K"
click at [361, 359] on ul "United K ingdom" at bounding box center [395, 368] width 162 height 19
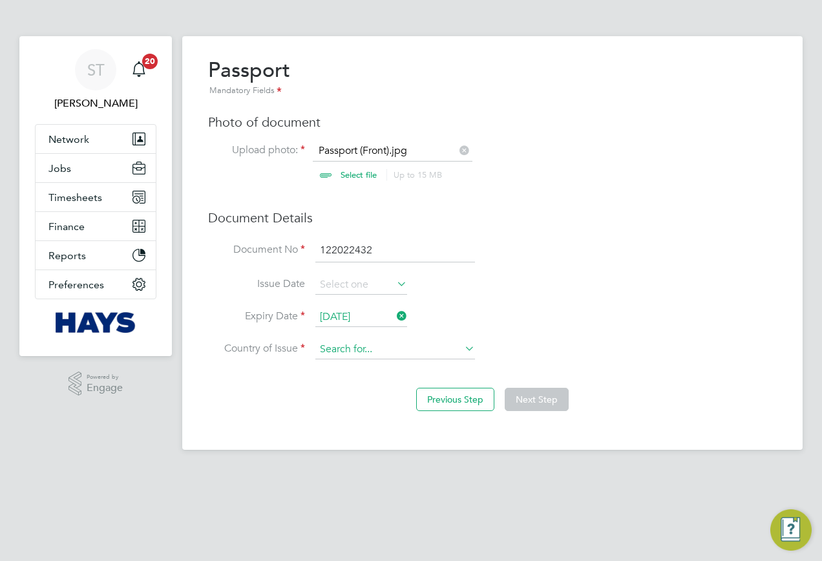
click at [368, 348] on input at bounding box center [395, 349] width 160 height 19
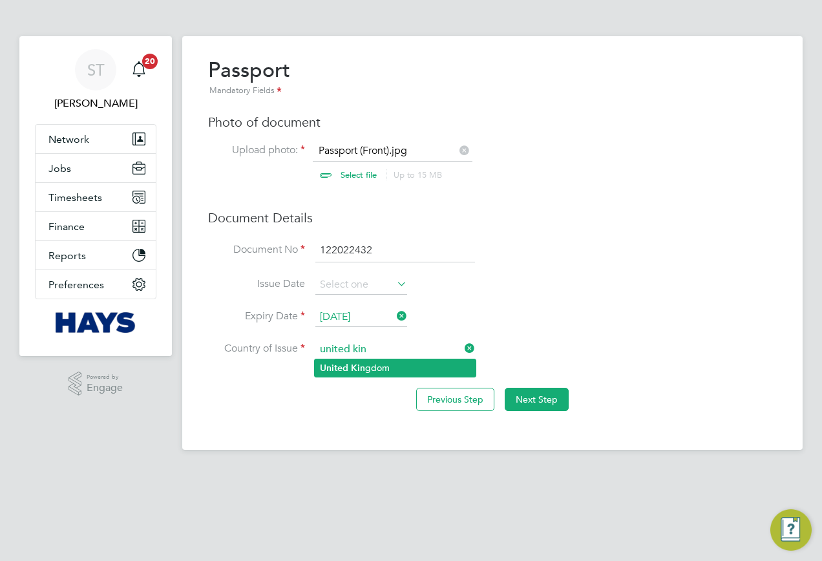
click at [354, 363] on b "Kin" at bounding box center [358, 368] width 14 height 11
type input "[GEOGRAPHIC_DATA]"
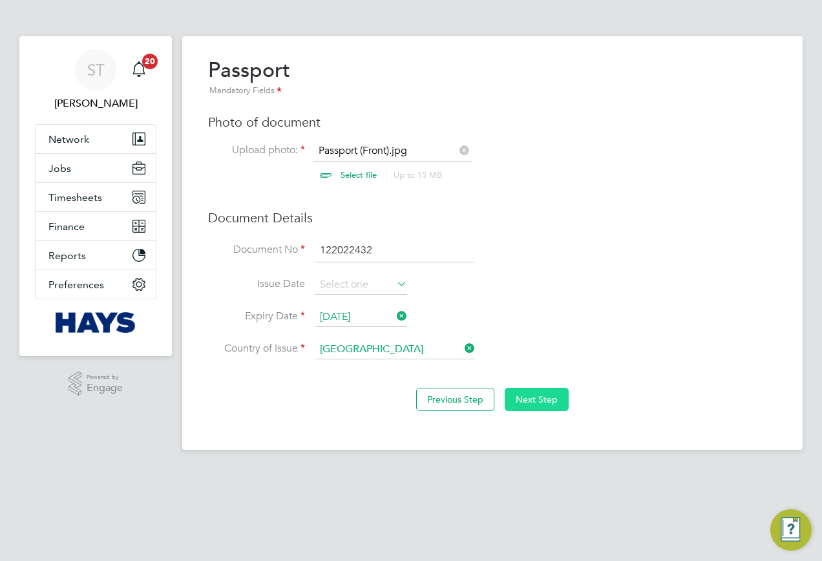
click at [560, 399] on button "Next Step" at bounding box center [537, 399] width 64 height 23
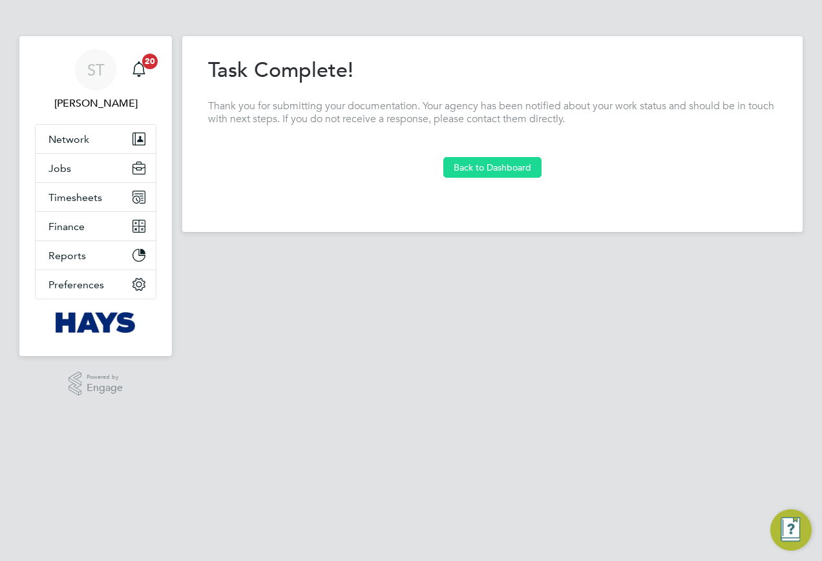
click at [507, 169] on button "Back to Dashboard" at bounding box center [492, 167] width 98 height 21
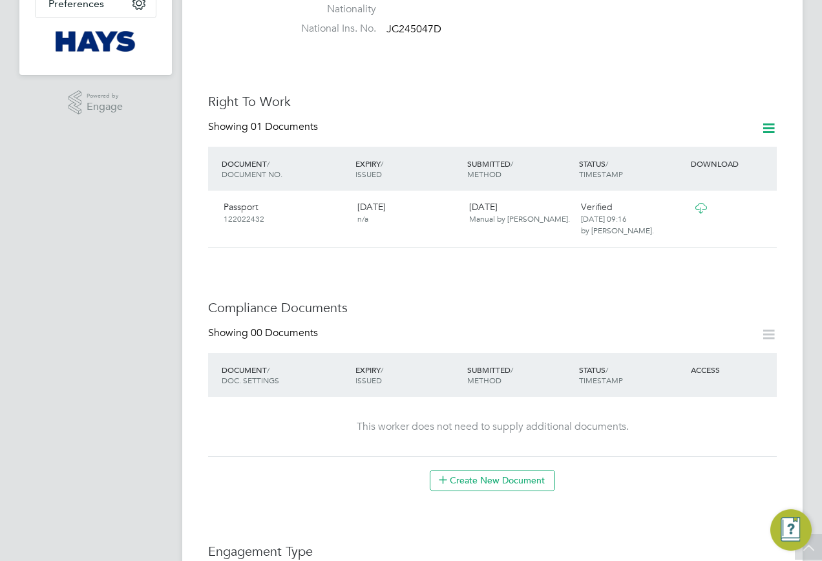
scroll to position [711, 0]
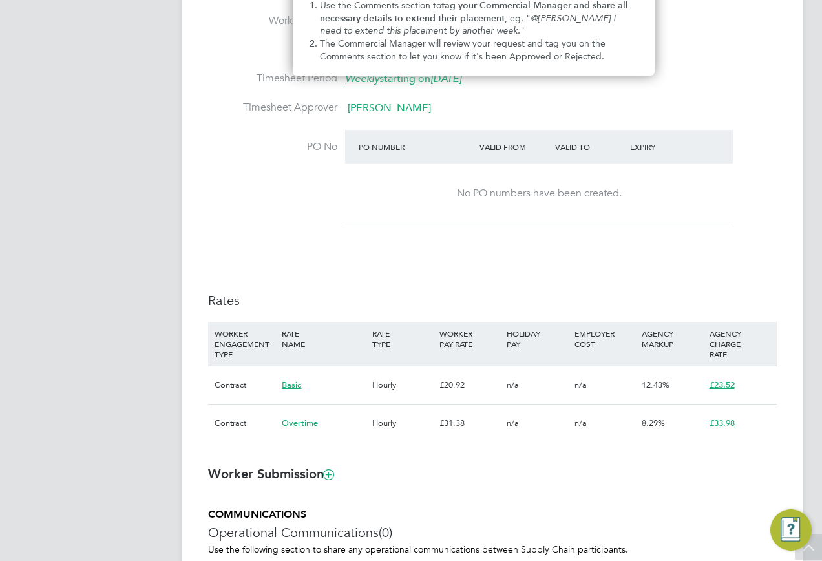
scroll to position [222, 0]
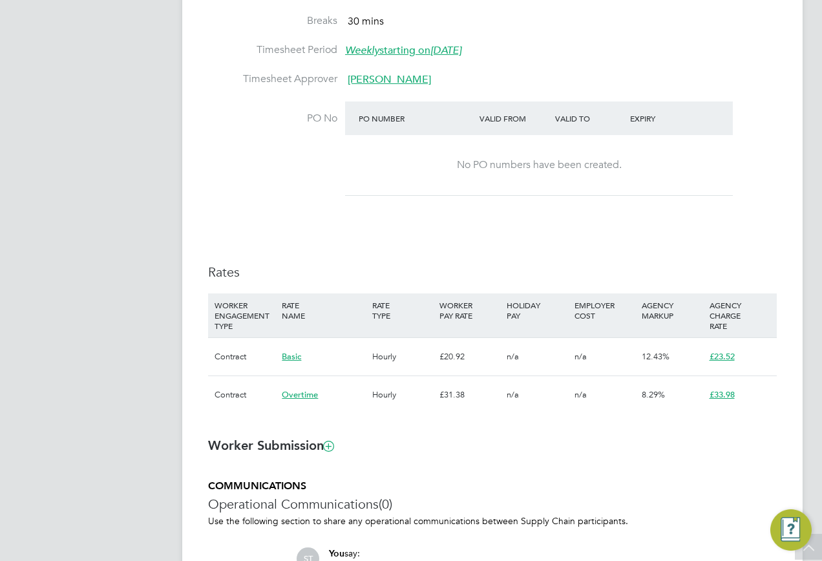
click at [581, 59] on li "Timesheet Period Weekly starting [DATE][DATE]" at bounding box center [492, 57] width 569 height 29
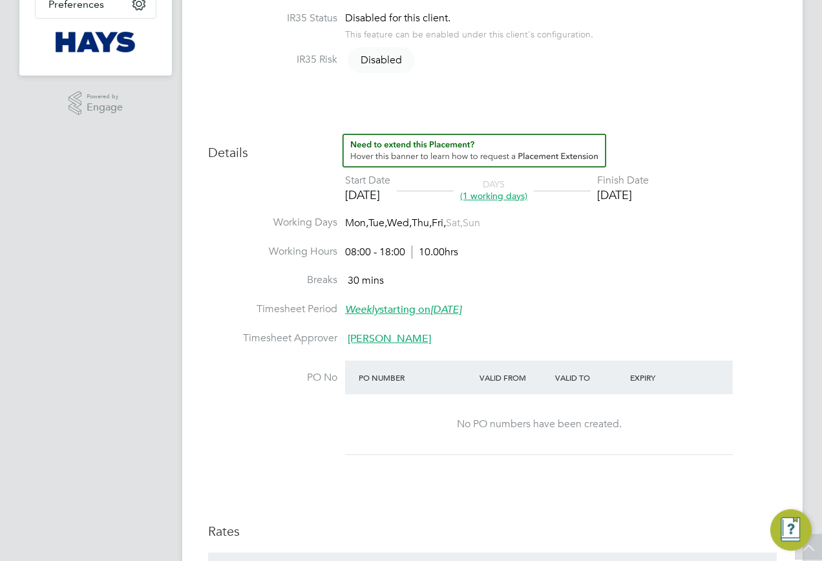
scroll to position [0, 0]
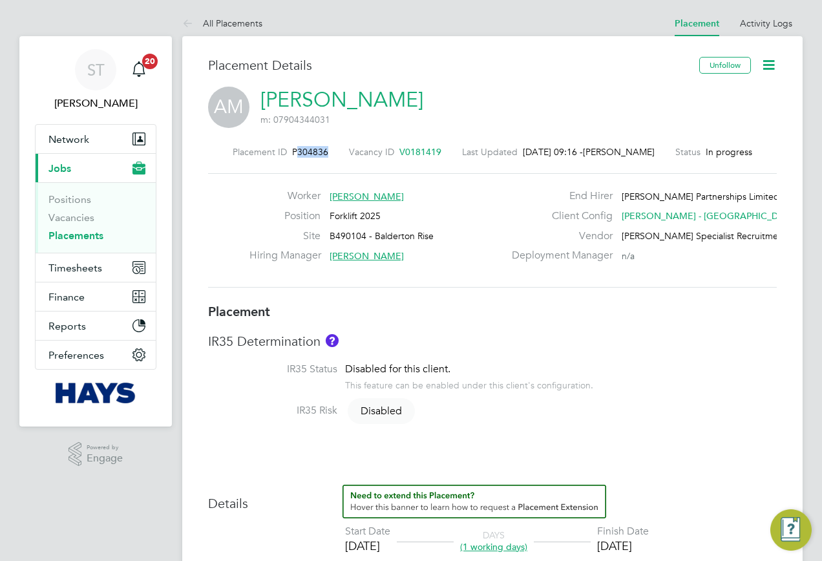
drag, startPoint x: 321, startPoint y: 152, endPoint x: 292, endPoint y: 156, distance: 29.3
click at [292, 156] on div "Placement ID P304836 Vacancy ID V0181419 Last Updated [DATE] 09:16 - [PERSON_NA…" at bounding box center [492, 152] width 569 height 12
copy span "304836"
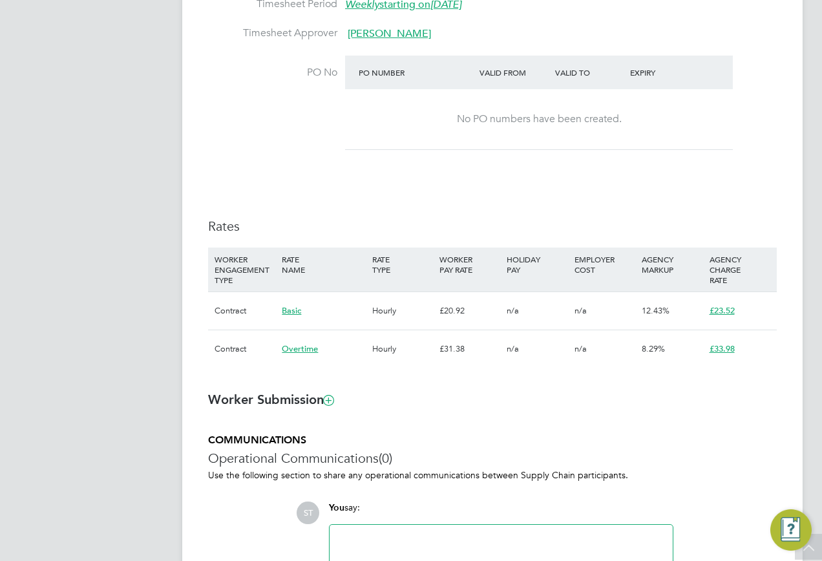
scroll to position [820, 0]
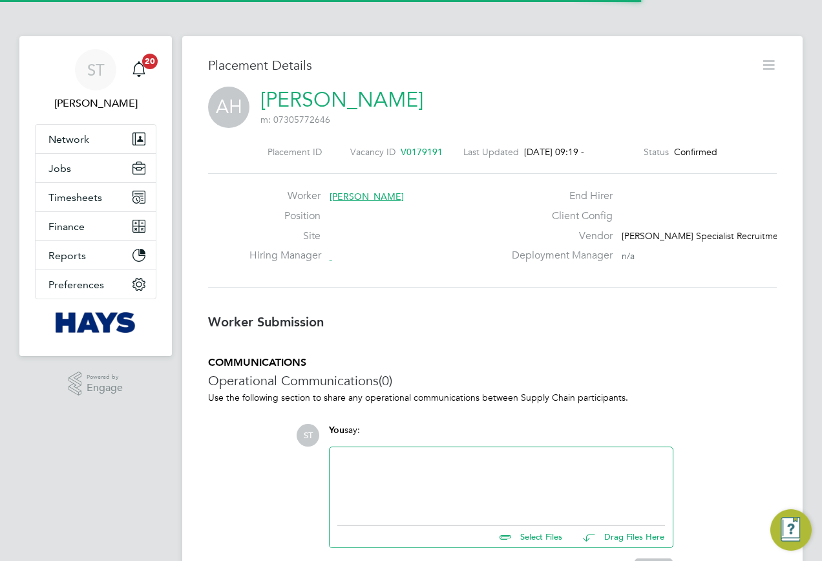
click at [776, 65] on icon at bounding box center [769, 65] width 16 height 16
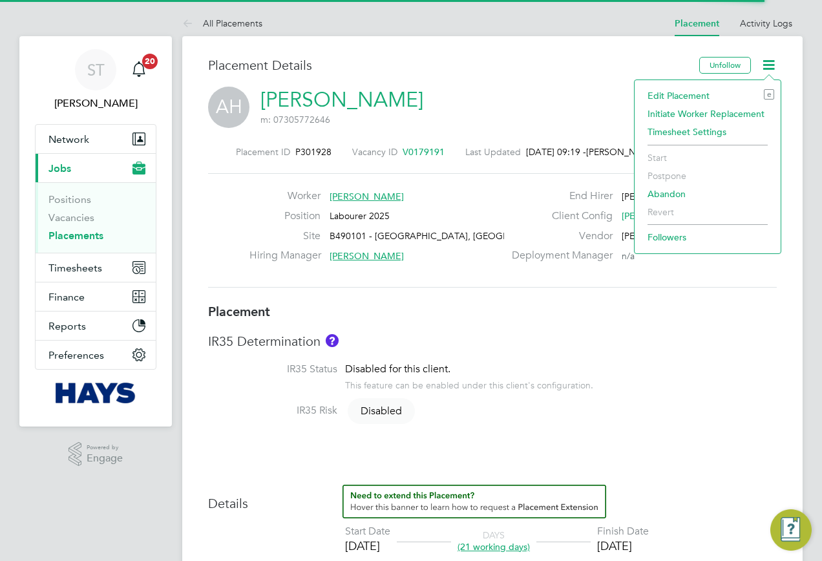
click at [698, 94] on li "Edit Placement e" at bounding box center [707, 96] width 133 height 18
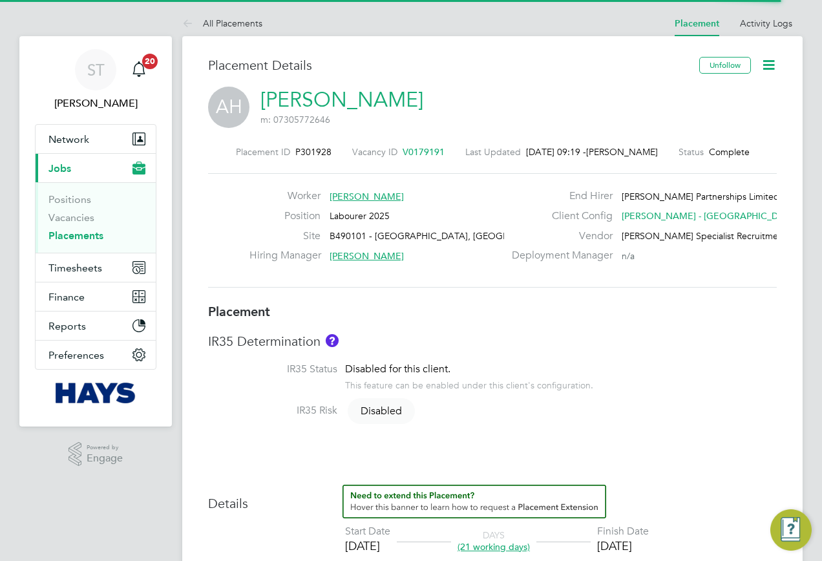
type input "Bob Nugent"
type input "Brian Sheerin"
type input "26 Aug 2025"
type input "23 Sep 2025"
type input "08:00"
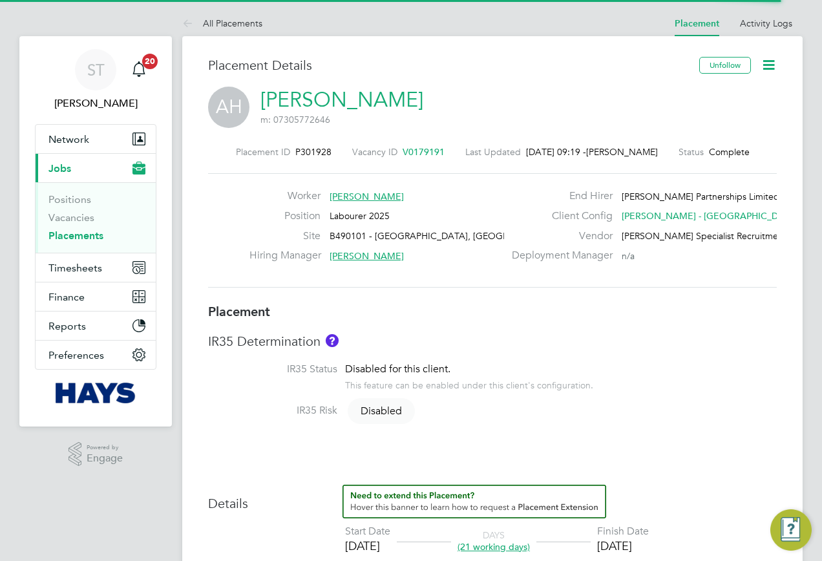
type input "18:00"
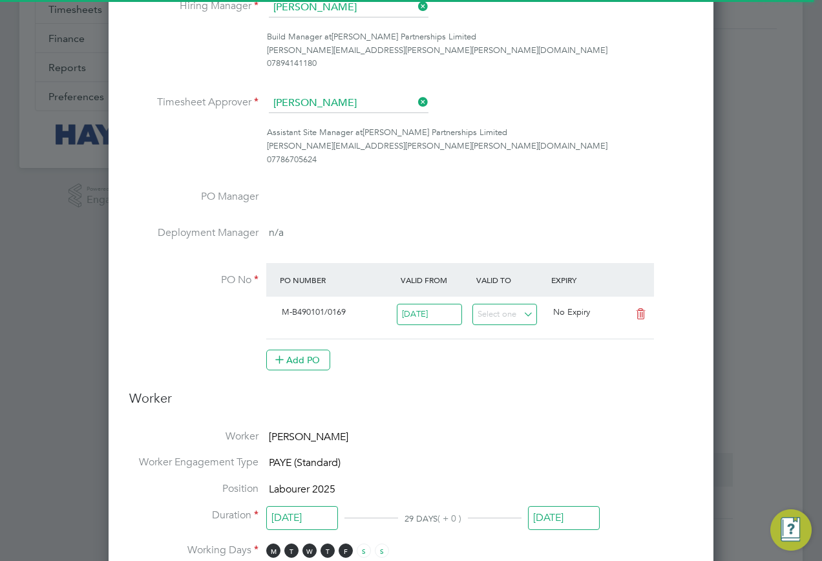
click at [544, 518] on input "23 Sep 2025" at bounding box center [564, 518] width 72 height 24
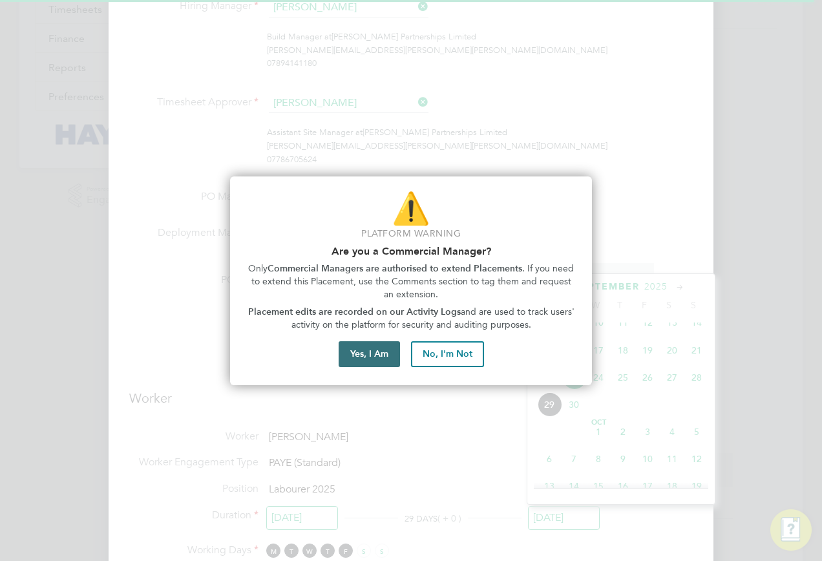
click at [369, 347] on button "Yes, I Am" at bounding box center [369, 354] width 61 height 26
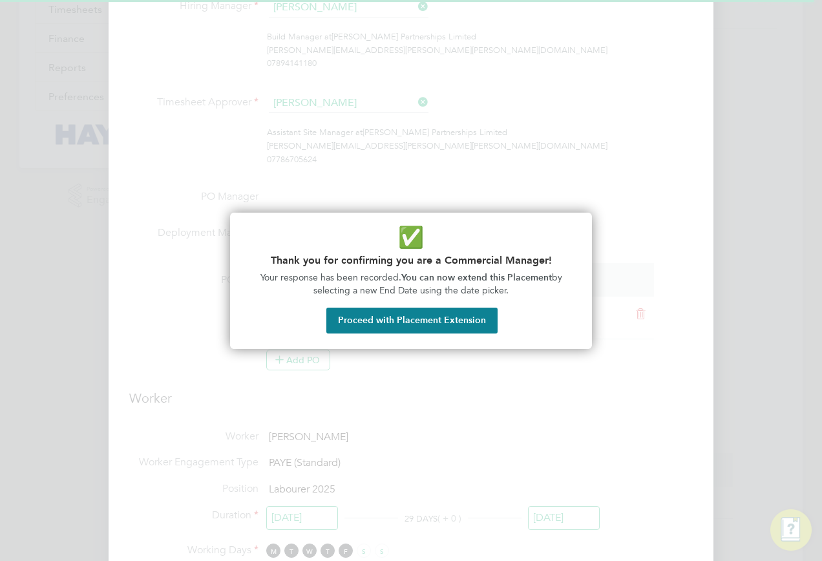
click at [376, 325] on button "Proceed with Placement Extension" at bounding box center [411, 321] width 171 height 26
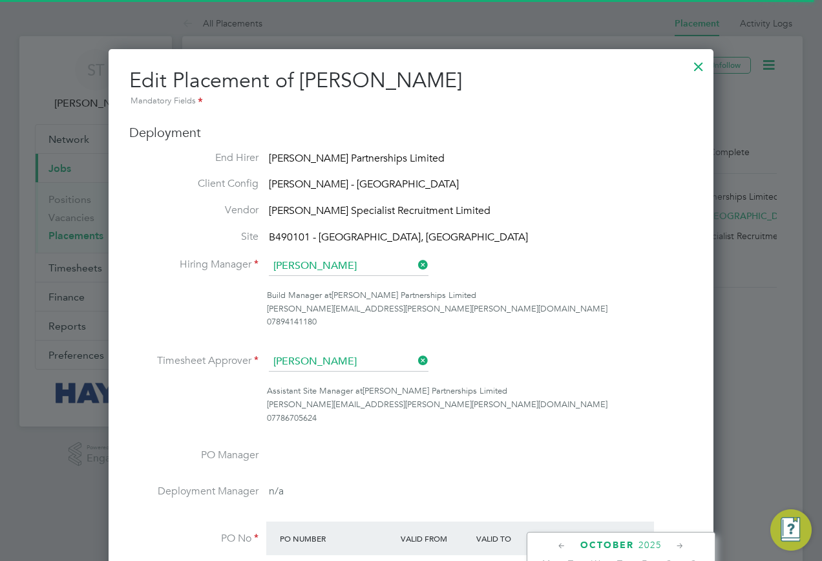
click at [548, 467] on li "PO Manager" at bounding box center [411, 467] width 564 height 37
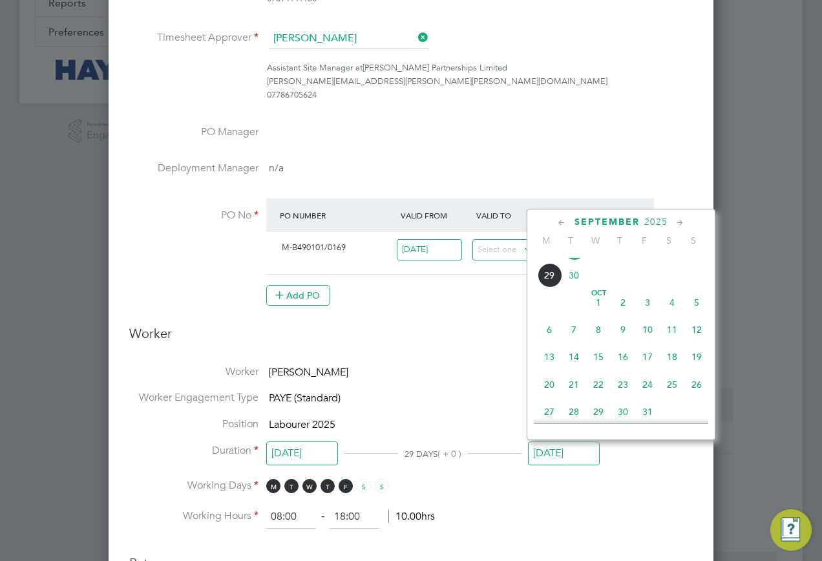
click at [557, 453] on input "23 Sep 2025" at bounding box center [564, 454] width 72 height 24
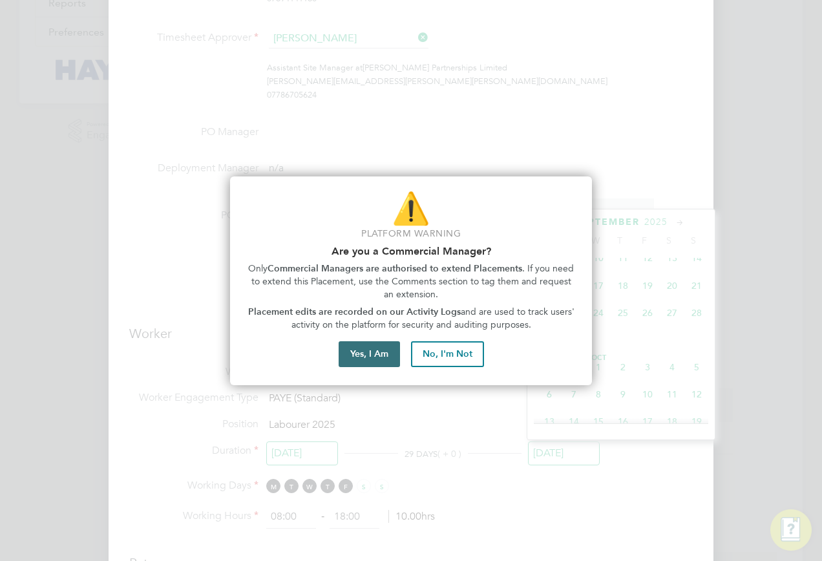
click at [361, 350] on button "Yes, I Am" at bounding box center [369, 354] width 61 height 26
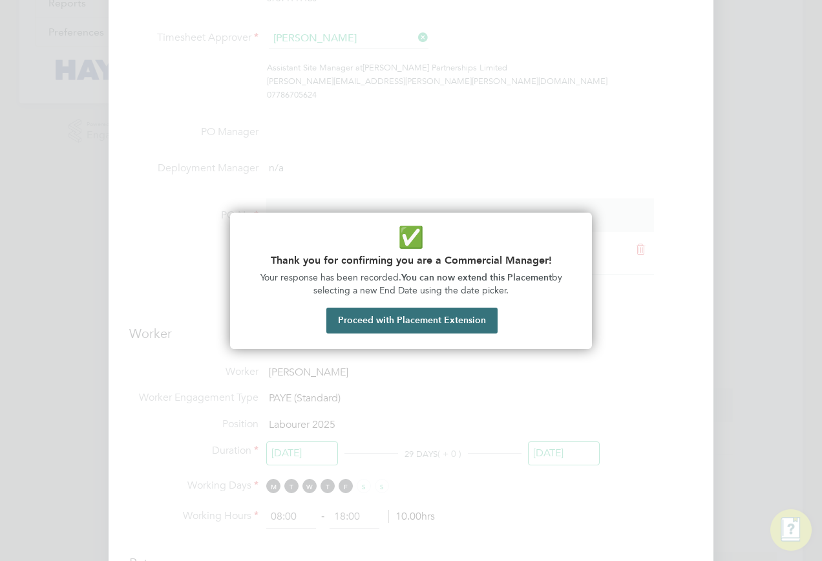
click at [394, 317] on button "Proceed with Placement Extension" at bounding box center [411, 321] width 171 height 26
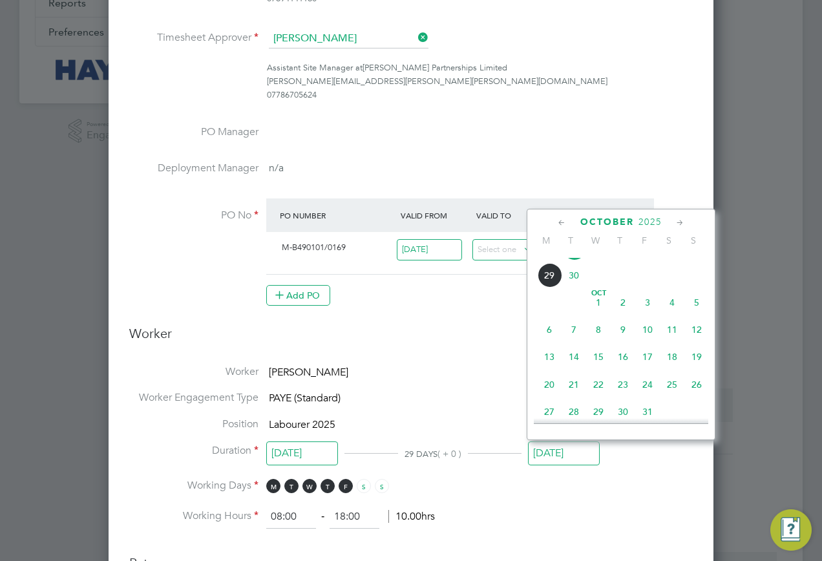
click at [549, 397] on span "20" at bounding box center [549, 384] width 25 height 25
type input "[DATE]"
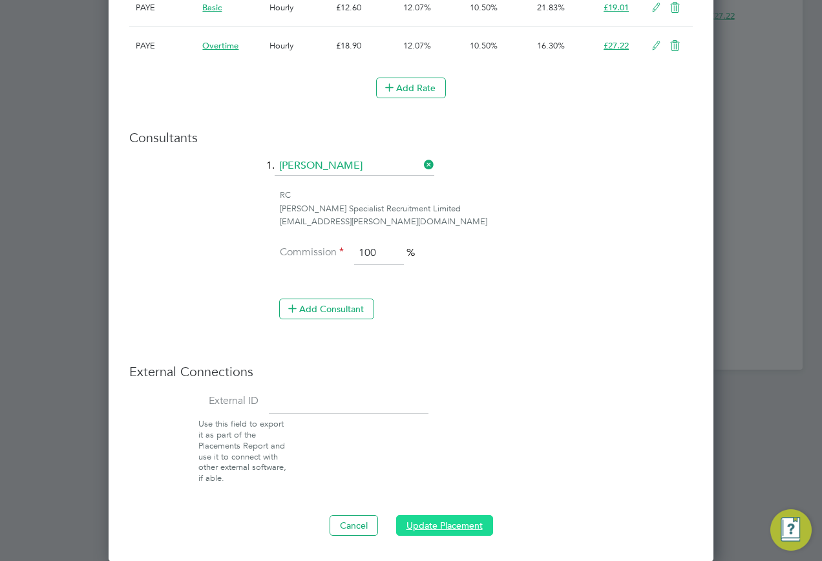
click at [458, 522] on button "Update Placement" at bounding box center [444, 525] width 97 height 21
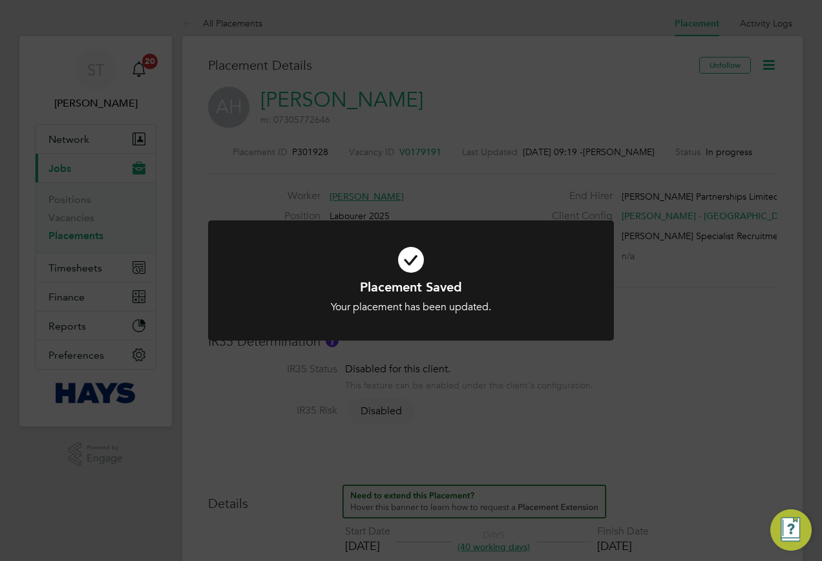
click at [641, 287] on div "Placement Saved Your placement has been updated. Cancel Okay" at bounding box center [411, 280] width 822 height 561
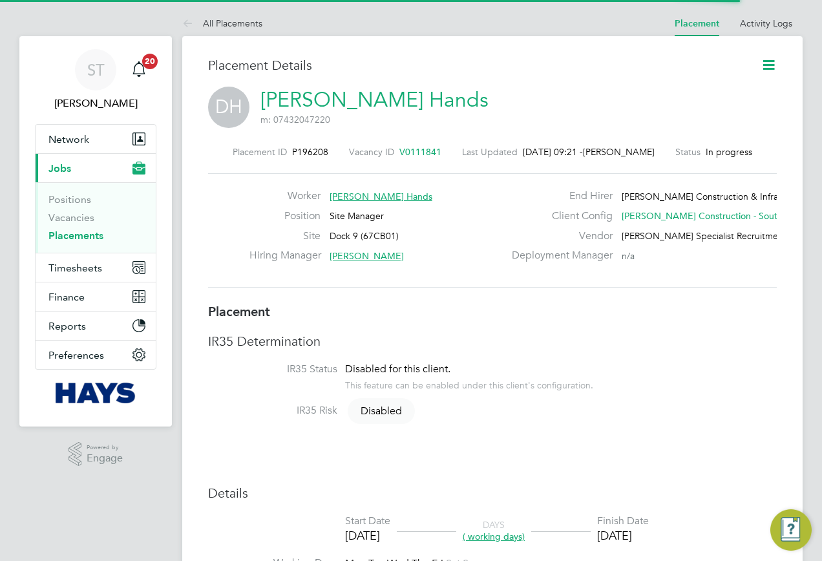
click at [771, 62] on icon at bounding box center [769, 65] width 16 height 16
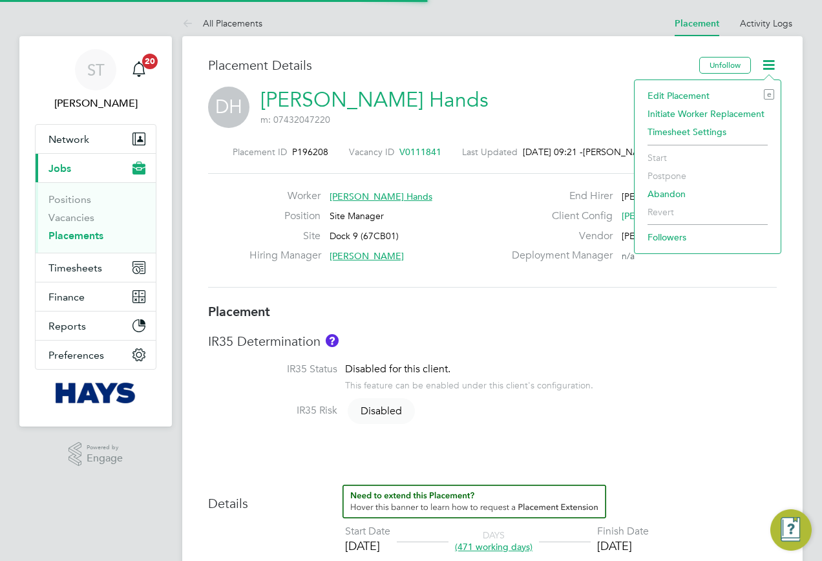
click at [685, 92] on li "Edit Placement e" at bounding box center [707, 96] width 133 height 18
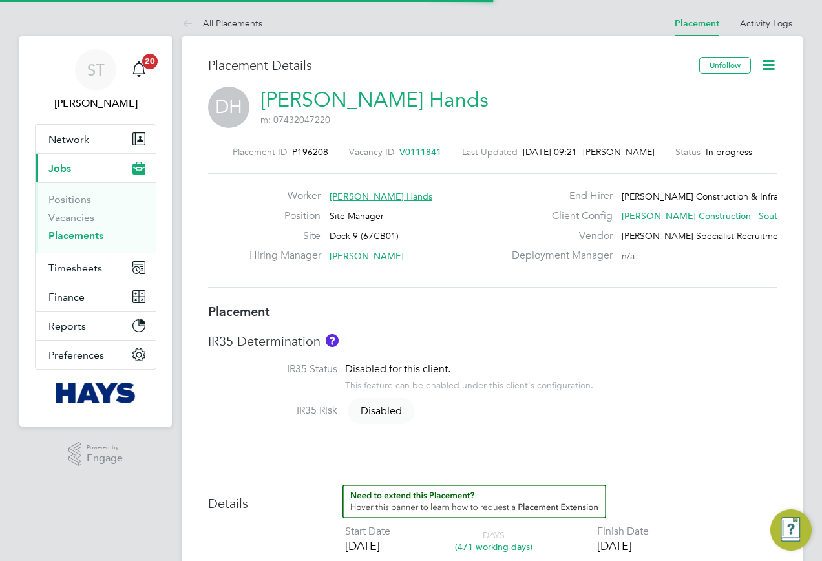
type input "Josh Huitson"
type input "Gareth Bothwick"
type input "11 Dec 2023"
type input "29 Sep 2025"
type input "08:00"
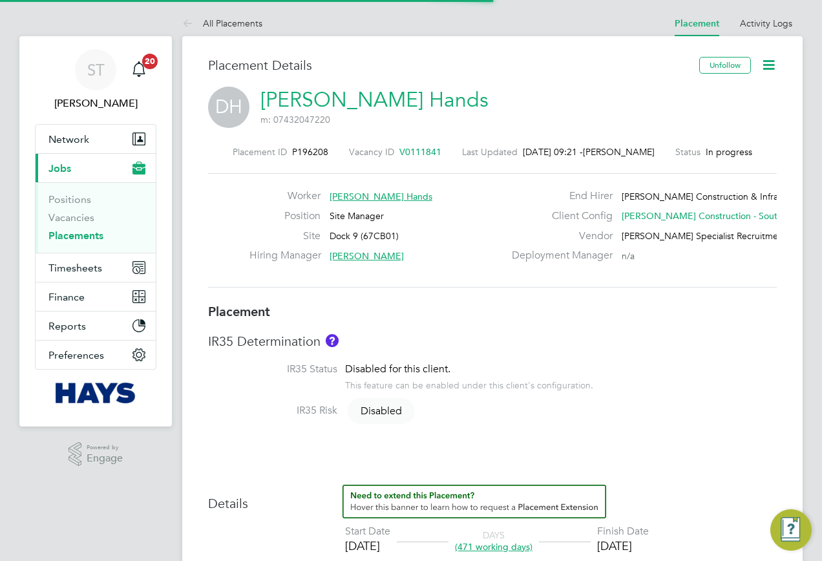
type input "17:00"
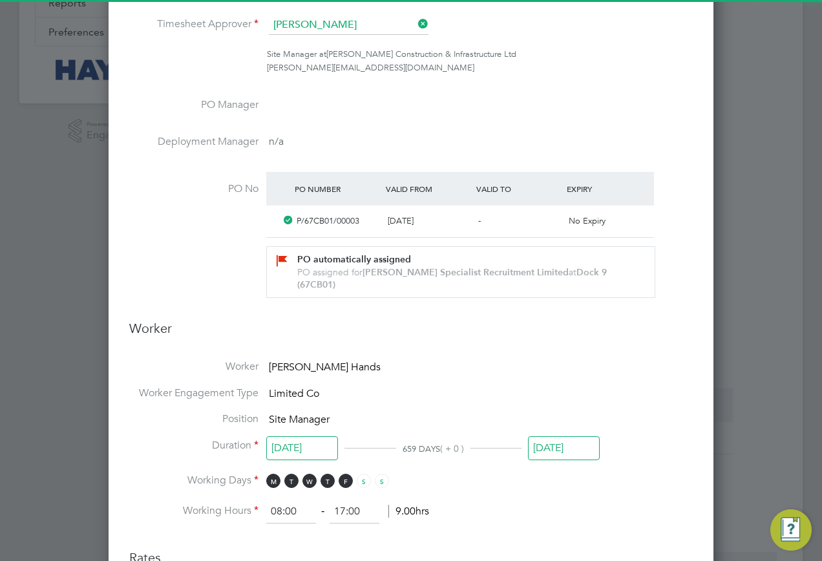
click at [548, 436] on input "29 Sep 2025" at bounding box center [564, 448] width 72 height 24
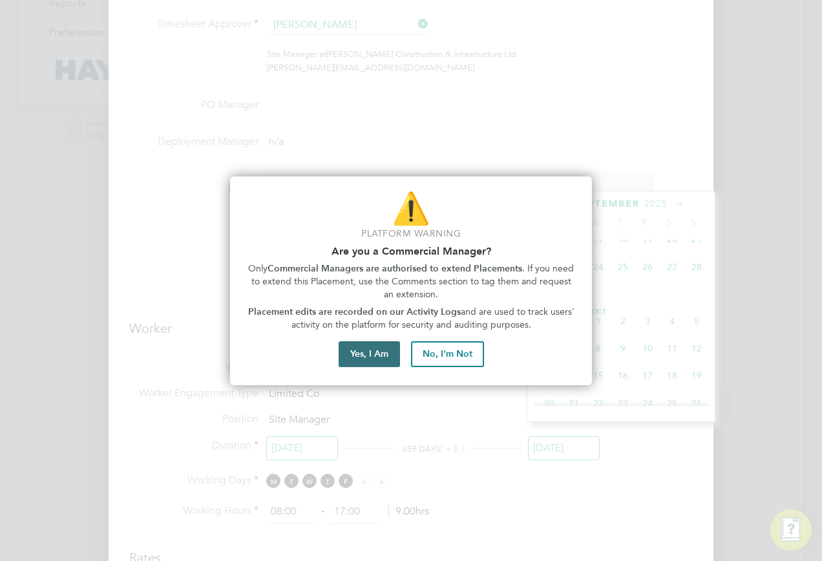
click at [391, 350] on button "Yes, I Am" at bounding box center [369, 354] width 61 height 26
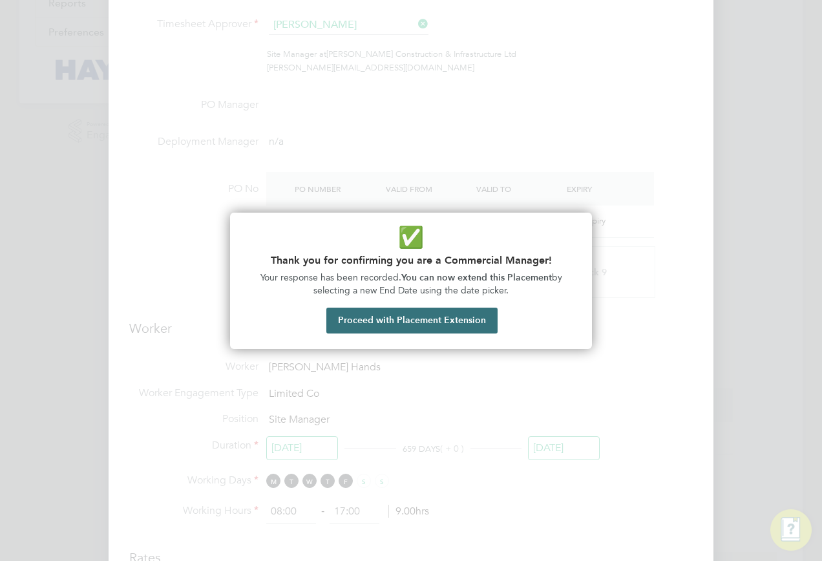
click at [431, 317] on button "Proceed with Placement Extension" at bounding box center [411, 321] width 171 height 26
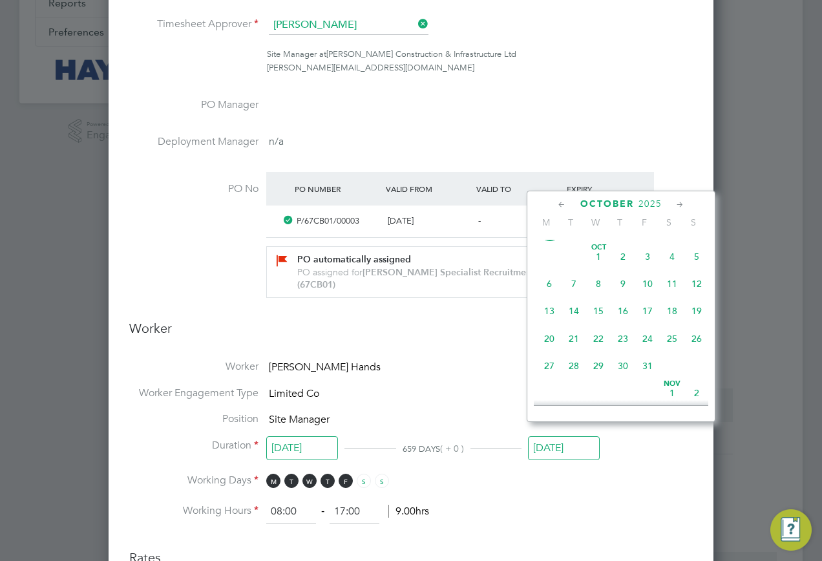
click at [550, 378] on span "27" at bounding box center [549, 366] width 25 height 25
type input "27 Oct 2025"
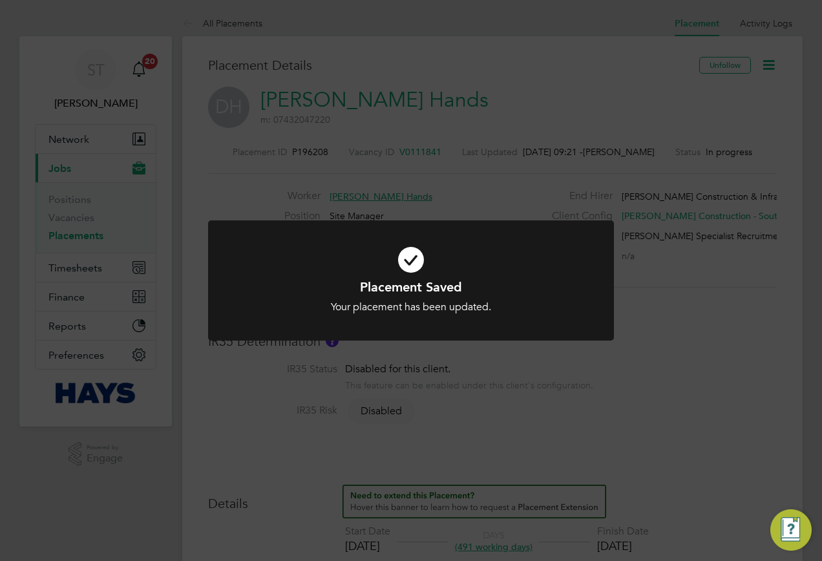
click at [470, 180] on div "Placement Saved Your placement has been updated. Cancel Okay" at bounding box center [411, 280] width 822 height 561
click at [568, 80] on div "Placement Saved Your placement has been updated. Cancel Okay" at bounding box center [411, 280] width 822 height 561
click at [623, 286] on div "Placement Saved Your placement has been updated. Cancel Okay" at bounding box center [411, 280] width 822 height 561
click at [283, 111] on div "Placement Saved Your placement has been updated. Cancel Okay" at bounding box center [411, 280] width 822 height 561
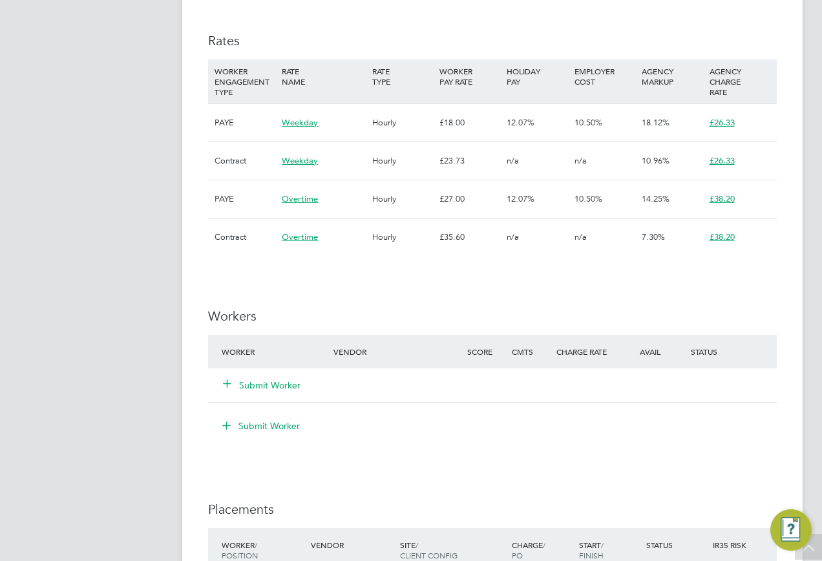
scroll to position [1040, 0]
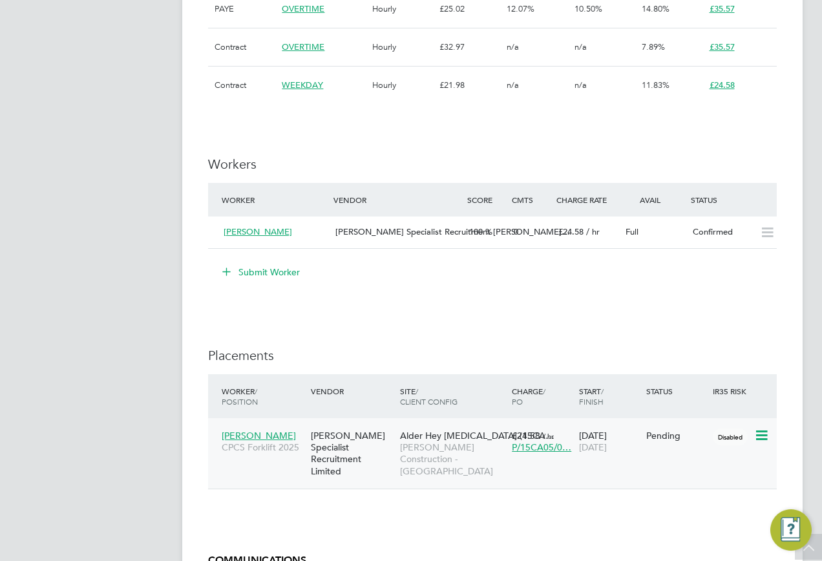
click at [255, 431] on span "[PERSON_NAME]" at bounding box center [259, 436] width 74 height 12
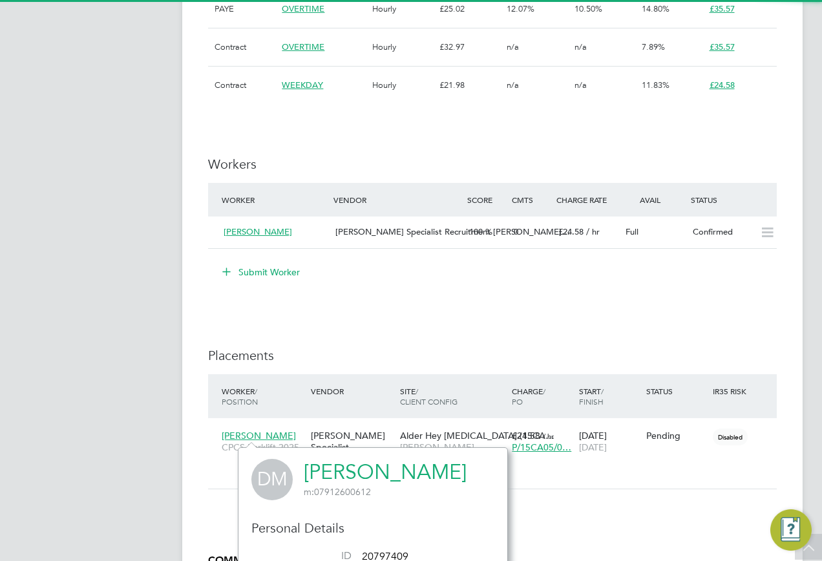
click at [363, 467] on link "[PERSON_NAME]" at bounding box center [385, 472] width 163 height 25
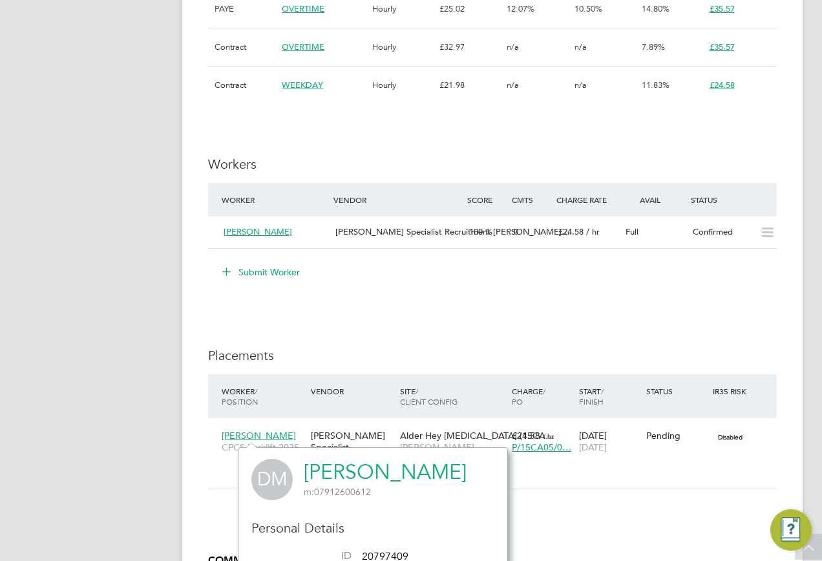
click at [608, 352] on h3 "Placements" at bounding box center [492, 355] width 569 height 17
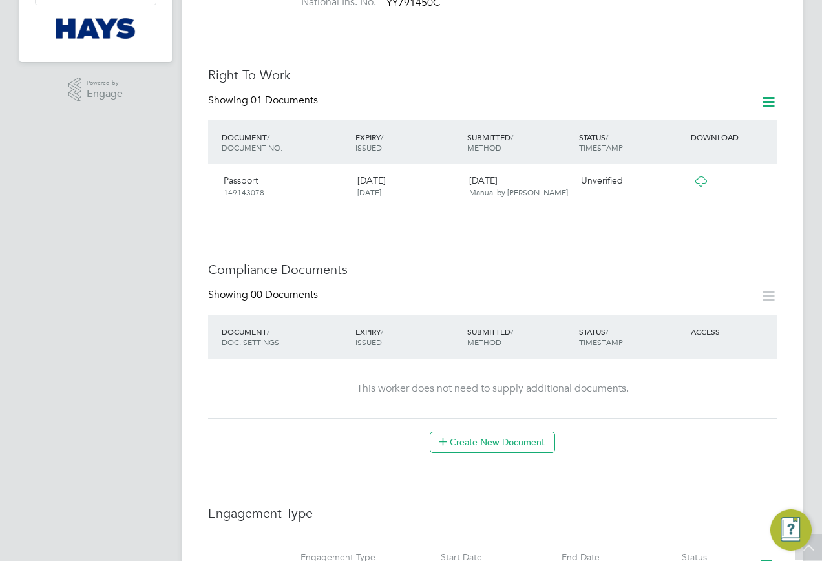
scroll to position [388, 0]
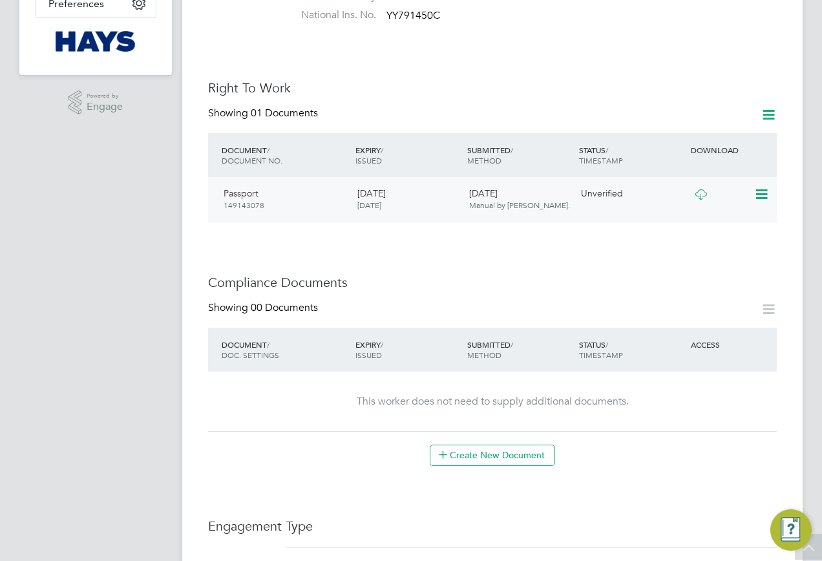
click at [700, 189] on icon at bounding box center [701, 194] width 16 height 10
click at [756, 187] on icon at bounding box center [760, 195] width 13 height 16
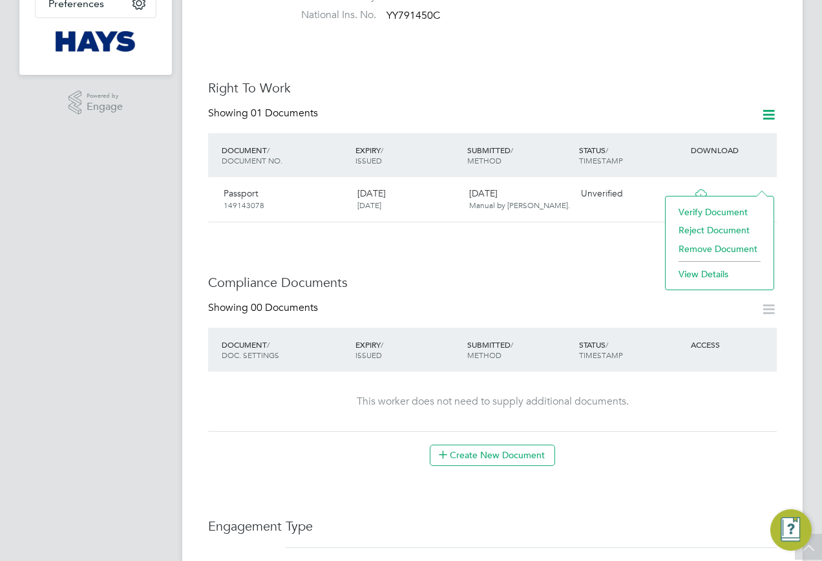
click at [693, 211] on li "Verify Document" at bounding box center [719, 212] width 95 height 18
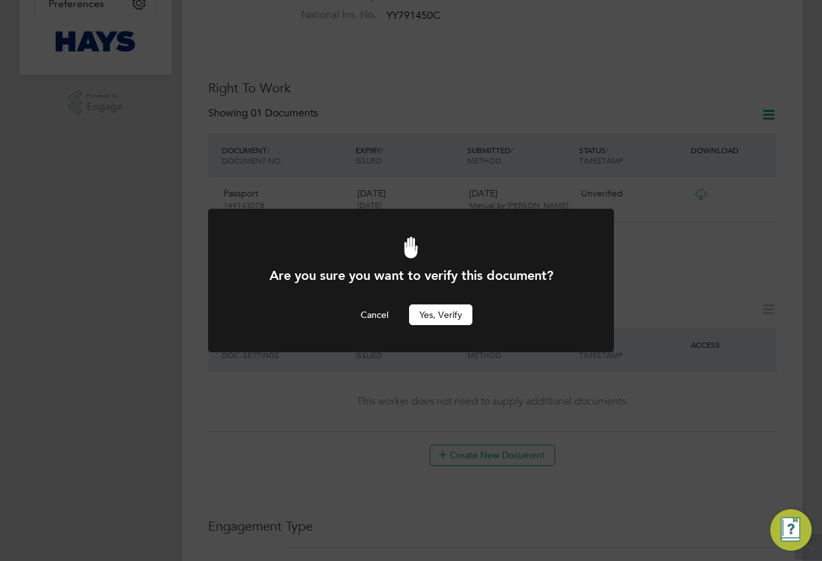
click at [431, 311] on button "Yes, verify" at bounding box center [440, 314] width 63 height 21
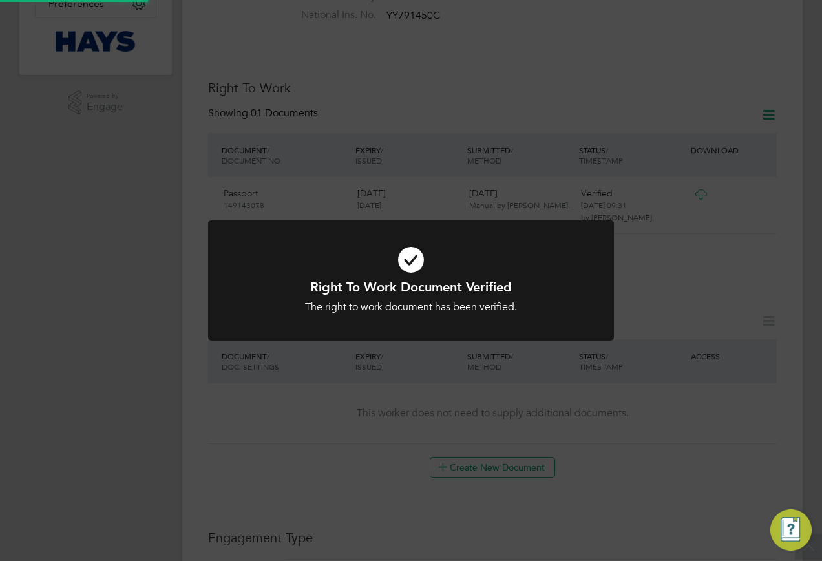
click at [679, 323] on div "Right To Work Document Verified The right to work document has been verified. C…" at bounding box center [411, 280] width 822 height 561
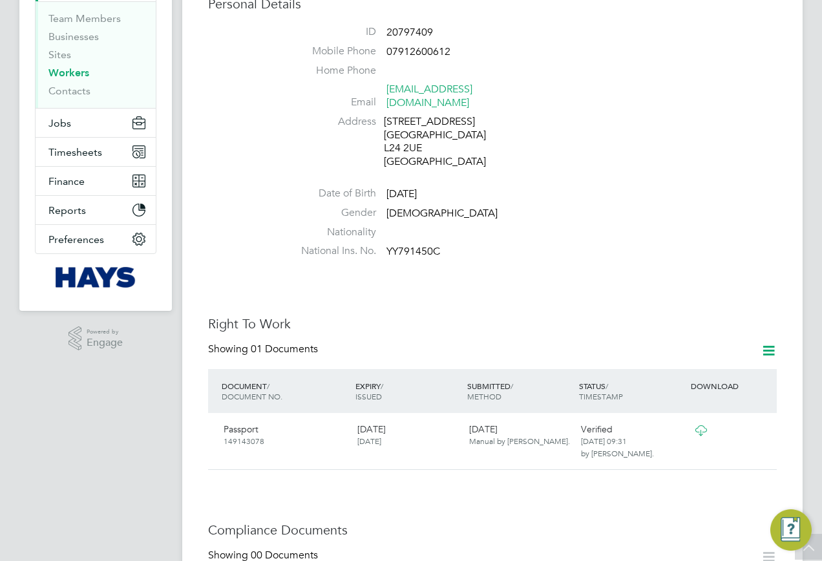
scroll to position [65, 0]
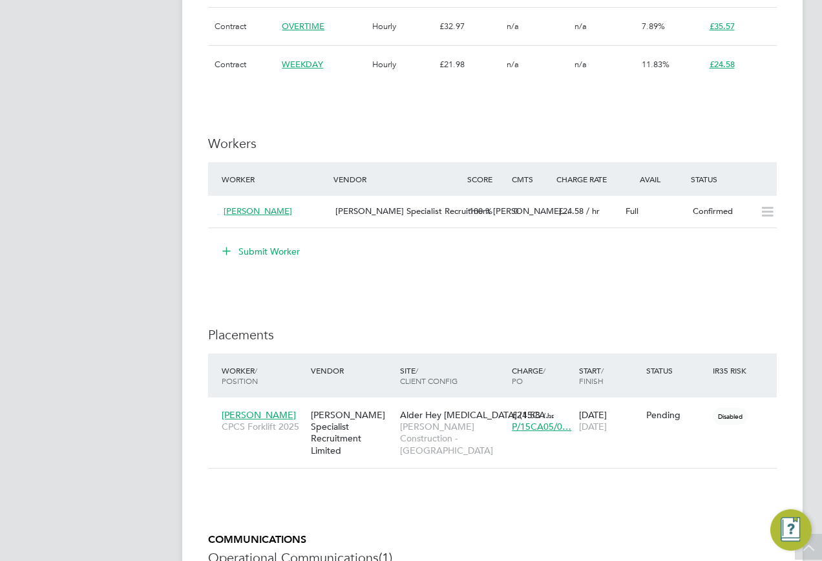
scroll to position [905, 0]
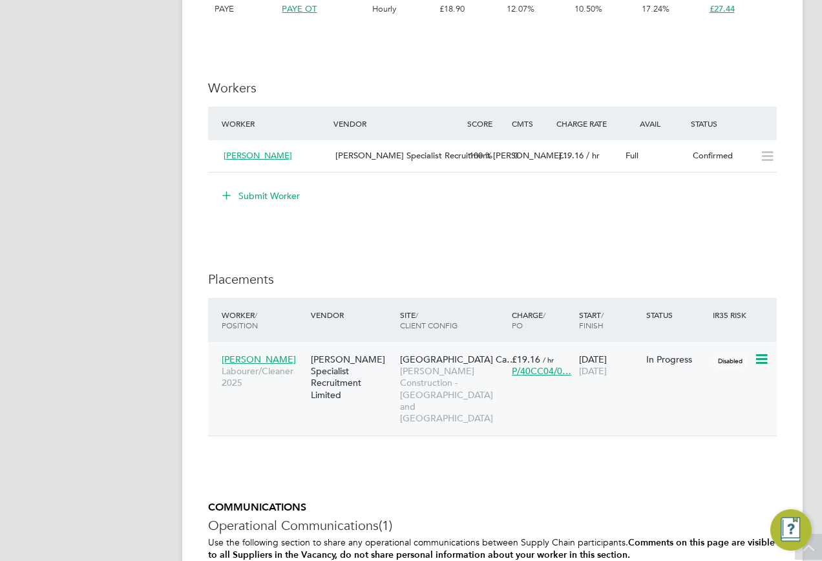
click at [281, 360] on span "[PERSON_NAME]" at bounding box center [259, 360] width 74 height 12
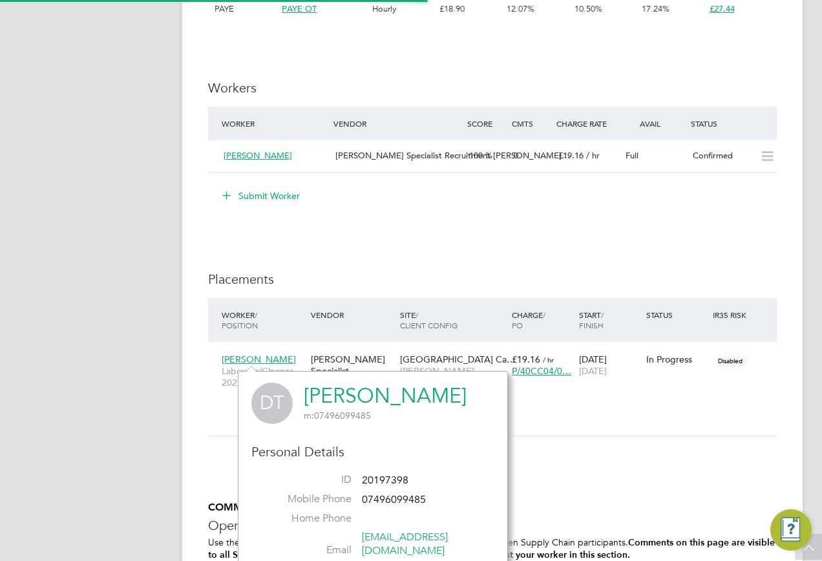
click at [339, 390] on link "[PERSON_NAME]" at bounding box center [385, 395] width 163 height 25
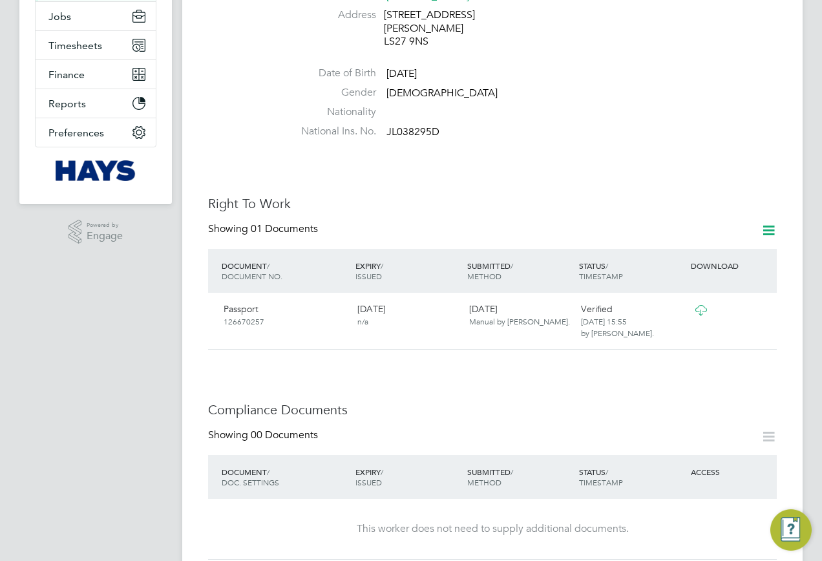
scroll to position [259, 0]
click at [693, 305] on icon at bounding box center [701, 310] width 16 height 10
click at [695, 305] on icon at bounding box center [701, 310] width 16 height 10
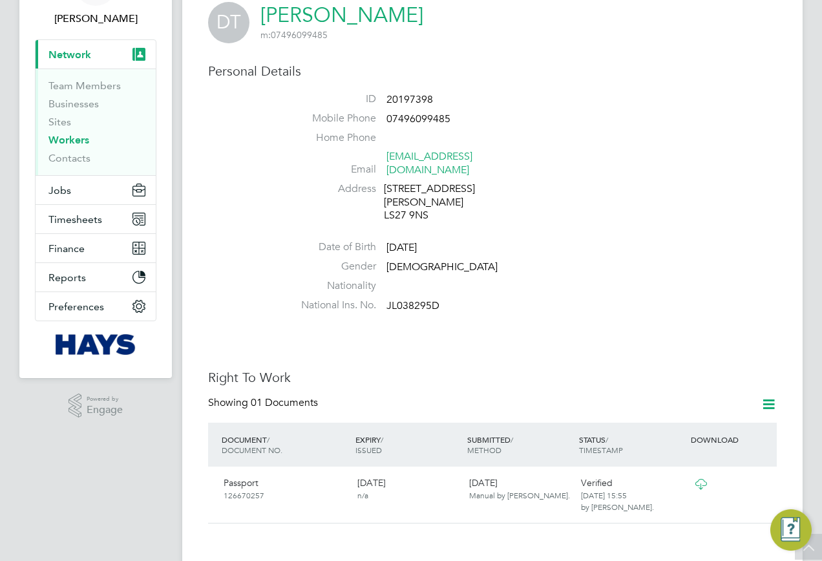
scroll to position [0, 0]
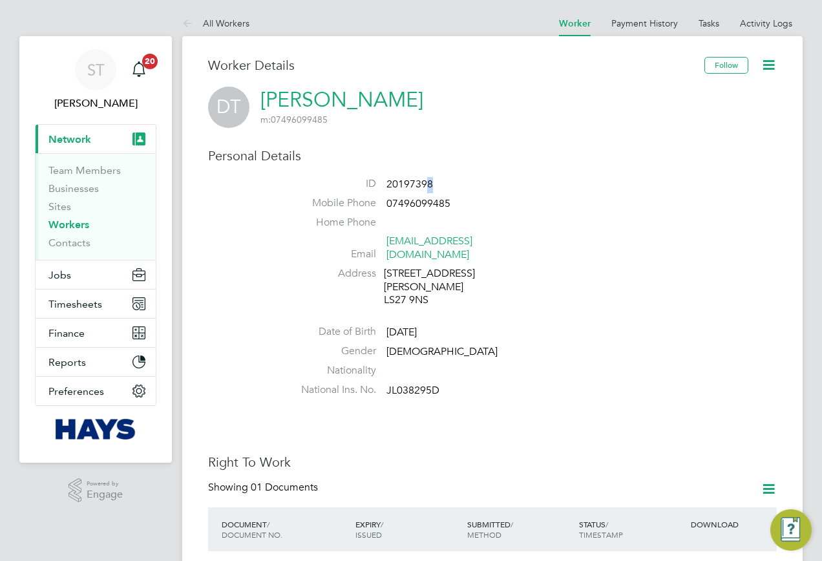
drag, startPoint x: 438, startPoint y: 186, endPoint x: 430, endPoint y: 194, distance: 11.9
click at [430, 194] on li "ID 20197398" at bounding box center [531, 186] width 491 height 19
drag, startPoint x: 430, startPoint y: 194, endPoint x: 439, endPoint y: 186, distance: 12.4
click at [440, 185] on li "ID 20197398" at bounding box center [531, 186] width 491 height 19
click at [419, 189] on span "20197398" at bounding box center [410, 184] width 47 height 13
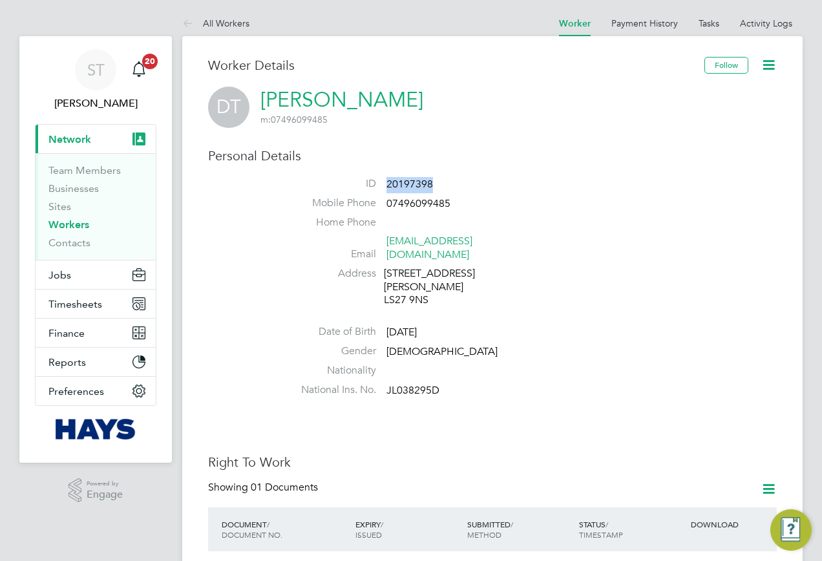
drag, startPoint x: 434, startPoint y: 182, endPoint x: 387, endPoint y: 187, distance: 46.9
click at [387, 187] on li "ID 20197398" at bounding box center [531, 186] width 491 height 19
copy span "20197398"
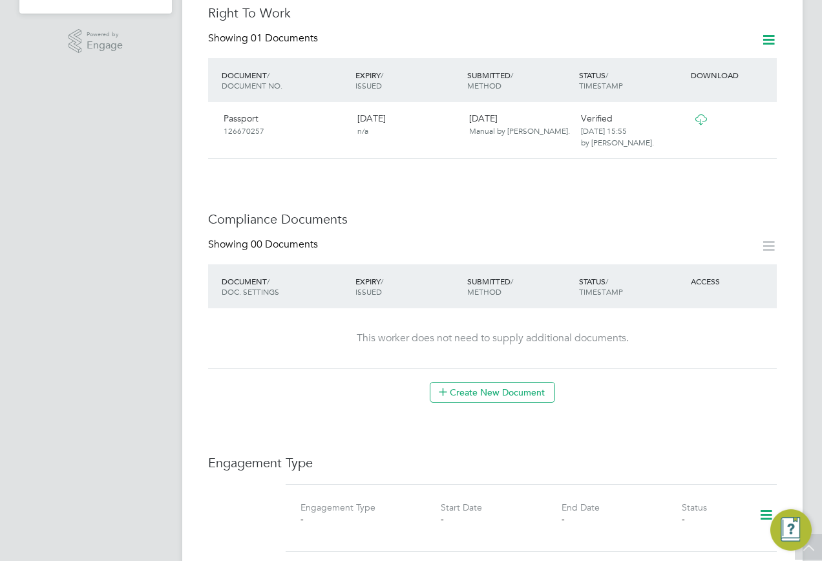
scroll to position [582, 0]
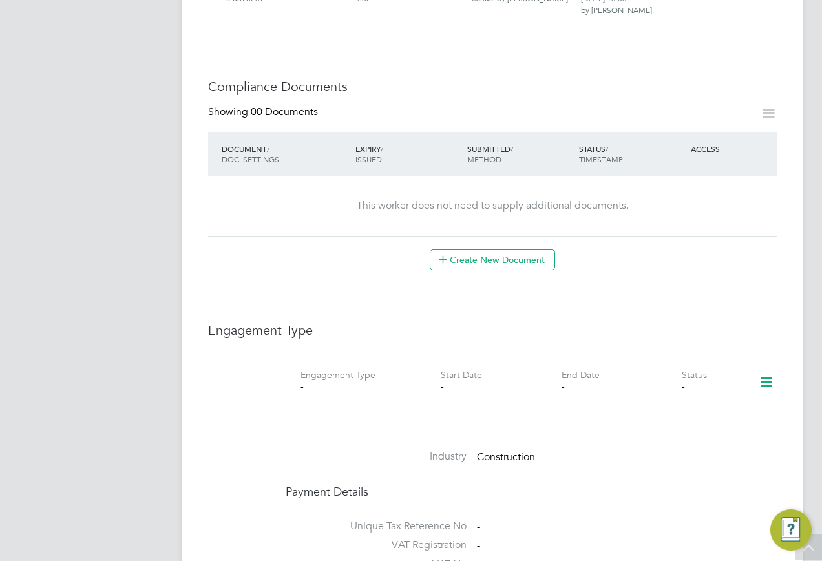
click at [773, 368] on icon at bounding box center [766, 383] width 23 height 30
click at [654, 409] on li "Add Engagement Type" at bounding box center [699, 412] width 147 height 18
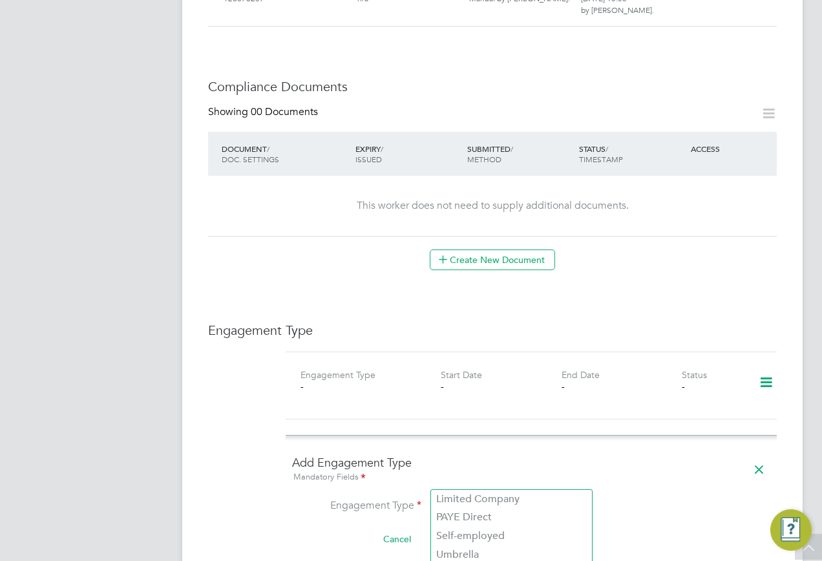
click at [513, 498] on input at bounding box center [512, 507] width 160 height 18
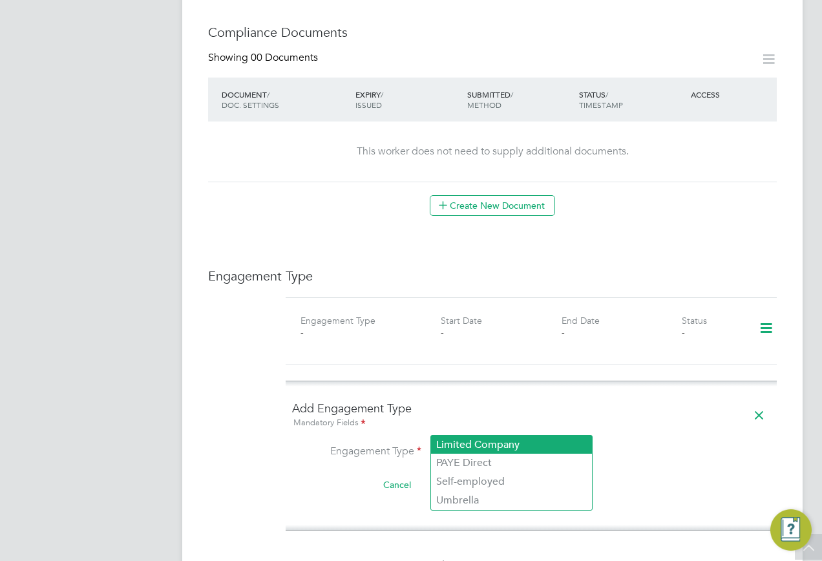
scroll to position [711, 0]
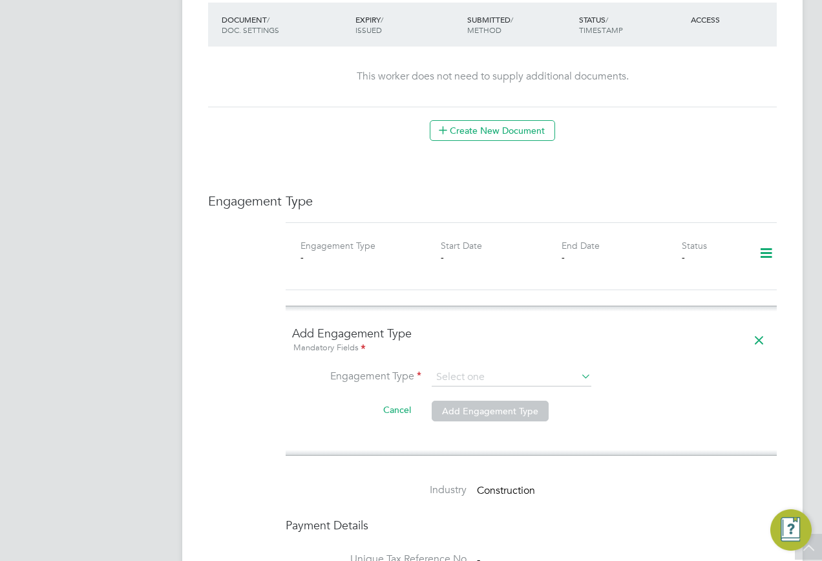
click at [473, 390] on li "PAYE Direct" at bounding box center [511, 388] width 161 height 19
type input "PAYE Direct"
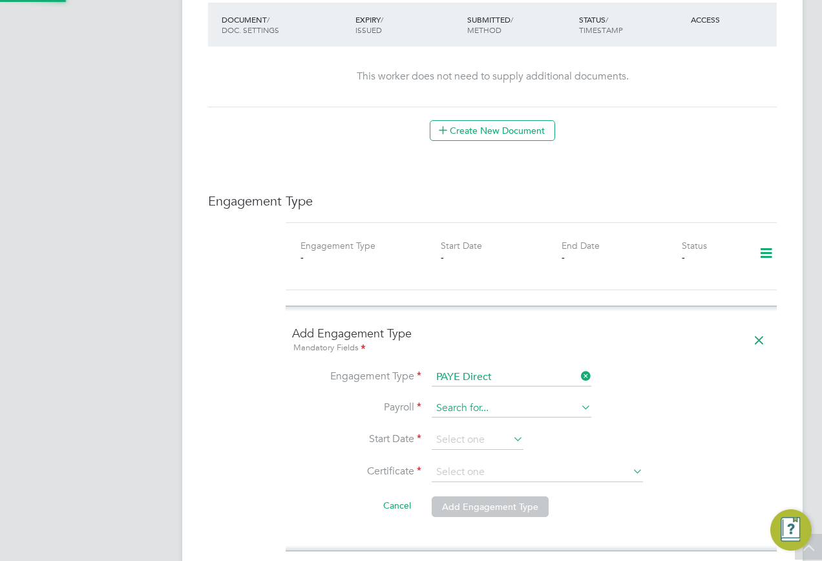
click at [436, 400] on input at bounding box center [512, 409] width 160 height 18
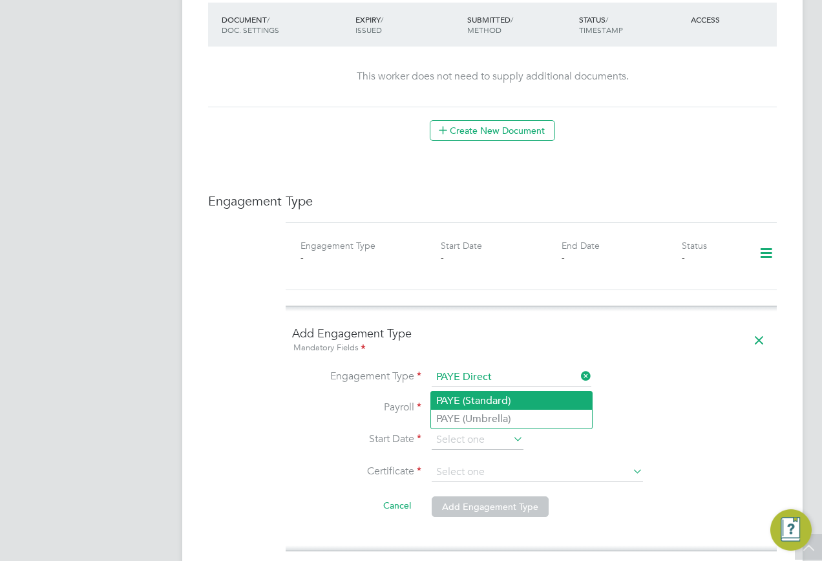
click at [466, 398] on li "PAYE (Standard)" at bounding box center [511, 401] width 161 height 19
type input "PAYE (Standard)"
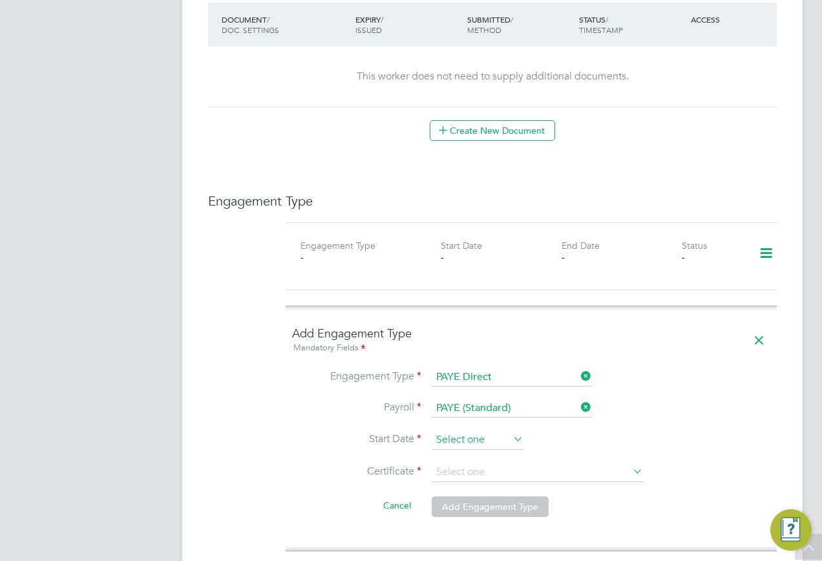
click at [462, 431] on input at bounding box center [478, 440] width 92 height 19
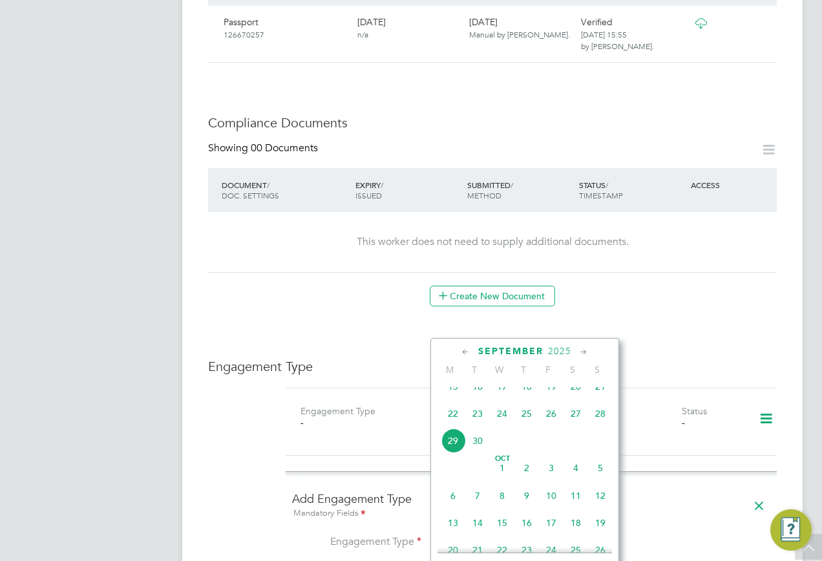
scroll to position [646, 0]
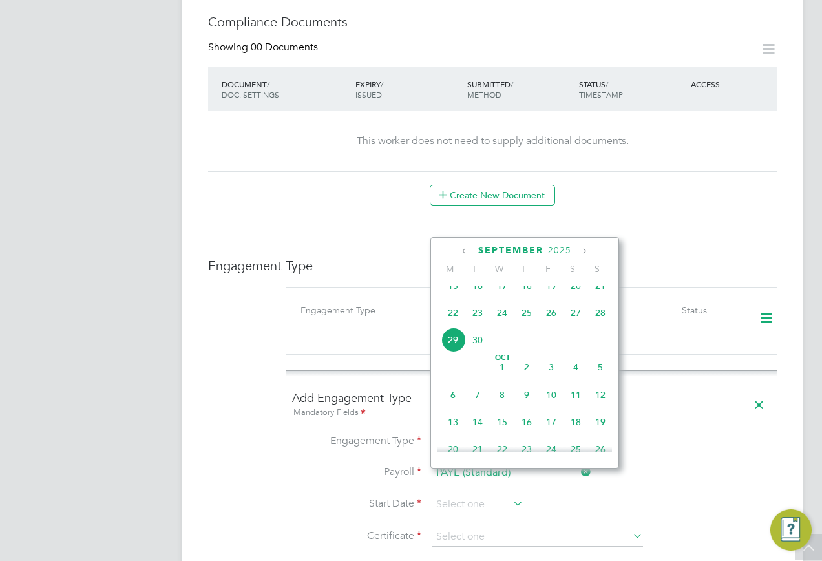
click at [555, 324] on span "26" at bounding box center [551, 313] width 25 height 25
type input "[DATE]"
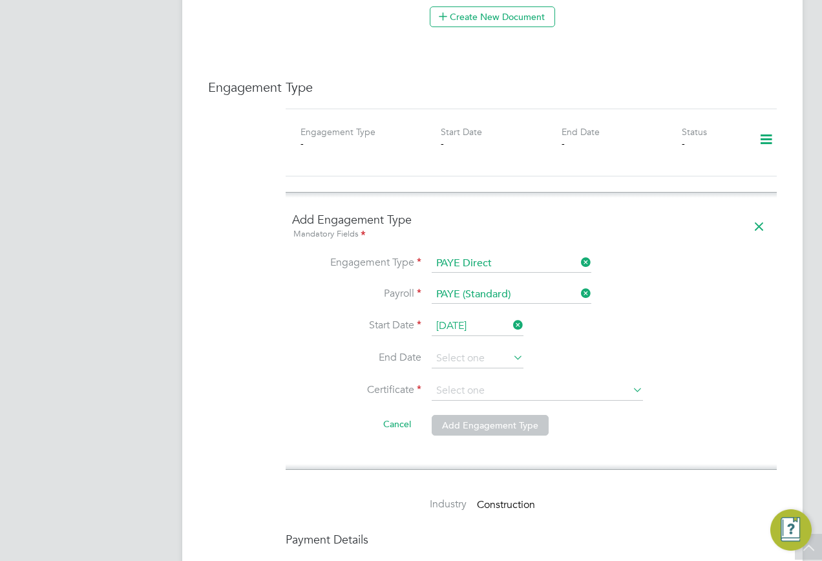
scroll to position [840, 0]
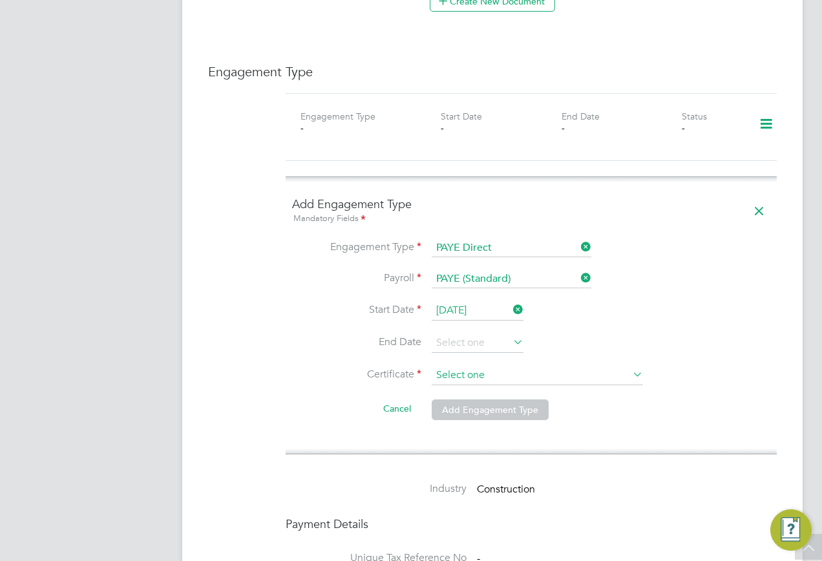
click at [470, 366] on input at bounding box center [537, 375] width 211 height 19
click at [466, 394] on li "Don't know" at bounding box center [537, 401] width 213 height 17
type input "Don't know"
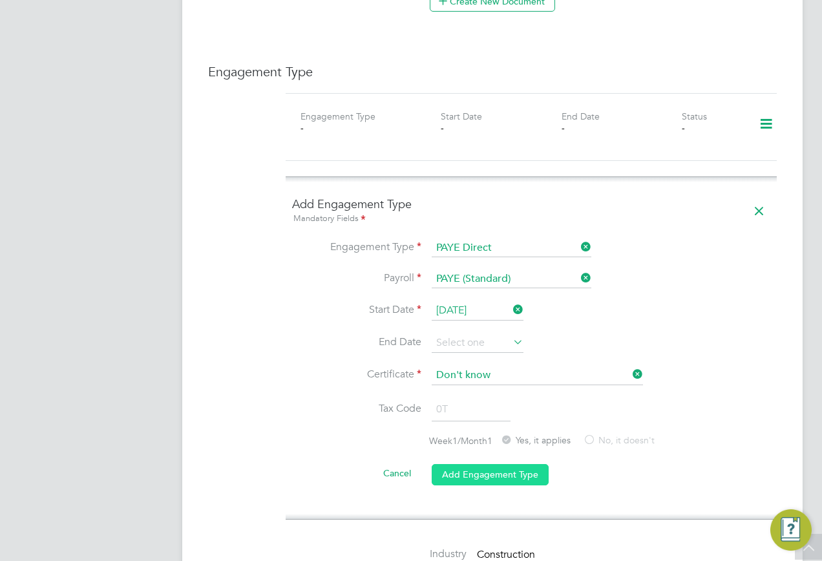
click at [486, 464] on button "Add Engagement Type" at bounding box center [490, 474] width 117 height 21
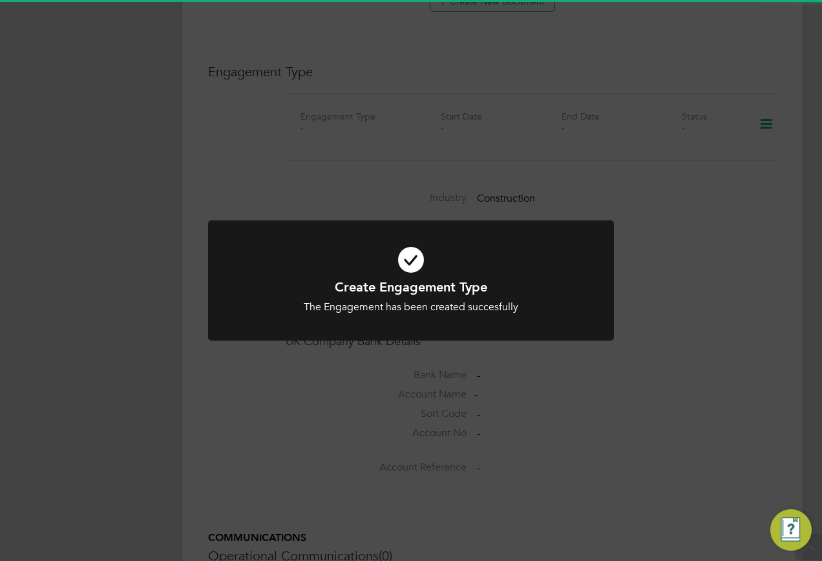
click at [649, 429] on div "Create Engagement Type The Engagement has been created succesfully Cancel Okay" at bounding box center [411, 280] width 822 height 561
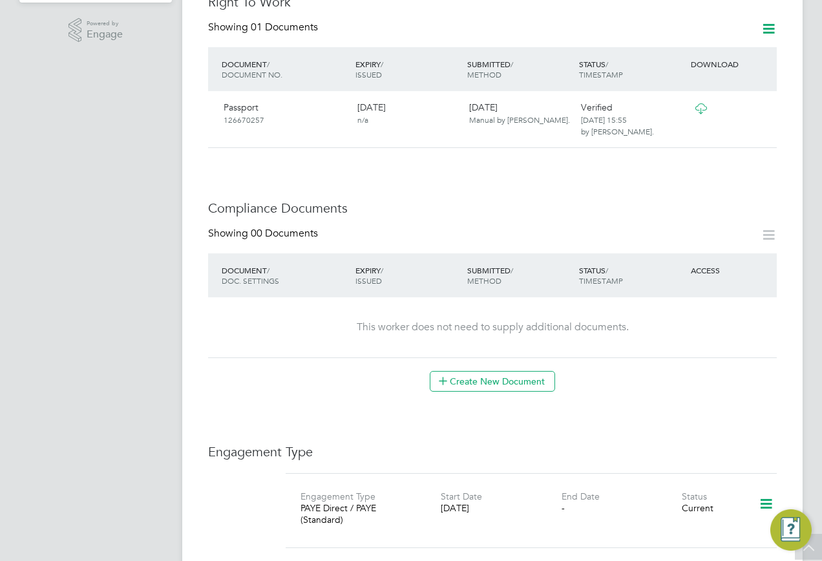
scroll to position [323, 0]
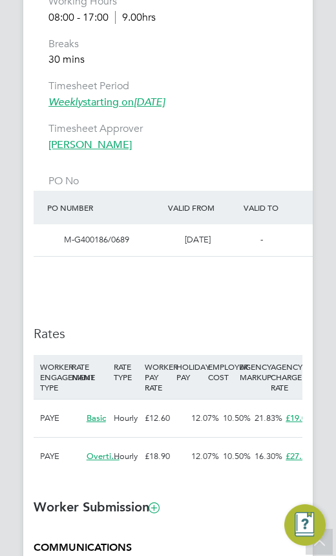
click at [238, 488] on li "WORKER ENGAGEMENT TYPE RATE NAME RATE TYPE WORKER PAY RATE HOLIDAY PAY EMPLOYER…" at bounding box center [168, 421] width 269 height 133
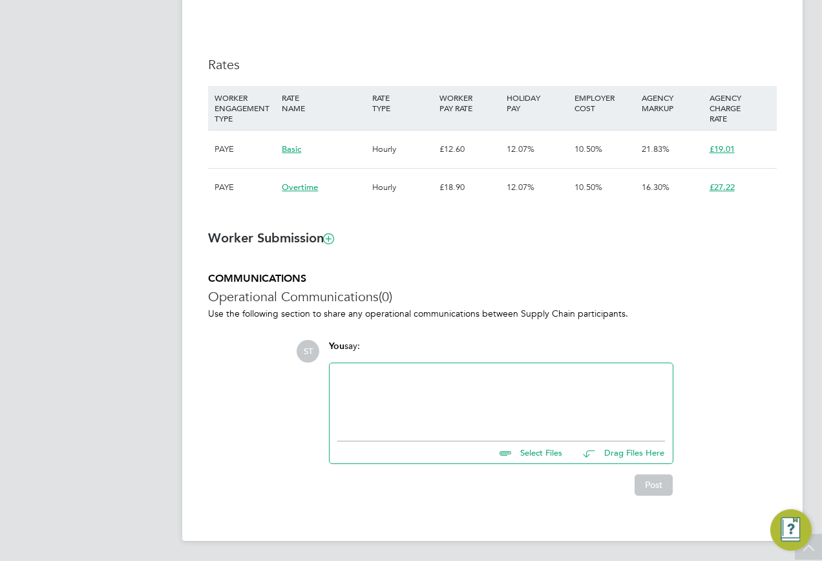
scroll to position [6, 6]
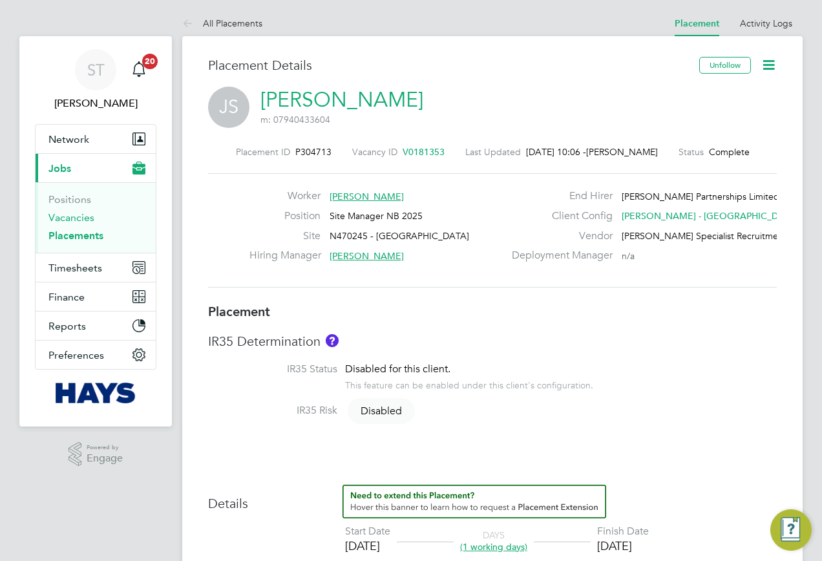
click at [71, 214] on link "Vacancies" at bounding box center [71, 217] width 46 height 12
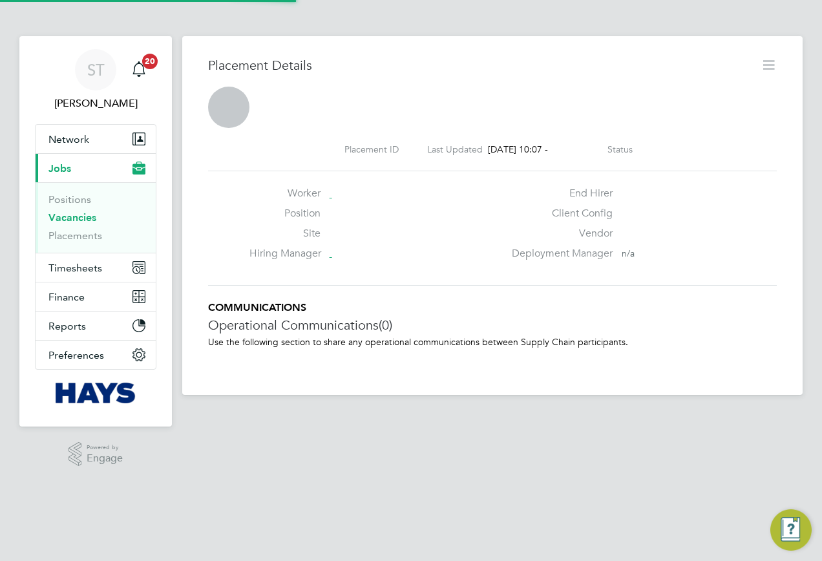
scroll to position [6, 6]
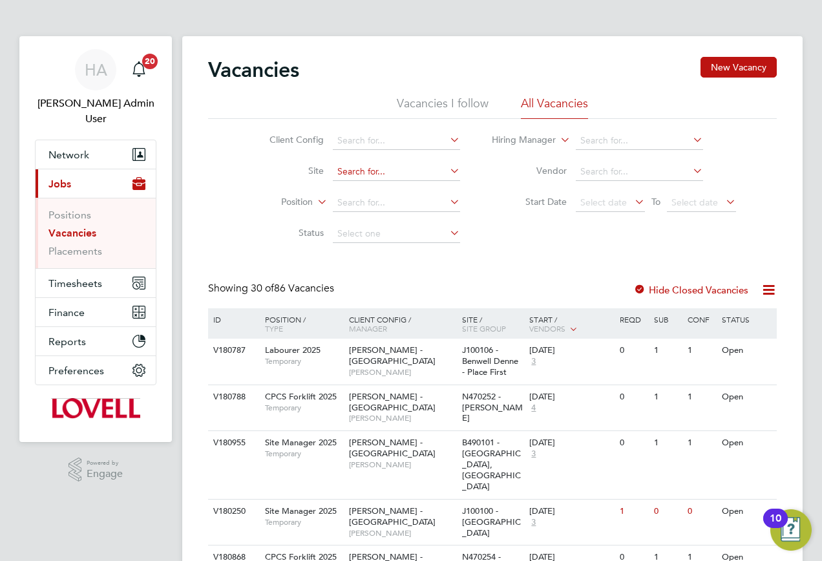
click at [342, 169] on input at bounding box center [396, 172] width 127 height 18
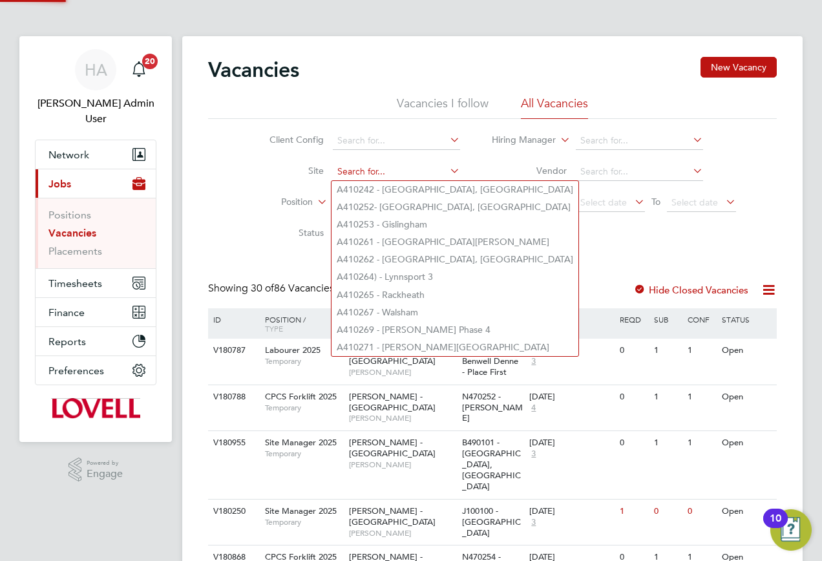
paste input "N470228"
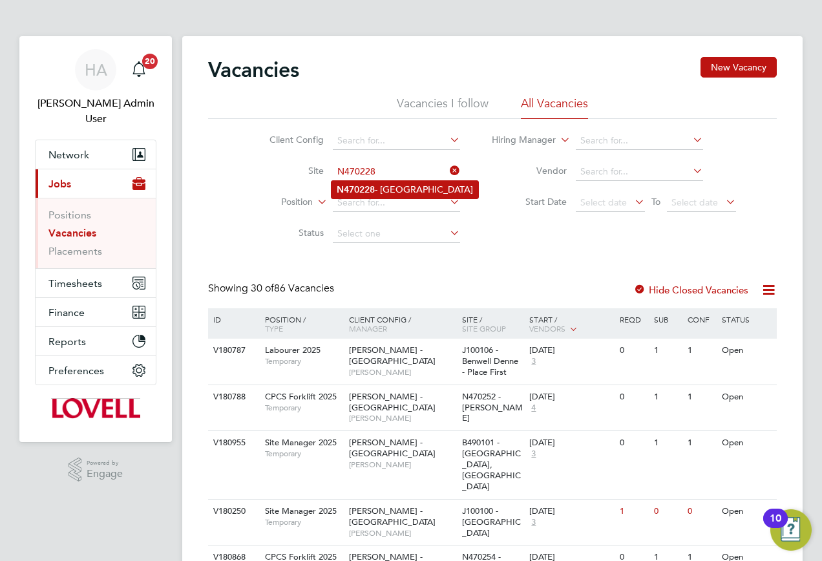
click at [401, 187] on li "N470228 - Foxfield" at bounding box center [405, 189] width 147 height 17
type input "N470228 - [GEOGRAPHIC_DATA]"
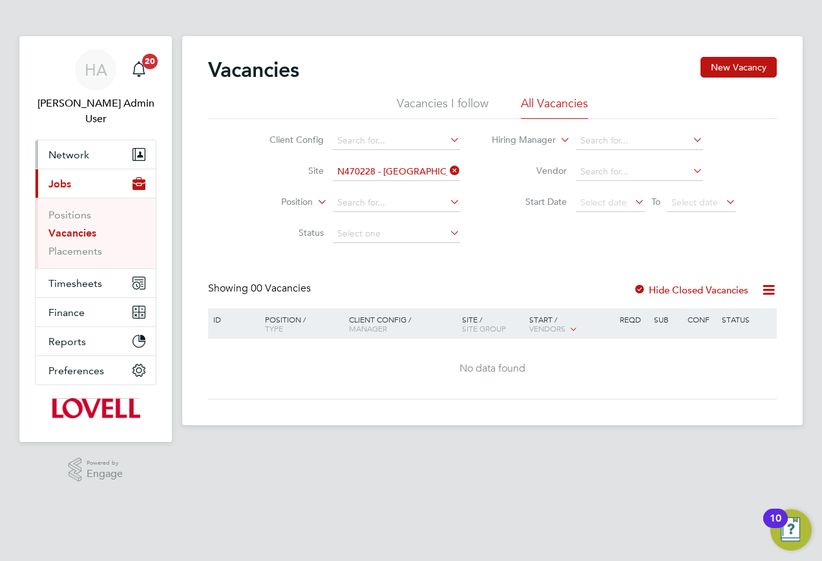
click at [72, 148] on button "Network" at bounding box center [96, 154] width 120 height 28
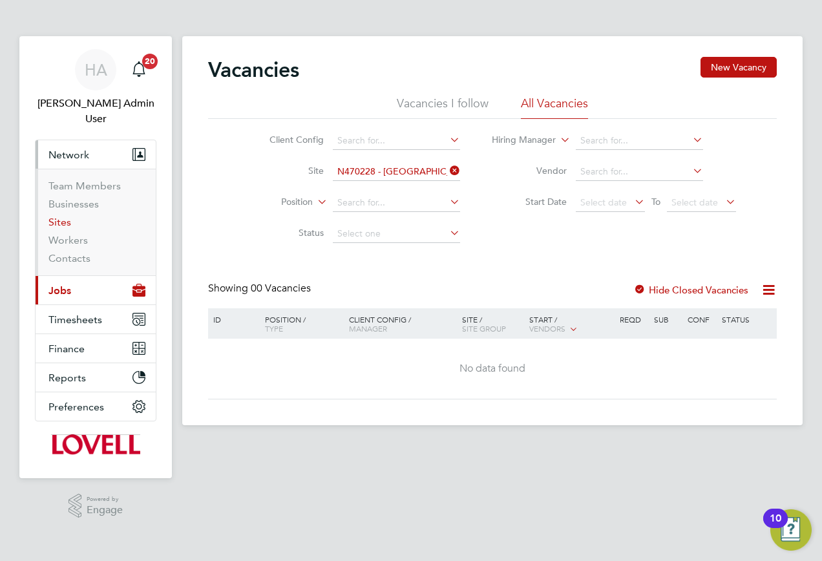
click at [54, 216] on link "Sites" at bounding box center [59, 222] width 23 height 12
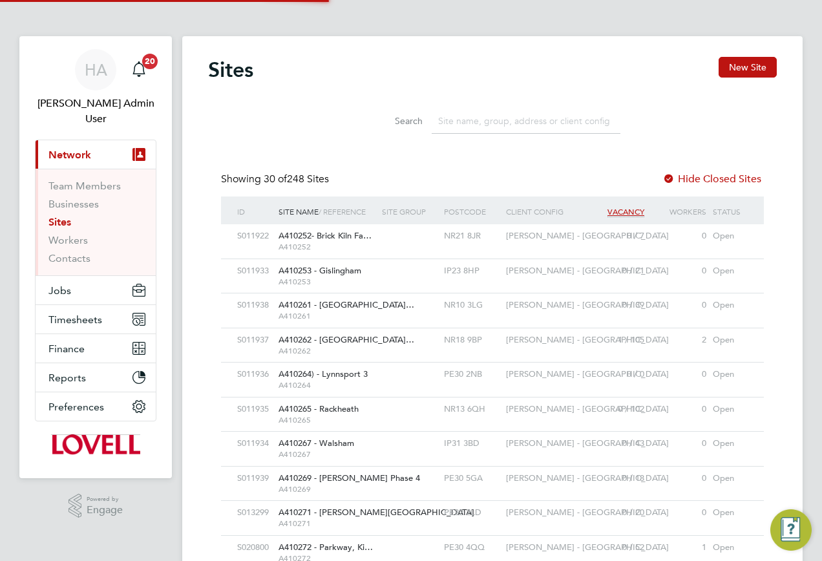
click at [462, 125] on input at bounding box center [526, 121] width 189 height 25
paste input "N470228"
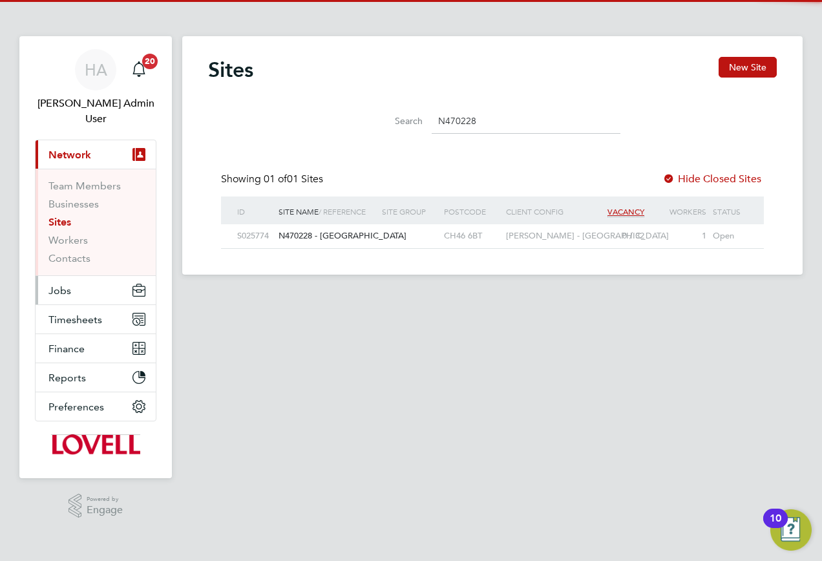
type input "N470228"
click at [56, 282] on button "Jobs" at bounding box center [96, 290] width 120 height 28
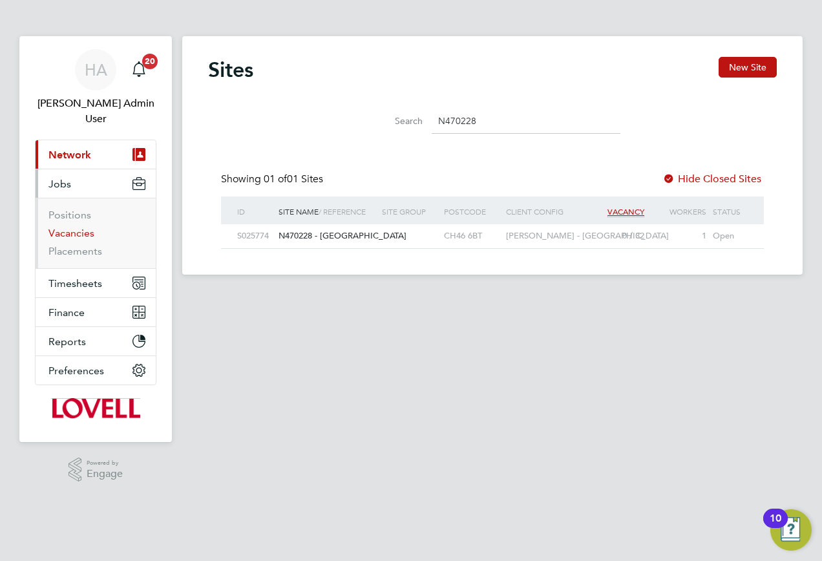
click at [70, 227] on link "Vacancies" at bounding box center [71, 233] width 46 height 12
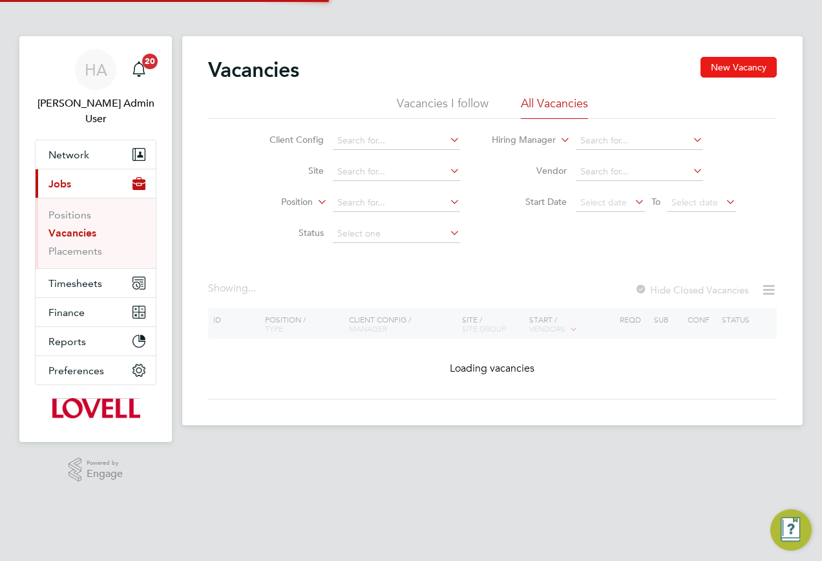
click at [727, 57] on button "New Vacancy" at bounding box center [739, 67] width 76 height 21
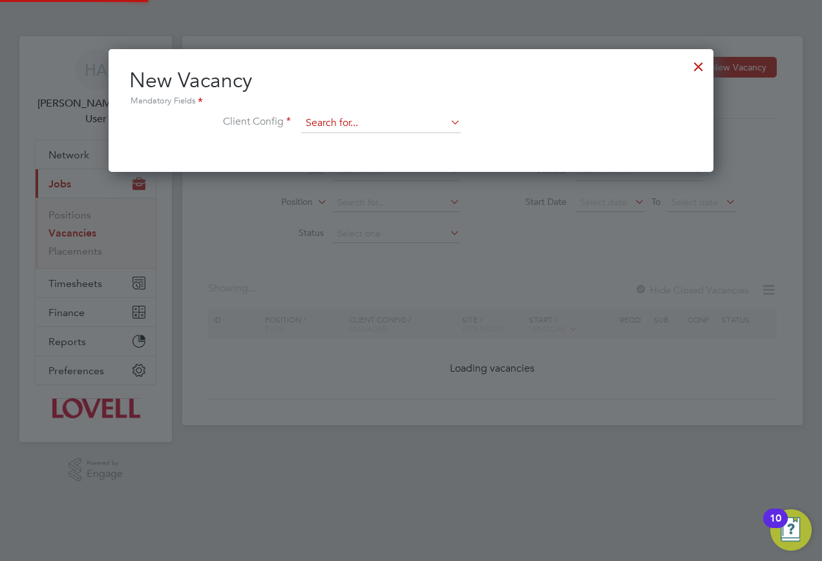
click at [312, 125] on input at bounding box center [381, 123] width 160 height 19
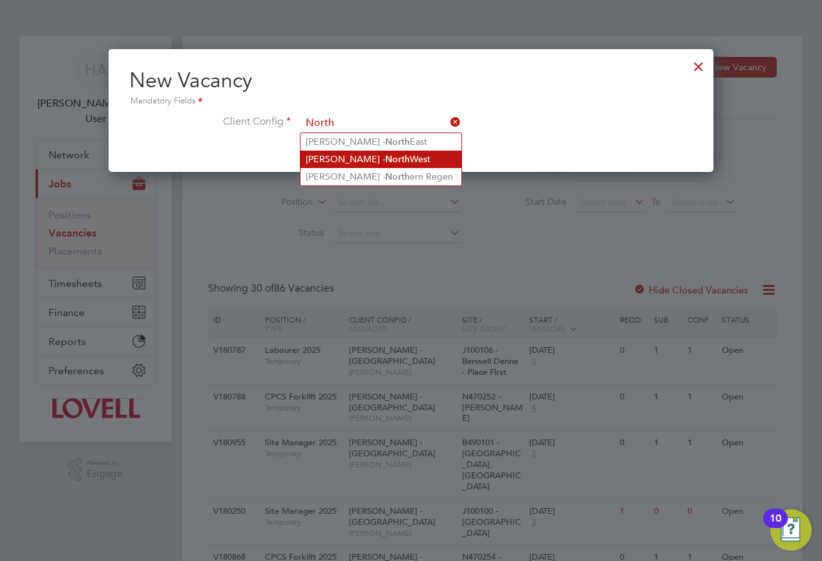
click at [333, 154] on li "Lovell - North West" at bounding box center [381, 159] width 161 height 17
type input "[PERSON_NAME] - [GEOGRAPHIC_DATA]"
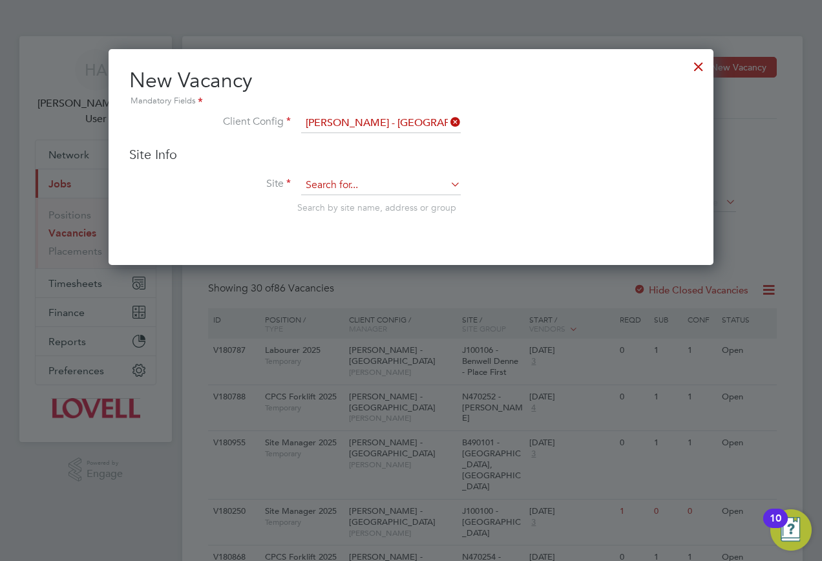
paste input "N470228"
click at [362, 202] on li "N470228 - Foxfield" at bounding box center [381, 203] width 161 height 17
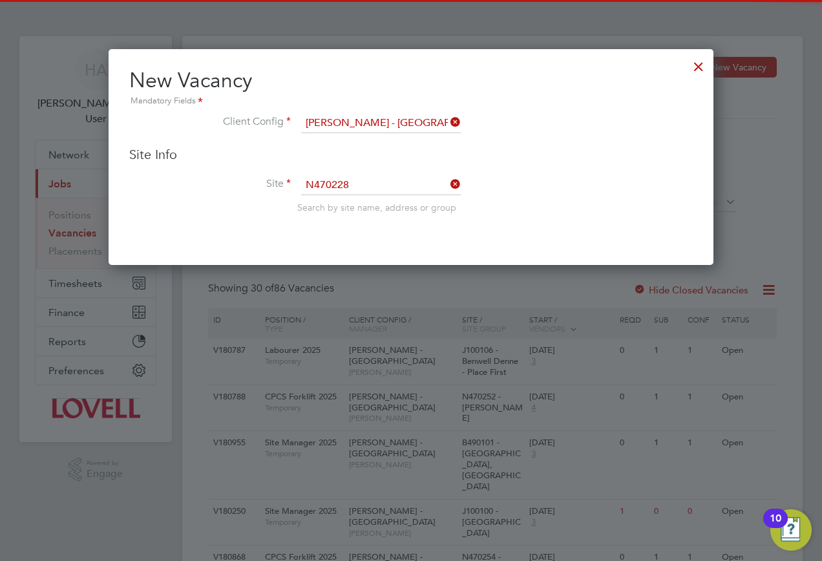
type input "N470228 - Foxfield"
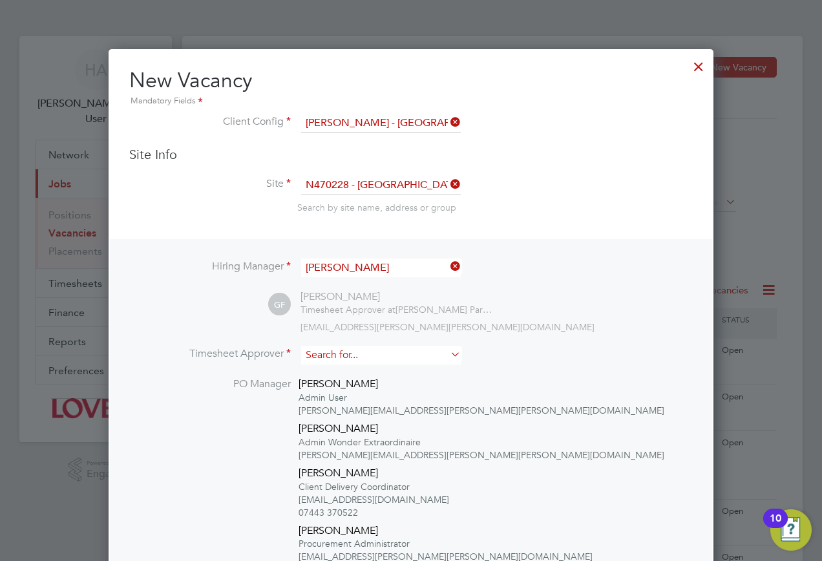
click at [354, 361] on input at bounding box center [381, 355] width 160 height 19
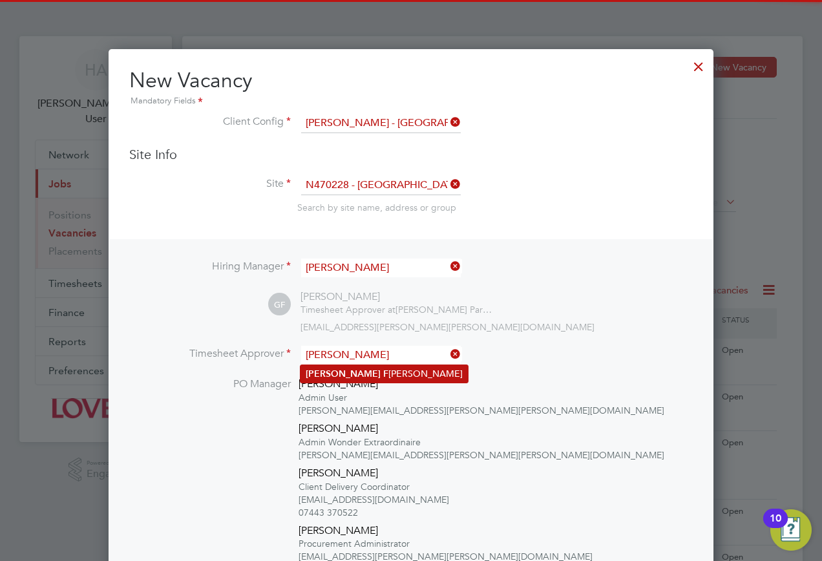
click at [356, 370] on li "Paul F earon" at bounding box center [384, 373] width 167 height 17
type input "Paul Fearon"
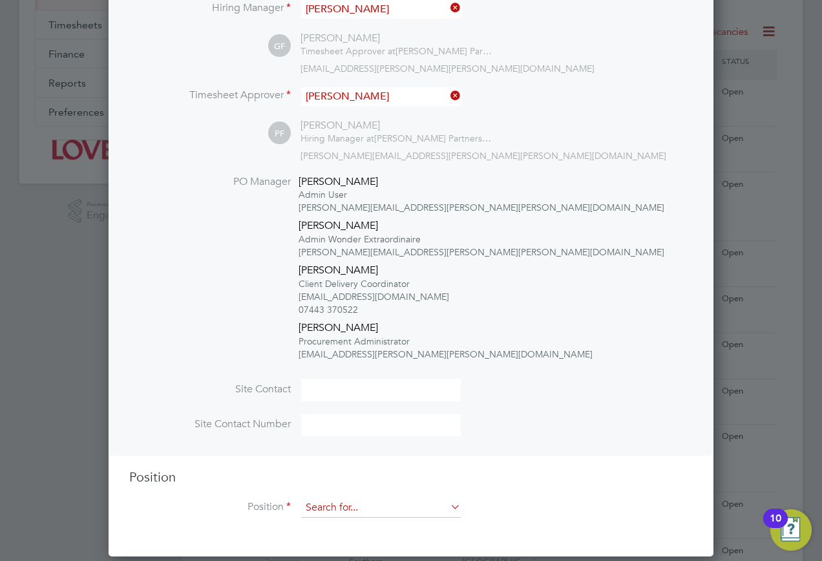
click at [373, 506] on input at bounding box center [381, 507] width 160 height 19
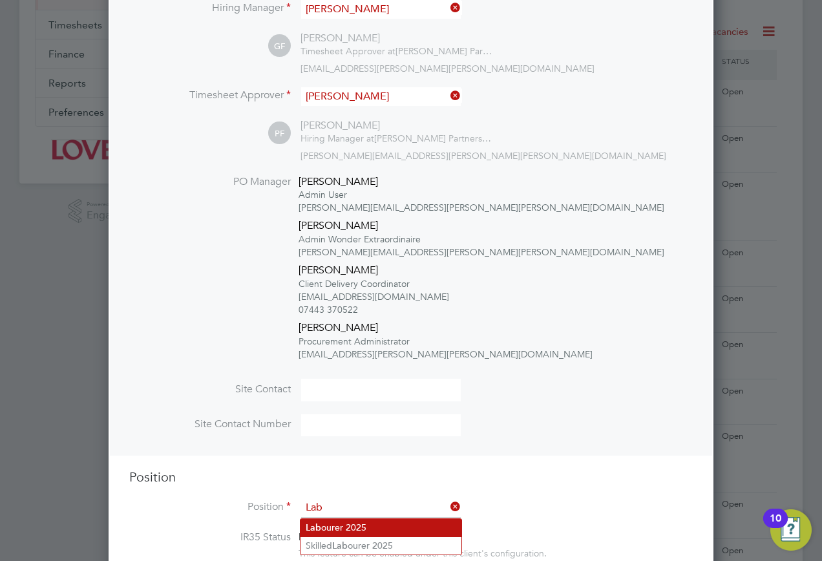
click at [357, 522] on li "Lab ourer 2025" at bounding box center [381, 527] width 161 height 17
type input "Labourer 2025"
type textarea "Sweeping site, removing rubbish, unloading and transporting material, equipment…"
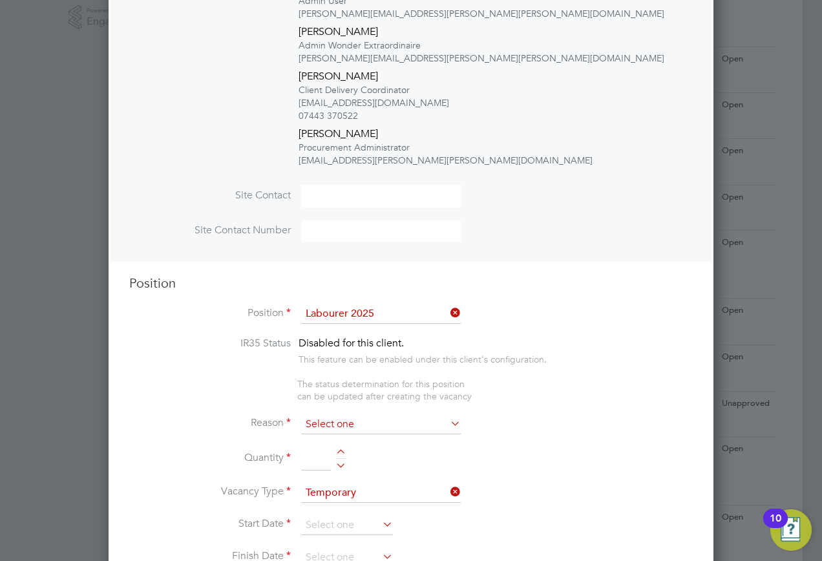
click at [335, 420] on input at bounding box center [381, 424] width 160 height 19
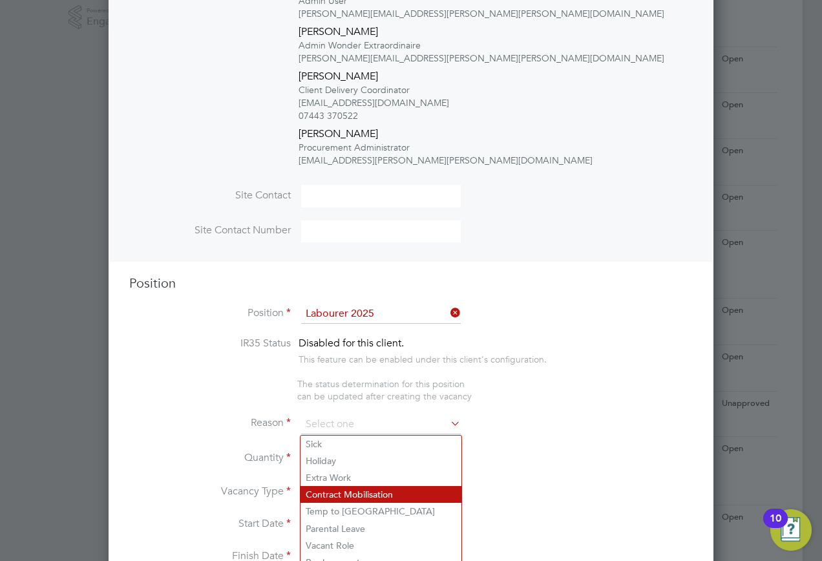
click at [369, 487] on li "Contract Mobilisation" at bounding box center [381, 494] width 161 height 17
type input "Contract Mobilisation"
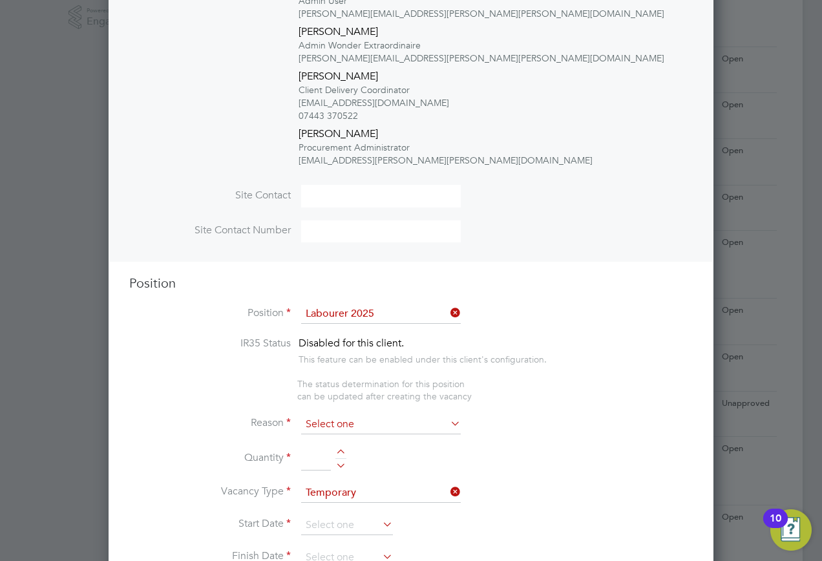
click at [368, 420] on input at bounding box center [381, 424] width 160 height 19
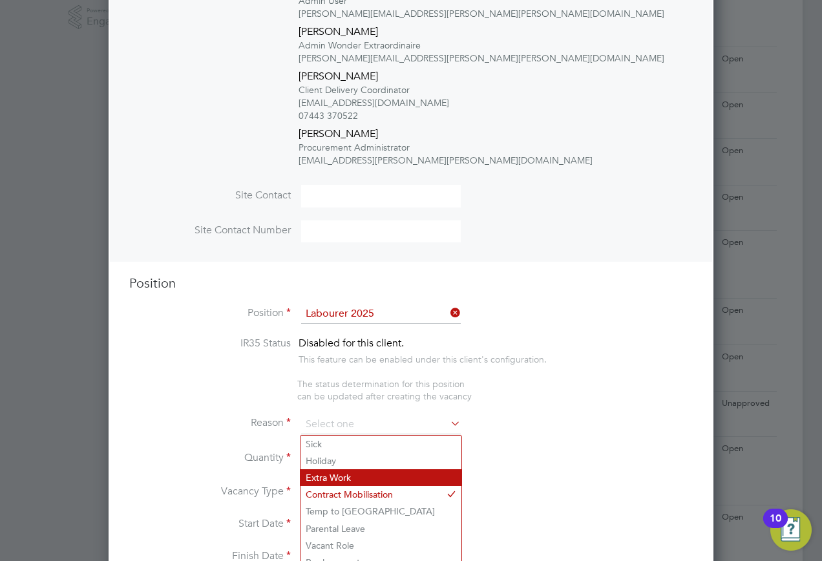
click at [348, 480] on li "Extra Work" at bounding box center [381, 477] width 161 height 17
type input "Extra Work"
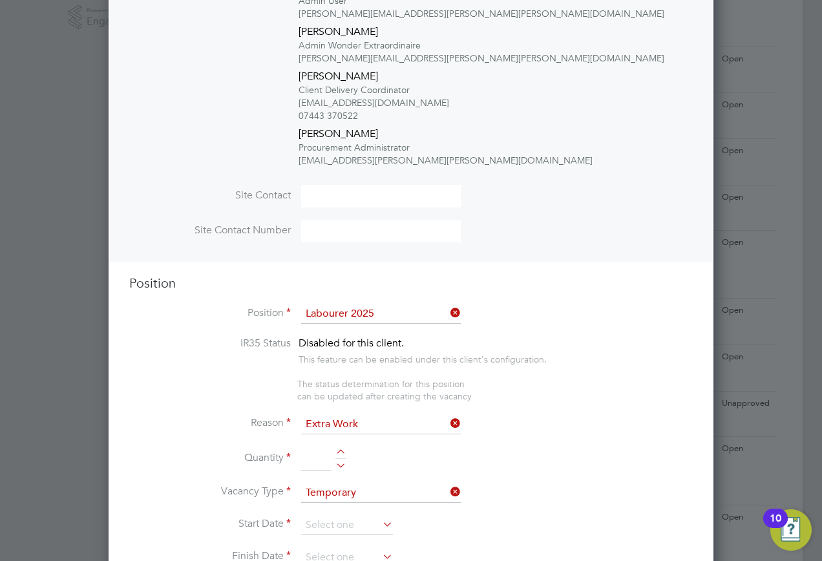
click at [321, 458] on input at bounding box center [316, 458] width 30 height 23
type input "1"
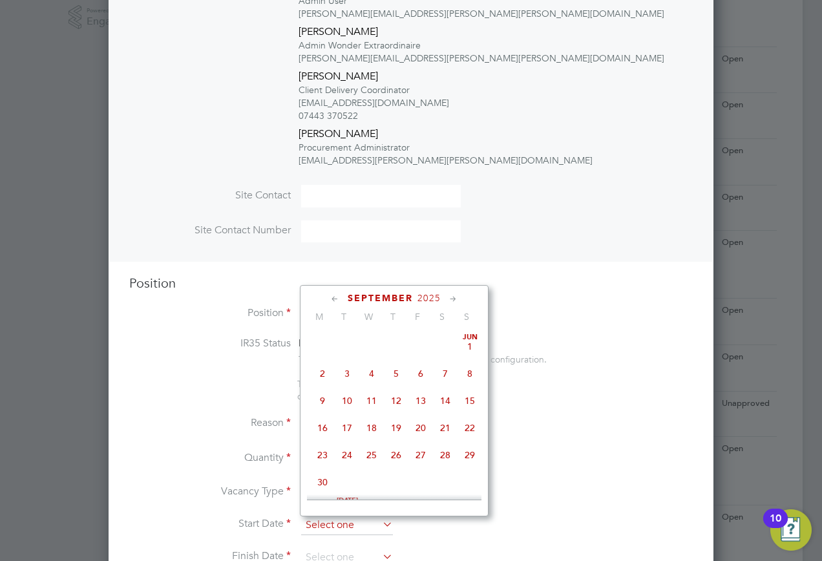
click at [350, 524] on input at bounding box center [347, 525] width 92 height 19
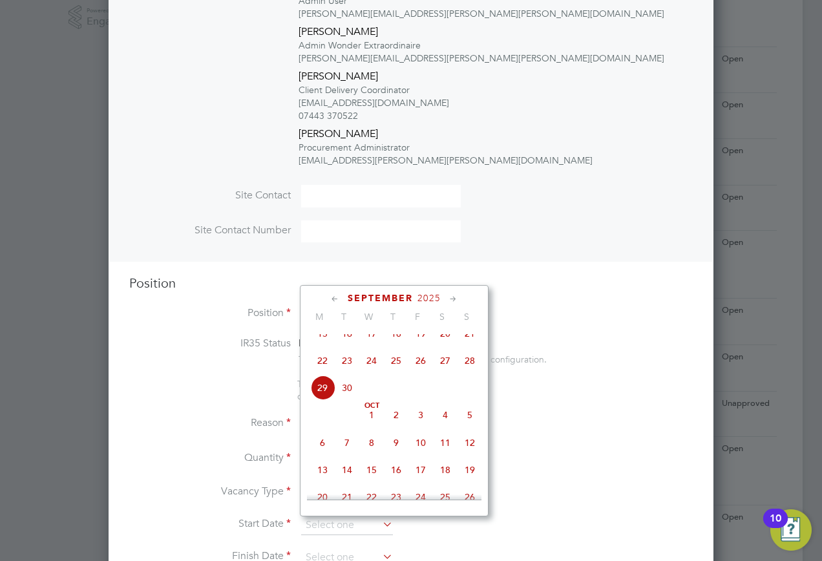
click at [319, 400] on span "29" at bounding box center [322, 388] width 25 height 25
type input "29 Sep 2025"
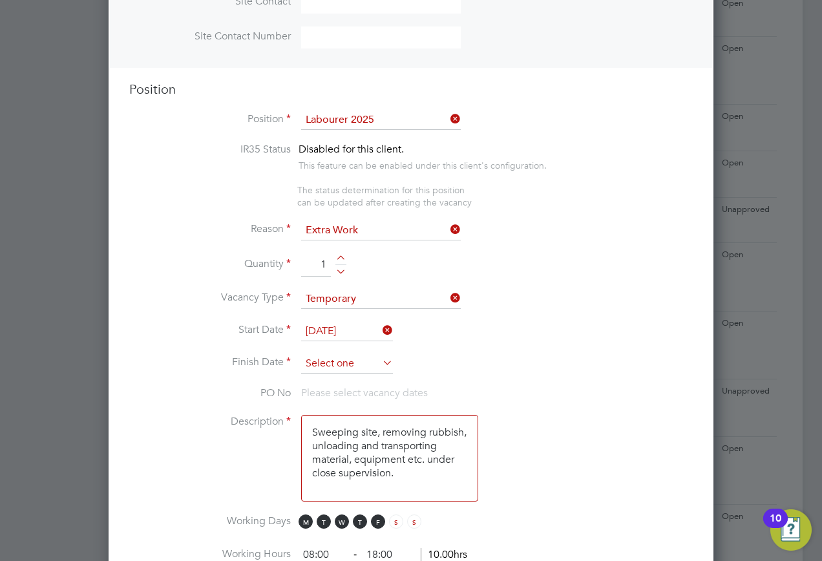
click at [352, 368] on input at bounding box center [347, 363] width 92 height 19
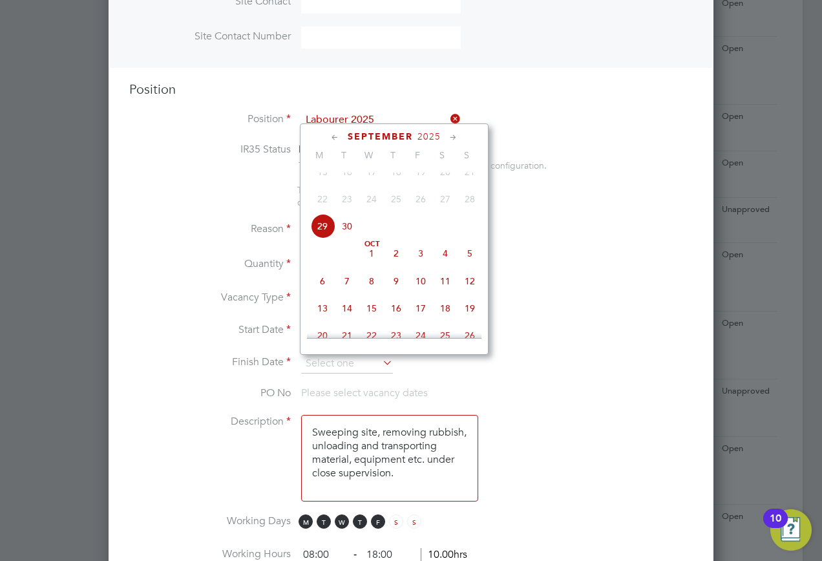
click at [423, 294] on span "10" at bounding box center [421, 281] width 25 height 25
type input "10 Oct 2025"
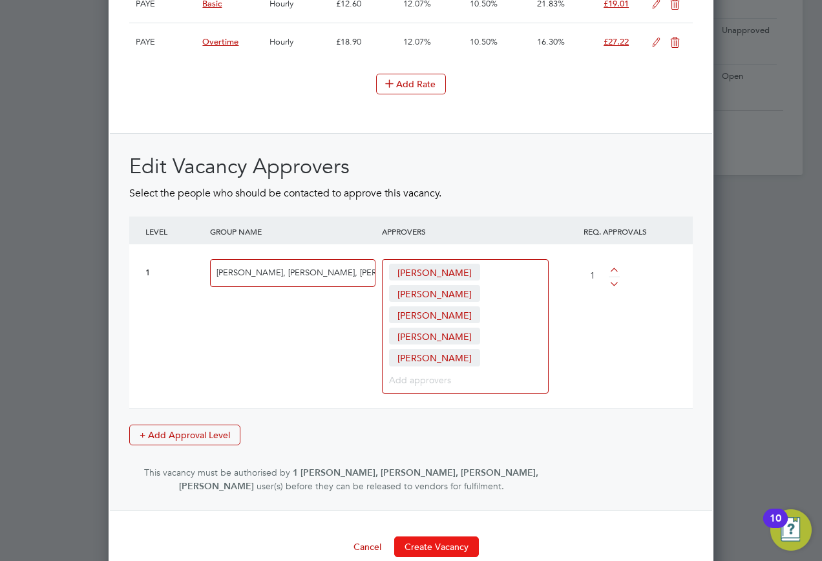
click at [443, 537] on button "Create Vacancy" at bounding box center [436, 547] width 85 height 21
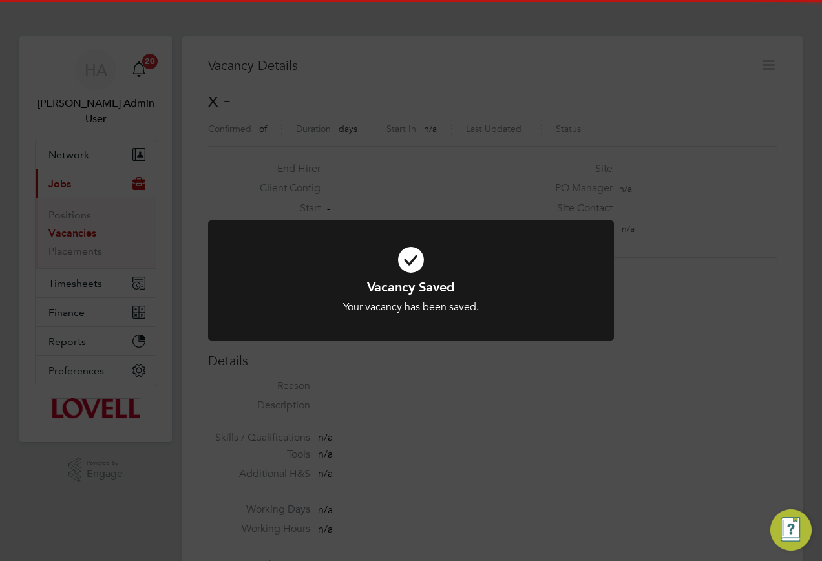
click at [736, 213] on div "Vacancy Saved Your vacancy has been saved. Cancel Okay" at bounding box center [411, 280] width 822 height 561
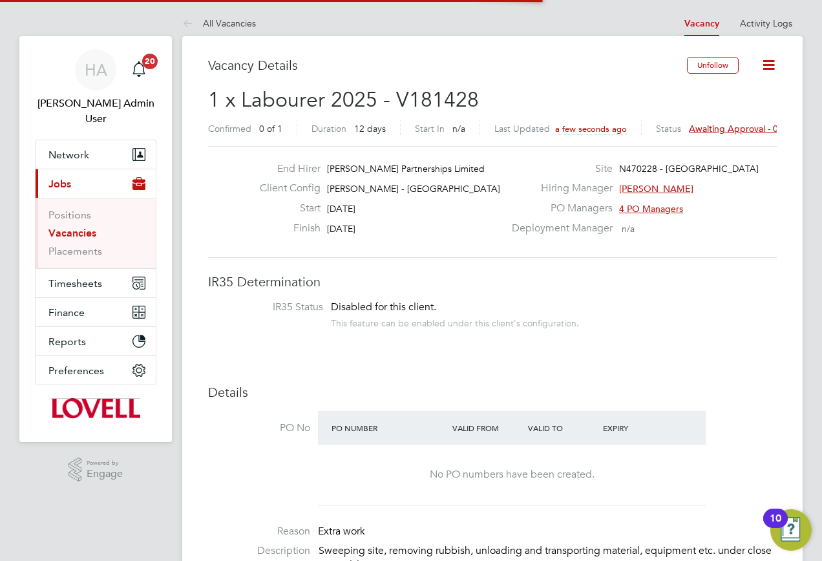
click at [716, 129] on span "Awaiting approval - 0/1" at bounding box center [738, 129] width 98 height 12
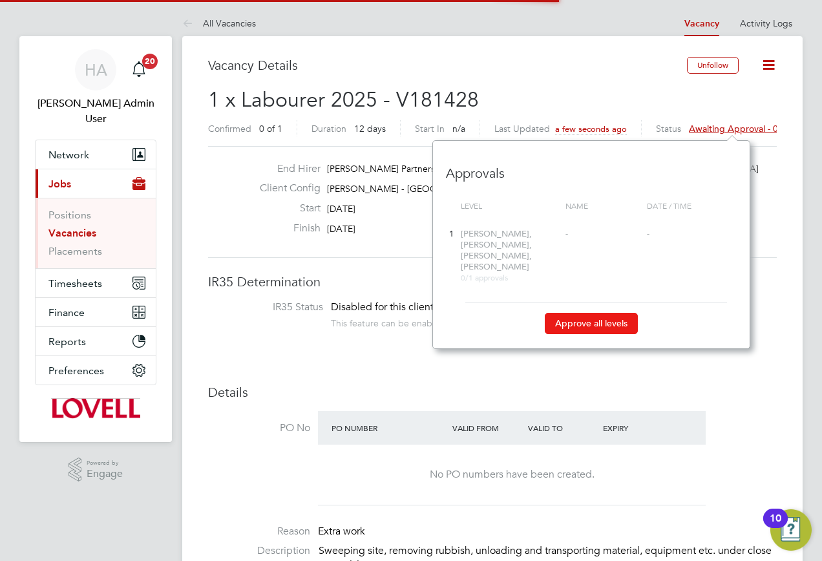
click at [580, 316] on button "Approve all levels" at bounding box center [591, 323] width 93 height 21
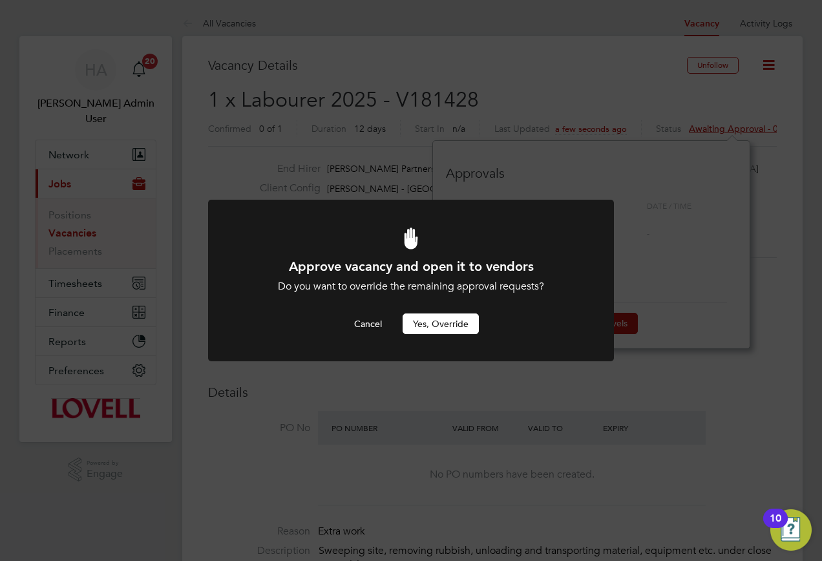
click at [420, 327] on button "Yes, Override" at bounding box center [441, 324] width 76 height 21
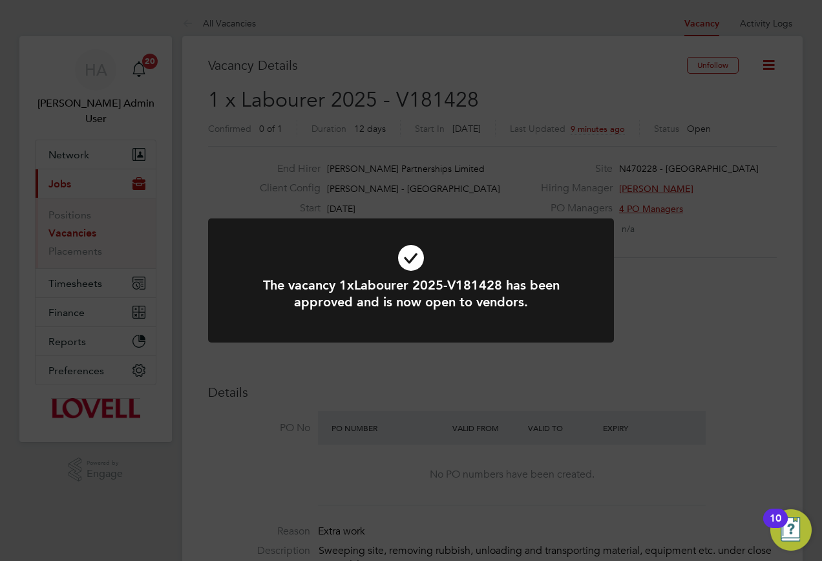
click at [462, 145] on div "The vacancy 1xLabourer 2025-V181428 has been approved and is now open to vendor…" at bounding box center [411, 280] width 822 height 561
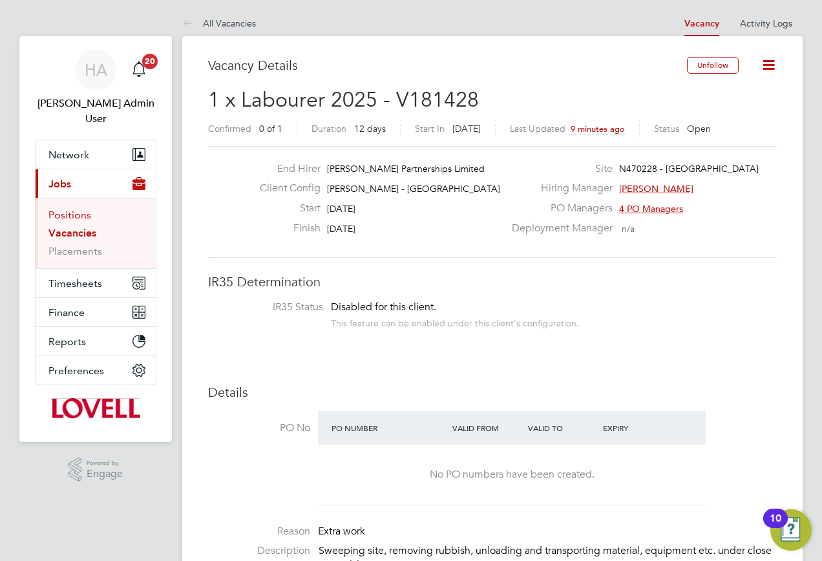
drag, startPoint x: 63, startPoint y: 216, endPoint x: 83, endPoint y: 200, distance: 25.7
click at [63, 227] on link "Vacancies" at bounding box center [72, 233] width 48 height 12
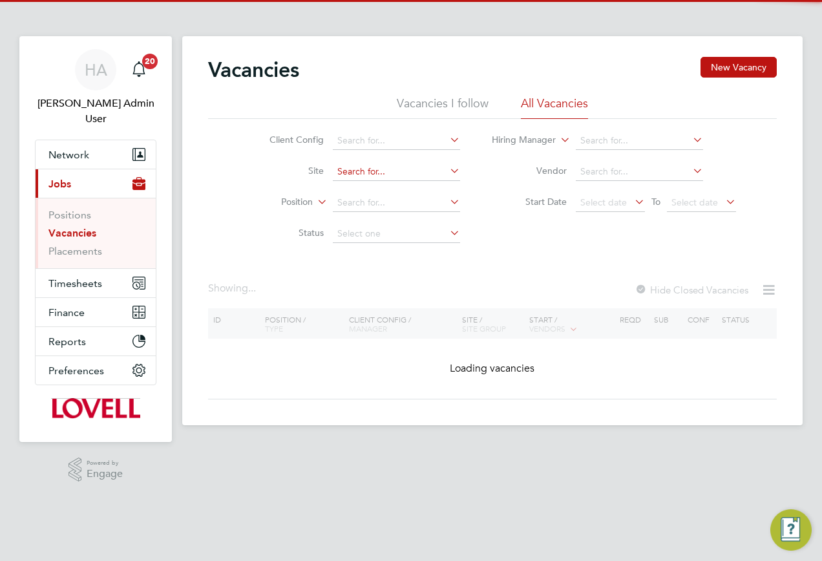
click at [361, 173] on input at bounding box center [396, 172] width 127 height 18
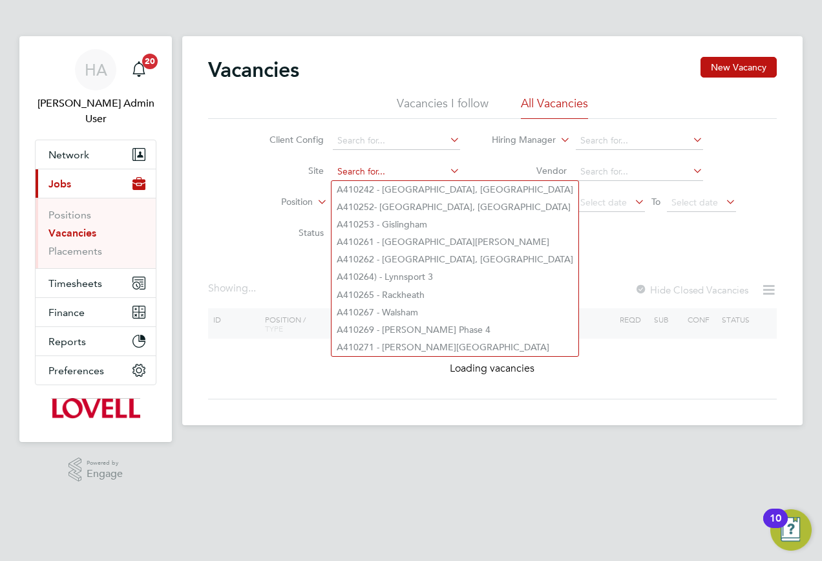
paste input "B490110"
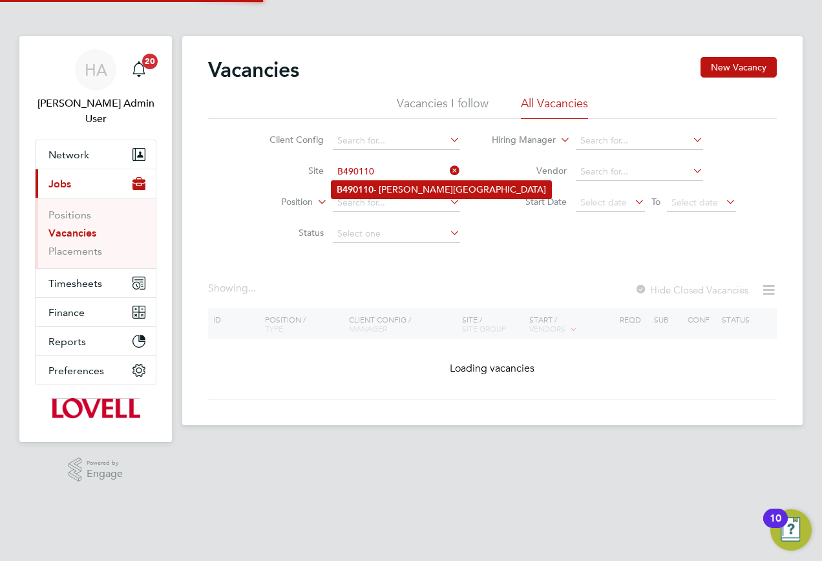
click at [392, 193] on li "B490110 - Bennett Street" at bounding box center [442, 189] width 220 height 17
type input "B490110 - Bennett Street"
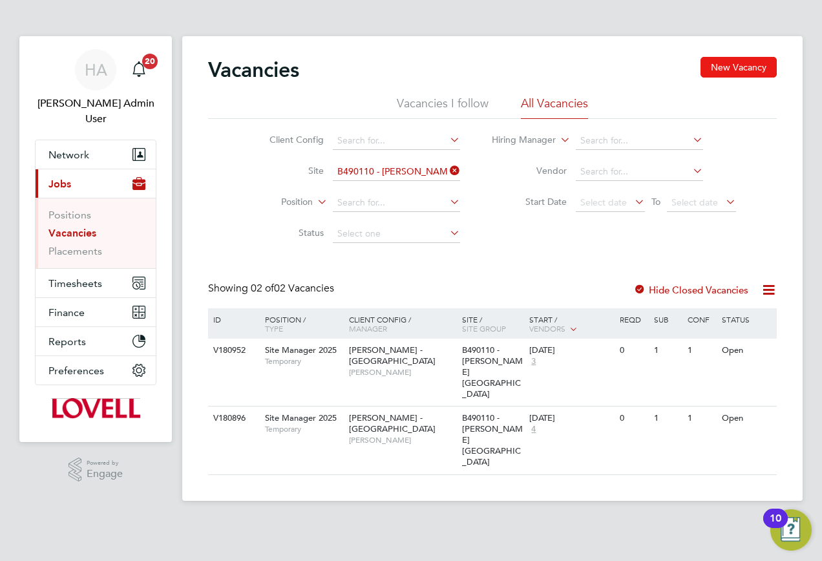
click at [732, 74] on button "New Vacancy" at bounding box center [739, 67] width 76 height 21
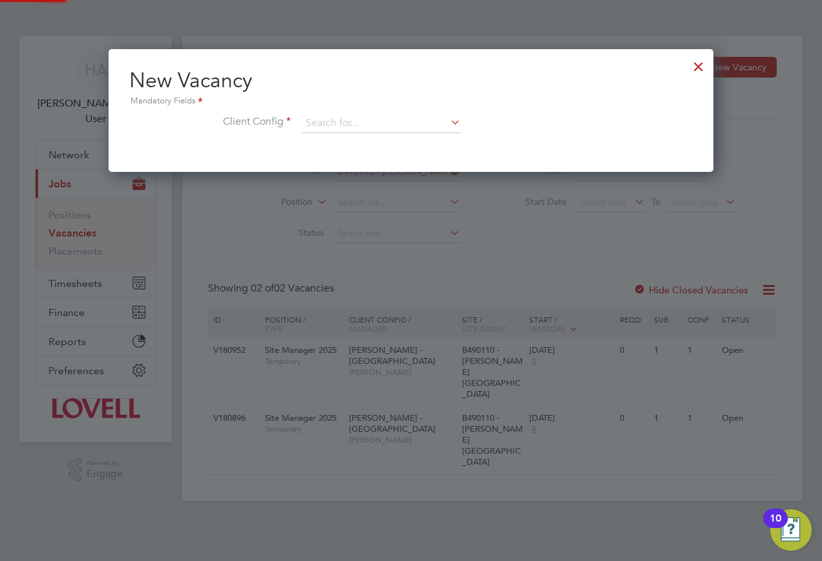
scroll to position [123, 606]
click at [356, 130] on input at bounding box center [381, 123] width 160 height 19
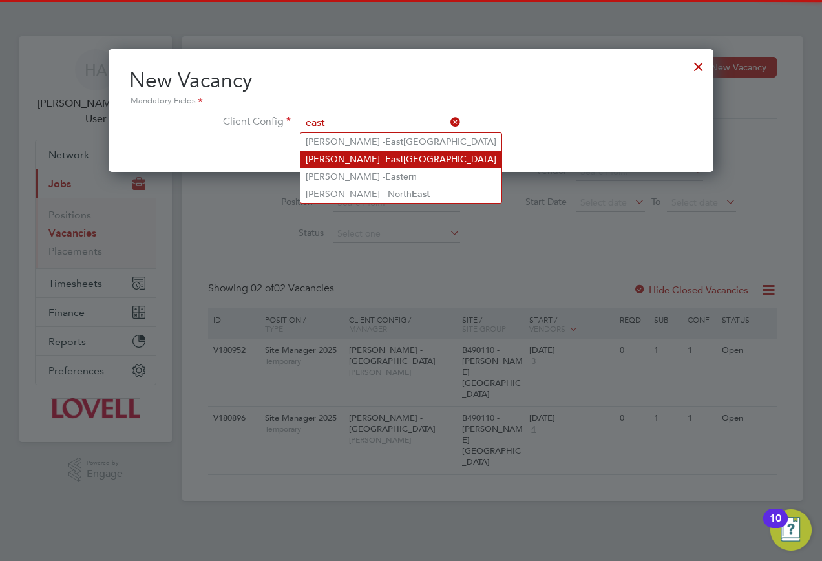
click at [385, 160] on b "East" at bounding box center [394, 159] width 18 height 11
type input "Lovell - East Midlands"
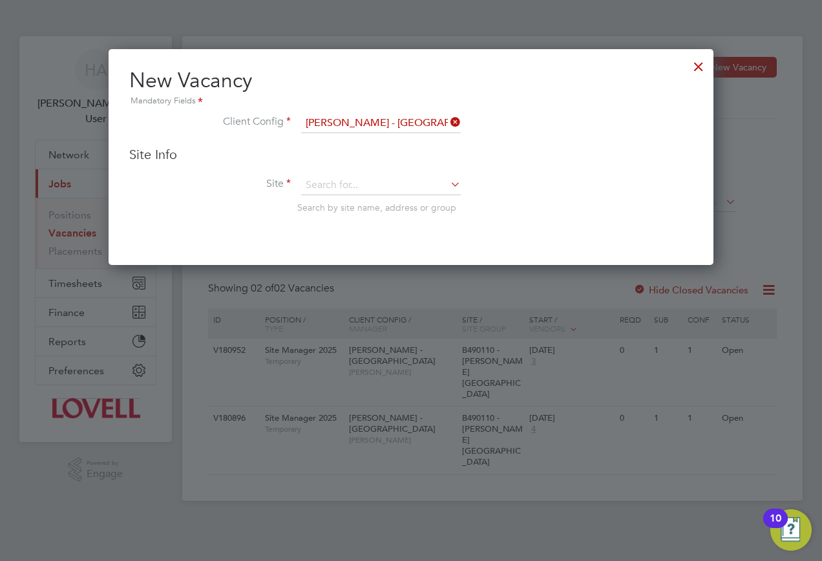
click at [338, 172] on div "Site Info Site Search by site name, address or group" at bounding box center [411, 192] width 564 height 93
click at [334, 177] on input at bounding box center [381, 185] width 160 height 19
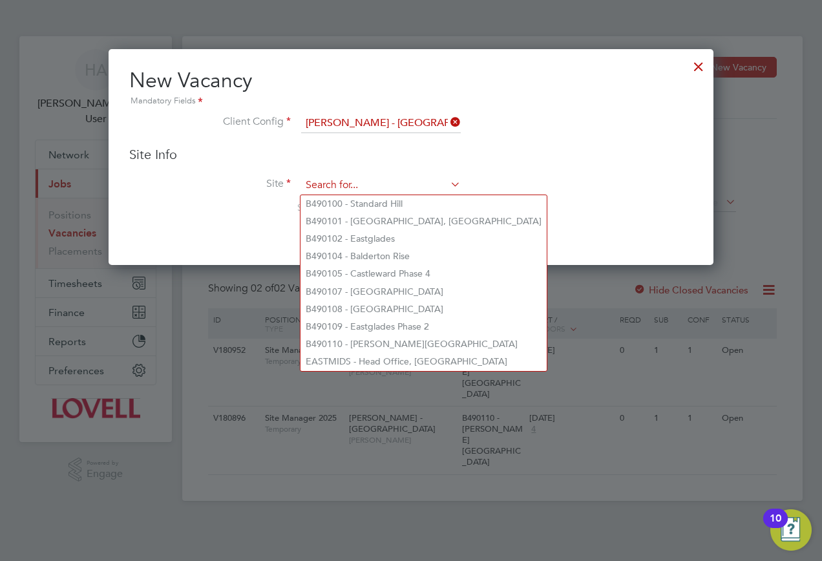
paste input "B490110"
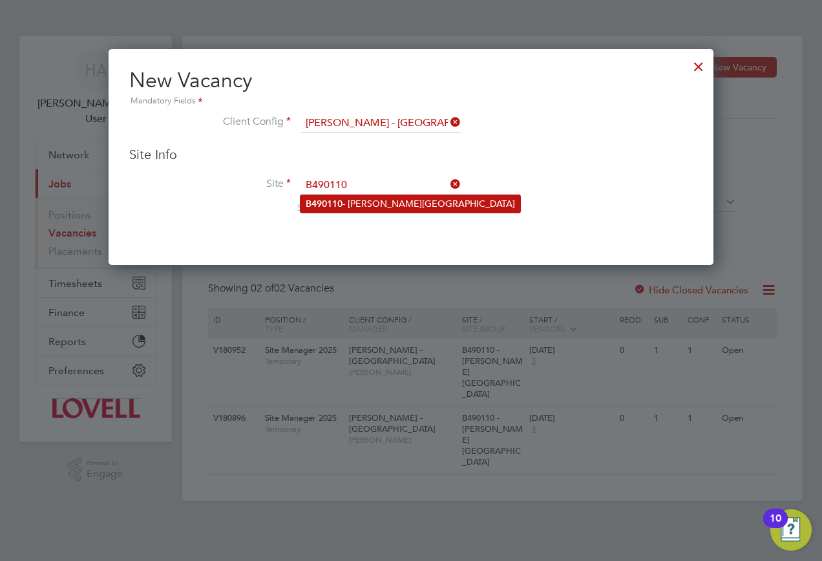
click at [350, 204] on li "B490110 - Bennett Street" at bounding box center [411, 203] width 220 height 17
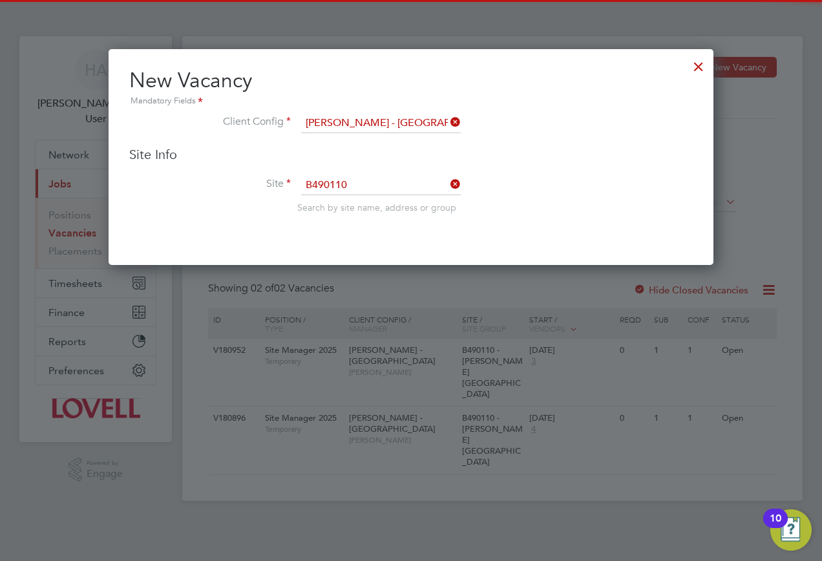
type input "B490110 - Bennett Street"
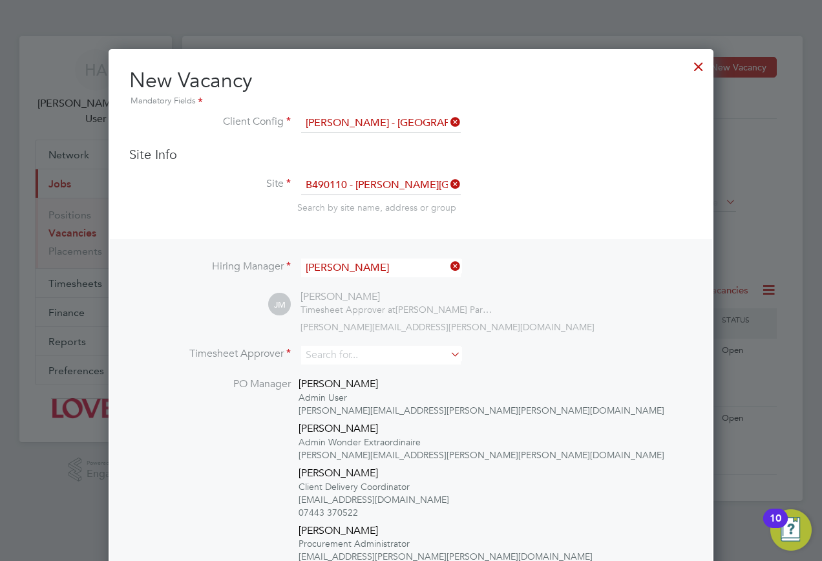
scroll to position [712, 606]
click at [334, 361] on input at bounding box center [381, 355] width 160 height 19
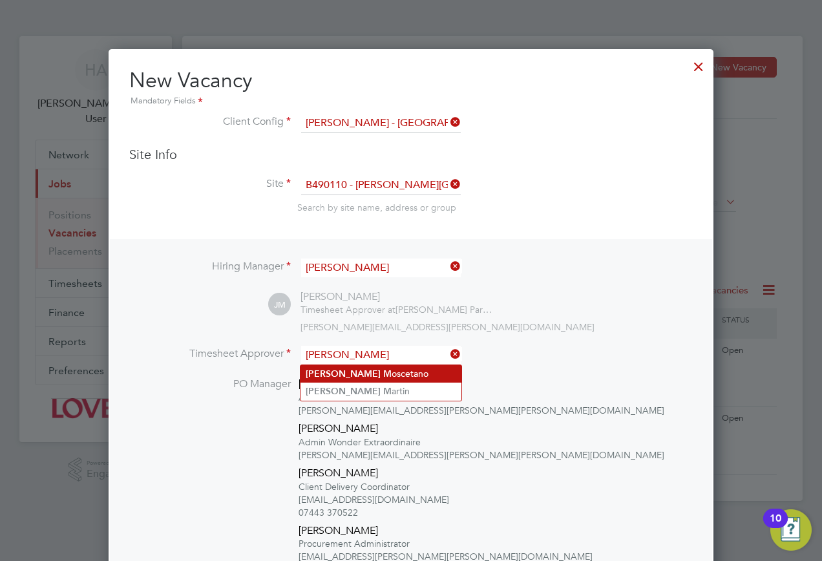
click at [342, 376] on li "Joe M oscetano" at bounding box center [381, 373] width 161 height 17
type input "Joe Moscetano"
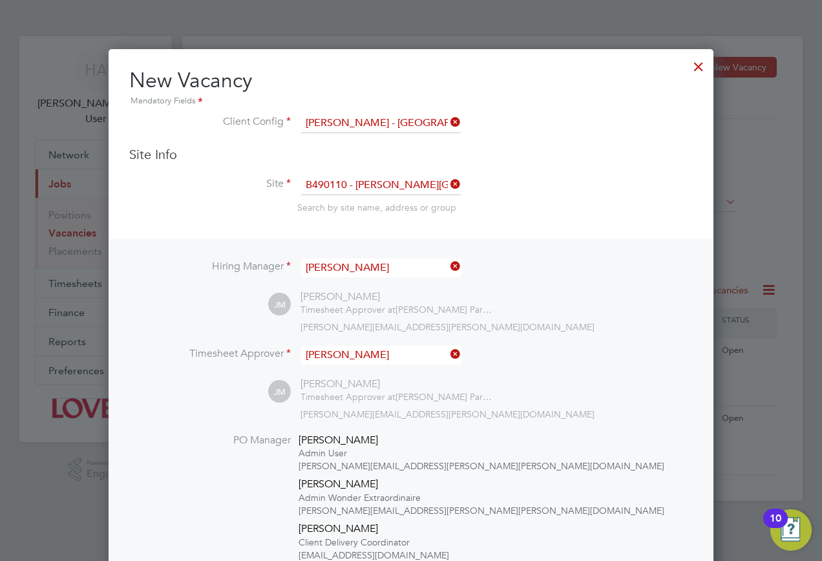
scroll to position [255, 0]
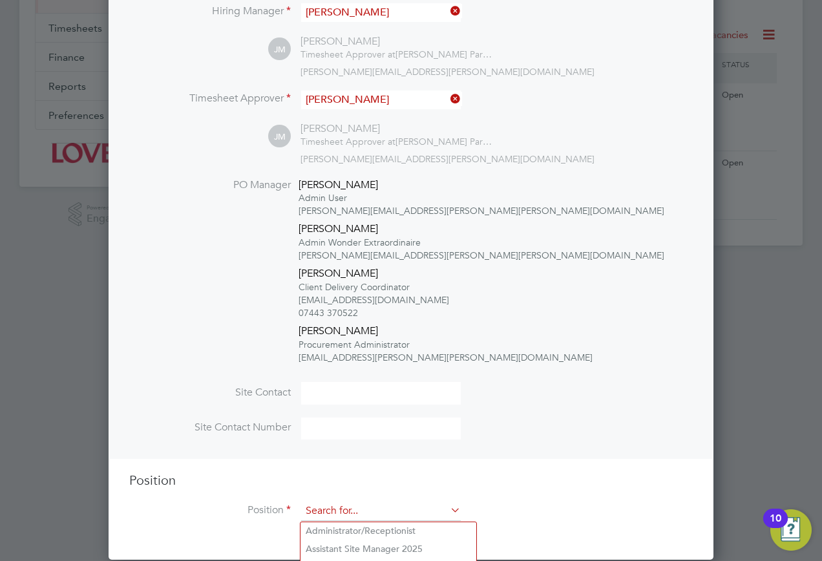
click at [351, 512] on input at bounding box center [381, 511] width 160 height 19
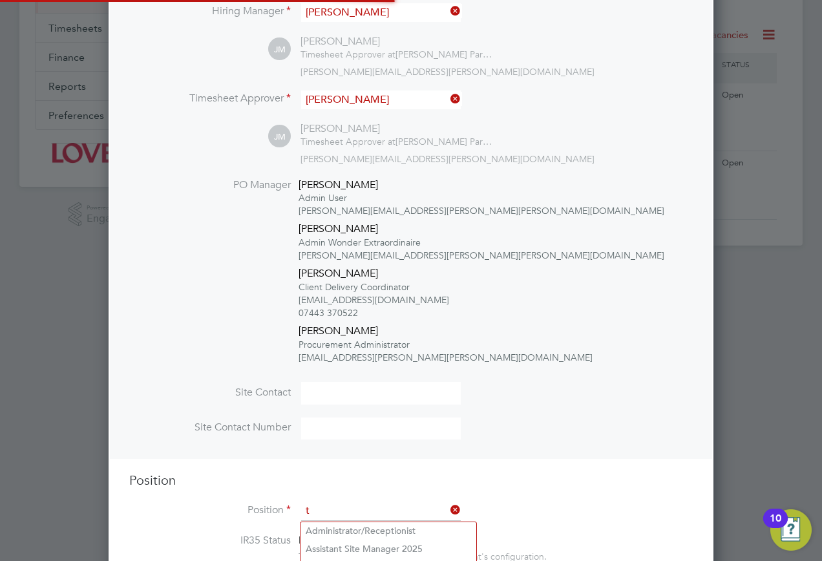
scroll to position [2379, 606]
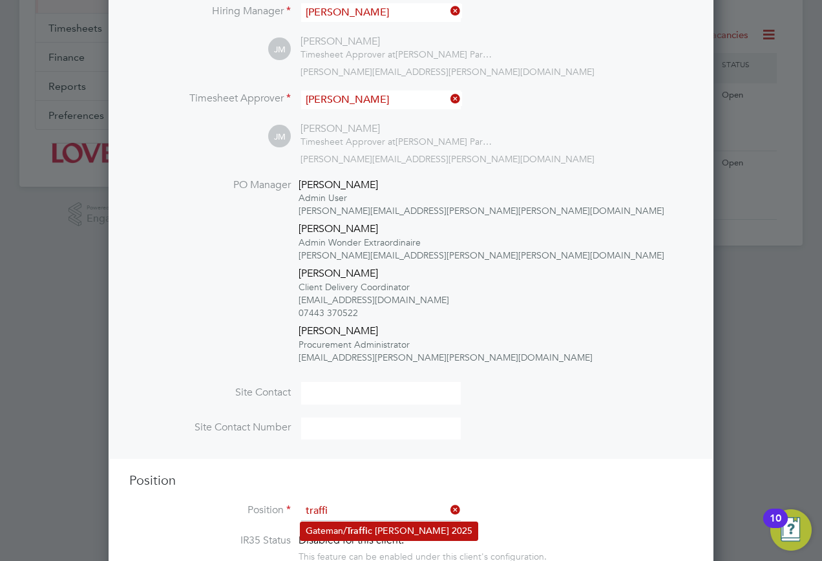
click at [343, 526] on li "Gateman/ Traffi c Marshall 2025" at bounding box center [389, 530] width 177 height 17
type input "Gateman/Traffic Marshall 2025"
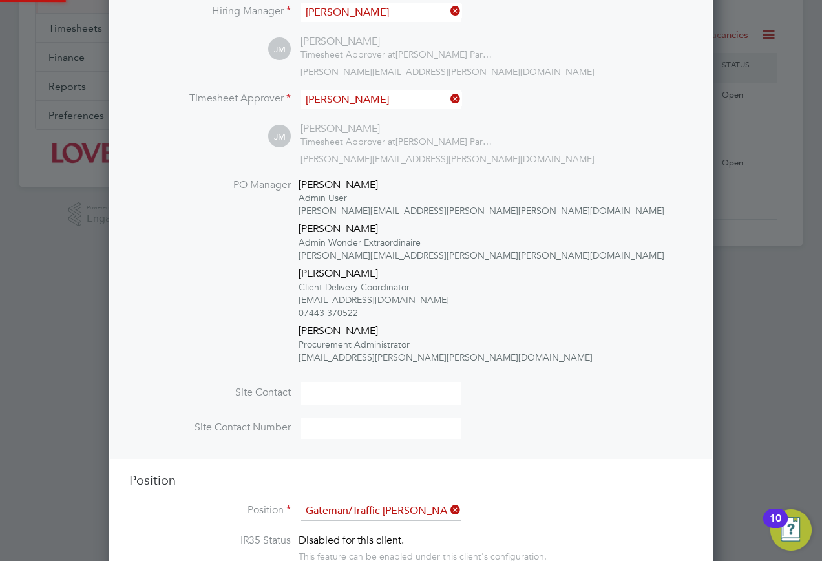
type textarea "Duties as general labourer, but will control access to site and sign vehicles i…"
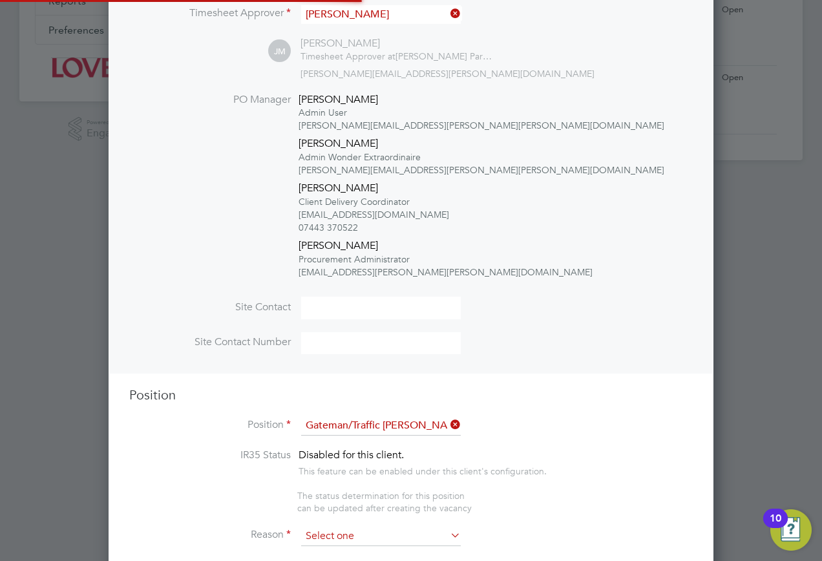
scroll to position [6, 6]
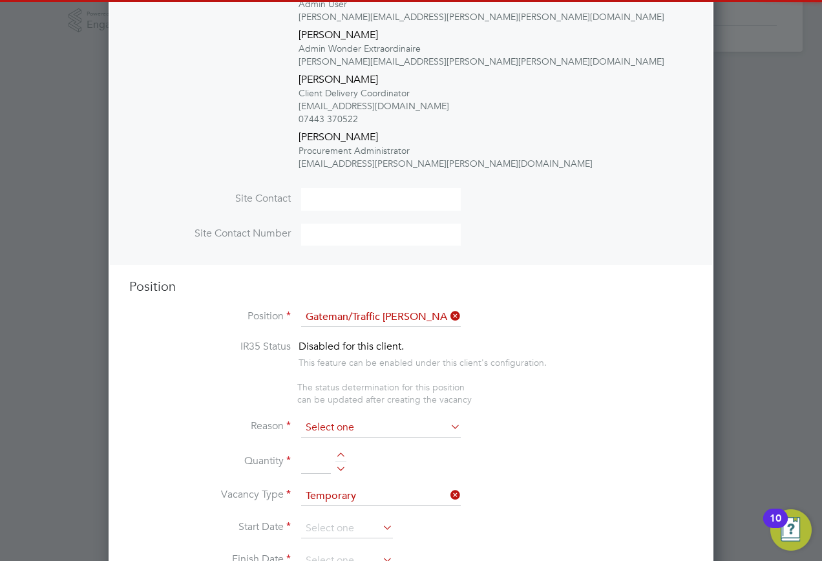
click at [350, 425] on input at bounding box center [381, 427] width 160 height 19
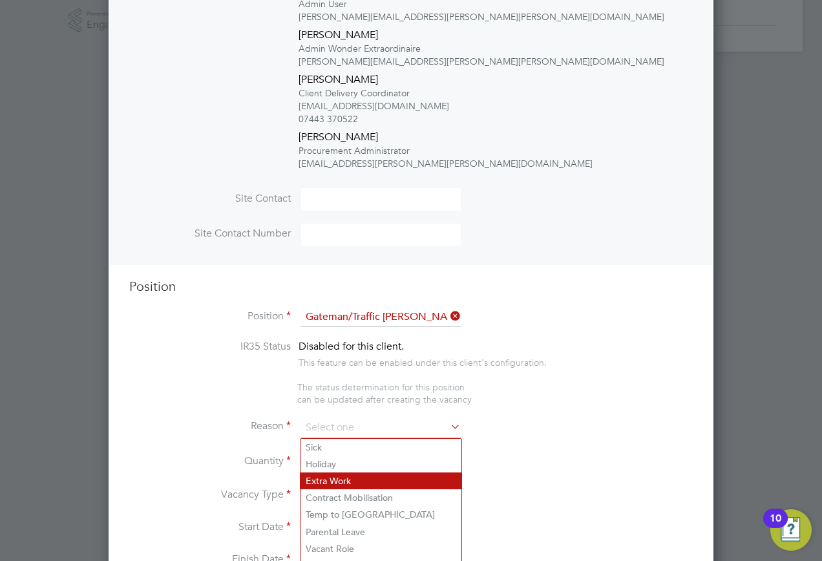
click at [335, 476] on li "Extra Work" at bounding box center [381, 481] width 161 height 17
type input "Extra Work"
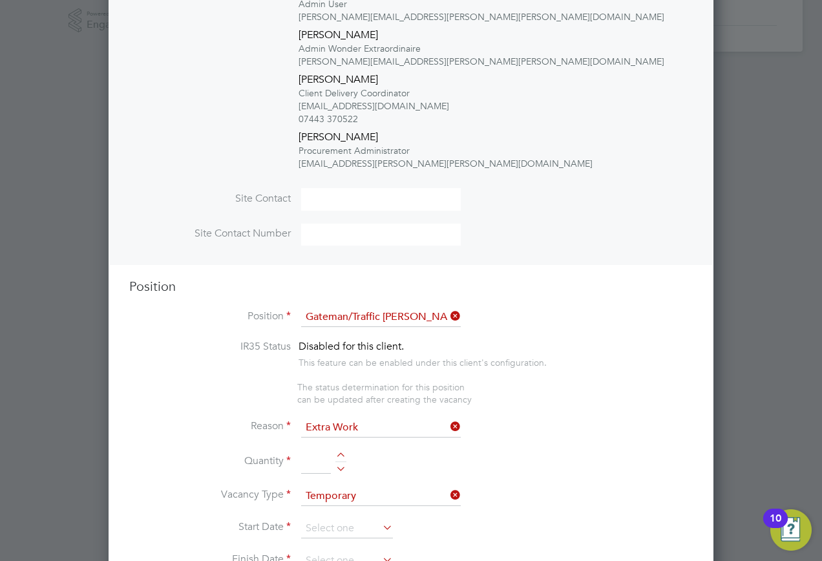
click at [315, 463] on input at bounding box center [316, 462] width 30 height 23
type input "1"
click at [334, 525] on input at bounding box center [347, 528] width 92 height 19
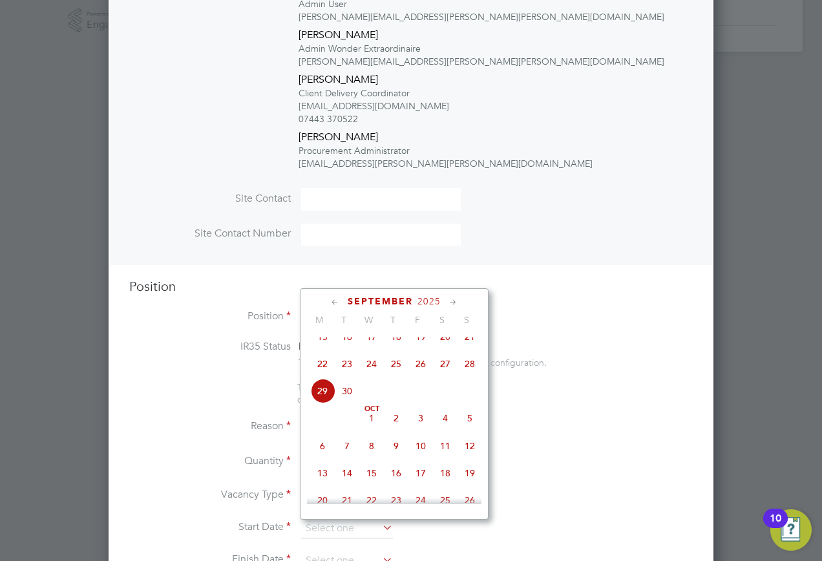
click at [319, 400] on span "29" at bounding box center [322, 391] width 25 height 25
type input "29 Sep 2025"
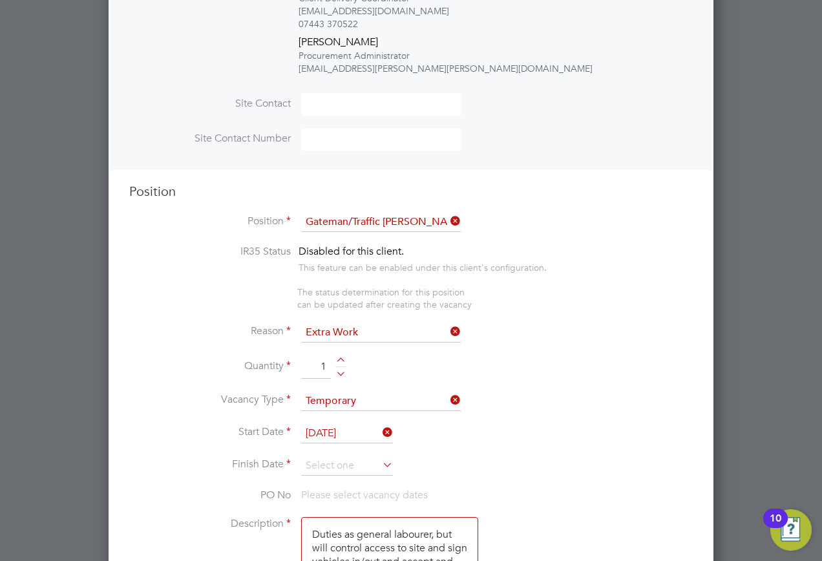
scroll to position [643, 0]
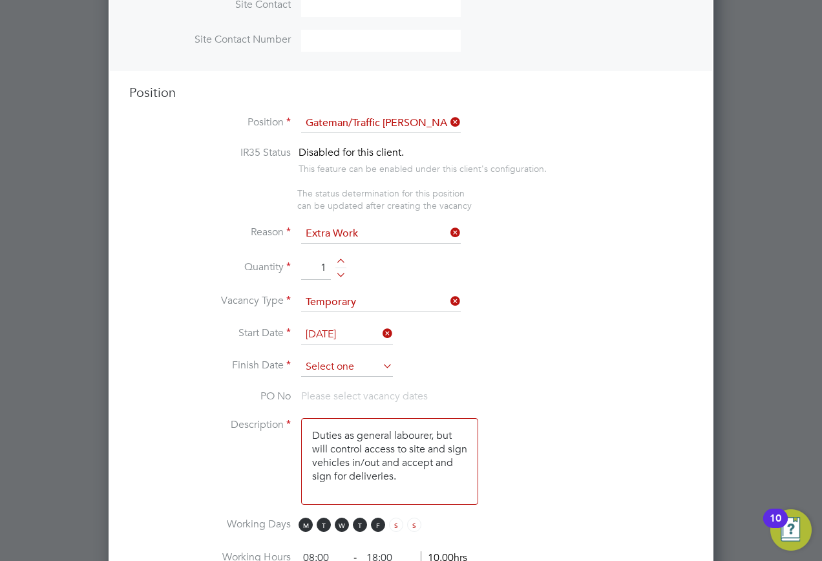
click at [354, 372] on input at bounding box center [347, 367] width 92 height 19
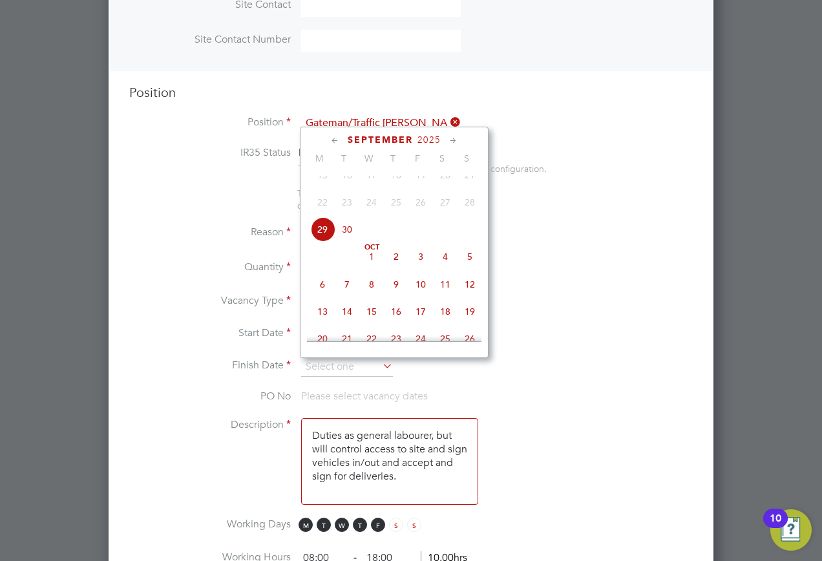
scroll to position [568, 0]
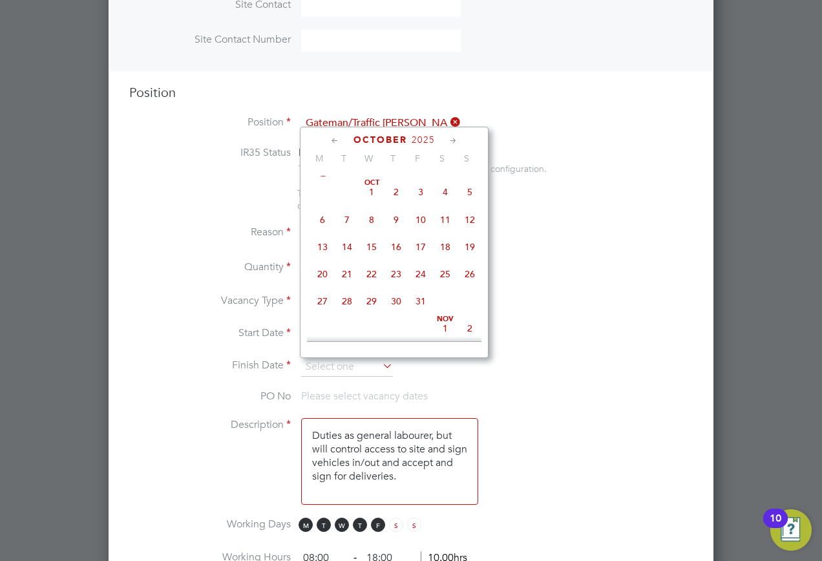
click at [319, 311] on span "27" at bounding box center [322, 301] width 25 height 25
type input "27 Oct 2025"
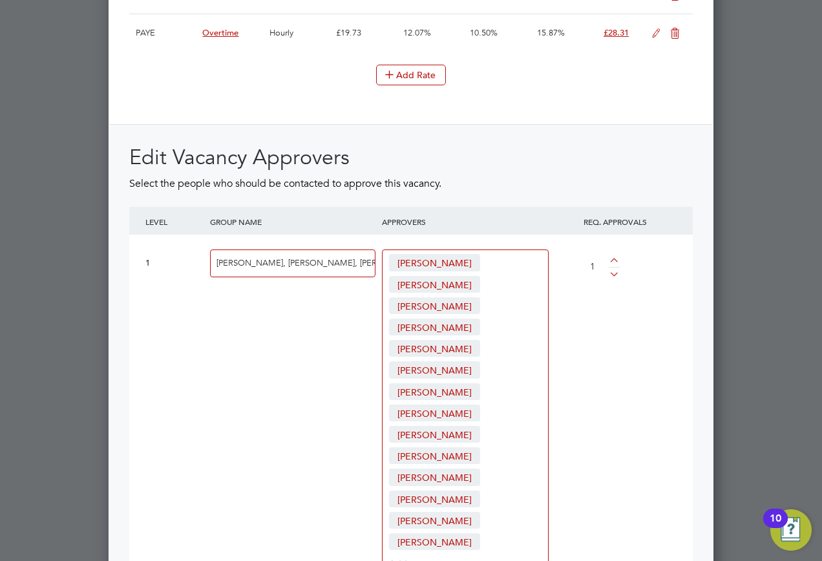
scroll to position [2068, 0]
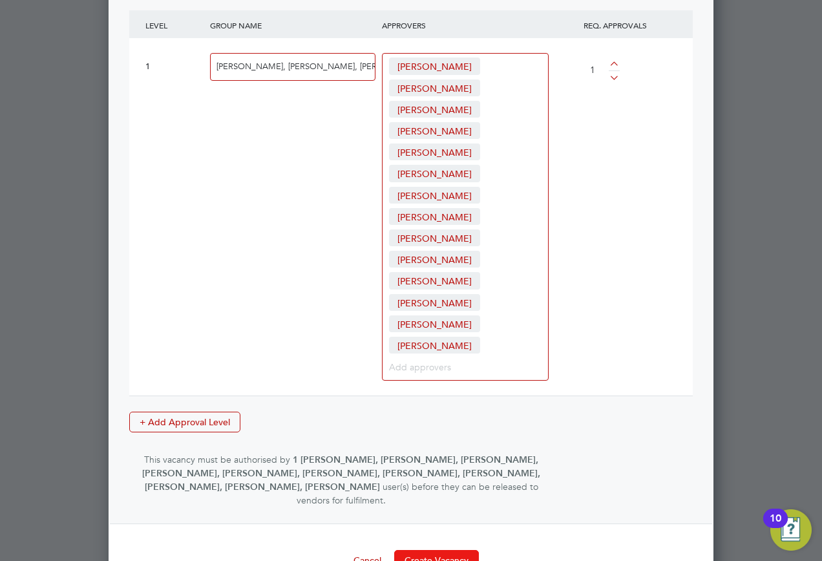
click at [433, 550] on button "Create Vacancy" at bounding box center [436, 560] width 85 height 21
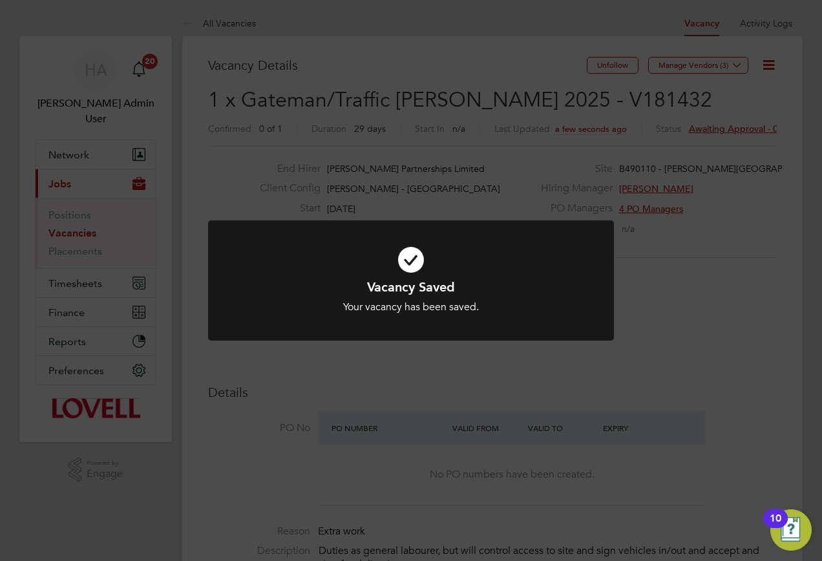
click at [525, 182] on div "Vacancy Saved Your vacancy has been saved. Cancel Okay" at bounding box center [411, 280] width 822 height 561
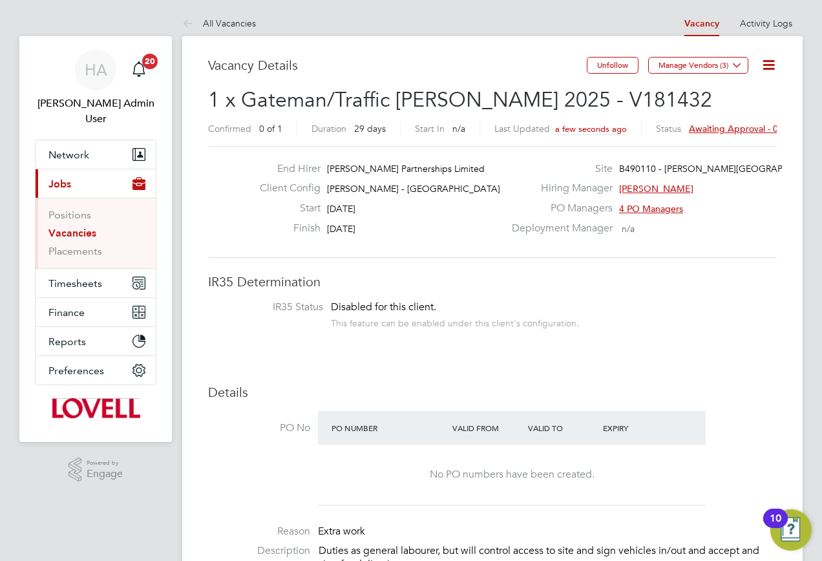
click at [718, 125] on span "Awaiting approval - 0/1" at bounding box center [738, 129] width 98 height 12
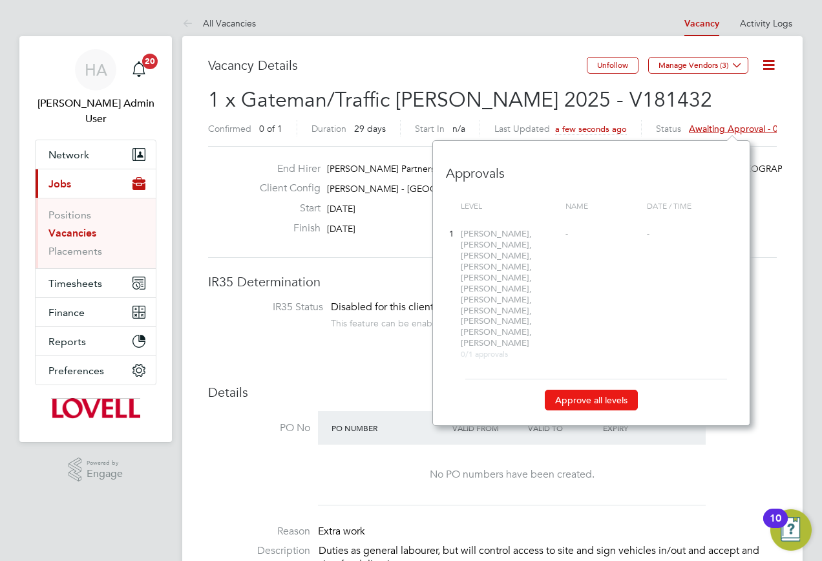
click at [572, 390] on button "Approve all levels" at bounding box center [591, 400] width 93 height 21
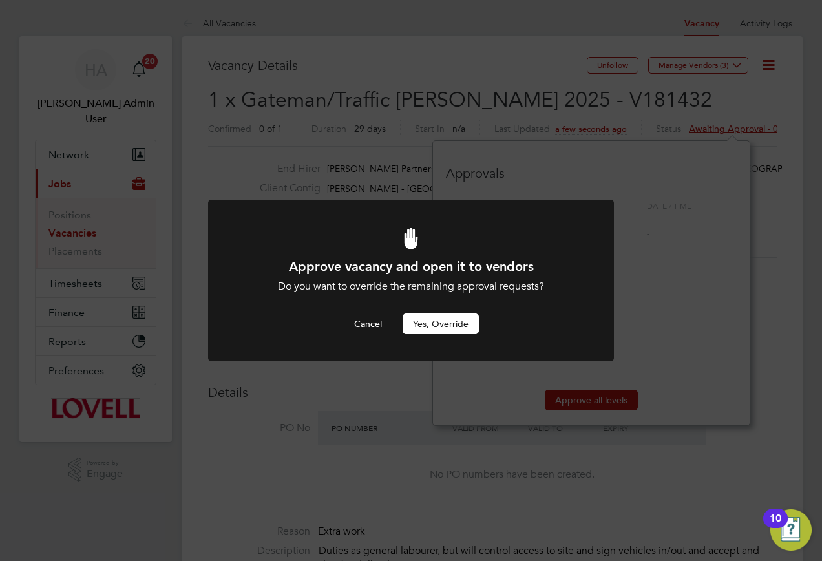
click at [447, 321] on button "Yes, Override" at bounding box center [441, 324] width 76 height 21
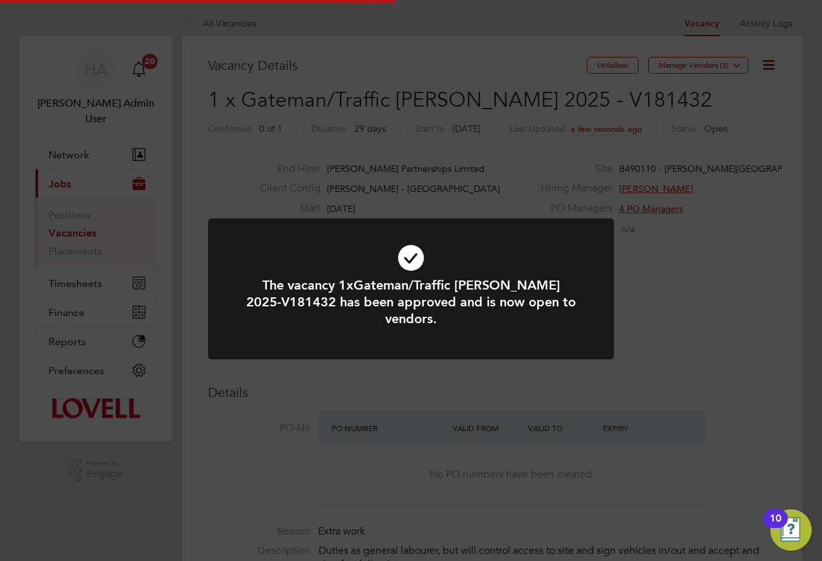
drag, startPoint x: 525, startPoint y: 66, endPoint x: 516, endPoint y: 63, distance: 9.6
click at [524, 66] on div "The vacancy 1xGateman/Traffic Marshall 2025-V181432 has been approved and is no…" at bounding box center [411, 280] width 822 height 561
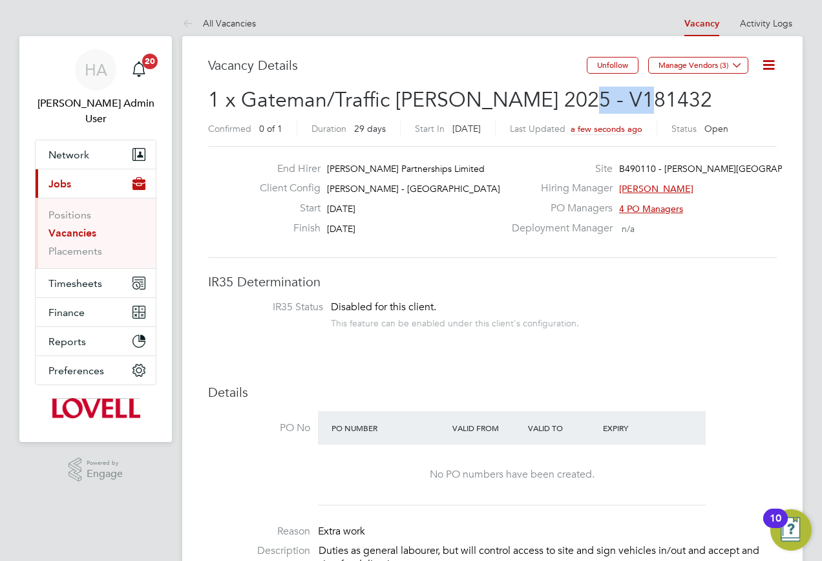
drag, startPoint x: 608, startPoint y: 94, endPoint x: 550, endPoint y: 96, distance: 58.2
click at [550, 96] on h2 "1 x Gateman/Traffic Marshall 2025 - V181432 Confirmed 0 of 1 Duration 29 days S…" at bounding box center [492, 114] width 569 height 54
copy span "181432"
click at [71, 227] on link "Vacancies" at bounding box center [72, 233] width 48 height 12
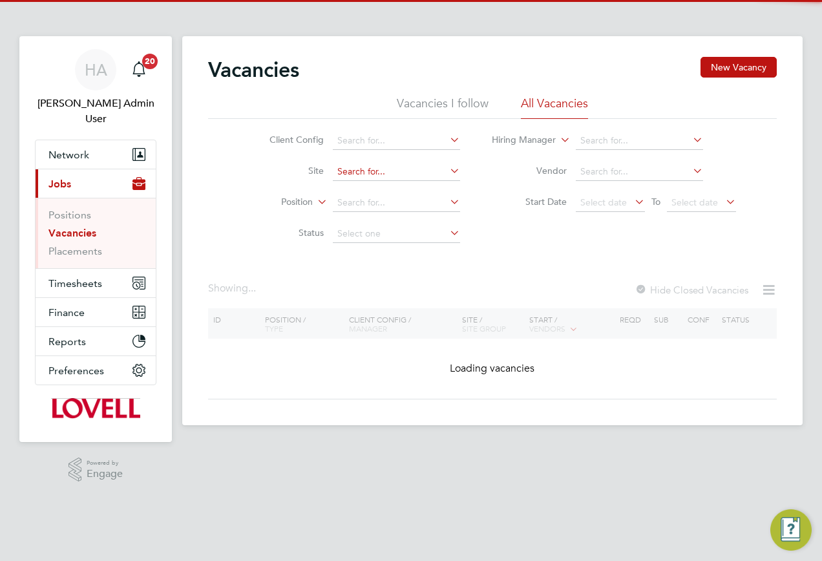
click at [361, 173] on input at bounding box center [396, 172] width 127 height 18
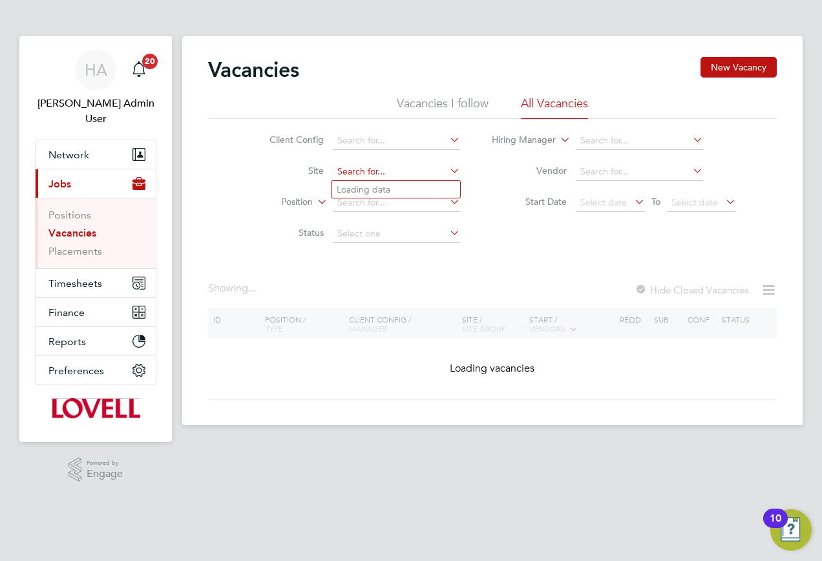
paste input "E500136"
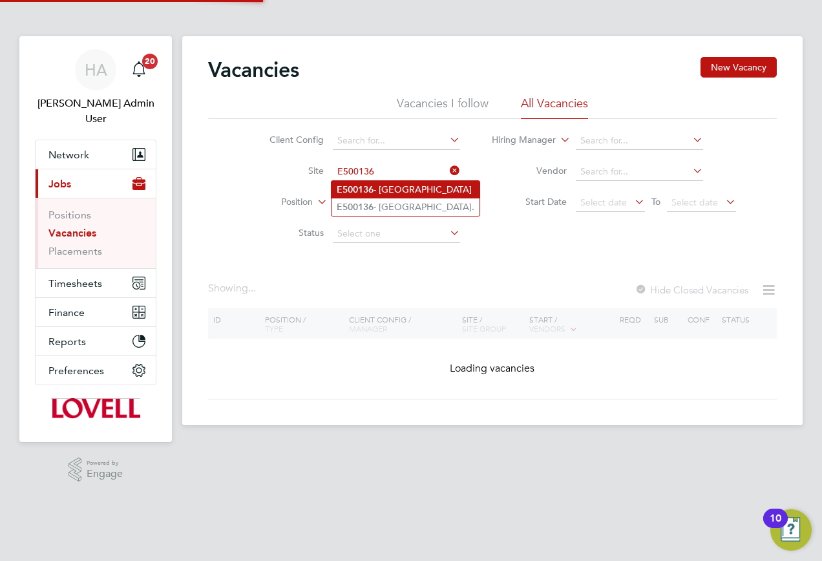
click at [385, 189] on li "E500136 - Middle Deepdale" at bounding box center [406, 189] width 148 height 17
type input "E500136 - Middle Deepdale"
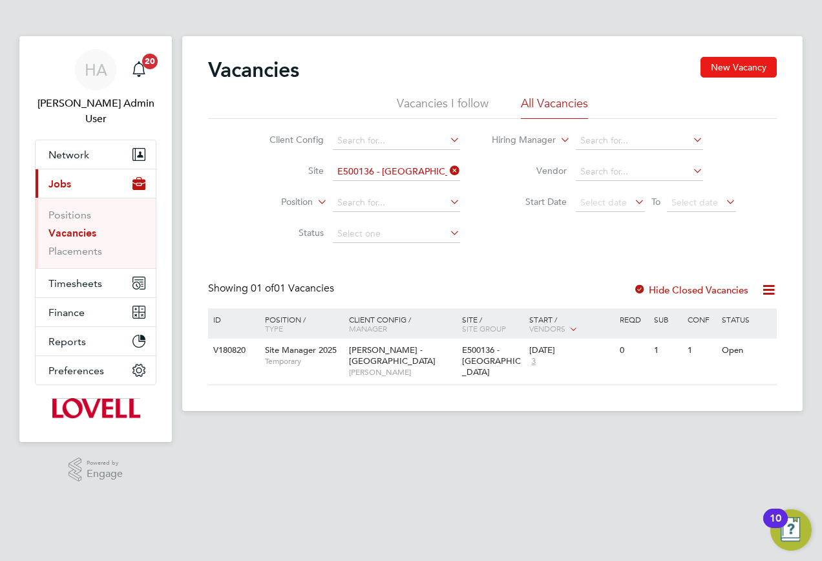
click at [715, 61] on button "New Vacancy" at bounding box center [739, 67] width 76 height 21
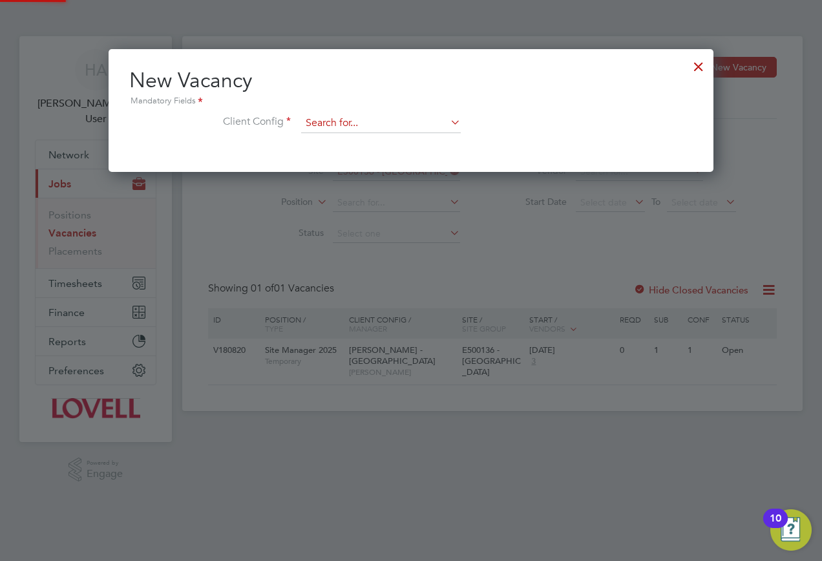
scroll to position [123, 606]
click at [387, 127] on input at bounding box center [381, 123] width 160 height 19
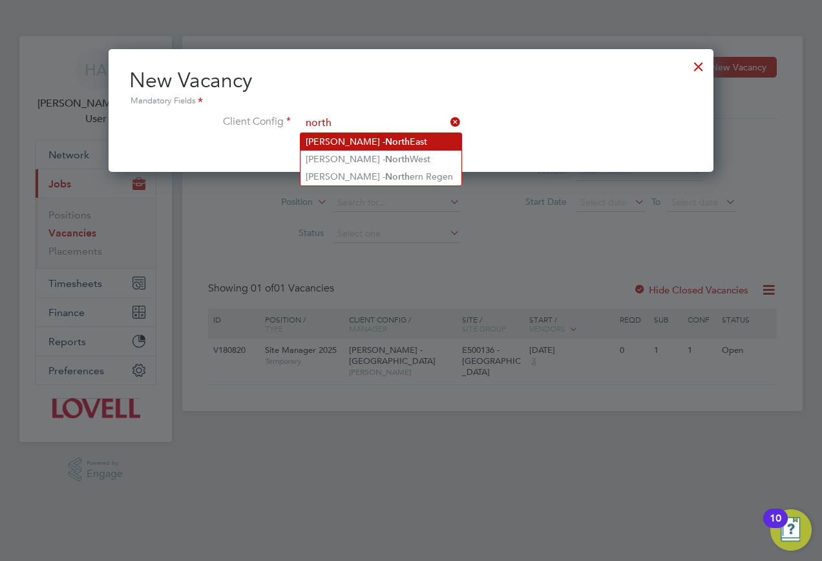
click at [364, 144] on li "Lovell - North East" at bounding box center [381, 141] width 161 height 17
type input "Lovell - North East"
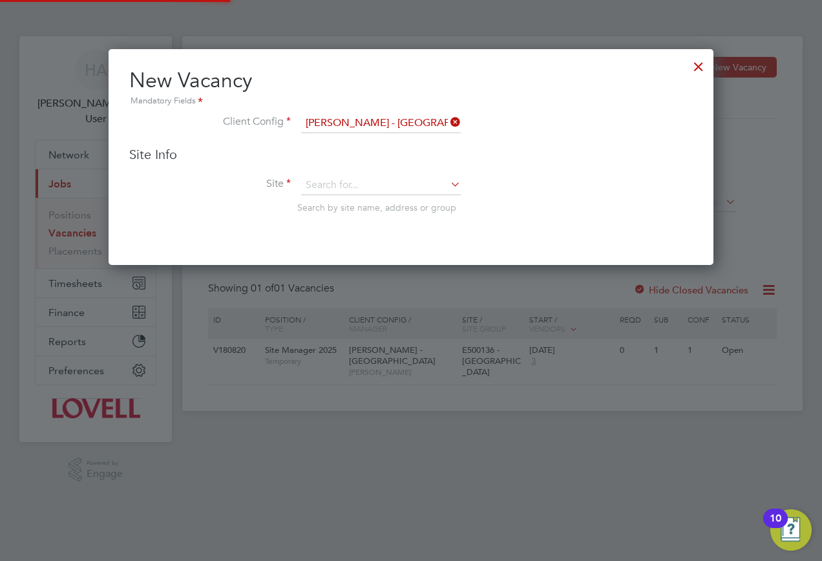
scroll to position [217, 606]
click at [341, 174] on div "Site Info Site Search by site name, address or group" at bounding box center [411, 192] width 564 height 93
click at [332, 183] on input at bounding box center [381, 185] width 160 height 19
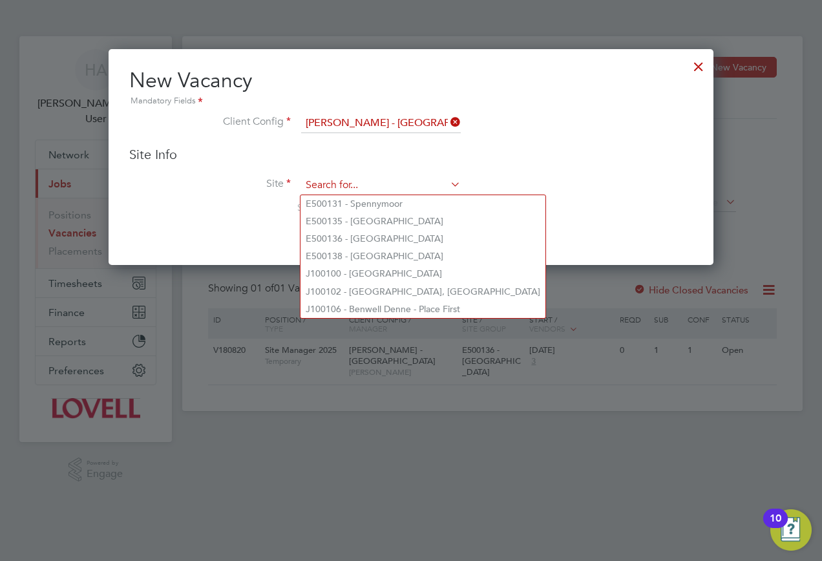
paste input "E500136"
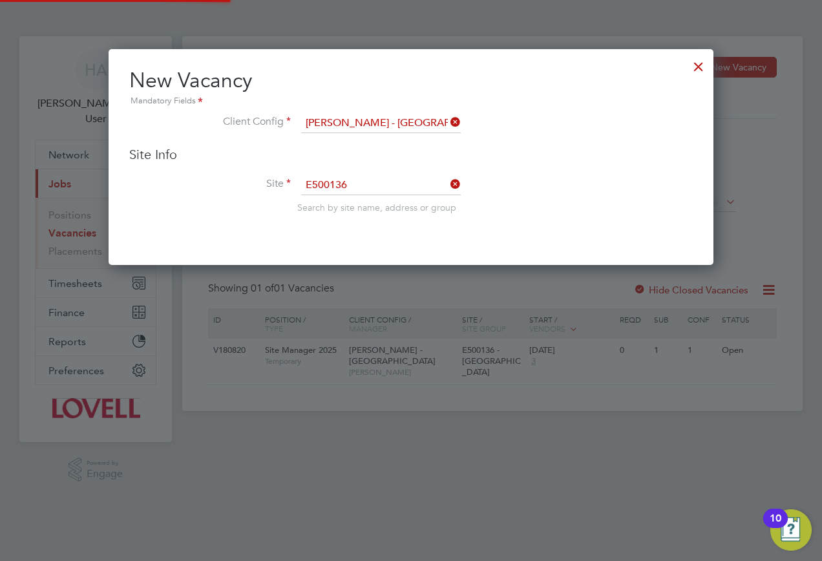
click at [387, 200] on li "E500136 - Middle Deepdale" at bounding box center [381, 203] width 161 height 17
type input "E500136 - Middle Deepdale"
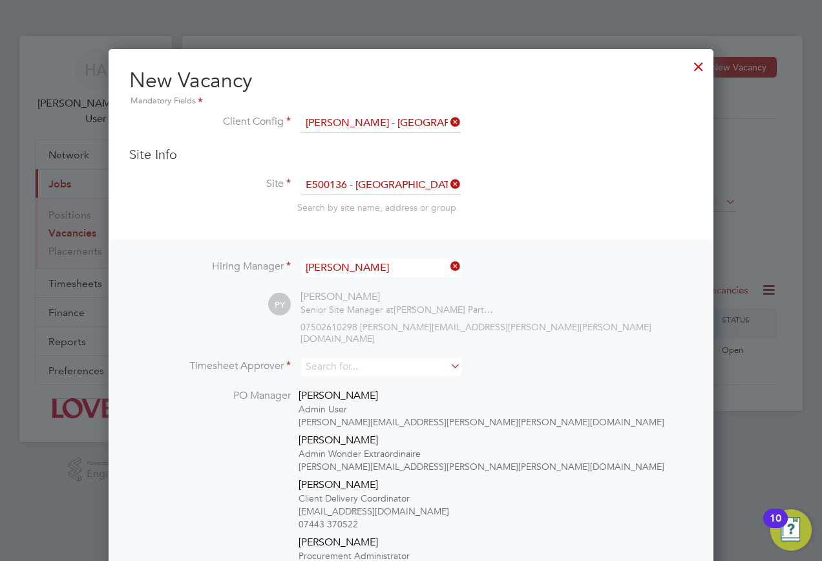
scroll to position [712, 606]
click at [343, 358] on input at bounding box center [381, 367] width 160 height 19
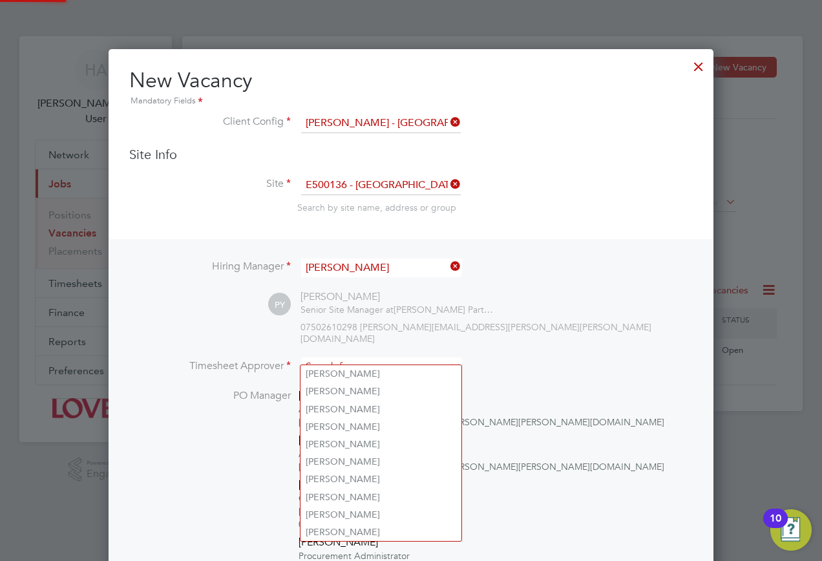
type input "m"
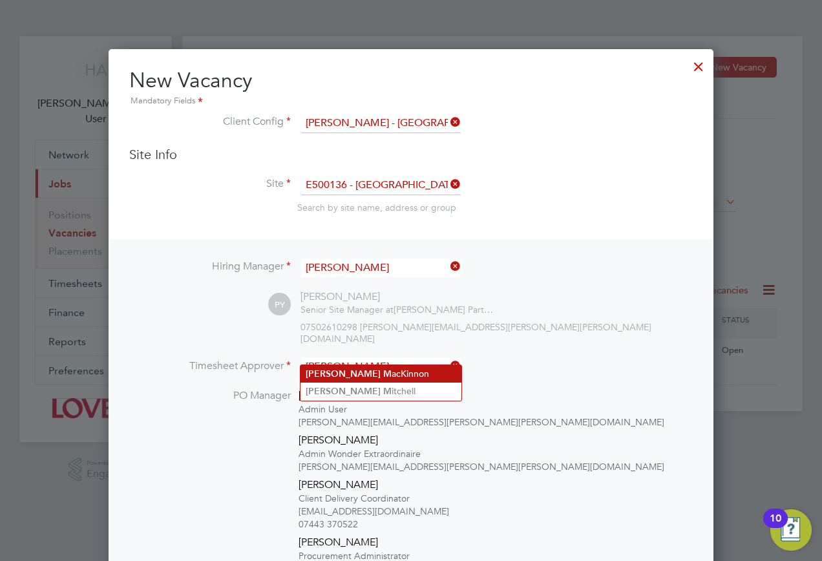
click at [325, 380] on li "Nick M acKinnon" at bounding box center [381, 373] width 161 height 17
type input "Nick MacKinnon"
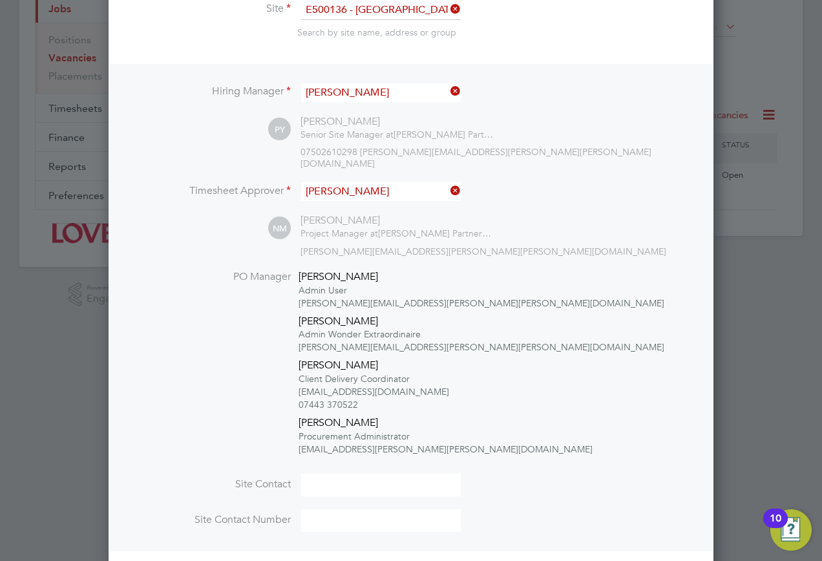
scroll to position [255, 0]
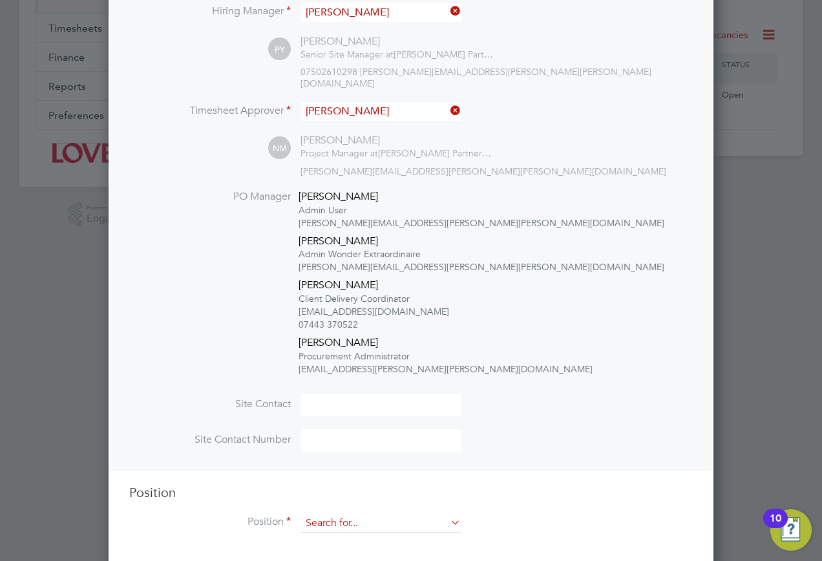
click at [338, 514] on input at bounding box center [381, 523] width 160 height 19
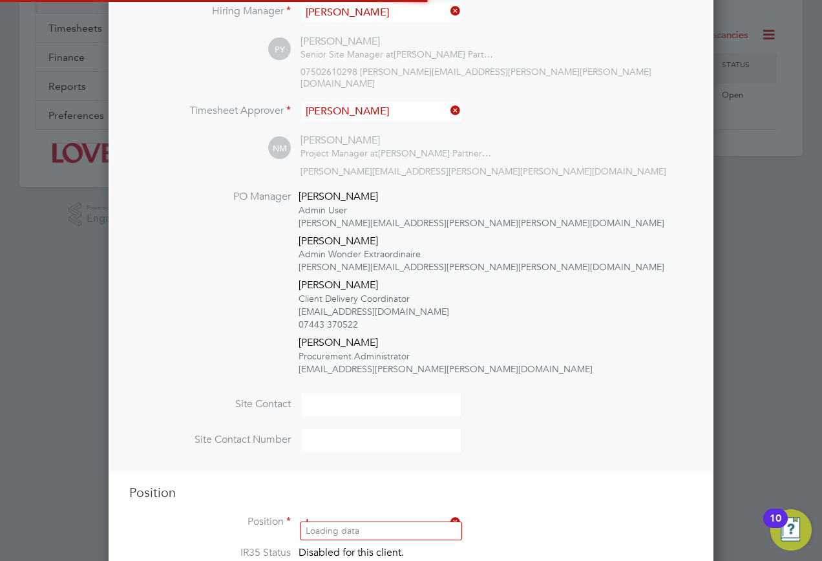
scroll to position [2033, 606]
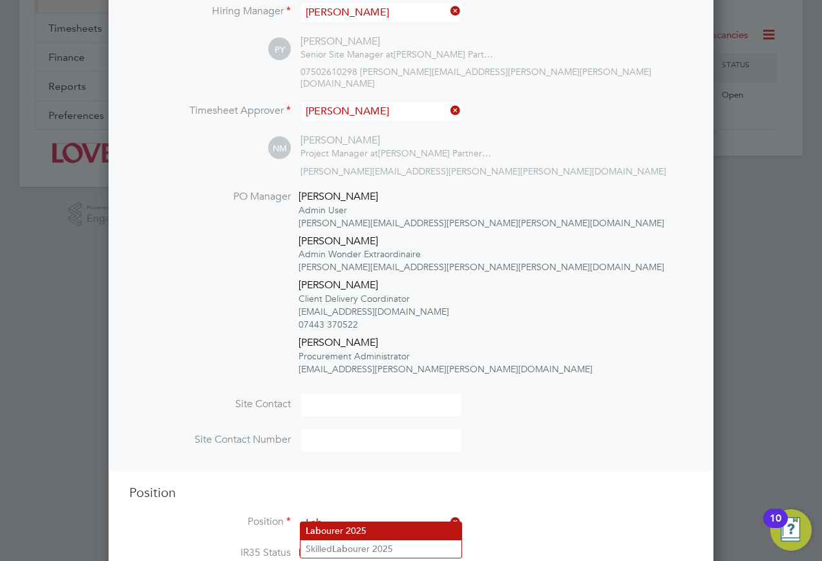
click at [337, 524] on li "Lab ourer 2025" at bounding box center [381, 530] width 161 height 17
type input "Labourer 2025"
type textarea "."
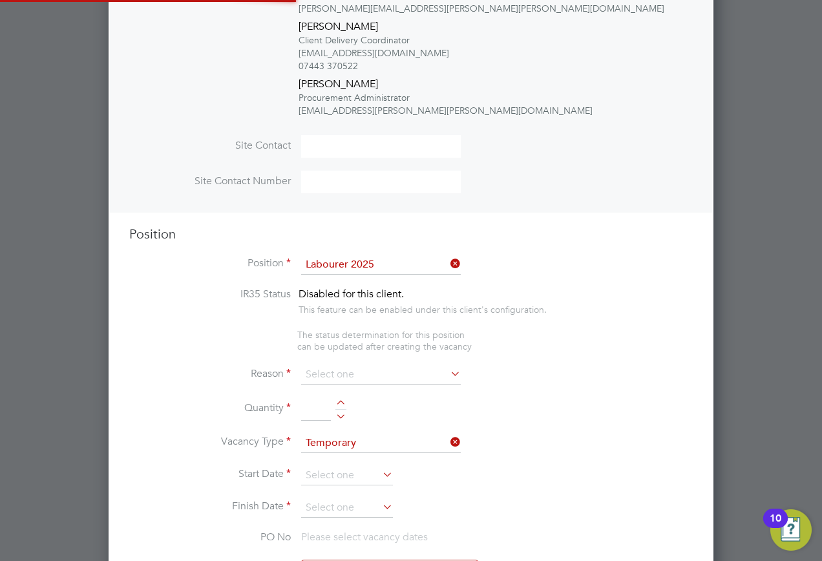
scroll to position [38, 68]
click at [325, 374] on li "Reason" at bounding box center [411, 381] width 564 height 32
click at [336, 369] on input at bounding box center [381, 374] width 160 height 19
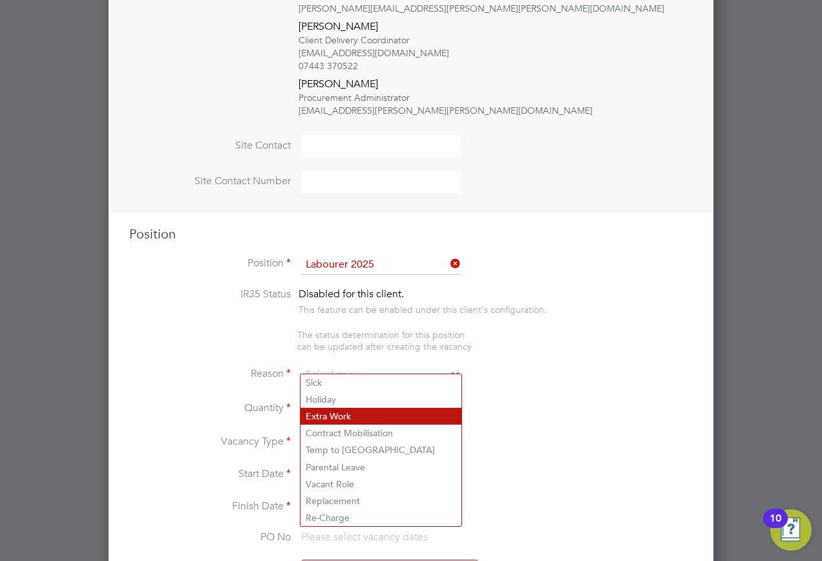
click at [360, 418] on li "Extra Work" at bounding box center [381, 416] width 161 height 17
type input "Extra Work"
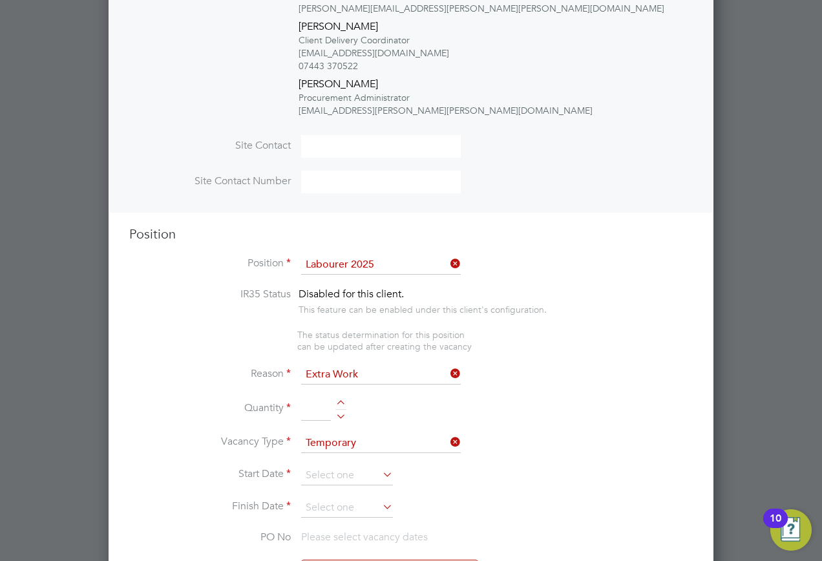
click at [309, 399] on input at bounding box center [316, 409] width 30 height 23
type input "1"
click at [347, 468] on input at bounding box center [347, 475] width 92 height 19
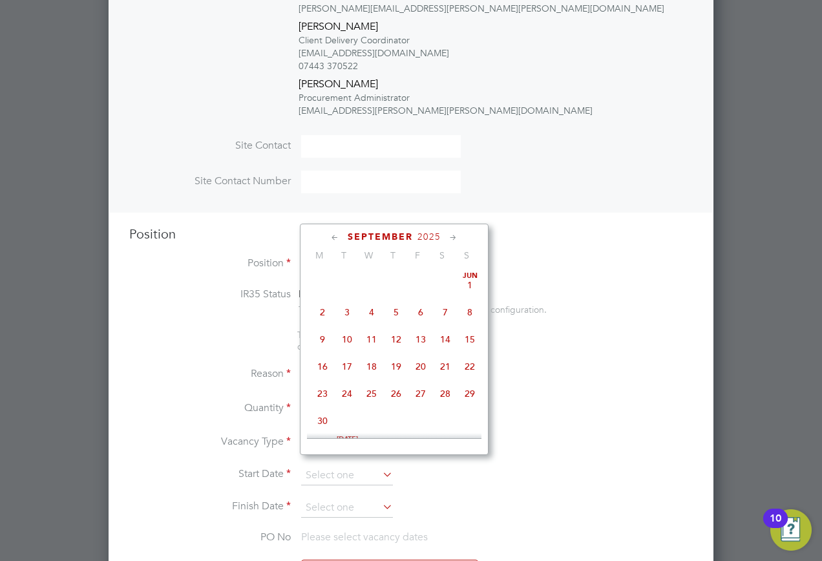
scroll to position [504, 0]
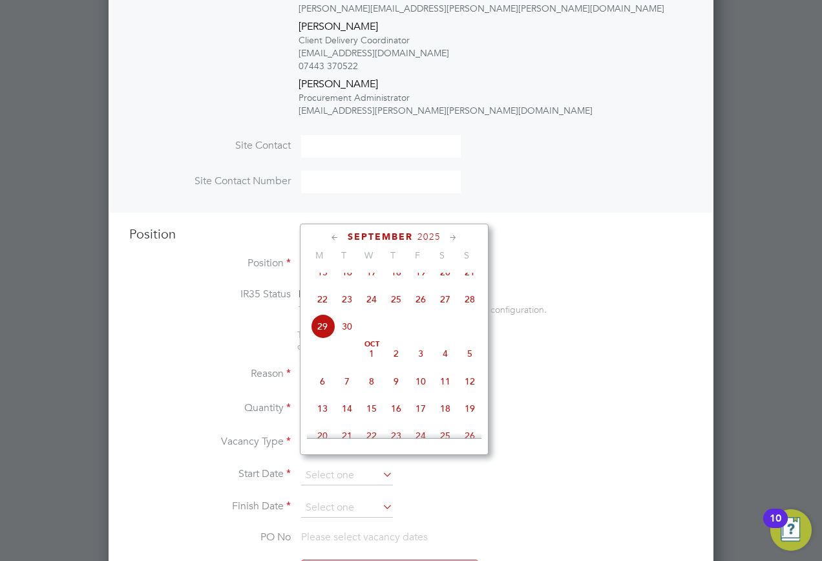
click at [320, 332] on span "29" at bounding box center [322, 326] width 25 height 25
type input "29 Sep 2025"
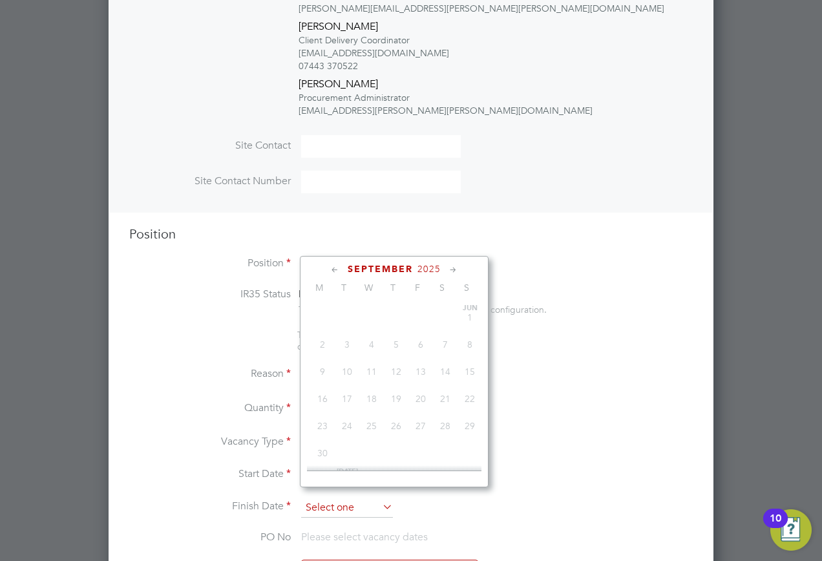
click at [345, 498] on input at bounding box center [347, 507] width 92 height 19
click at [420, 398] on span "3" at bounding box center [421, 386] width 25 height 25
type input "03 Oct 2025"
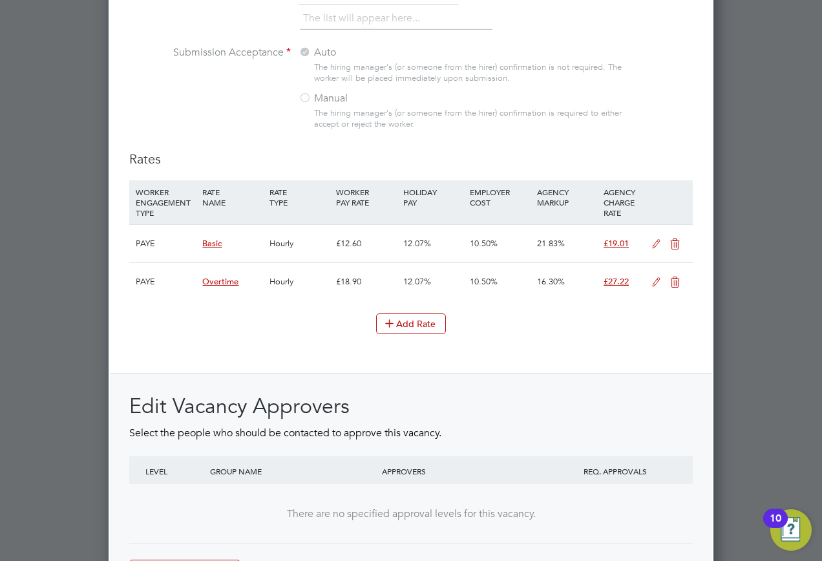
scroll to position [1647, 0]
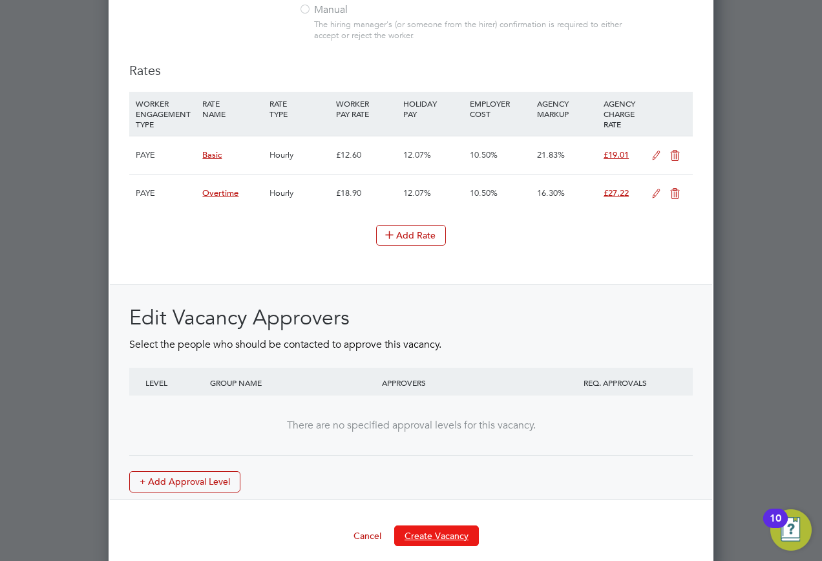
click at [440, 526] on button "Create Vacancy" at bounding box center [436, 536] width 85 height 21
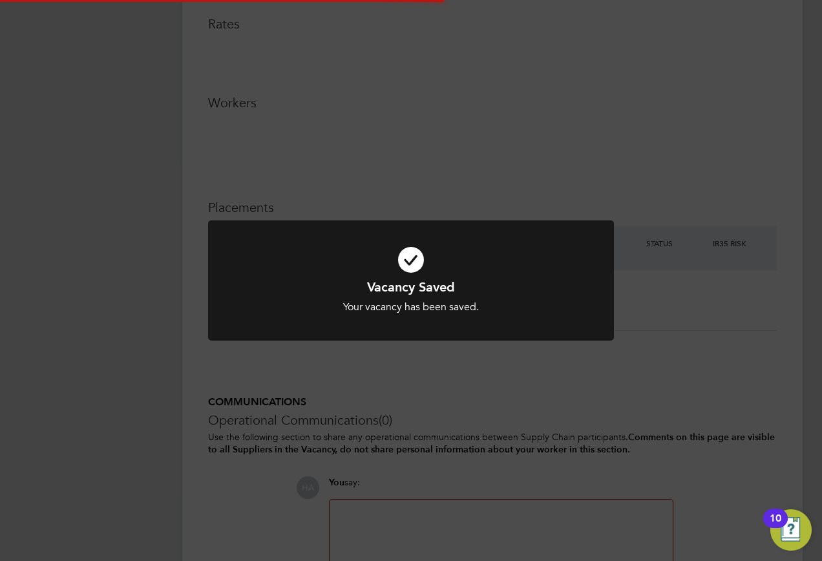
scroll to position [21, 255]
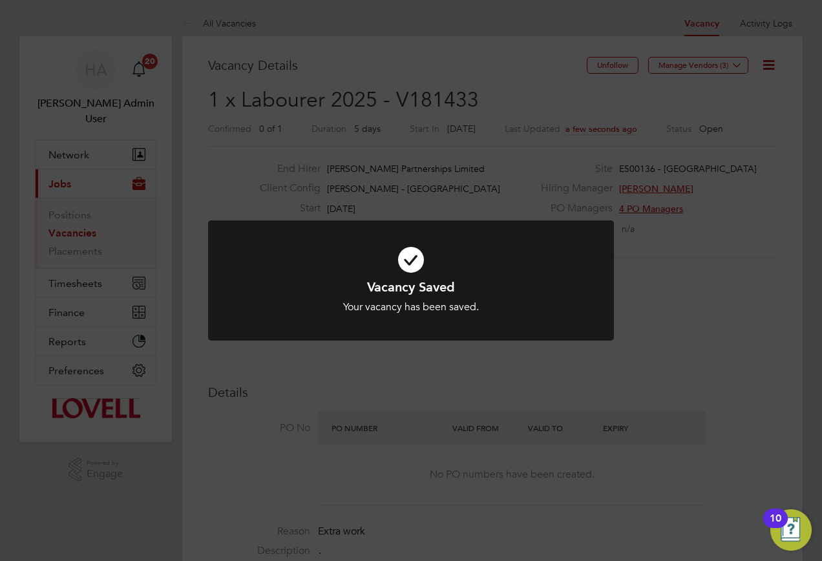
click at [517, 151] on div "Vacancy Saved Your vacancy has been saved. Cancel Okay" at bounding box center [411, 280] width 822 height 561
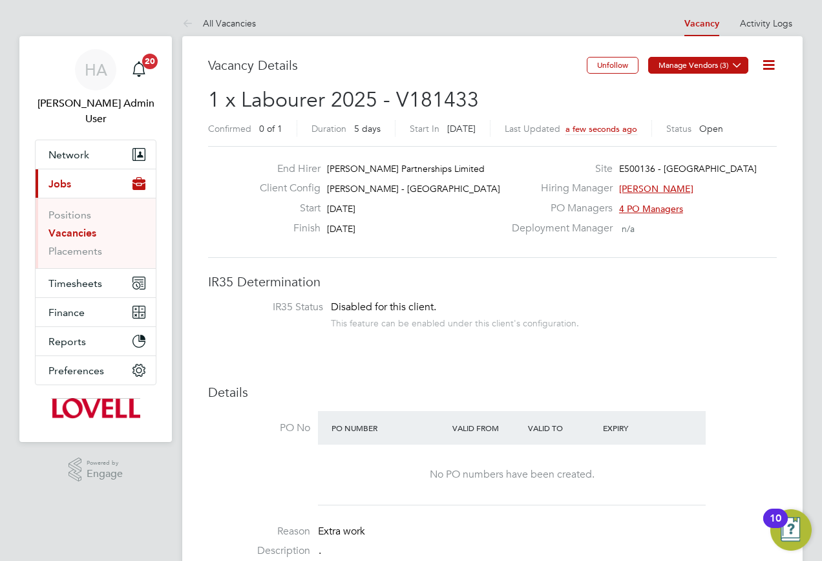
click at [736, 63] on icon at bounding box center [737, 65] width 10 height 10
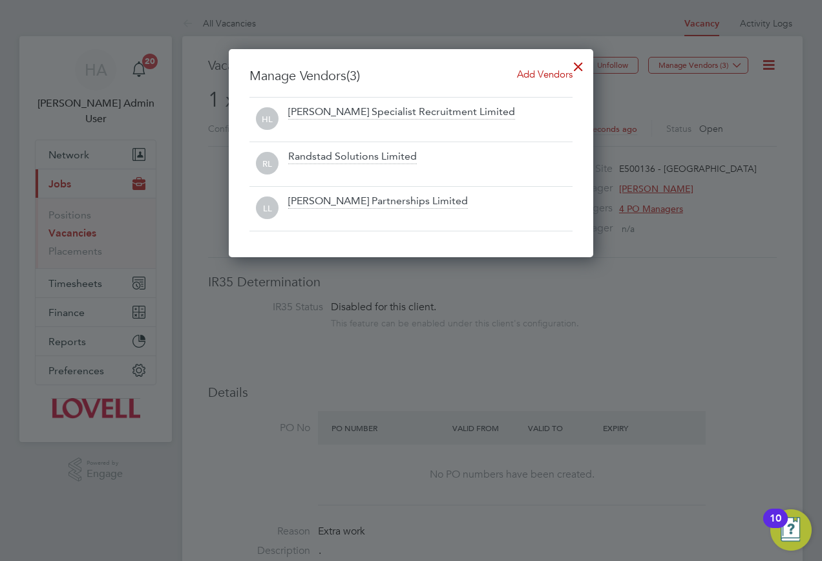
click at [539, 72] on span "Add Vendors" at bounding box center [545, 74] width 56 height 12
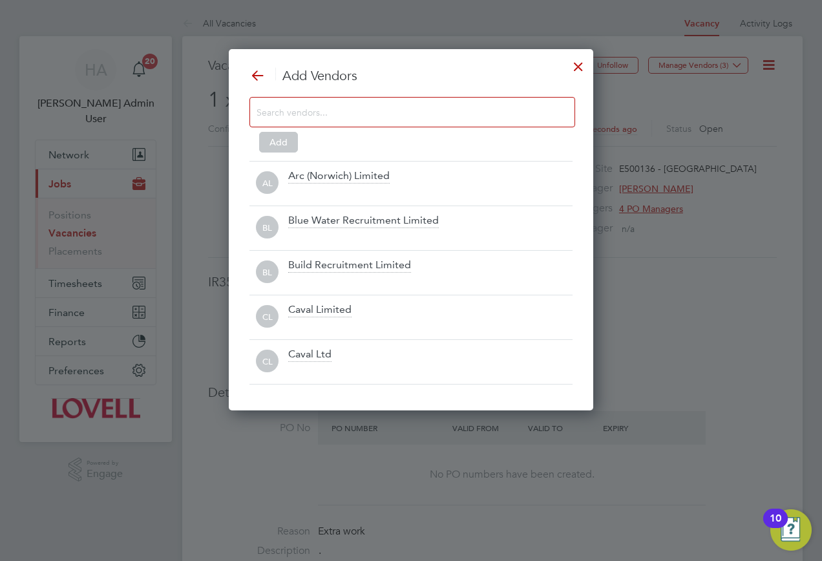
click at [345, 98] on div at bounding box center [413, 112] width 326 height 30
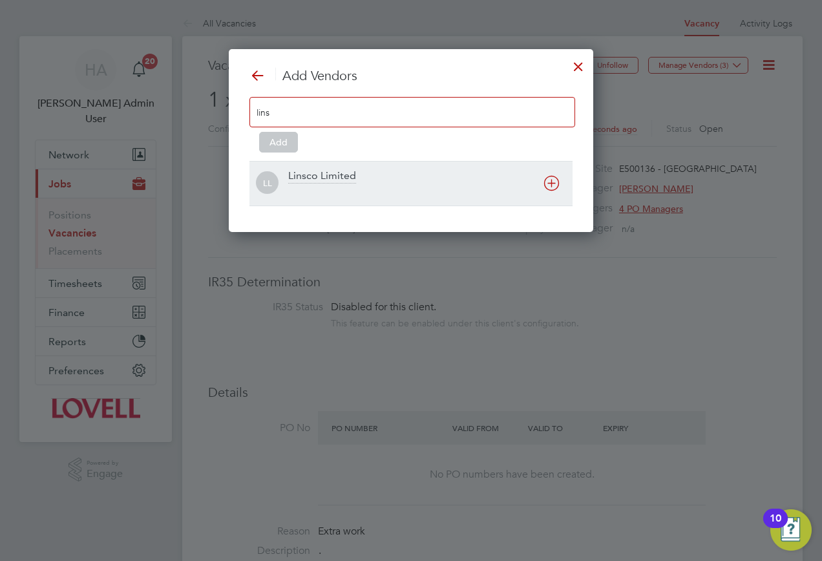
type input "lins"
click at [292, 202] on div "LL Linsco Limited" at bounding box center [411, 183] width 323 height 45
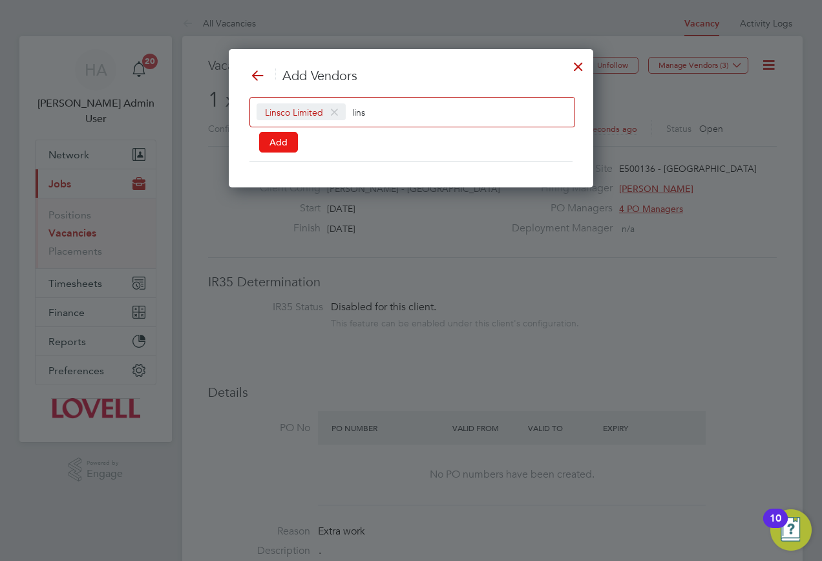
click at [270, 145] on button "Add" at bounding box center [278, 142] width 39 height 21
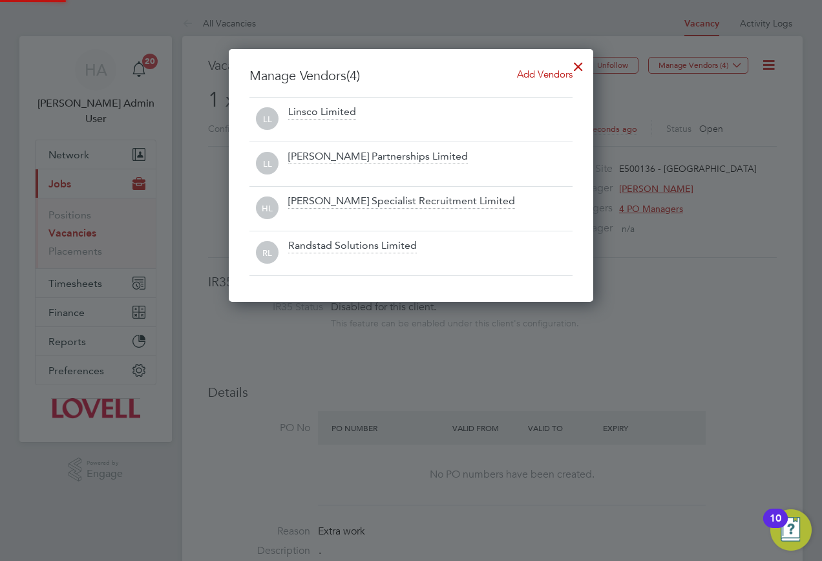
click at [580, 65] on div at bounding box center [578, 63] width 23 height 23
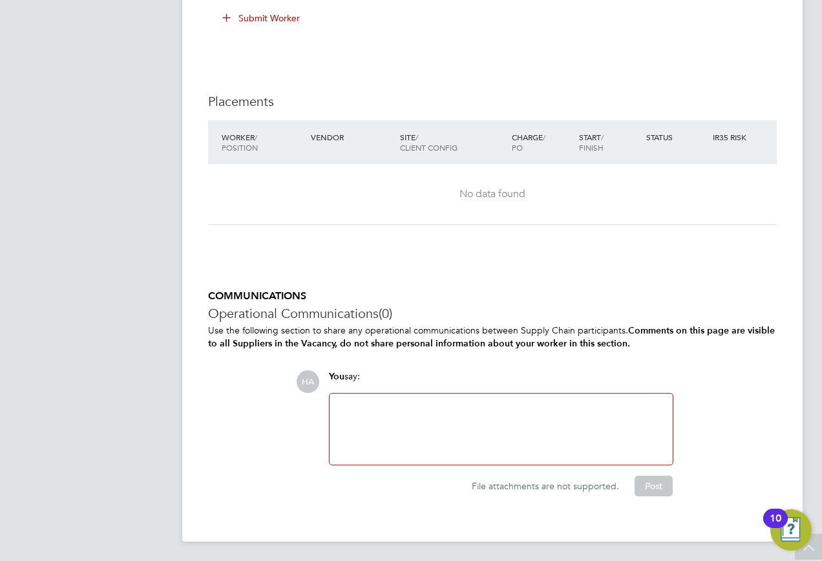
click at [395, 422] on div at bounding box center [501, 429] width 328 height 56
drag, startPoint x: 544, startPoint y: 406, endPoint x: 480, endPoint y: 408, distance: 64.0
click at [480, 408] on div "Vacancy for Adrian Leonard (Linsco - Shuan White" at bounding box center [501, 429] width 328 height 56
click at [481, 407] on div "Vacancy for Adrian Leonard (Linsco~)" at bounding box center [501, 429] width 328 height 56
click at [483, 407] on div "Vacancy for Adrian Leonard (Linsco~)" at bounding box center [501, 429] width 328 height 56
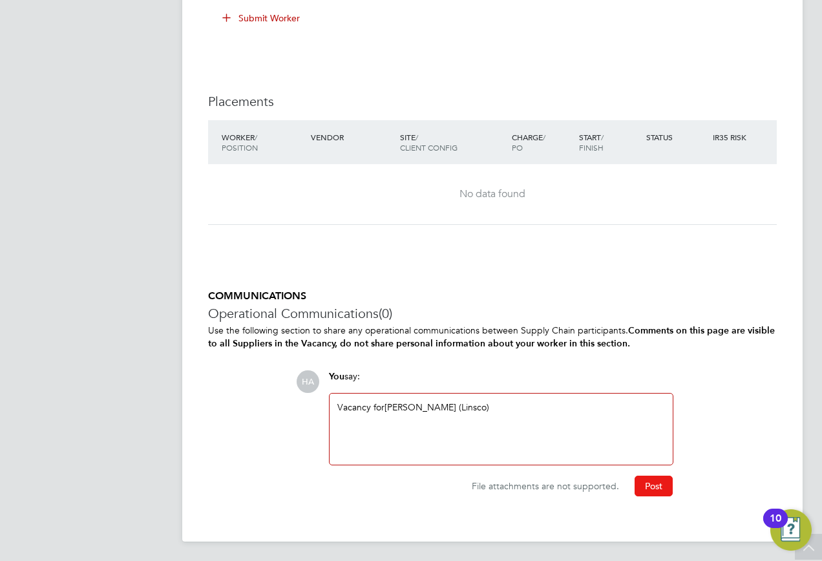
click at [653, 478] on button "Post" at bounding box center [654, 486] width 38 height 21
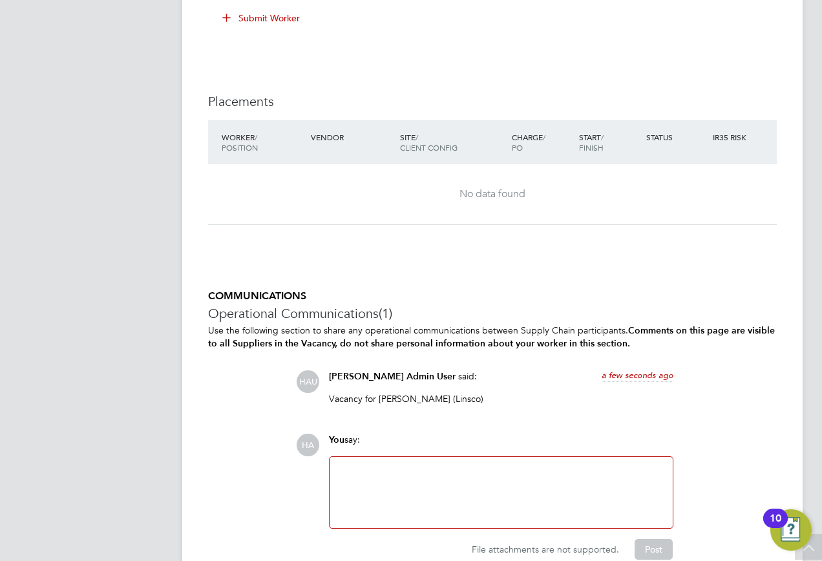
click at [451, 411] on div "Vacancy for Adrian Leonard (Linsco)" at bounding box center [501, 403] width 345 height 21
drag, startPoint x: 441, startPoint y: 394, endPoint x: 379, endPoint y: 400, distance: 62.3
click at [379, 400] on p "Vacancy for Adrian Leonard (Linsco)" at bounding box center [501, 399] width 345 height 12
copy p "Adrian Leonard"
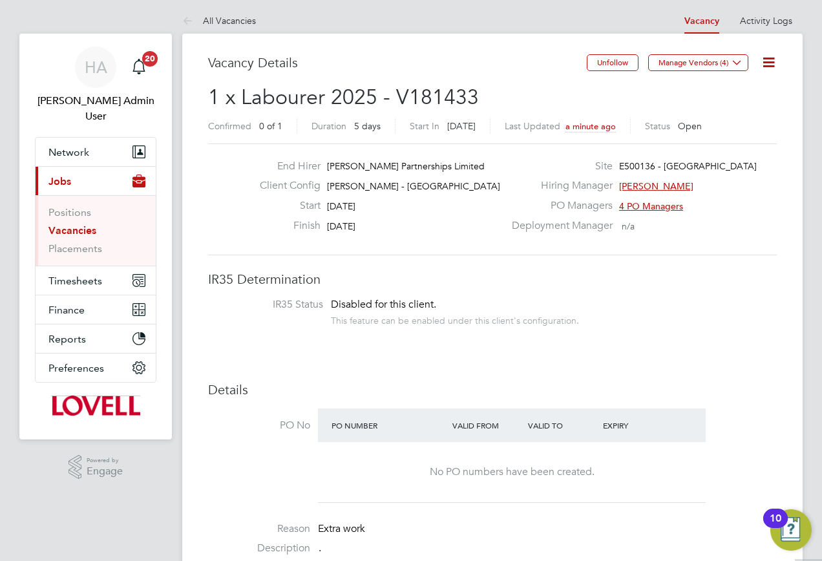
scroll to position [0, 0]
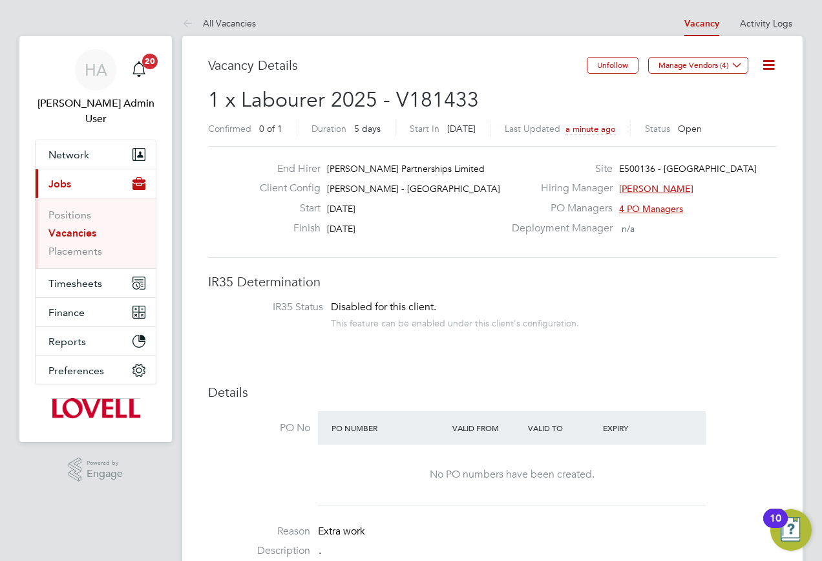
drag, startPoint x: 63, startPoint y: 214, endPoint x: 94, endPoint y: 213, distance: 31.1
click at [63, 227] on link "Vacancies" at bounding box center [72, 233] width 48 height 12
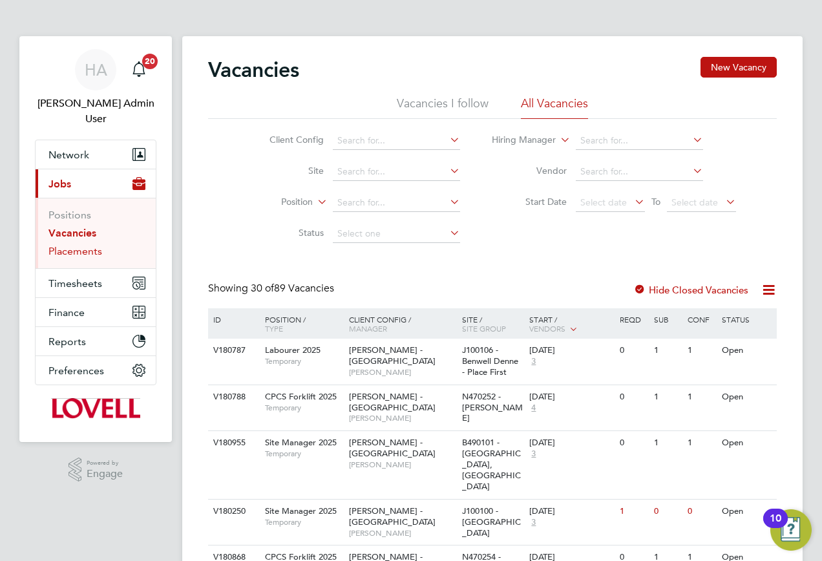
click at [91, 245] on link "Placements" at bounding box center [75, 251] width 54 height 12
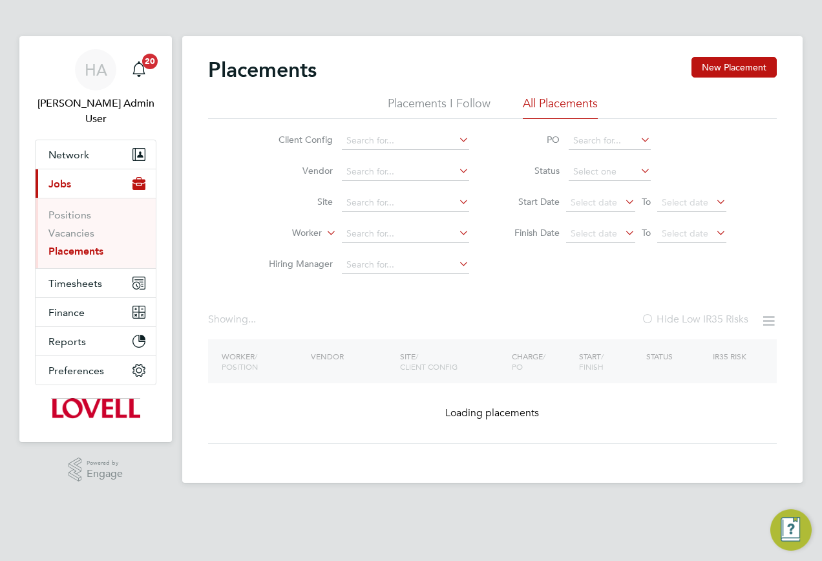
click at [367, 215] on li "Site" at bounding box center [363, 202] width 243 height 31
click at [372, 242] on div "Placements New Placement Placements I Follow All Placements Client Config Vendo…" at bounding box center [492, 259] width 621 height 447
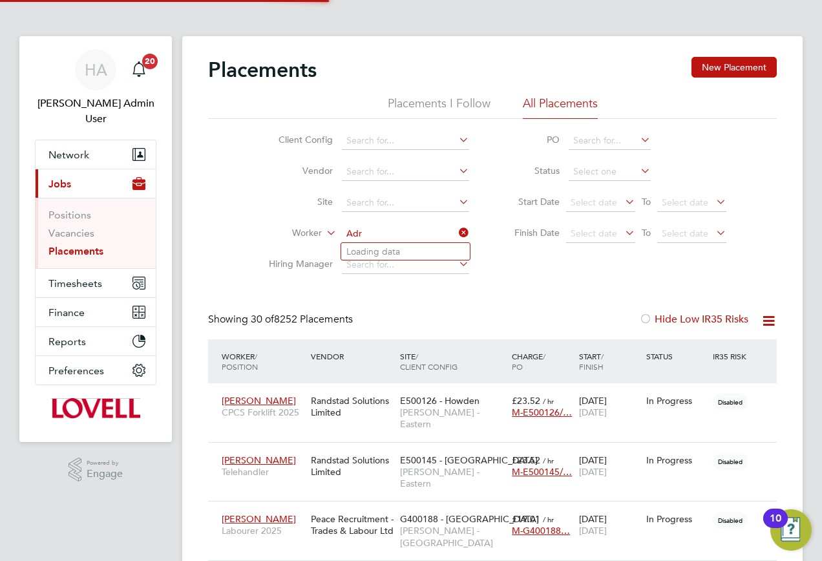
scroll to position [37, 112]
type input "Adrian Copson"
click at [372, 250] on b "Adrian" at bounding box center [384, 251] width 75 height 11
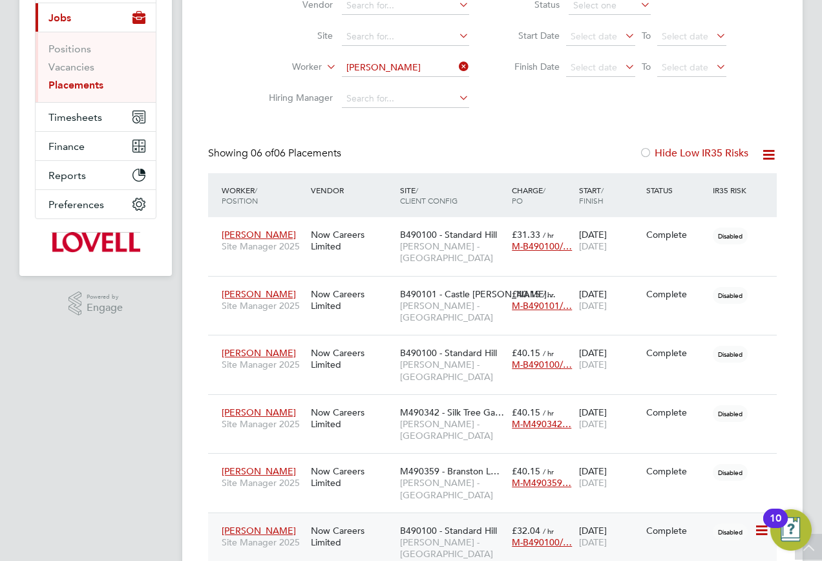
click at [424, 537] on span "Lovell - East Midlands" at bounding box center [452, 548] width 105 height 23
click at [414, 465] on span "M490359 - Branston L…" at bounding box center [450, 471] width 100 height 12
click at [447, 477] on span "Lovell - East Midlands" at bounding box center [452, 488] width 105 height 23
click at [431, 525] on span "B490100 - Standard Hill" at bounding box center [448, 531] width 97 height 12
click at [416, 407] on span "M490342 - Silk Tree Ga…" at bounding box center [452, 413] width 104 height 12
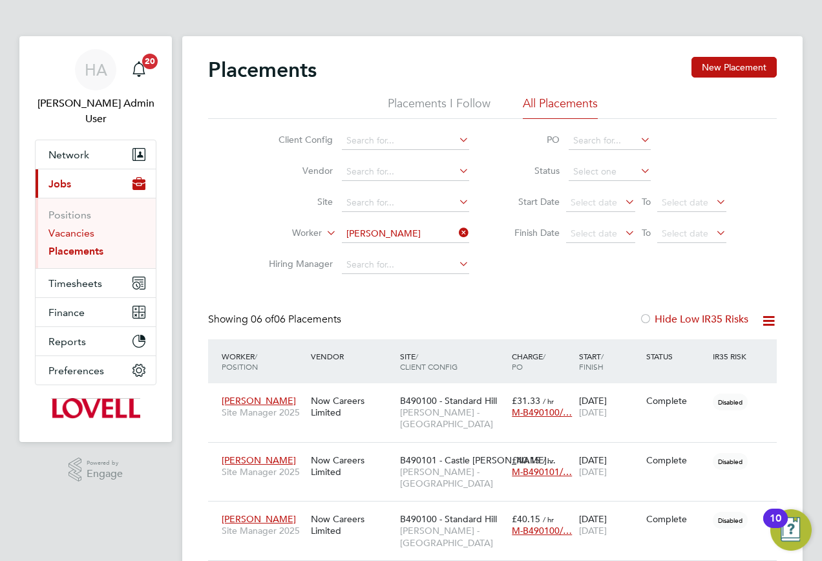
click at [76, 227] on link "Vacancies" at bounding box center [71, 233] width 46 height 12
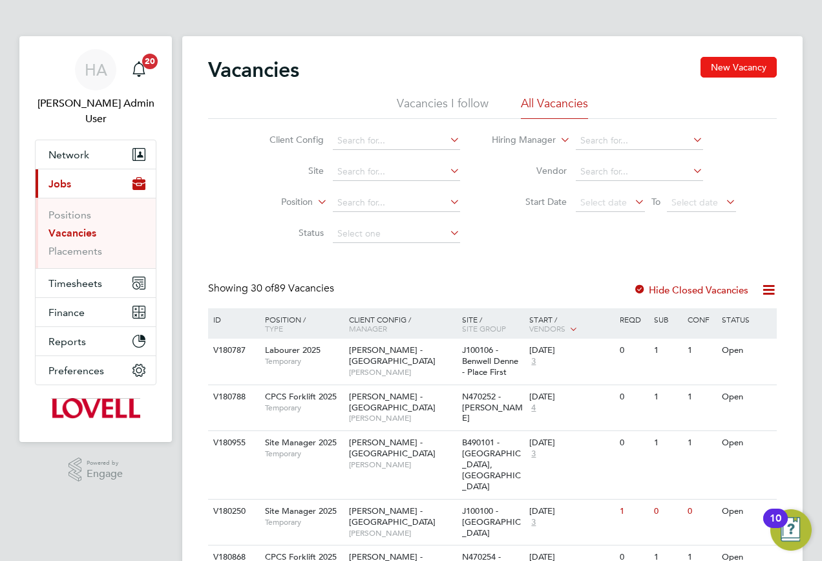
click at [757, 63] on button "New Vacancy" at bounding box center [739, 67] width 76 height 21
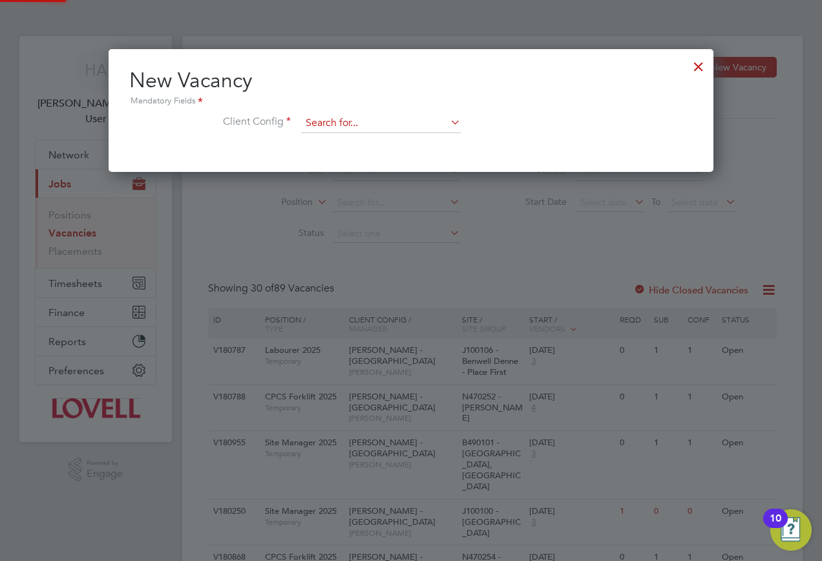
scroll to position [123, 606]
click at [382, 123] on input at bounding box center [381, 123] width 160 height 19
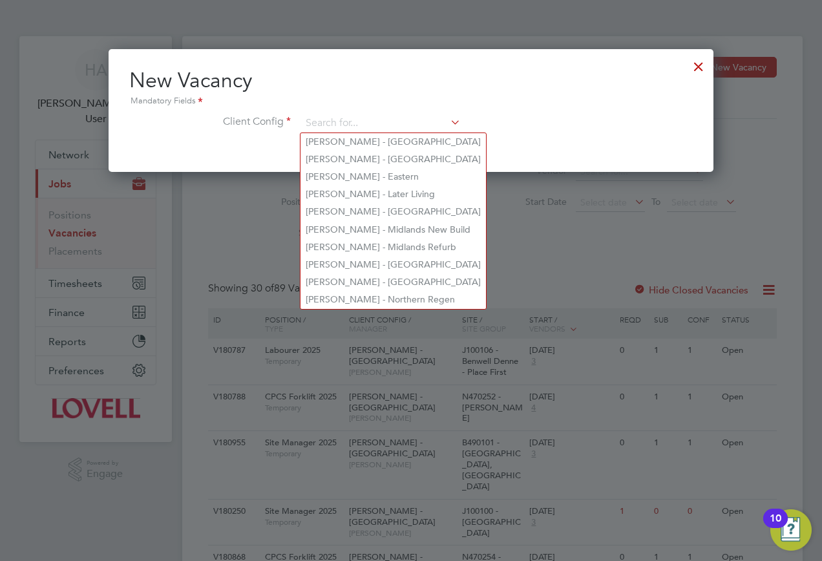
click at [696, 63] on div at bounding box center [698, 63] width 23 height 23
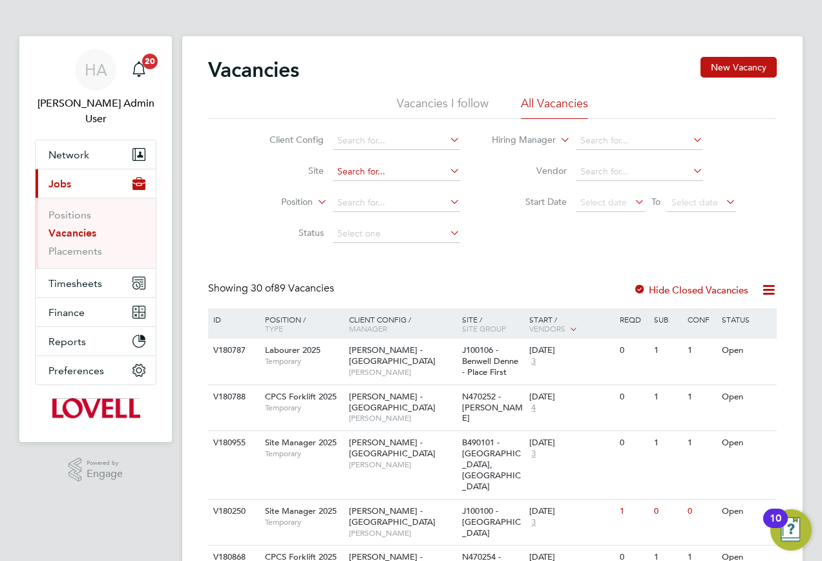
click at [353, 179] on input at bounding box center [396, 172] width 127 height 18
click at [378, 187] on li "B490100 - Stand ard Hill" at bounding box center [396, 189] width 129 height 17
type input "B490100 - Standard Hill"
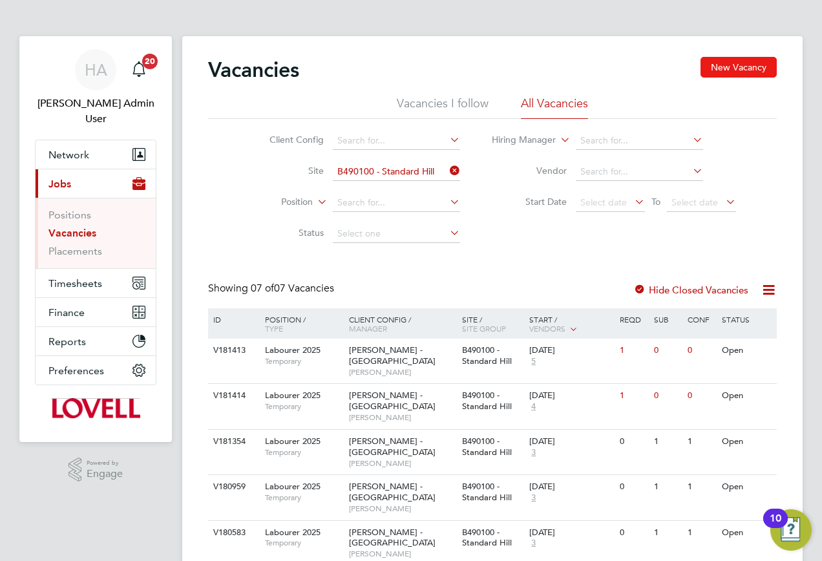
click at [738, 61] on button "New Vacancy" at bounding box center [739, 67] width 76 height 21
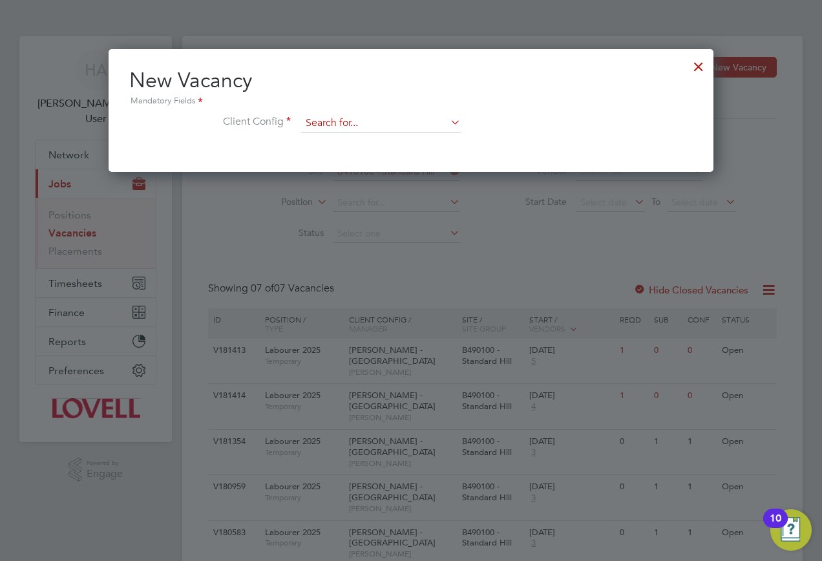
scroll to position [123, 606]
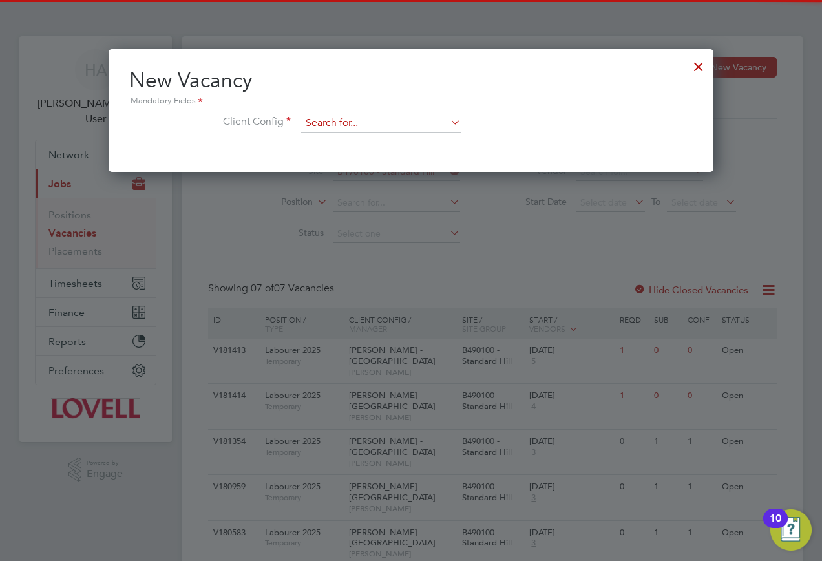
click at [413, 120] on input at bounding box center [381, 123] width 160 height 19
click at [392, 134] on li "Lovell - East Mid lands" at bounding box center [381, 141] width 161 height 17
type input "[PERSON_NAME] - [GEOGRAPHIC_DATA]"
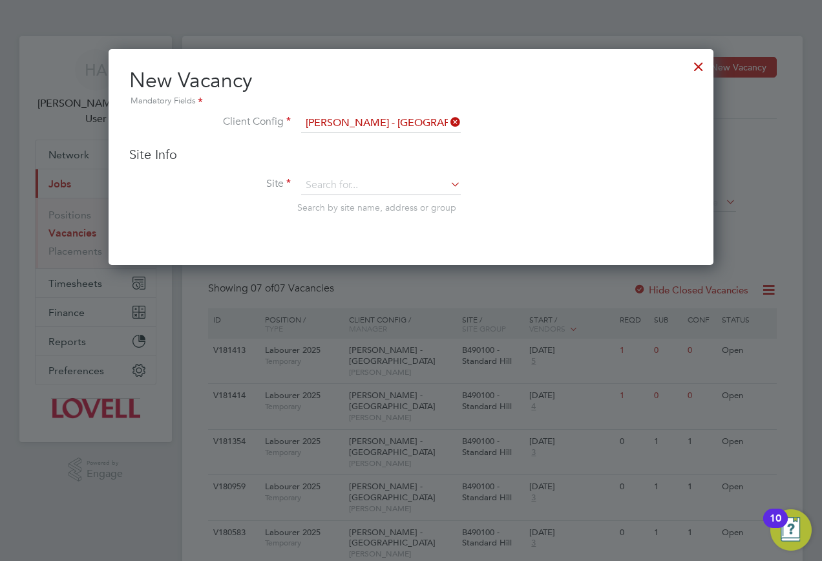
scroll to position [217, 606]
click at [392, 181] on input at bounding box center [381, 185] width 160 height 19
click at [372, 198] on b "Stand" at bounding box center [360, 203] width 25 height 11
type input "B490100 - Standard Hill"
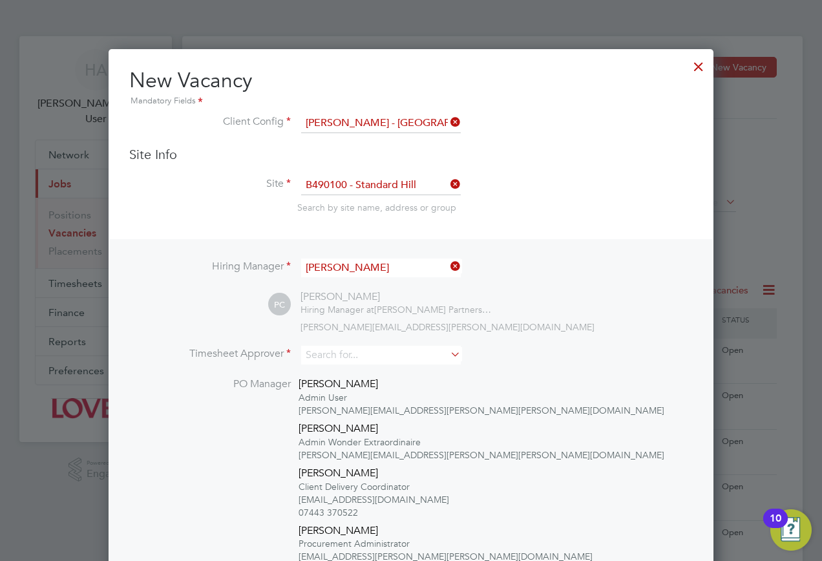
scroll to position [712, 606]
click at [353, 357] on input at bounding box center [381, 355] width 160 height 19
click at [398, 351] on input at bounding box center [381, 355] width 160 height 19
click at [366, 373] on li "Bob N ugent" at bounding box center [381, 373] width 161 height 17
type input "Bob Nugent"
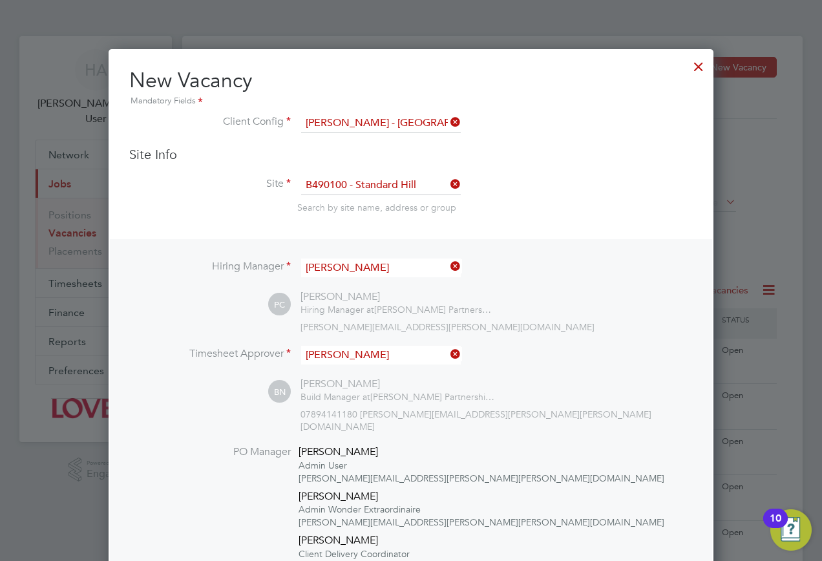
scroll to position [255, 0]
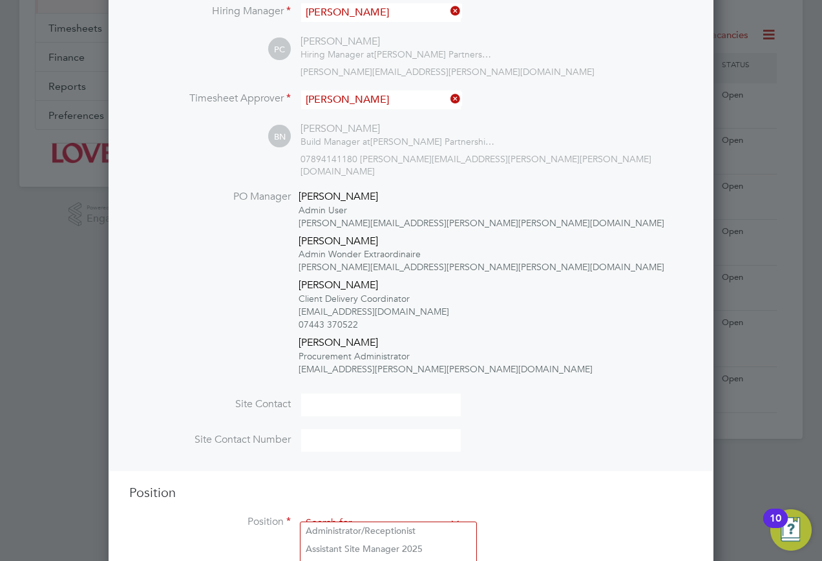
click at [376, 514] on input at bounding box center [381, 523] width 160 height 19
click at [356, 542] on li "Site M anager 2025" at bounding box center [381, 548] width 161 height 17
type input "Site Manager 2025"
type textarea "Experienced in supervision of new build housing projects. Full understanding of…"
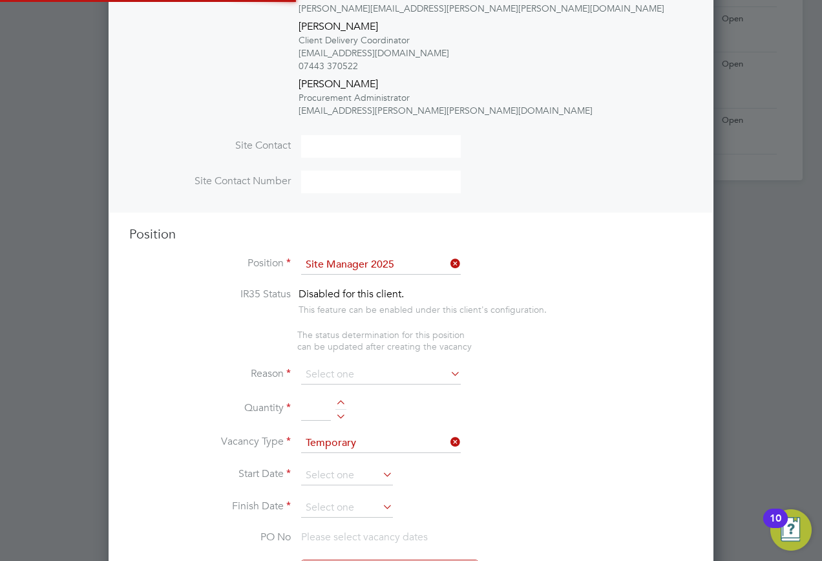
scroll to position [38, 68]
click at [371, 365] on input at bounding box center [381, 374] width 160 height 19
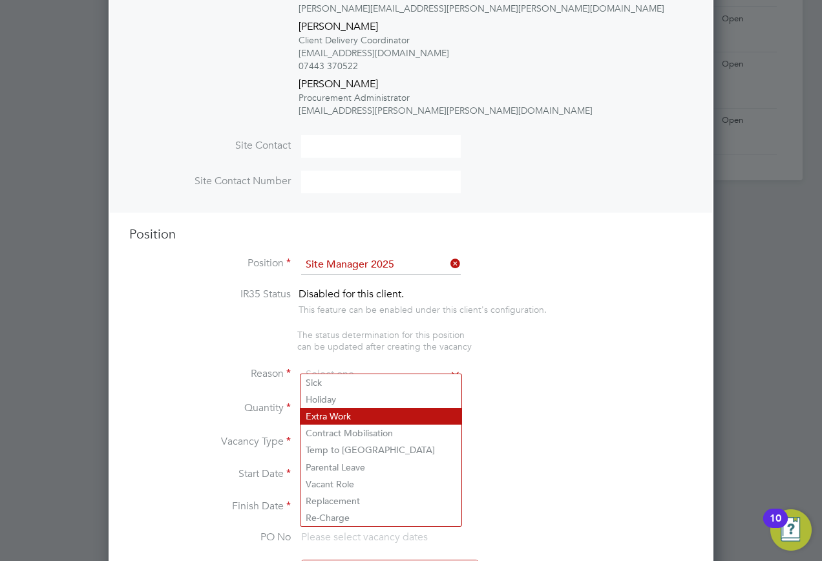
click at [348, 412] on li "Extra Work" at bounding box center [381, 416] width 161 height 17
type input "Extra Work"
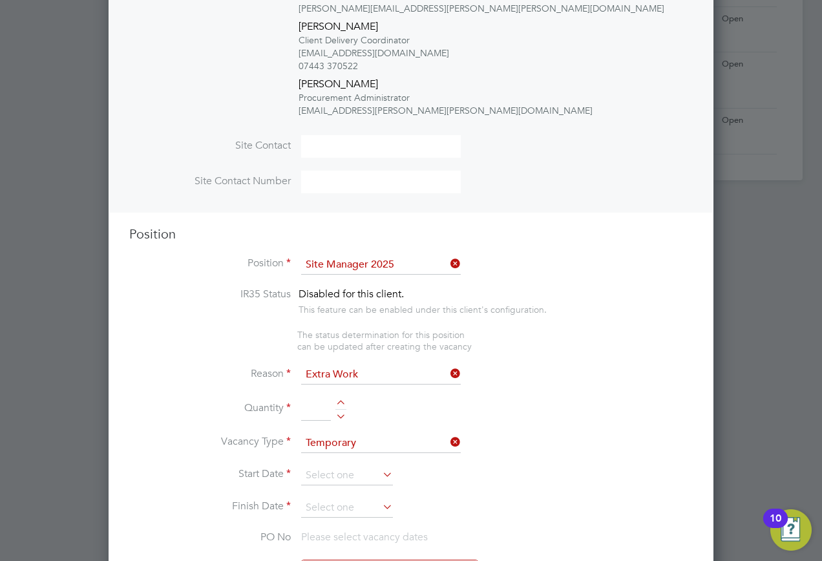
click at [313, 401] on input at bounding box center [316, 409] width 30 height 23
type input "1"
click at [364, 466] on input at bounding box center [347, 475] width 92 height 19
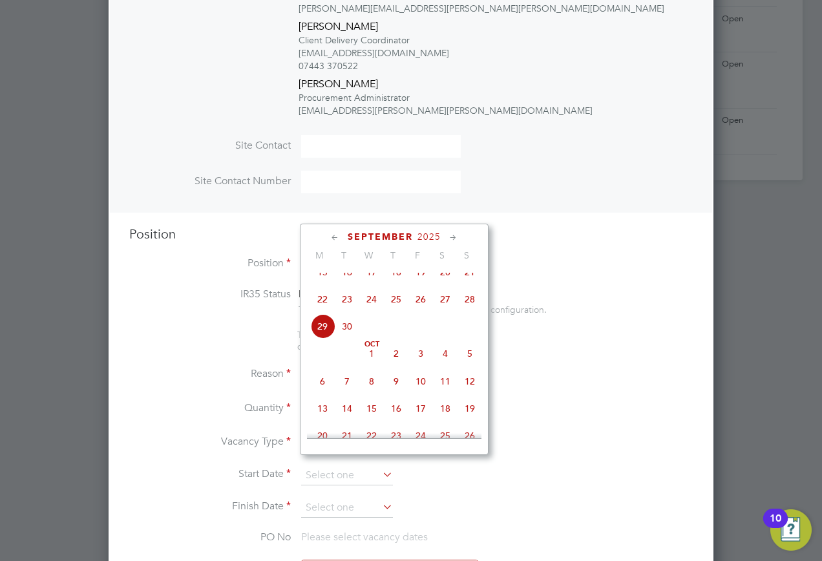
drag, startPoint x: 450, startPoint y: 308, endPoint x: 392, endPoint y: 396, distance: 104.9
click at [450, 308] on span "27" at bounding box center [445, 299] width 25 height 25
type input "[DATE]"
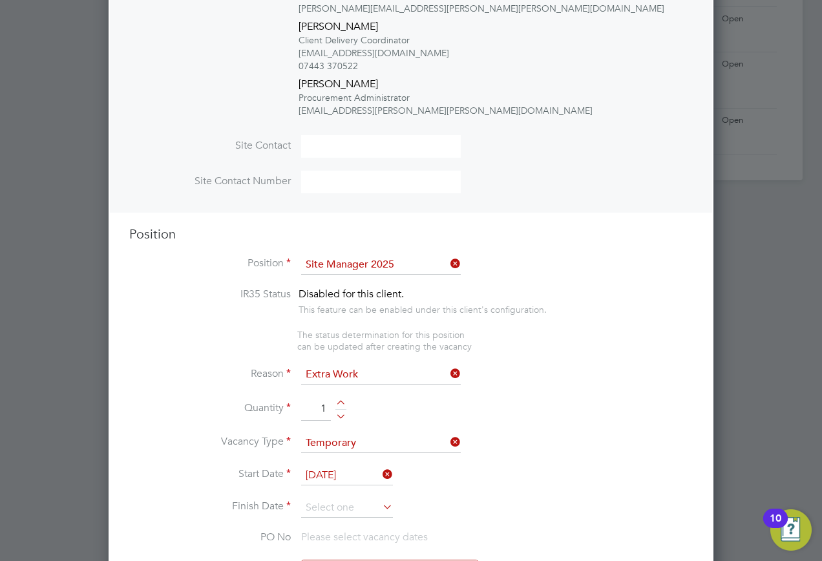
click at [323, 499] on input at bounding box center [347, 507] width 92 height 19
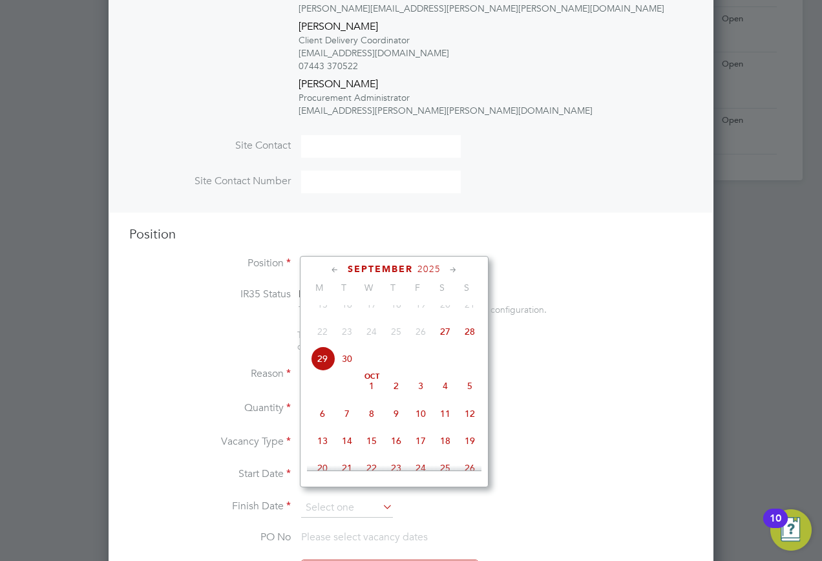
click at [469, 341] on span "28" at bounding box center [470, 331] width 25 height 25
type input "28 Sep 2025"
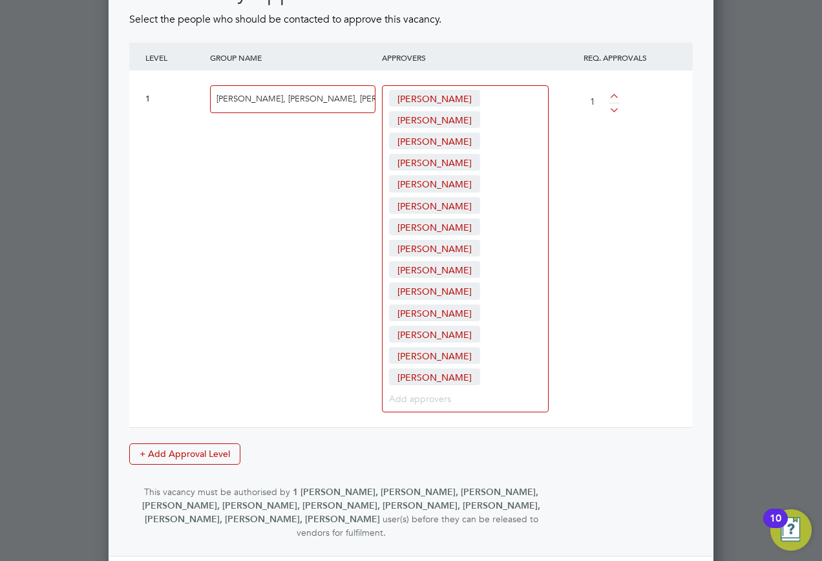
scroll to position [1992, 0]
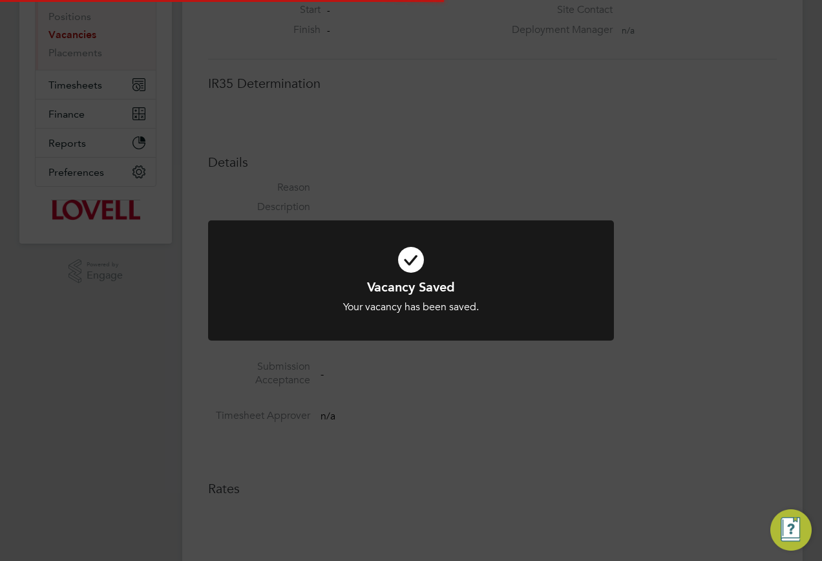
scroll to position [6, 6]
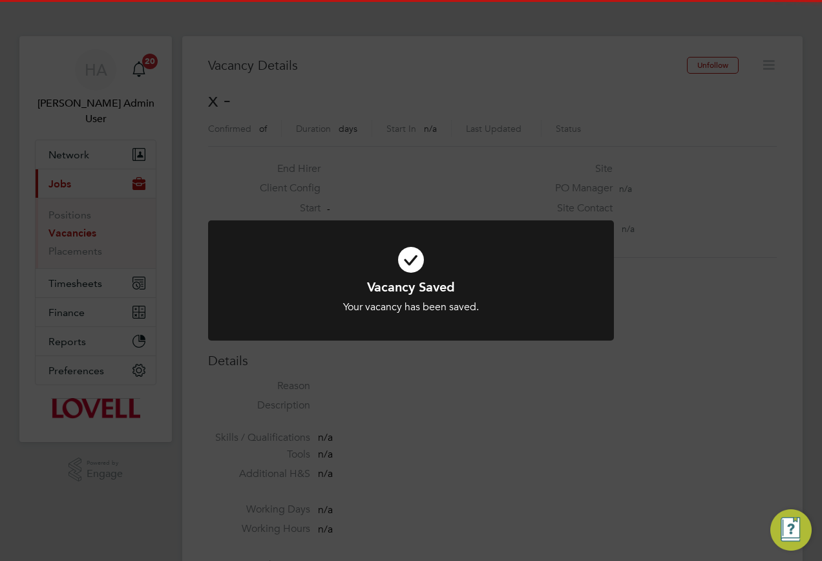
click at [651, 158] on div "Vacancy Saved Your vacancy has been saved. Cancel Okay" at bounding box center [411, 280] width 822 height 561
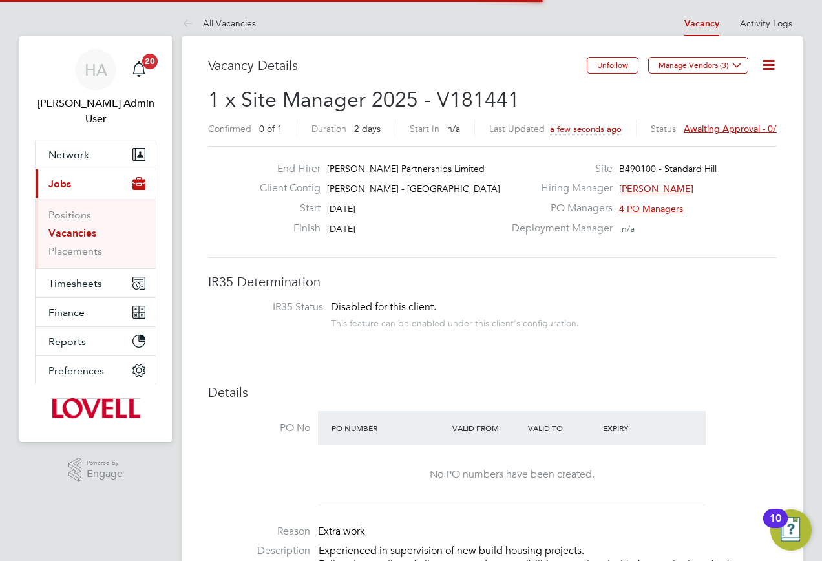
click at [710, 127] on span "Awaiting approval - 0/1" at bounding box center [733, 129] width 98 height 12
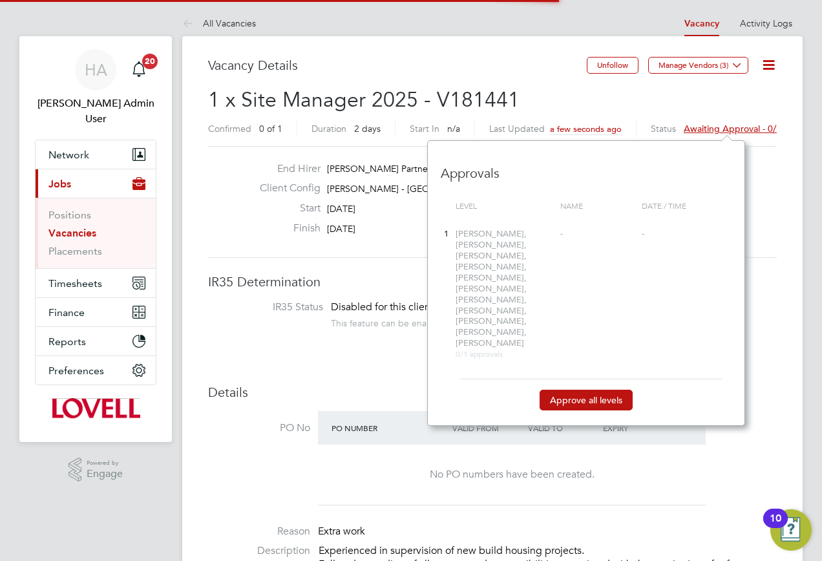
drag, startPoint x: 566, startPoint y: 376, endPoint x: 548, endPoint y: 376, distance: 18.7
click at [566, 390] on button "Approve all levels" at bounding box center [586, 400] width 93 height 21
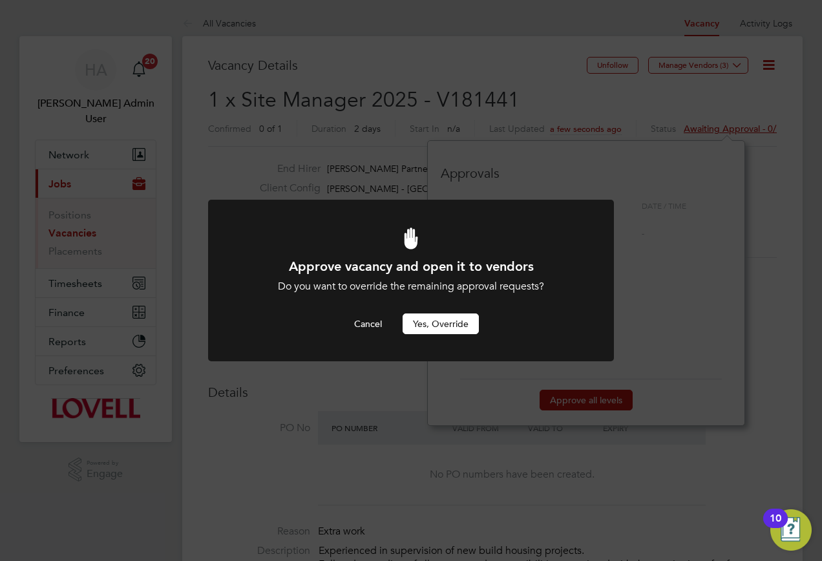
click at [442, 325] on button "Yes, Override" at bounding box center [441, 324] width 76 height 21
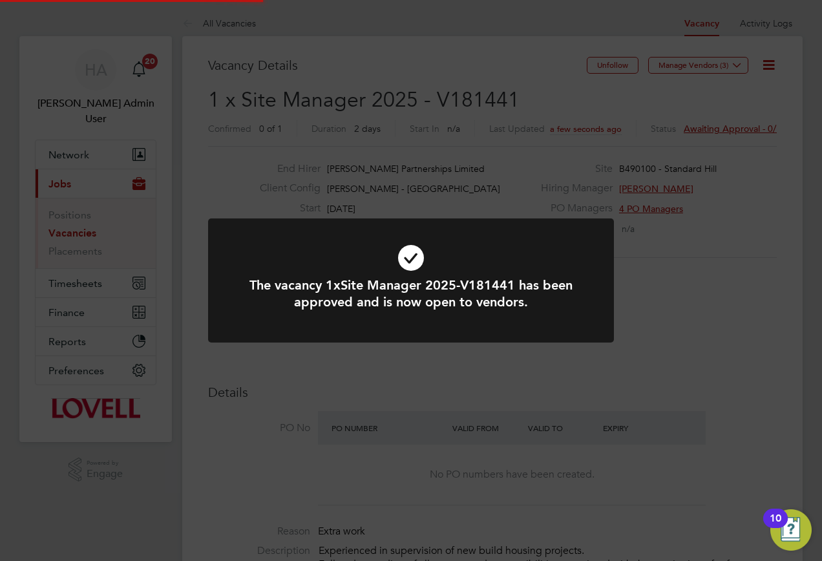
click at [523, 103] on div "The vacancy 1xSite Manager 2025-V181441 has been approved and is now open to ve…" at bounding box center [411, 280] width 822 height 561
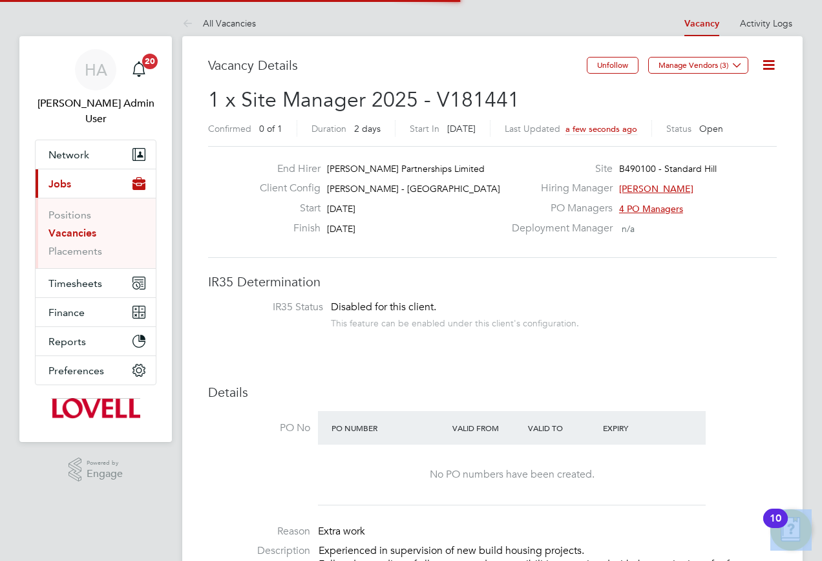
click at [524, 102] on div "The vacancy 1xSite Manager 2025-V181441 has been approved and is now open to ve…" at bounding box center [411, 280] width 822 height 561
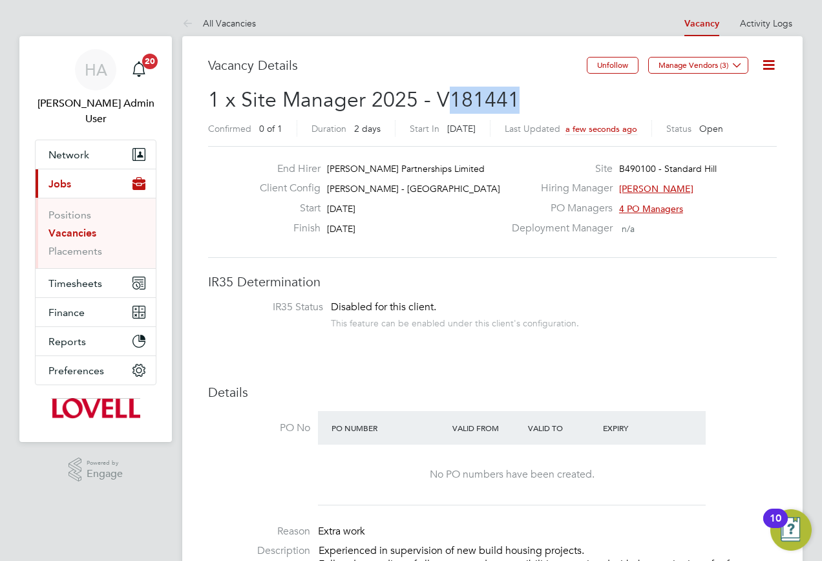
drag, startPoint x: 533, startPoint y: 101, endPoint x: 451, endPoint y: 103, distance: 82.8
click at [451, 103] on h2 "1 x Site Manager 2025 - V181441 Confirmed 0 of 1 Duration 2 days Start In 2 day…" at bounding box center [492, 114] width 569 height 54
copy span "181441"
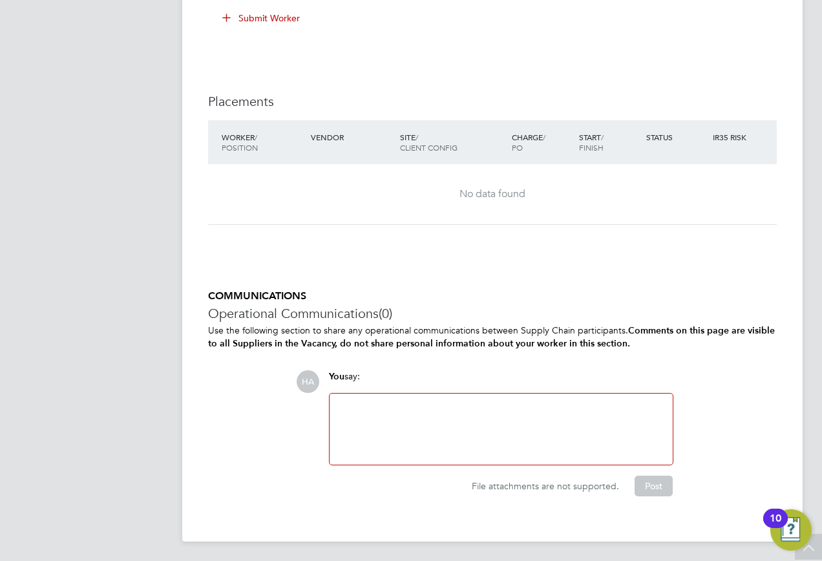
click at [428, 439] on div at bounding box center [501, 429] width 328 height 56
click at [473, 406] on div "Vacancy for Adrian Copson (NowCareers)" at bounding box center [501, 429] width 328 height 56
click at [644, 486] on button "Post" at bounding box center [654, 486] width 38 height 21
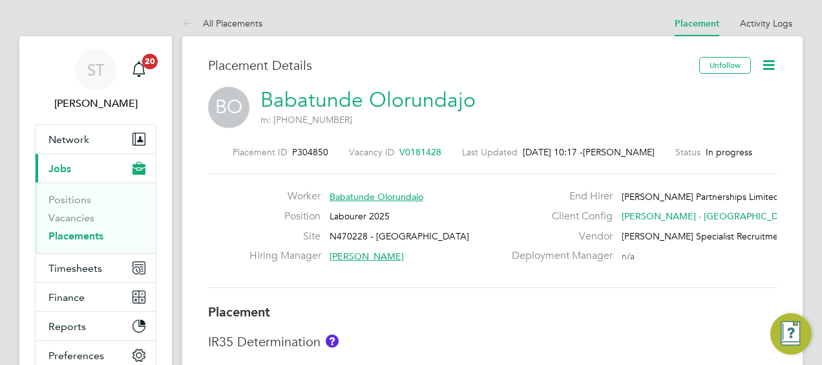
drag, startPoint x: 330, startPoint y: 157, endPoint x: 323, endPoint y: 153, distance: 9.0
click at [330, 156] on div "Placement ID P304850 Vacancy ID V0181428 Last Updated [DATE] 10:17 - [PERSON_NA…" at bounding box center [492, 152] width 569 height 12
drag, startPoint x: 321, startPoint y: 151, endPoint x: 292, endPoint y: 156, distance: 29.4
click at [292, 156] on span "P304850" at bounding box center [310, 152] width 36 height 12
copy span "304850"
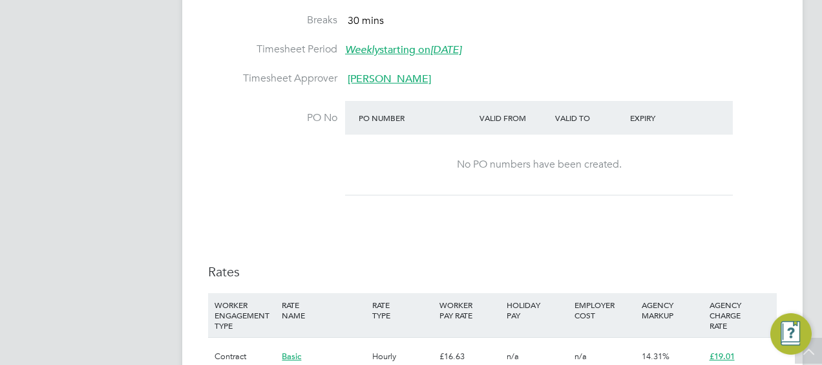
scroll to position [840, 0]
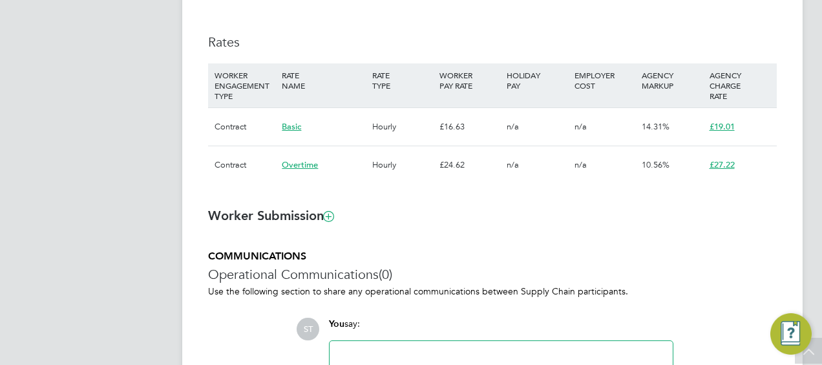
drag, startPoint x: 332, startPoint y: 41, endPoint x: 330, endPoint y: 7, distance: 34.3
click at [334, 40] on h3 "Rates" at bounding box center [492, 42] width 569 height 17
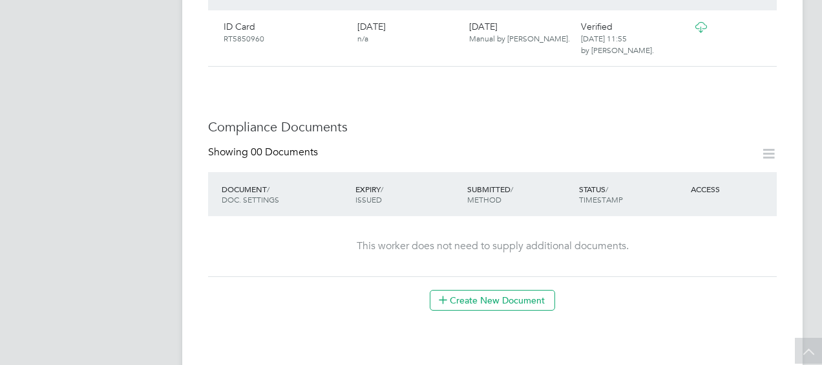
scroll to position [840, 0]
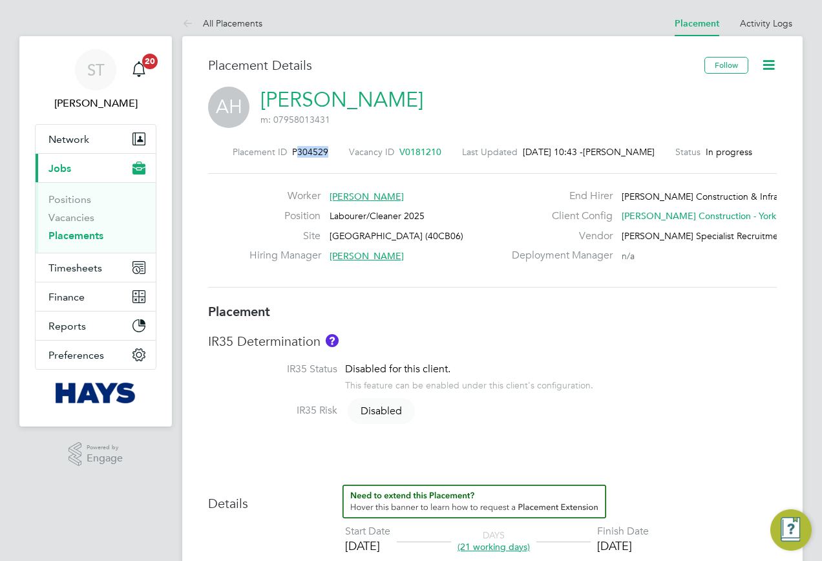
drag, startPoint x: 317, startPoint y: 150, endPoint x: 286, endPoint y: 153, distance: 31.8
click at [286, 153] on div "Placement ID P304529 Vacancy ID V0181210 Last Updated [DATE] 10:43 - [PERSON_NA…" at bounding box center [492, 152] width 569 height 12
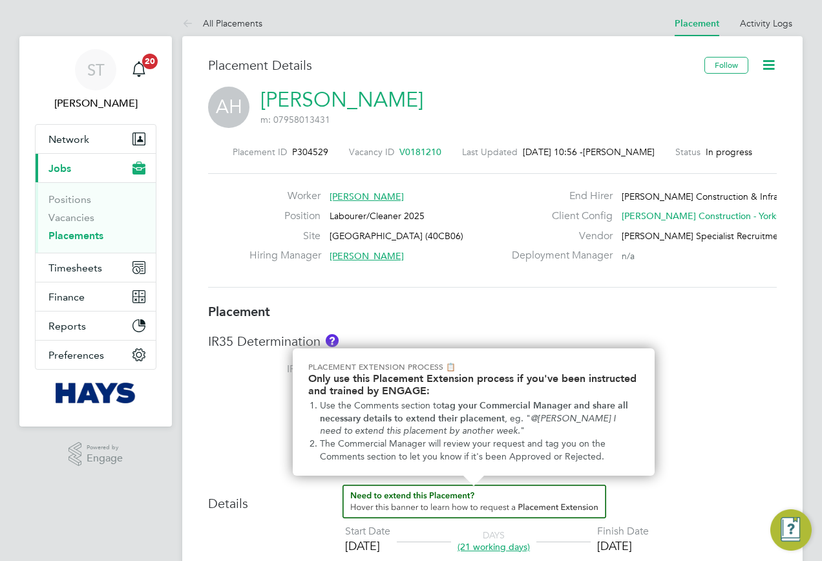
click at [762, 70] on icon at bounding box center [769, 65] width 16 height 16
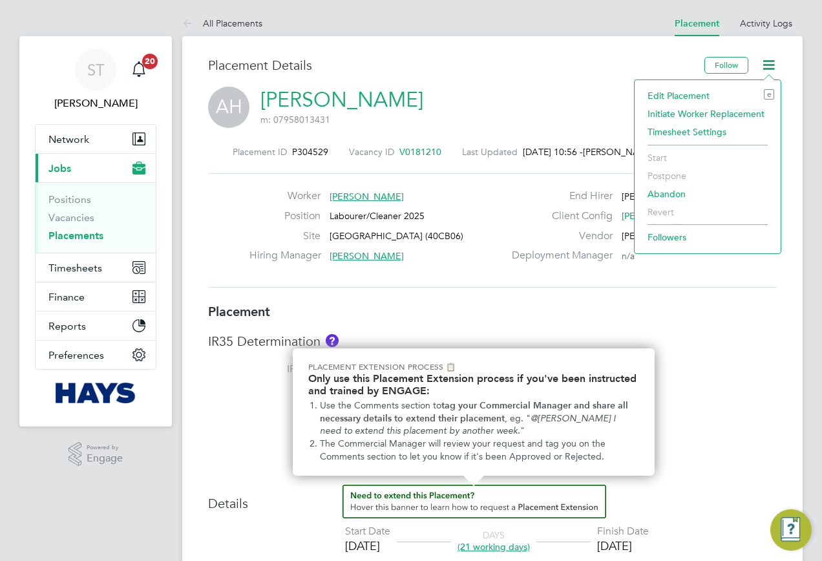
click at [667, 93] on li "Edit Placement e" at bounding box center [707, 96] width 133 height 18
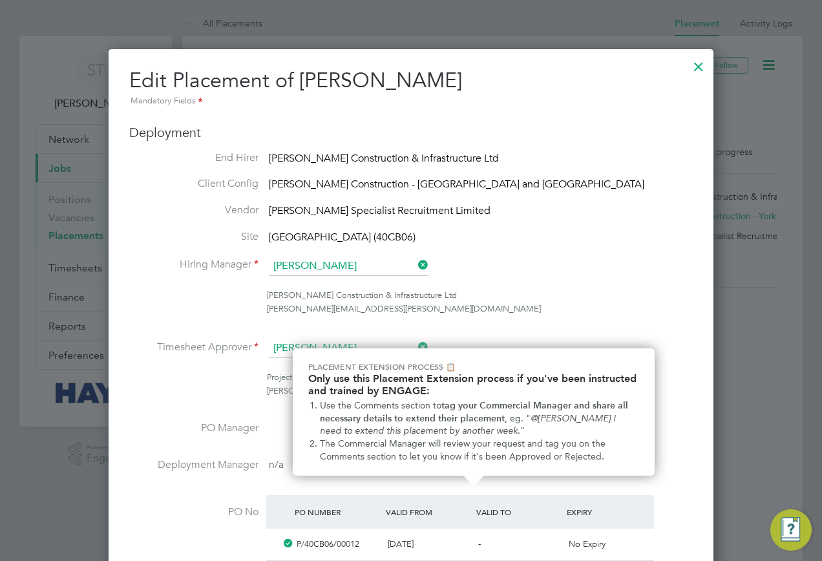
click at [696, 72] on div at bounding box center [698, 63] width 23 height 23
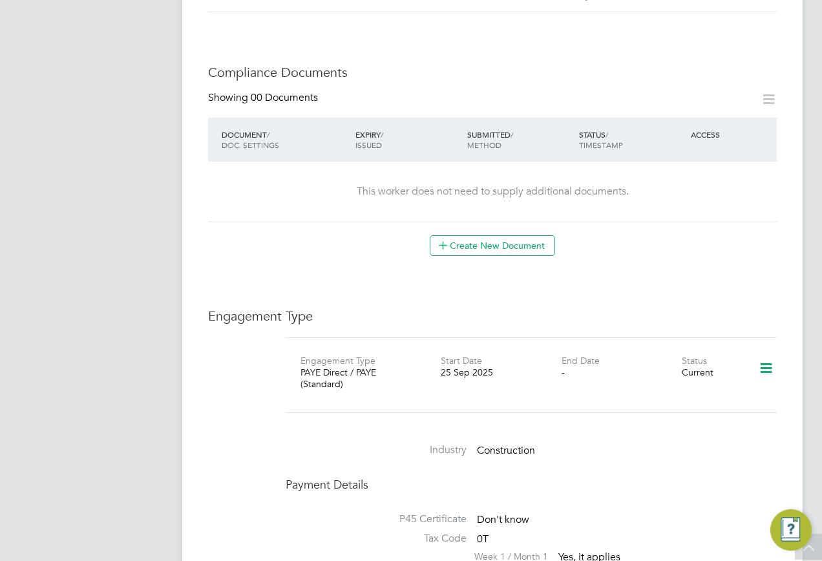
scroll to position [388, 0]
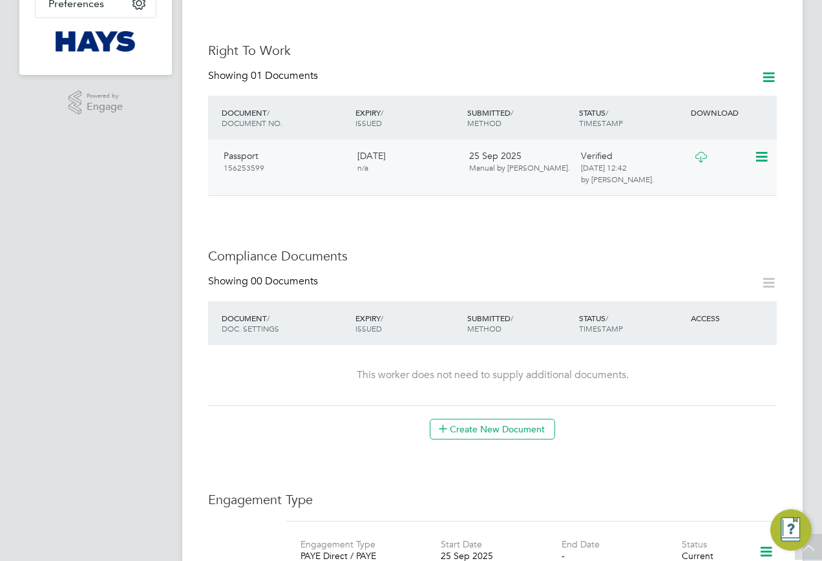
click at [693, 152] on icon at bounding box center [701, 157] width 16 height 10
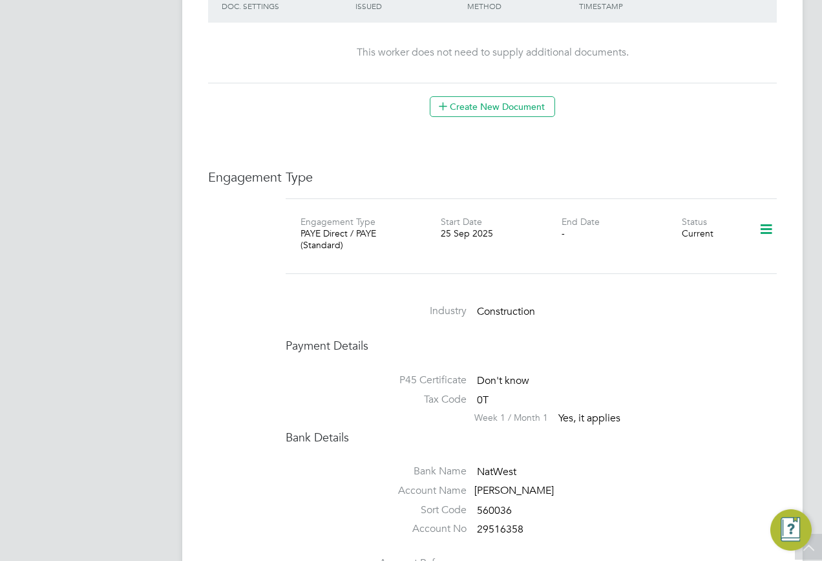
scroll to position [711, 0]
click at [403, 227] on div "PAYE Direct / PAYE (Standard)" at bounding box center [361, 238] width 120 height 23
drag, startPoint x: 425, startPoint y: 224, endPoint x: 299, endPoint y: 223, distance: 126.7
click at [299, 223] on div "Engagement Type PAYE Direct / PAYE (Standard) Start Date [DATE] End Date - Stat…" at bounding box center [532, 235] width 502 height 43
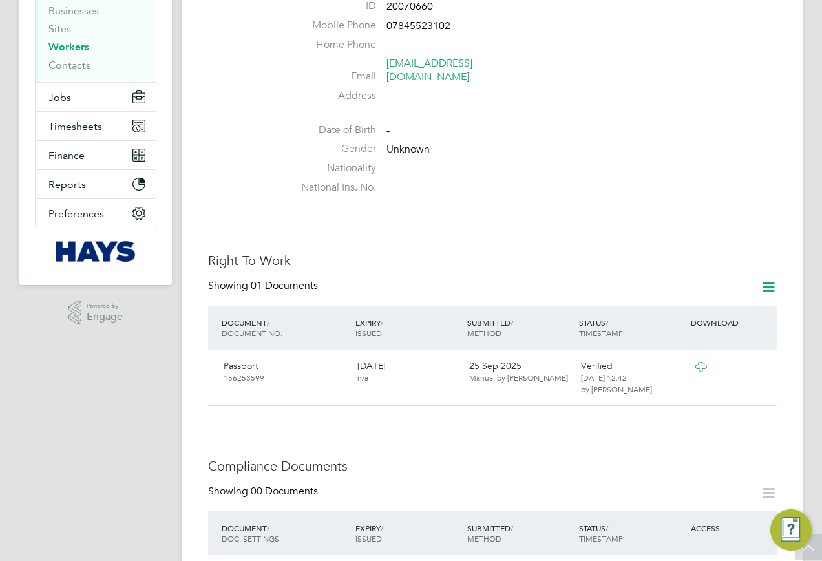
scroll to position [65, 0]
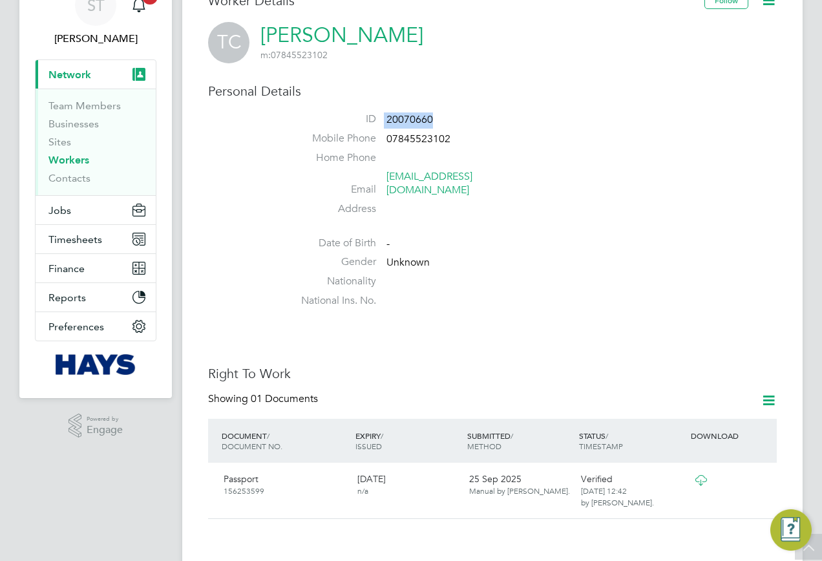
drag, startPoint x: 448, startPoint y: 114, endPoint x: 367, endPoint y: 120, distance: 81.0
click at [367, 120] on li "ID 20070660" at bounding box center [531, 121] width 491 height 19
copy li "20070660"
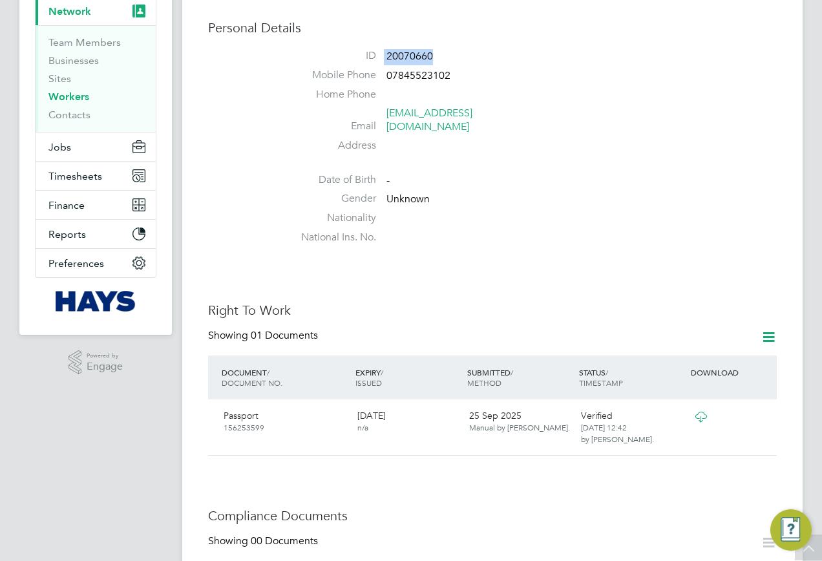
scroll to position [0, 0]
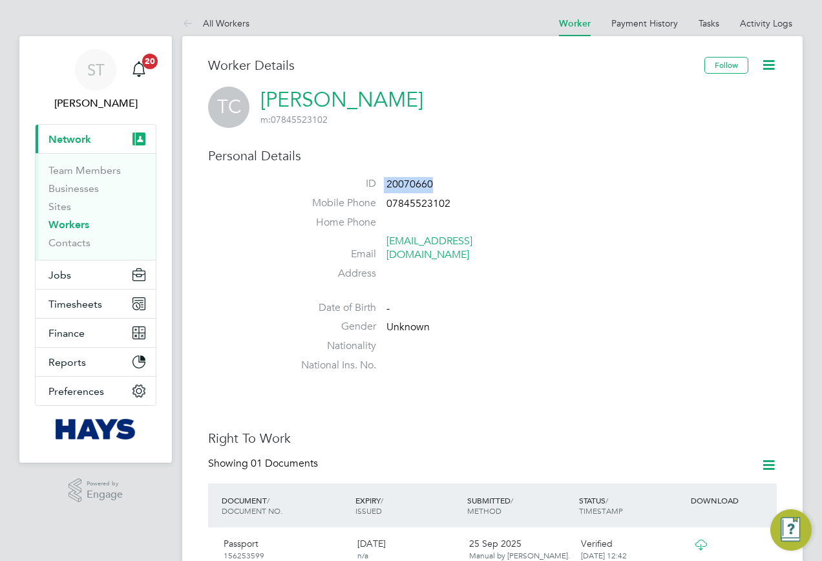
copy li "20070660"
click at [67, 270] on span "Jobs" at bounding box center [59, 275] width 23 height 12
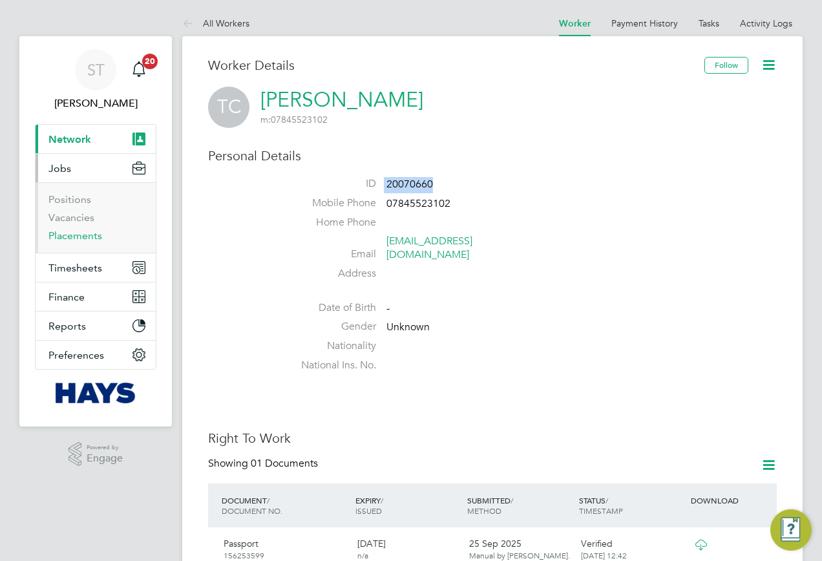
click at [70, 235] on link "Placements" at bounding box center [75, 236] width 54 height 12
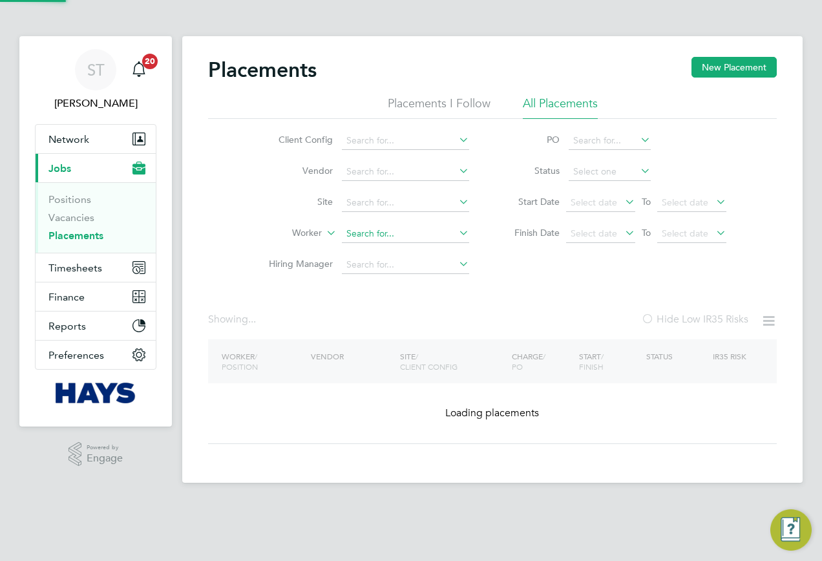
click at [365, 240] on input at bounding box center [405, 234] width 127 height 18
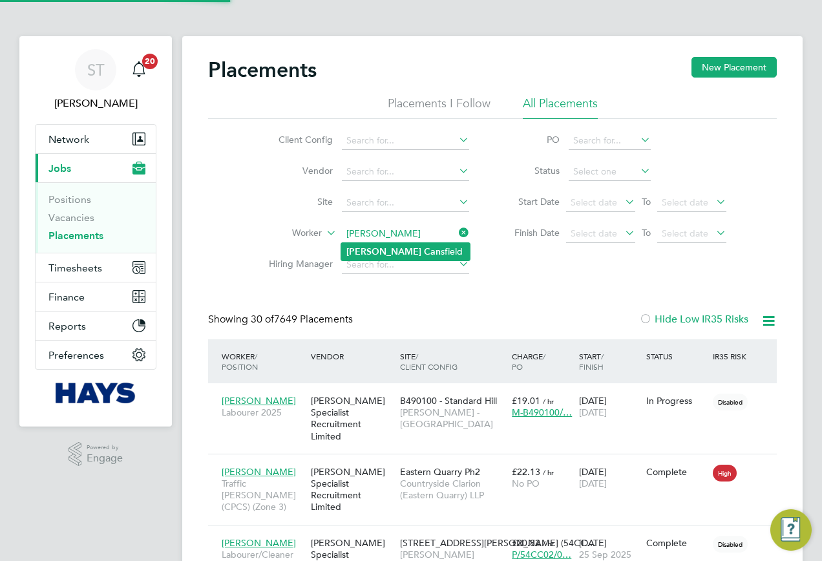
click at [424, 252] on b "Can" at bounding box center [432, 251] width 17 height 11
type input "[PERSON_NAME]"
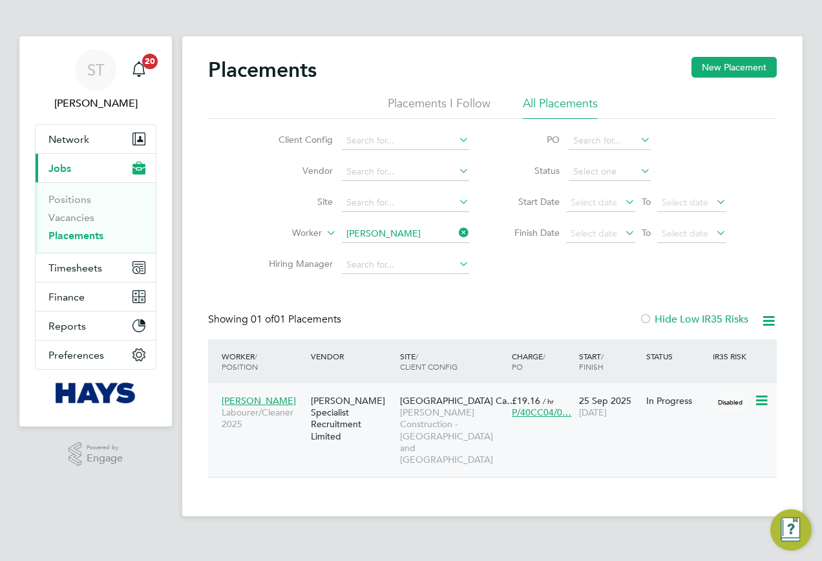
click at [440, 422] on span "[PERSON_NAME] Construction - [GEOGRAPHIC_DATA] and [GEOGRAPHIC_DATA]" at bounding box center [452, 436] width 105 height 59
click at [65, 220] on link "Vacancies" at bounding box center [71, 217] width 46 height 12
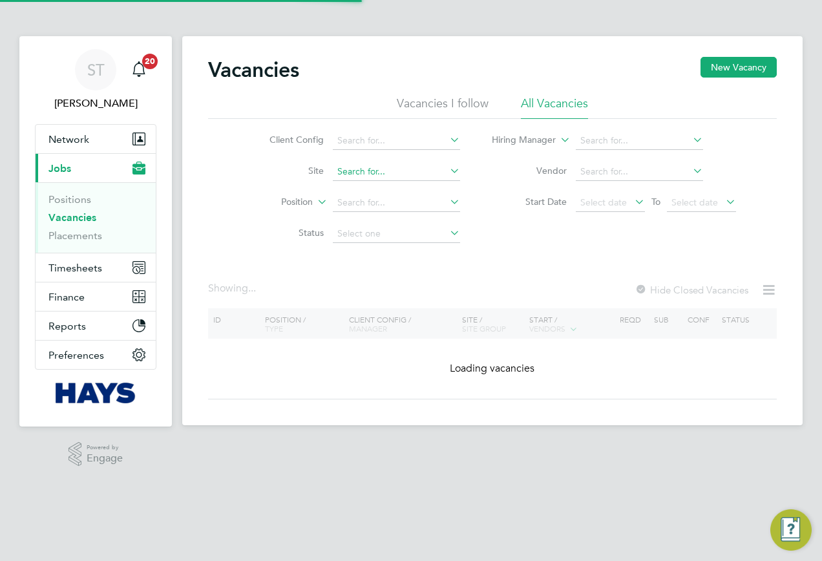
click at [387, 171] on input at bounding box center [396, 172] width 127 height 18
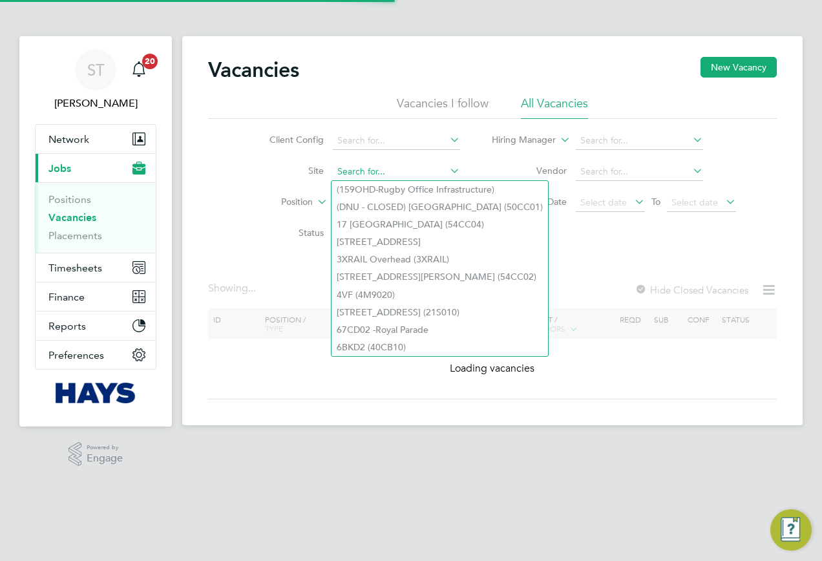
paste input "20Z021"
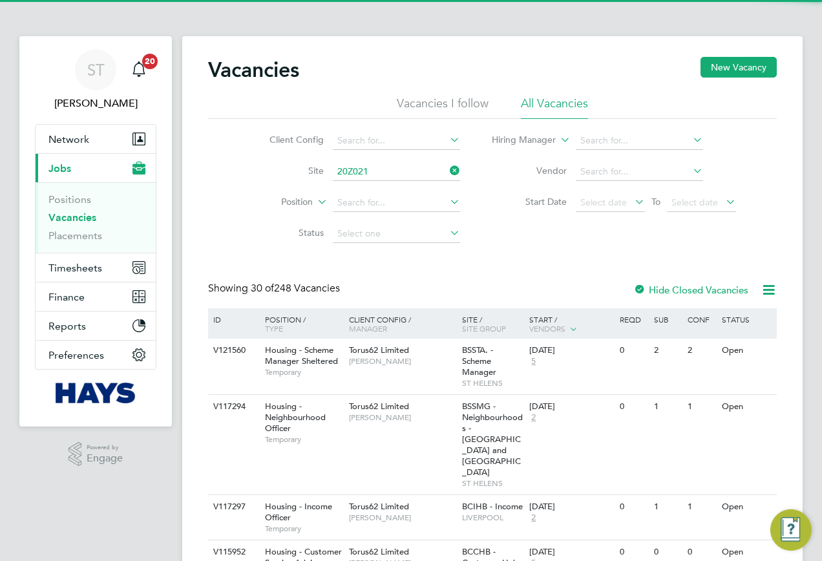
click at [394, 193] on li "Orbiston Community Hub ( 20Z021 )" at bounding box center [410, 189] width 156 height 17
type input "Orbiston Community Hub (20Z021)"
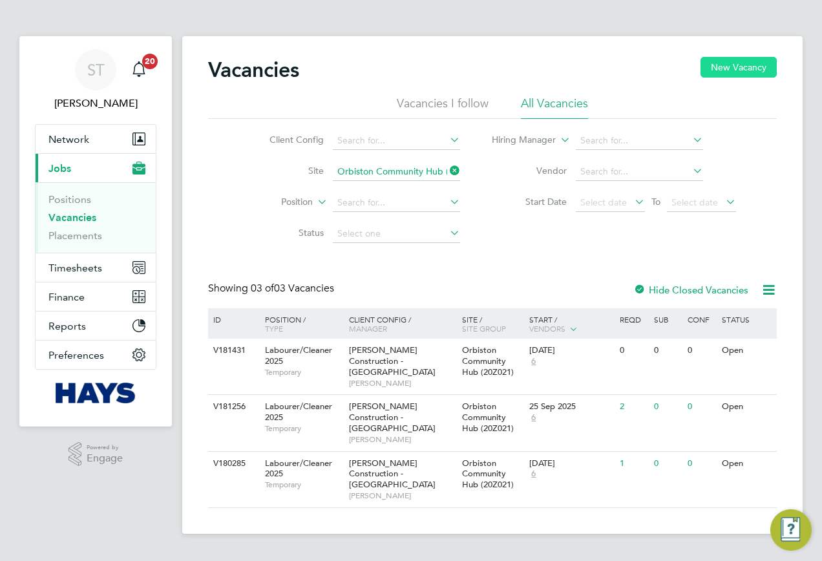
click at [733, 74] on button "New Vacancy" at bounding box center [739, 67] width 76 height 21
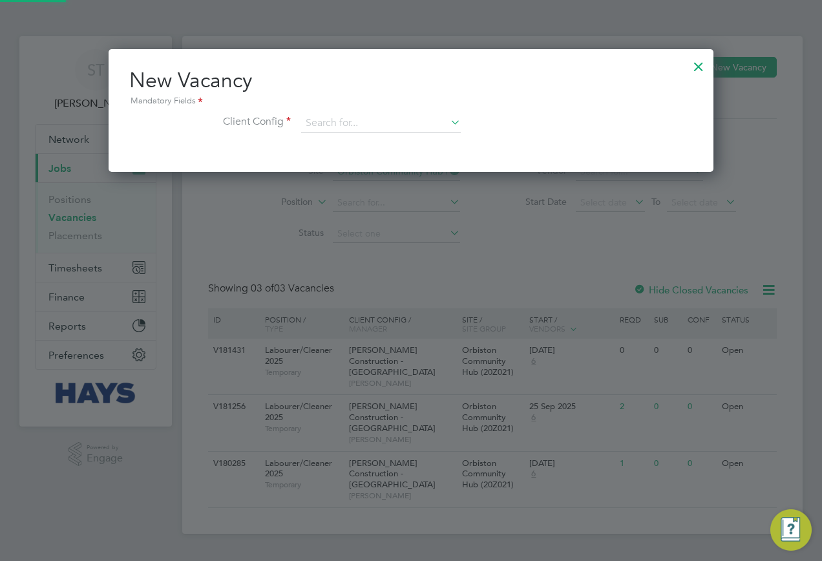
scroll to position [123, 606]
click at [409, 118] on input at bounding box center [381, 123] width 160 height 19
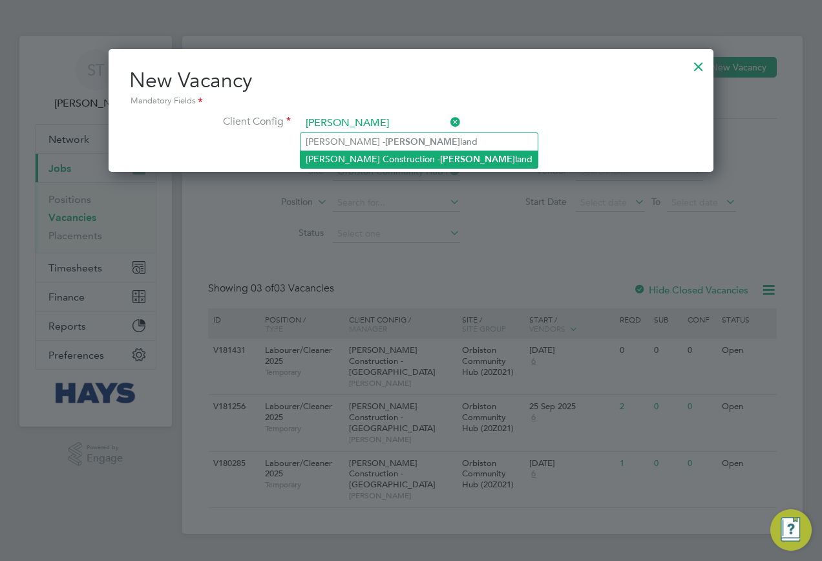
click at [357, 152] on li "[PERSON_NAME] Construction - [PERSON_NAME] land" at bounding box center [419, 159] width 237 height 17
type input "[PERSON_NAME] Construction - [GEOGRAPHIC_DATA]"
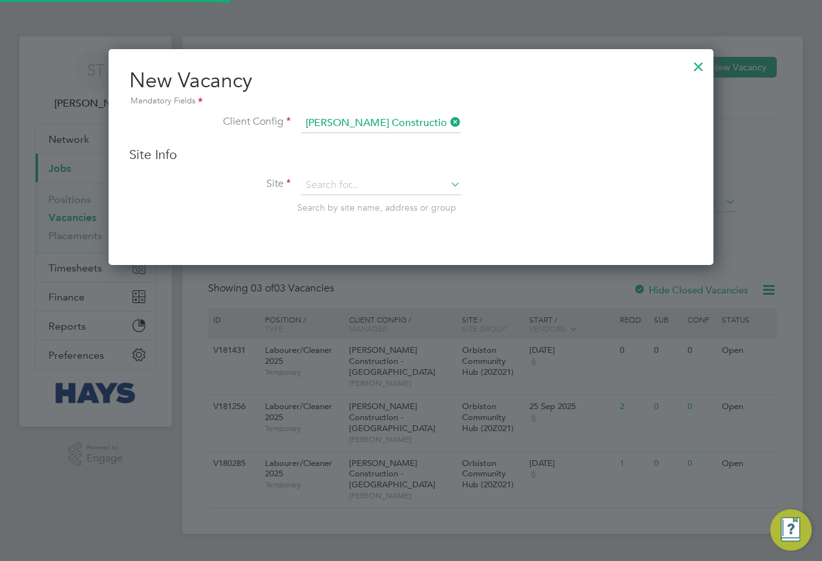
scroll to position [217, 606]
click at [332, 182] on input at bounding box center [381, 185] width 160 height 19
paste input "20Z021"
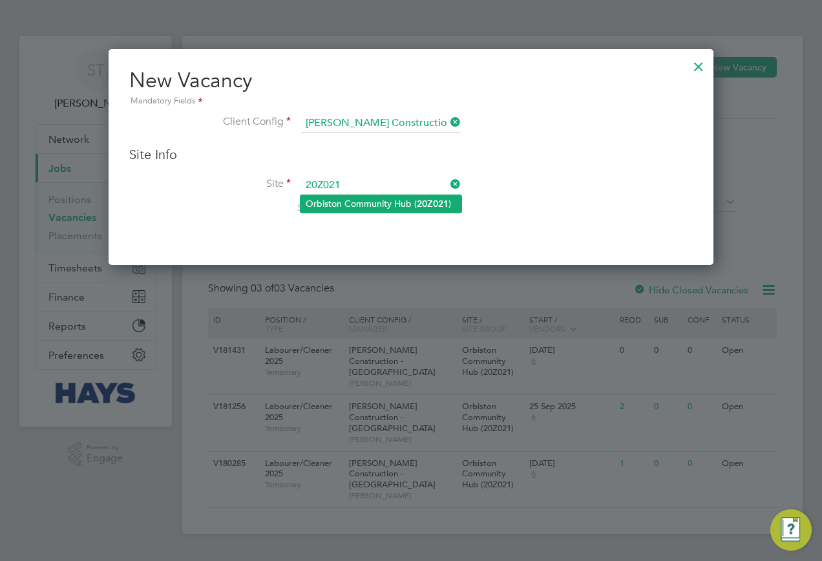
click at [336, 204] on li "Orbiston Community Hub ( 20Z021 )" at bounding box center [381, 203] width 161 height 17
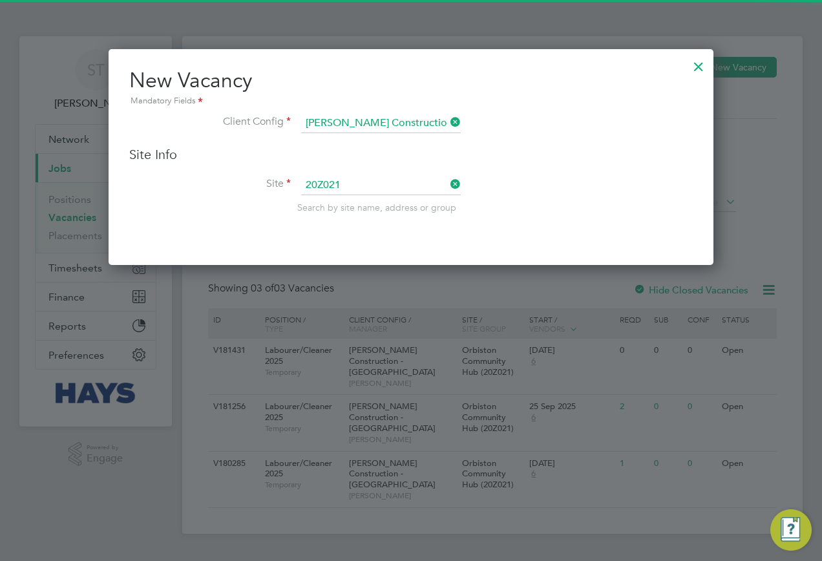
type input "Orbiston Community Hub (20Z021)"
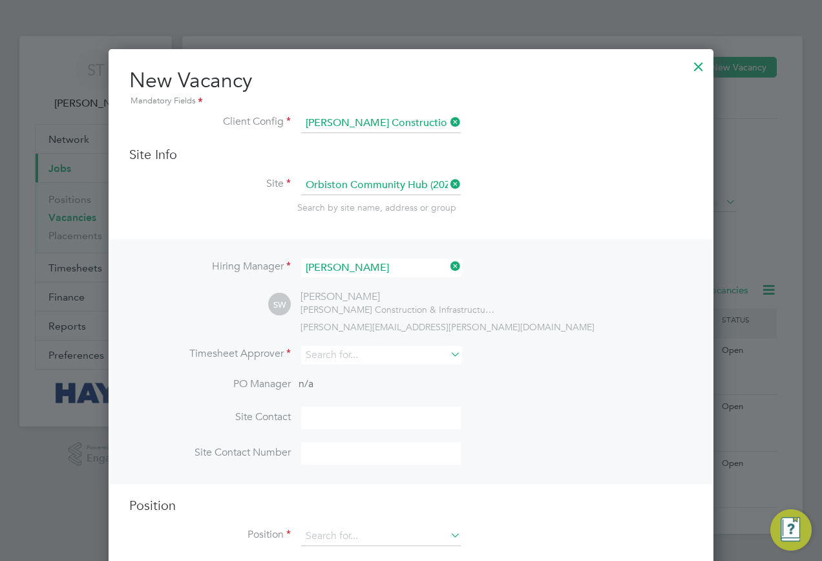
scroll to position [537, 606]
click at [322, 357] on input at bounding box center [381, 355] width 160 height 19
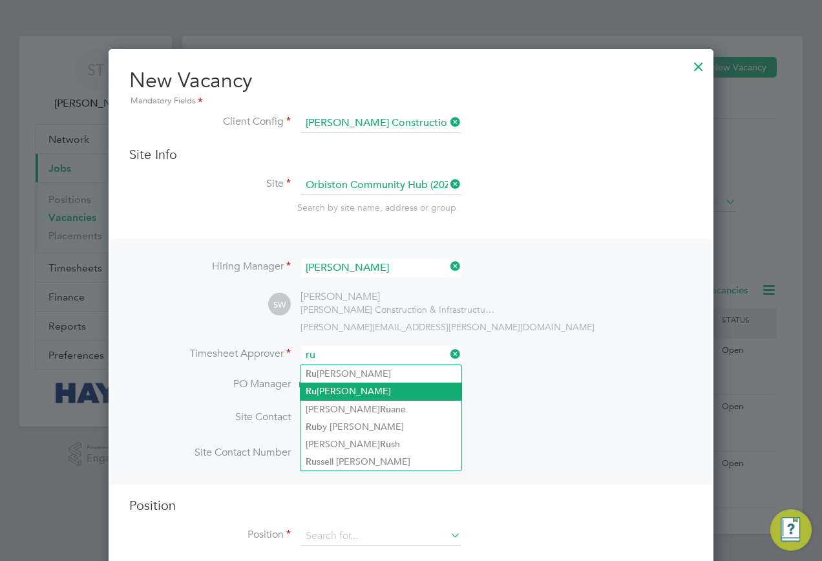
click at [339, 394] on li "[PERSON_NAME]" at bounding box center [381, 391] width 161 height 17
type input "[PERSON_NAME]"
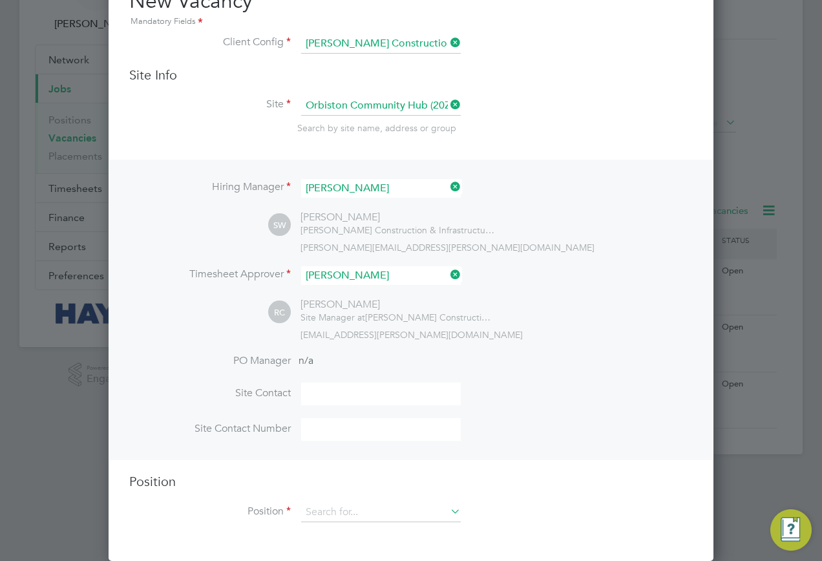
scroll to position [81, 0]
click at [345, 513] on input at bounding box center [381, 512] width 160 height 19
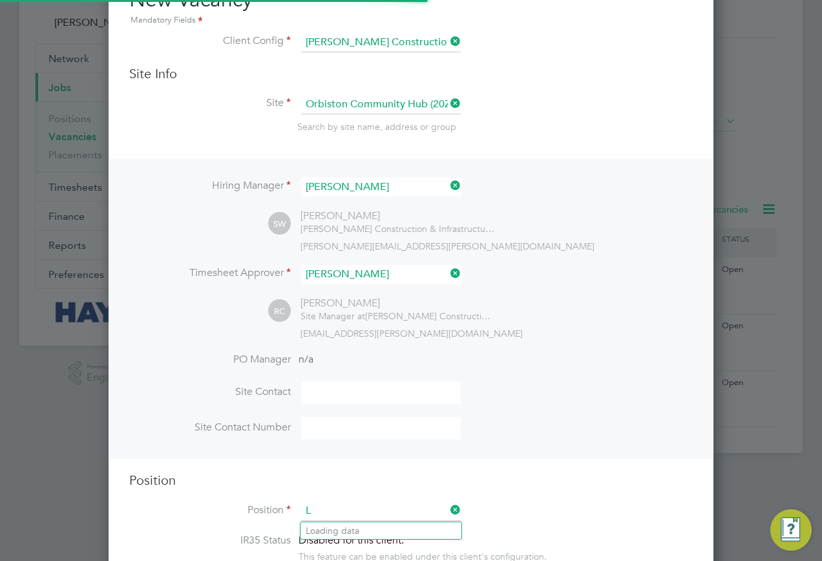
scroll to position [1829, 606]
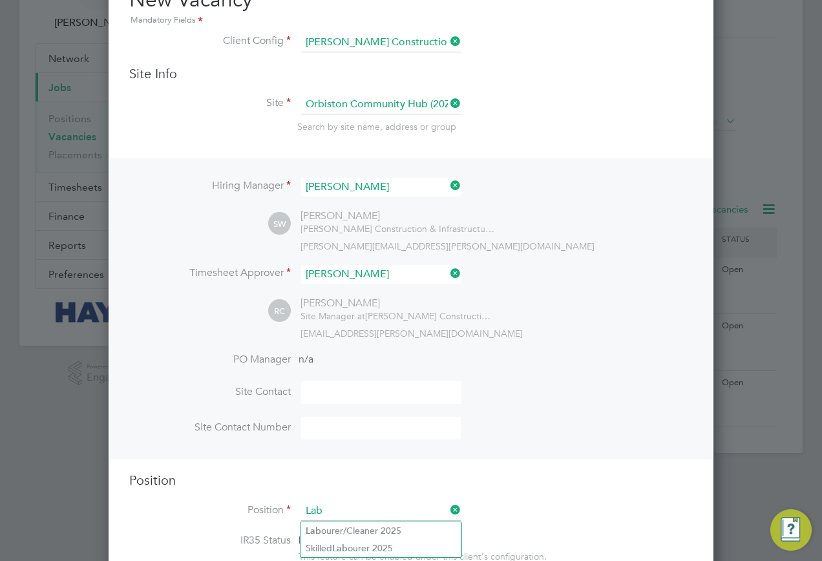
click at [347, 520] on input "Lab" at bounding box center [381, 511] width 160 height 19
click at [342, 528] on li "Lab ourer/Cleaner 2025" at bounding box center [381, 530] width 161 height 17
type input "Labourer/Cleaner 2025"
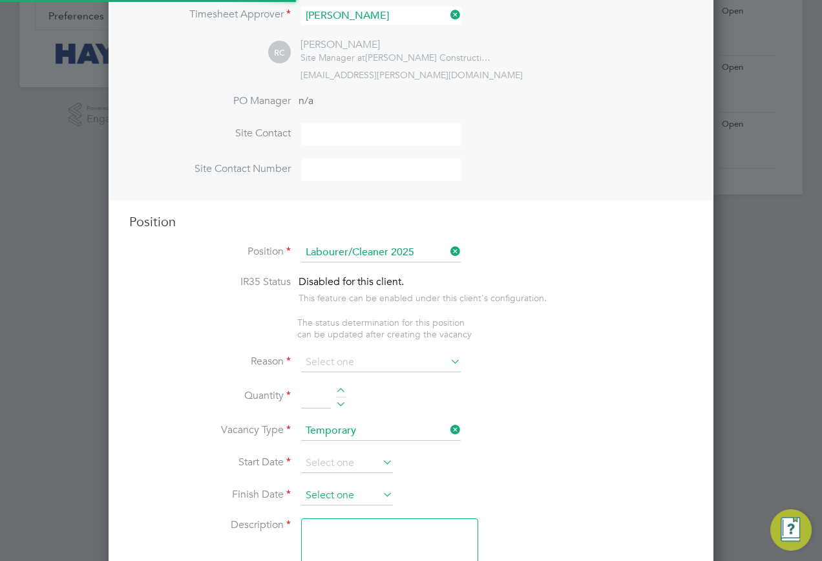
scroll to position [38, 68]
drag, startPoint x: 337, startPoint y: 364, endPoint x: 337, endPoint y: 373, distance: 9.1
click at [337, 363] on input at bounding box center [381, 362] width 160 height 19
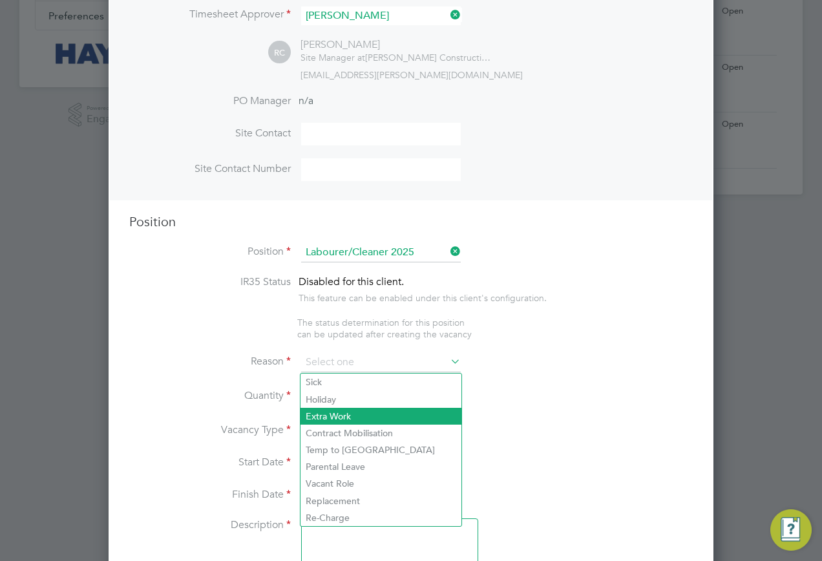
click at [343, 411] on li "Extra Work" at bounding box center [381, 416] width 161 height 17
type input "Extra Work"
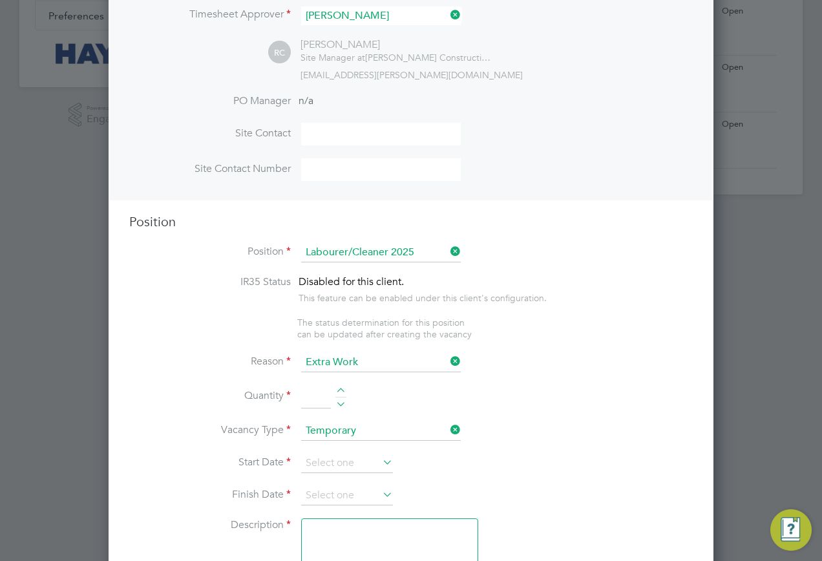
click at [311, 392] on input at bounding box center [316, 396] width 30 height 23
type input "2"
click at [330, 459] on input at bounding box center [347, 463] width 92 height 19
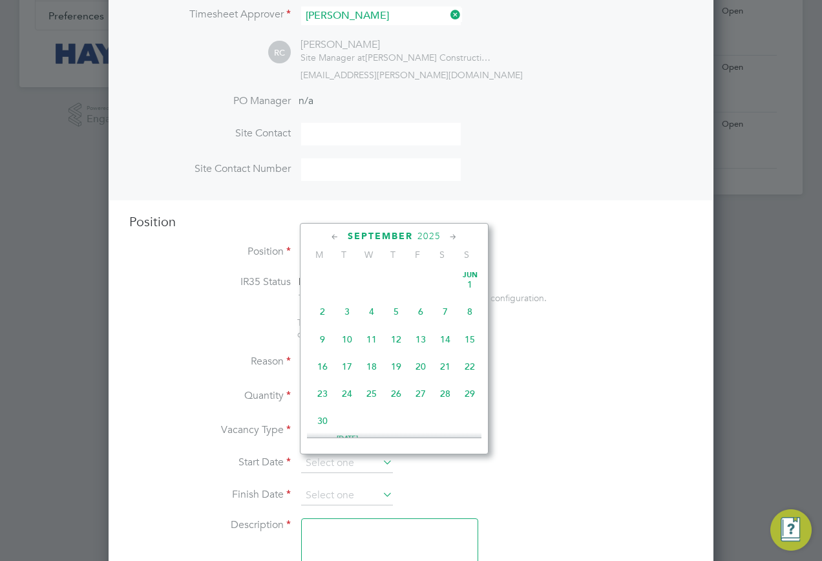
scroll to position [504, 0]
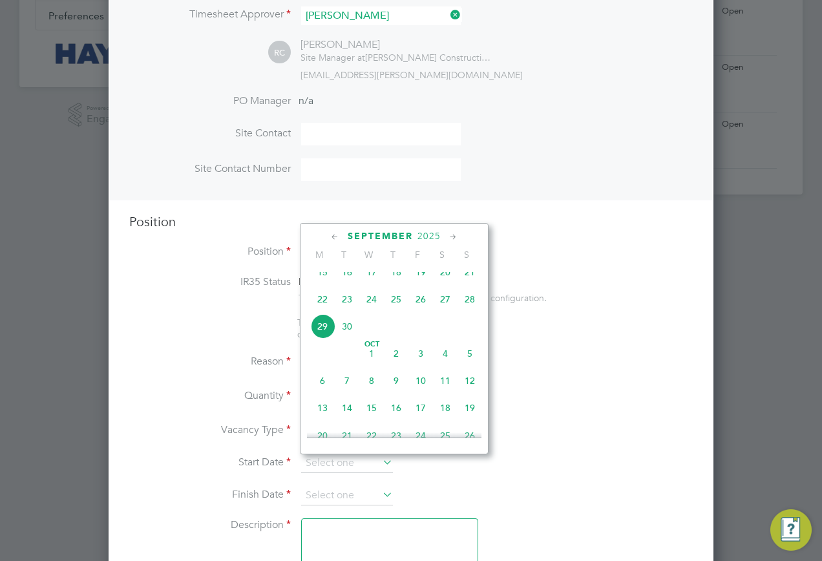
click at [318, 337] on span "29" at bounding box center [322, 326] width 25 height 25
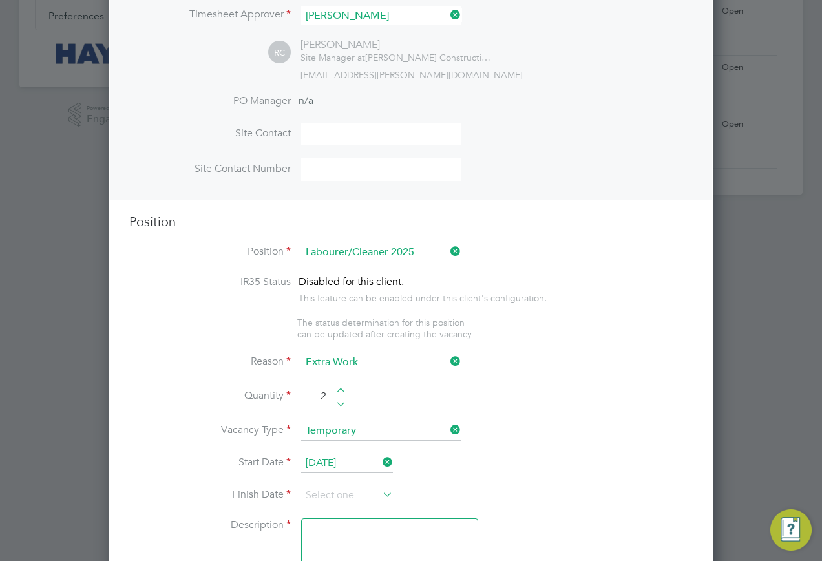
click at [347, 467] on input "[DATE]" at bounding box center [347, 463] width 92 height 19
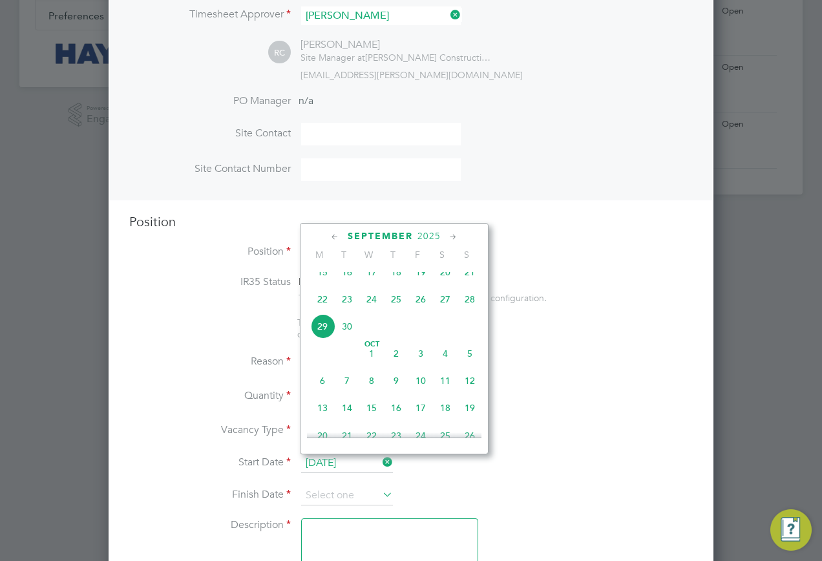
click at [445, 312] on span "27" at bounding box center [445, 299] width 25 height 25
type input "27 Sep 2025"
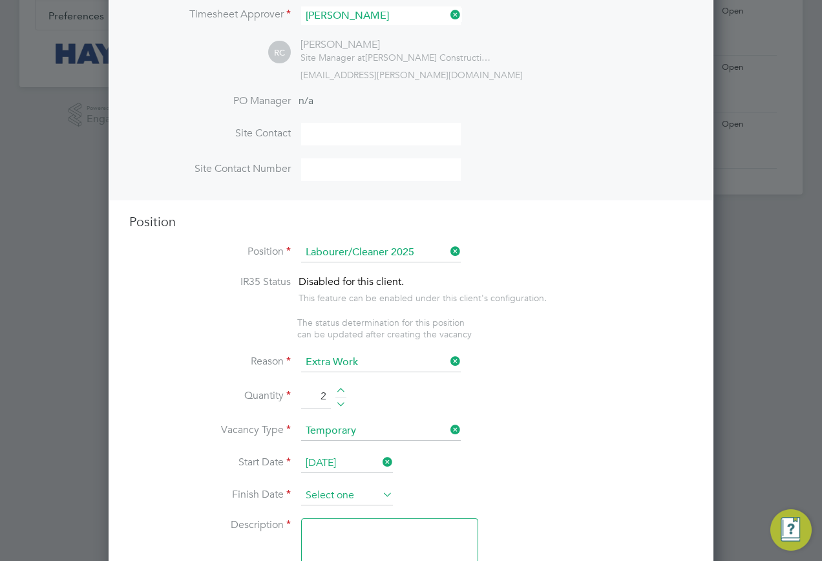
click at [339, 505] on input at bounding box center [347, 495] width 92 height 19
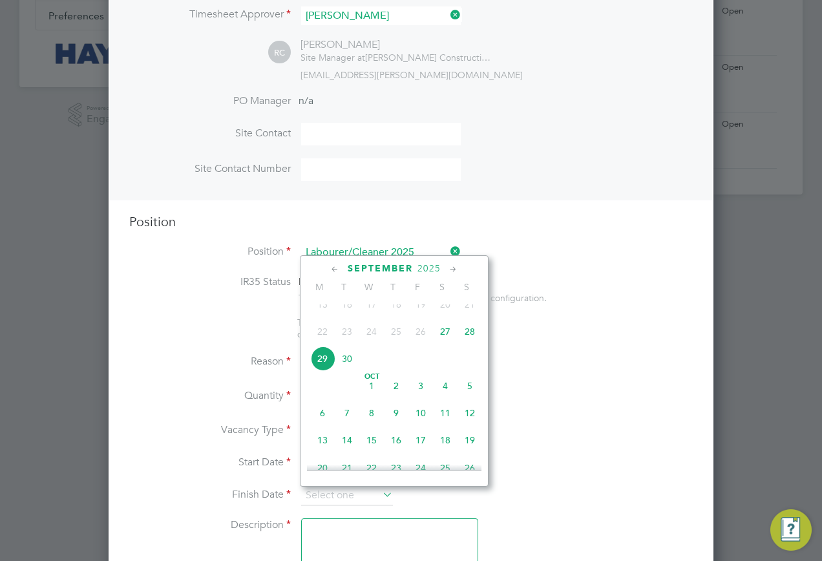
click at [322, 371] on span "29" at bounding box center [322, 359] width 25 height 25
type input "29 Sep 2025"
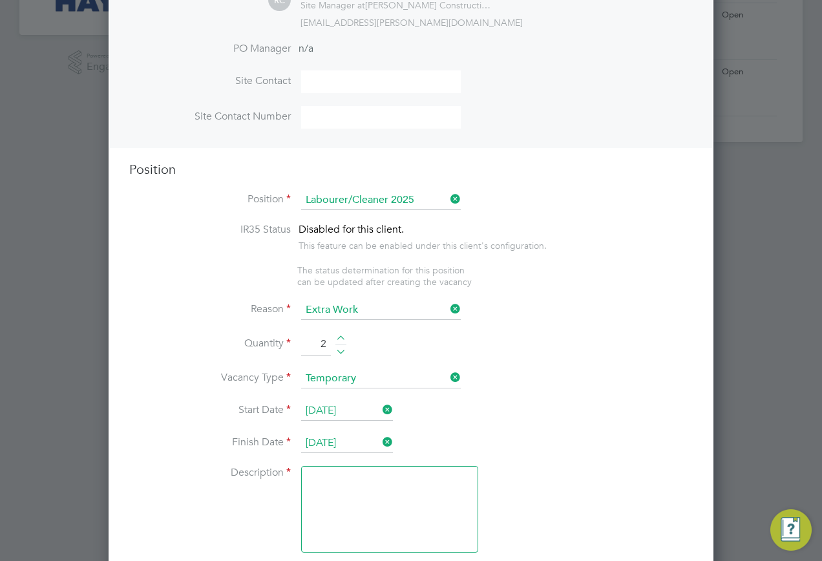
scroll to position [469, 0]
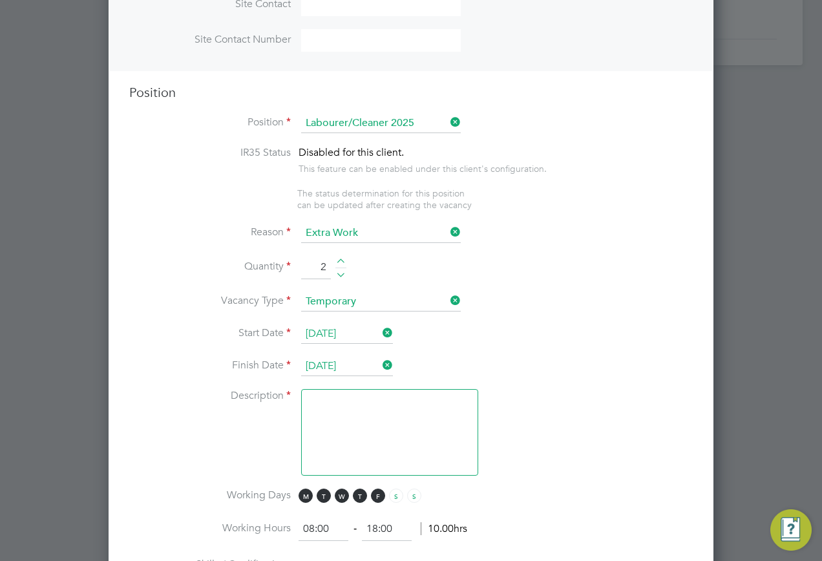
click at [354, 406] on textarea at bounding box center [389, 432] width 177 height 87
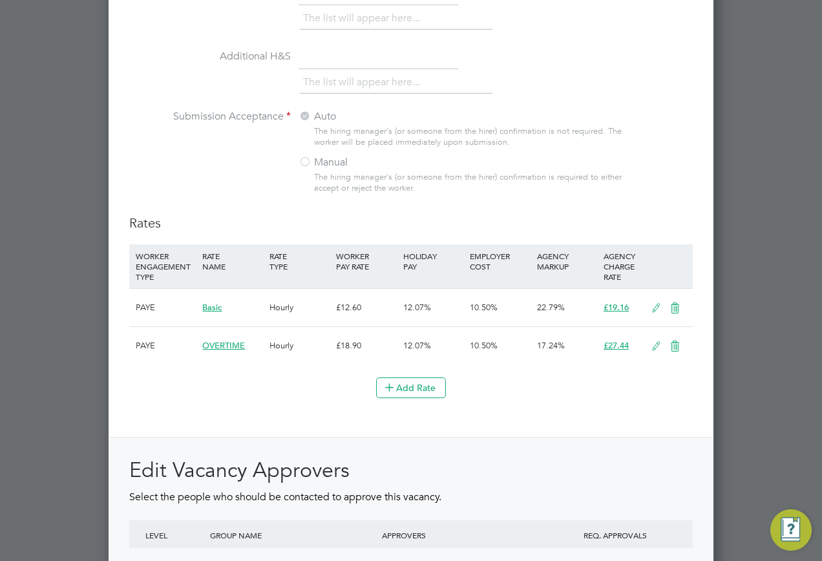
scroll to position [1333, 0]
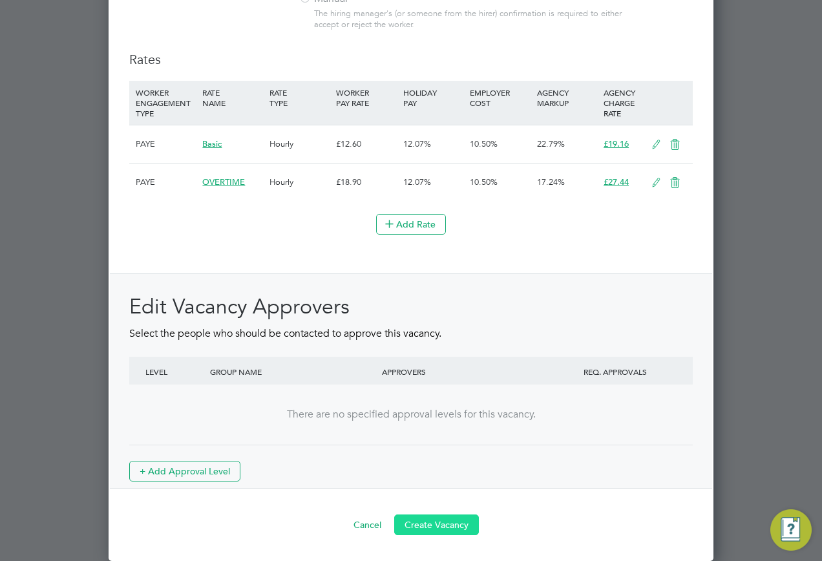
type textarea "."
click at [440, 520] on button "Create Vacancy" at bounding box center [436, 525] width 85 height 21
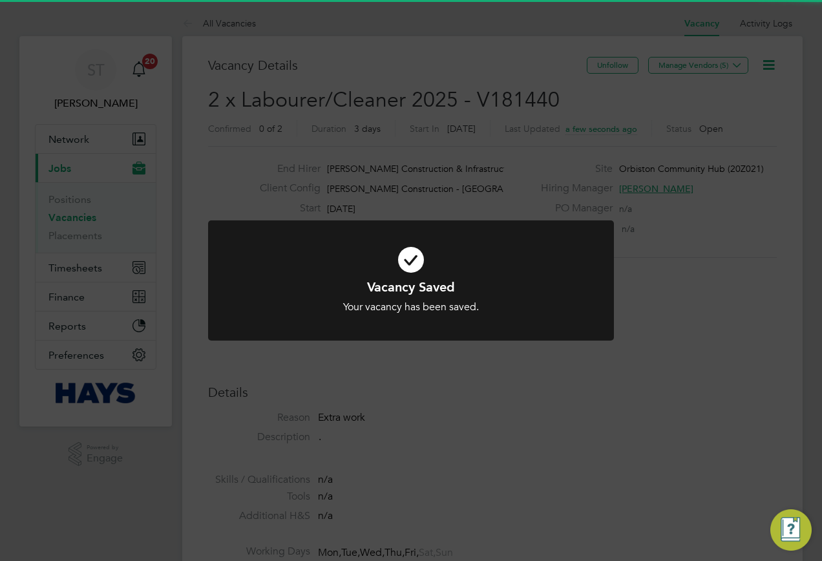
scroll to position [6, 6]
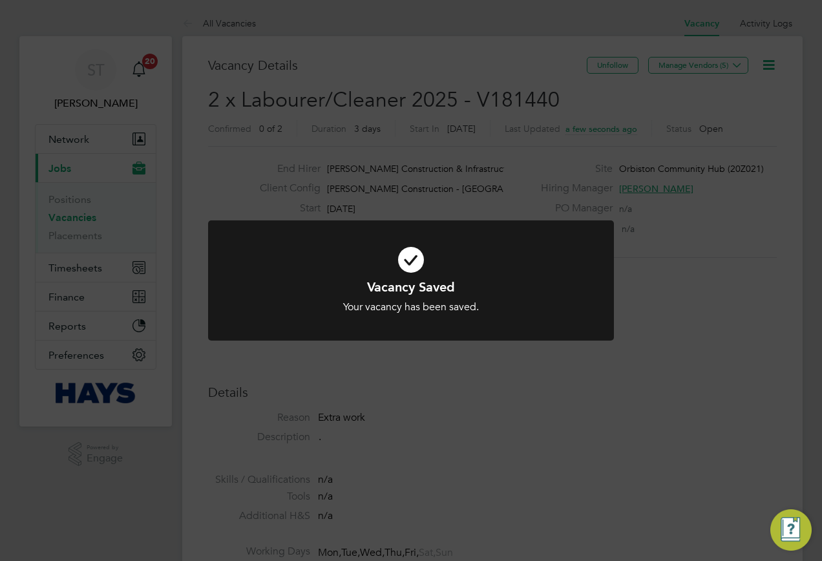
click at [634, 166] on div "Vacancy Saved Your vacancy has been saved. Cancel Okay" at bounding box center [411, 280] width 822 height 561
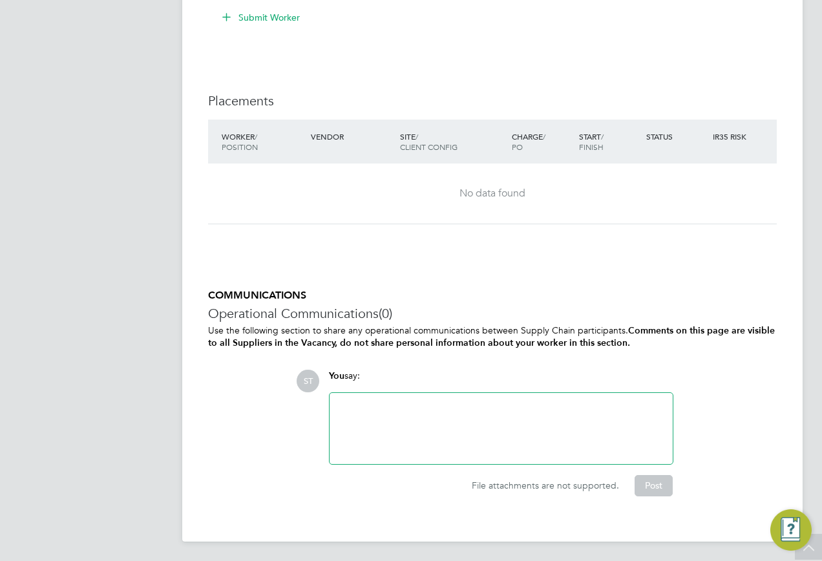
click at [447, 411] on div at bounding box center [501, 429] width 328 height 56
click at [660, 491] on button "Post" at bounding box center [654, 485] width 38 height 21
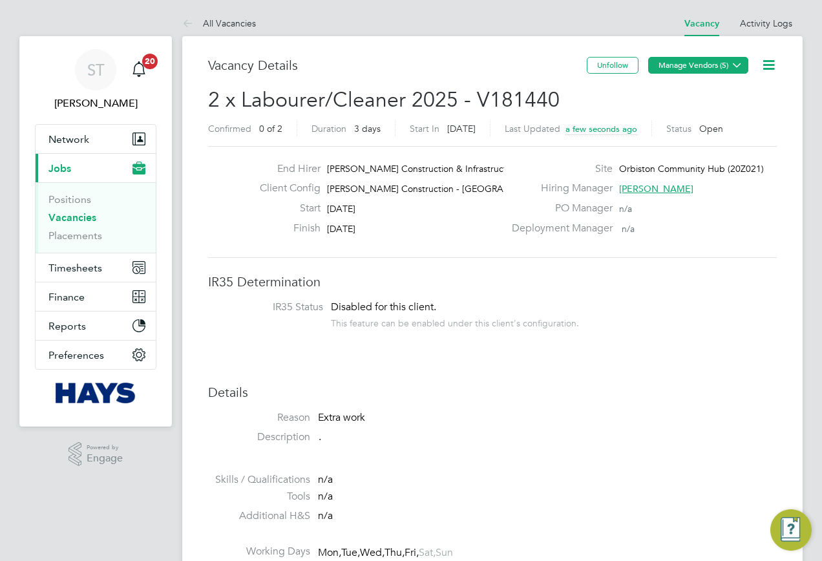
click at [720, 72] on button "Manage Vendors (5)" at bounding box center [698, 65] width 100 height 17
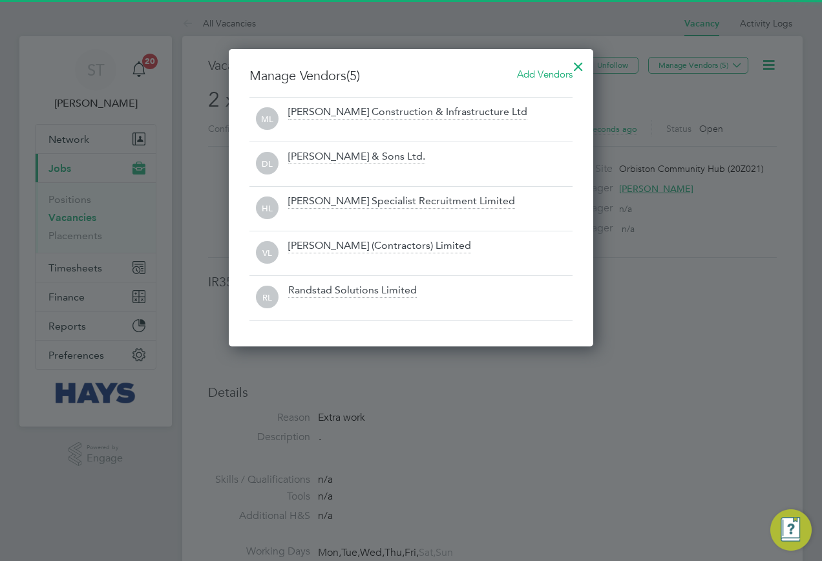
click at [531, 80] on span "Add Vendors" at bounding box center [545, 74] width 56 height 12
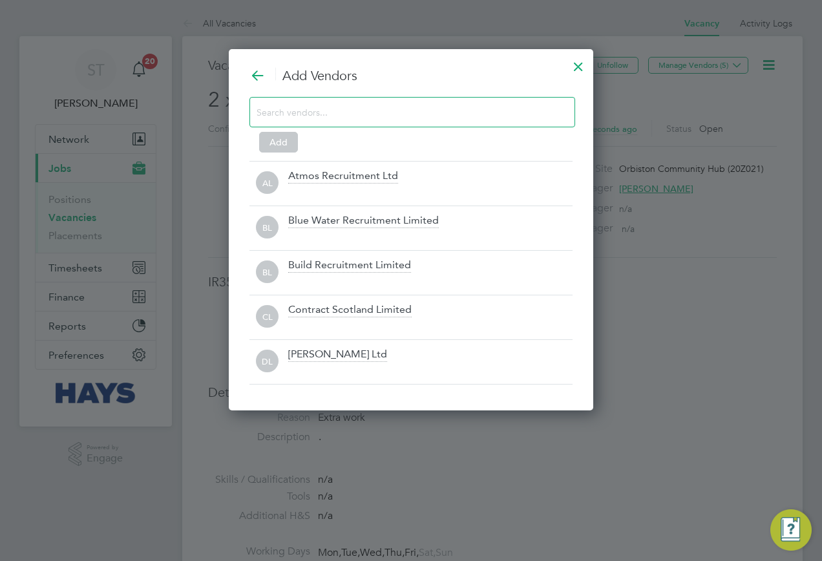
click at [380, 118] on input at bounding box center [402, 111] width 291 height 17
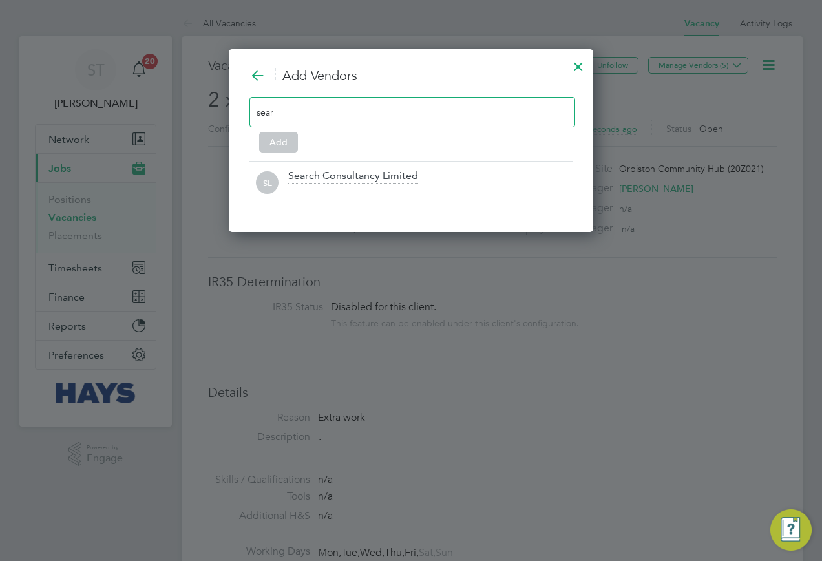
type input "sear"
click at [358, 187] on div at bounding box center [430, 192] width 284 height 13
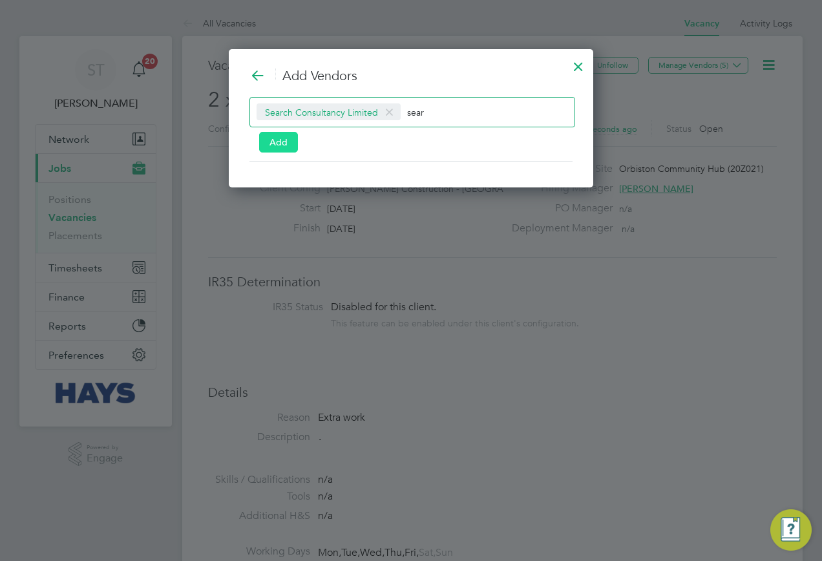
click at [281, 144] on button "Add" at bounding box center [278, 142] width 39 height 21
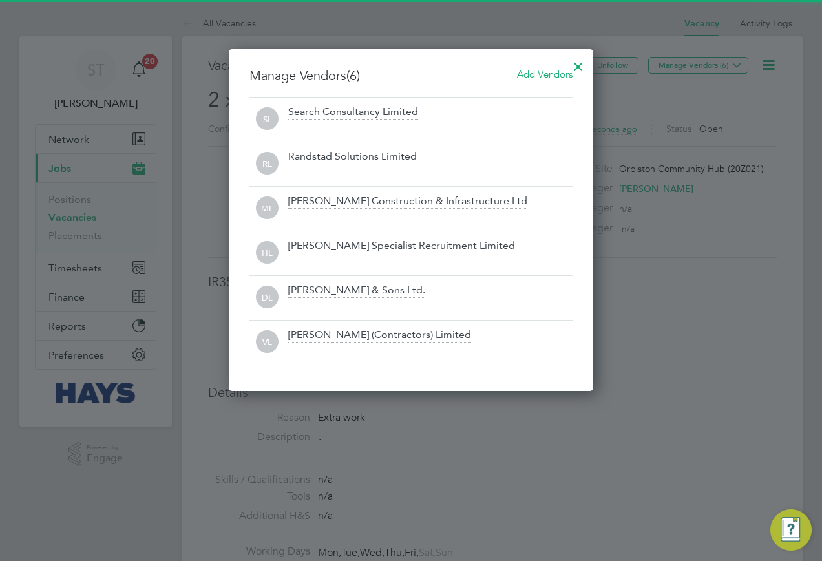
click at [576, 67] on div at bounding box center [578, 63] width 23 height 23
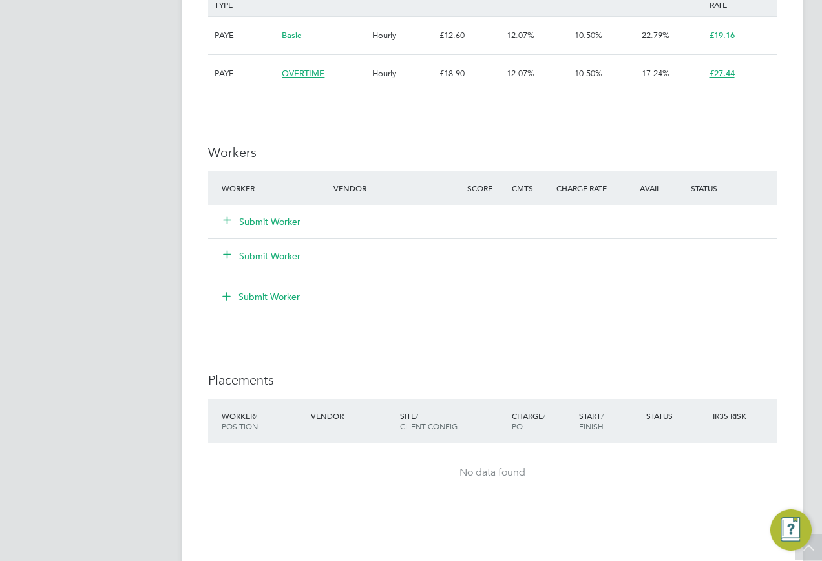
scroll to position [1034, 0]
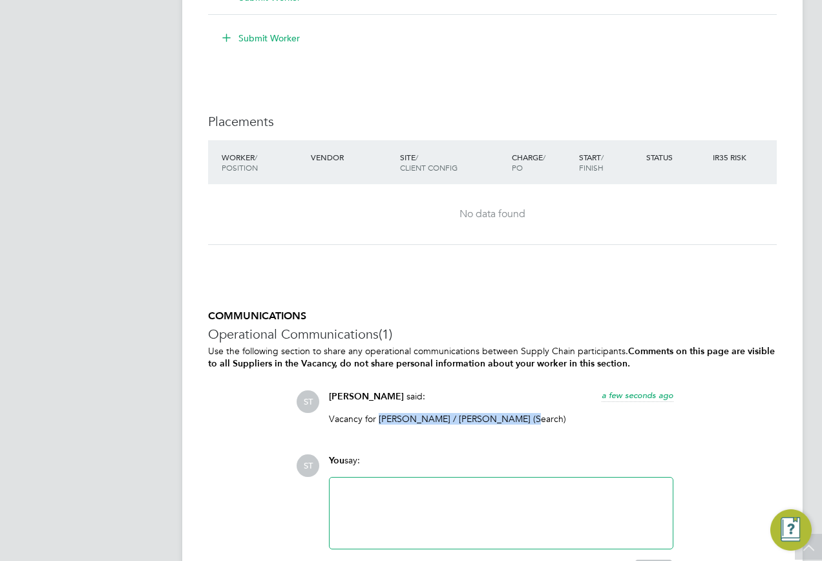
drag, startPoint x: 513, startPoint y: 418, endPoint x: 378, endPoint y: 419, distance: 134.5
click at [378, 419] on p "Vacancy for John Wallace / Saikumar Sakinala (Search)" at bounding box center [501, 419] width 345 height 12
copy p "John Wallace / Saikumar Sakinala"
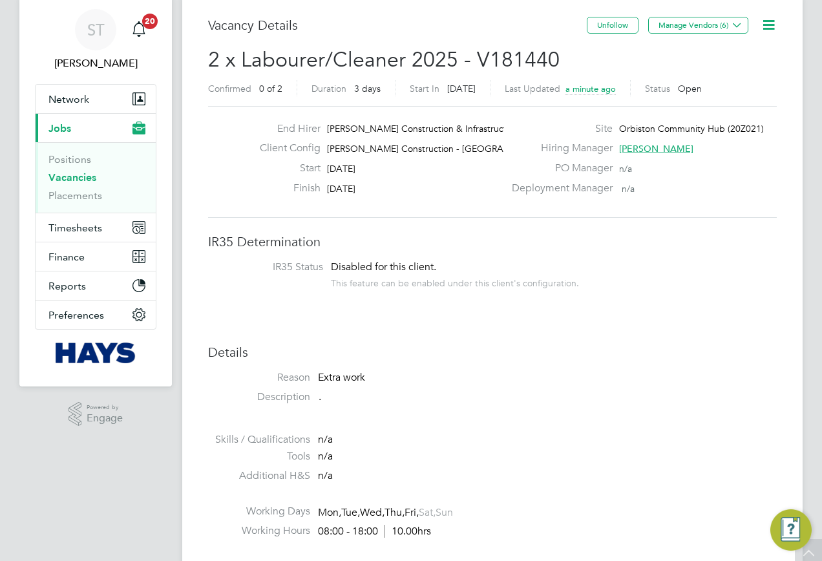
scroll to position [0, 0]
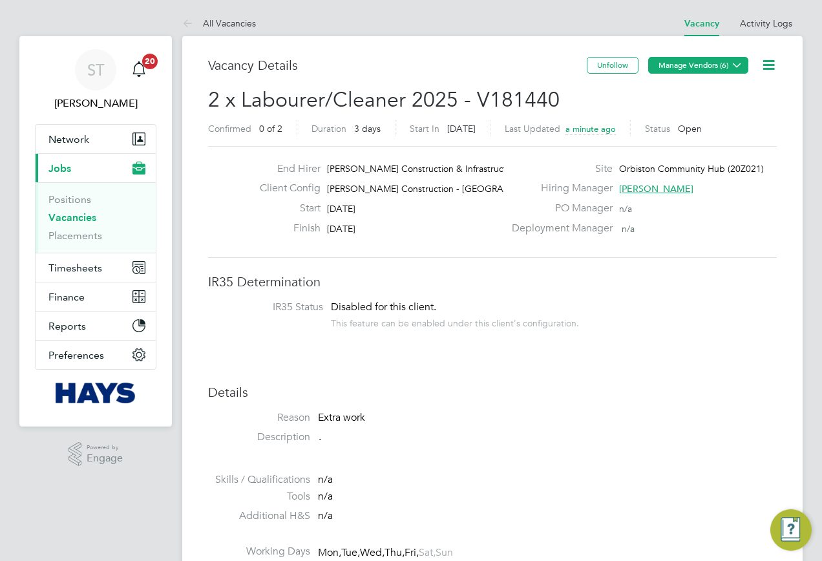
click at [738, 73] on button "Manage Vendors (6)" at bounding box center [698, 65] width 100 height 17
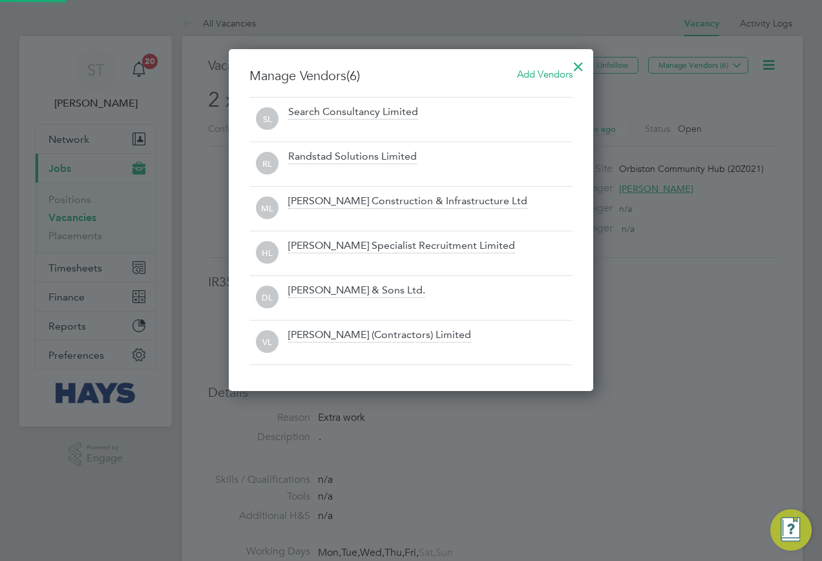
scroll to position [343, 365]
click at [579, 67] on div at bounding box center [578, 63] width 23 height 23
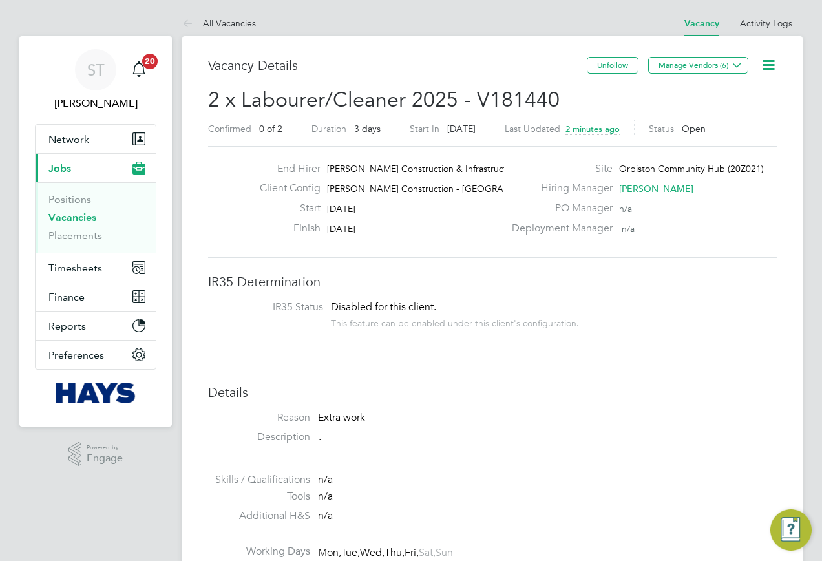
click at [65, 216] on link "Vacancies" at bounding box center [72, 217] width 48 height 12
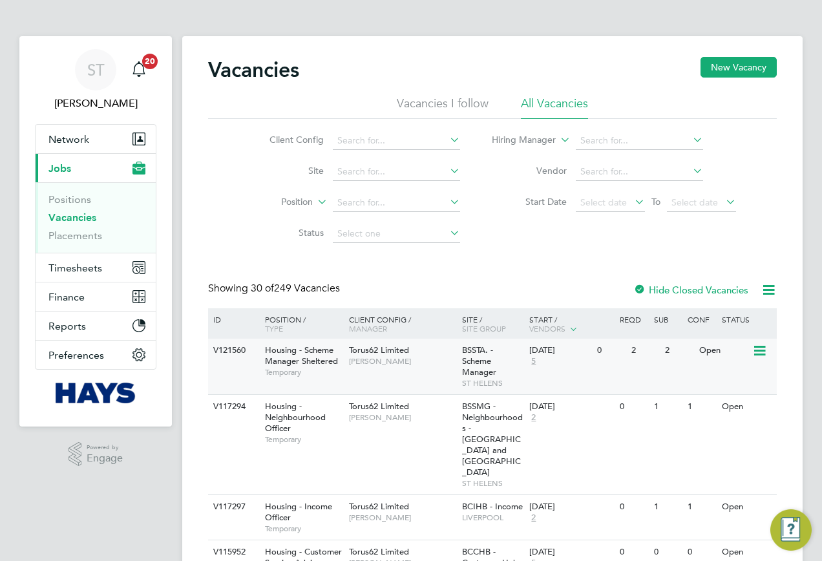
click at [289, 348] on span "Housing - Scheme Manager Sheltered" at bounding box center [301, 356] width 73 height 22
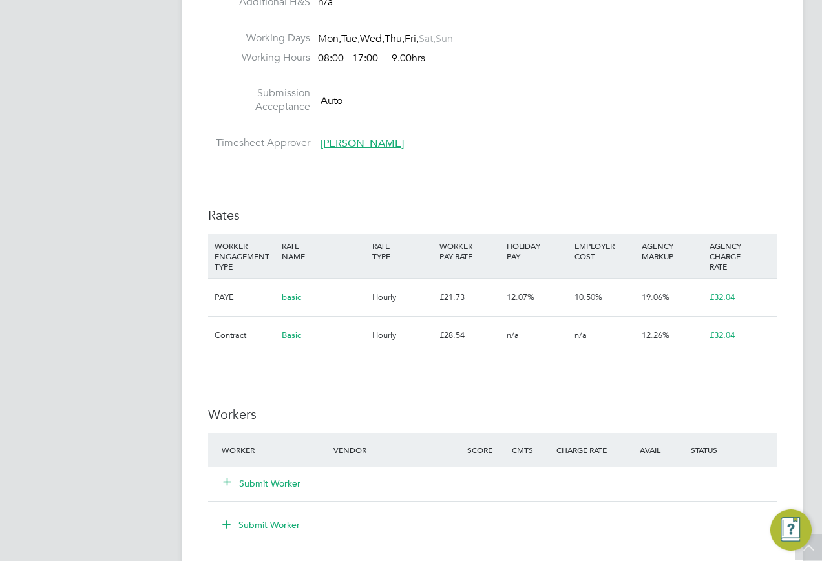
scroll to position [905, 0]
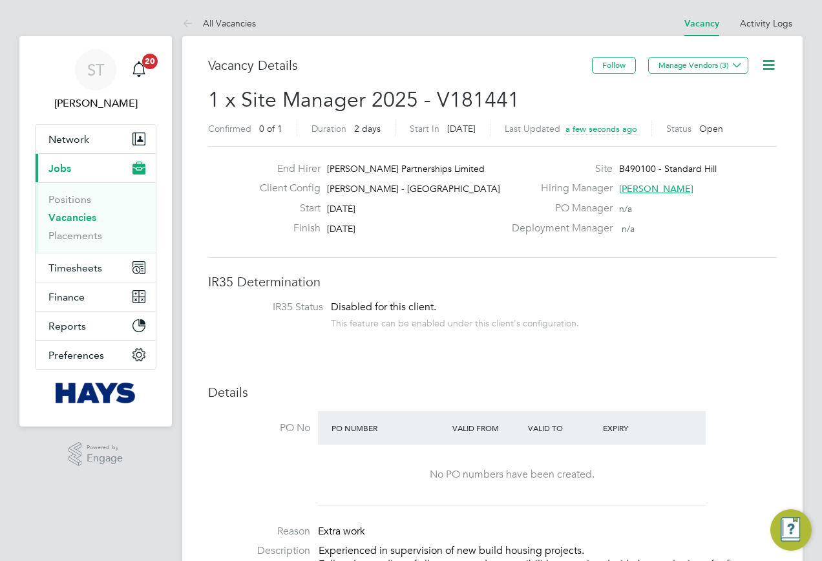
click at [773, 67] on icon at bounding box center [769, 65] width 16 height 16
click at [718, 98] on li "Edit Vacancy" at bounding box center [737, 96] width 75 height 18
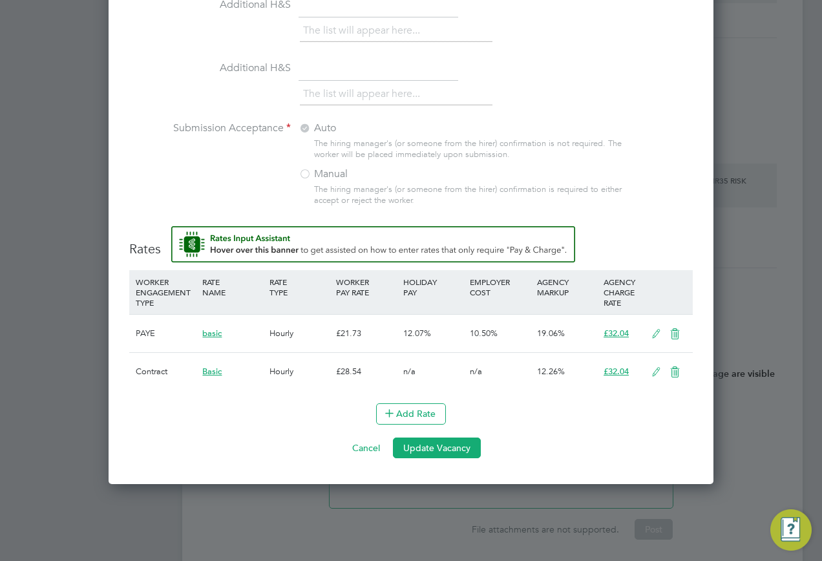
click at [676, 329] on icon at bounding box center [675, 334] width 16 height 10
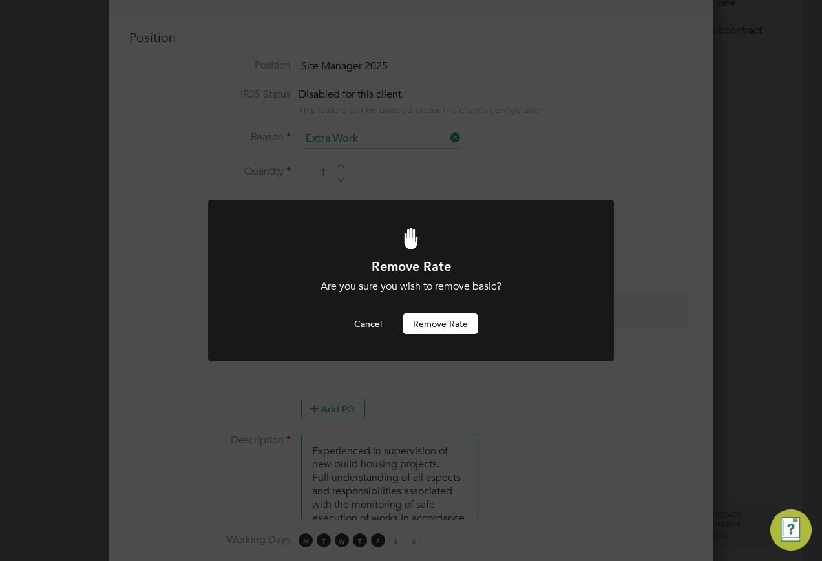
click at [429, 325] on button "Remove rate" at bounding box center [441, 324] width 76 height 21
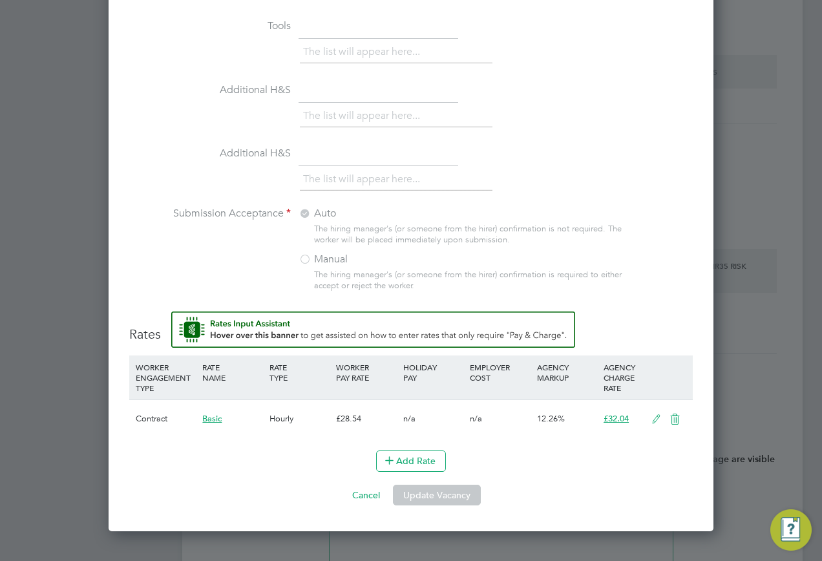
click at [673, 414] on icon at bounding box center [675, 419] width 16 height 10
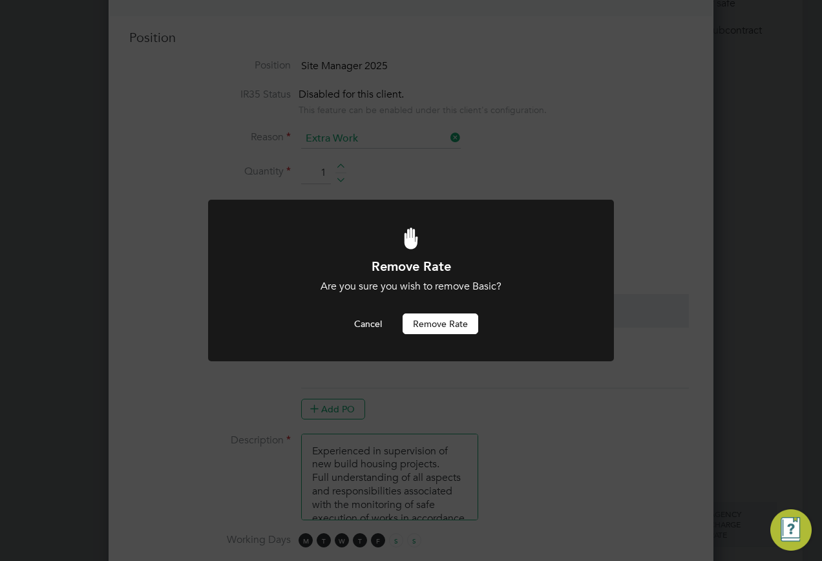
click at [440, 328] on button "Remove rate" at bounding box center [441, 324] width 76 height 21
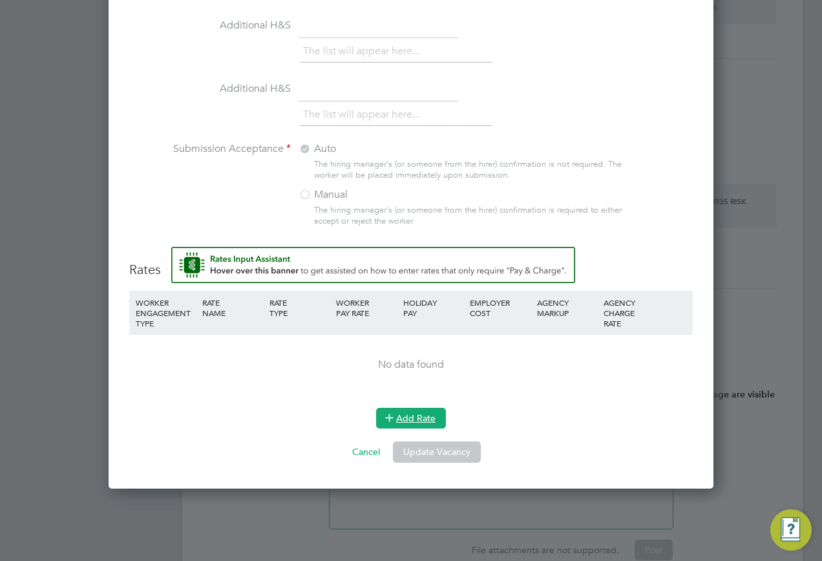
click at [402, 415] on button "Add Rate" at bounding box center [411, 418] width 70 height 21
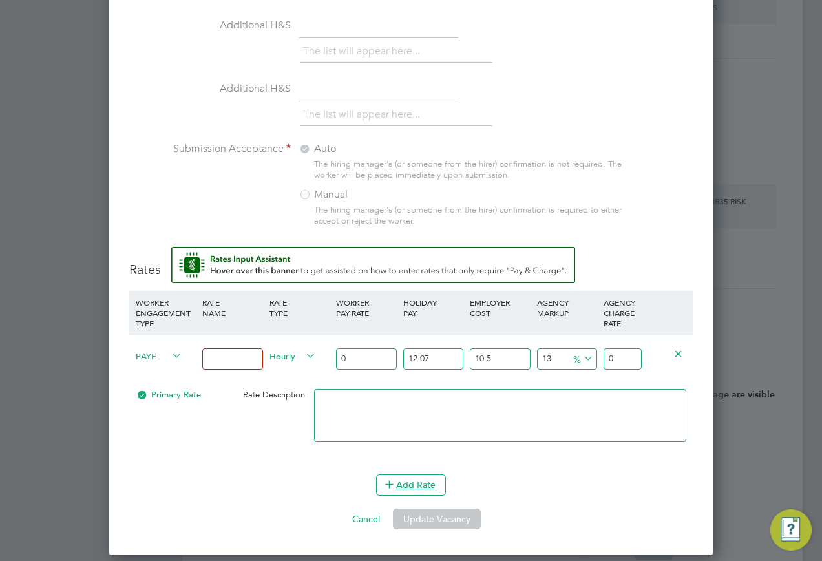
click at [203, 350] on input at bounding box center [232, 358] width 60 height 21
type input "Basic"
click at [360, 348] on input "0" at bounding box center [366, 358] width 60 height 21
type input "2"
type input "2.79872411"
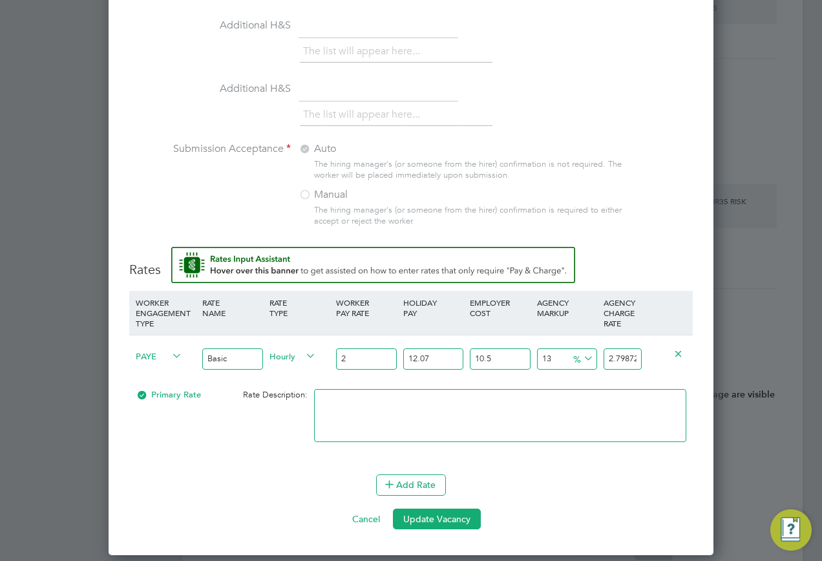
type input "27"
type input "37.782775485"
type input "27.1"
type input "37.9227116905"
type input "27.12"
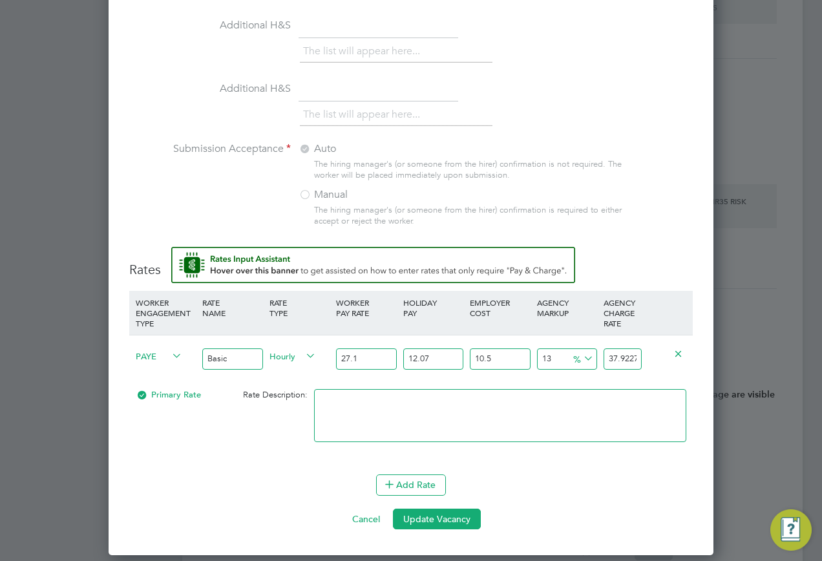
type input "37.9506989316"
type input "27.12"
drag, startPoint x: 605, startPoint y: 347, endPoint x: 707, endPoint y: 347, distance: 102.1
type input "-88.08981091982899"
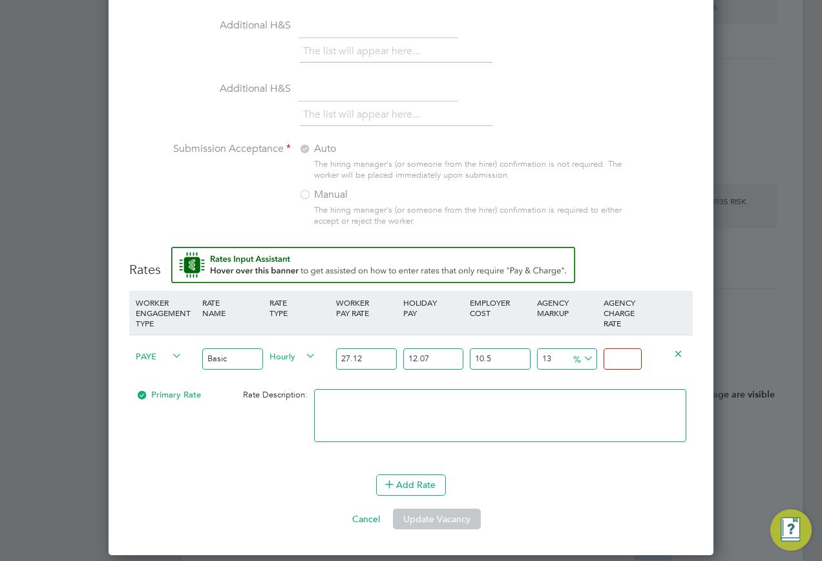
type input "4"
type input "19.101890801710116"
type input "40"
type input "19.39964552871439"
type input "40.1"
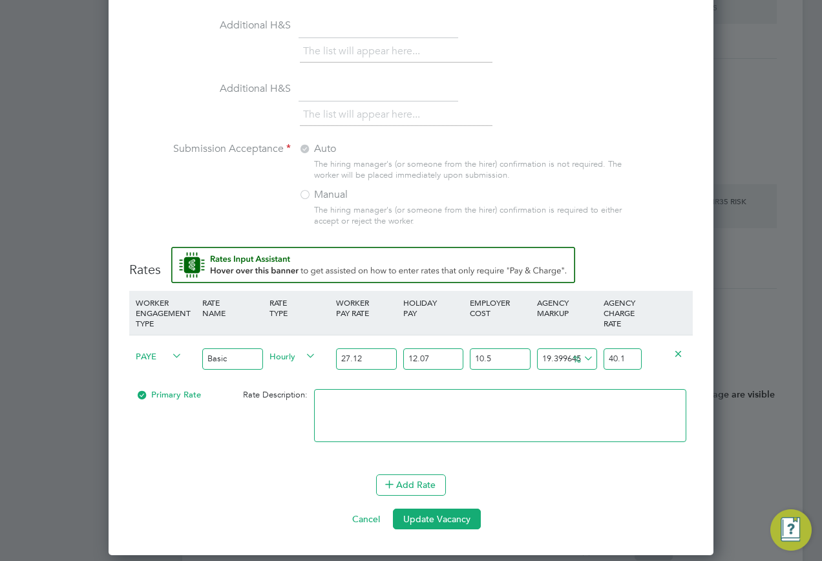
type input "19.54852289221653"
type input "40.15"
click at [445, 509] on button "Update Vacancy" at bounding box center [437, 519] width 88 height 21
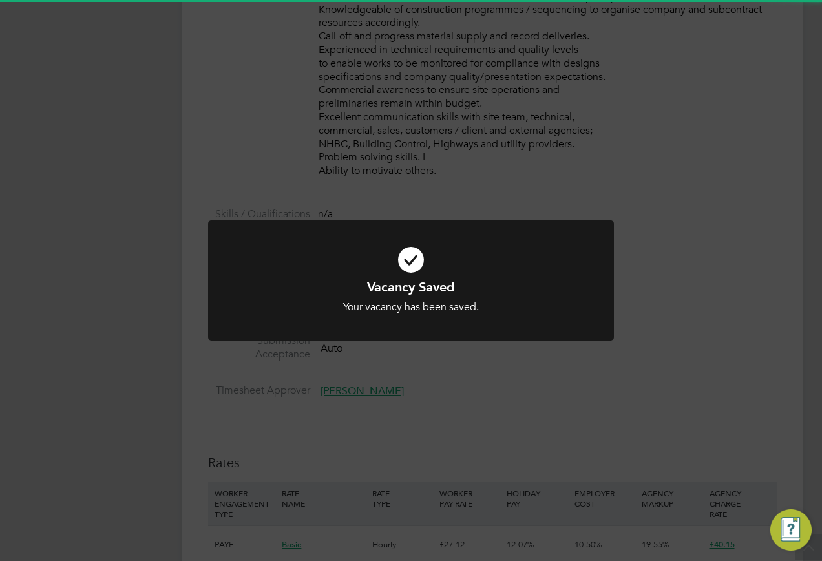
click at [587, 422] on div "Vacancy Saved Your vacancy has been saved. Cancel Okay" at bounding box center [411, 280] width 822 height 561
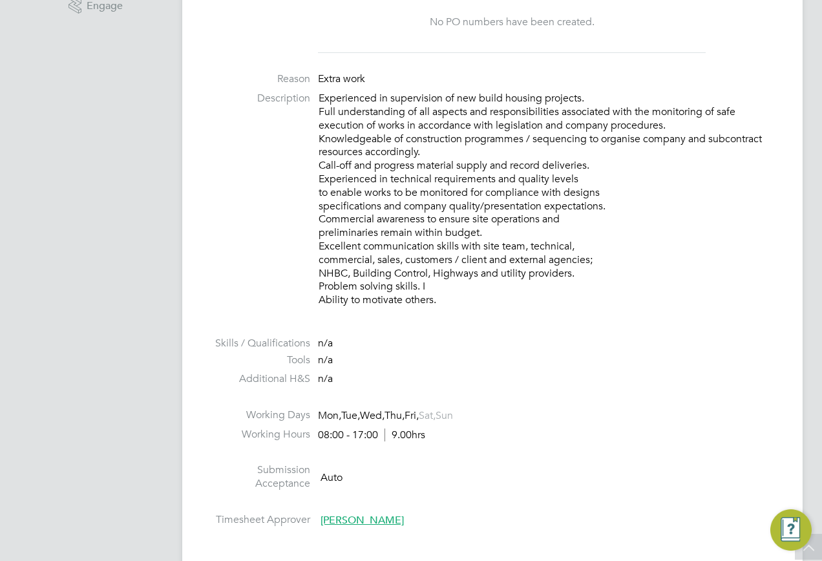
scroll to position [129, 0]
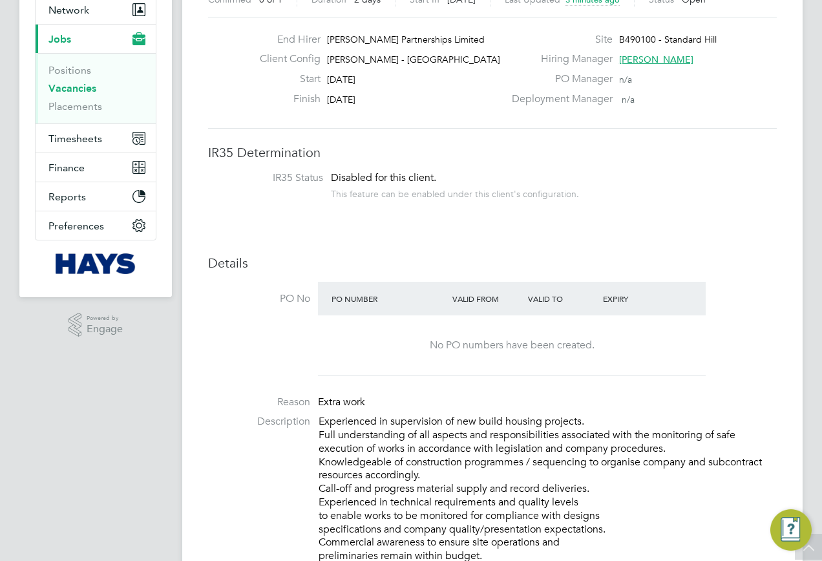
click at [78, 85] on link "Vacancies" at bounding box center [72, 88] width 48 height 12
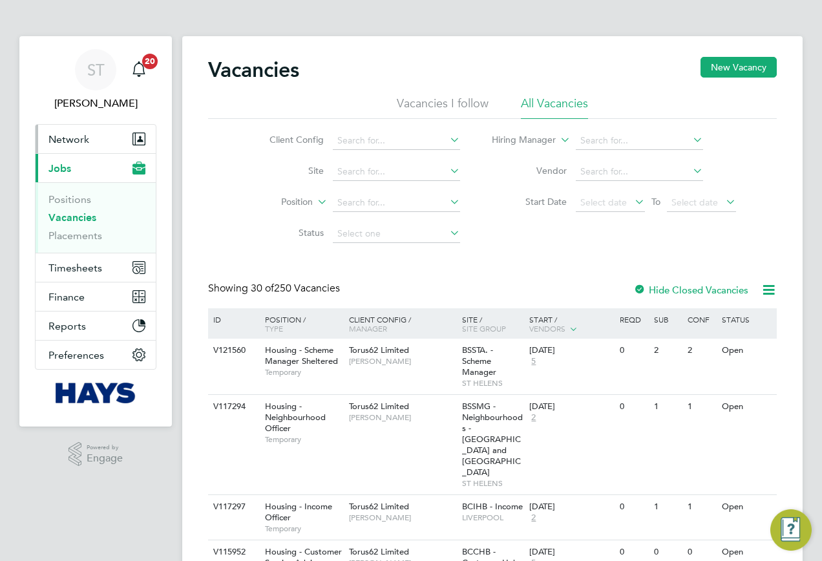
click at [84, 146] on button "Network" at bounding box center [96, 139] width 120 height 28
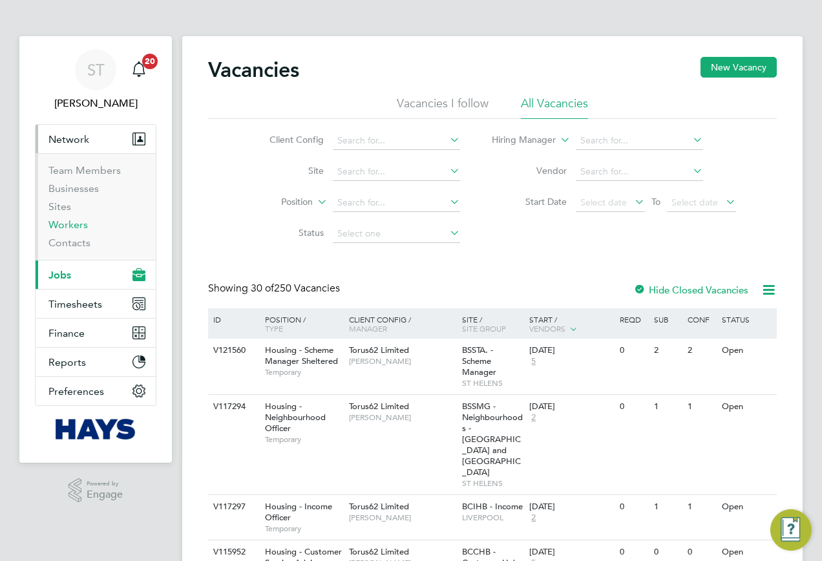
click at [59, 222] on link "Workers" at bounding box center [67, 225] width 39 height 12
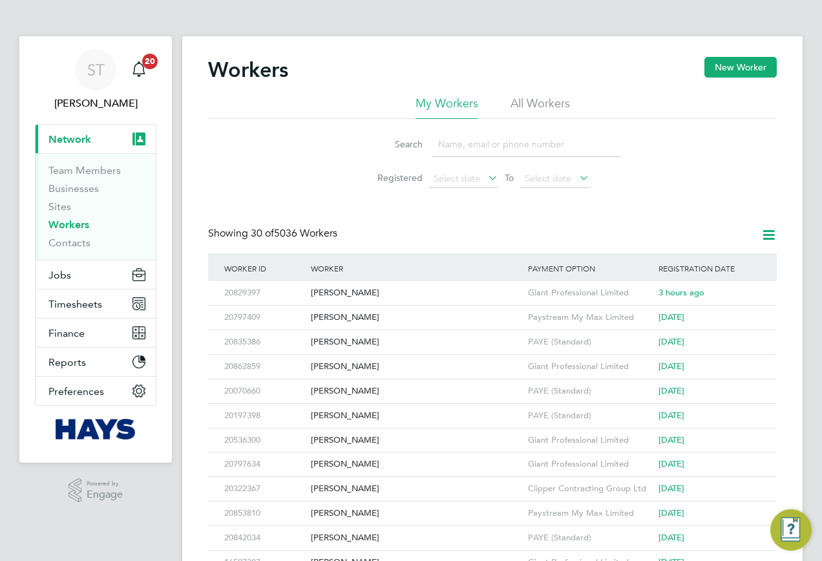
click at [464, 129] on li "Search" at bounding box center [492, 144] width 288 height 38
click at [463, 134] on input at bounding box center [526, 144] width 189 height 25
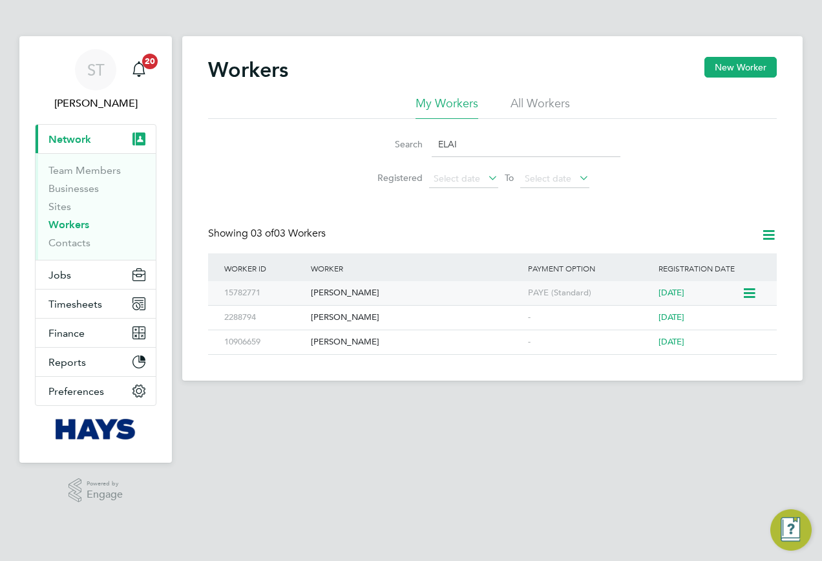
type input "ELAI"
click at [750, 293] on icon at bounding box center [748, 294] width 13 height 16
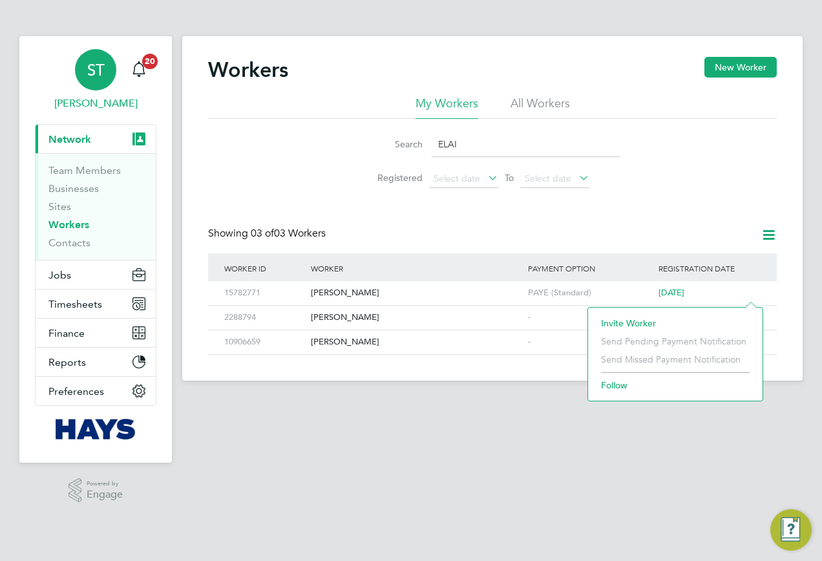
click at [107, 94] on link "ST Samreet Thandi" at bounding box center [96, 80] width 122 height 62
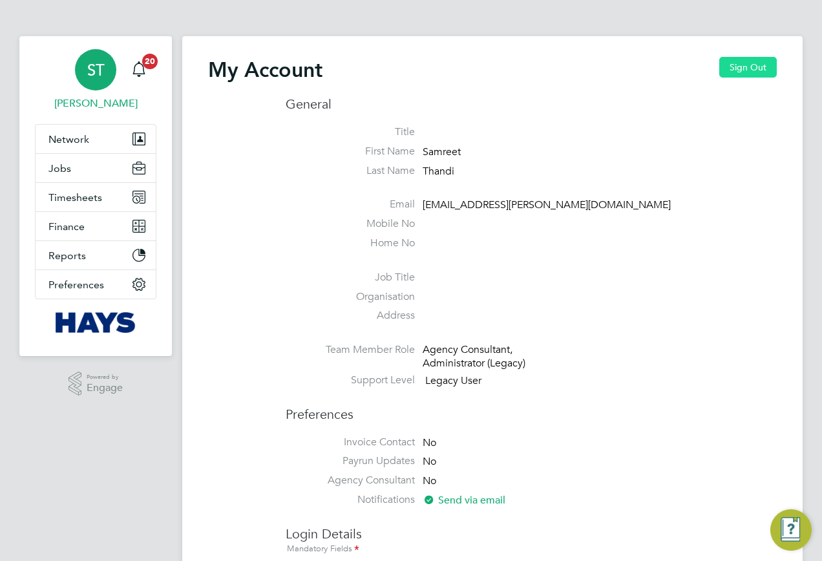
click at [768, 60] on button "Sign Out" at bounding box center [749, 67] width 58 height 21
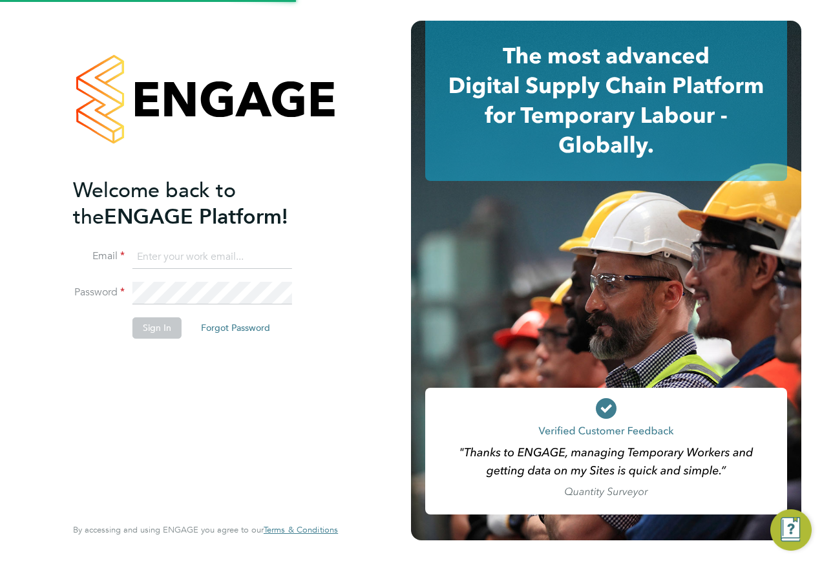
click at [178, 264] on input at bounding box center [213, 257] width 160 height 23
type input "ENGAGEMASTERLOGINS@HAYS.COM"
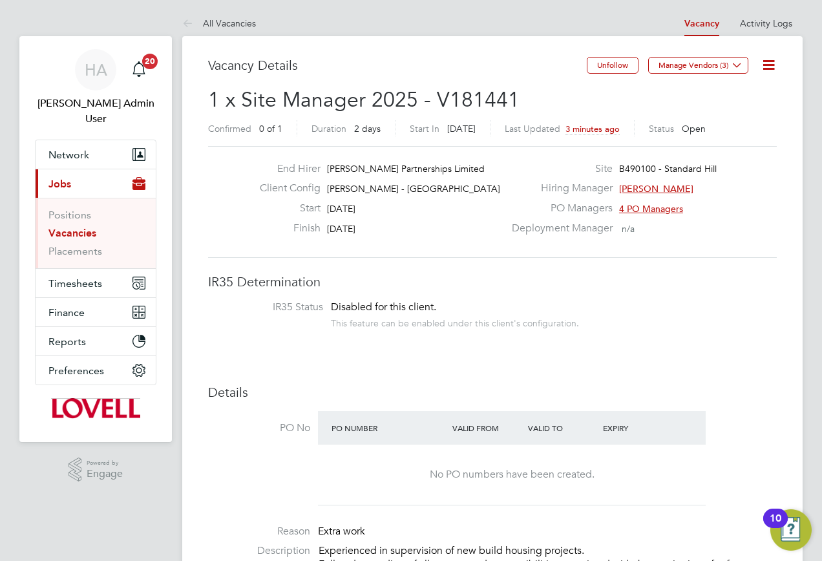
click at [71, 227] on link "Vacancies" at bounding box center [72, 233] width 48 height 12
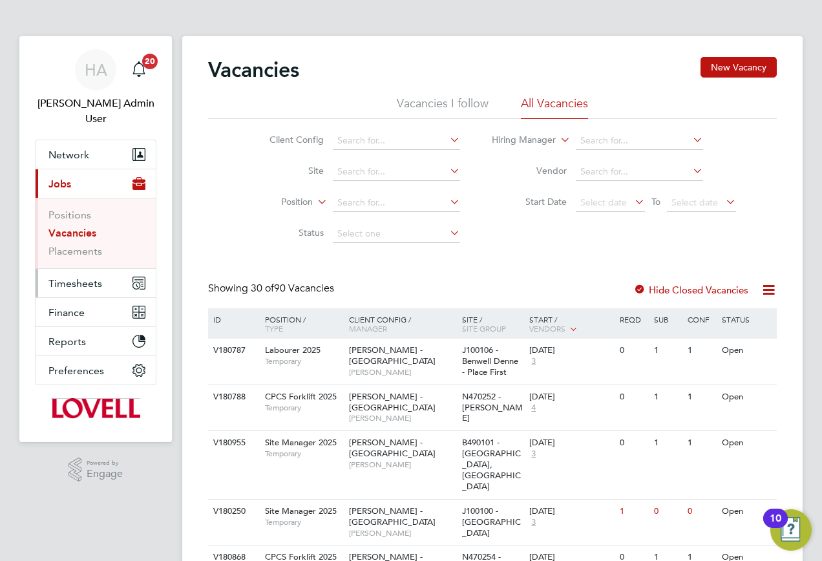
click at [65, 277] on span "Timesheets" at bounding box center [75, 283] width 54 height 12
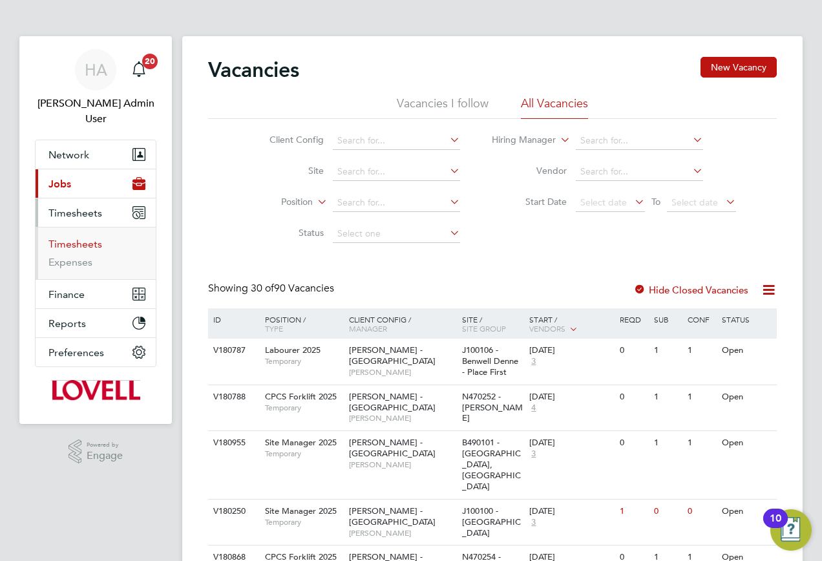
click at [71, 238] on link "Timesheets" at bounding box center [75, 244] width 54 height 12
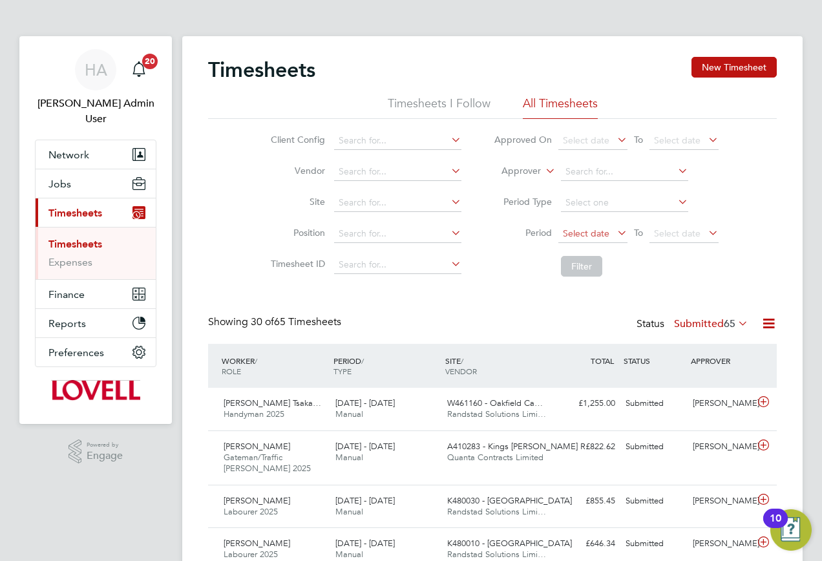
click at [595, 233] on span "Select date" at bounding box center [586, 234] width 47 height 12
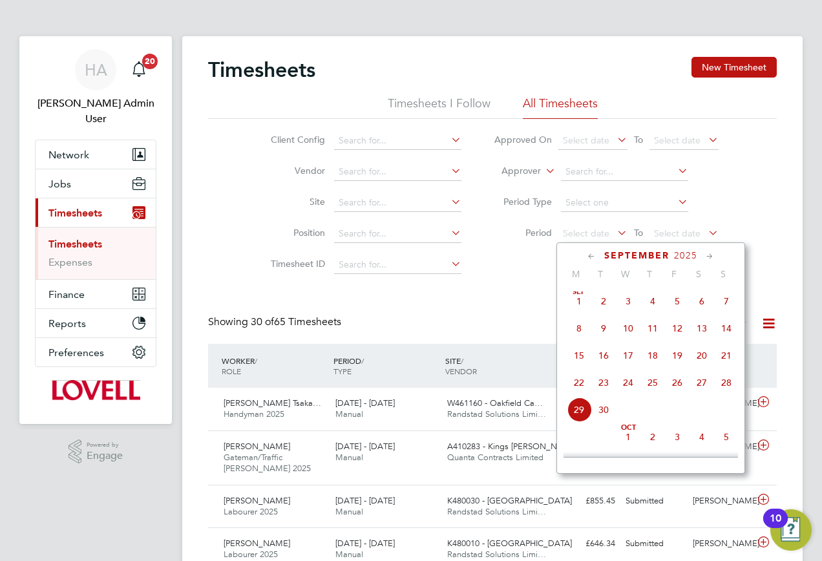
click at [697, 341] on span "13" at bounding box center [702, 328] width 25 height 25
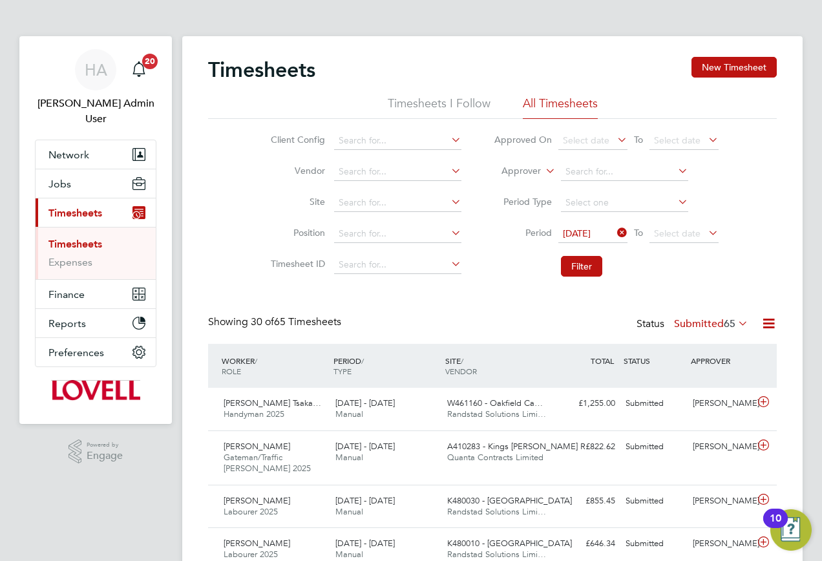
drag, startPoint x: 678, startPoint y: 230, endPoint x: 694, endPoint y: 247, distance: 23.8
click at [677, 230] on span "Select date" at bounding box center [677, 234] width 47 height 12
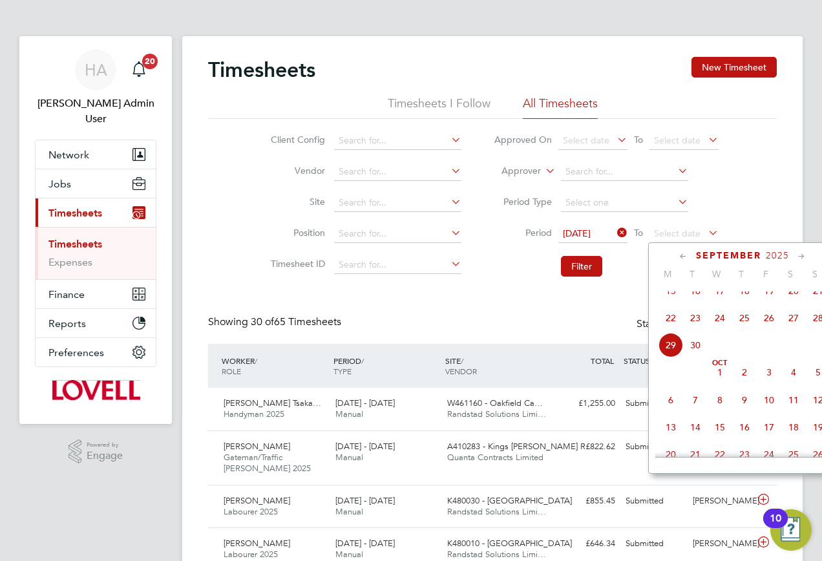
click at [765, 300] on span "19" at bounding box center [769, 291] width 25 height 25
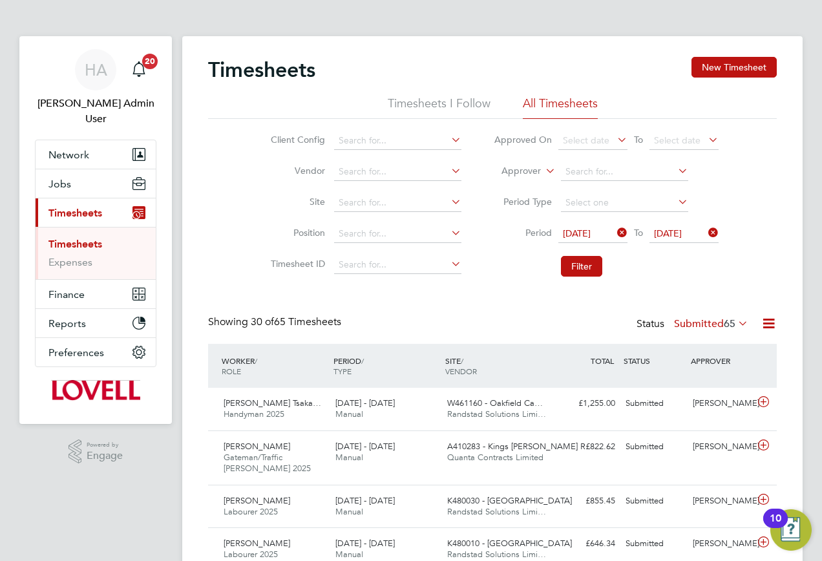
click at [714, 325] on label "Submitted 65" at bounding box center [711, 323] width 74 height 13
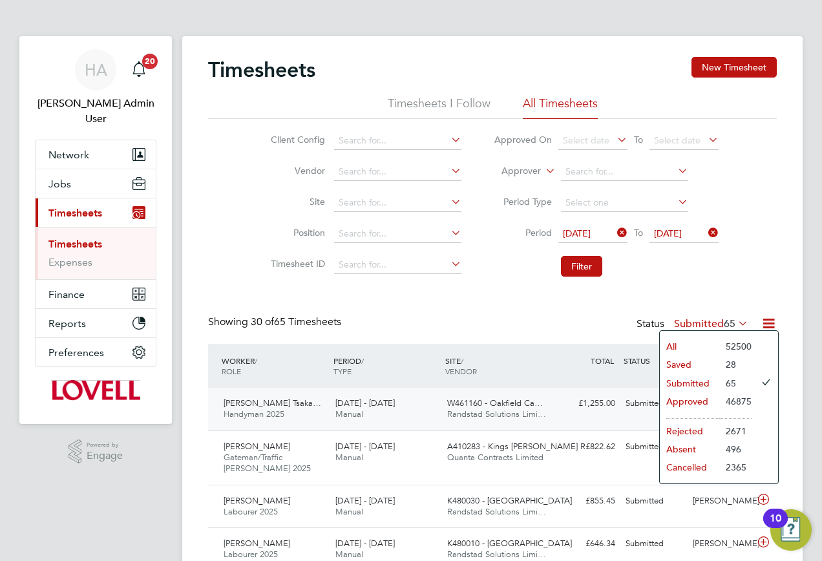
click at [672, 396] on li "Approved" at bounding box center [689, 401] width 59 height 18
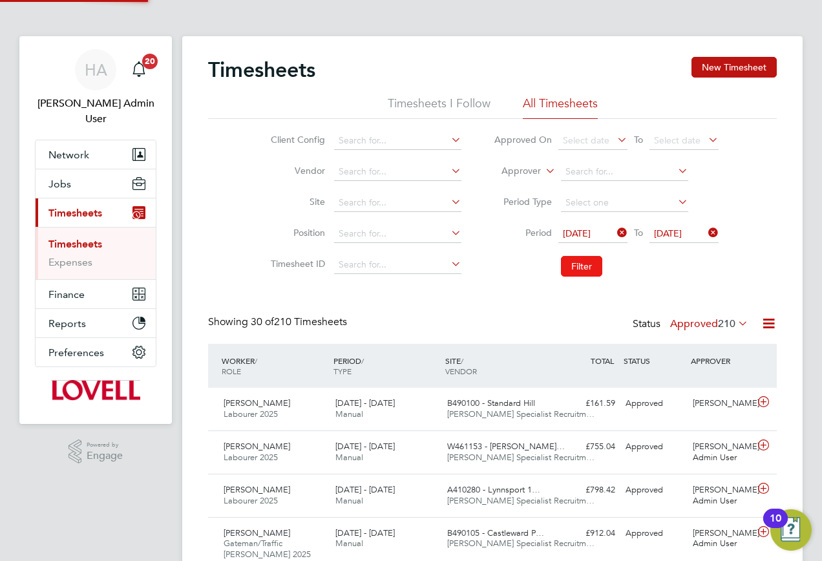
click at [577, 262] on button "Filter" at bounding box center [581, 266] width 41 height 21
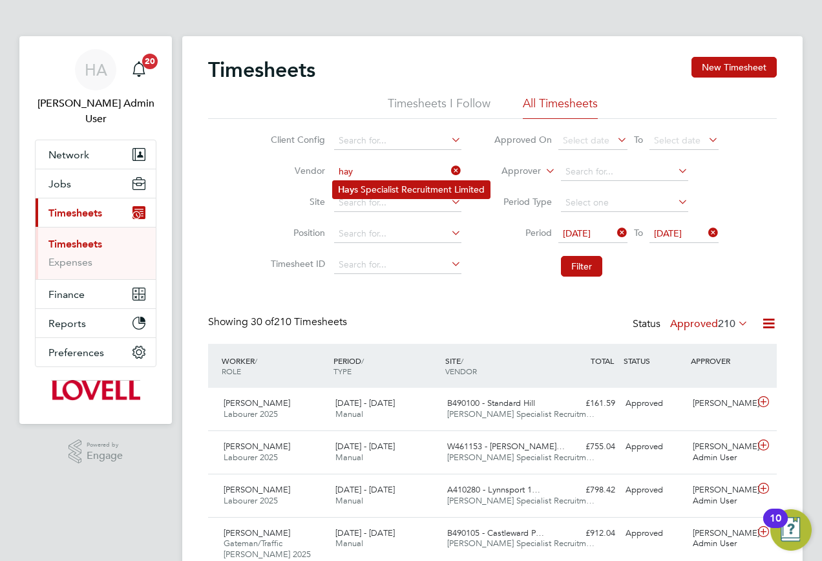
click at [369, 184] on li "Hay s Specialist Recruitment Limited" at bounding box center [411, 189] width 157 height 17
type input "[PERSON_NAME] Specialist Recruitment Limited"
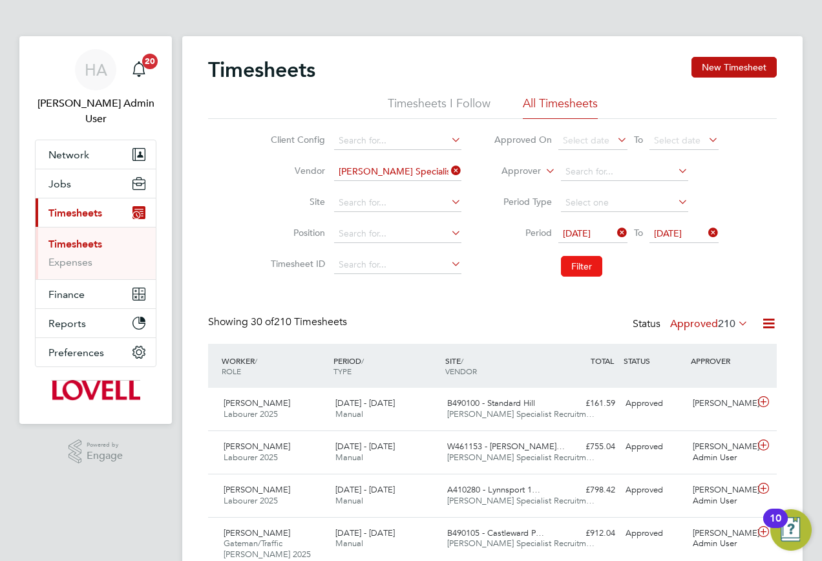
drag, startPoint x: 563, startPoint y: 265, endPoint x: 539, endPoint y: 252, distance: 27.2
click at [563, 262] on button "Filter" at bounding box center [581, 266] width 41 height 21
click at [71, 92] on link "HA Hays Admin User" at bounding box center [96, 88] width 122 height 78
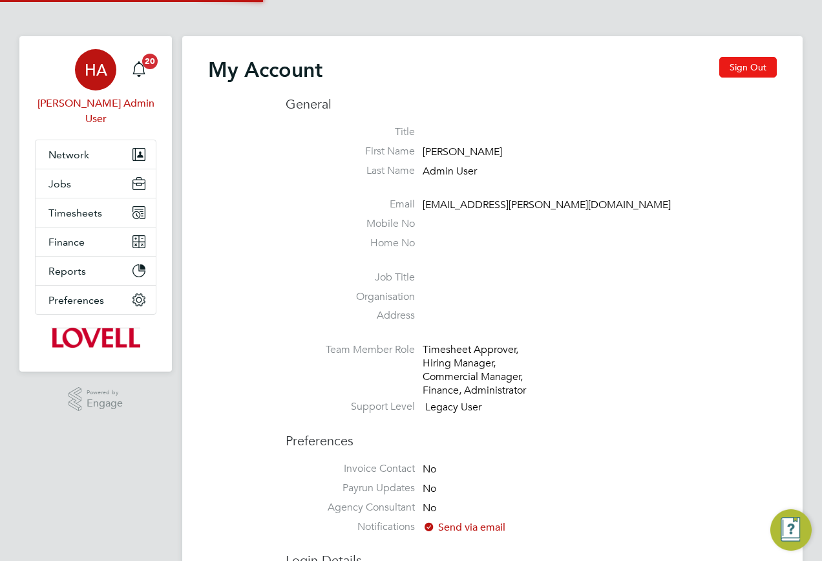
click at [740, 61] on button "Sign Out" at bounding box center [749, 67] width 58 height 21
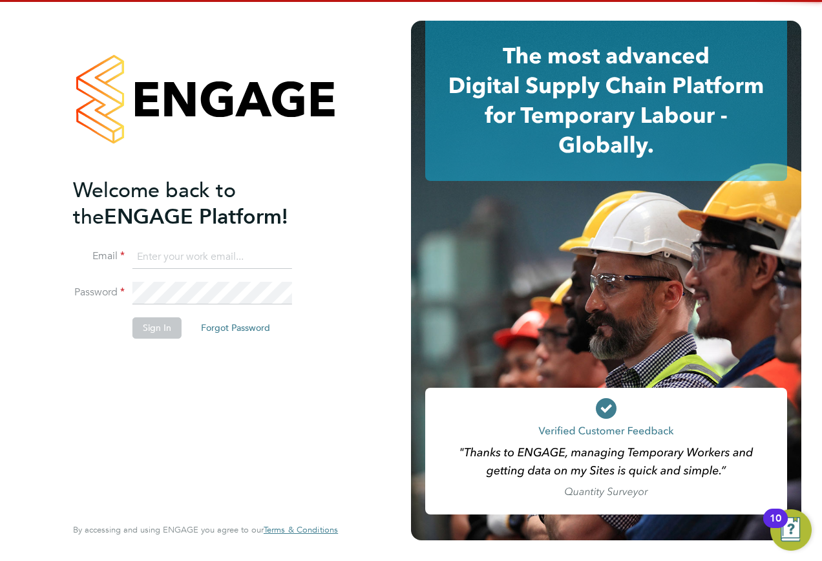
click at [223, 250] on input at bounding box center [213, 257] width 160 height 23
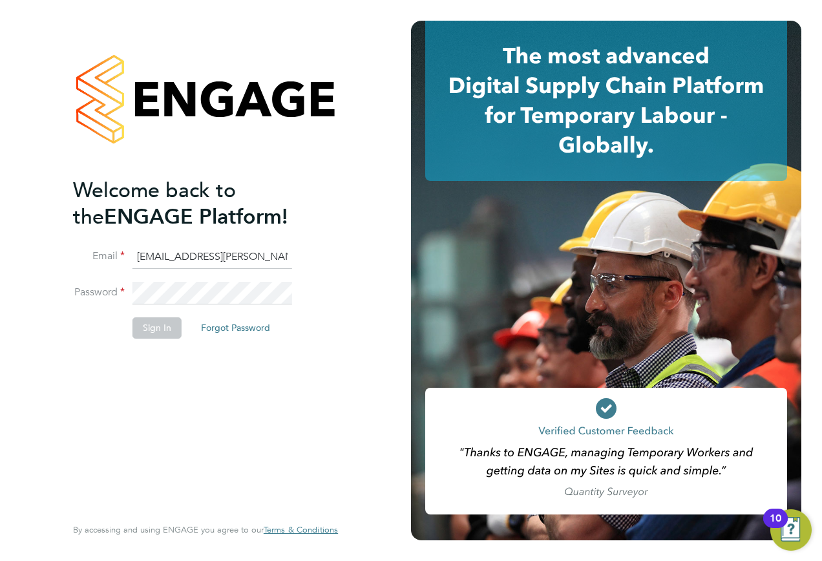
type input "[EMAIL_ADDRESS][PERSON_NAME][DOMAIN_NAME]"
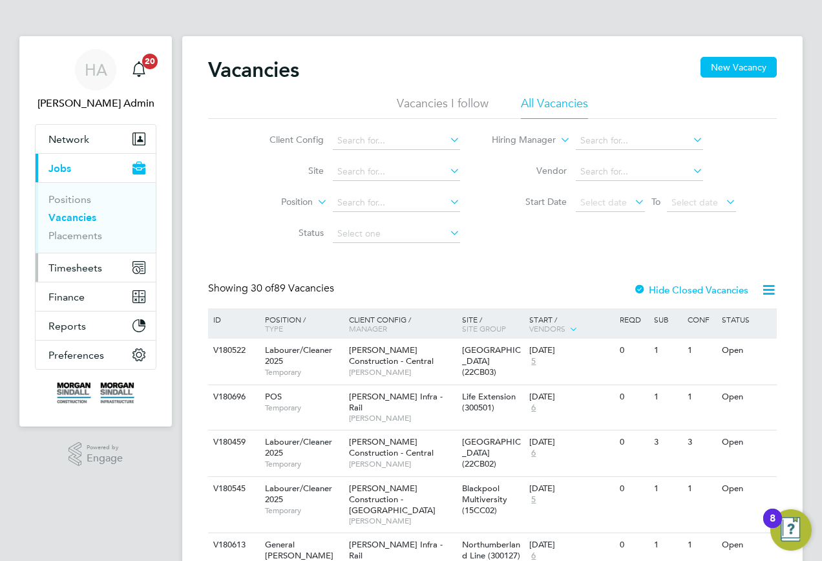
click at [58, 276] on button "Timesheets" at bounding box center [96, 267] width 120 height 28
click at [63, 266] on span "Timesheets" at bounding box center [75, 268] width 54 height 12
click at [50, 267] on span "Timesheets" at bounding box center [75, 268] width 54 height 12
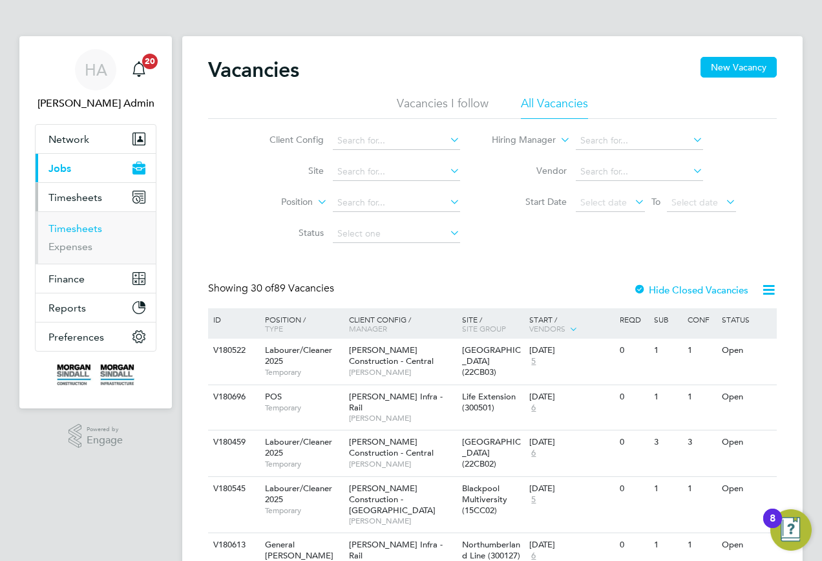
click at [67, 231] on link "Timesheets" at bounding box center [75, 228] width 54 height 12
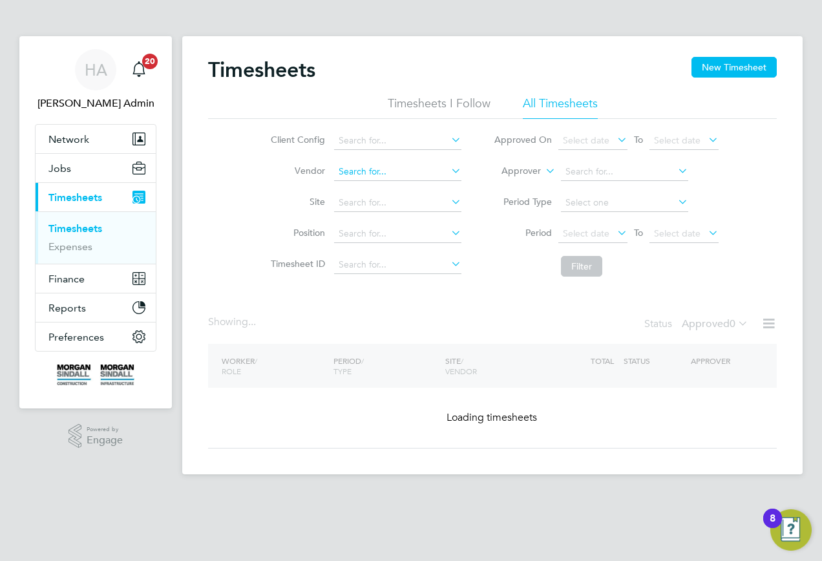
click at [367, 169] on input at bounding box center [397, 172] width 127 height 18
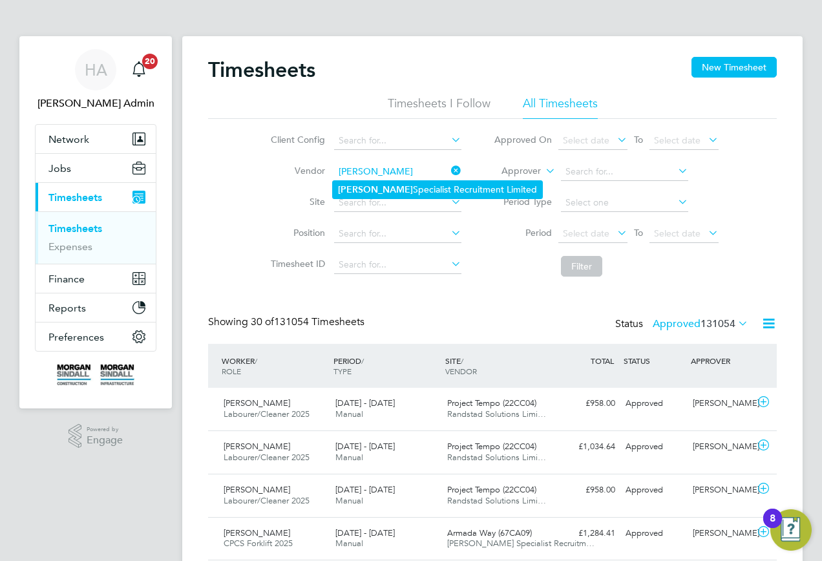
click at [366, 181] on li "[PERSON_NAME] Specialist Recruitment Limited" at bounding box center [437, 189] width 209 height 17
type input "[PERSON_NAME] Specialist Recruitment Limited"
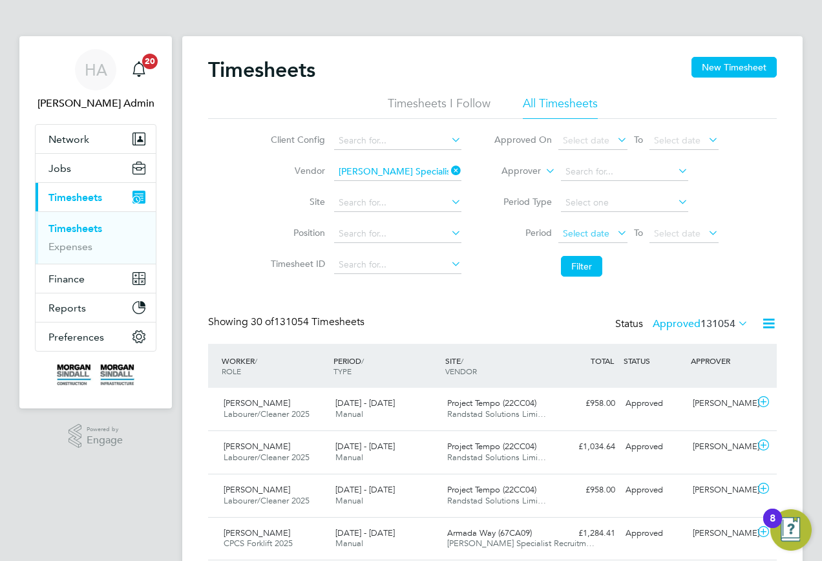
click at [575, 231] on span "Select date" at bounding box center [586, 234] width 47 height 12
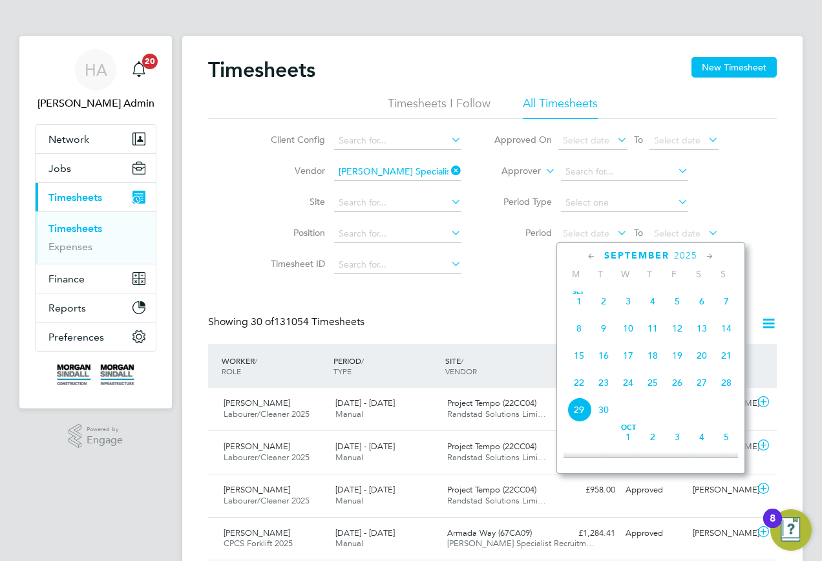
click at [703, 337] on span "13" at bounding box center [702, 328] width 25 height 25
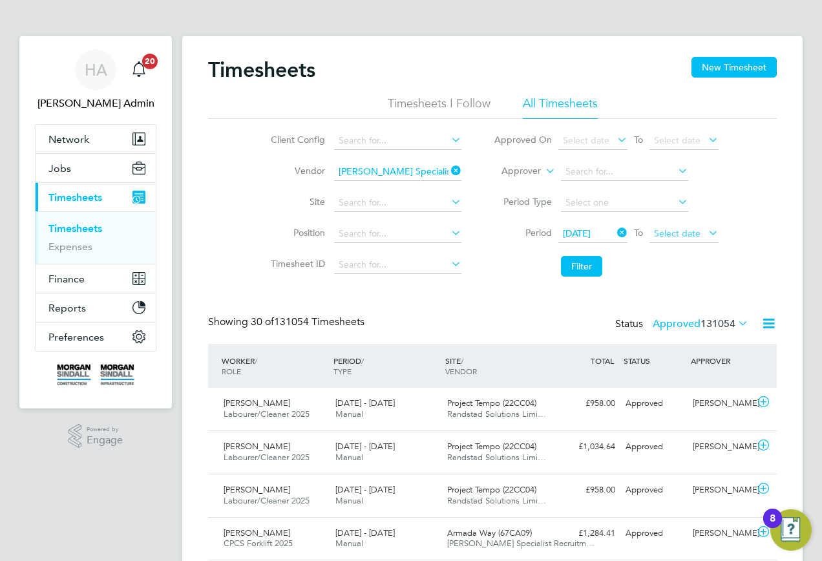
click at [692, 235] on span "Select date" at bounding box center [677, 234] width 47 height 12
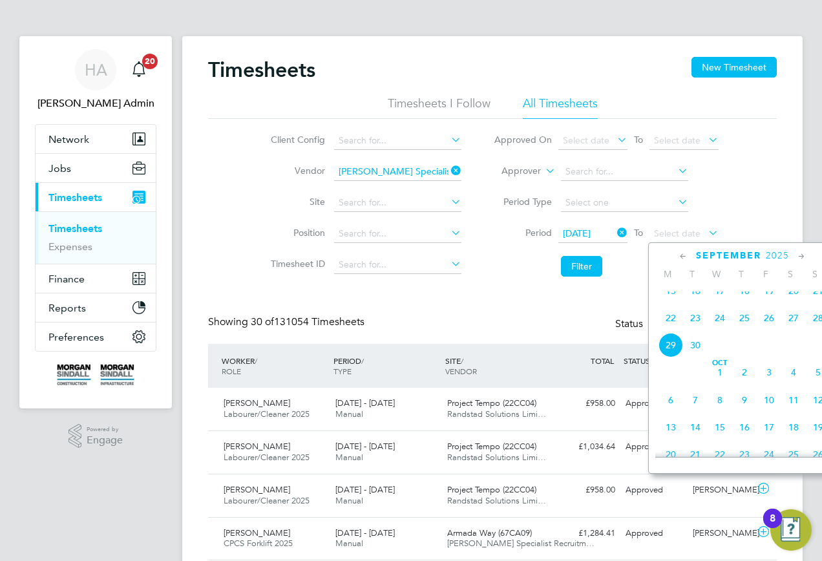
click at [767, 303] on span "19" at bounding box center [769, 291] width 25 height 25
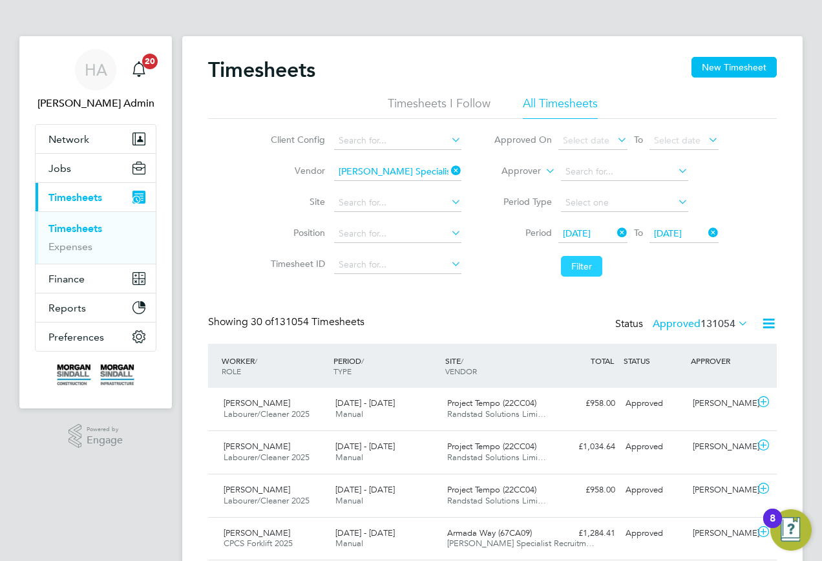
click at [586, 274] on button "Filter" at bounding box center [581, 266] width 41 height 21
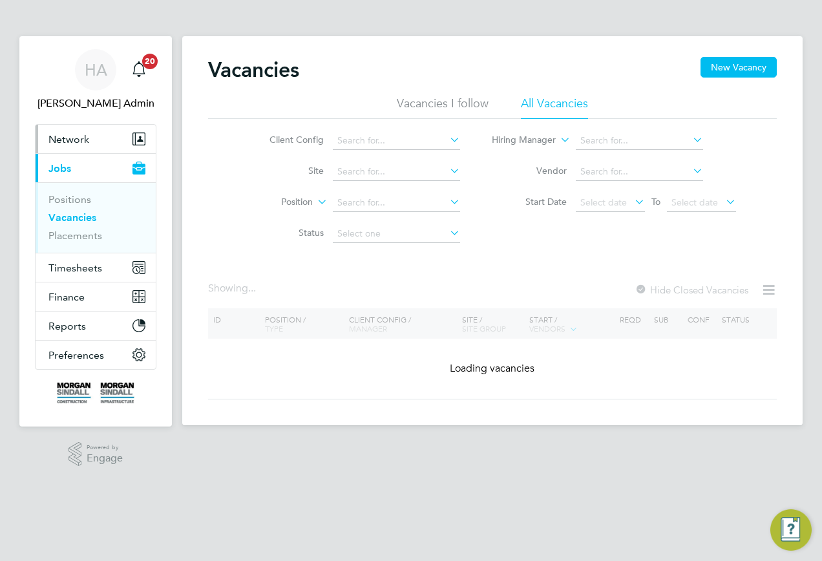
click at [74, 150] on button "Network" at bounding box center [96, 139] width 120 height 28
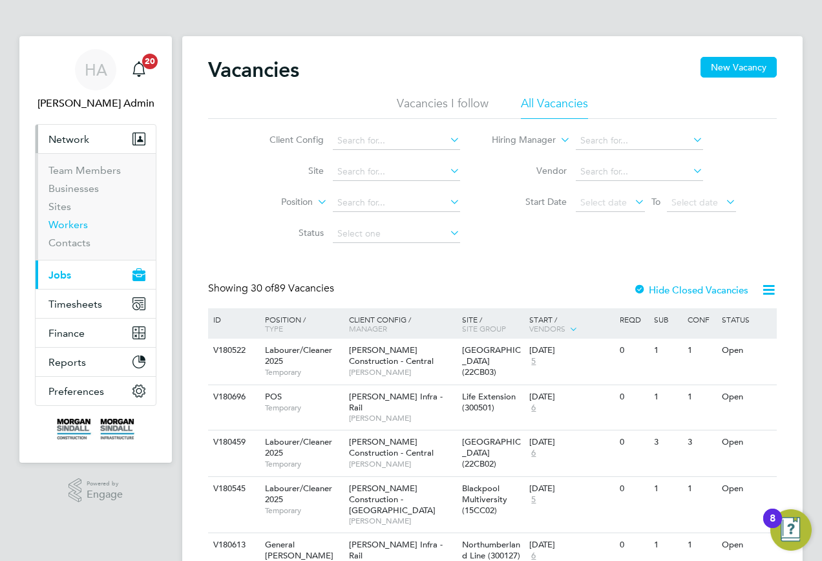
click at [61, 229] on link "Workers" at bounding box center [67, 225] width 39 height 12
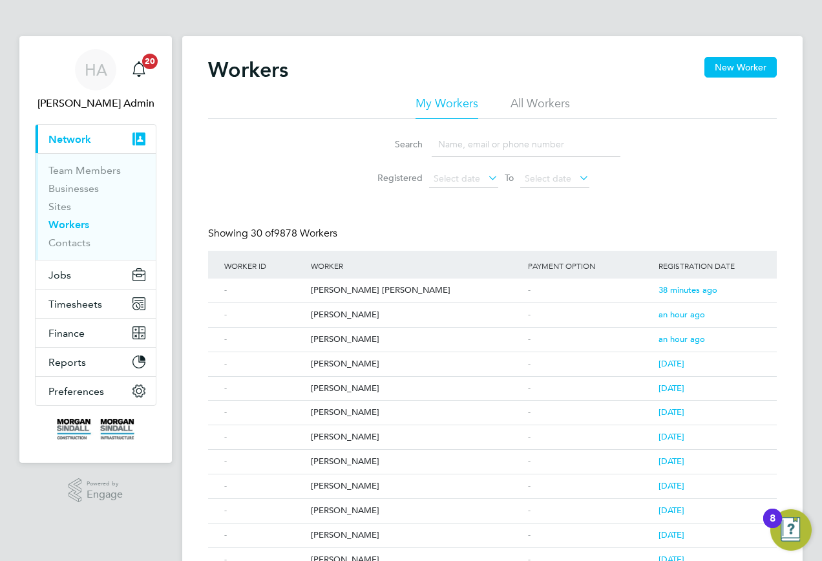
click at [451, 149] on input at bounding box center [526, 144] width 189 height 25
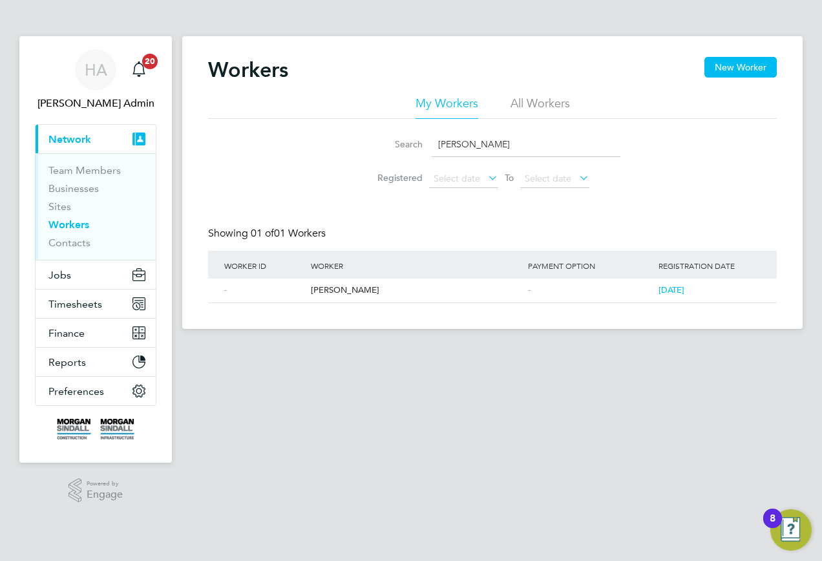
type input "[PERSON_NAME]"
drag, startPoint x: 85, startPoint y: 74, endPoint x: 140, endPoint y: 74, distance: 54.3
click at [85, 74] on span "HA" at bounding box center [96, 69] width 23 height 17
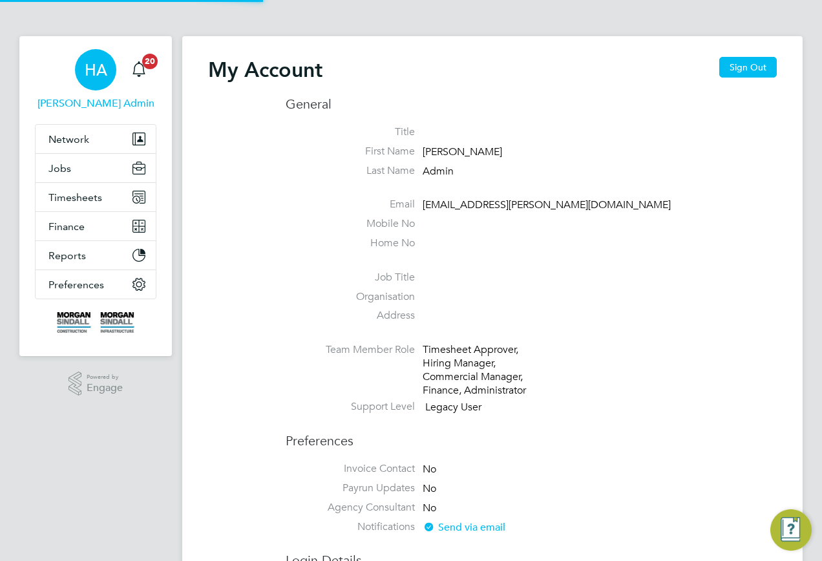
click at [720, 73] on div "My Account Sign Out" at bounding box center [492, 76] width 569 height 39
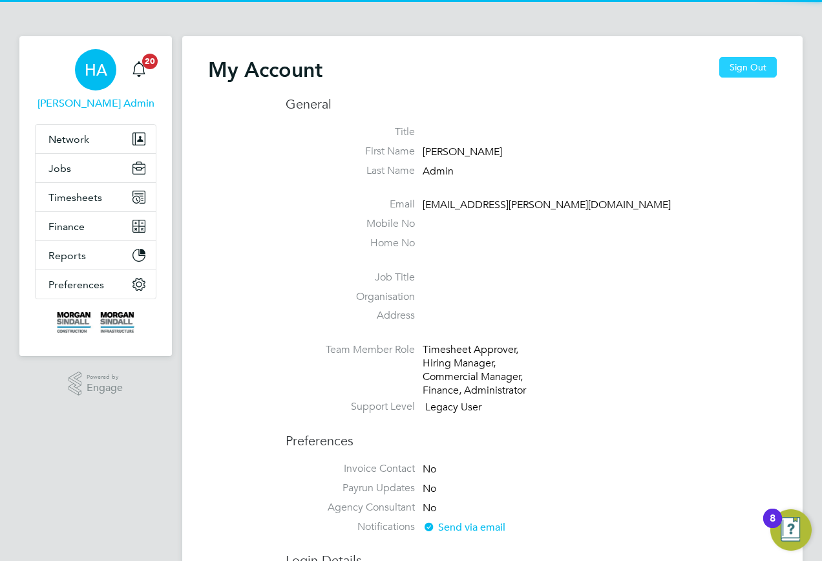
click at [742, 70] on button "Sign Out" at bounding box center [749, 67] width 58 height 21
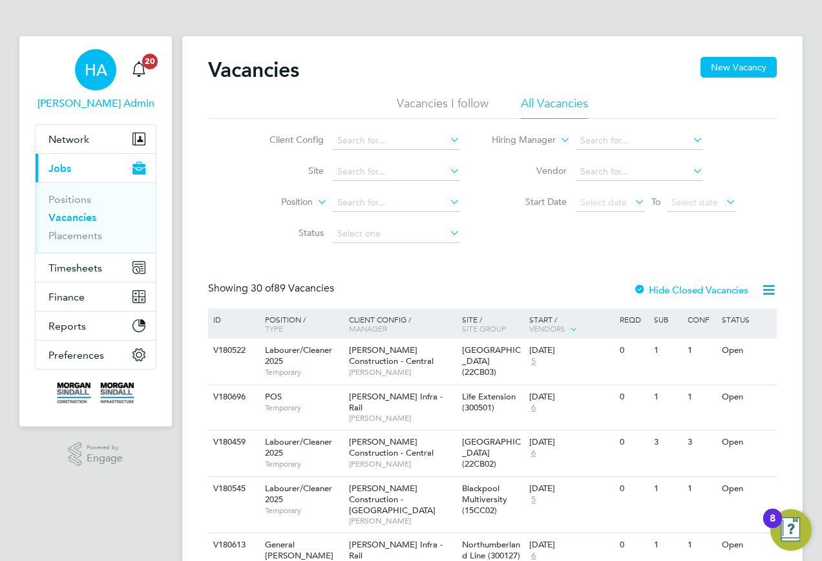
click at [79, 100] on span "Hays Admin" at bounding box center [96, 104] width 122 height 16
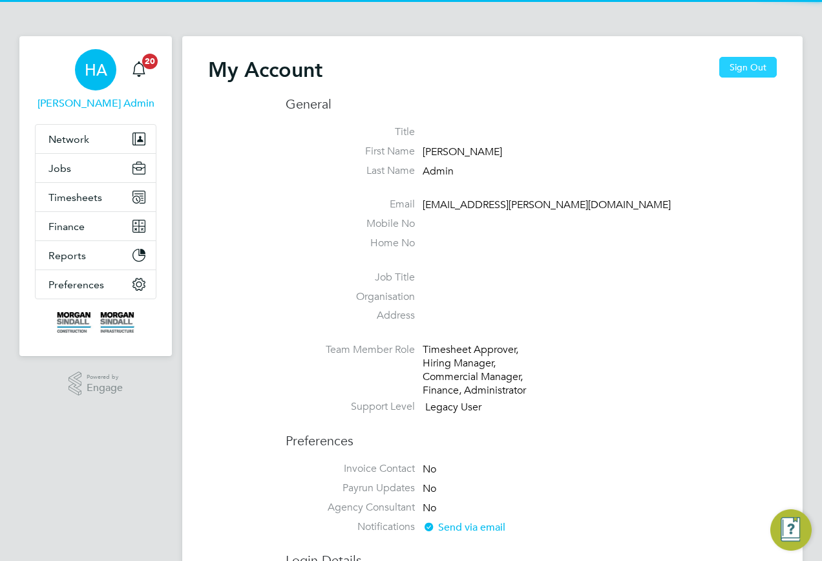
click at [760, 63] on button "Sign Out" at bounding box center [749, 67] width 58 height 21
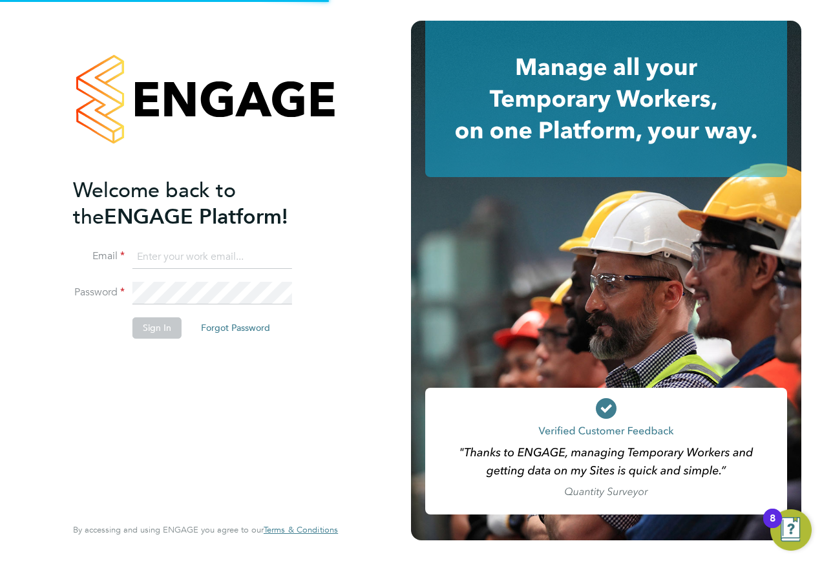
click at [257, 266] on input at bounding box center [213, 257] width 160 height 23
type input "samreet.thandi@hays.com"
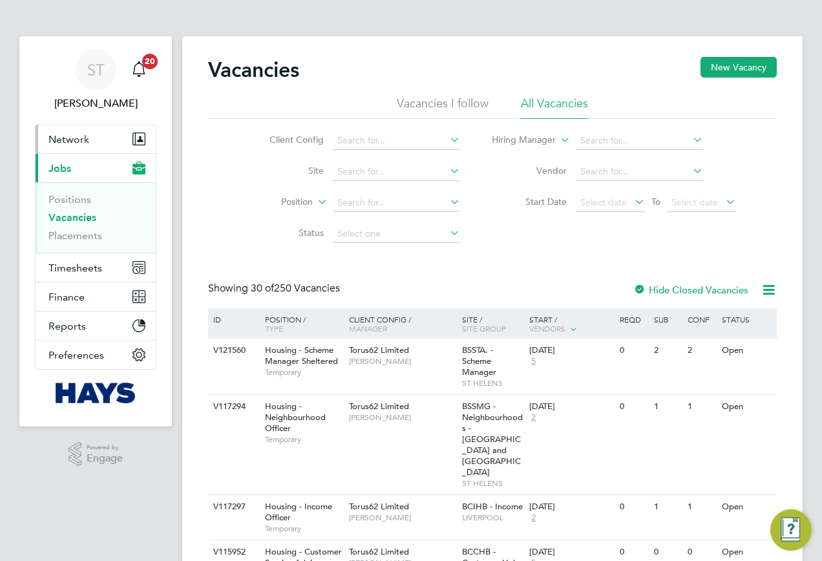
click at [66, 142] on span "Network" at bounding box center [68, 139] width 41 height 12
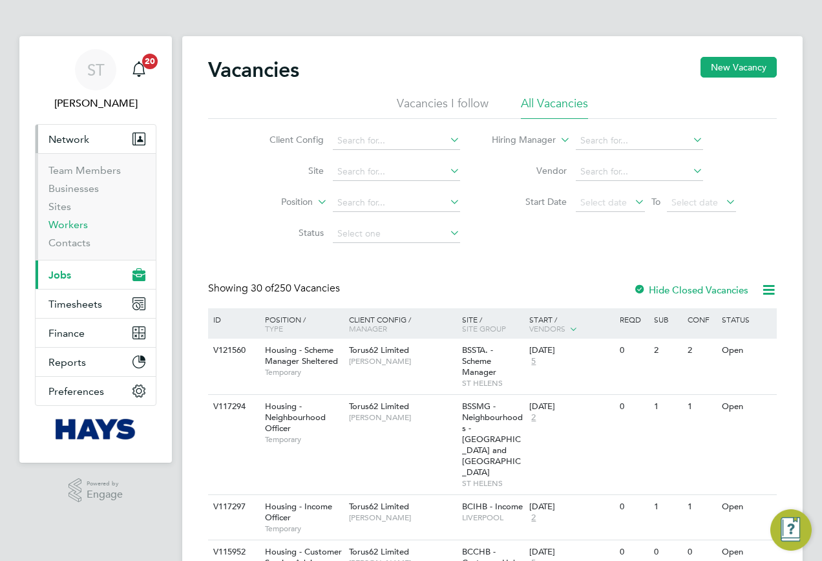
click at [63, 227] on link "Workers" at bounding box center [67, 225] width 39 height 12
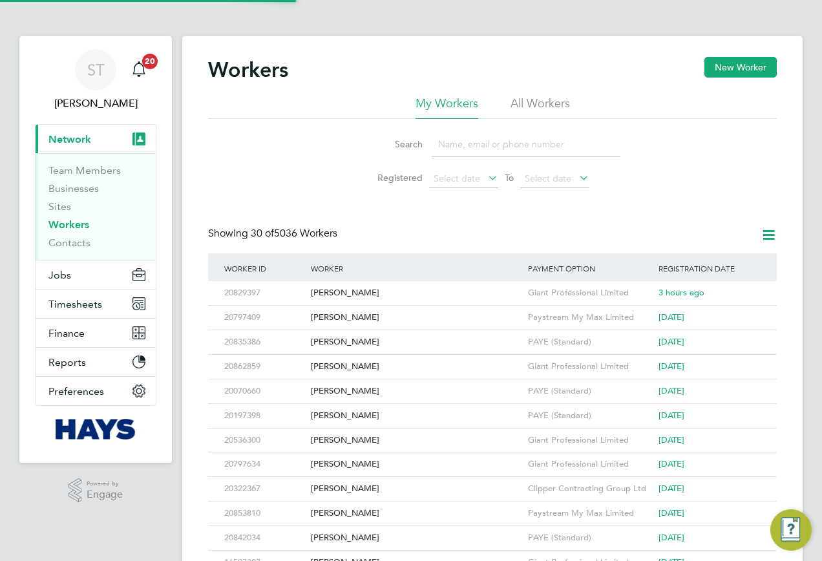
click at [502, 142] on input at bounding box center [526, 144] width 189 height 25
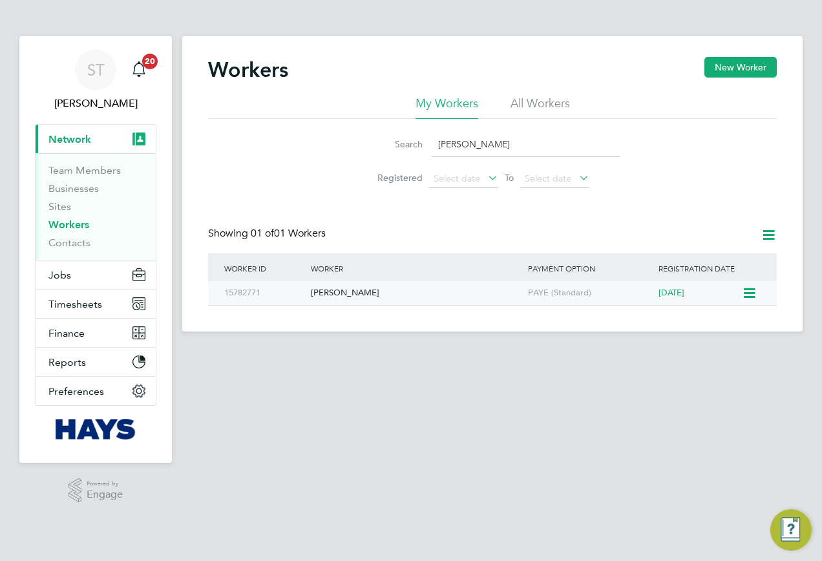
type input "elaine sandall"
click at [755, 294] on icon at bounding box center [748, 294] width 13 height 16
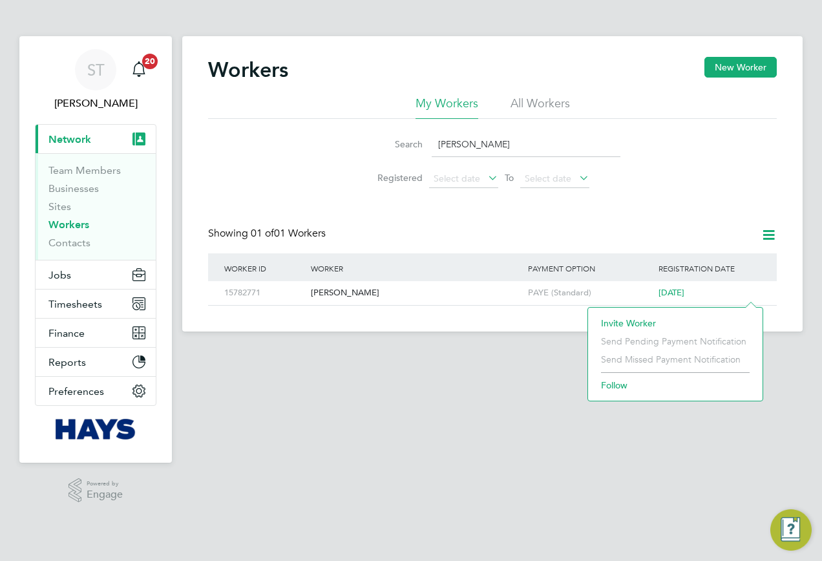
click at [542, 330] on div "Workers New Worker My Workers All Workers Search elaine sandall Registered Sele…" at bounding box center [492, 183] width 621 height 295
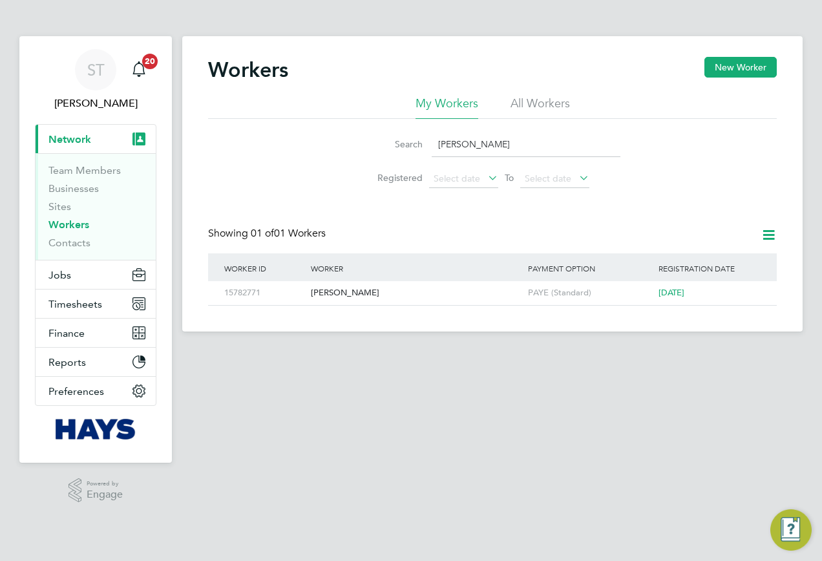
click at [761, 235] on icon at bounding box center [769, 235] width 16 height 16
click at [637, 315] on div "Workers New Worker My Workers All Workers Search elaine sandall Registered Sele…" at bounding box center [492, 183] width 621 height 295
click at [753, 288] on icon at bounding box center [748, 294] width 13 height 16
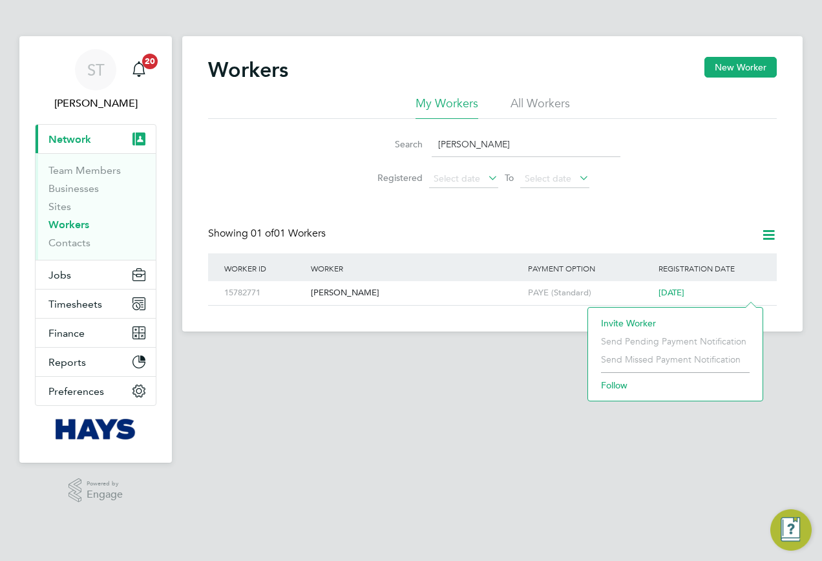
click at [516, 361] on main "Workers New Worker My Workers All Workers Search elaine sandall Registered Sele…" at bounding box center [492, 259] width 621 height 518
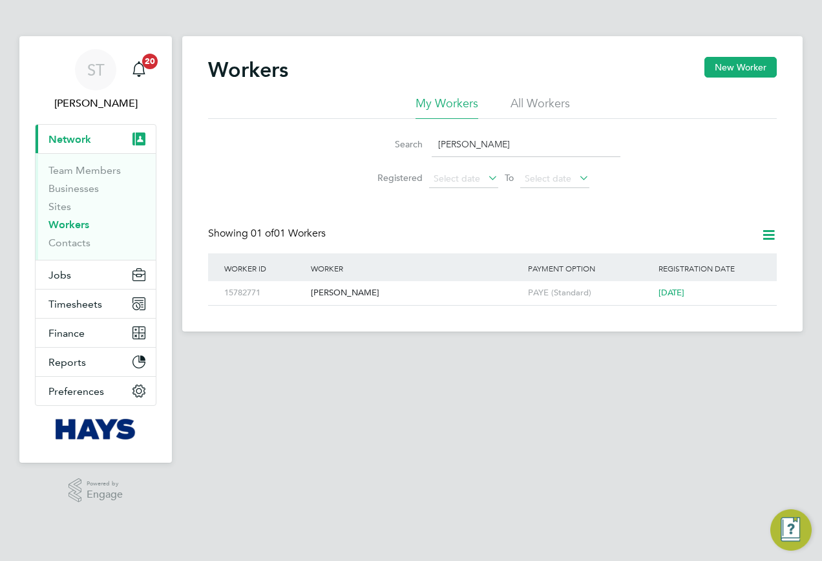
drag, startPoint x: 501, startPoint y: 148, endPoint x: 338, endPoint y: 147, distance: 162.9
click at [411, 147] on div "Search elaine sandall" at bounding box center [493, 144] width 256 height 25
click at [69, 279] on span "Jobs" at bounding box center [59, 275] width 23 height 12
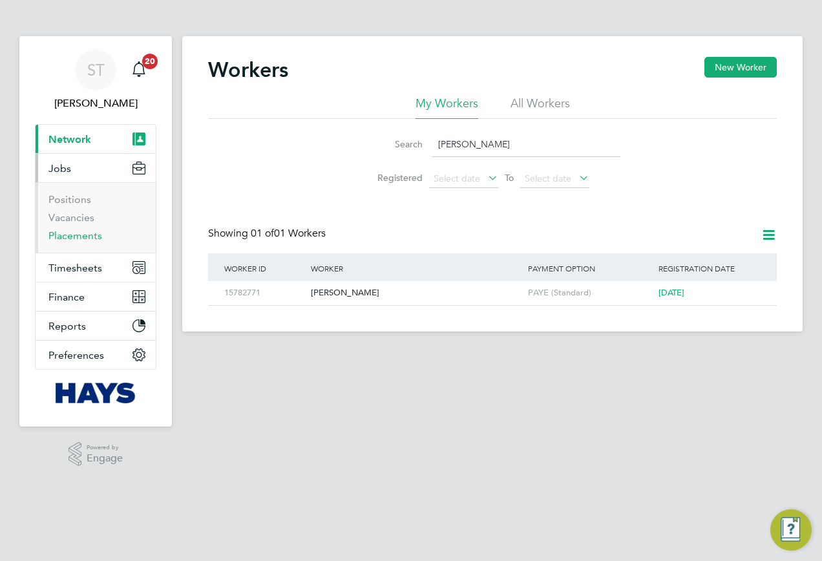
drag, startPoint x: 61, startPoint y: 238, endPoint x: 80, endPoint y: 233, distance: 19.3
click at [61, 238] on link "Placements" at bounding box center [75, 236] width 54 height 12
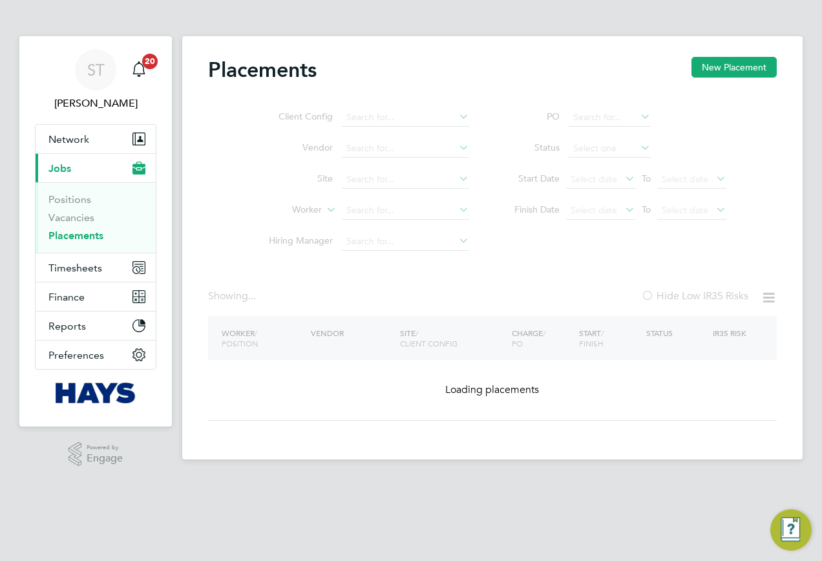
click at [385, 216] on ul "Client Config Vendor Site Worker Hiring Manager" at bounding box center [363, 179] width 243 height 155
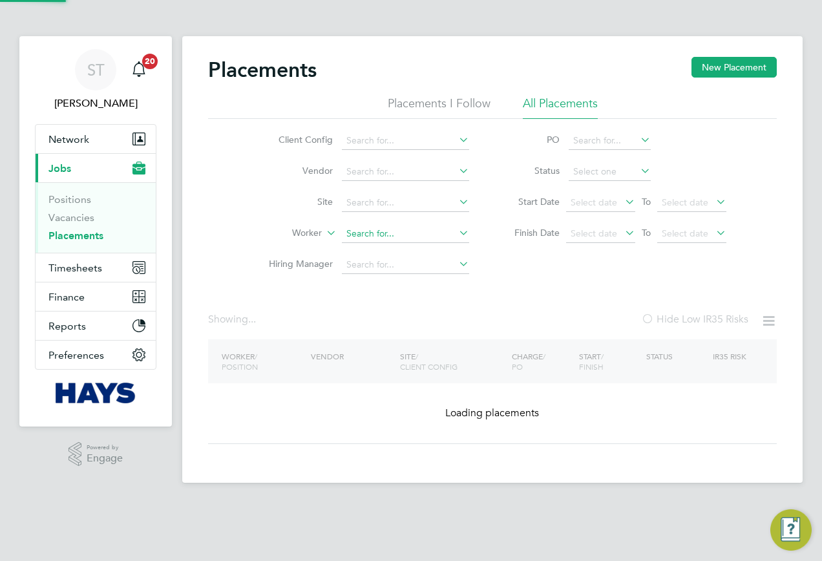
click at [367, 242] on input at bounding box center [405, 234] width 127 height 18
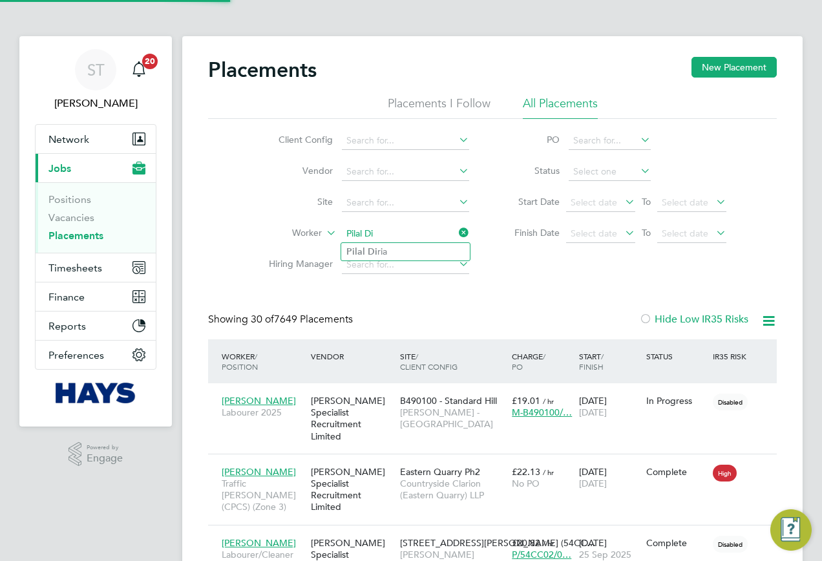
click at [365, 248] on li "Pilal Di ria" at bounding box center [405, 251] width 129 height 17
type input "Pilal Diria"
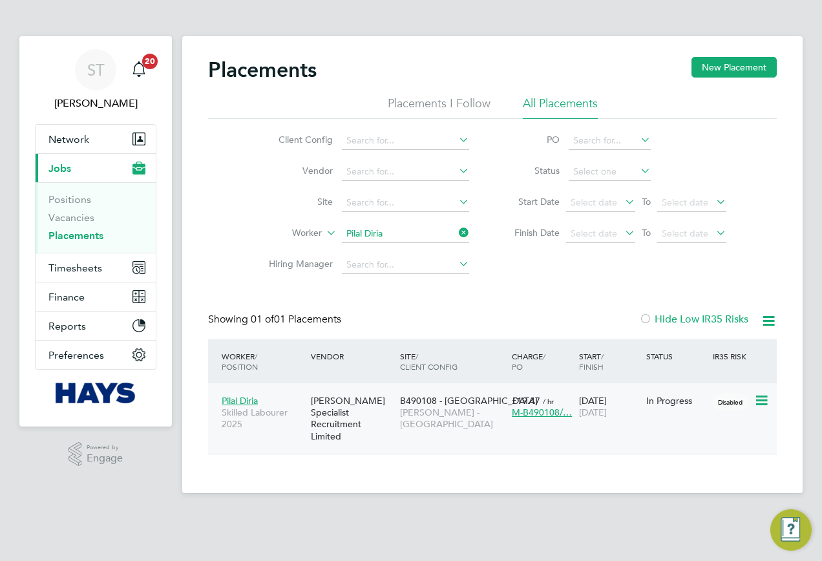
click at [374, 402] on div "[PERSON_NAME] Specialist Recruitment Limited" at bounding box center [352, 419] width 89 height 60
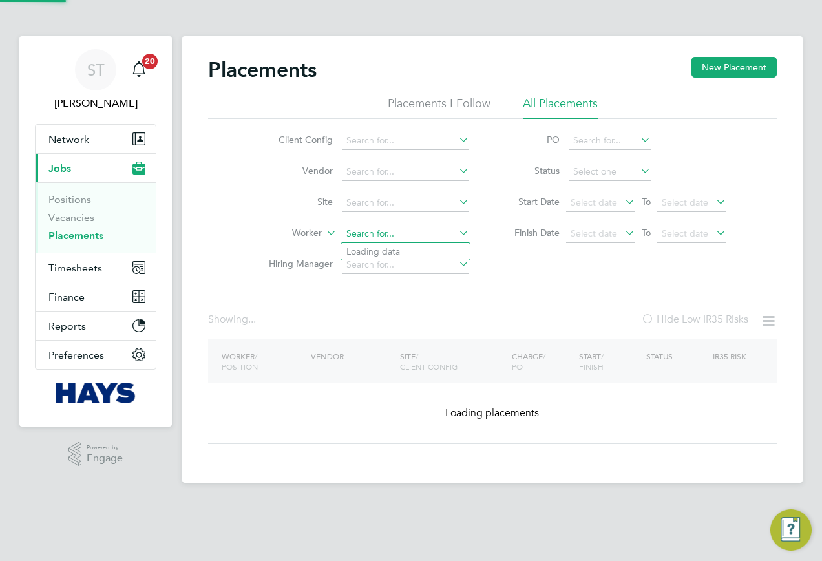
click at [453, 229] on input at bounding box center [405, 234] width 127 height 18
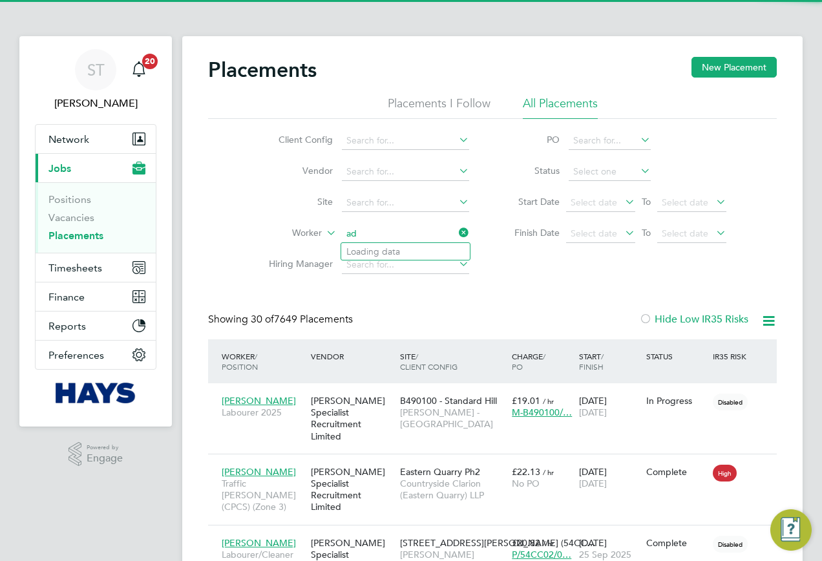
scroll to position [48, 112]
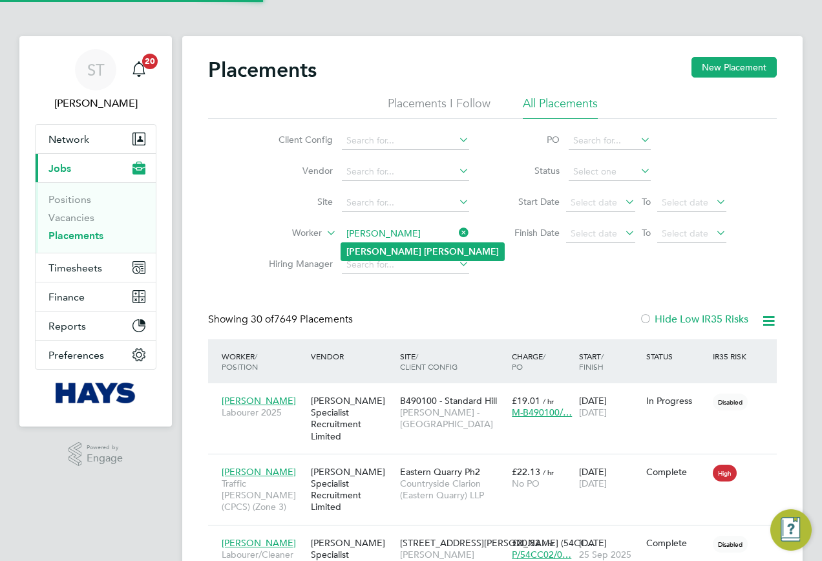
click at [424, 251] on b "Harding" at bounding box center [461, 251] width 75 height 11
type input "[PERSON_NAME]"
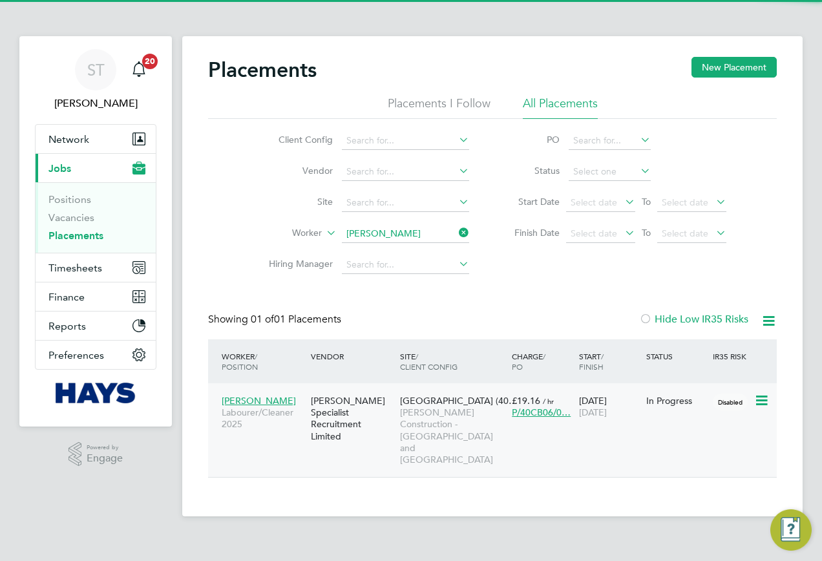
click at [398, 423] on div "Harrogate Hospital (40… Morgan Sindall Construction - Yorkshire and North East" at bounding box center [453, 430] width 112 height 83
